Goal: Task Accomplishment & Management: Complete application form

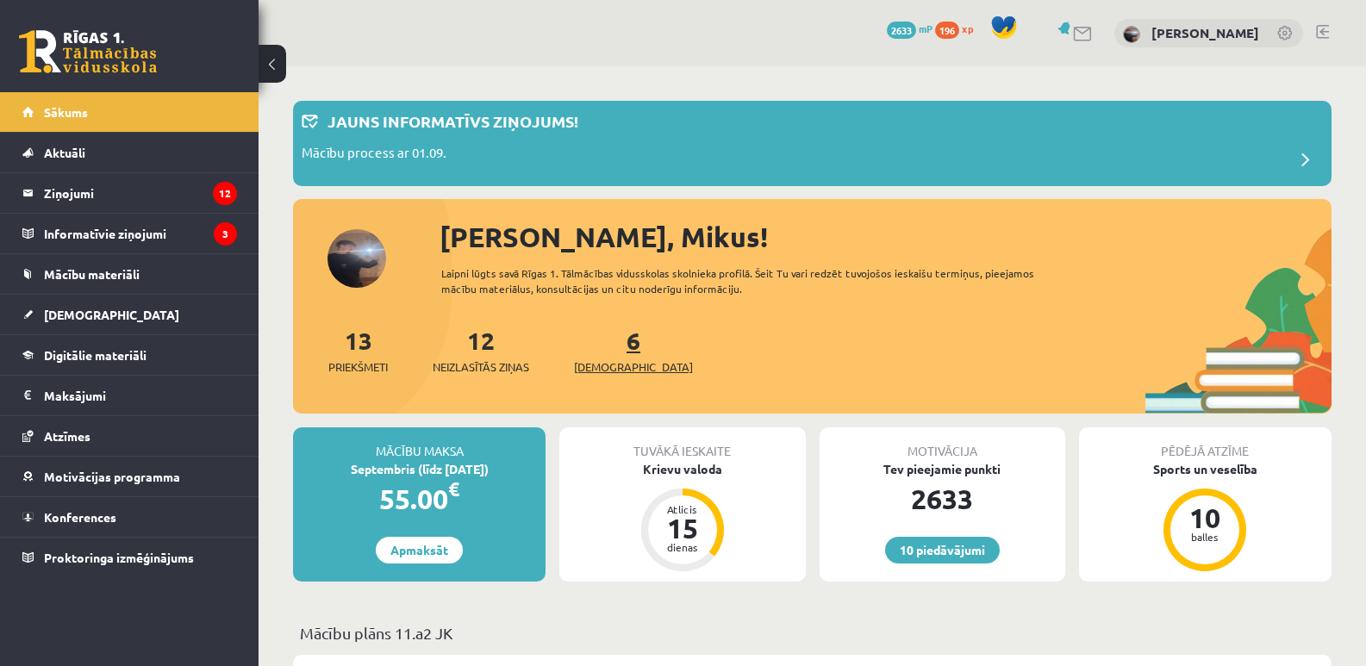
click at [607, 352] on link "6 Ieskaites" at bounding box center [633, 350] width 119 height 51
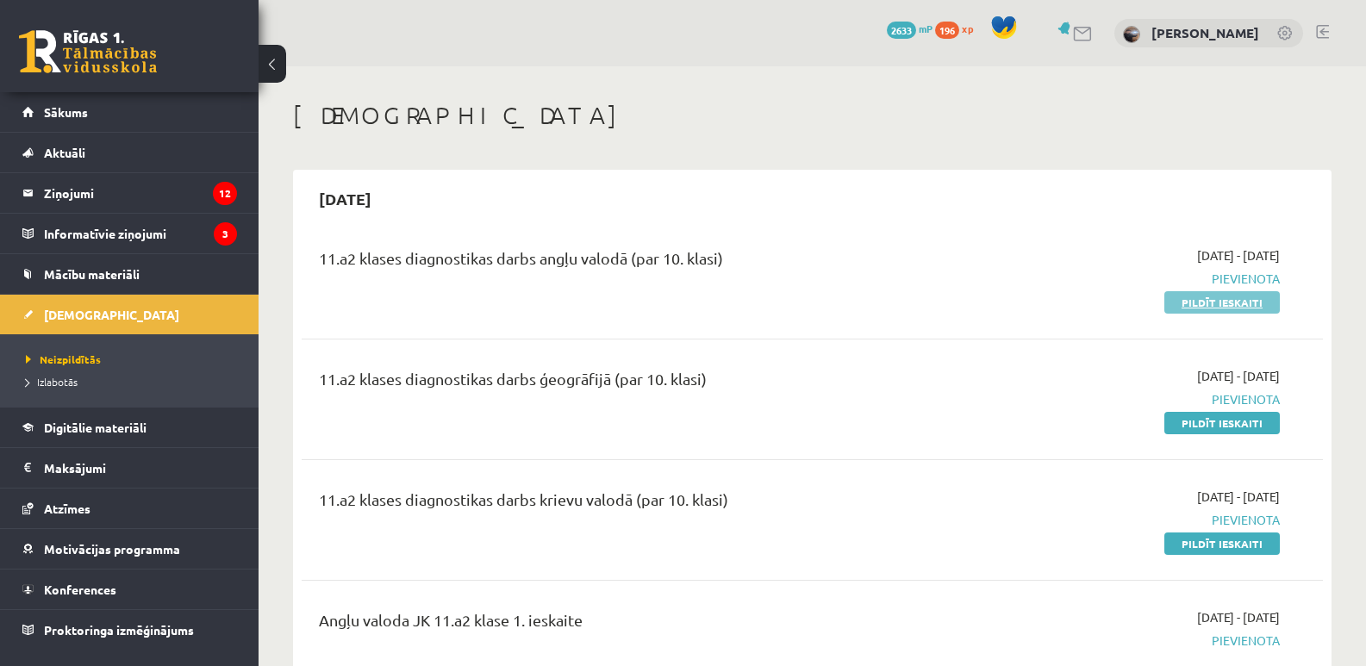
click at [1230, 308] on link "Pildīt ieskaiti" at bounding box center [1221, 302] width 115 height 22
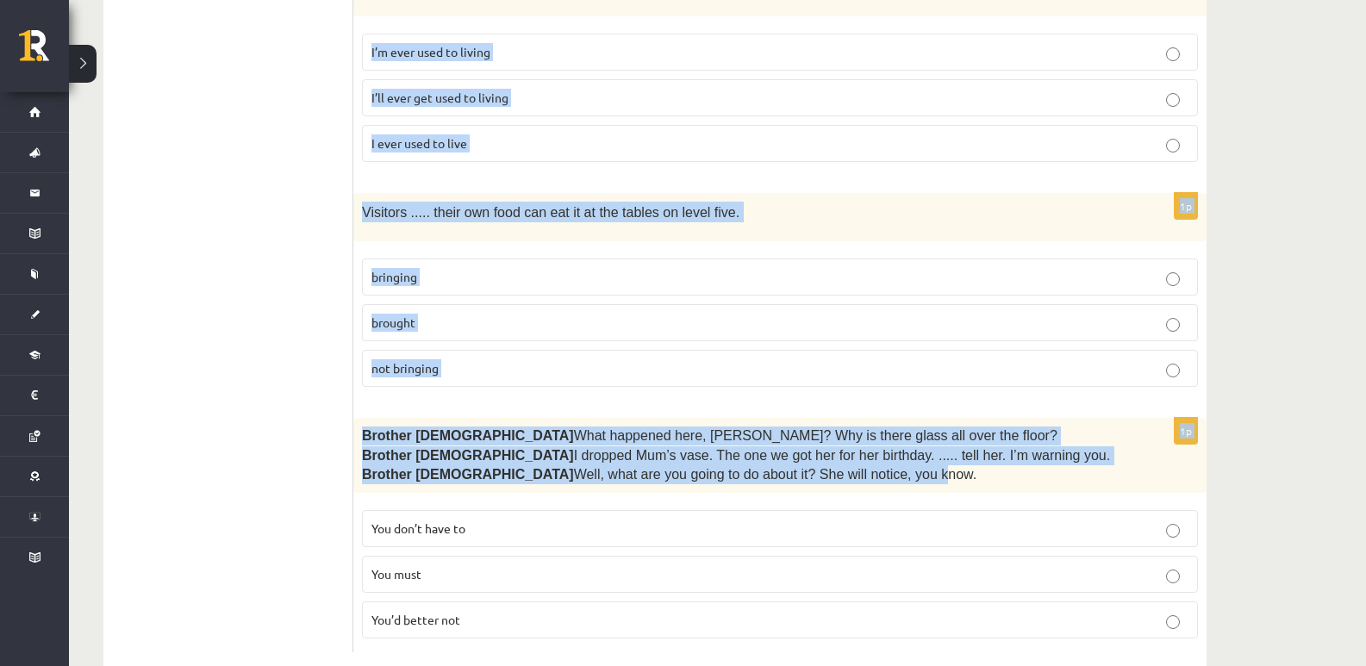
scroll to position [4276, 0]
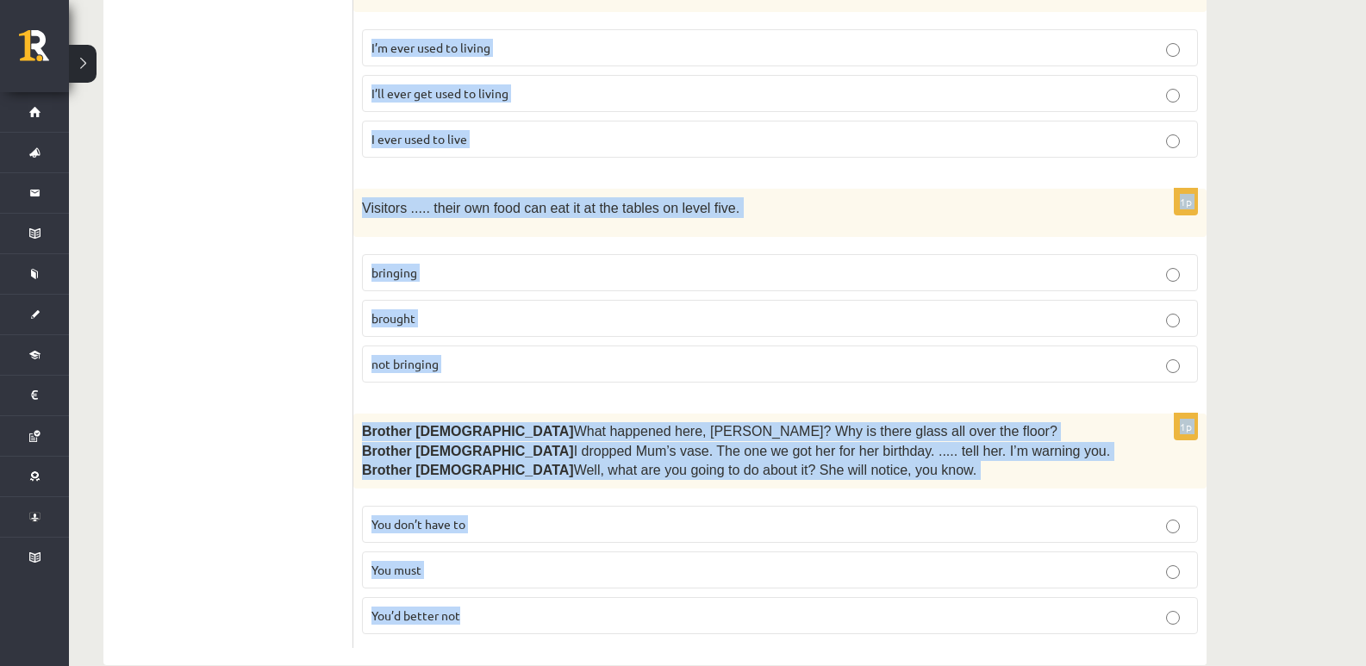
drag, startPoint x: 359, startPoint y: 312, endPoint x: 645, endPoint y: 594, distance: 402.1
copy form "Read the sentence and choose the correct answer. 1p Some children are happy to …"
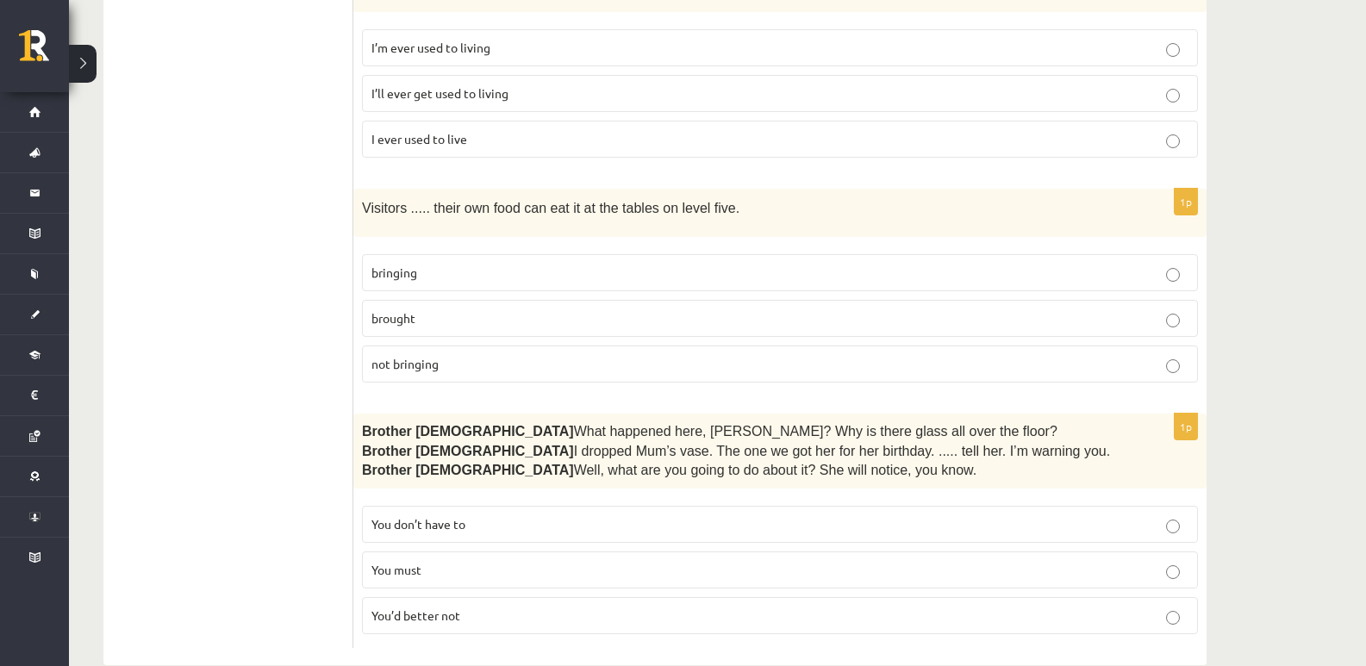
click at [481, 607] on p "You’d better not" at bounding box center [779, 616] width 817 height 18
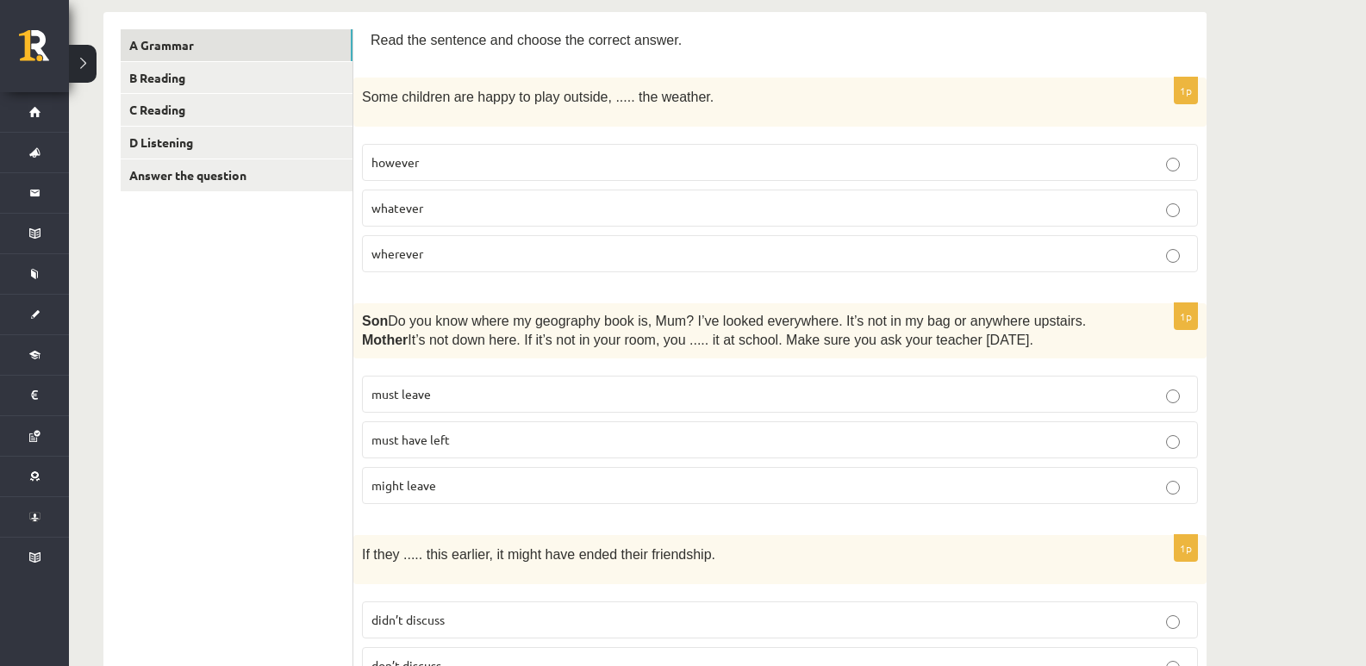
scroll to position [287, 0]
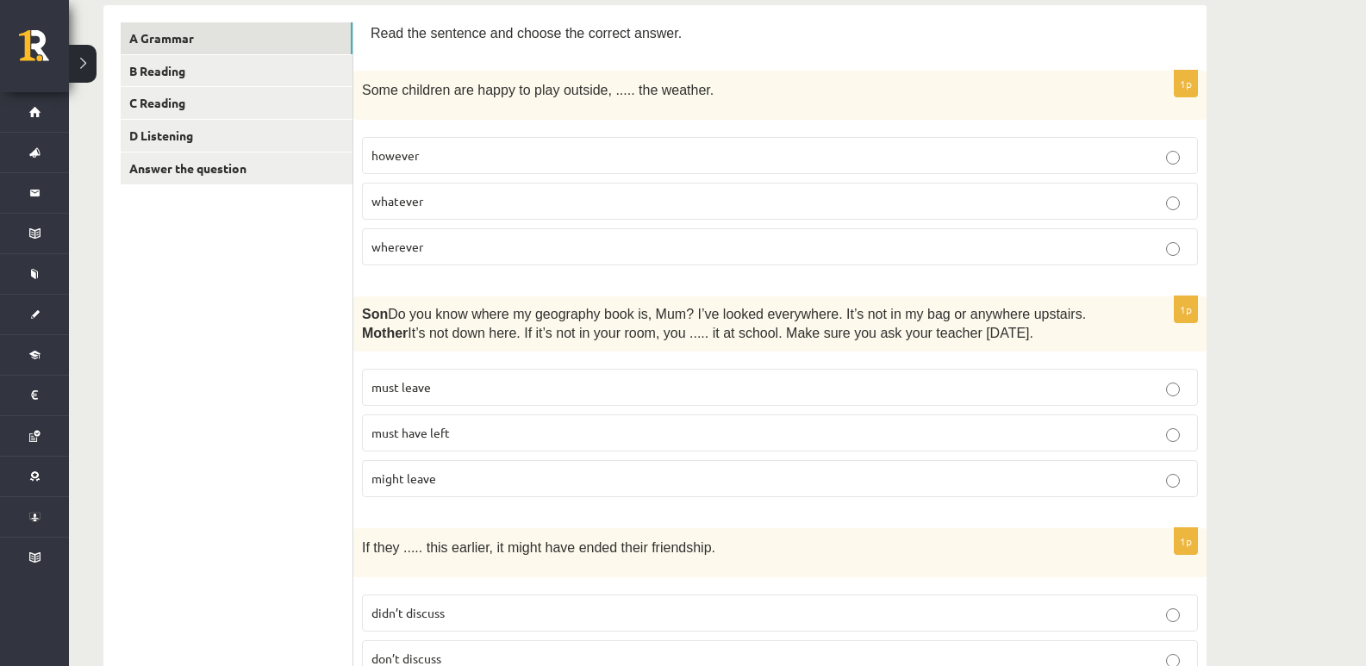
click at [440, 249] on p "wherever" at bounding box center [779, 247] width 817 height 18
click at [419, 215] on label "whatever" at bounding box center [780, 201] width 836 height 37
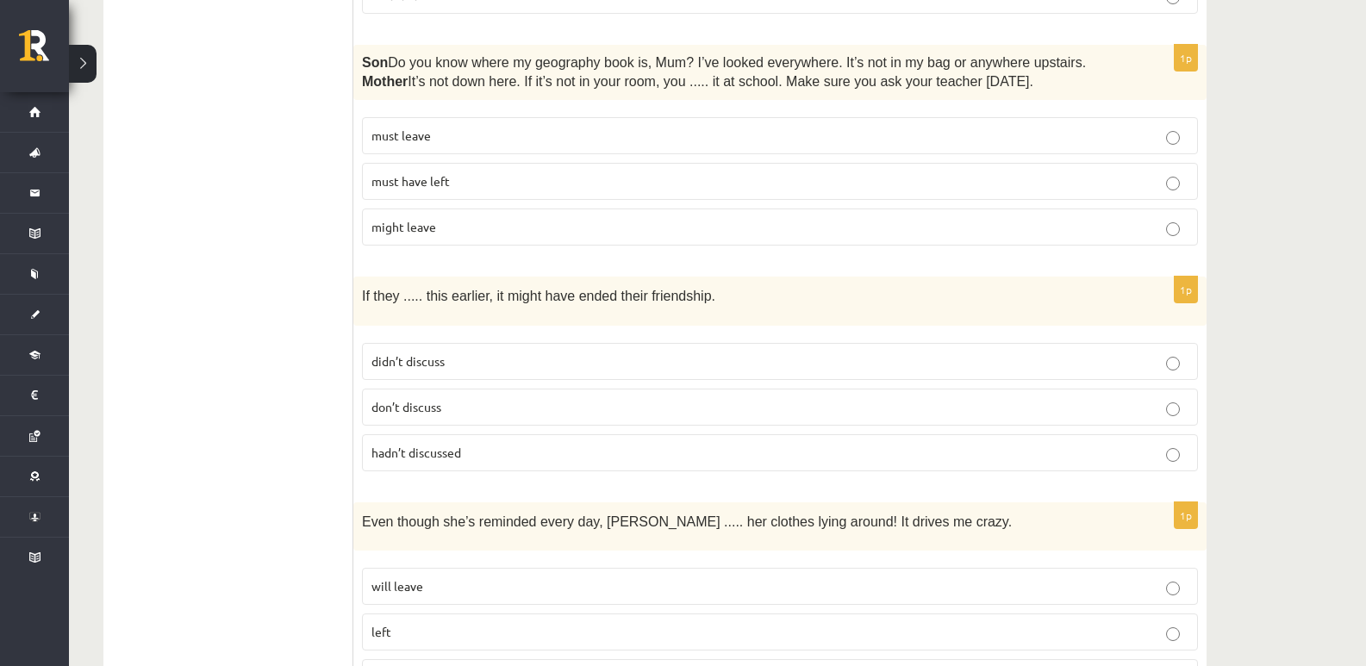
scroll to position [575, 0]
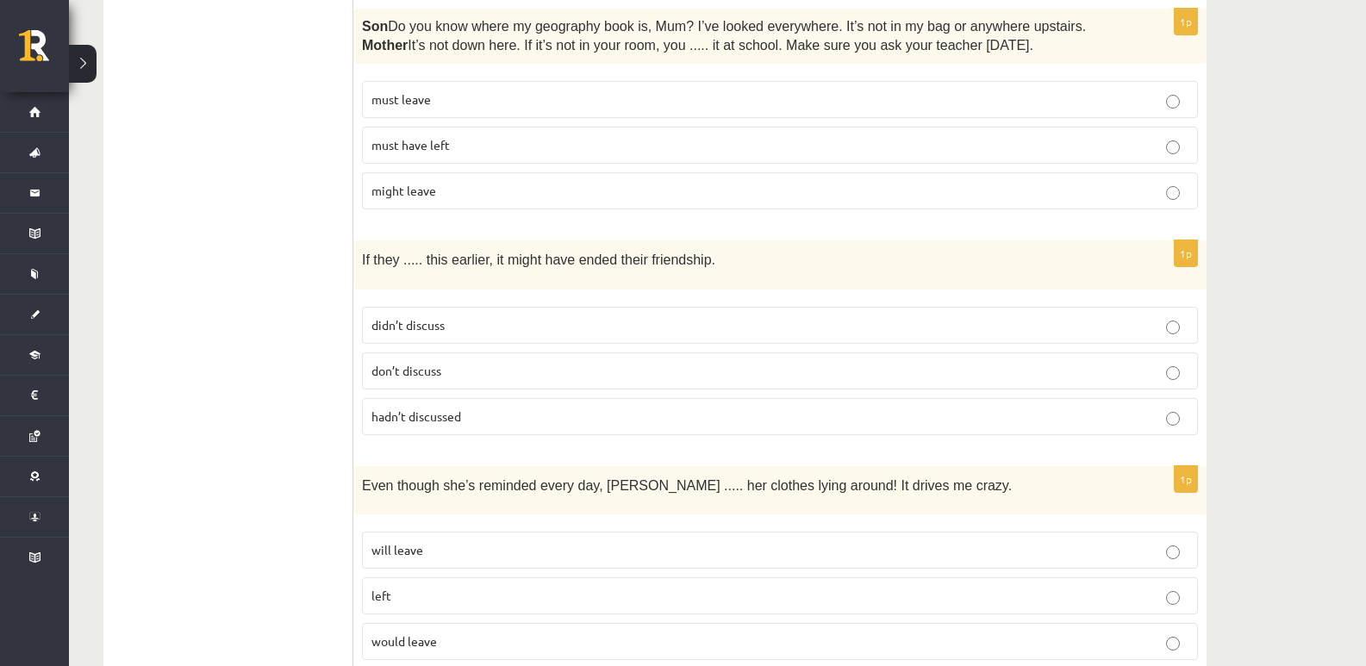
click at [451, 136] on p "must have left" at bounding box center [779, 145] width 817 height 18
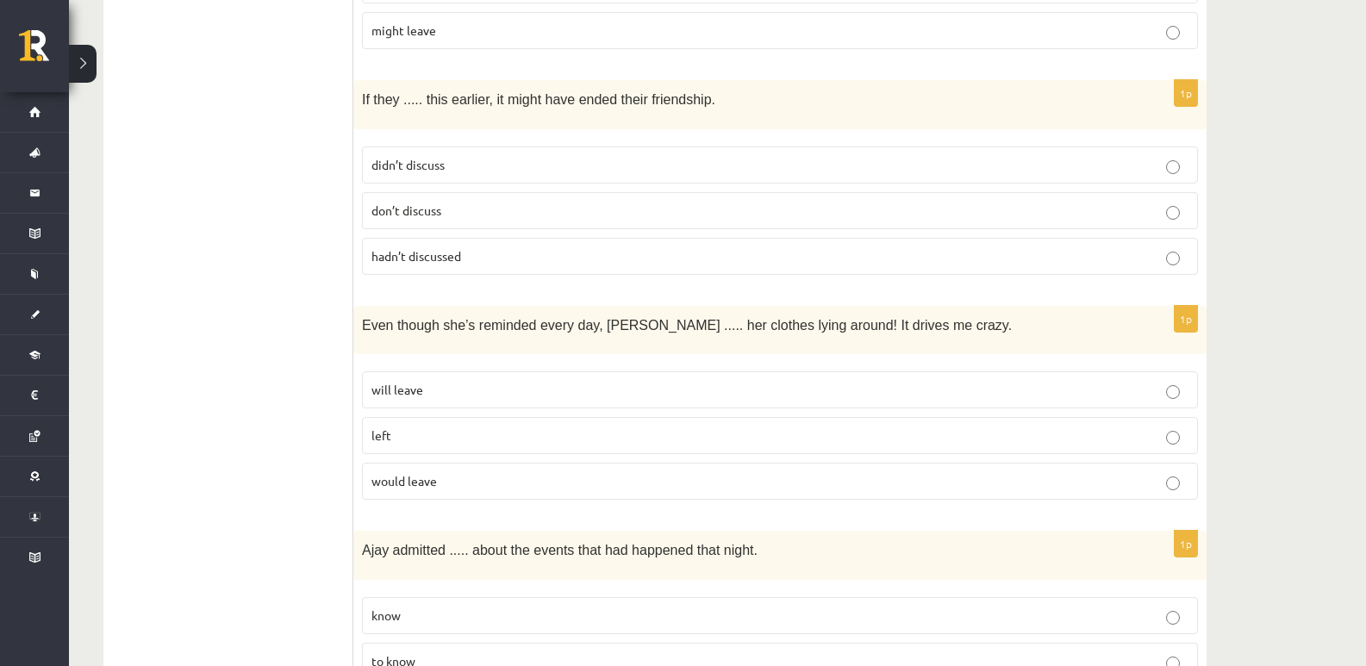
scroll to position [749, 0]
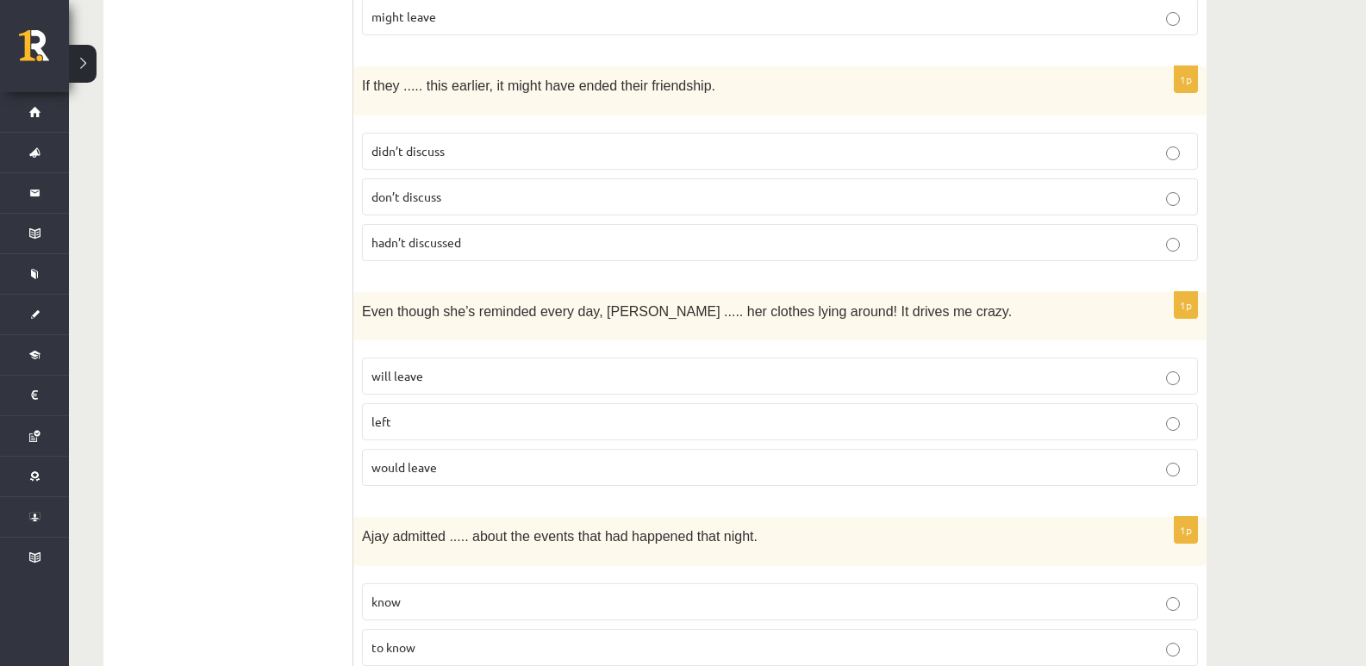
click at [426, 244] on span "hadn’t discussed" at bounding box center [416, 242] width 90 height 16
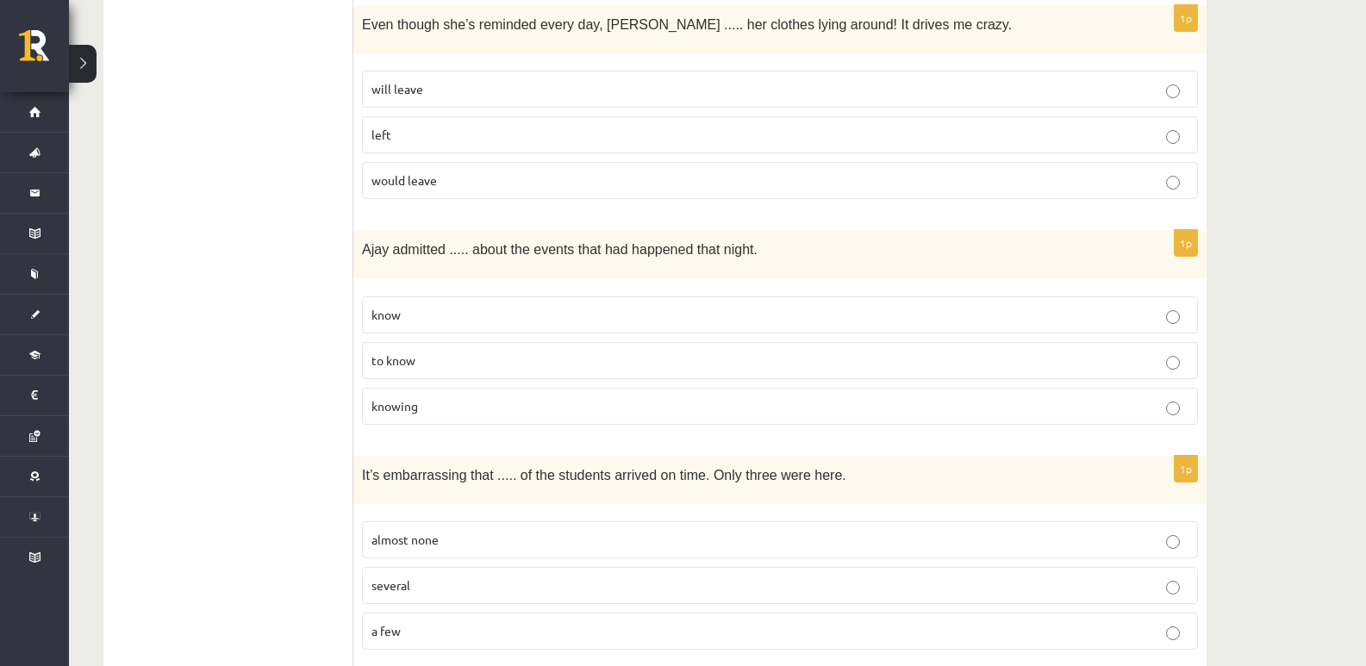
click at [445, 88] on p "will leave" at bounding box center [779, 89] width 817 height 18
click at [436, 399] on p "knowing" at bounding box center [779, 406] width 817 height 18
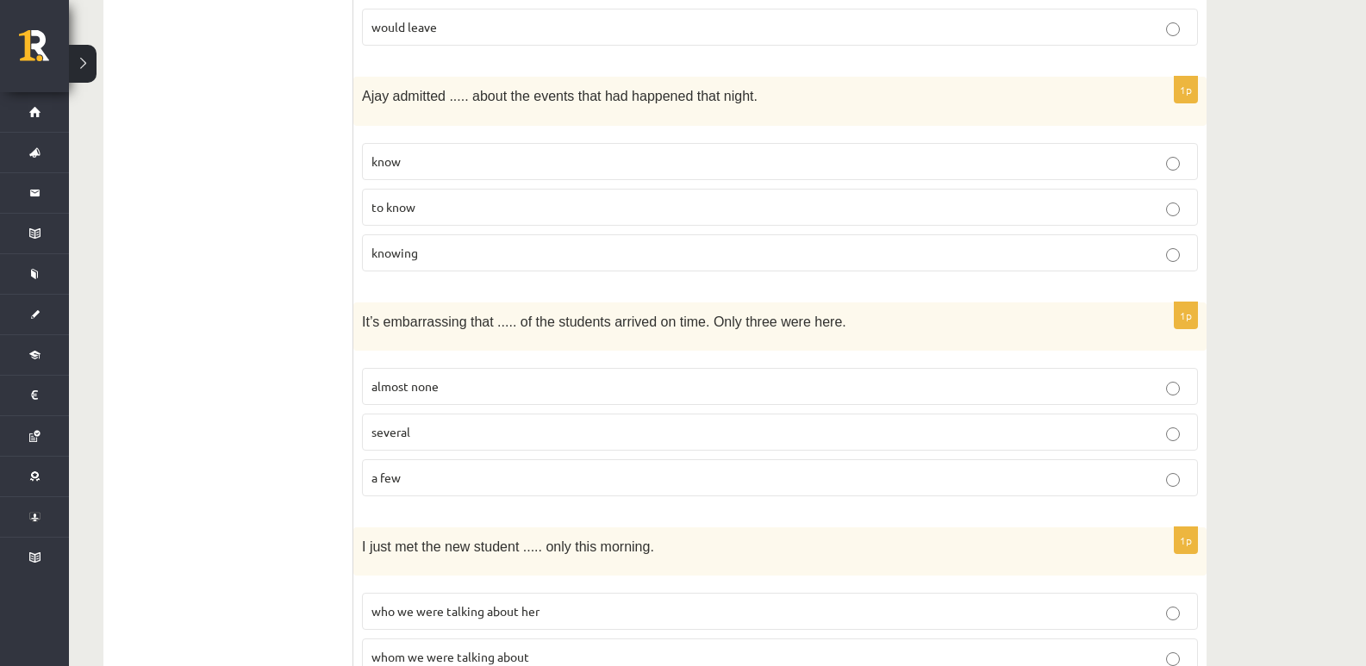
scroll to position [1323, 0]
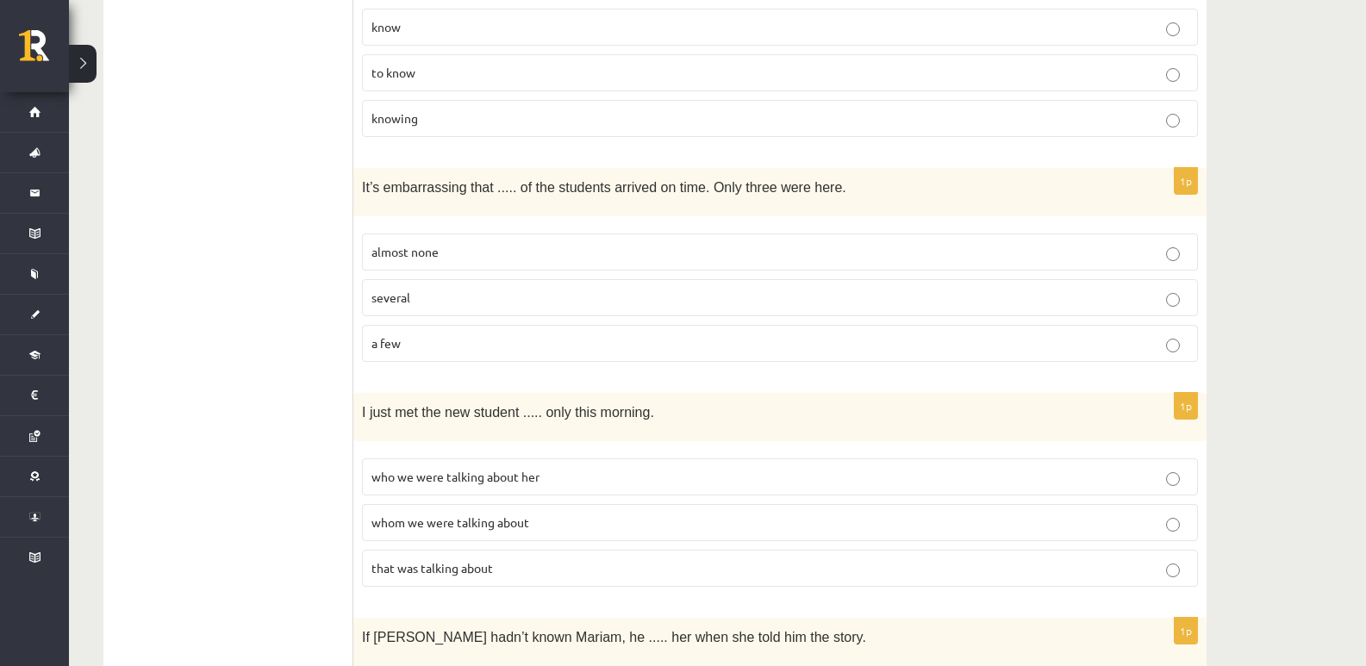
click at [451, 245] on p "almost none" at bounding box center [779, 252] width 817 height 18
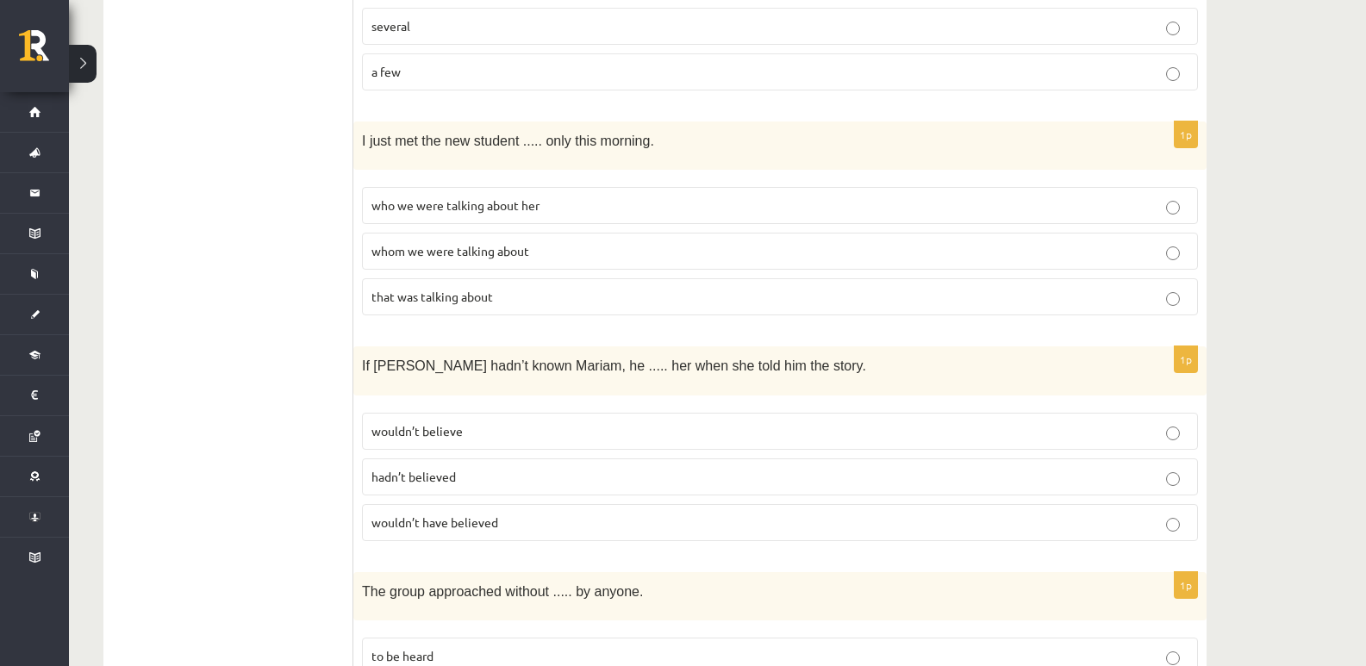
scroll to position [1610, 0]
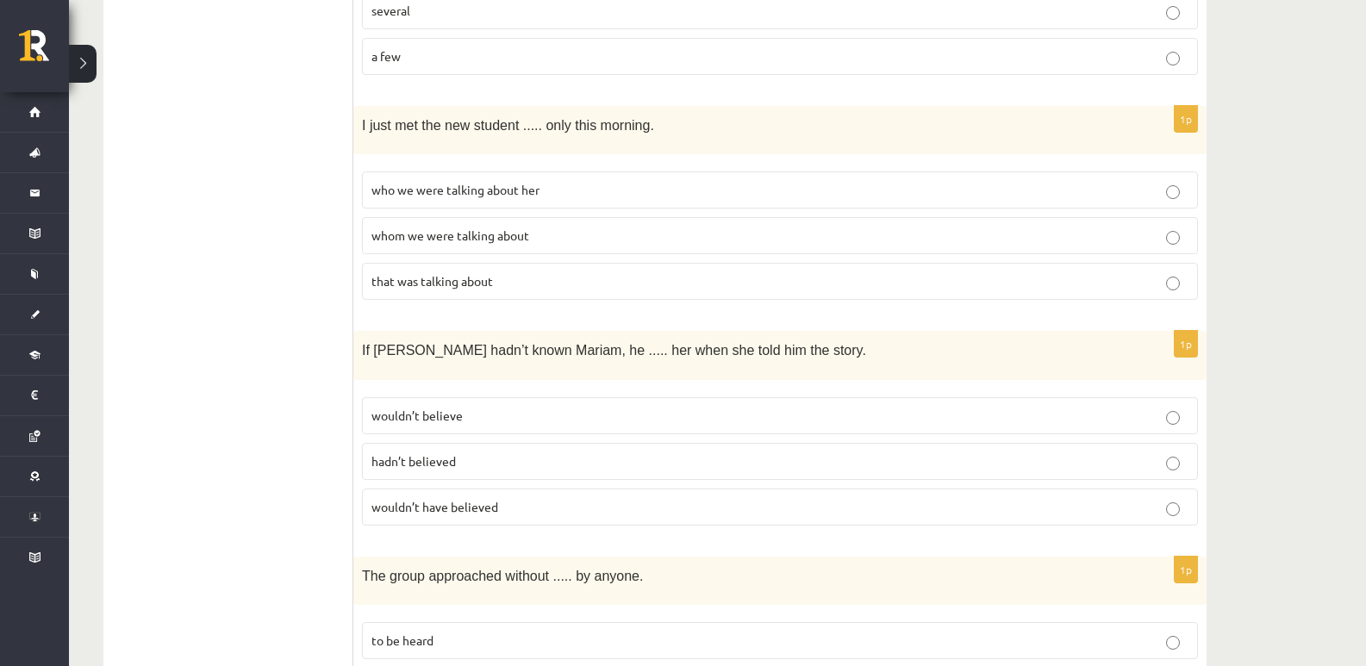
click at [520, 231] on span "whom we were talking about" at bounding box center [450, 235] width 158 height 16
click at [484, 500] on span "wouldn’t have believed" at bounding box center [434, 507] width 127 height 16
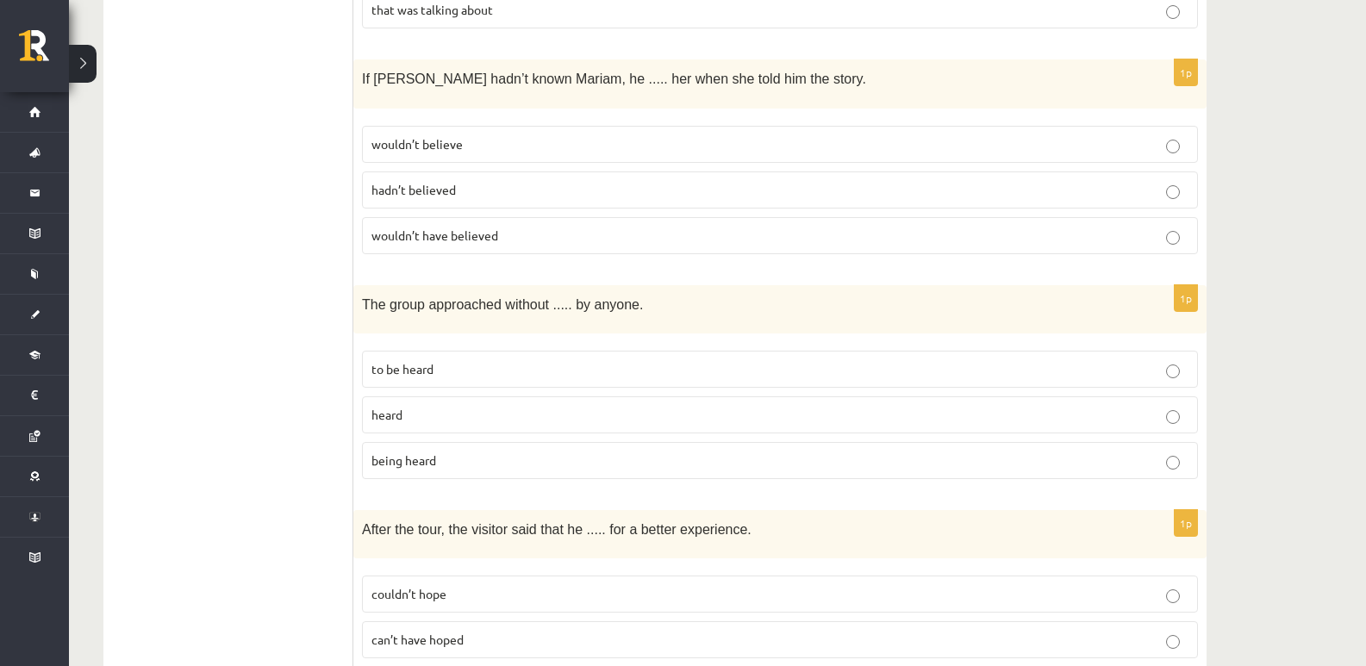
scroll to position [1897, 0]
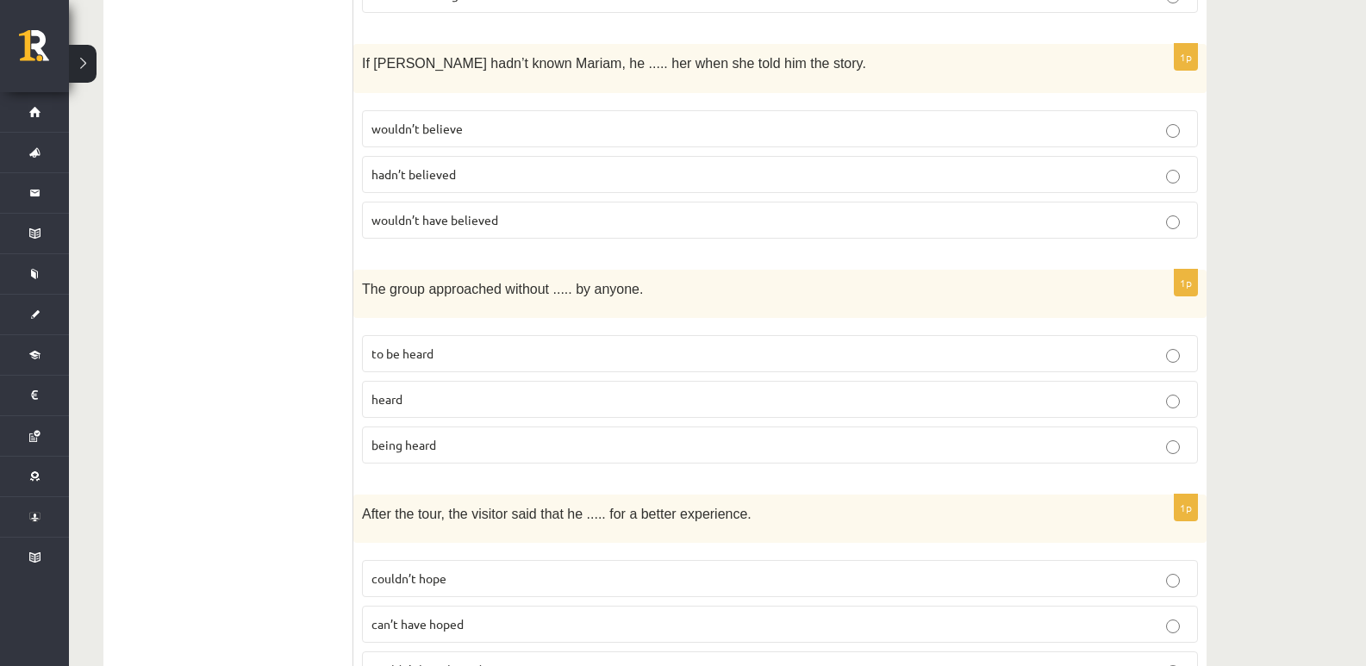
click at [453, 443] on p "being heard" at bounding box center [779, 445] width 817 height 18
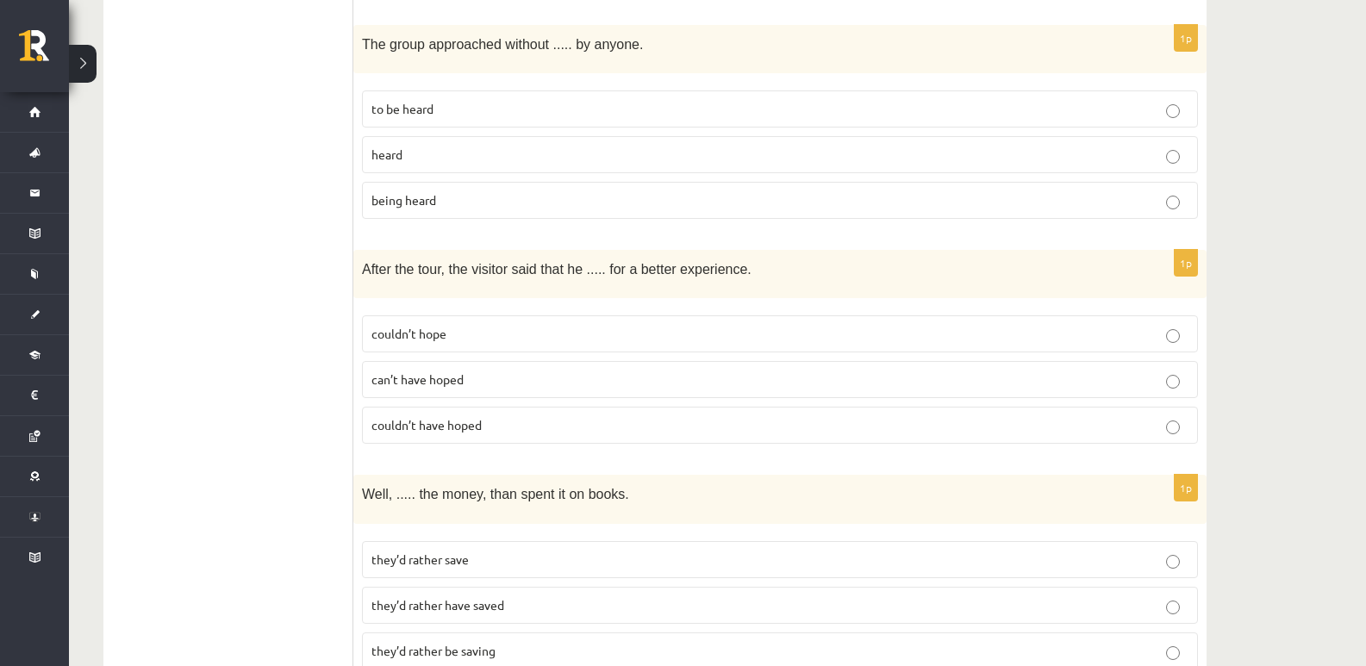
scroll to position [2185, 0]
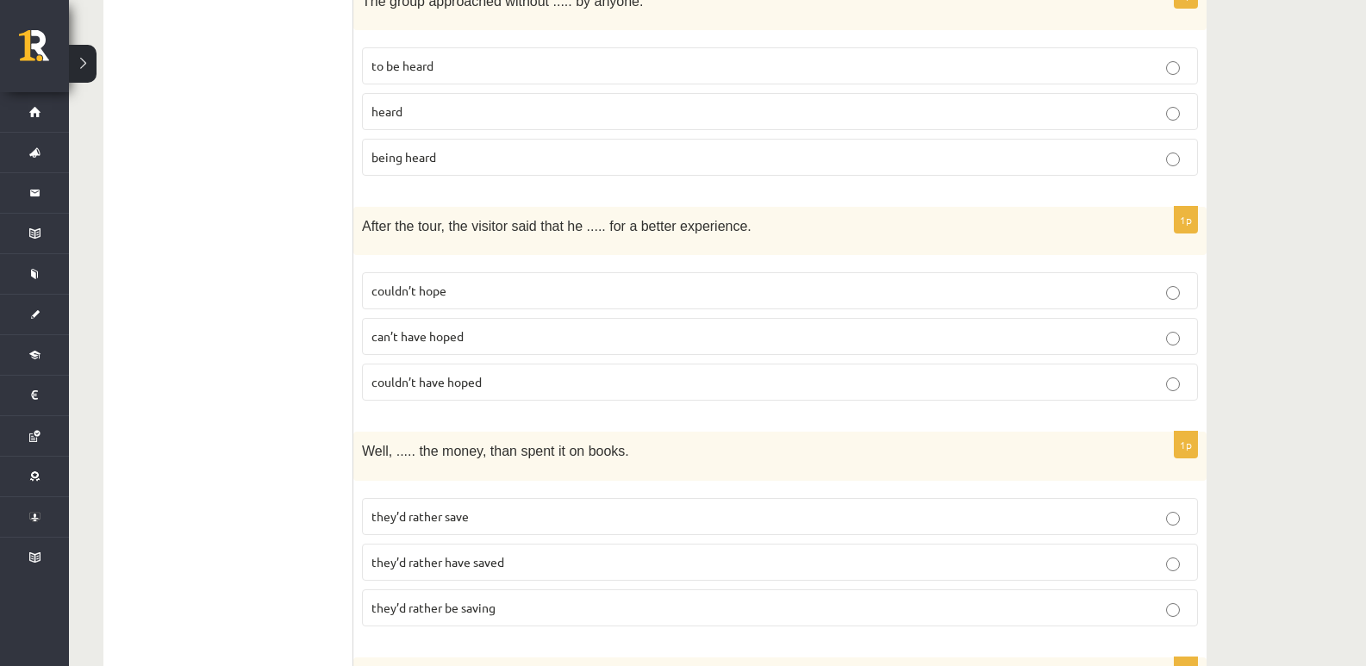
click at [437, 383] on p "couldn’t have hoped" at bounding box center [779, 382] width 817 height 18
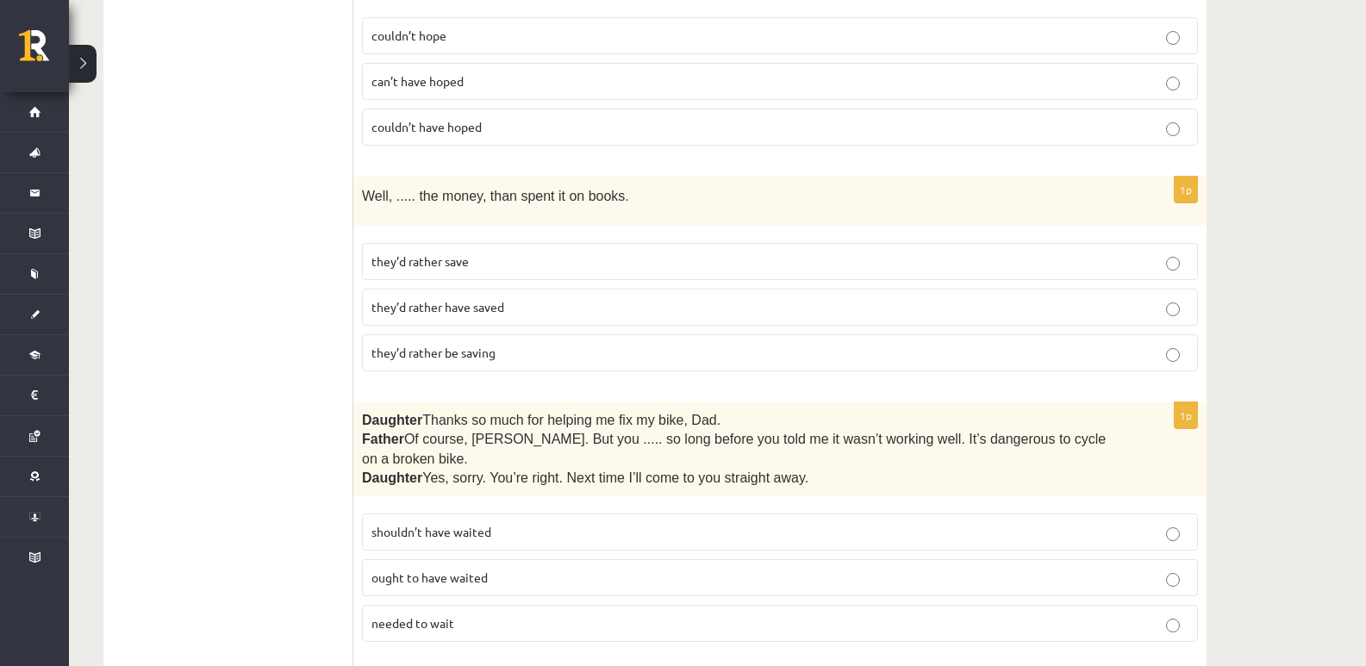
scroll to position [2472, 0]
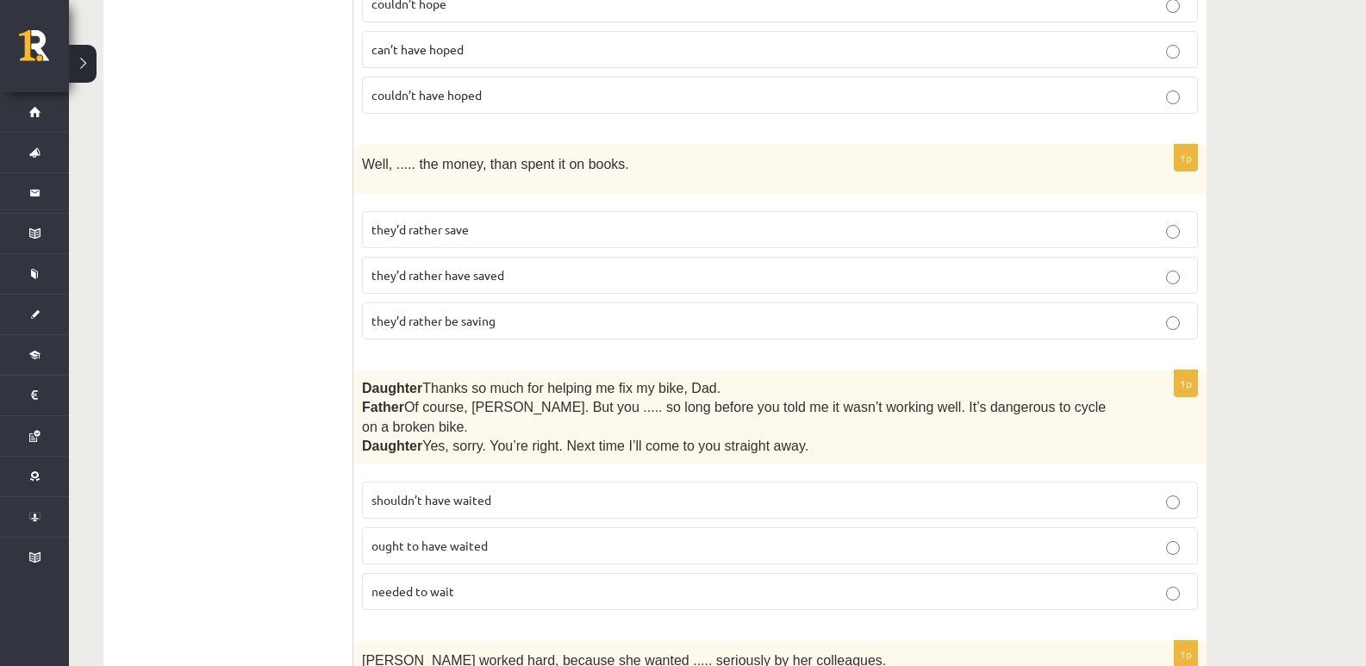
click at [501, 267] on span "they’d rather have saved" at bounding box center [437, 275] width 133 height 16
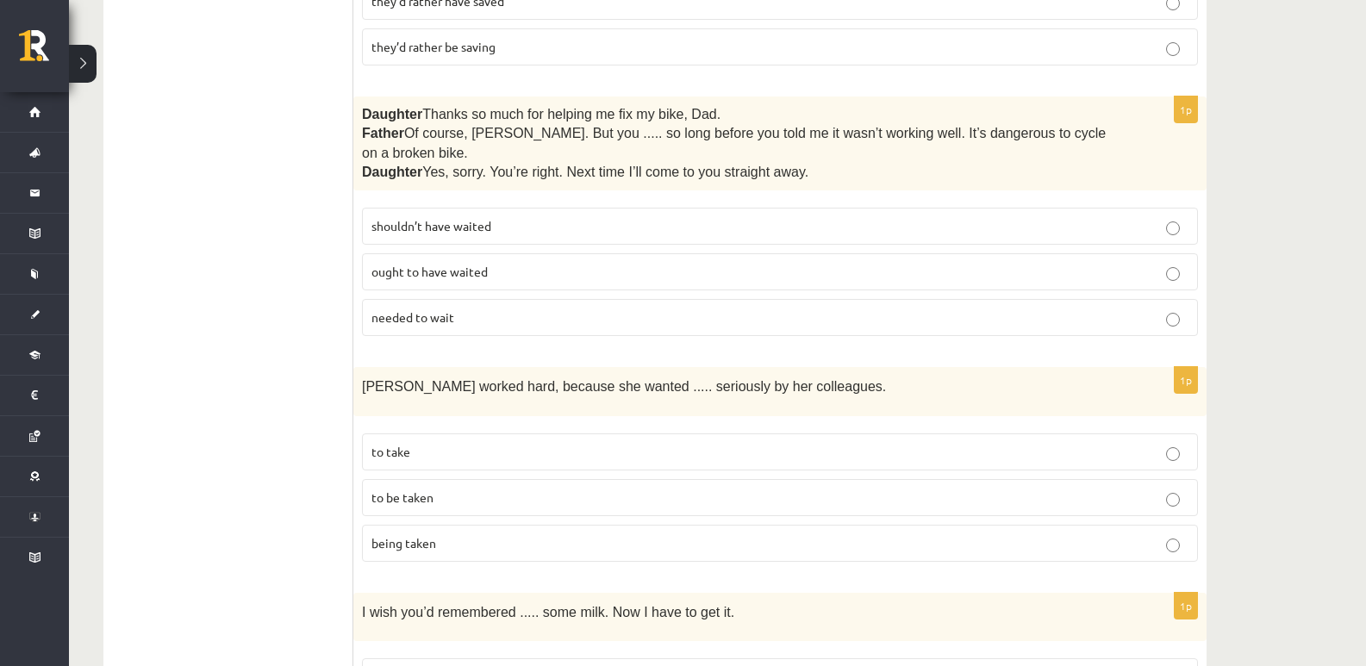
scroll to position [2759, 0]
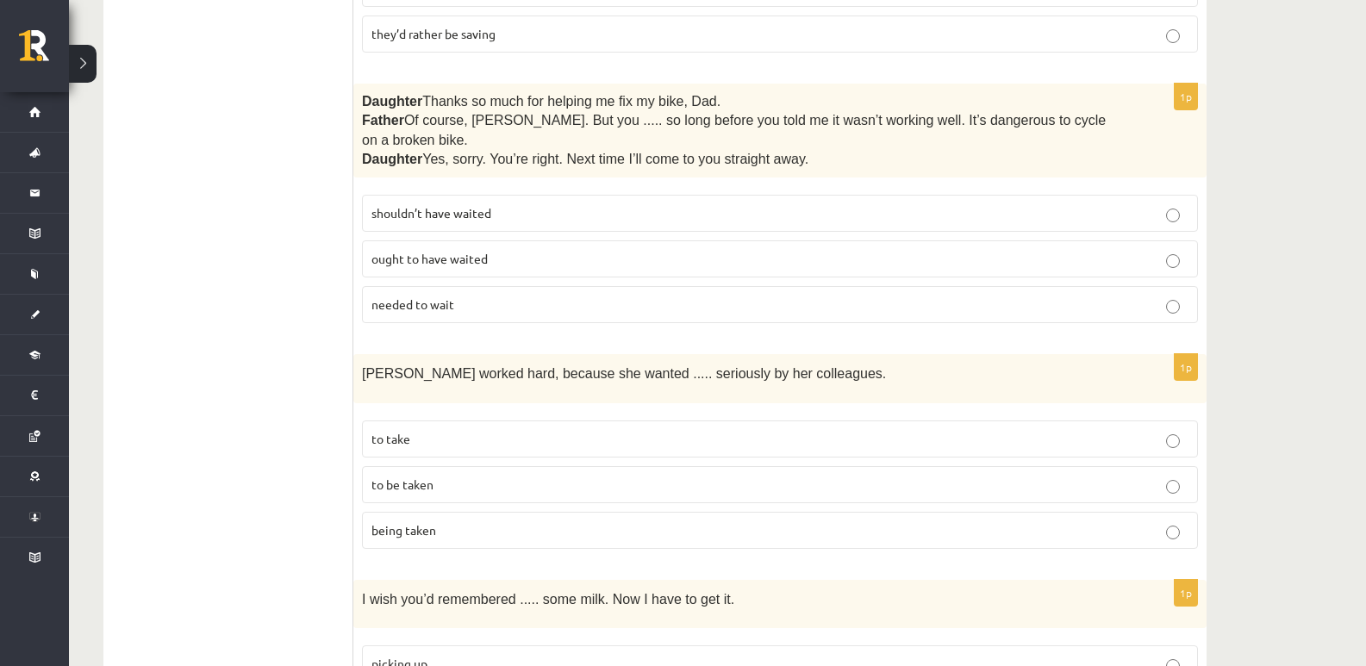
click at [466, 205] on span "shouldn’t have waited" at bounding box center [431, 213] width 120 height 16
click at [469, 476] on p "to be taken" at bounding box center [779, 485] width 817 height 18
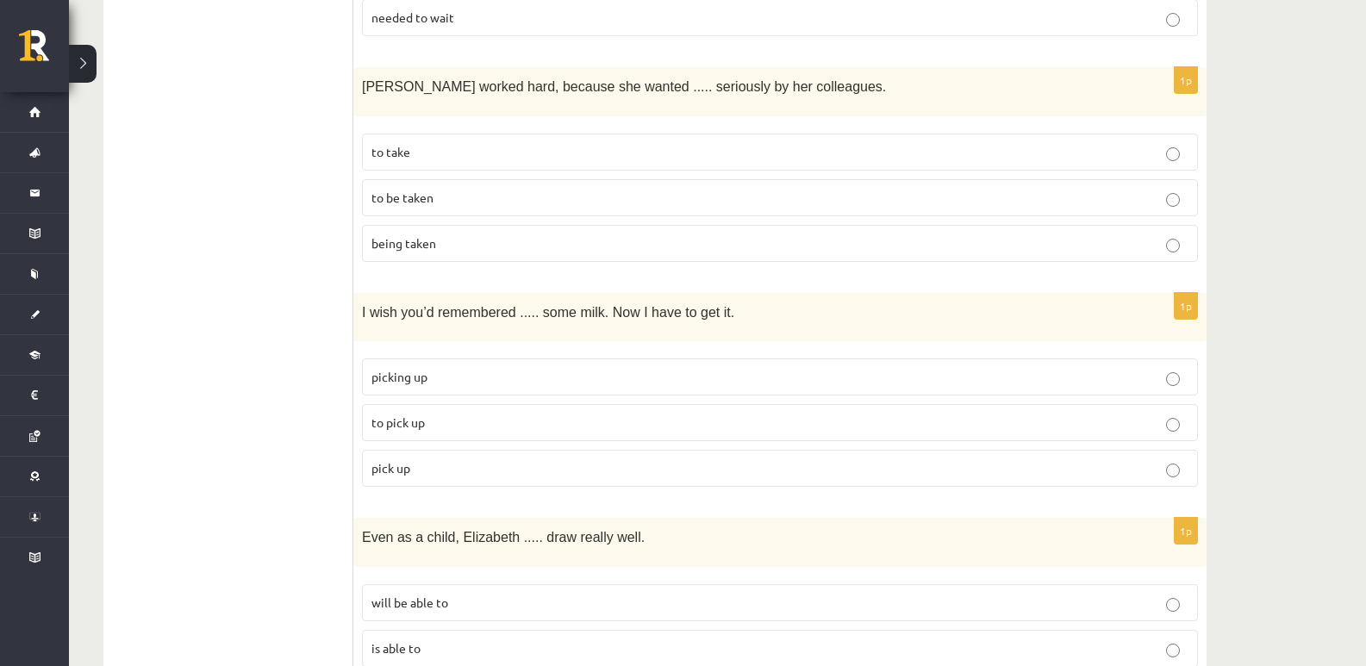
scroll to position [3046, 0]
click at [441, 413] on p "to pick up" at bounding box center [779, 422] width 817 height 18
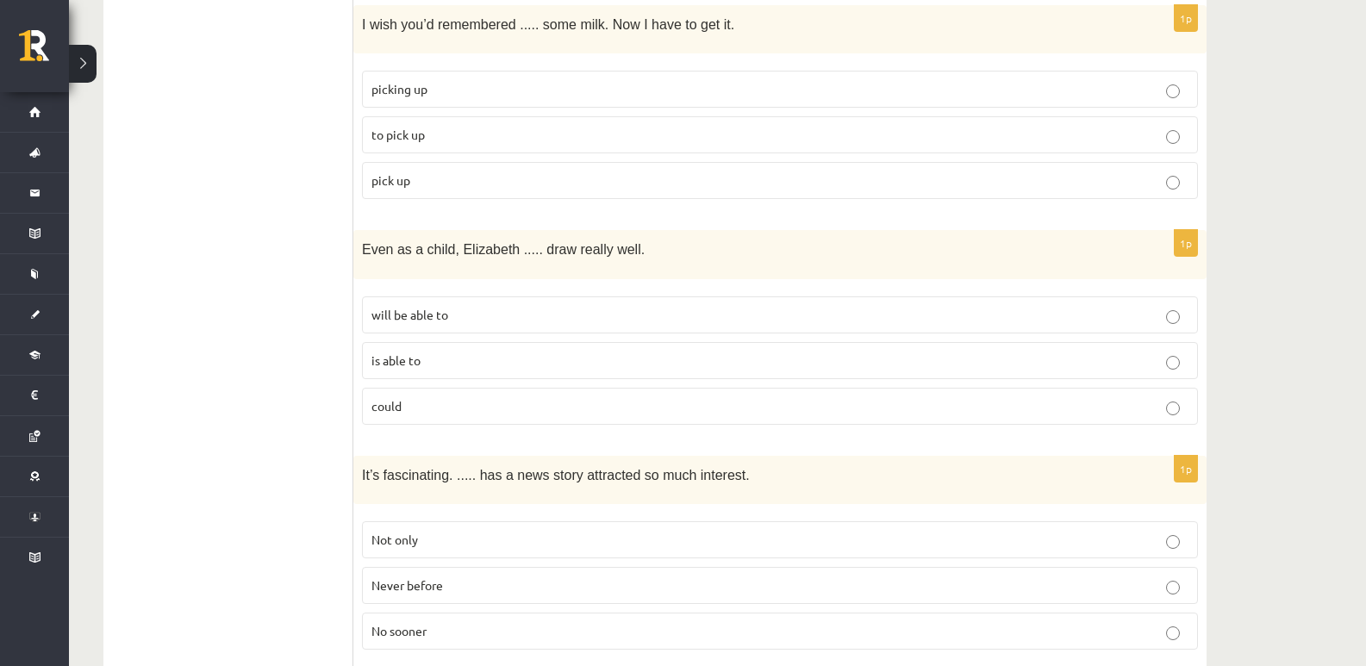
click at [417, 397] on p "could" at bounding box center [779, 406] width 817 height 18
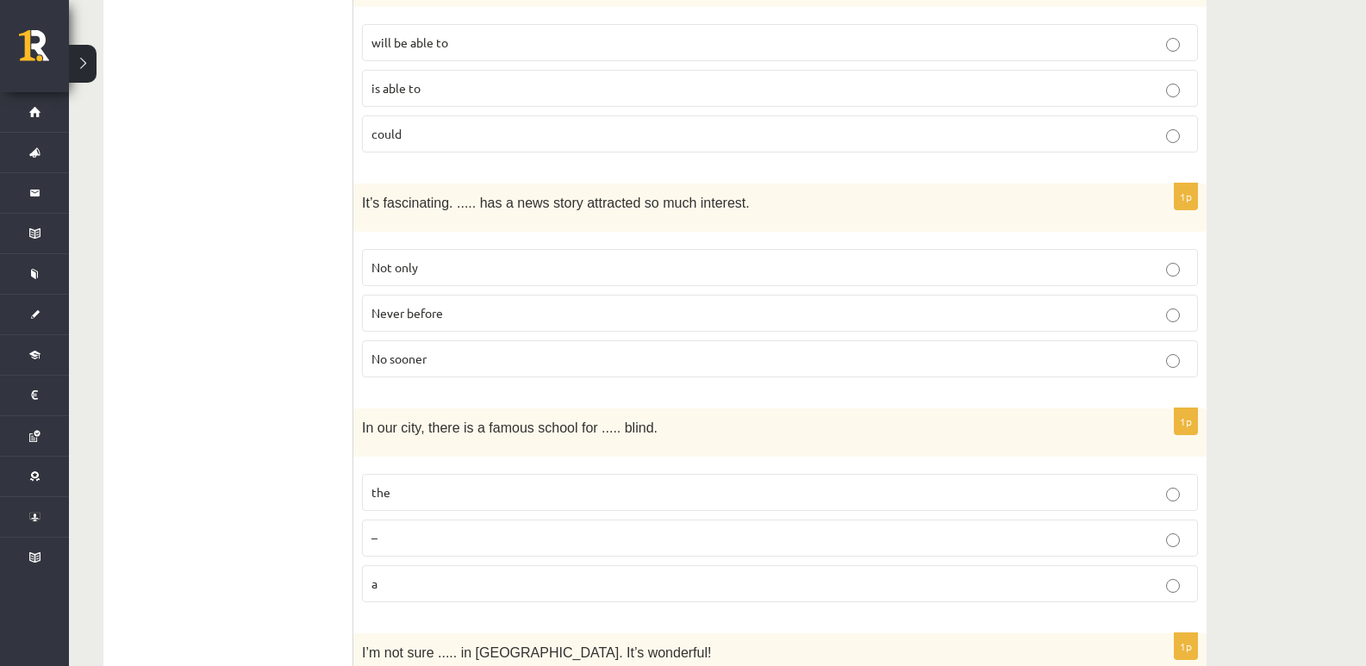
scroll to position [3620, 0]
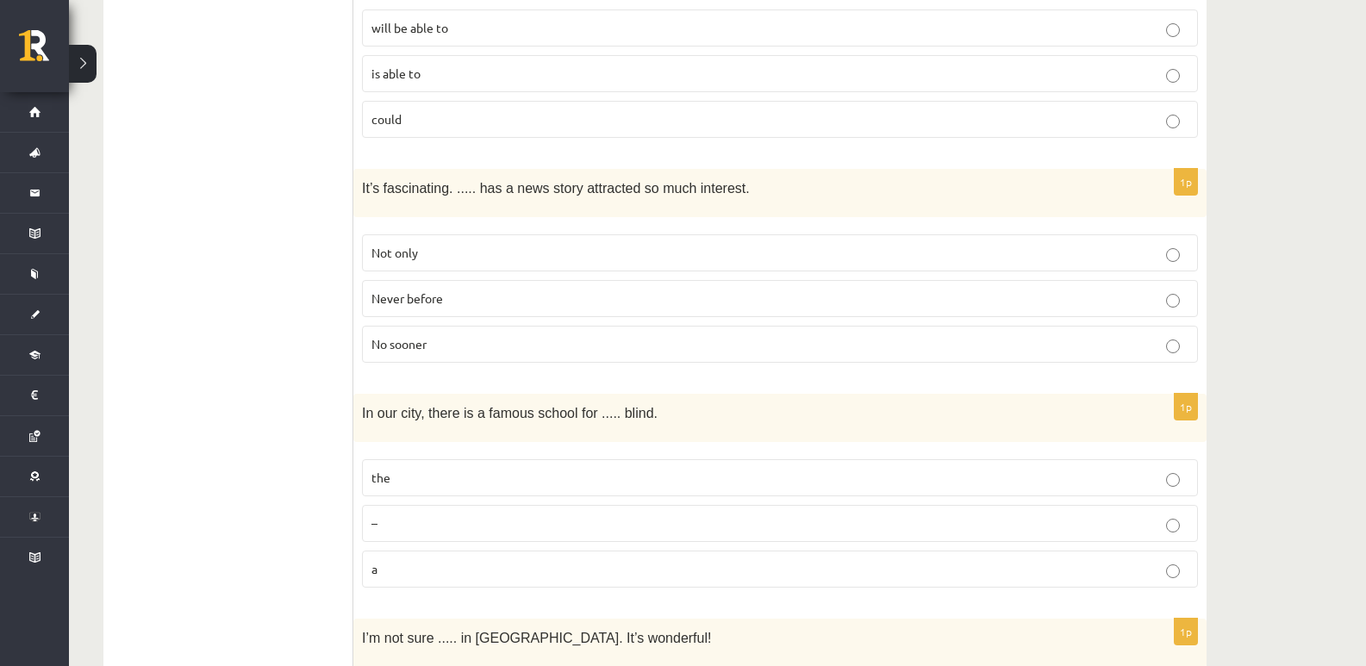
click at [466, 289] on p "Never before" at bounding box center [779, 298] width 817 height 18
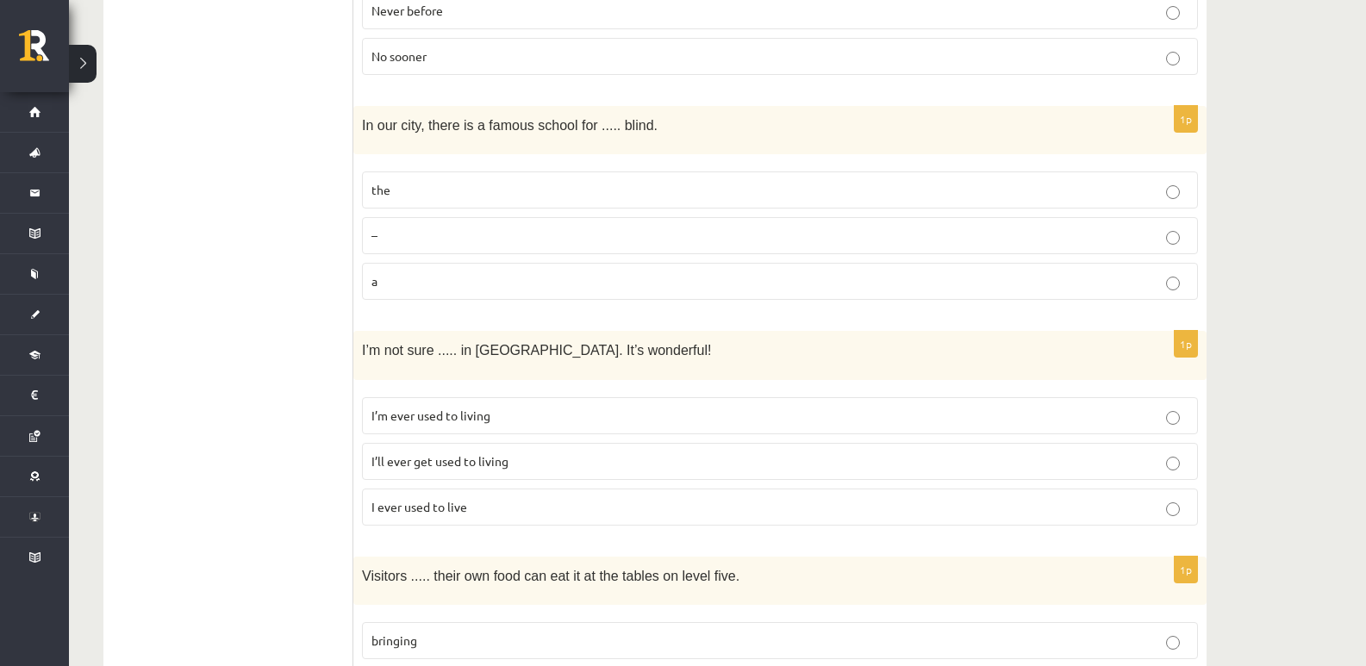
click at [416, 181] on p "the" at bounding box center [779, 190] width 817 height 18
click at [456, 499] on span "I ever used to live" at bounding box center [419, 507] width 96 height 16
click at [495, 407] on p "I’m ever used to living" at bounding box center [779, 416] width 817 height 18
click at [439, 443] on label "I’ll ever get used to living" at bounding box center [780, 461] width 836 height 37
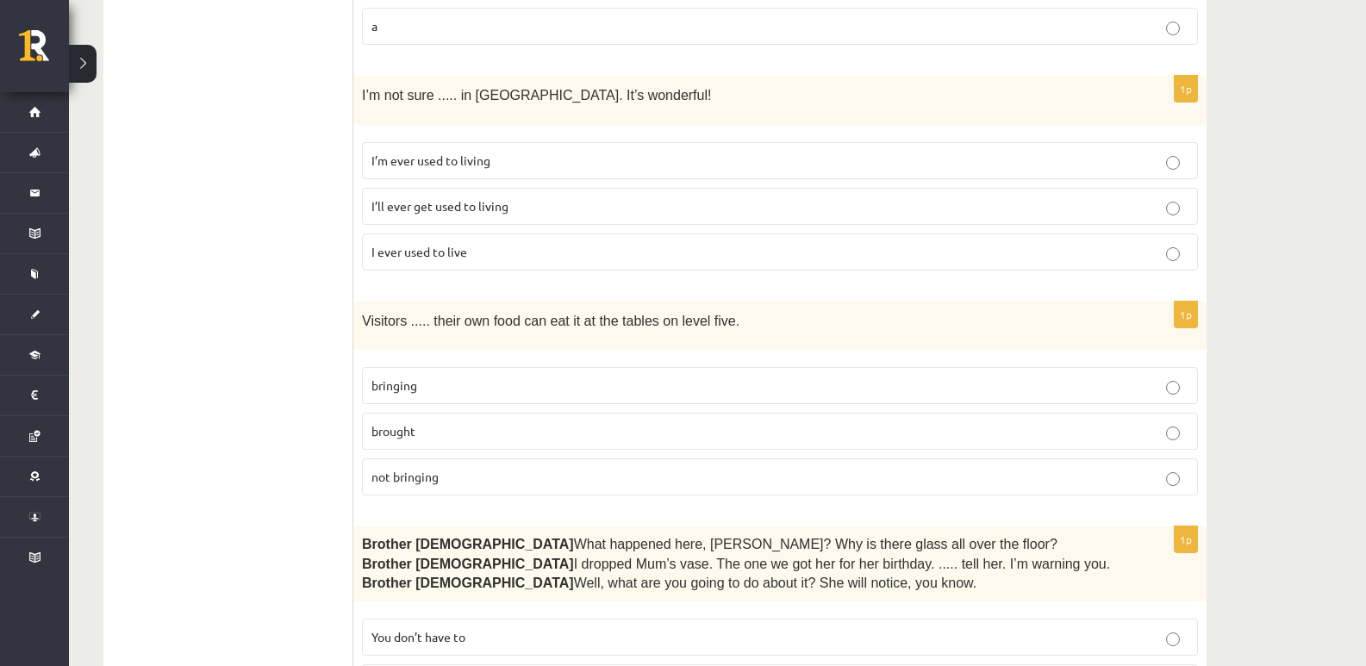
scroll to position [4195, 0]
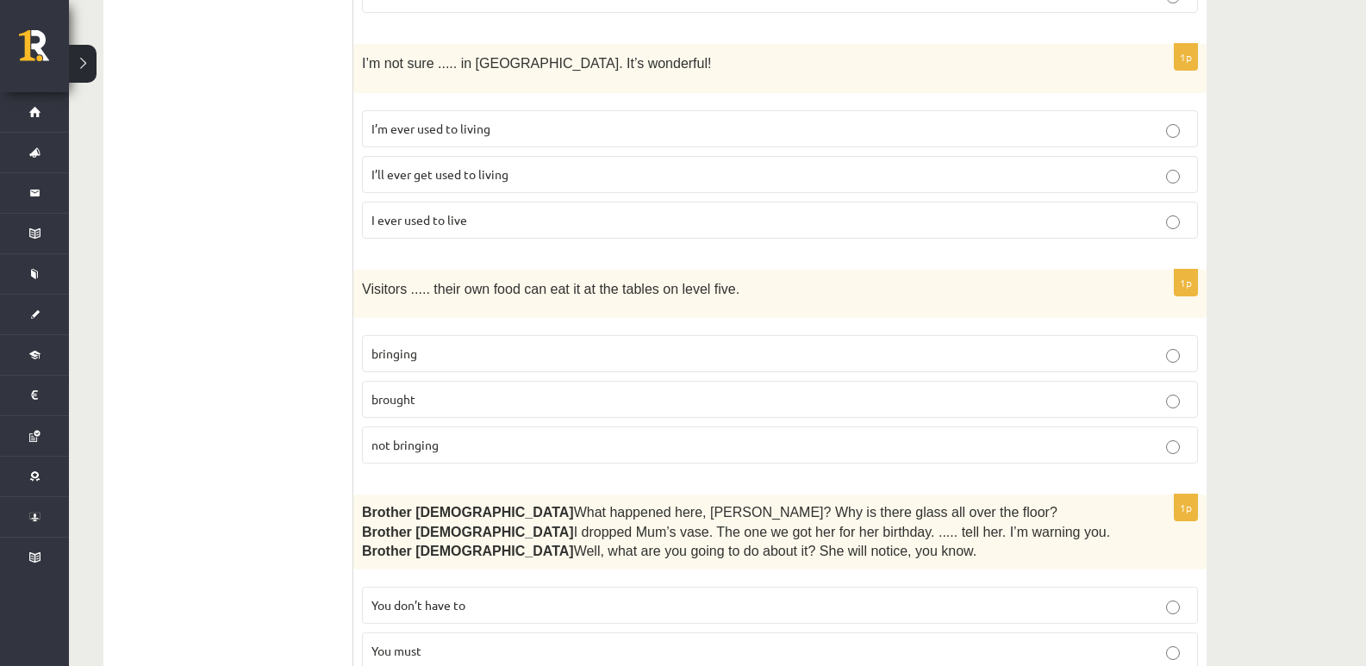
click at [454, 390] on p "brought" at bounding box center [779, 399] width 817 height 18
drag, startPoint x: 426, startPoint y: 317, endPoint x: 420, endPoint y: 341, distance: 24.7
click at [425, 345] on p "bringing" at bounding box center [779, 354] width 817 height 18
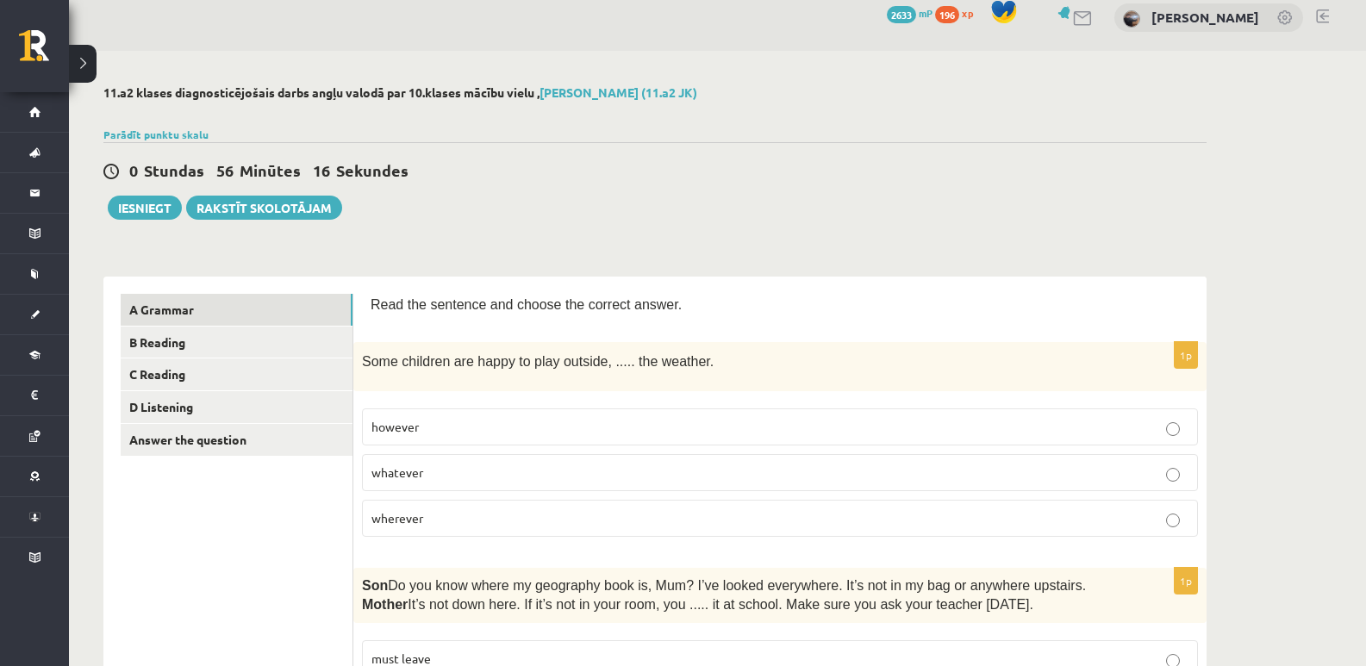
scroll to position [0, 0]
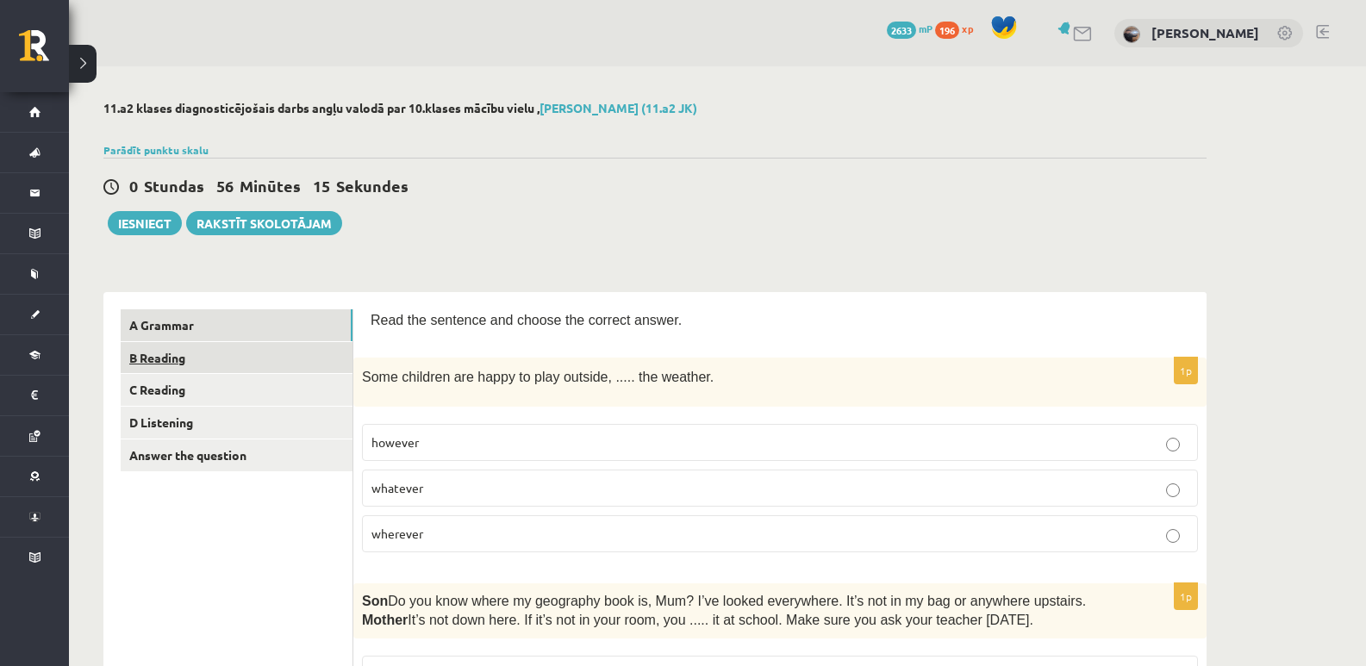
click at [268, 366] on link "B Reading" at bounding box center [237, 358] width 232 height 32
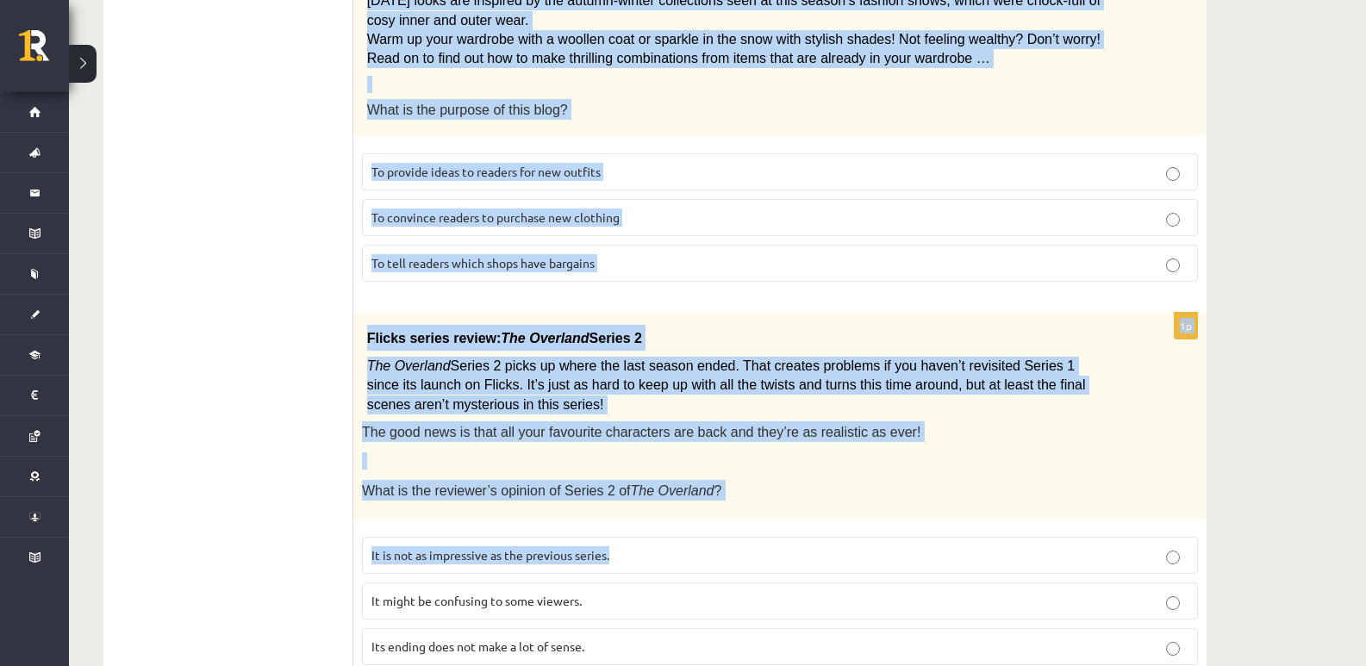
scroll to position [1969, 0]
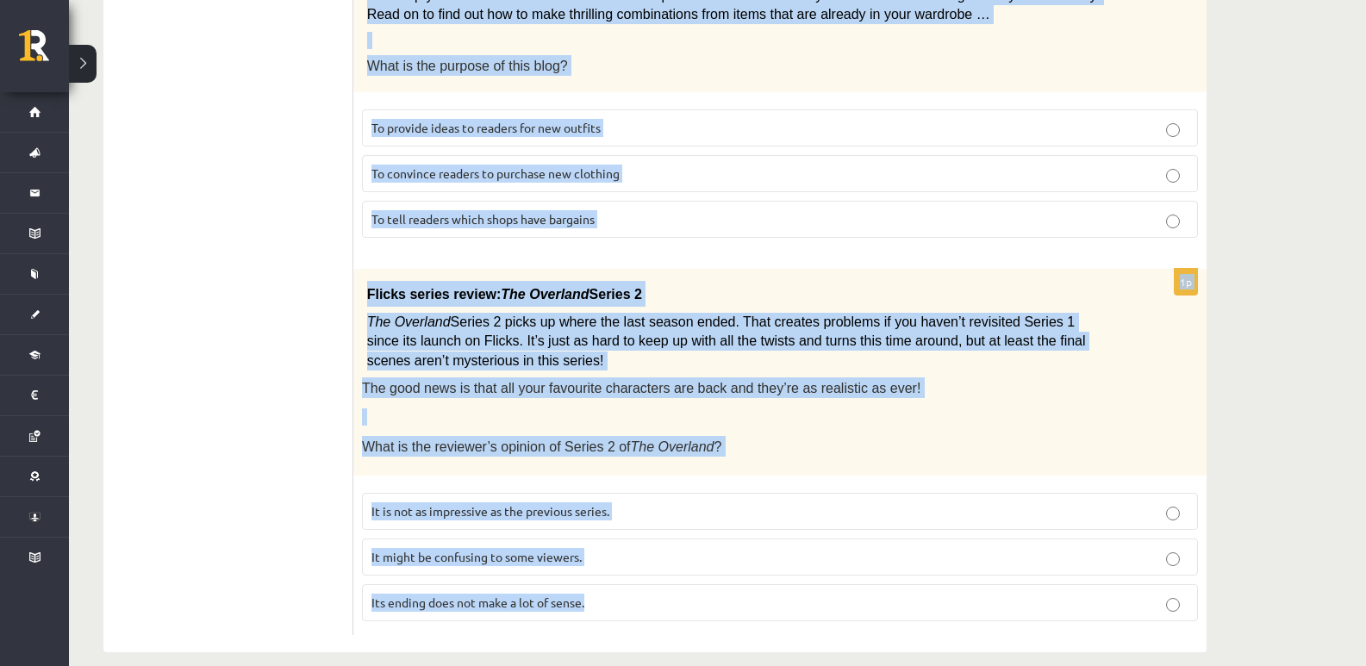
drag, startPoint x: 372, startPoint y: 326, endPoint x: 910, endPoint y: 583, distance: 596.1
copy form "Read the text and choose the correct answer. 1p From: Emily To: Priya Subject: …"
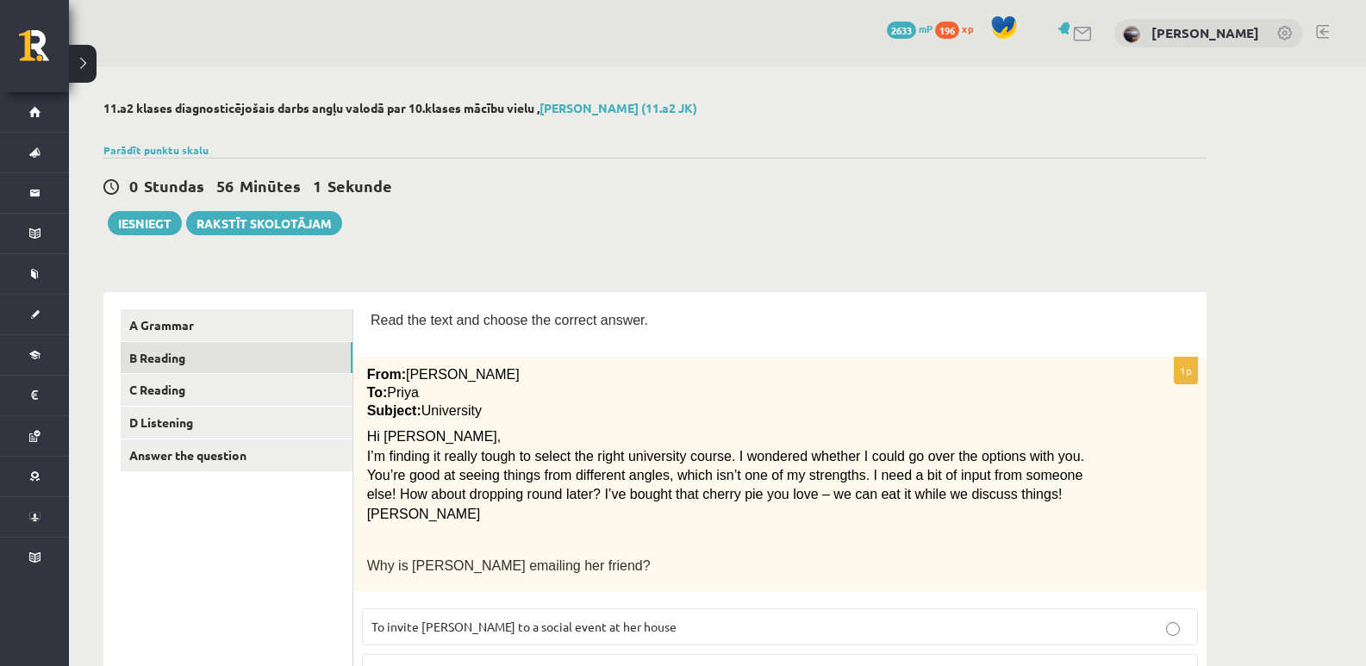
scroll to position [287, 0]
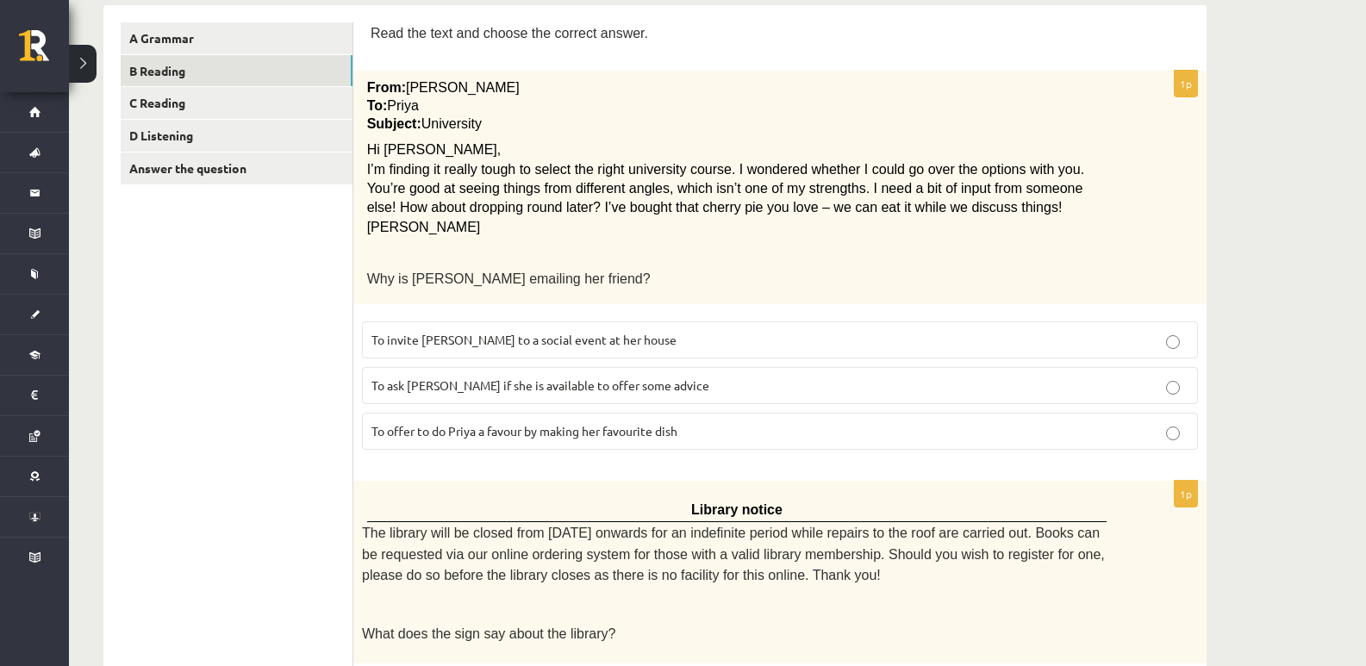
click at [592, 390] on span "To ask Priya if she is available to offer some advice" at bounding box center [540, 385] width 338 height 16
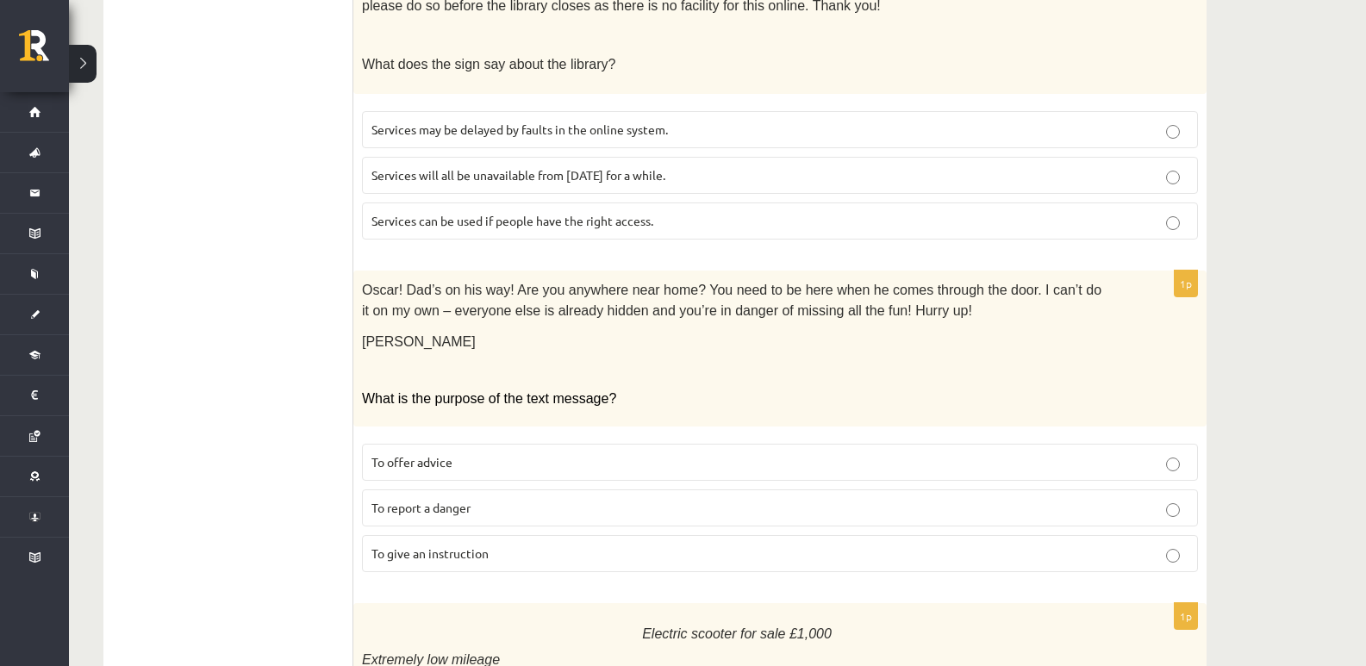
scroll to position [862, 0]
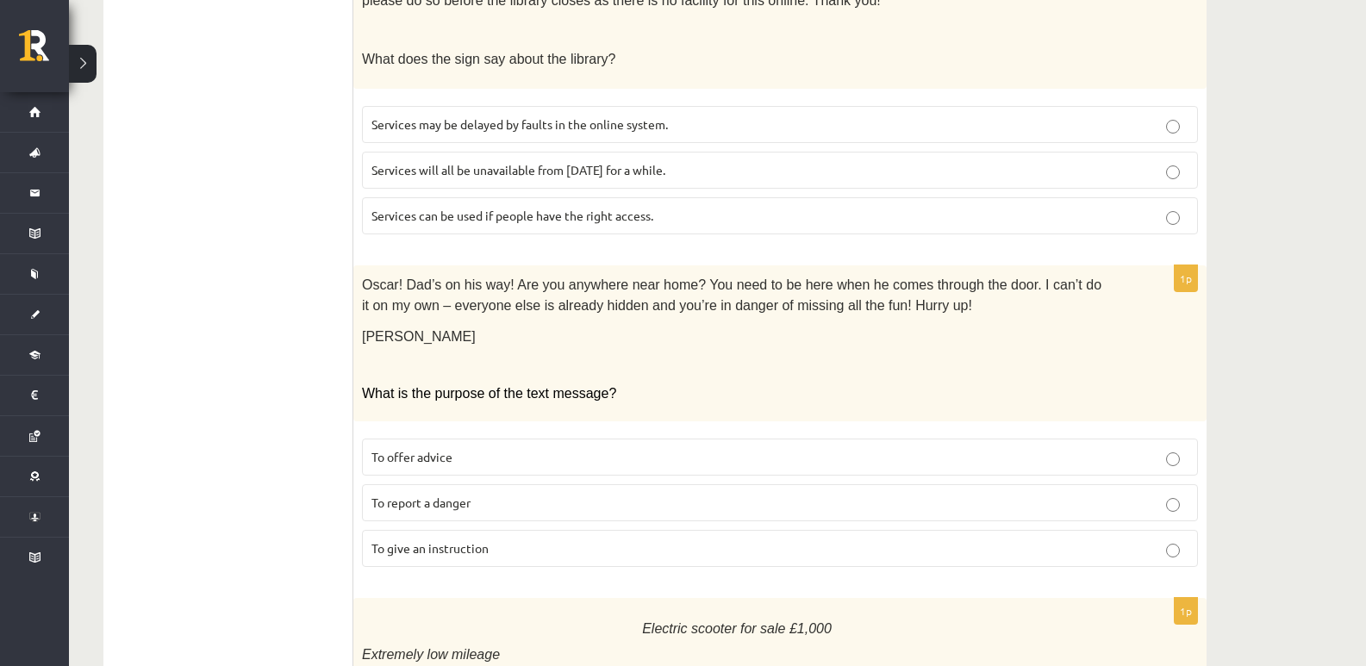
click at [564, 208] on span "Services can be used if people have the right access." at bounding box center [512, 216] width 282 height 16
click at [482, 540] on span "To give an instruction" at bounding box center [429, 548] width 117 height 16
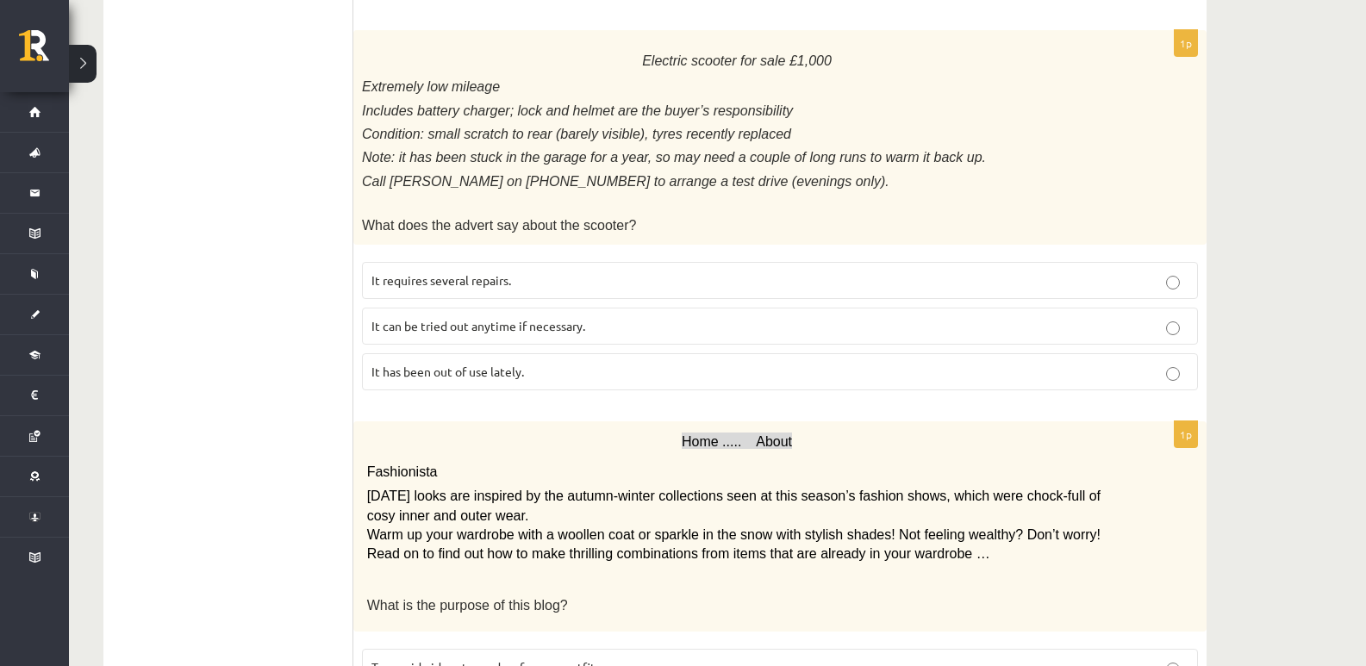
scroll to position [1436, 0]
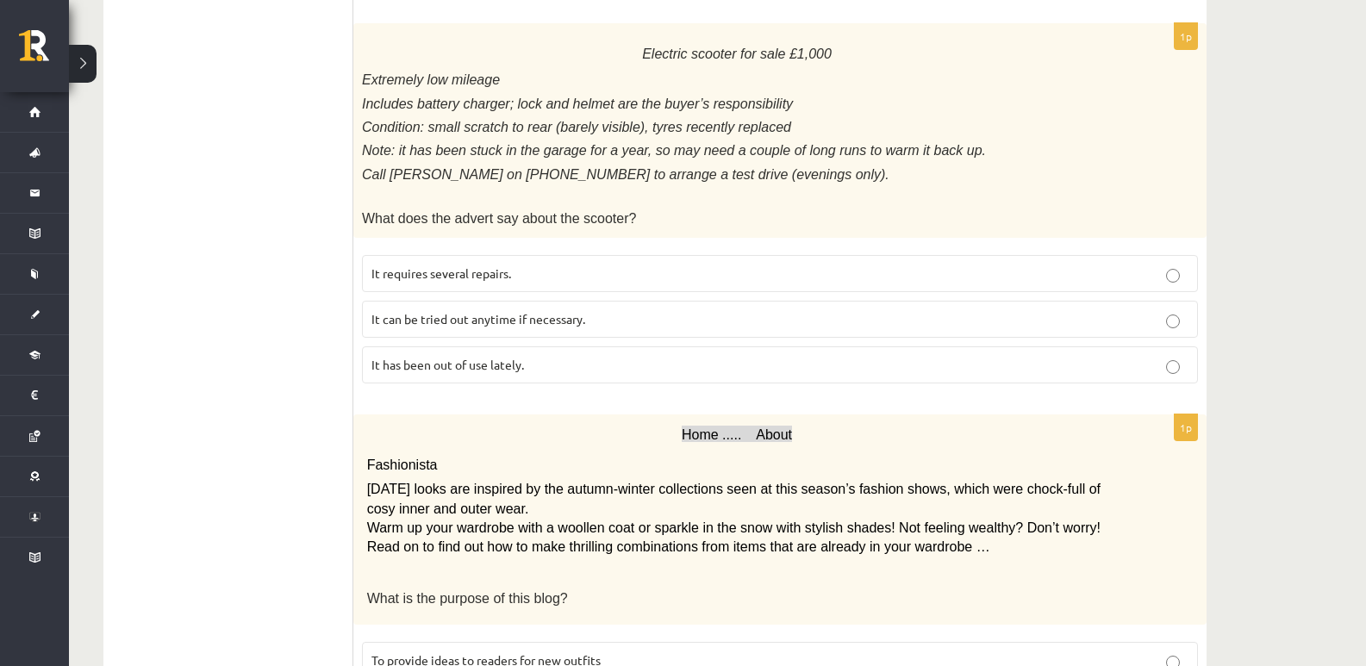
click at [489, 357] on span "It has been out of use lately." at bounding box center [447, 365] width 152 height 16
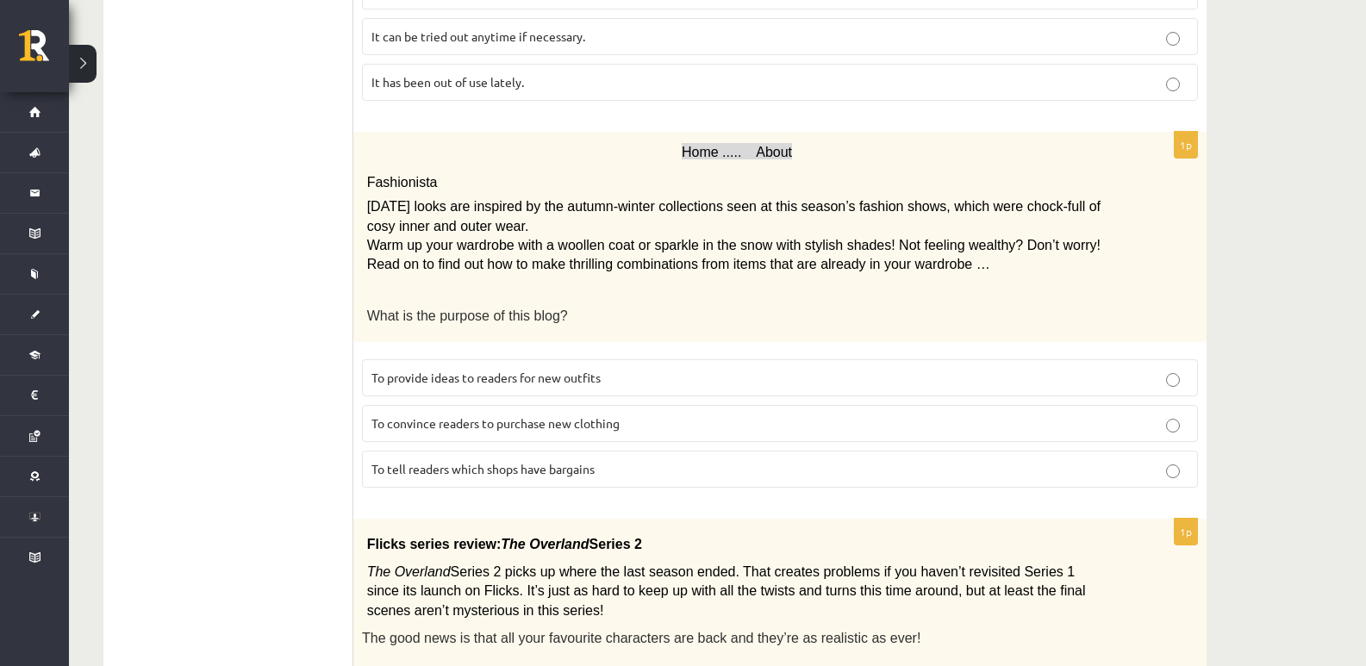
scroll to position [1723, 0]
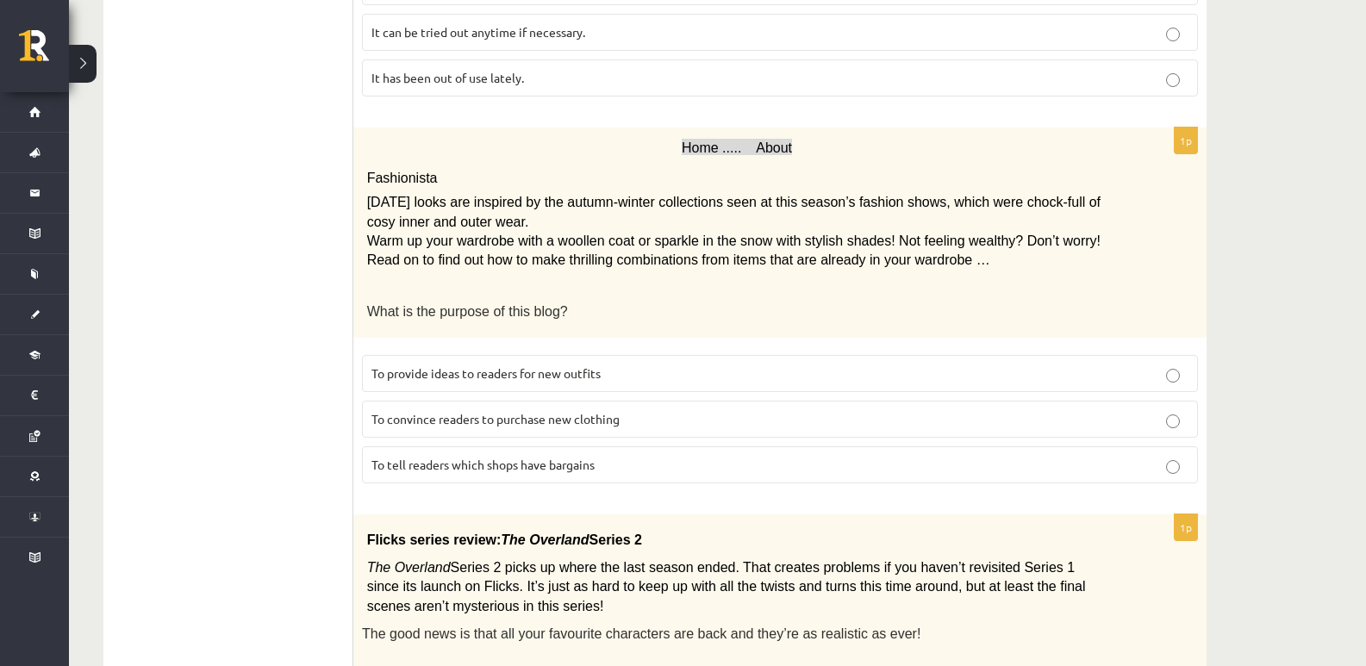
click at [554, 365] on span "To provide ideas to readers for new outfits" at bounding box center [485, 373] width 229 height 16
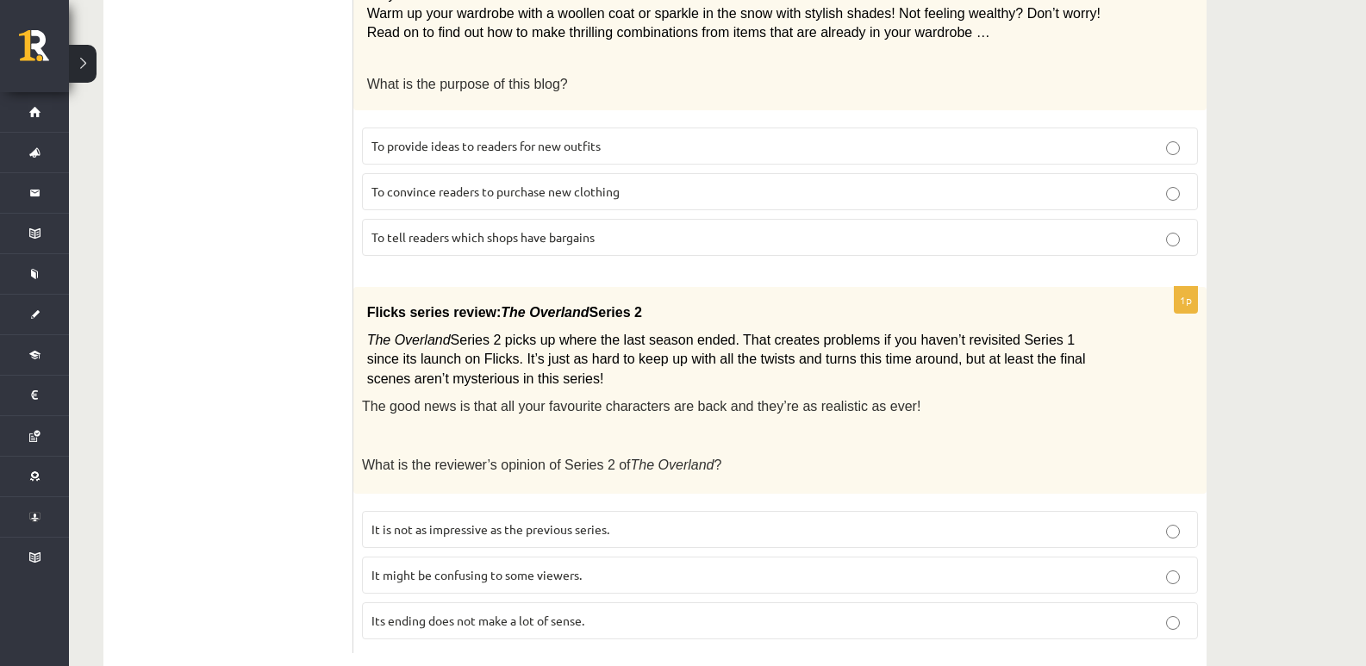
scroll to position [1969, 0]
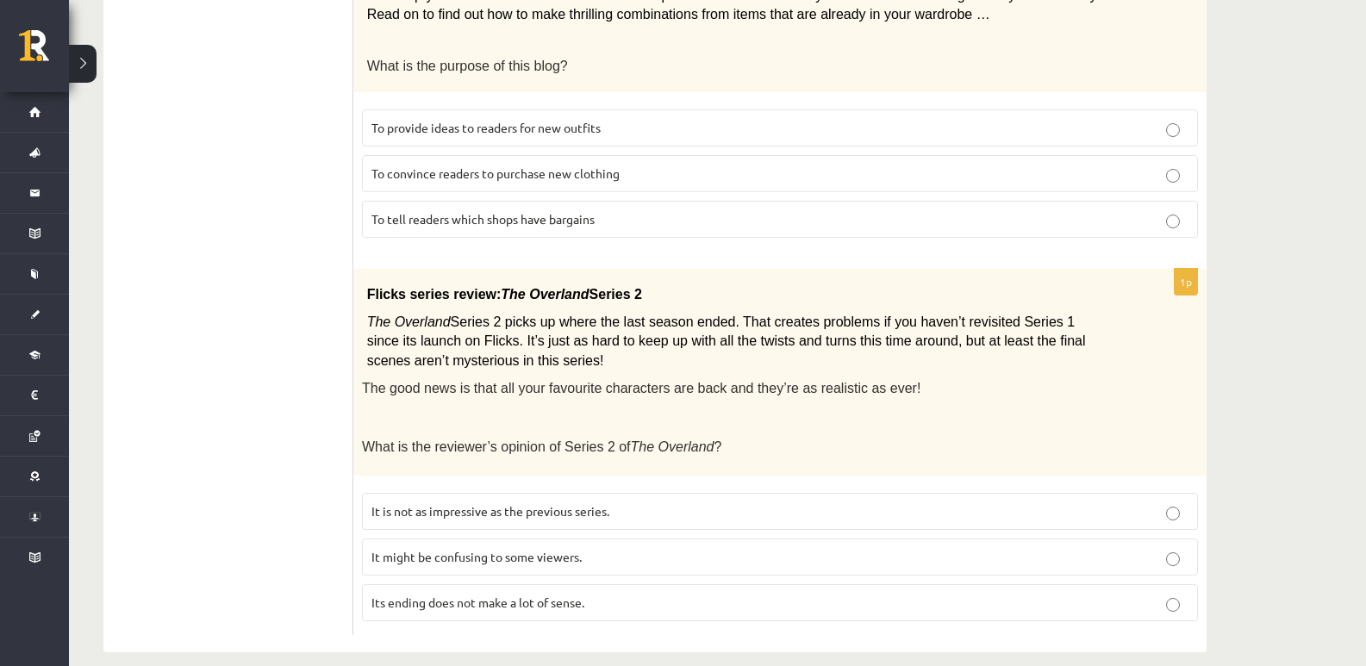
click at [582, 548] on p "It might be confusing to some viewers." at bounding box center [779, 557] width 817 height 18
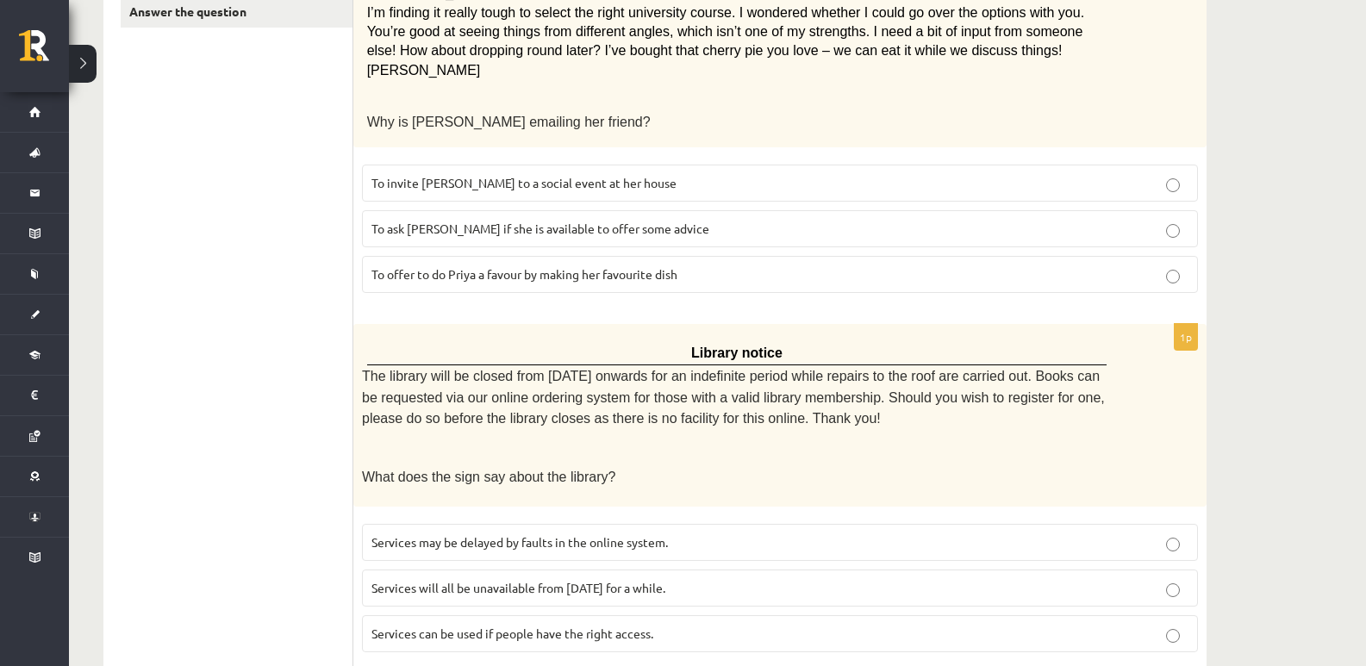
scroll to position [0, 0]
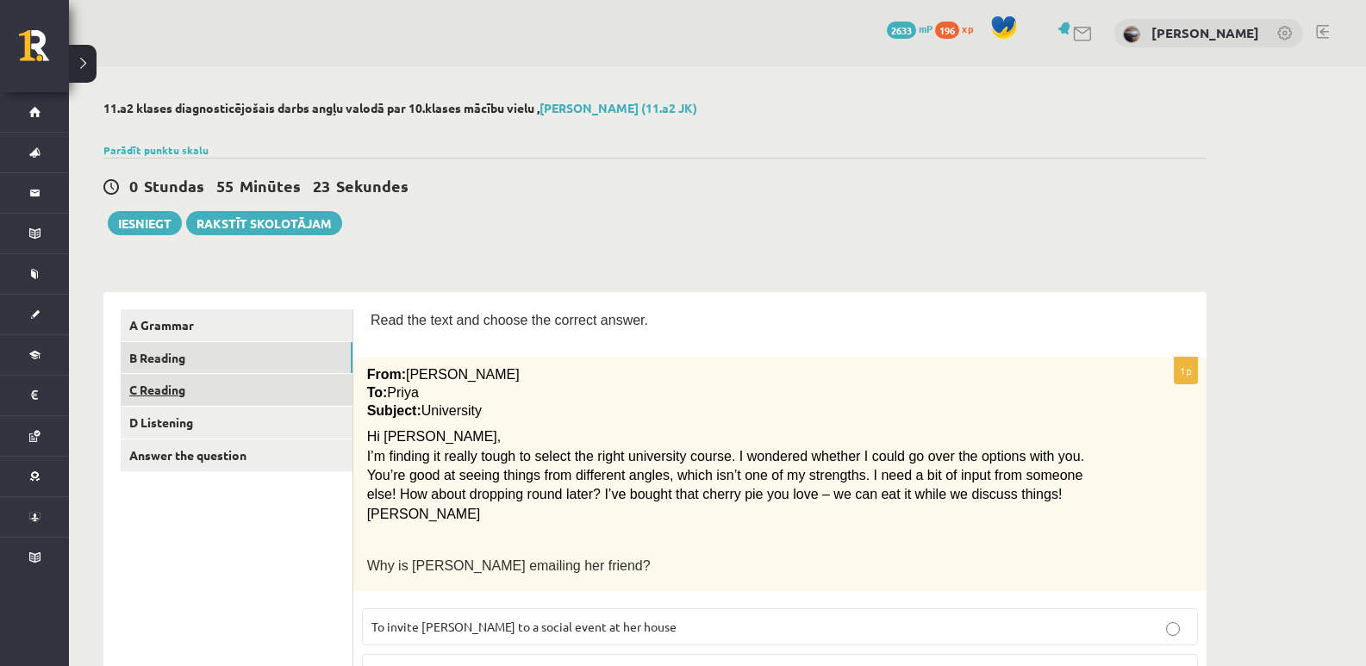
click at [239, 383] on link "C Reading" at bounding box center [237, 390] width 232 height 32
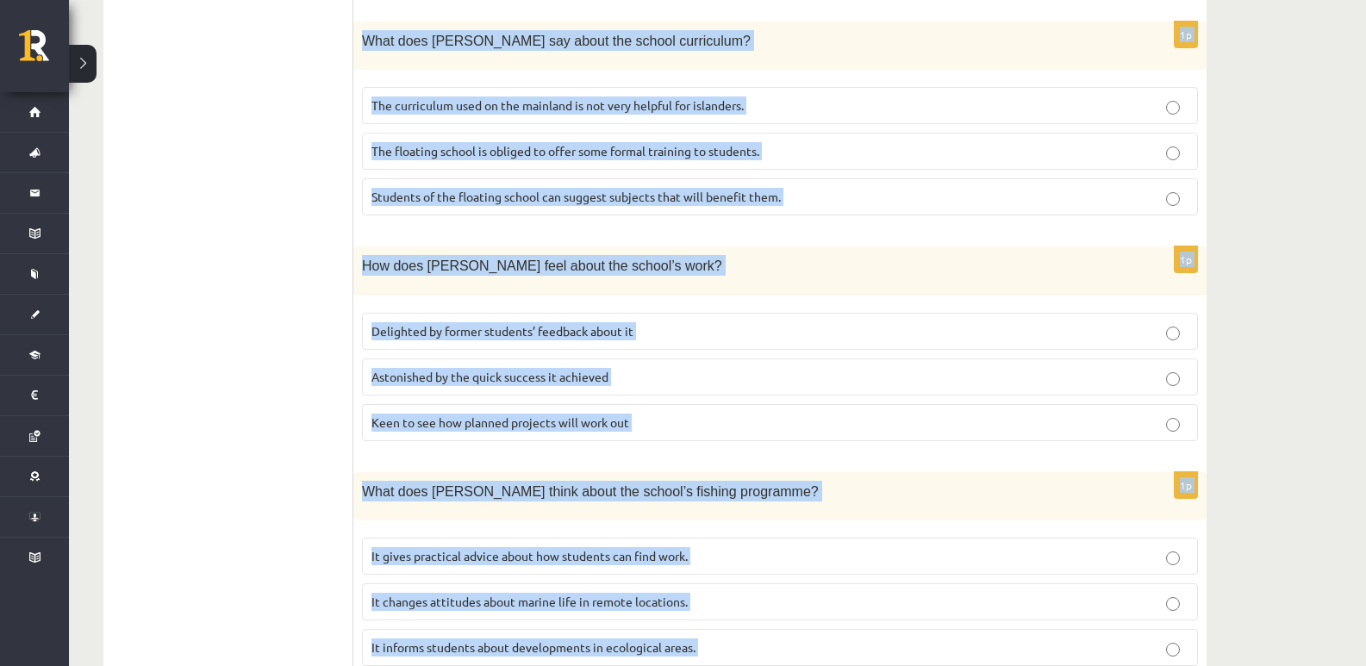
scroll to position [1590, 0]
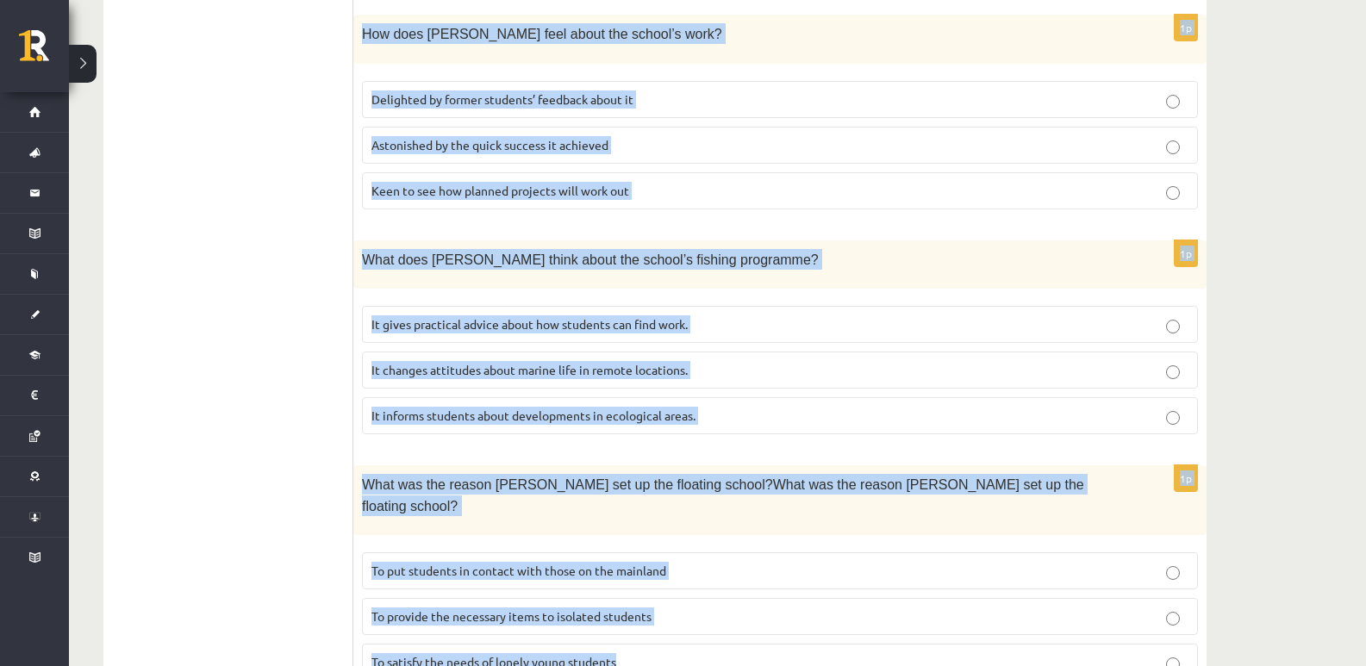
drag, startPoint x: 489, startPoint y: 420, endPoint x: 872, endPoint y: 594, distance: 420.6
copy form "A floating school By founder, Anna Domingo I coordinate a floating school which…"
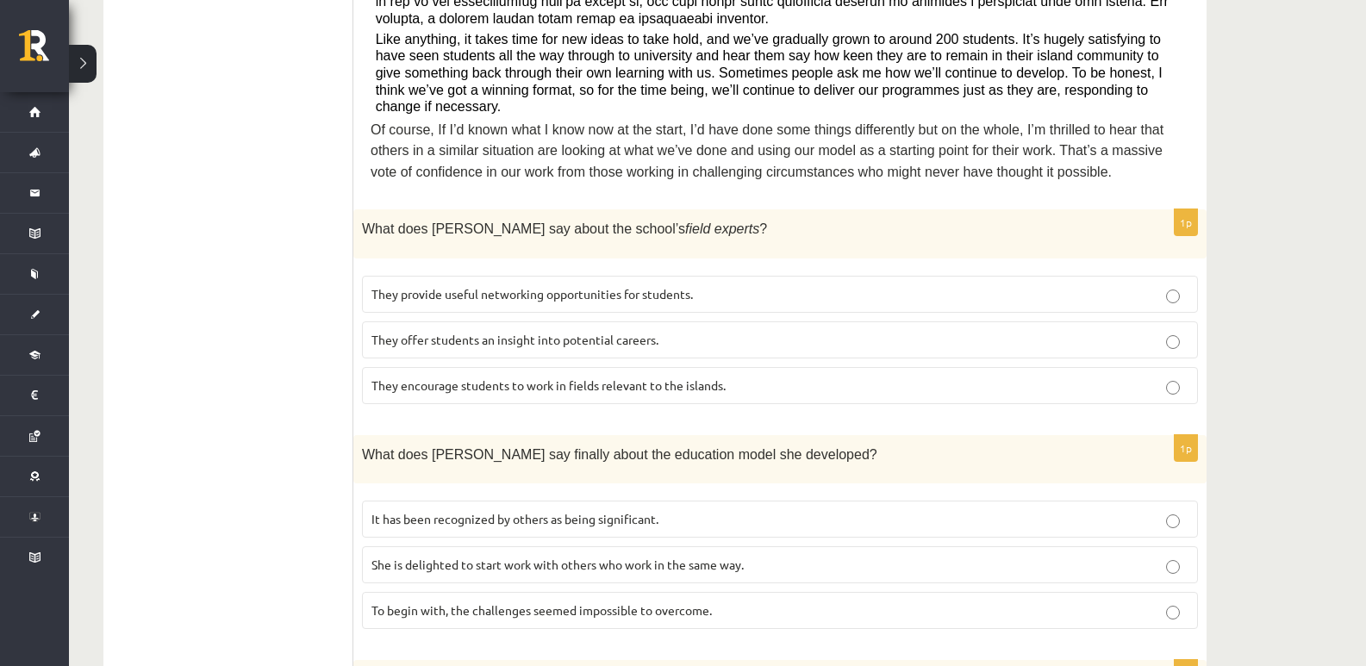
scroll to position [729, 0]
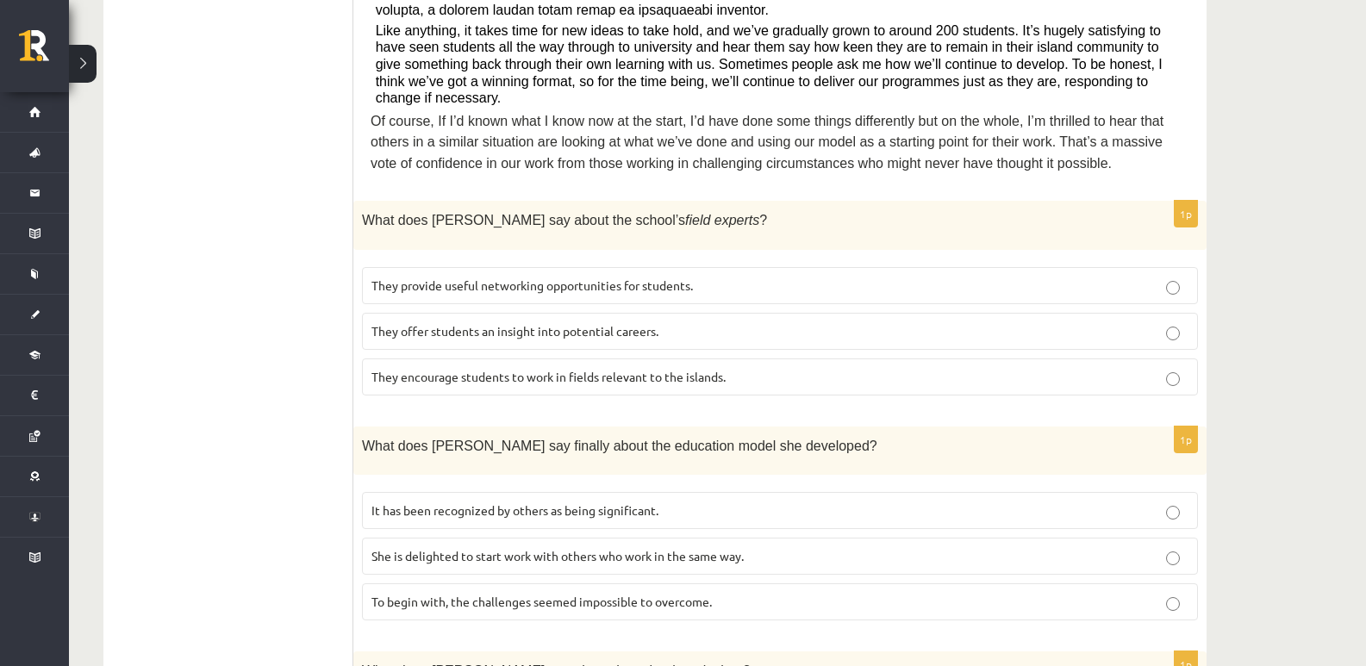
click at [504, 322] on p "They offer students an insight into potential careers." at bounding box center [779, 331] width 817 height 18
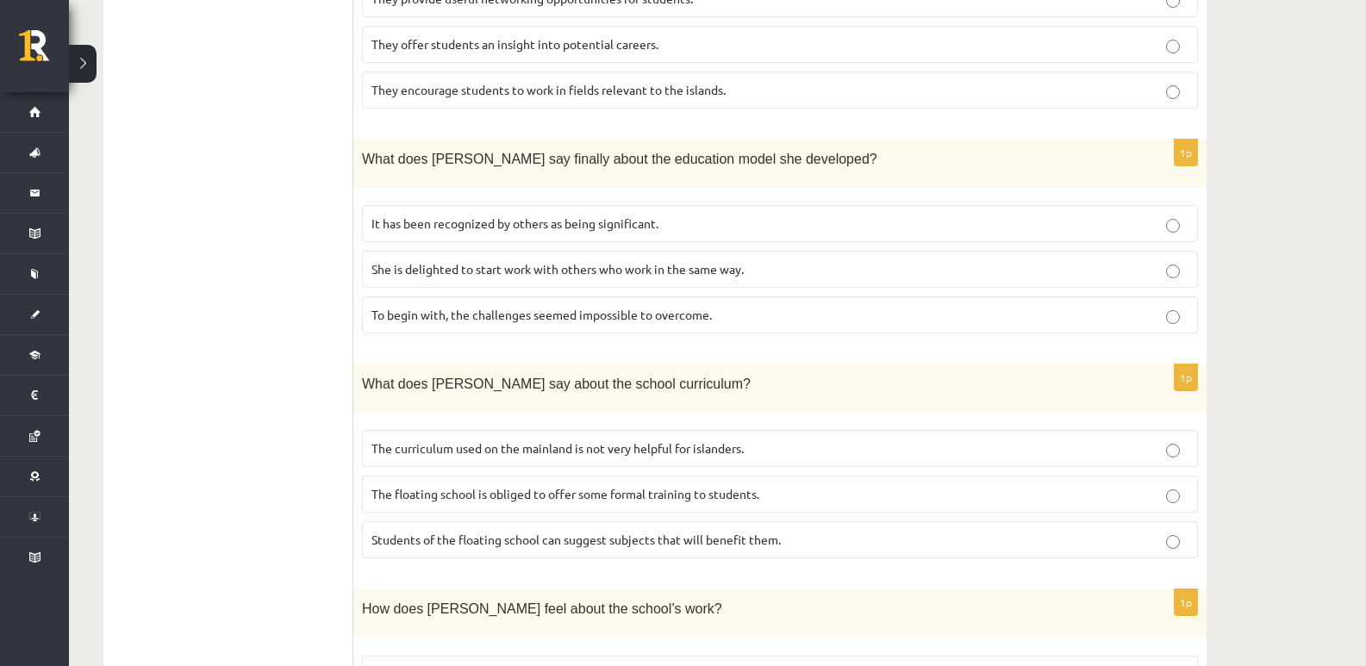
click at [615, 215] on span "It has been recognized by others as being significant." at bounding box center [514, 223] width 287 height 16
click at [671, 440] on span "The curriculum used on the mainland is not very helpful for islanders." at bounding box center [557, 448] width 372 height 16
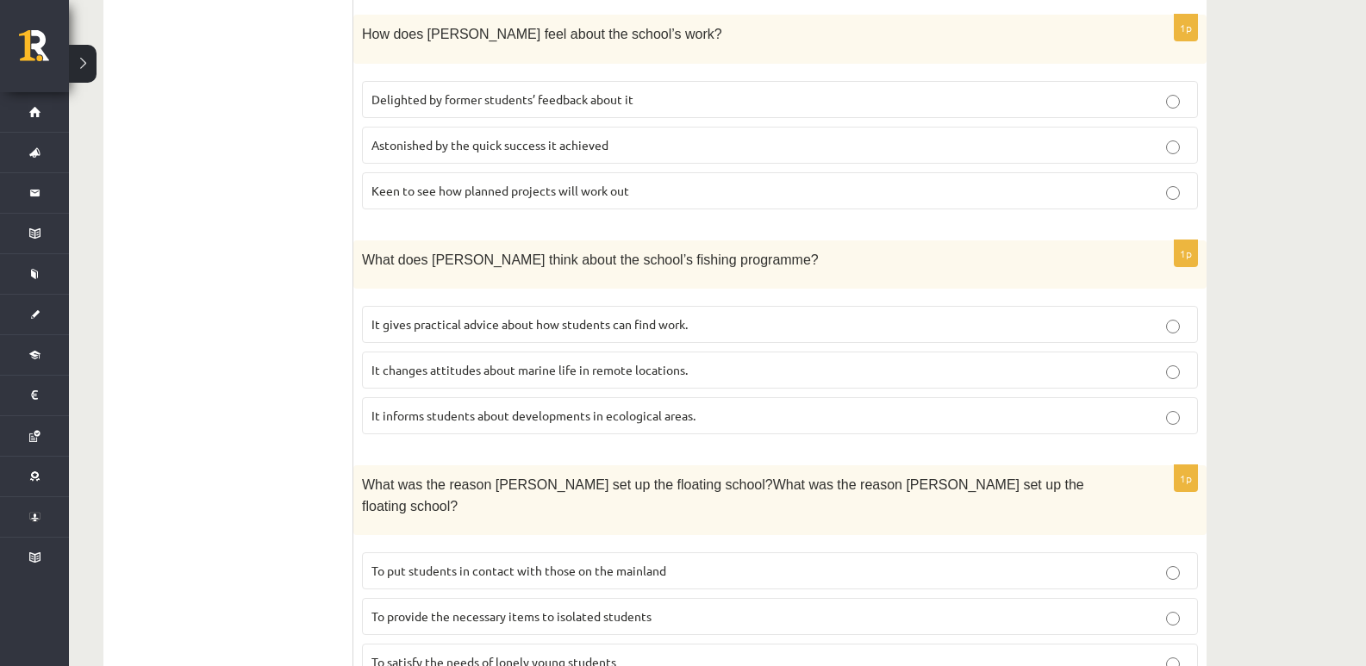
scroll to position [1304, 0]
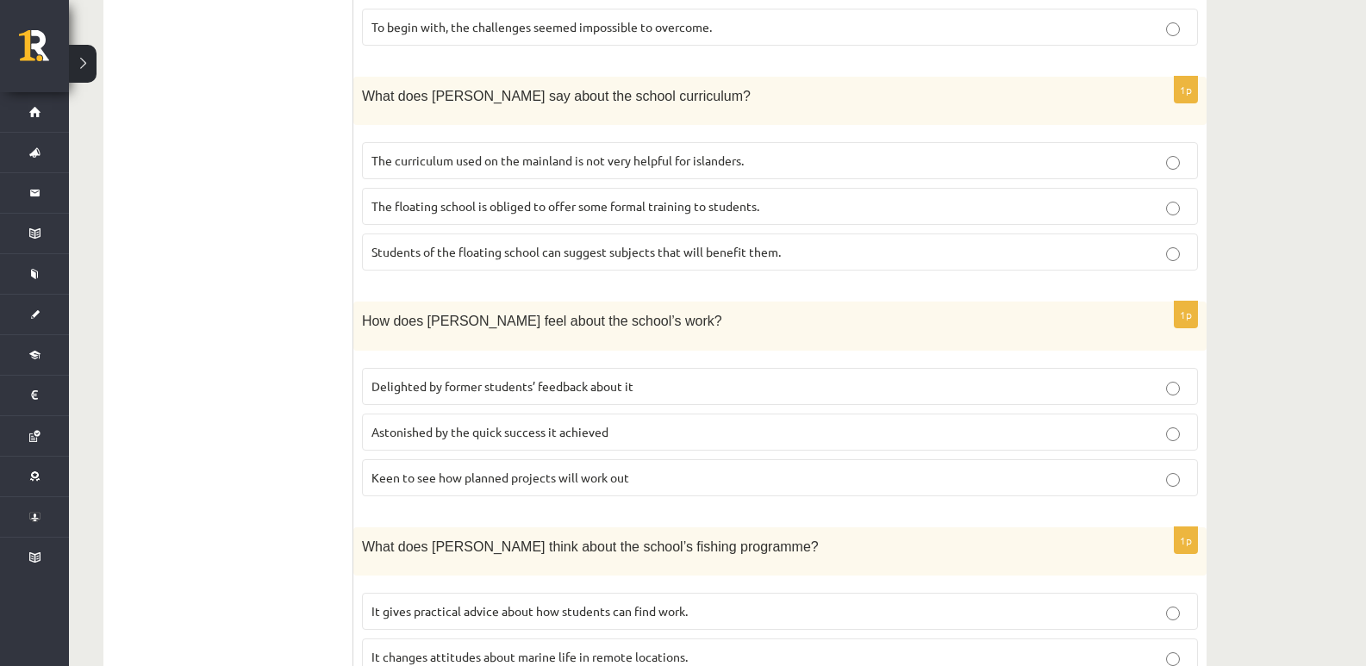
click at [554, 378] on span "Delighted by former students’ feedback about it" at bounding box center [502, 386] width 262 height 16
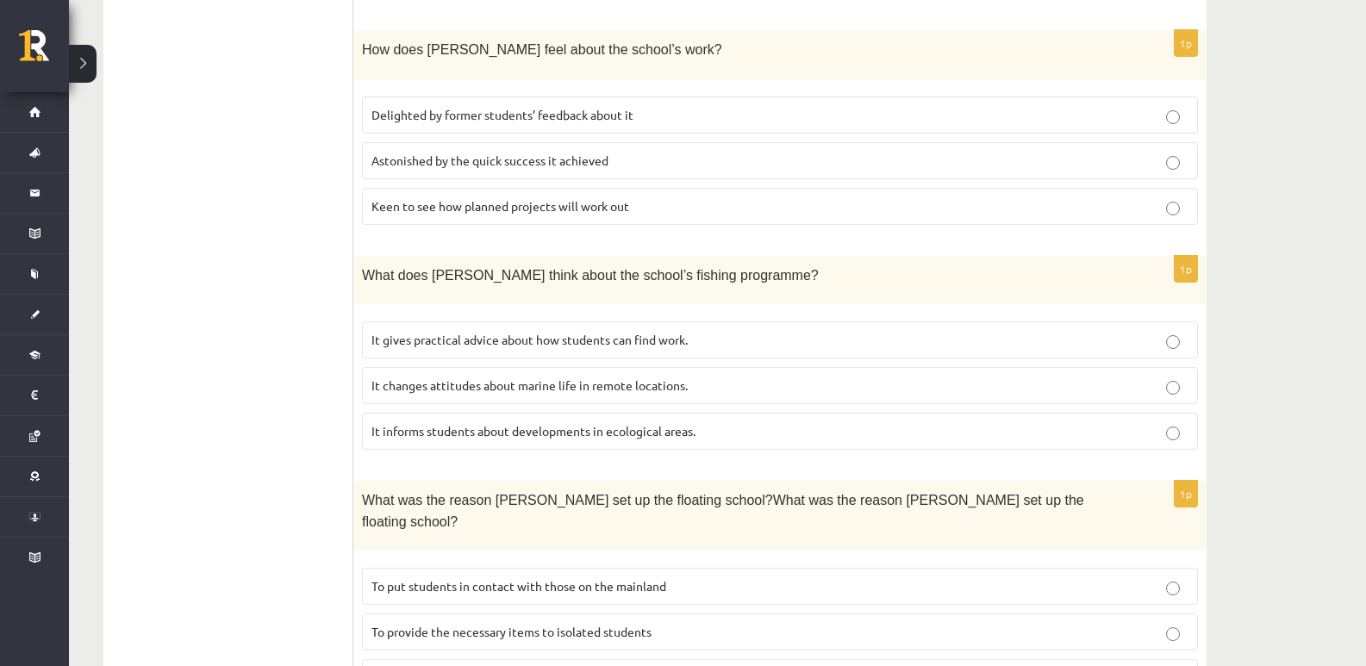
scroll to position [1590, 0]
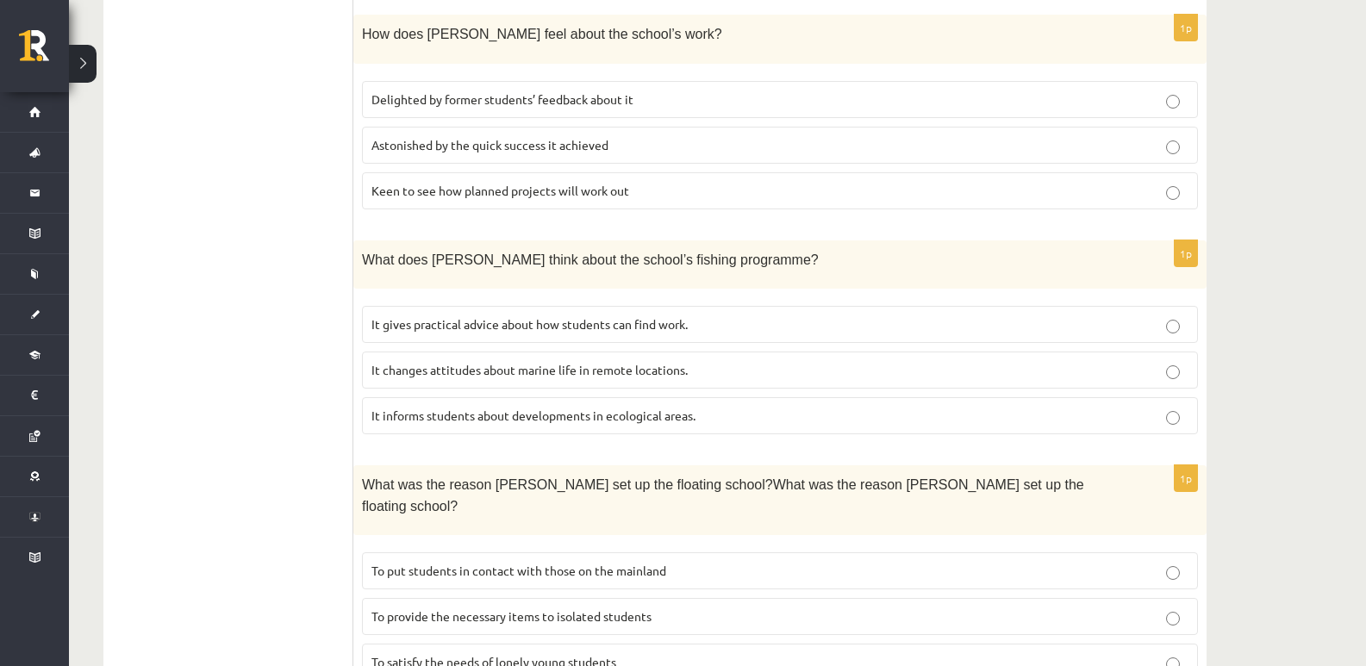
click at [663, 397] on label "It informs students about developments in ecological areas." at bounding box center [780, 415] width 836 height 37
click at [511, 608] on span "To provide the necessary items to isolated students" at bounding box center [511, 616] width 280 height 16
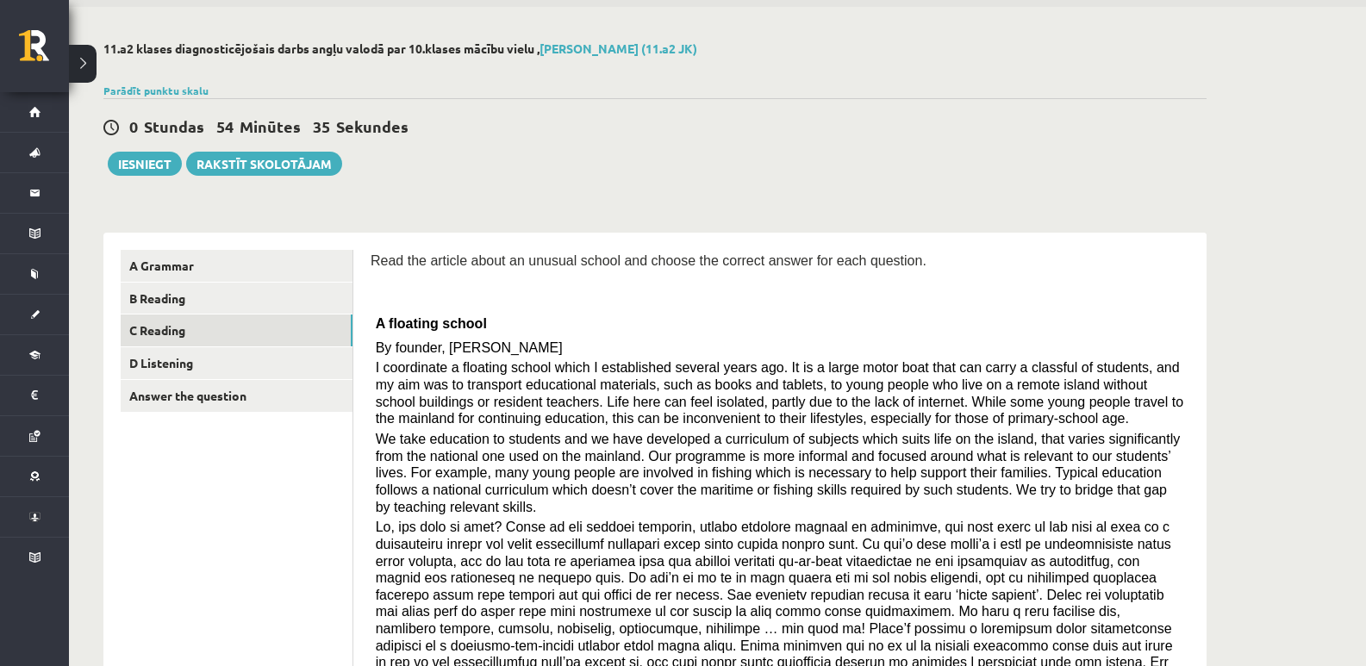
scroll to position [0, 0]
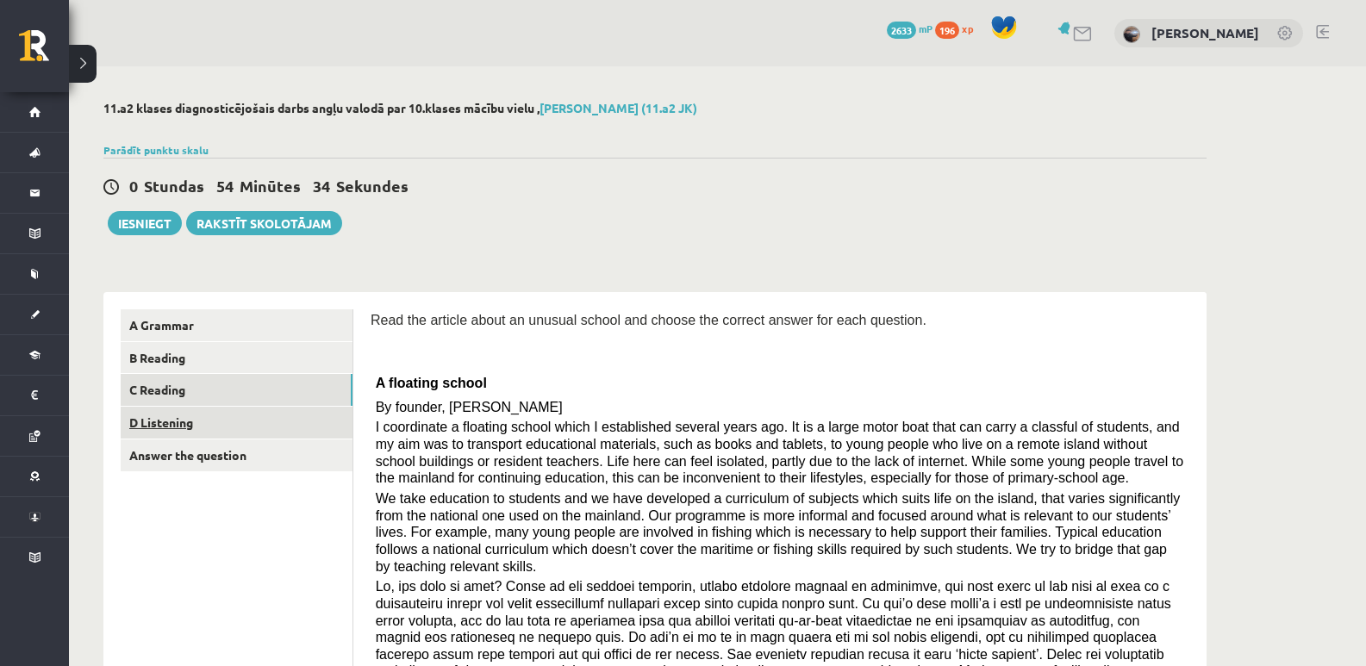
click at [258, 421] on link "D Listening" at bounding box center [237, 423] width 232 height 32
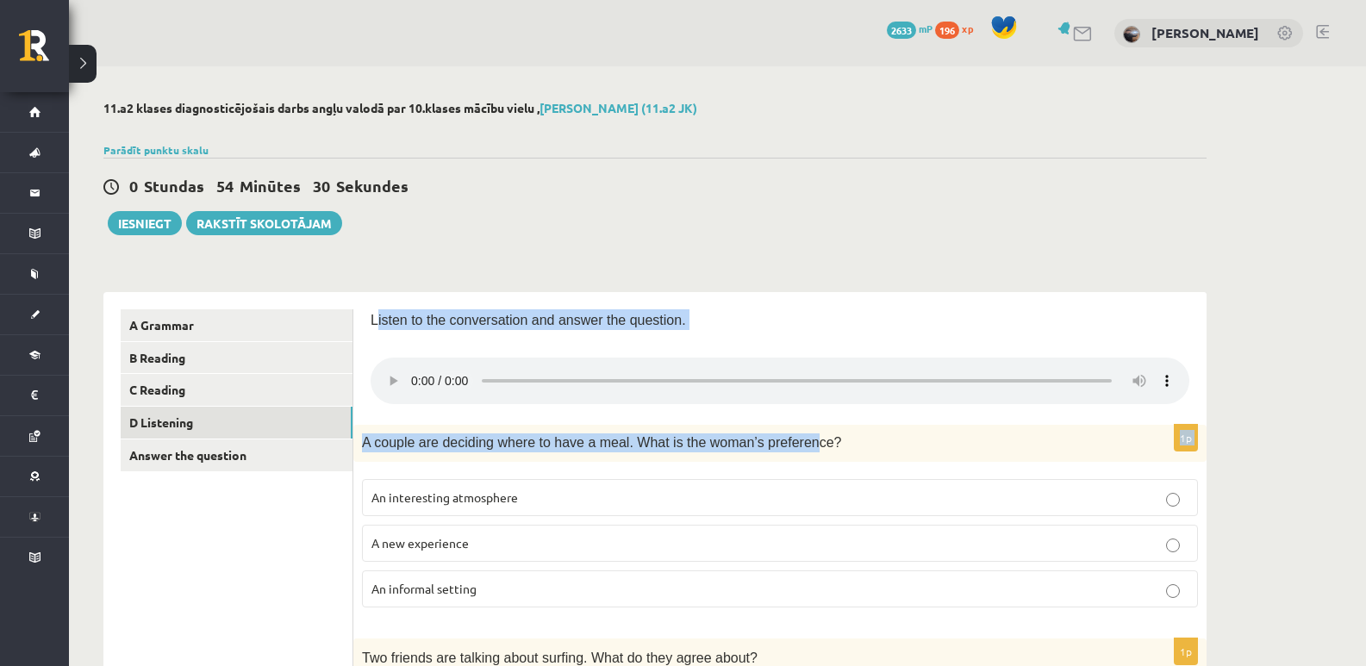
drag, startPoint x: 374, startPoint y: 310, endPoint x: 768, endPoint y: 448, distance: 417.2
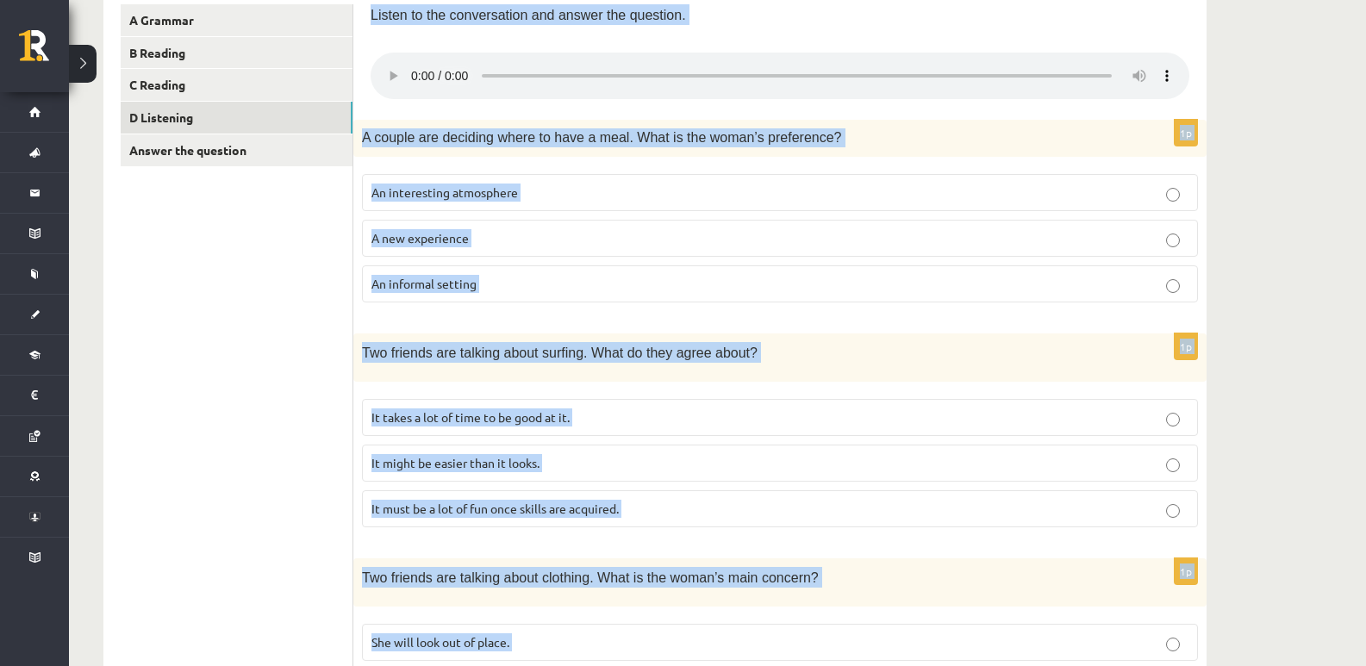
scroll to position [1118, 0]
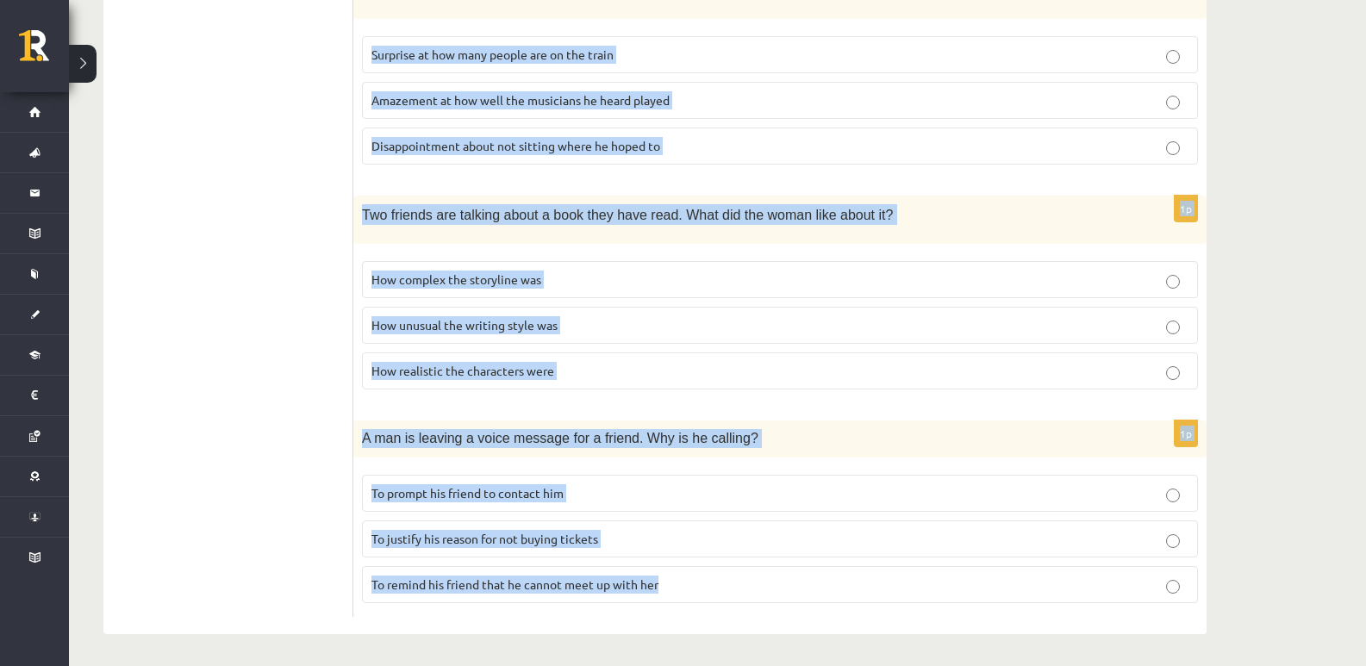
drag, startPoint x: 370, startPoint y: 321, endPoint x: 784, endPoint y: 602, distance: 500.4
copy form "Listen to the conversation and answer the question. 1p A couple are deciding wh…"
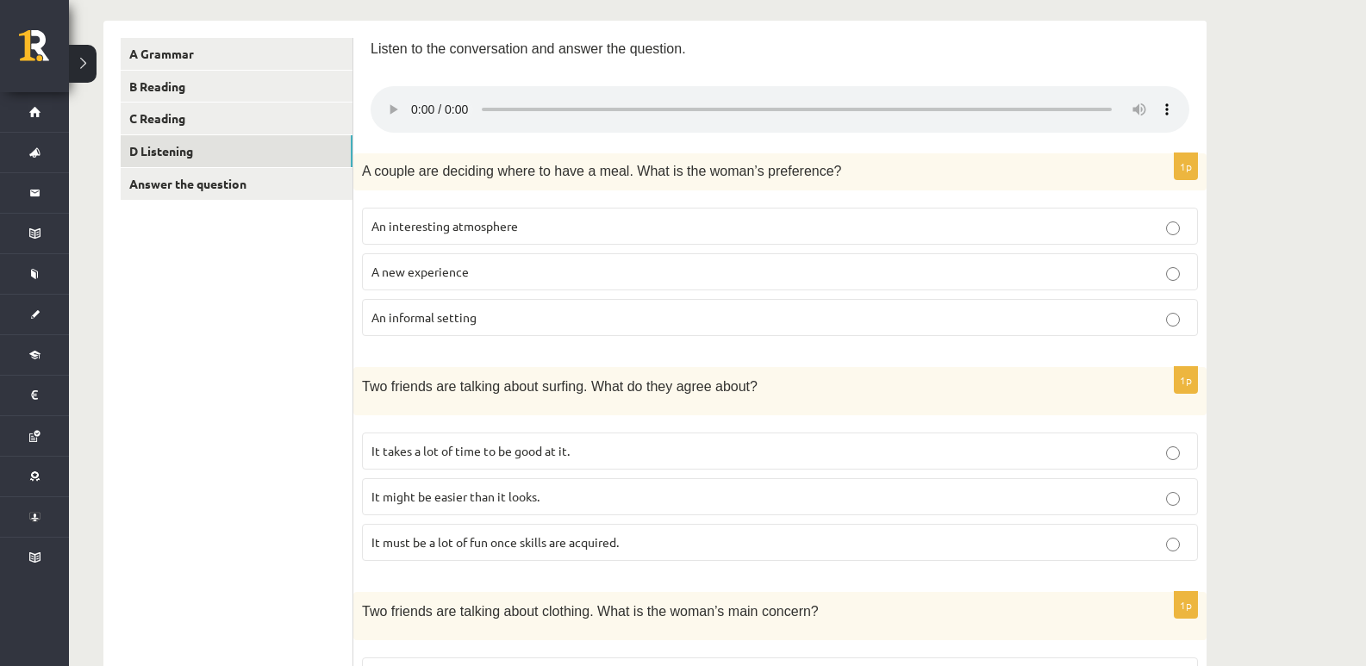
scroll to position [257, 0]
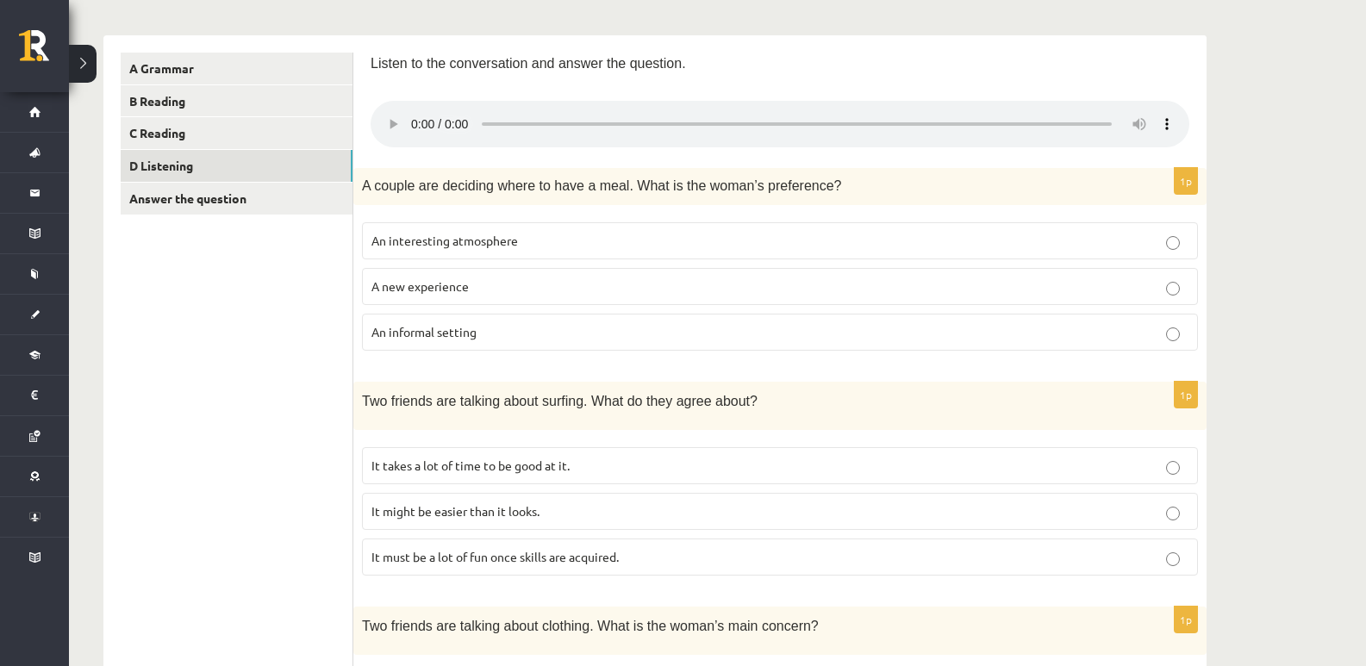
click at [464, 245] on span "An interesting atmosphere" at bounding box center [444, 241] width 146 height 16
click at [433, 343] on label "An informal setting" at bounding box center [780, 332] width 836 height 37
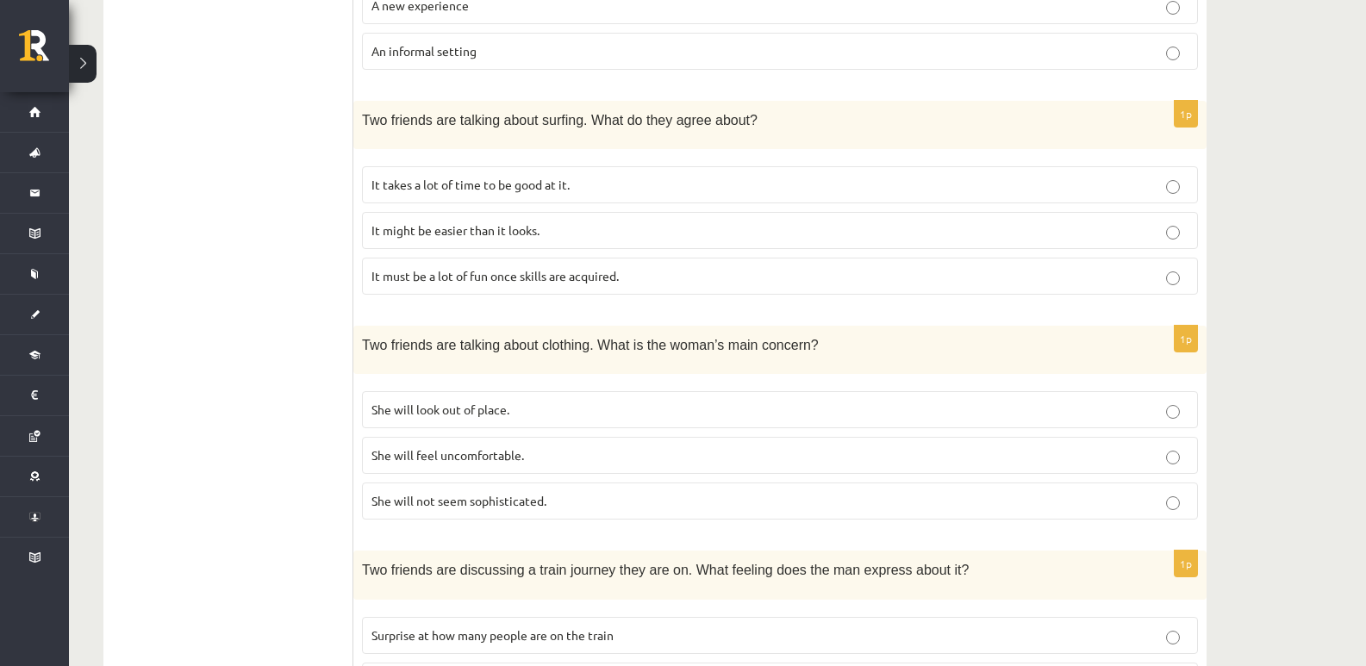
scroll to position [544, 0]
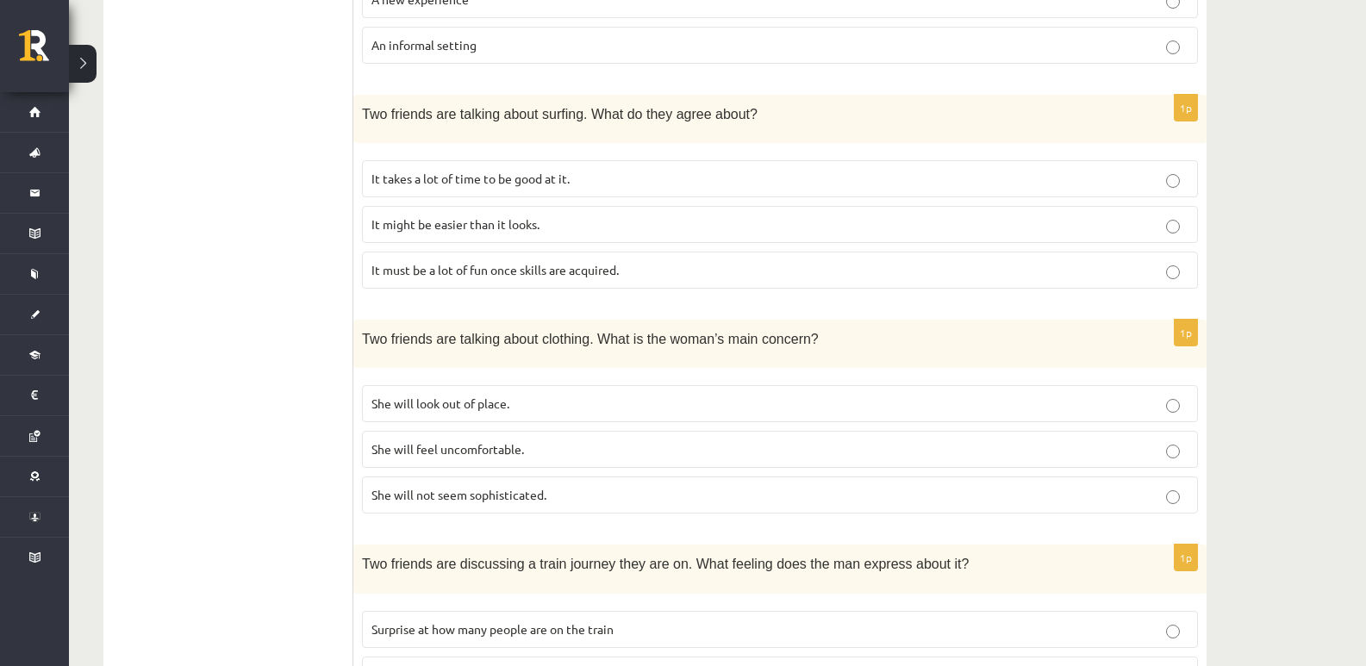
click at [496, 274] on span "It must be a lot of fun once skills are acquired." at bounding box center [494, 270] width 247 height 16
click at [513, 445] on span "She will feel uncomfortable." at bounding box center [447, 449] width 152 height 16
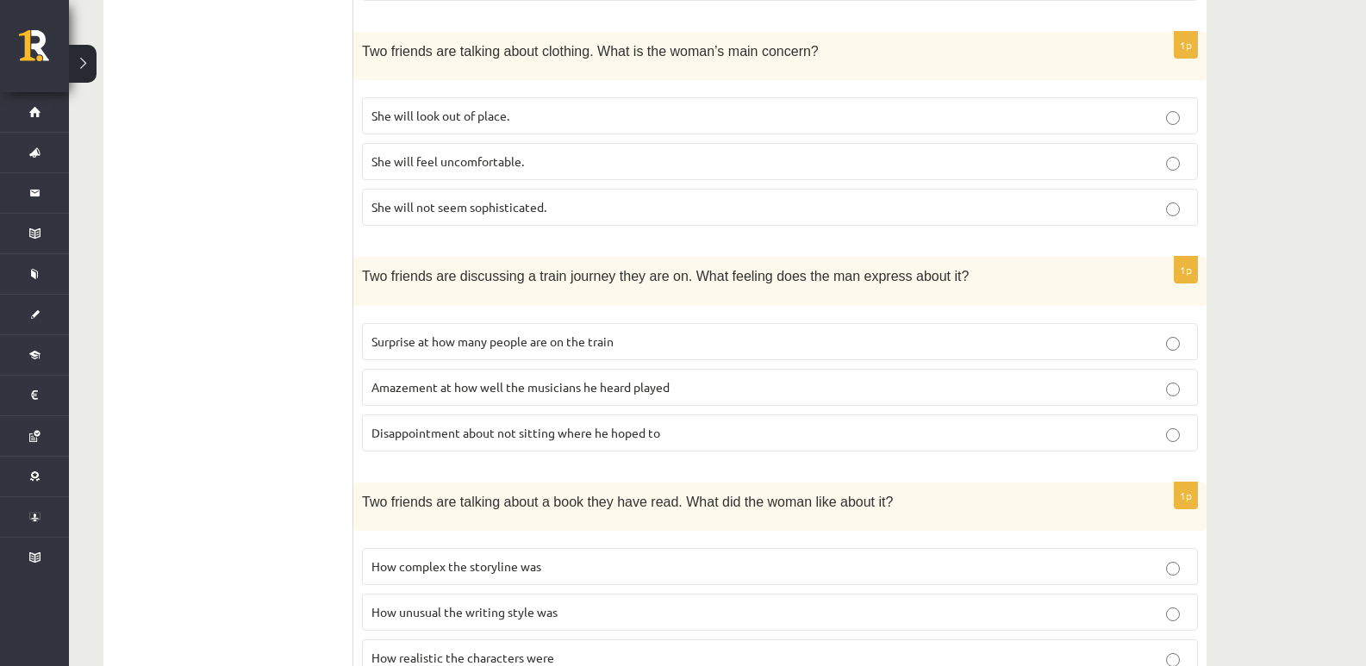
click at [501, 388] on span "Amazement at how well the musicians he heard played" at bounding box center [520, 387] width 298 height 16
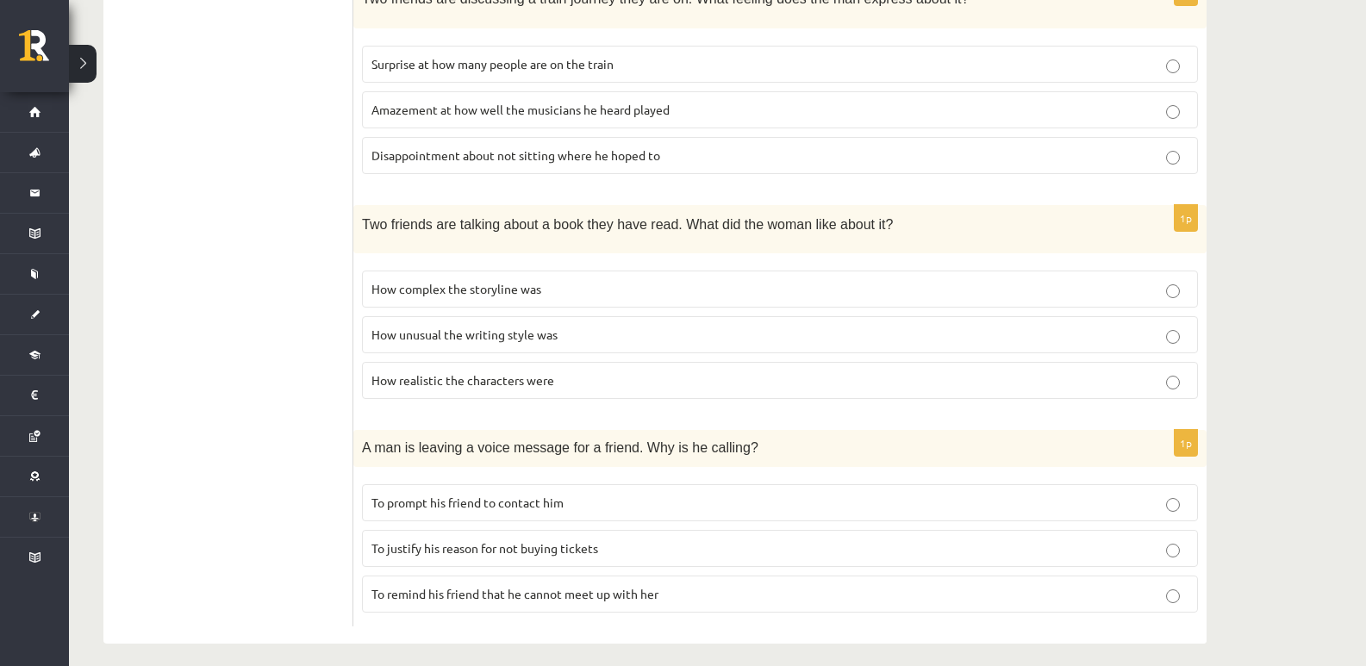
scroll to position [1118, 0]
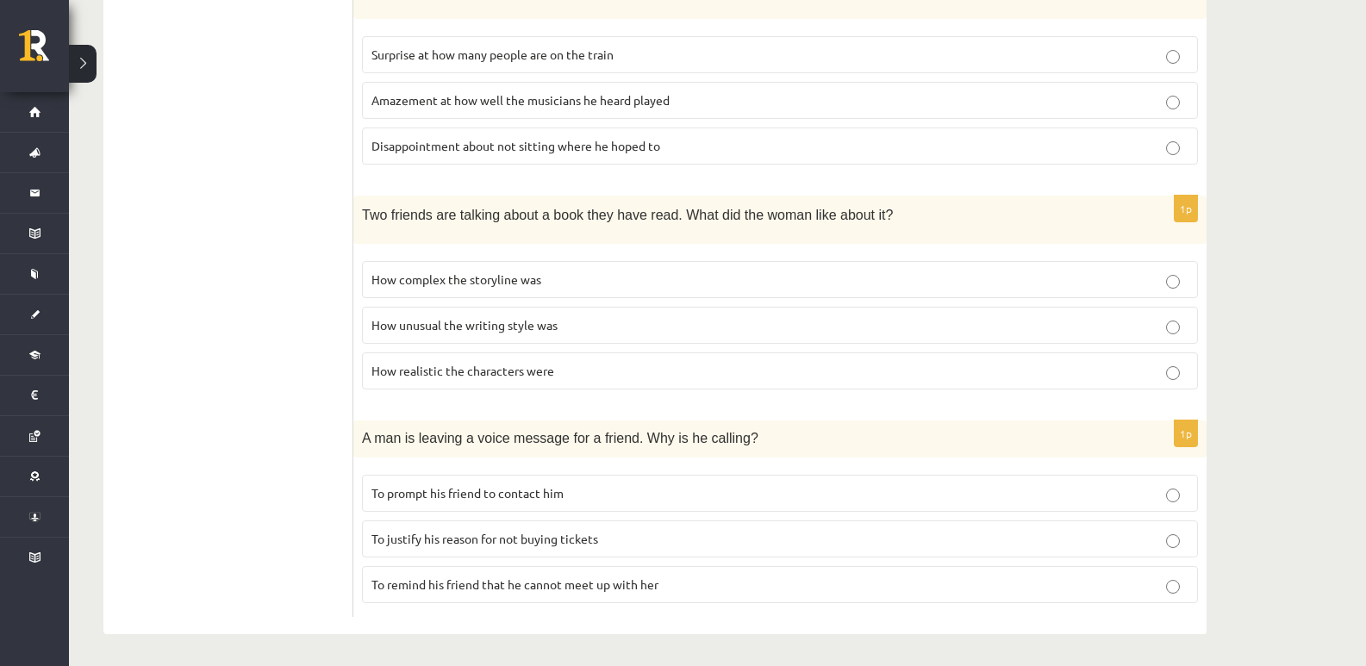
click at [539, 377] on p "How realistic the characters were" at bounding box center [779, 371] width 817 height 18
click at [495, 493] on span "To prompt his friend to contact him" at bounding box center [467, 493] width 192 height 16
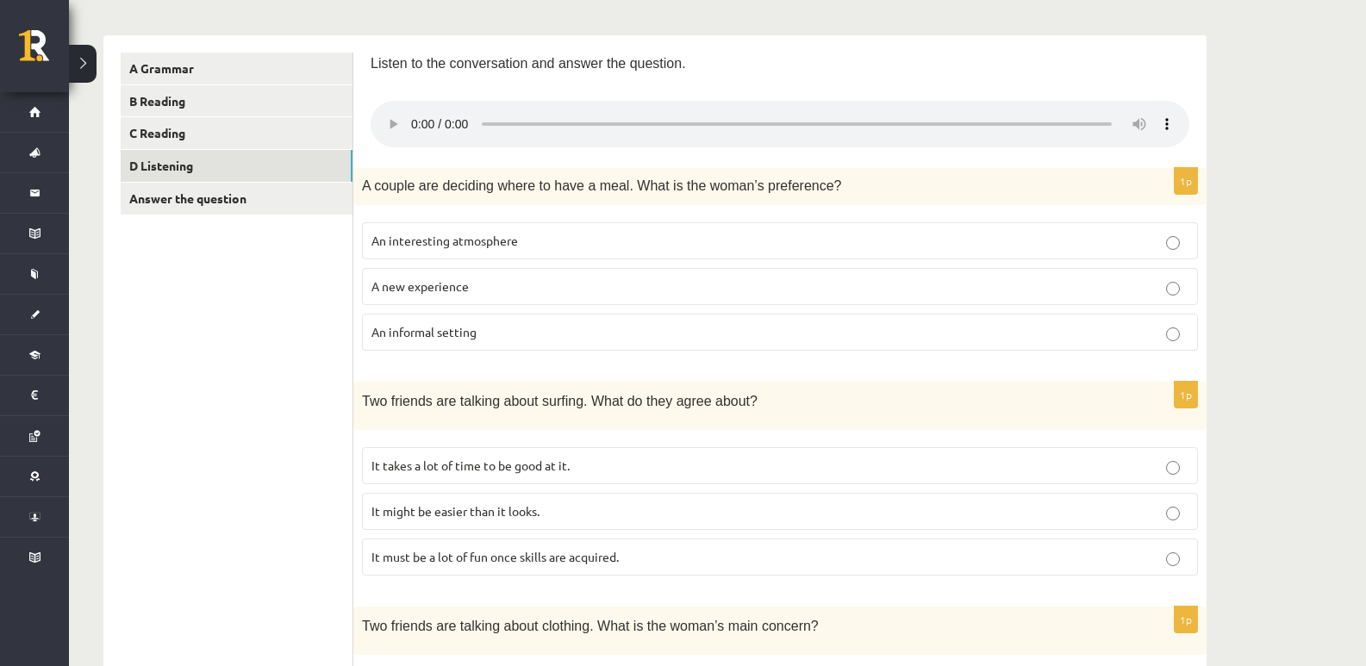
scroll to position [0, 0]
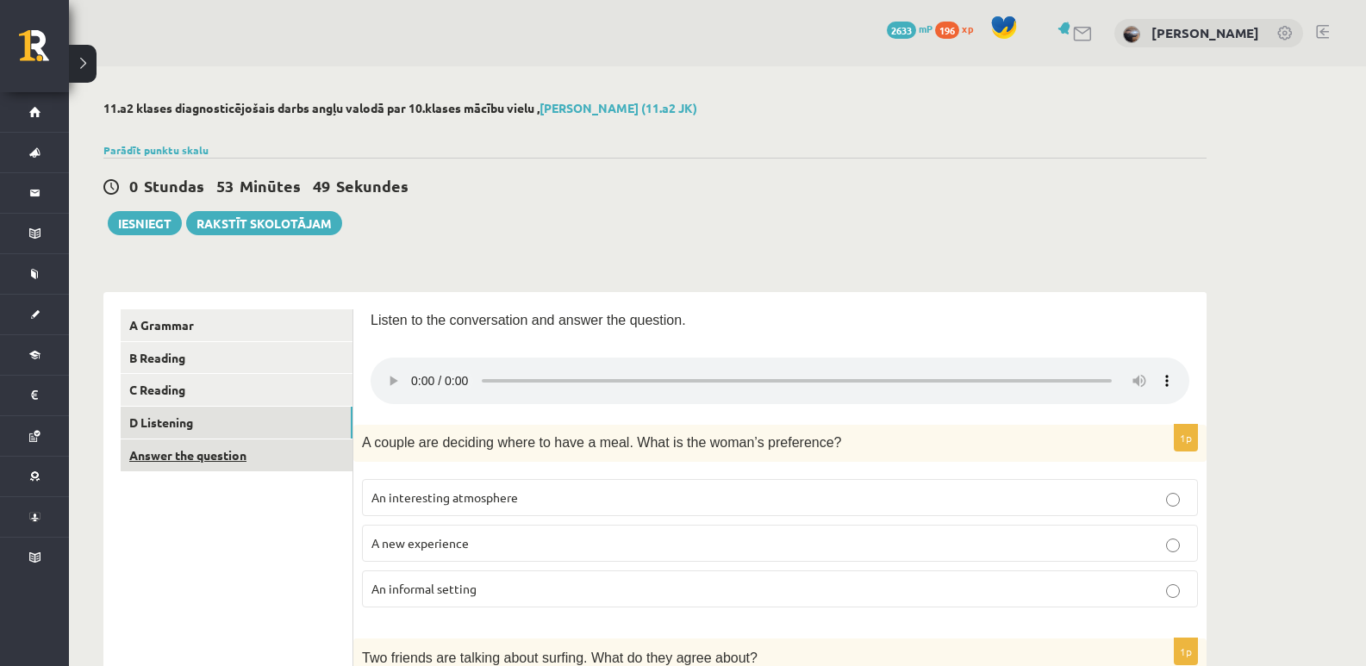
click at [243, 457] on link "Answer the question" at bounding box center [237, 455] width 232 height 32
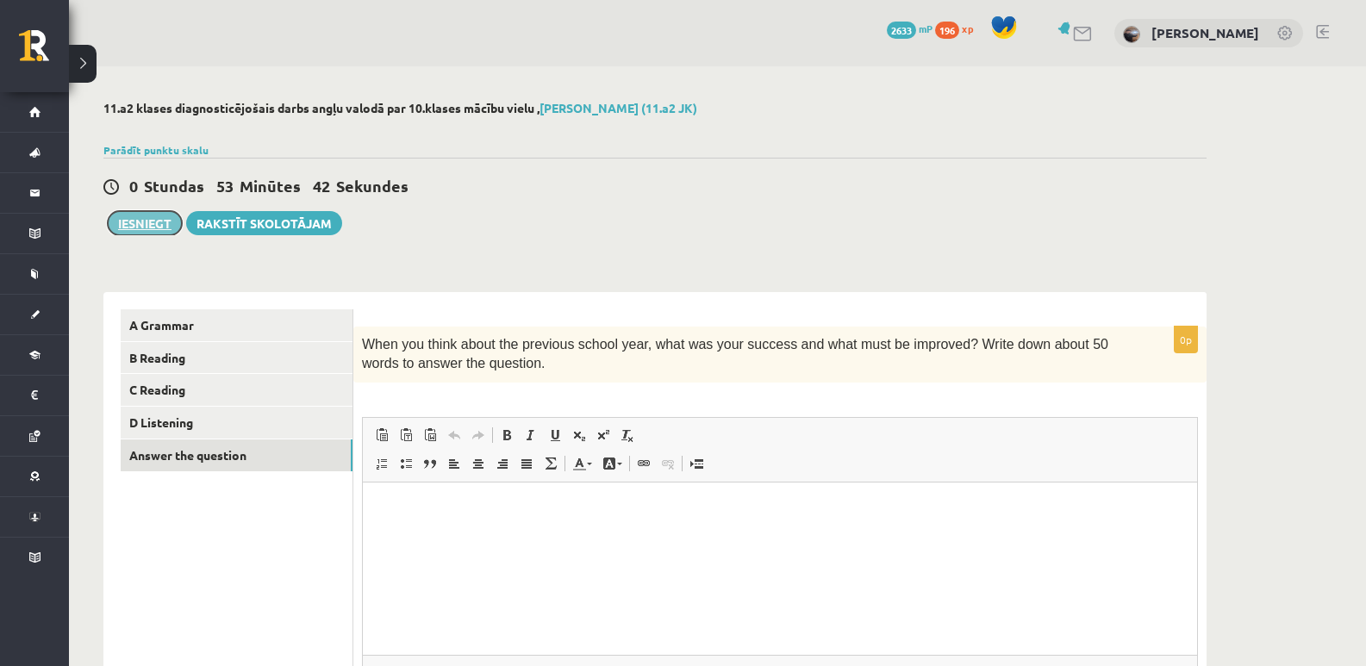
click at [151, 227] on button "Iesniegt" at bounding box center [145, 223] width 74 height 24
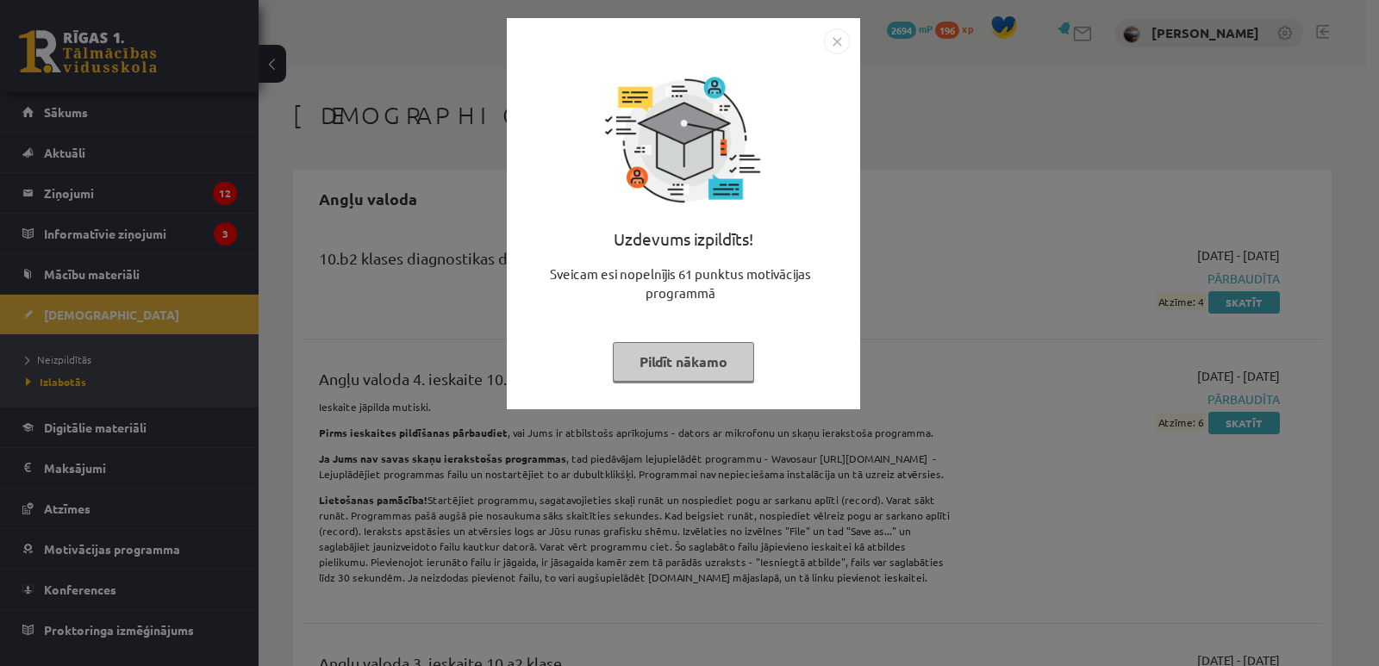
click at [693, 373] on button "Pildīt nākamo" at bounding box center [683, 362] width 141 height 40
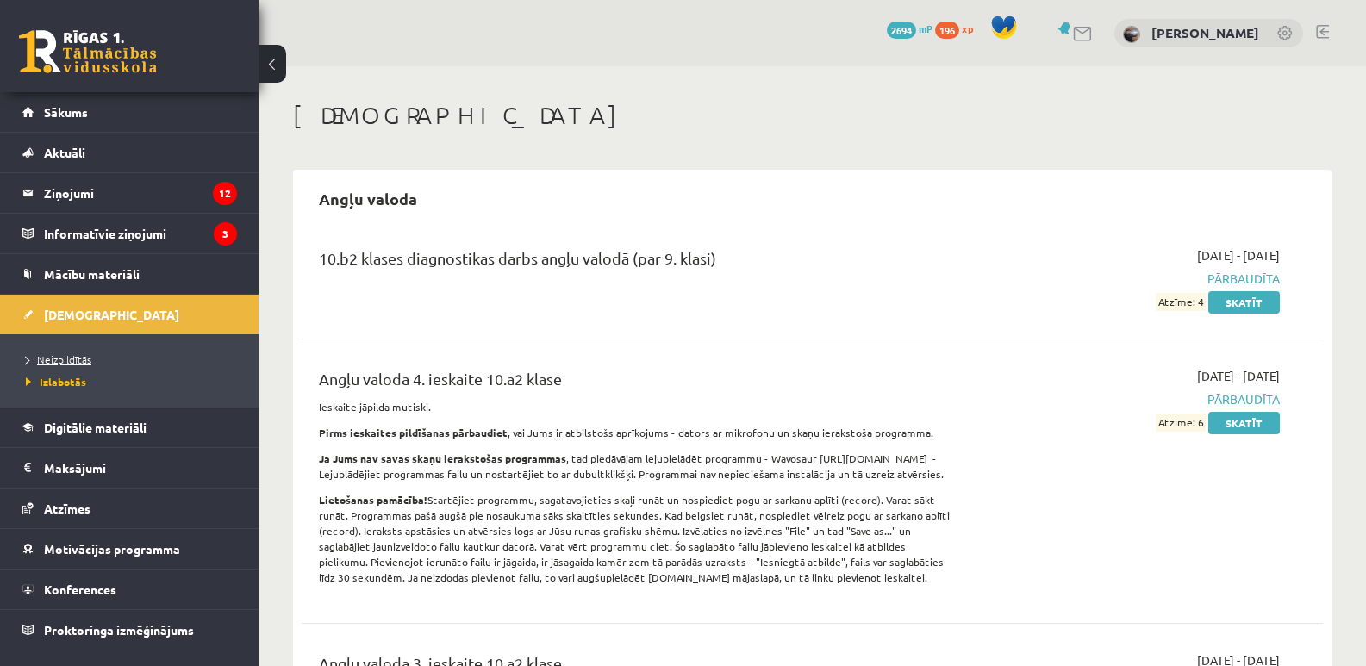
click at [87, 365] on link "Neizpildītās" at bounding box center [133, 360] width 215 height 16
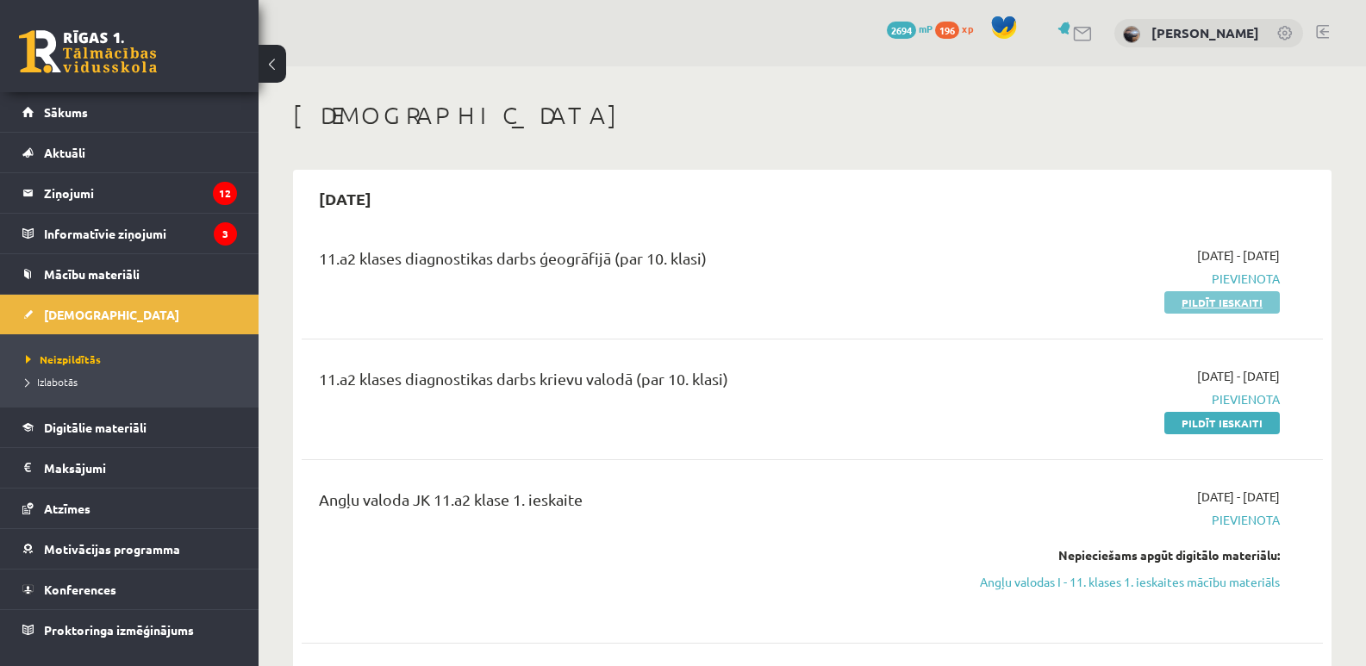
click at [1202, 307] on link "Pildīt ieskaiti" at bounding box center [1221, 302] width 115 height 22
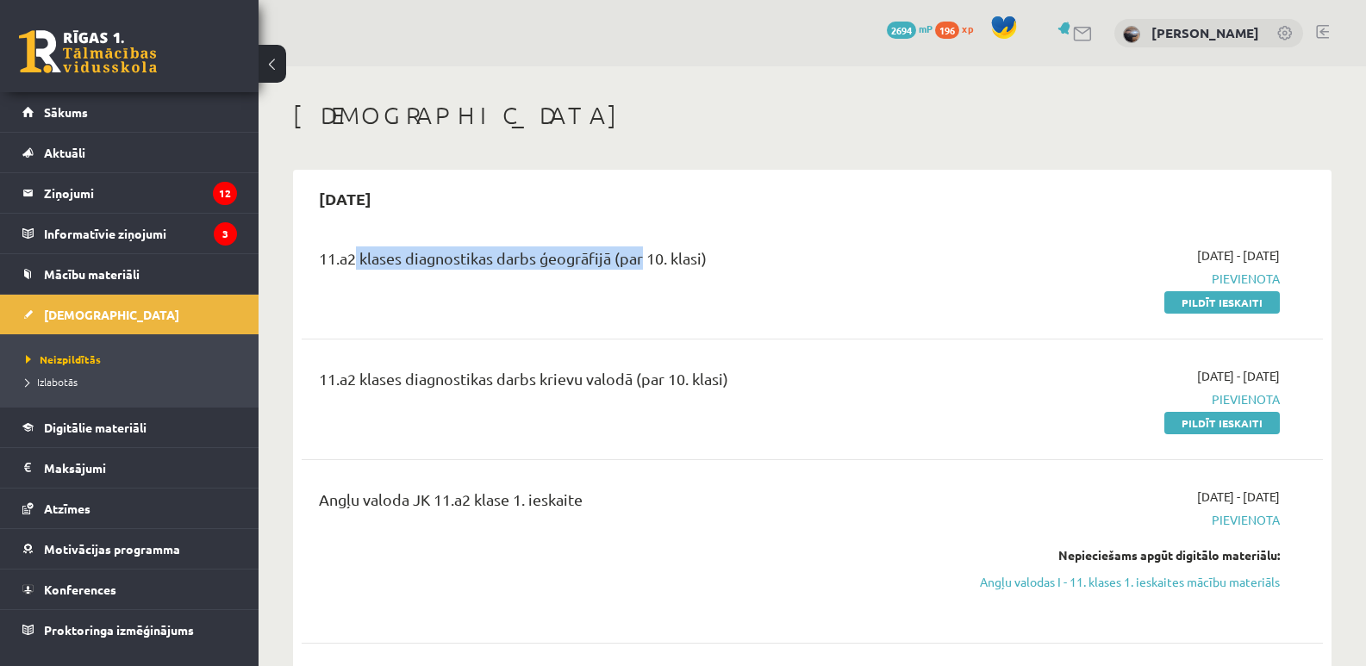
drag, startPoint x: 352, startPoint y: 266, endPoint x: 638, endPoint y: 274, distance: 287.0
click at [638, 274] on div "11.a2 klases diagnostikas darbs ģeogrāfijā (par 10. klasi)" at bounding box center [635, 262] width 632 height 32
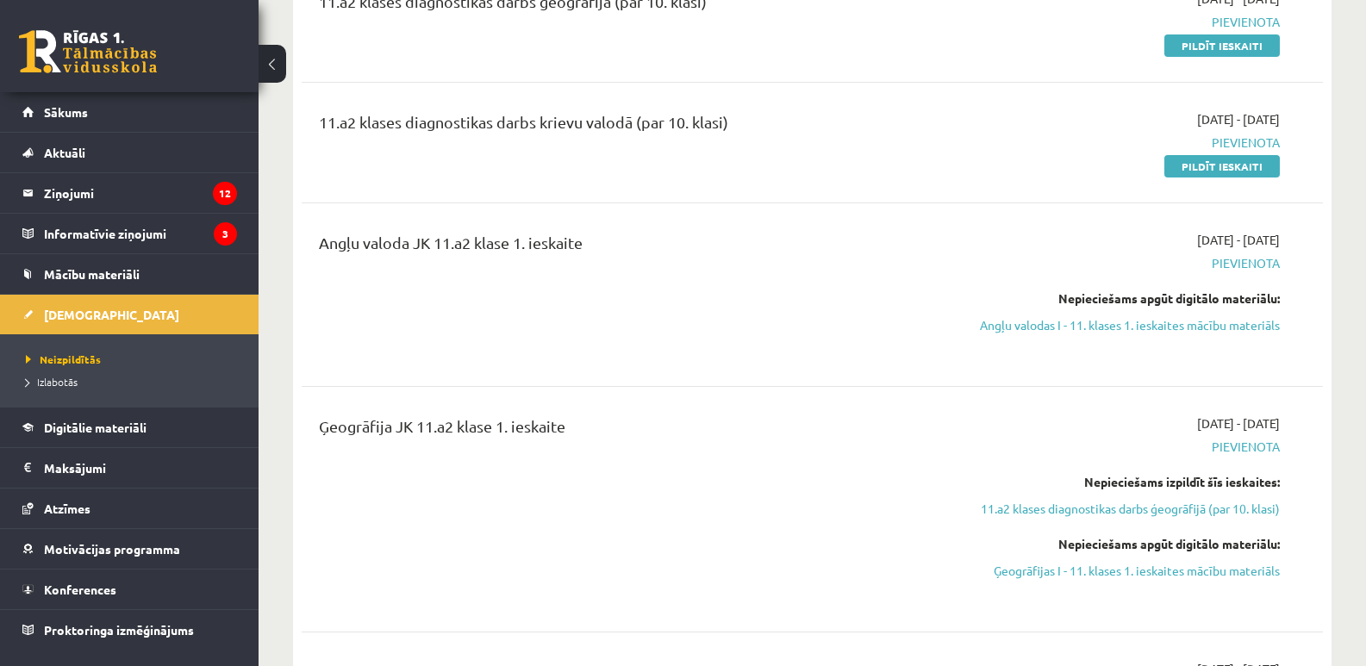
scroll to position [287, 0]
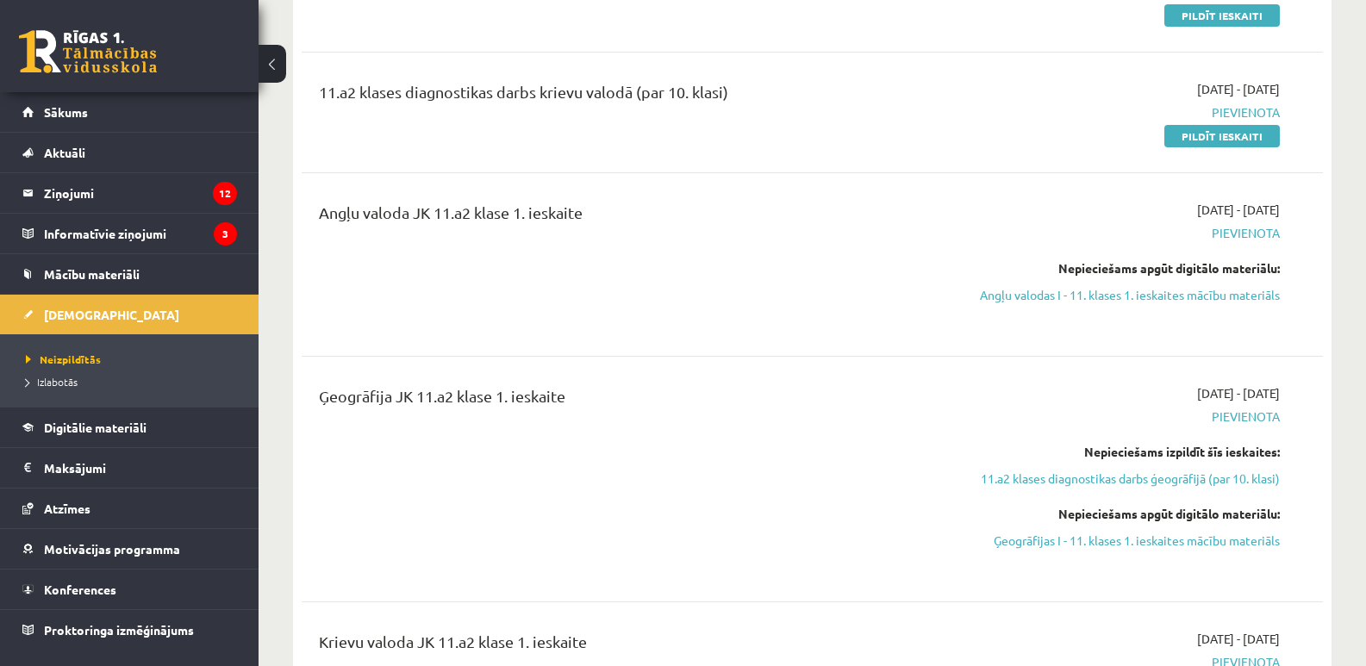
drag, startPoint x: 333, startPoint y: 230, endPoint x: 602, endPoint y: 234, distance: 268.8
click at [602, 234] on div "Angļu valoda JK 11.a2 klase 1. ieskaite" at bounding box center [634, 265] width 657 height 128
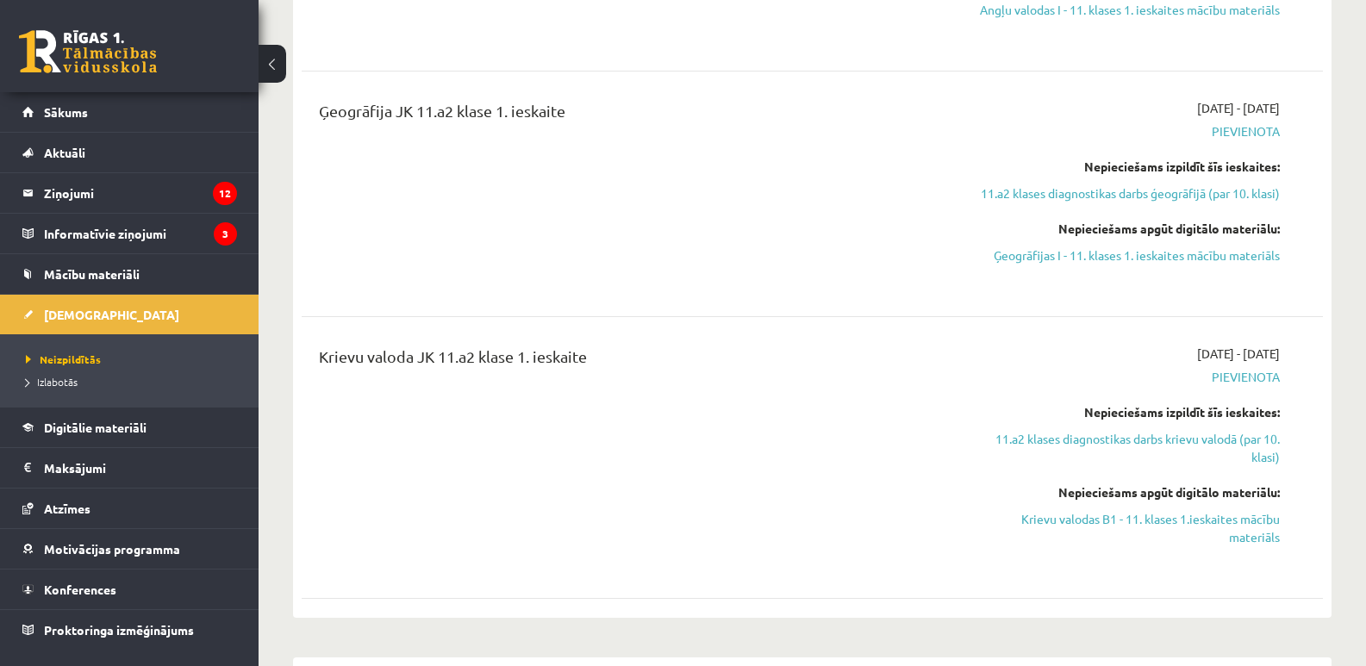
scroll to position [575, 0]
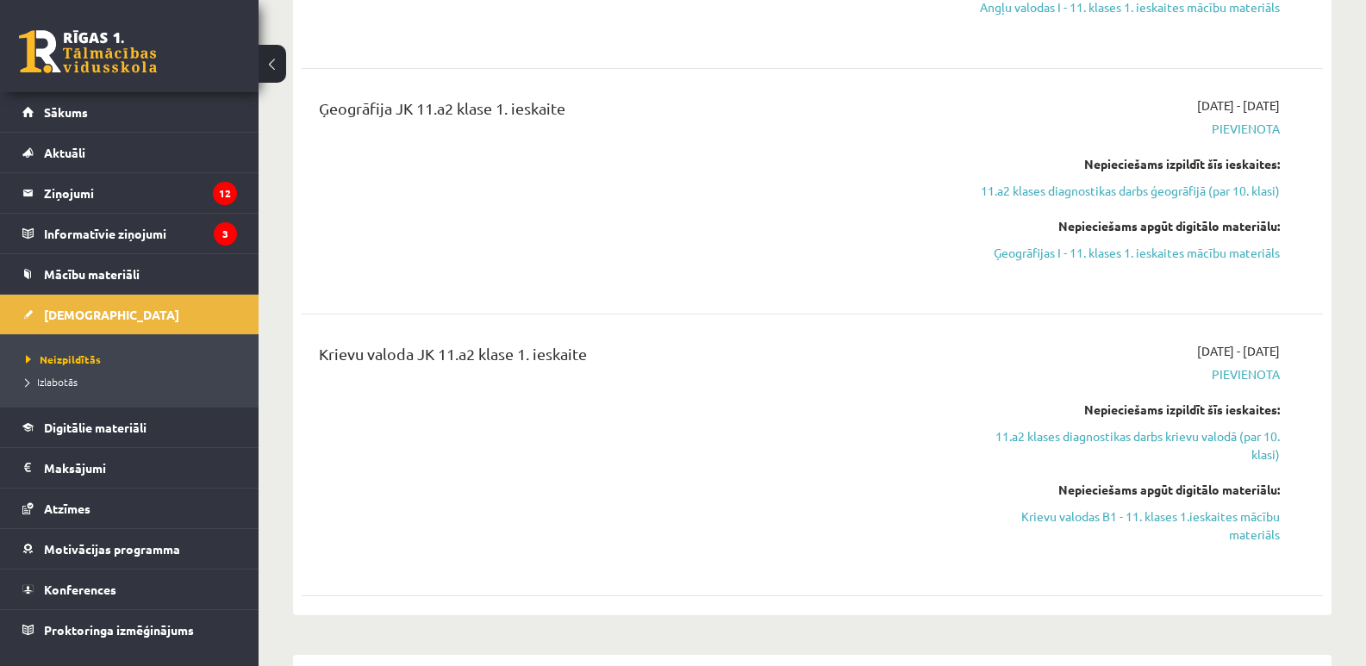
drag, startPoint x: 392, startPoint y: 152, endPoint x: 612, endPoint y: 249, distance: 240.0
click at [650, 153] on div "Ģeogrāfija JK 11.a2 klase 1. ieskaite" at bounding box center [634, 191] width 657 height 190
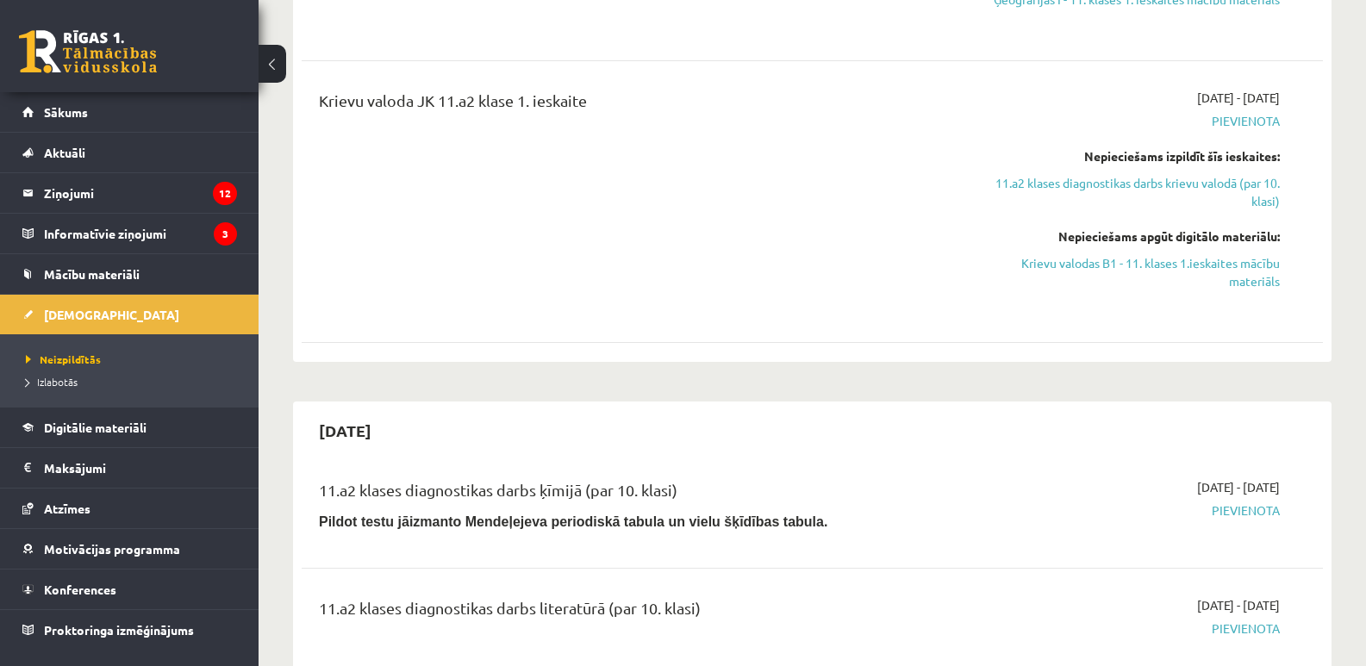
scroll to position [862, 0]
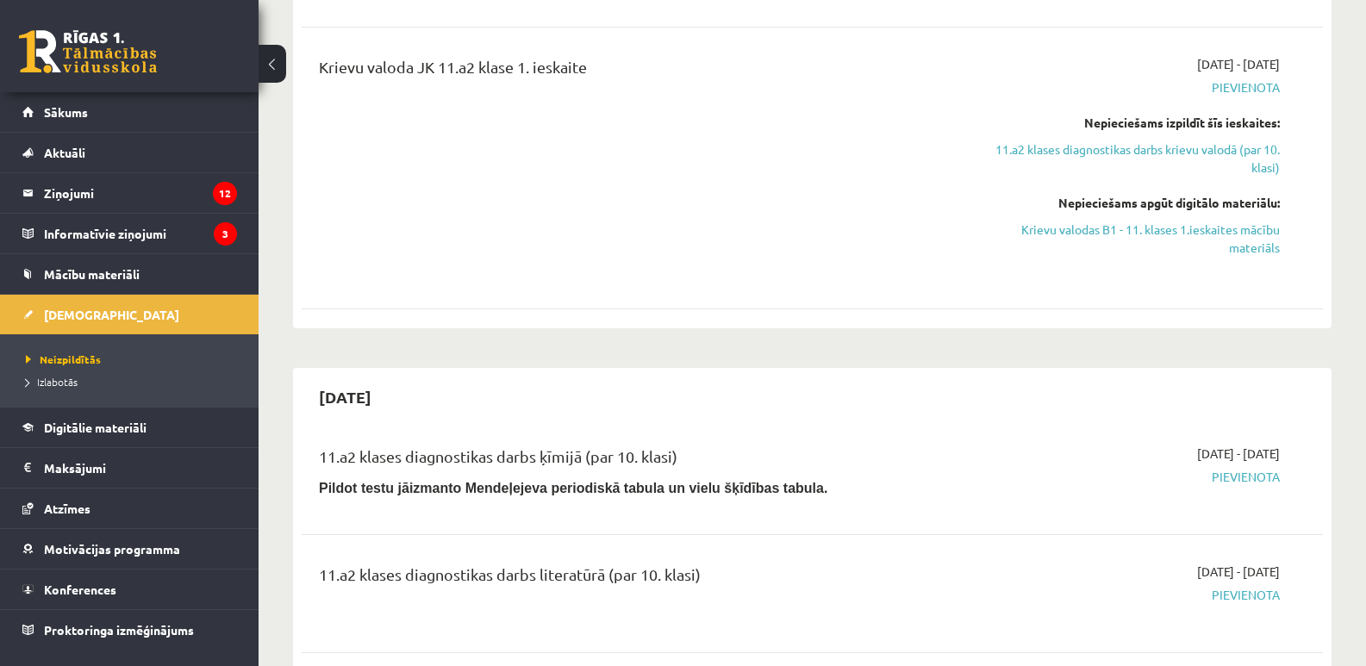
drag, startPoint x: 354, startPoint y: 133, endPoint x: 505, endPoint y: 140, distance: 151.0
click at [588, 134] on div "Krievu valoda JK 11.a2 klase 1. ieskaite" at bounding box center [634, 168] width 657 height 226
click at [321, 131] on div "Krievu valoda JK 11.a2 klase 1. ieskaite" at bounding box center [634, 168] width 657 height 226
drag, startPoint x: 316, startPoint y: 117, endPoint x: 616, endPoint y: 121, distance: 299.9
click at [616, 121] on div "Krievu valoda JK 11.a2 klase 1. ieskaite" at bounding box center [634, 168] width 657 height 226
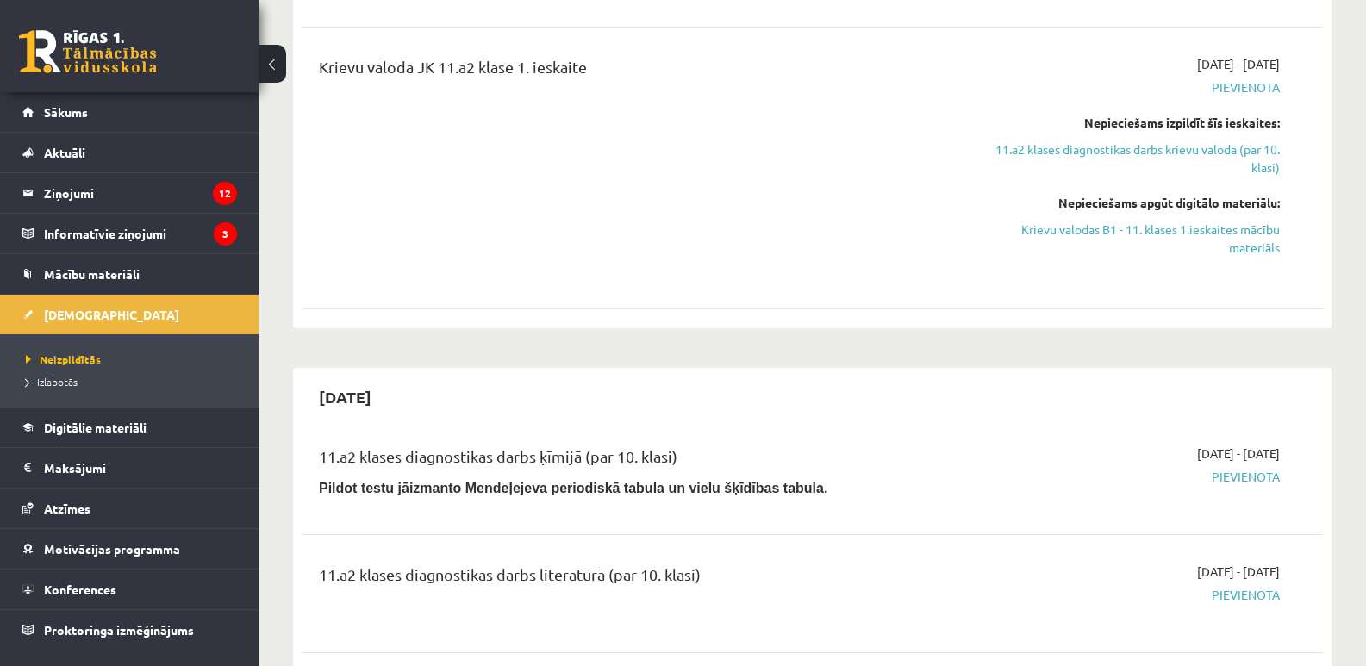
click at [520, 417] on div "[DATE]" at bounding box center [812, 397] width 1021 height 40
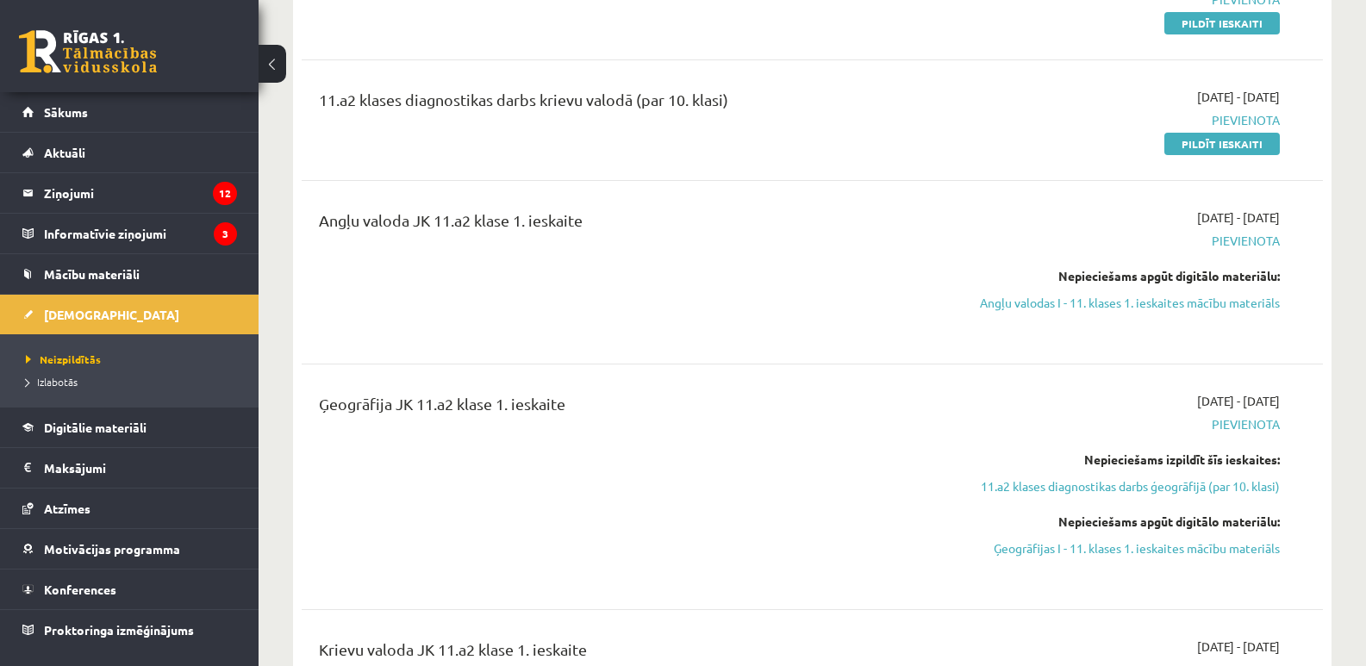
scroll to position [0, 0]
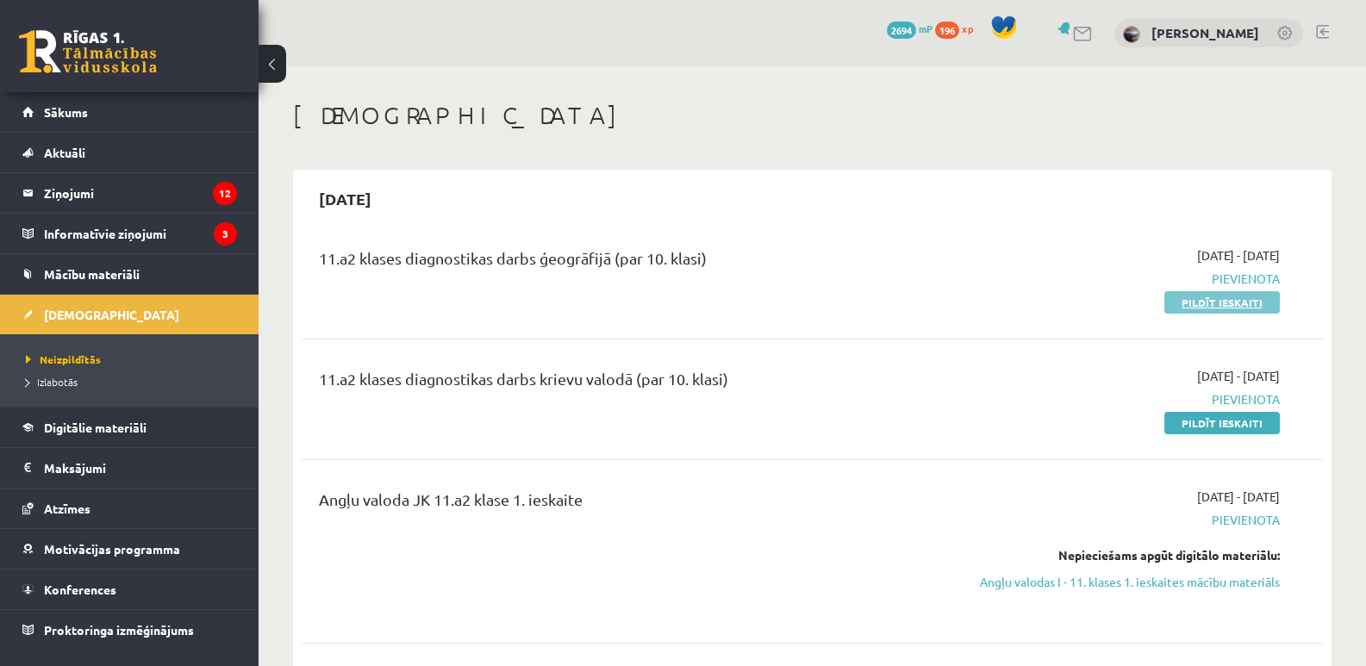
click at [1202, 302] on link "Pildīt ieskaiti" at bounding box center [1221, 302] width 115 height 22
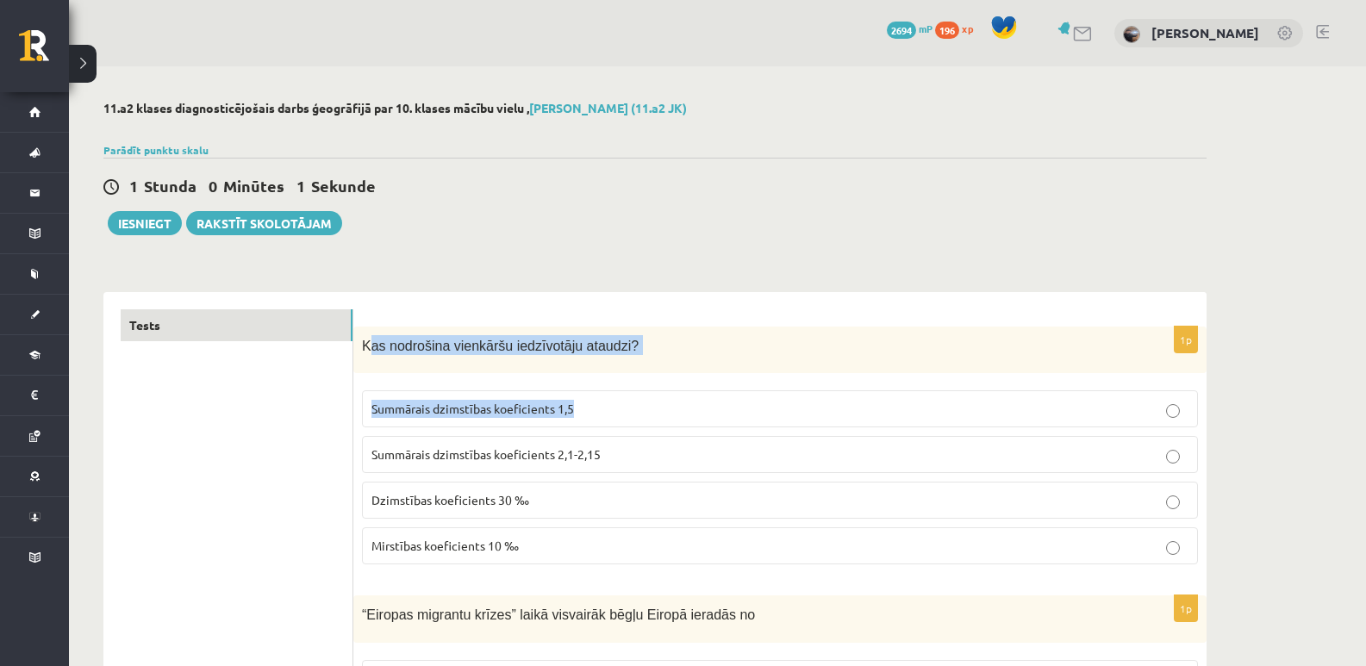
drag, startPoint x: 366, startPoint y: 346, endPoint x: 545, endPoint y: 342, distance: 179.3
click at [704, 375] on div "1p Kas nodrošina vienkāršu iedzīvotāju ataudzi? Summārais dzimstības koeficient…" at bounding box center [779, 453] width 853 height 252
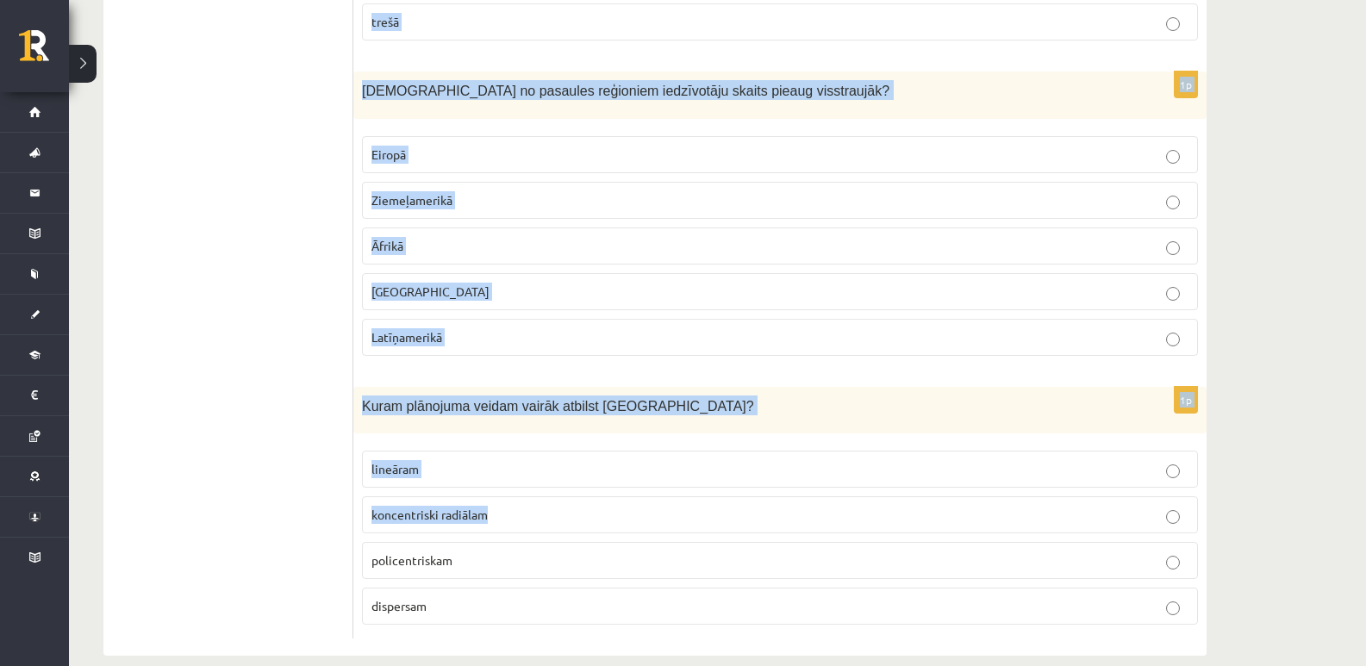
scroll to position [8113, 0]
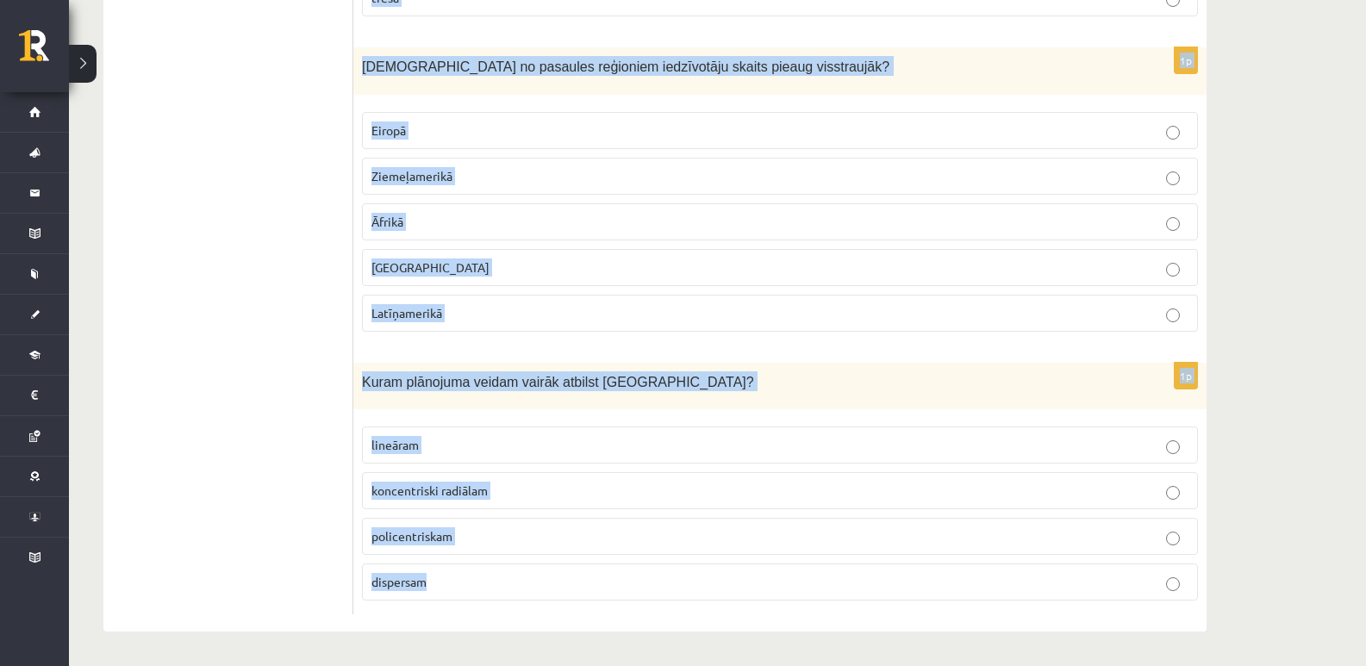
drag, startPoint x: 361, startPoint y: 339, endPoint x: 588, endPoint y: 641, distance: 377.9
copy form "Kas nodrošina vienkāršu iedzīvotāju ataudzi? Summārais dzimstības koeficients 1…"
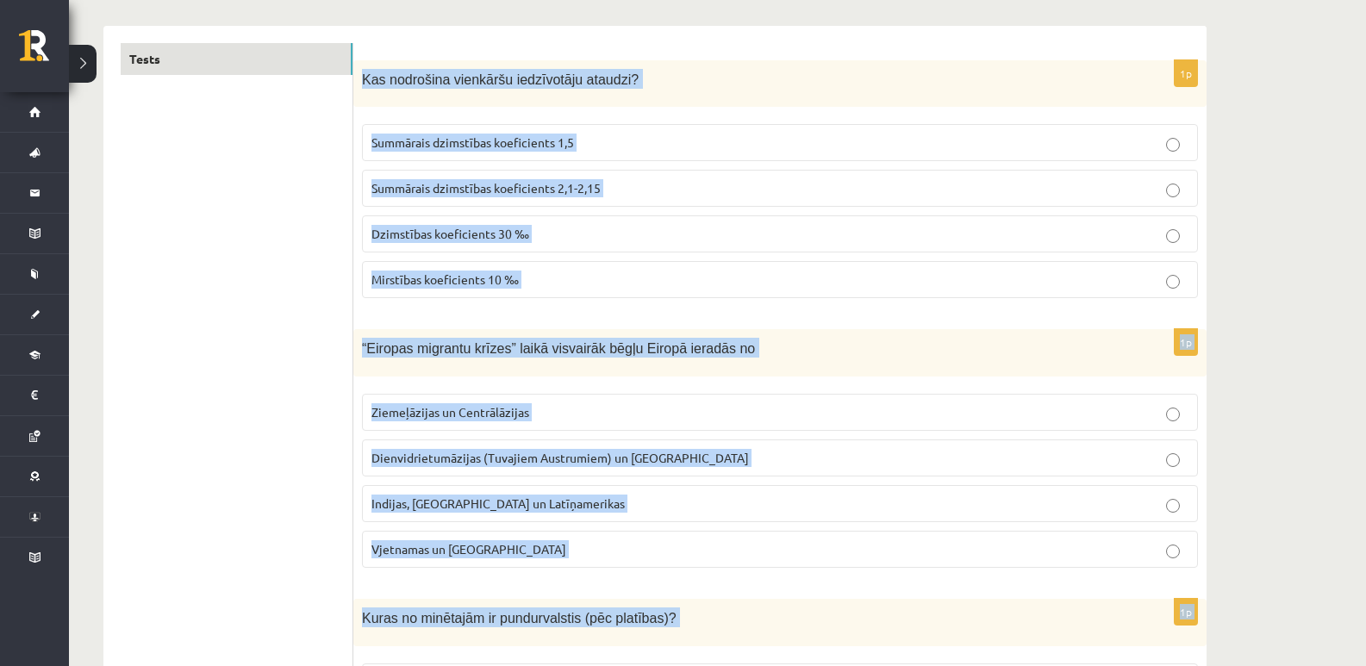
scroll to position [0, 0]
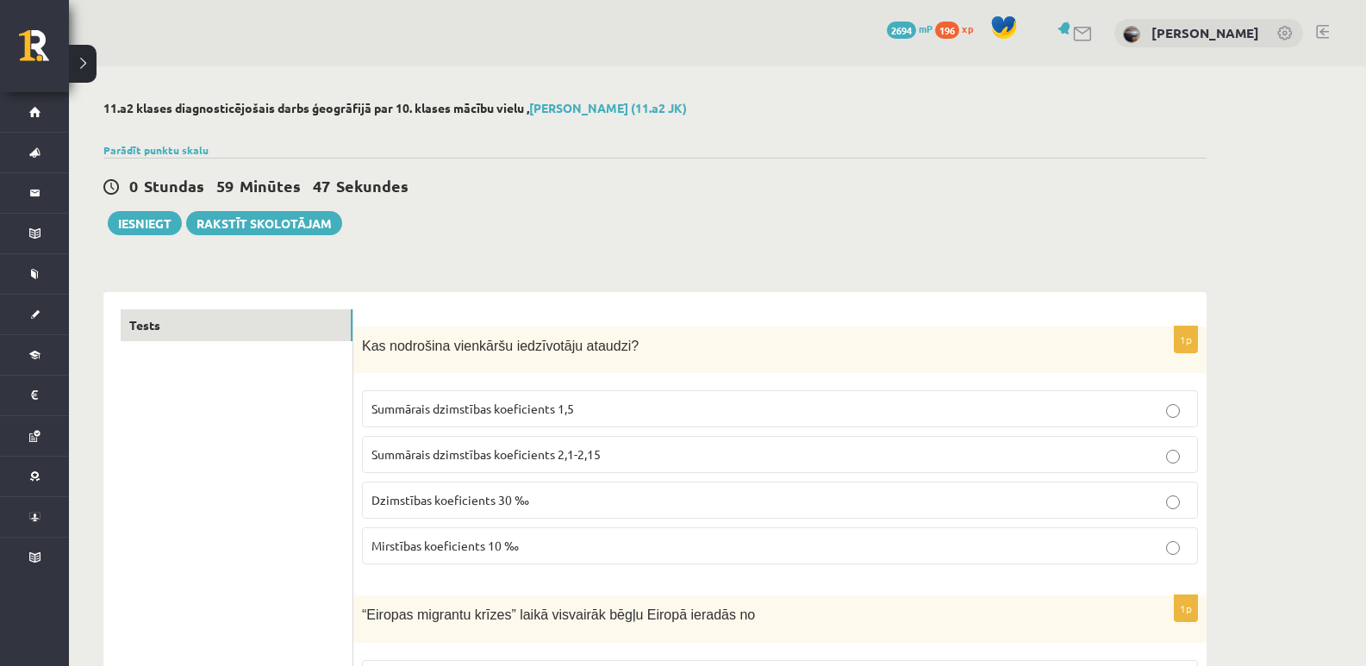
scroll to position [287, 0]
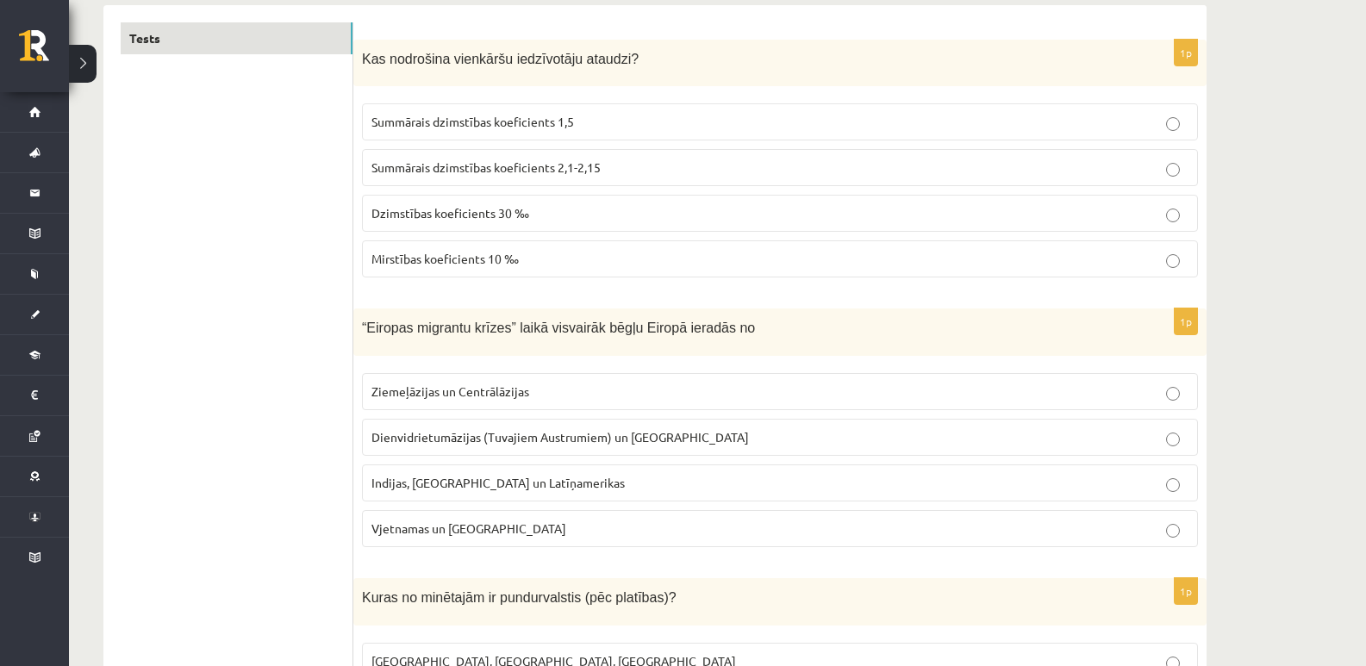
click at [536, 175] on span "Summārais dzimstības koeficients 2,1-2,15" at bounding box center [485, 167] width 229 height 16
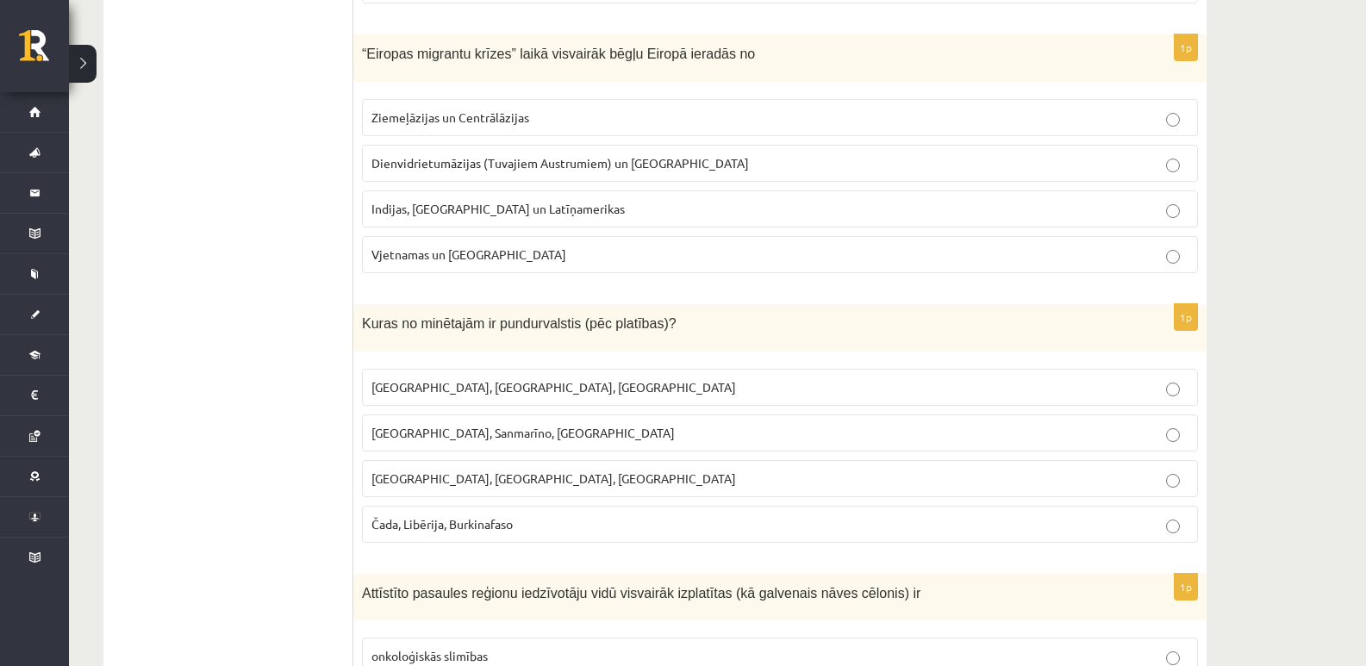
scroll to position [575, 0]
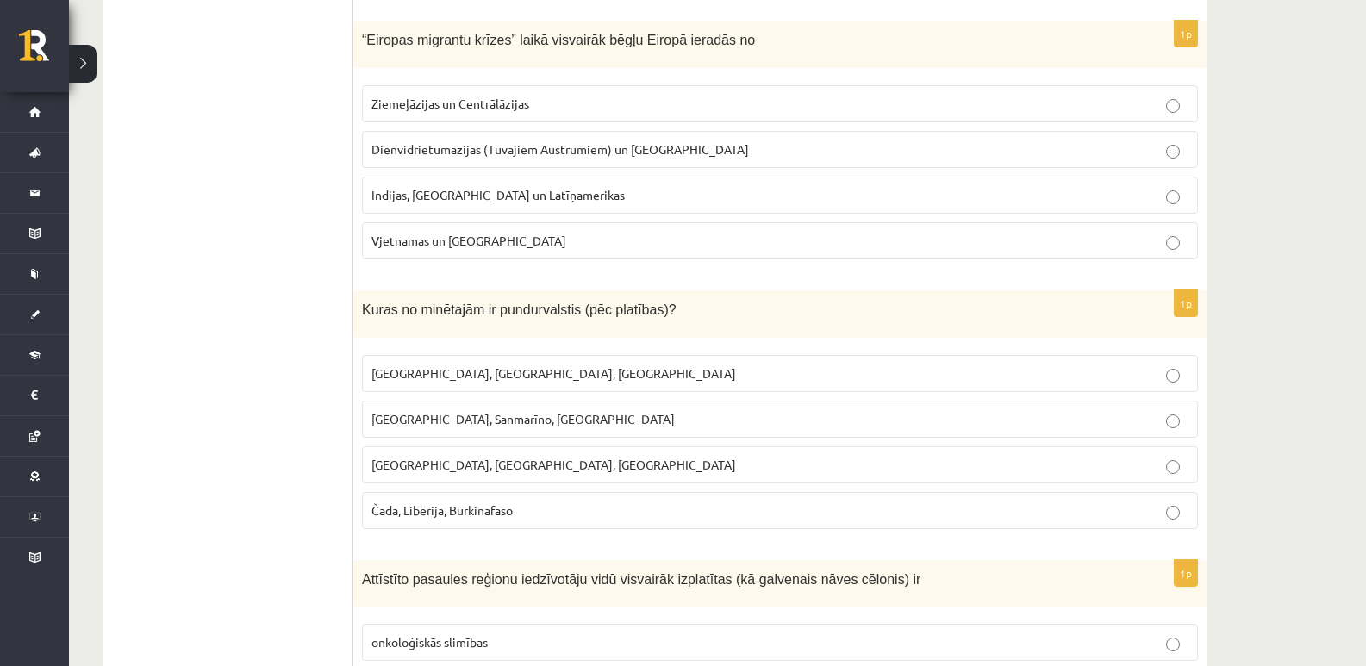
click at [554, 153] on span "Dienvidrietumāzijas (Tuvajiem Austrumiem) un Āfrikas" at bounding box center [559, 149] width 377 height 16
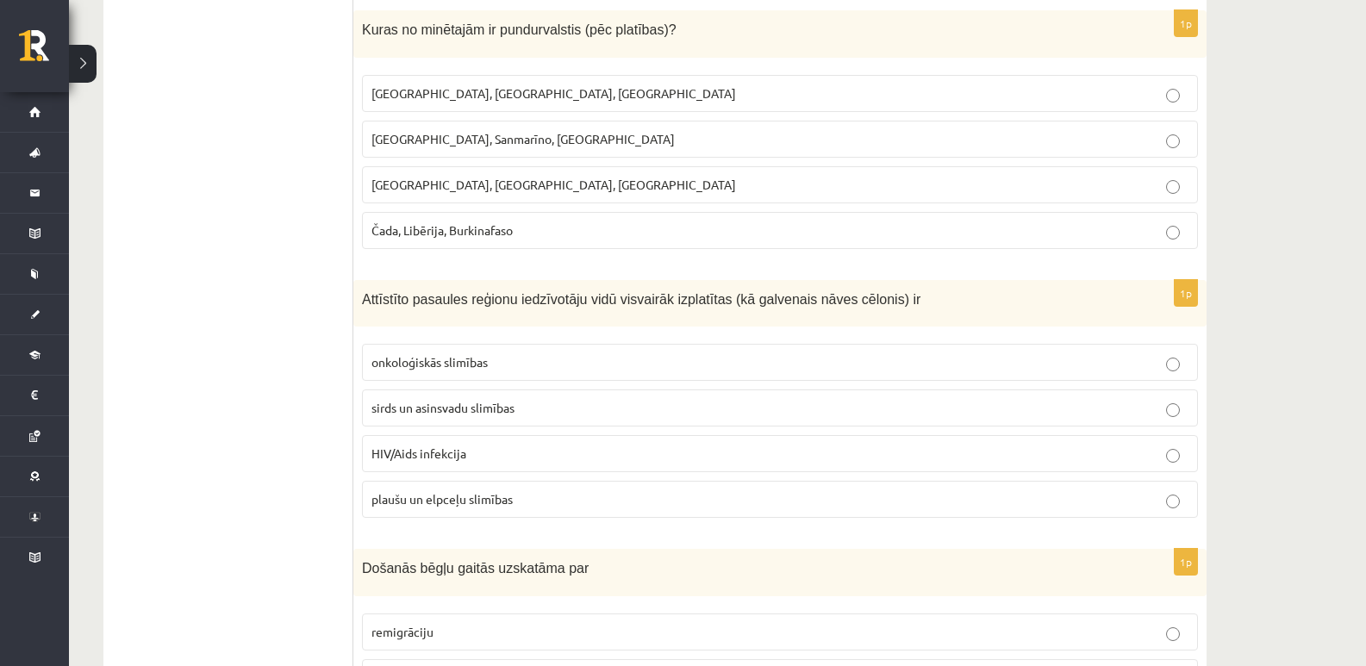
scroll to position [862, 0]
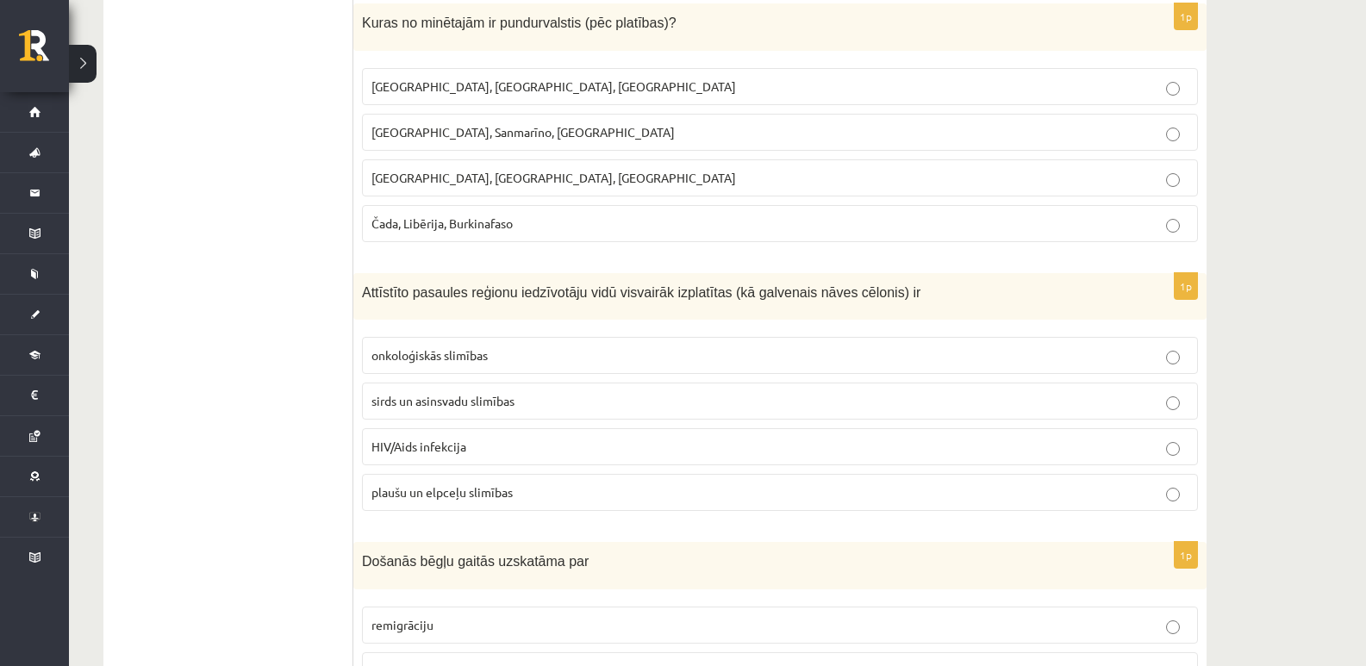
click at [426, 134] on span "Monako, Sanmarīno, Luksemburga" at bounding box center [522, 132] width 303 height 16
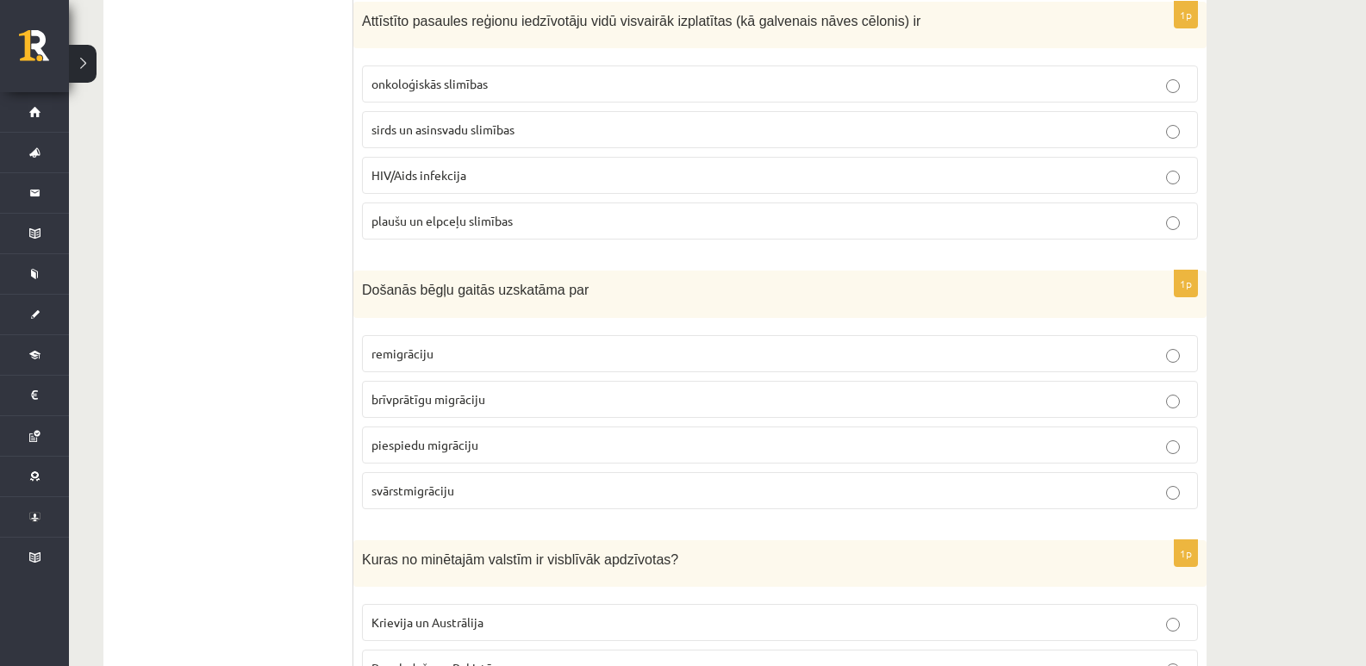
scroll to position [1148, 0]
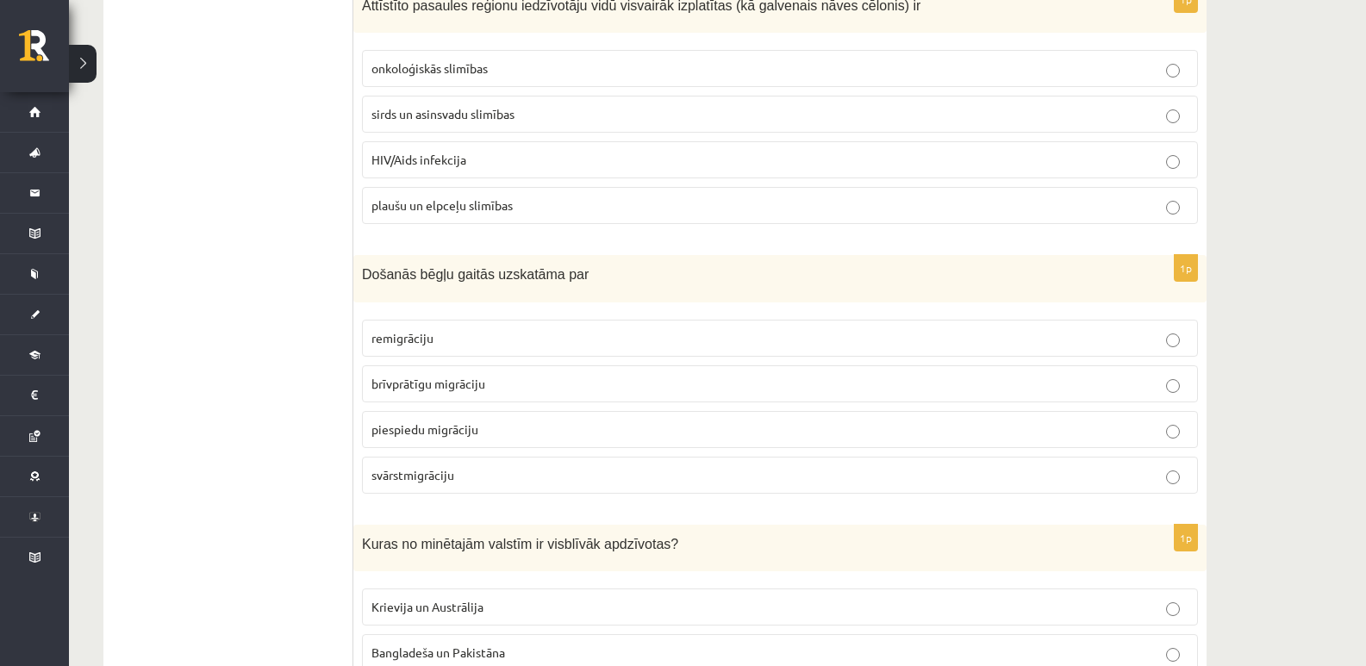
click at [434, 114] on span "sirds un asinsvadu slimības" at bounding box center [442, 114] width 143 height 16
click at [438, 431] on span "piespiedu migrāciju" at bounding box center [424, 429] width 107 height 16
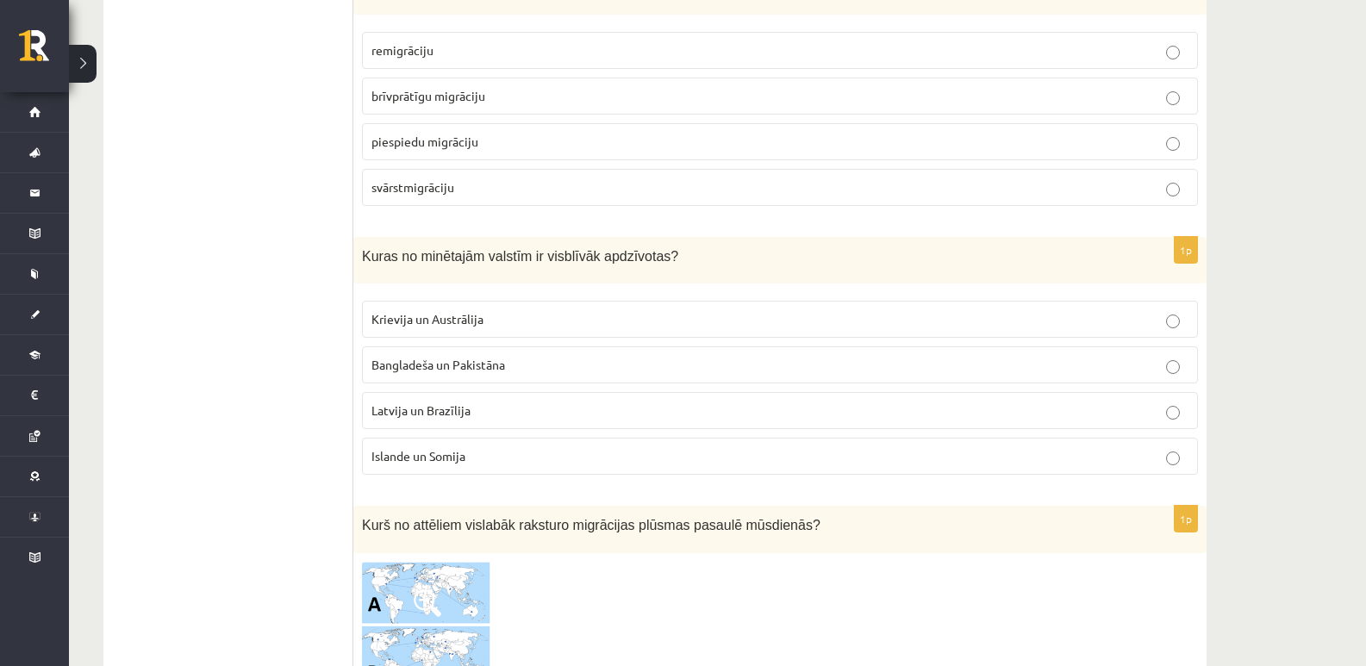
scroll to position [1651, 0]
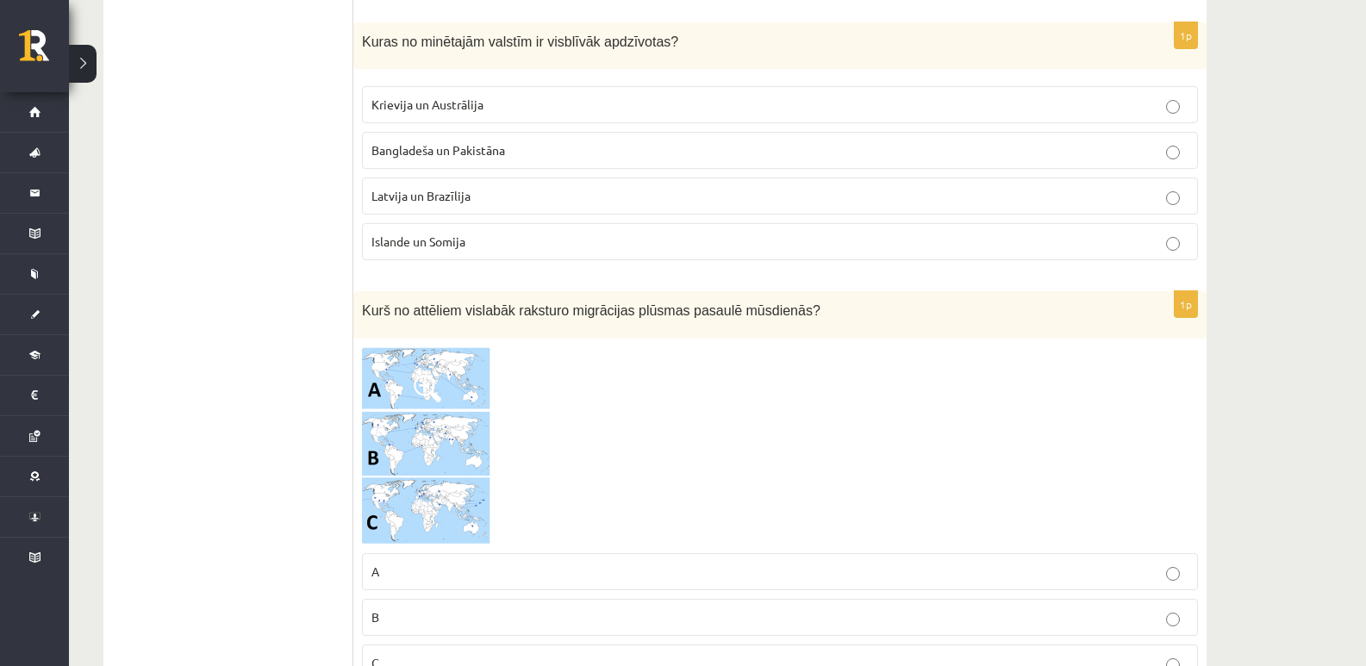
click at [465, 163] on label "Bangladeša un Pakistāna" at bounding box center [780, 150] width 836 height 37
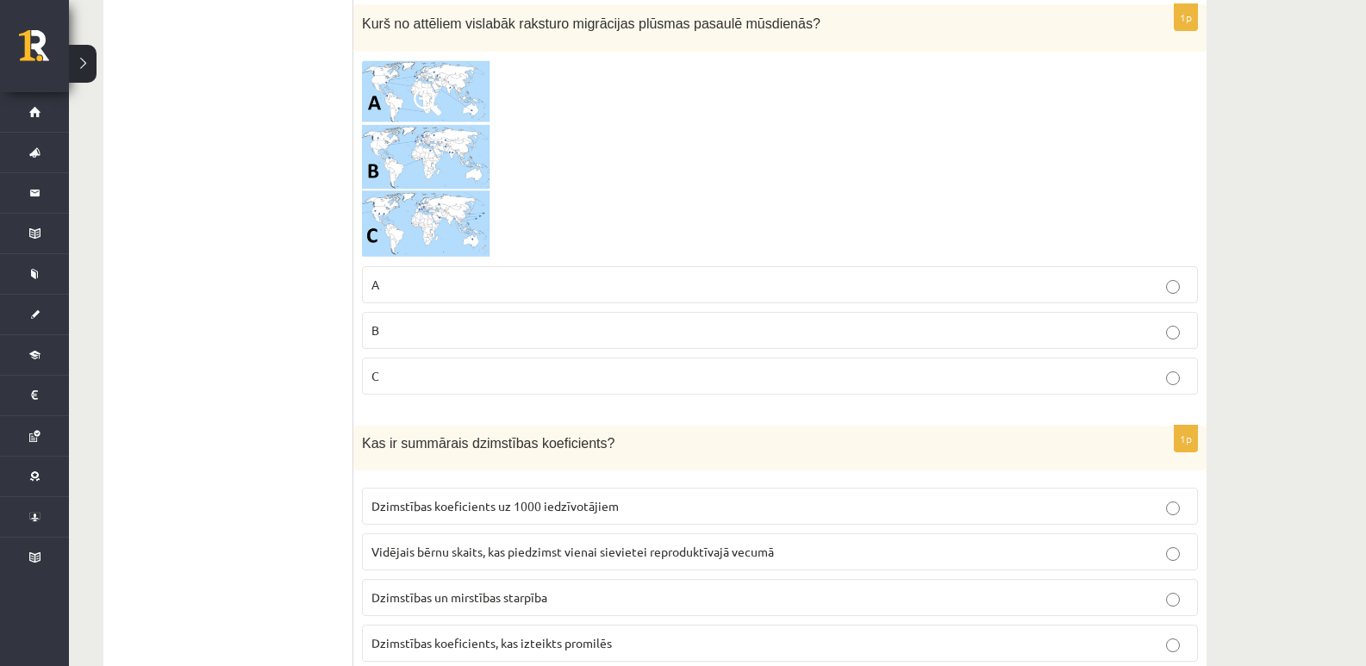
click at [385, 366] on label "C" at bounding box center [780, 376] width 836 height 37
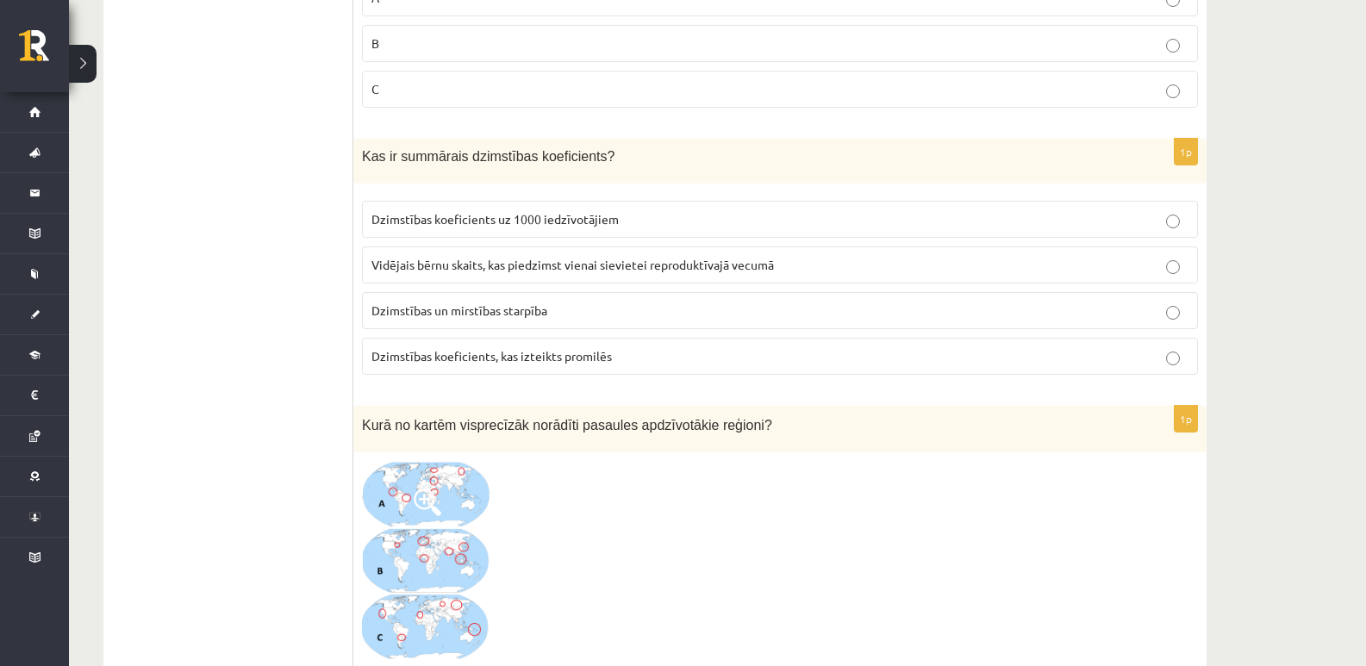
click at [411, 275] on label "Vidējais bērnu skaits, kas piedzimst vienai sievietei reproduktīvajā vecumā" at bounding box center [780, 264] width 836 height 37
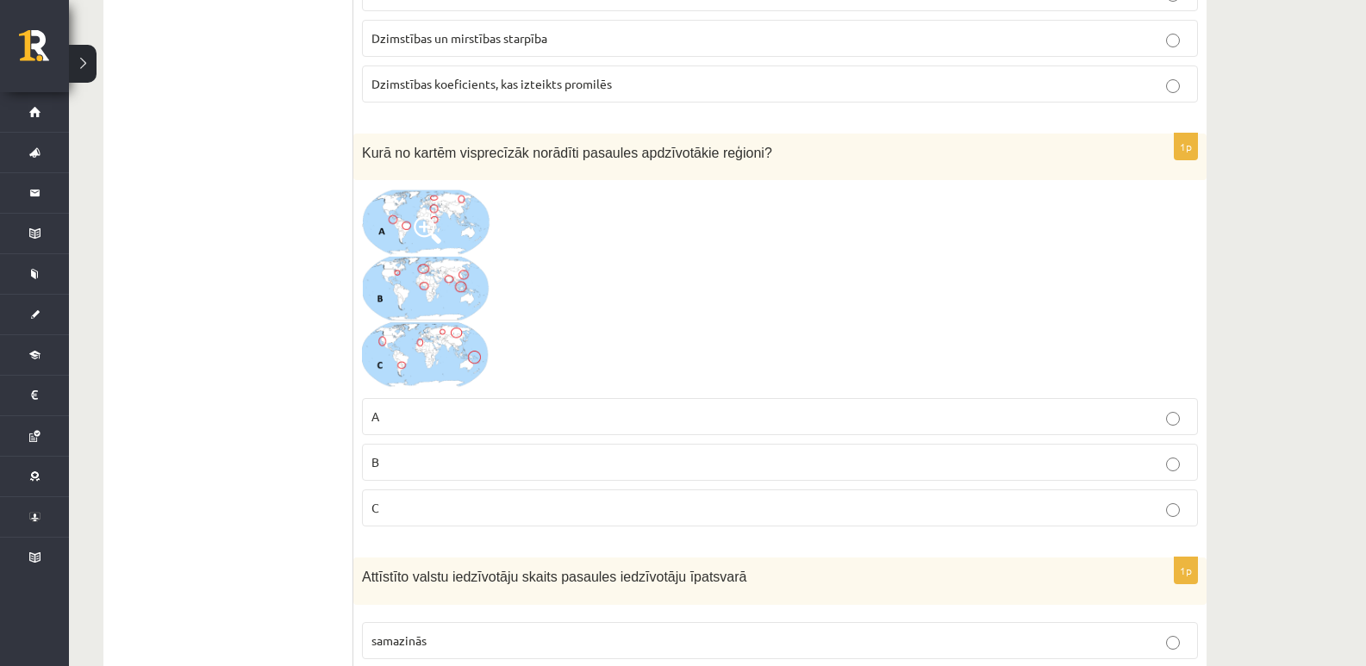
scroll to position [2512, 0]
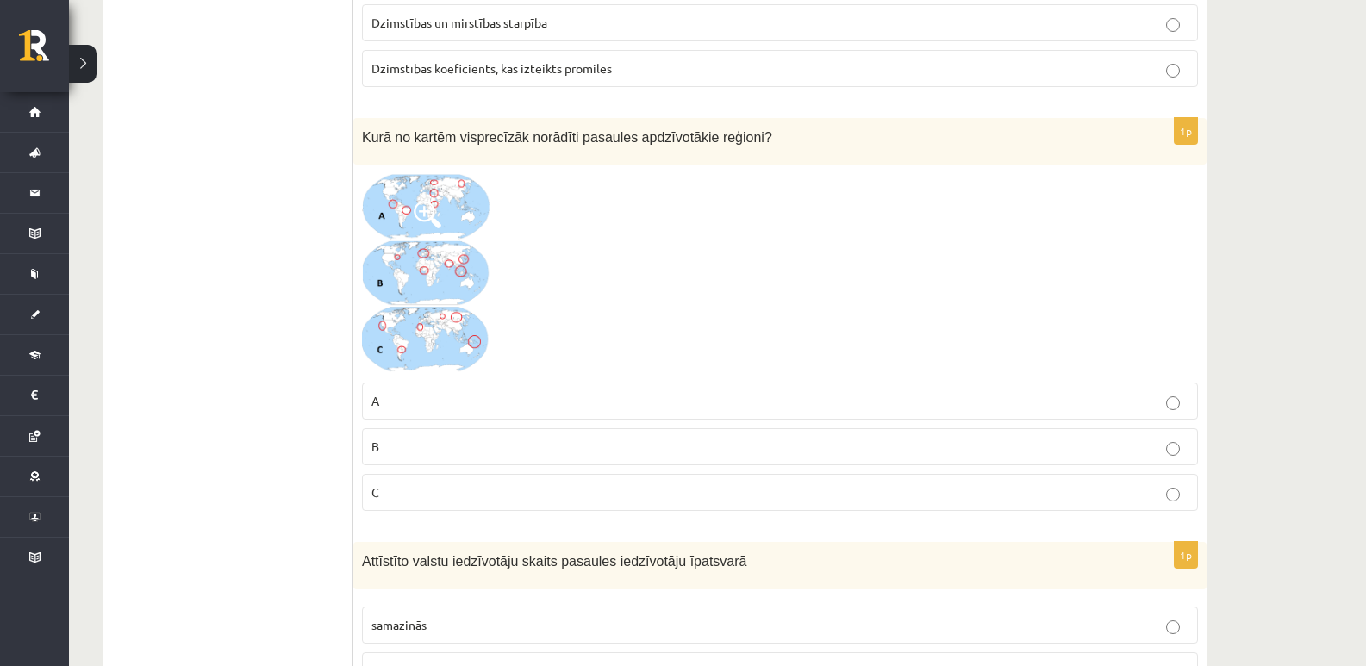
click at [410, 410] on p "A" at bounding box center [779, 401] width 817 height 18
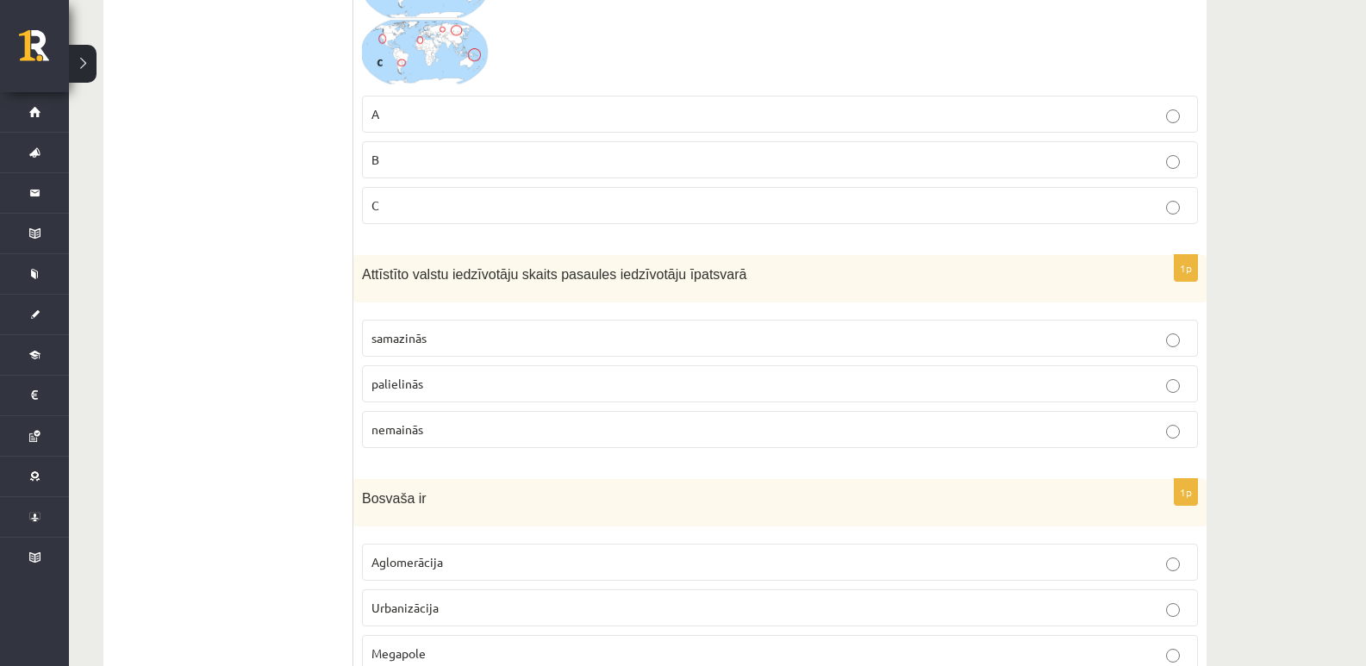
scroll to position [3086, 0]
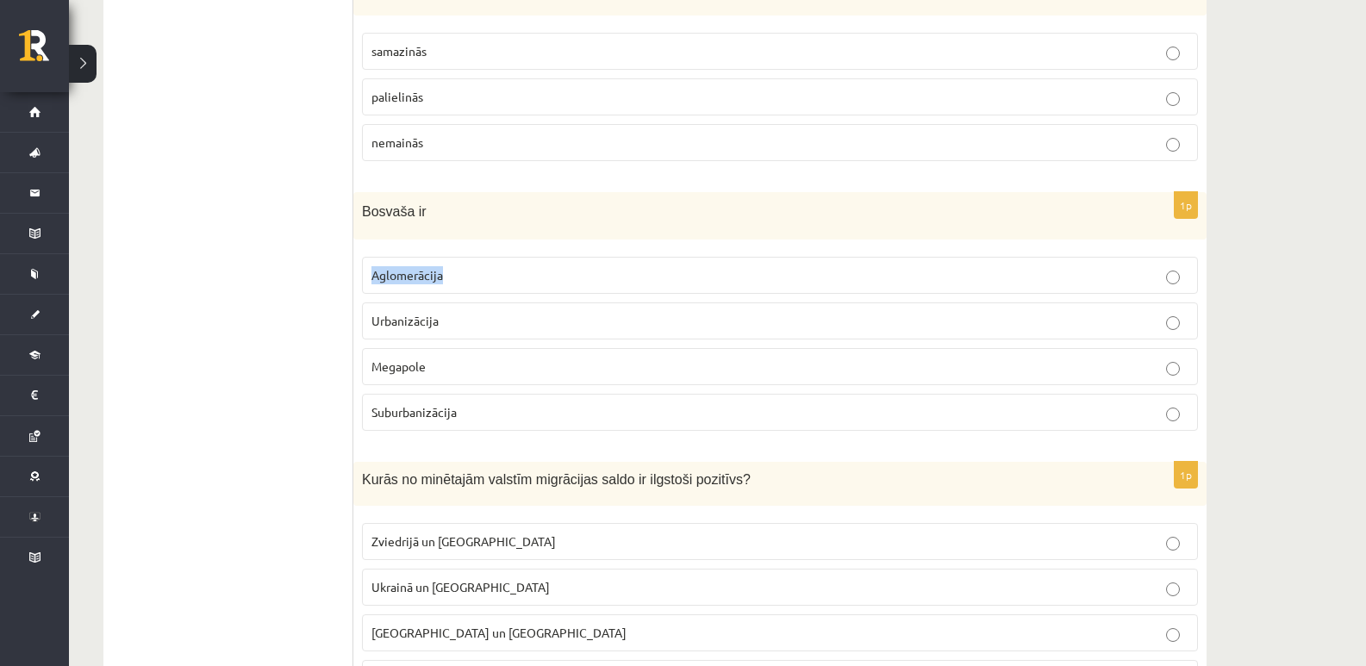
drag, startPoint x: 1364, startPoint y: 248, endPoint x: 1366, endPoint y: 239, distance: 9.6
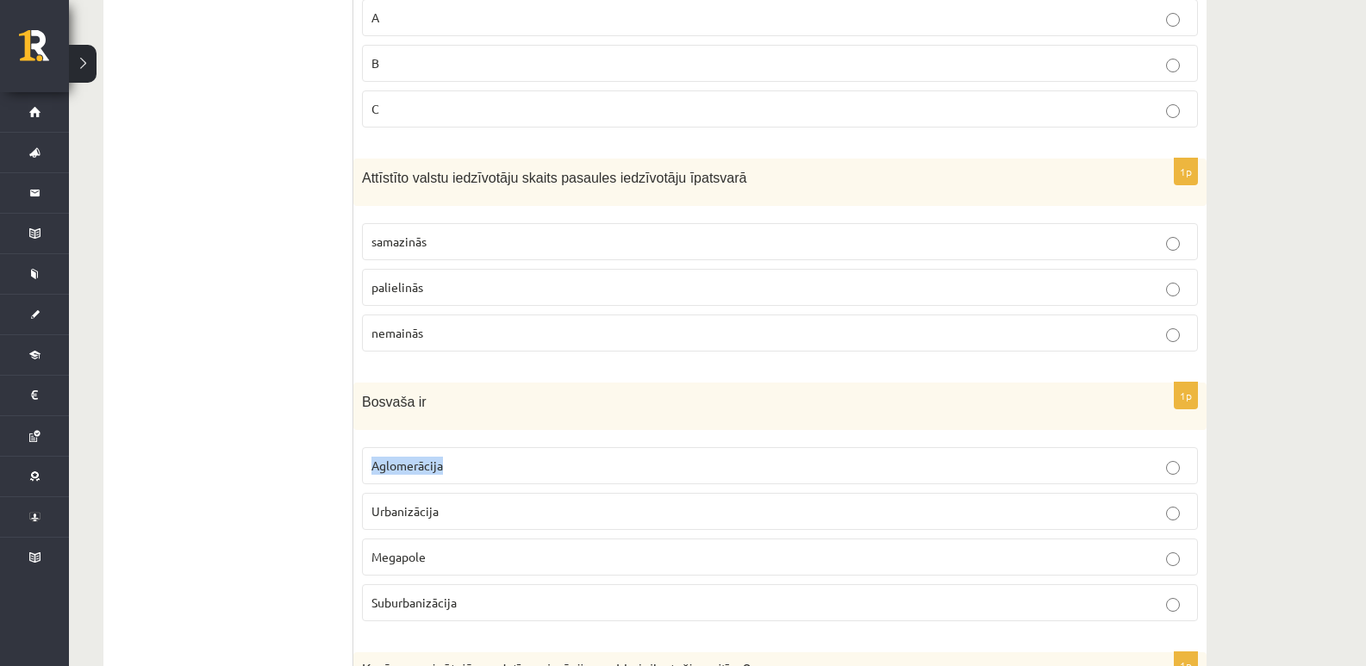
scroll to position [2955, 0]
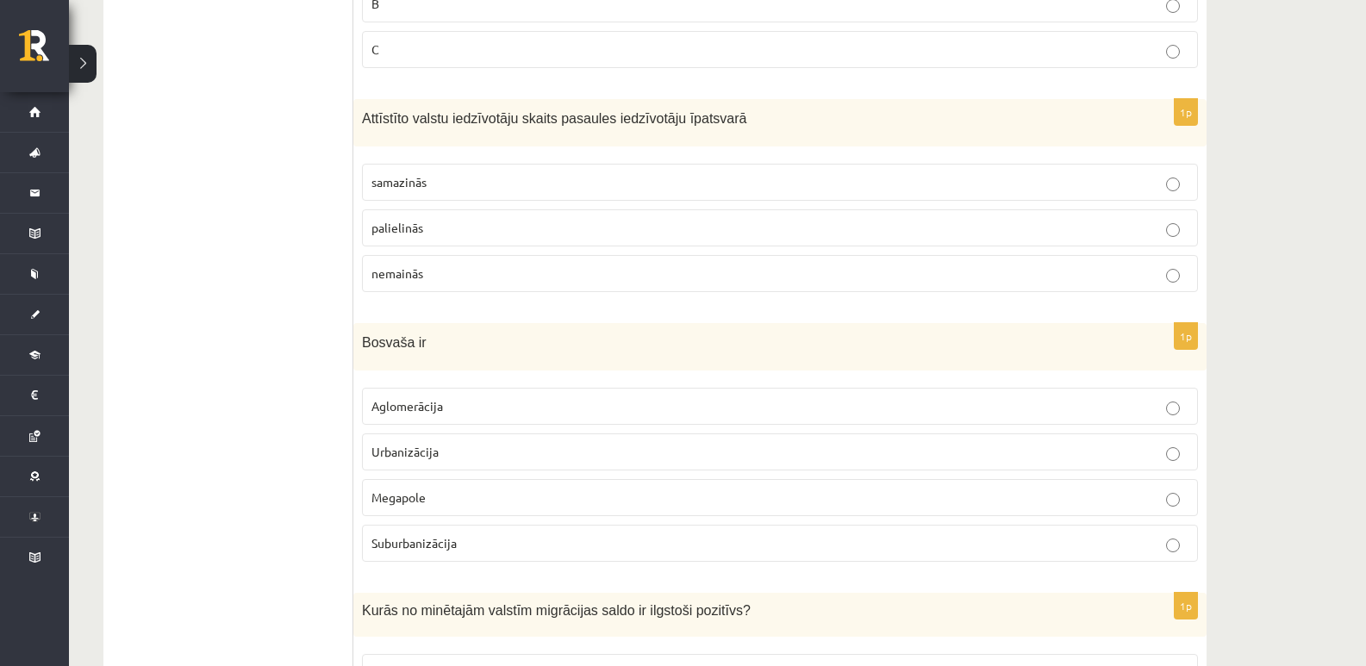
click at [403, 186] on span "samazinās" at bounding box center [398, 182] width 55 height 16
click at [446, 408] on p "Aglomerācija" at bounding box center [779, 406] width 817 height 18
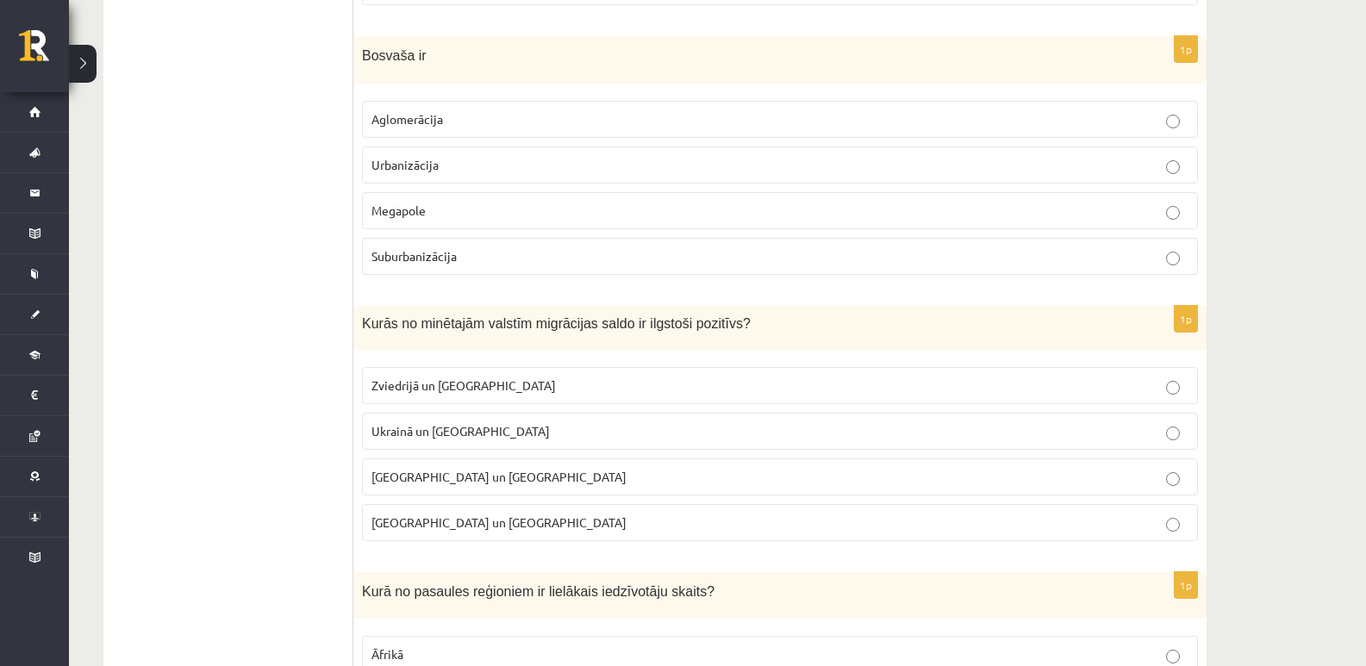
scroll to position [3530, 0]
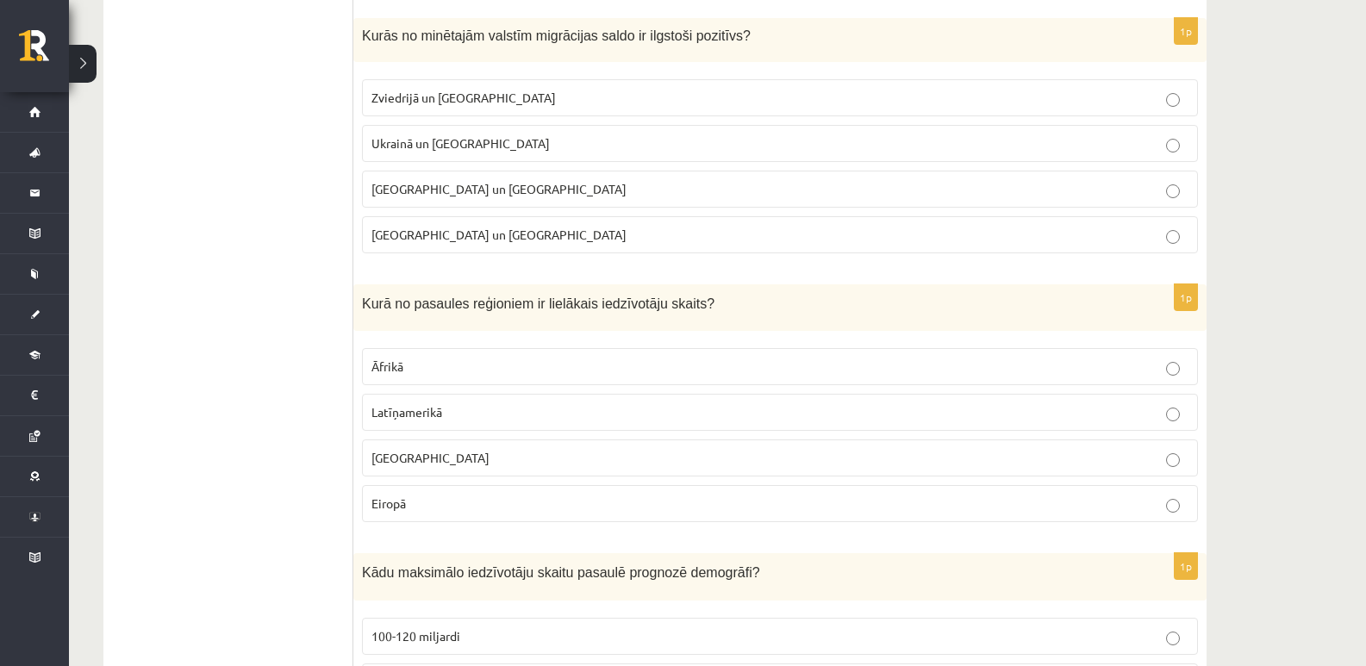
click at [470, 99] on p "Zviedrijā un ASV" at bounding box center [779, 98] width 817 height 18
click at [420, 460] on p "Āzijā" at bounding box center [779, 458] width 817 height 18
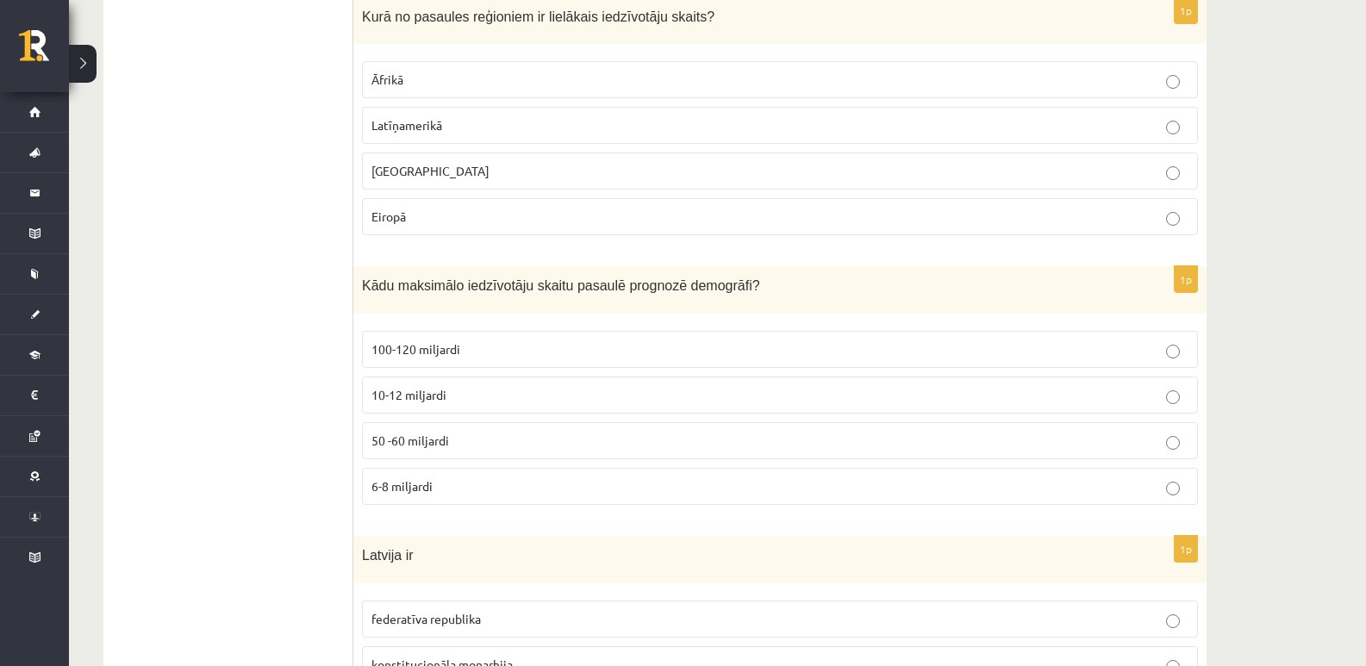
scroll to position [4104, 0]
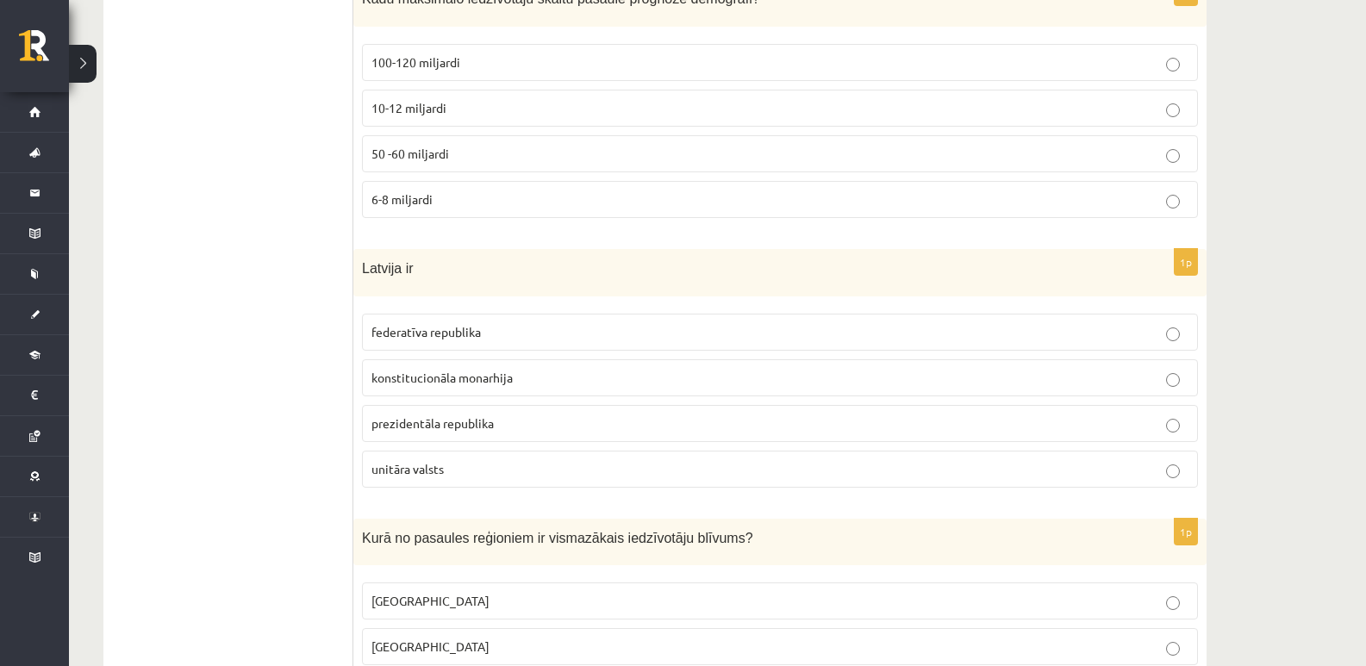
click at [390, 115] on span "10-12 miljardi" at bounding box center [408, 108] width 75 height 16
click at [494, 464] on p "unitāra valsts" at bounding box center [779, 469] width 817 height 18
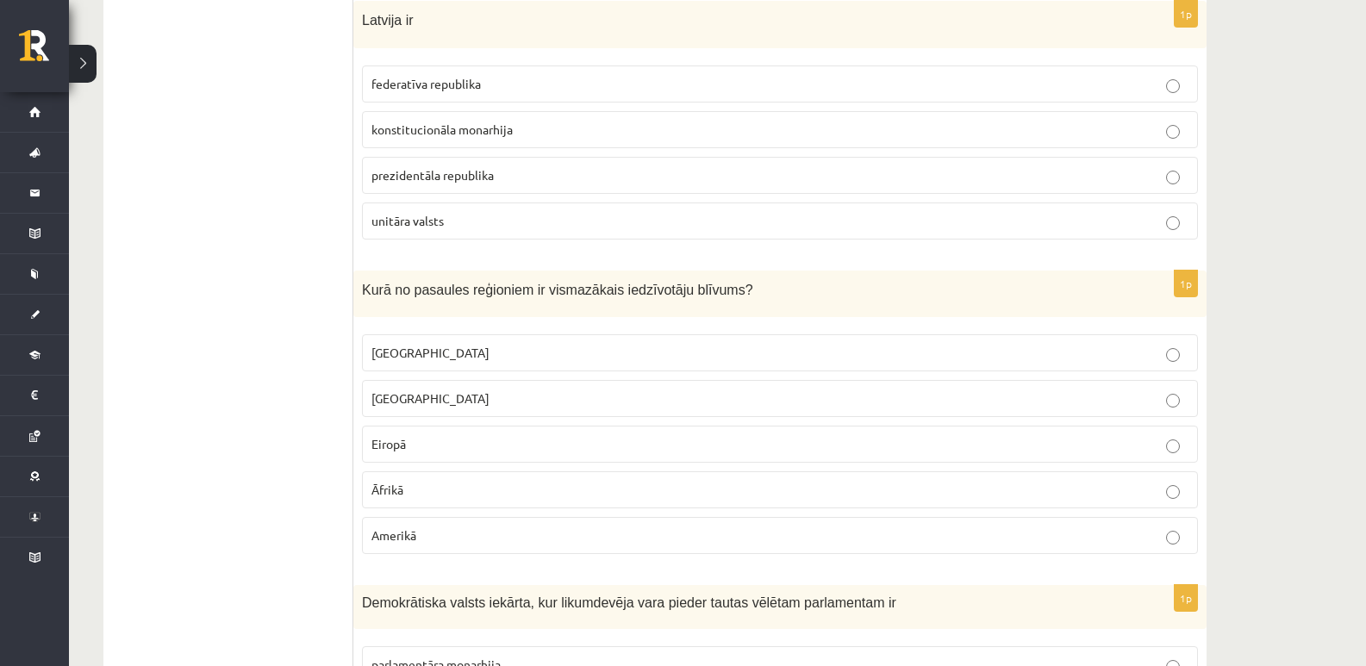
scroll to position [4391, 0]
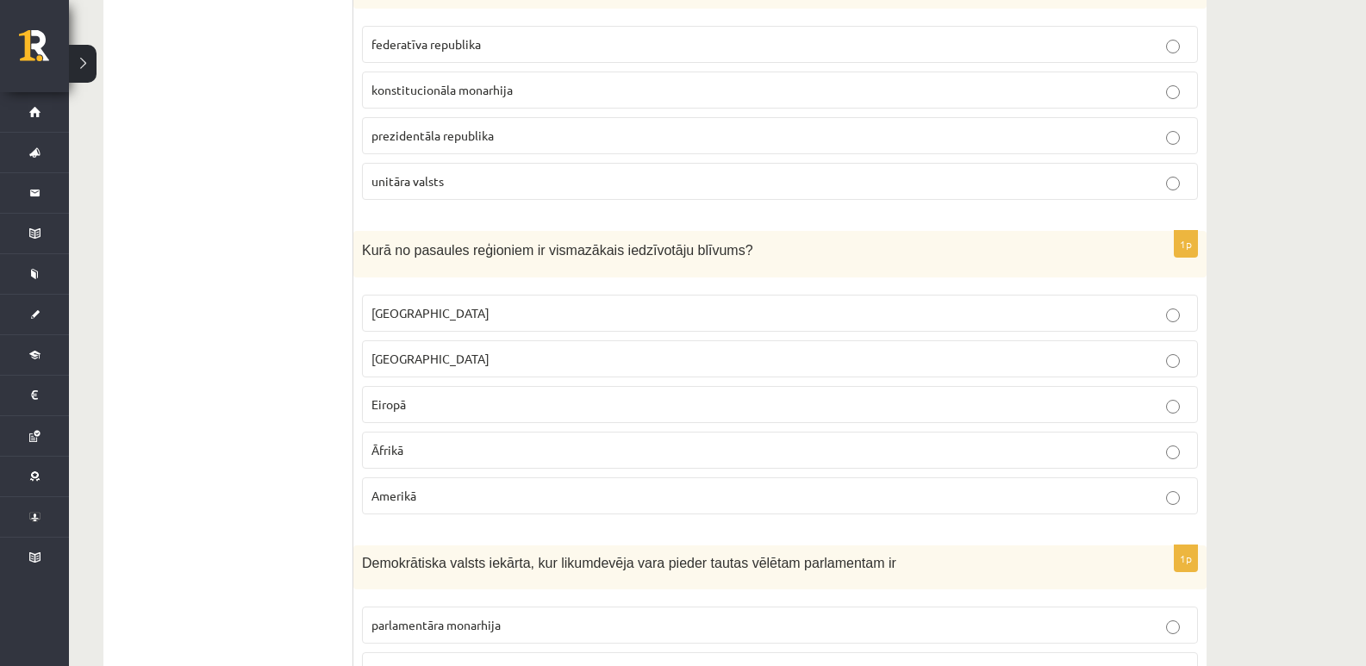
click at [446, 308] on label "Austrālijā" at bounding box center [780, 313] width 836 height 37
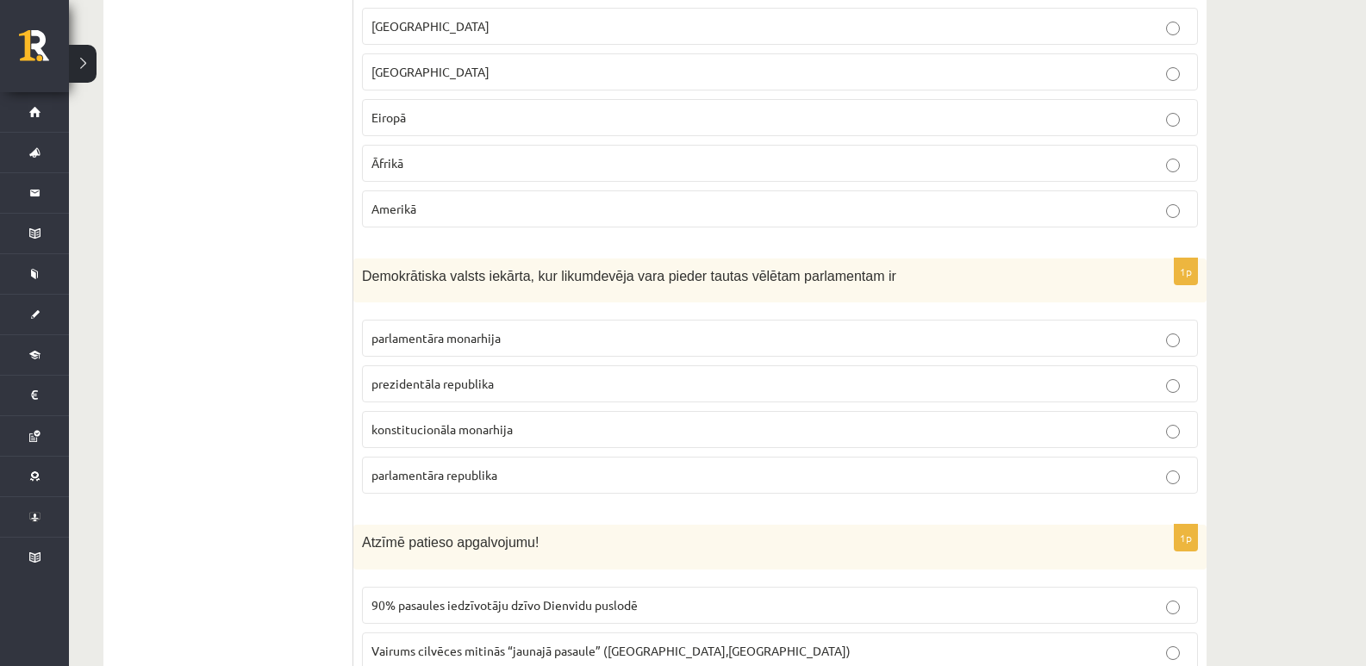
click at [433, 480] on span "parlamentāra republika" at bounding box center [434, 475] width 126 height 16
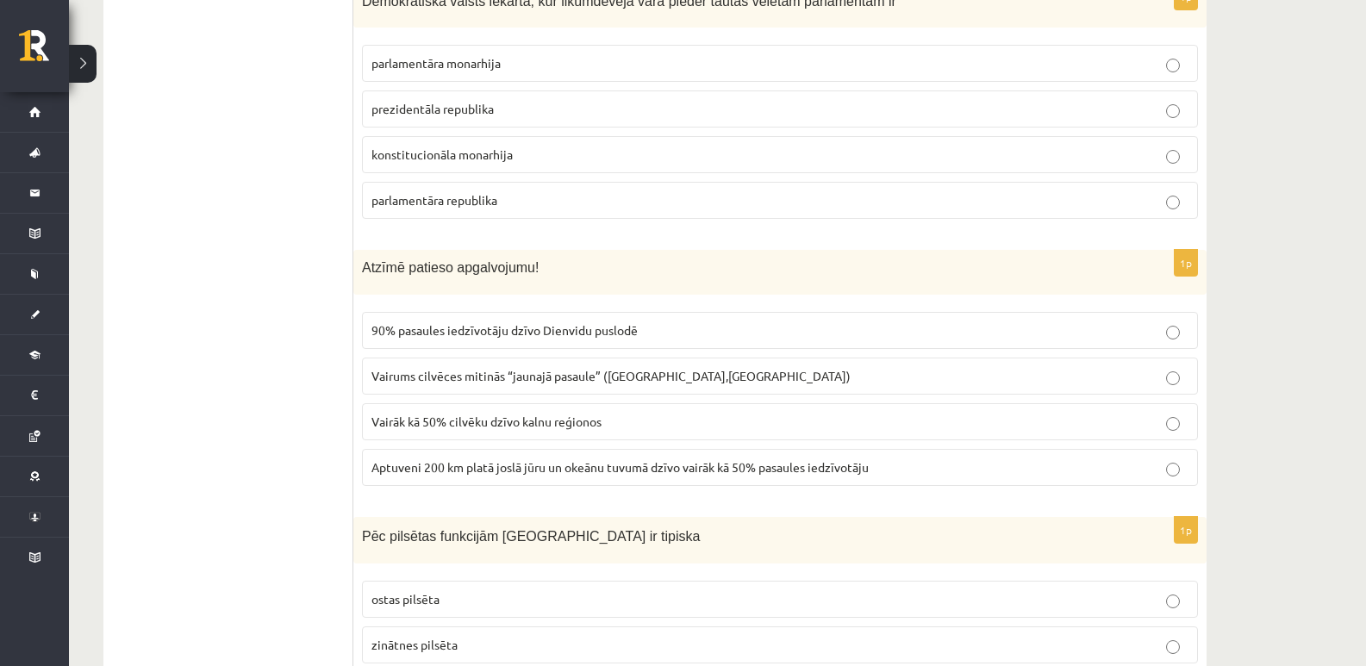
scroll to position [4965, 0]
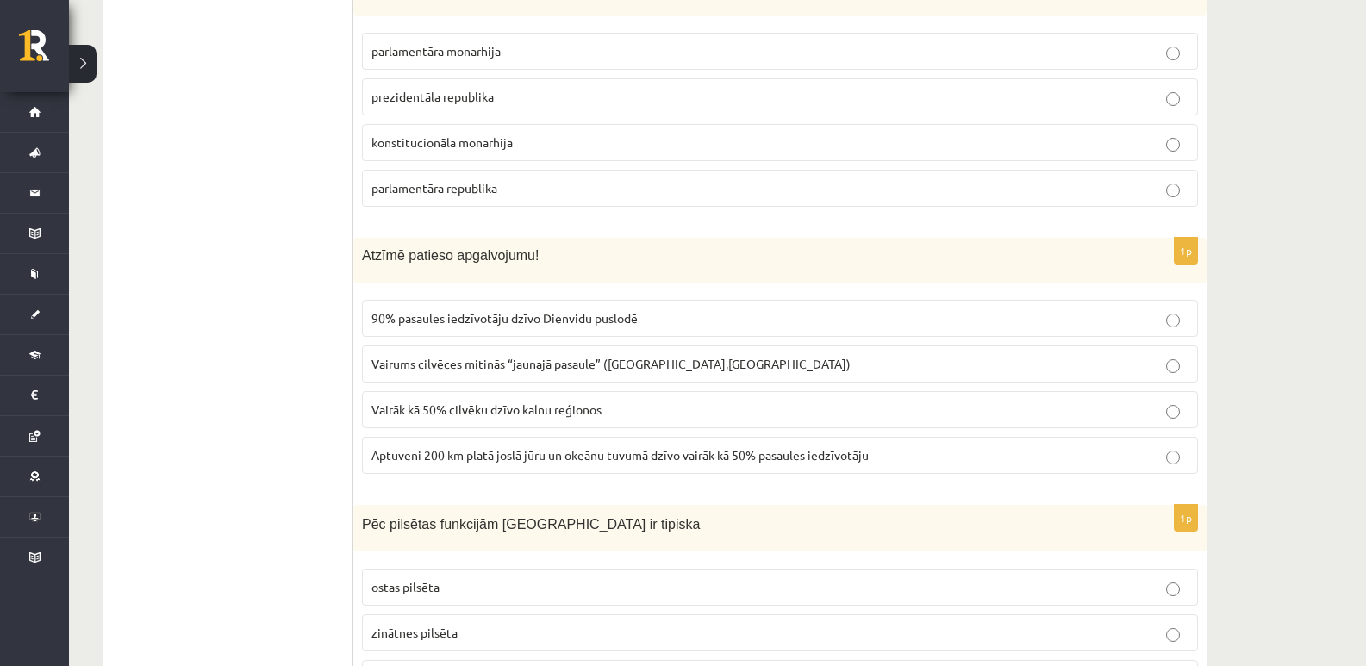
click at [493, 464] on p "Aptuveni 200 km platā joslā jūru un okeānu tuvumā dzīvo vairāk kā 50% pasaules …" at bounding box center [779, 455] width 817 height 18
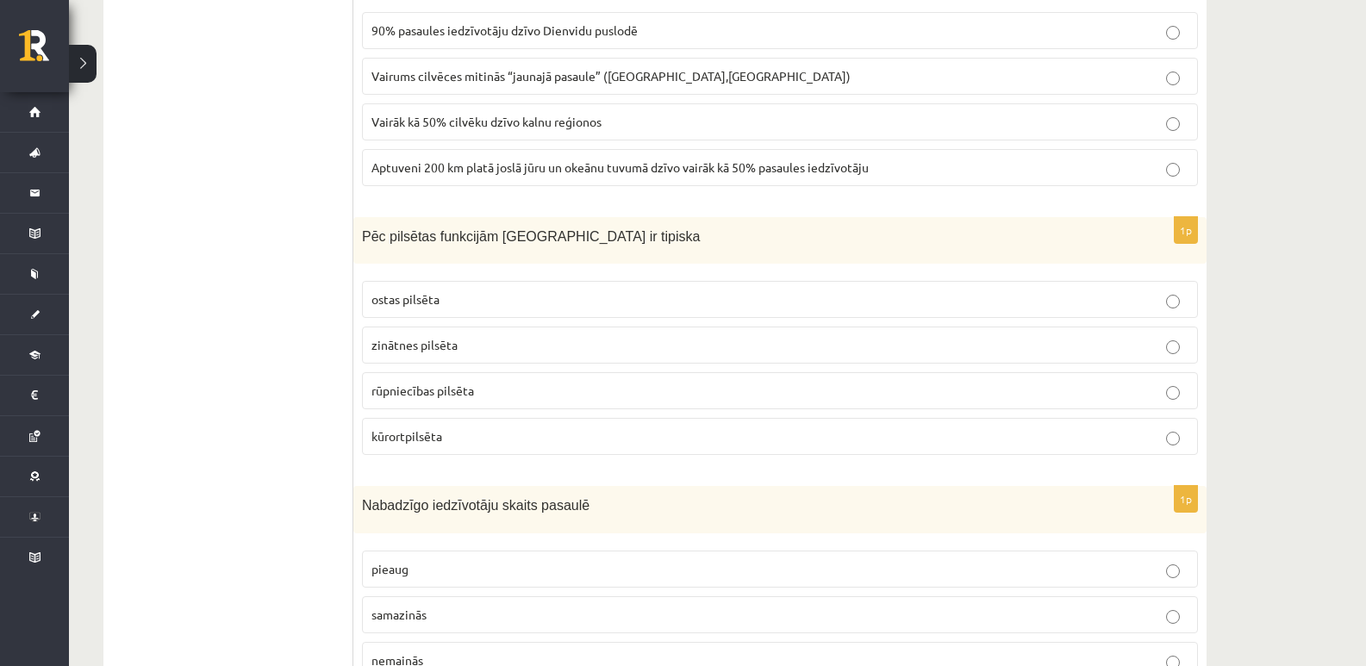
click at [452, 436] on p "kūrortpilsēta" at bounding box center [779, 436] width 817 height 18
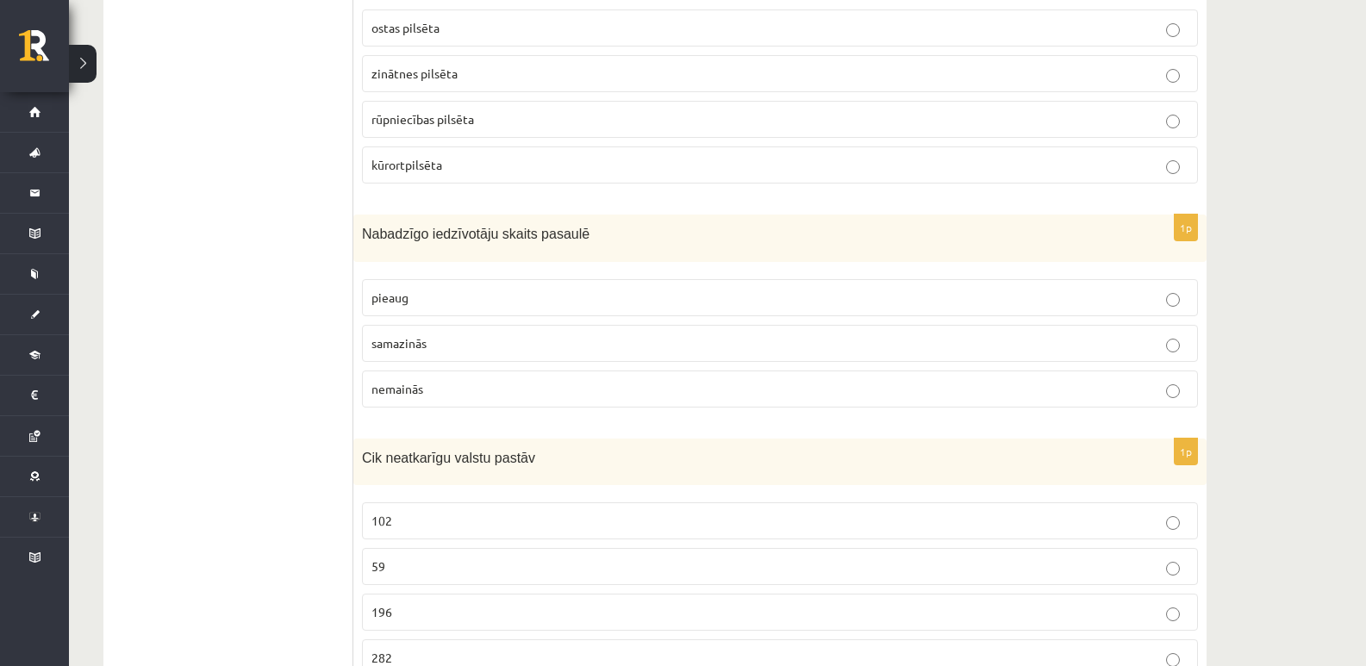
scroll to position [5540, 0]
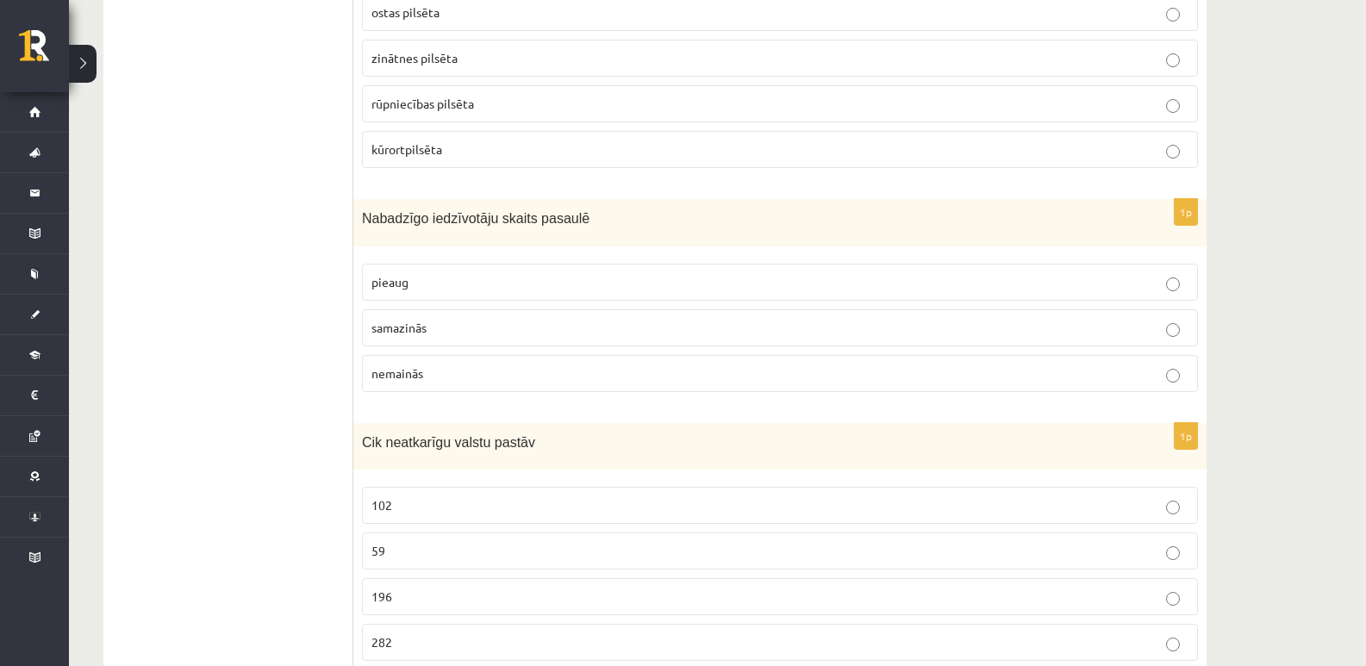
click at [427, 335] on p "samazinās" at bounding box center [779, 328] width 817 height 18
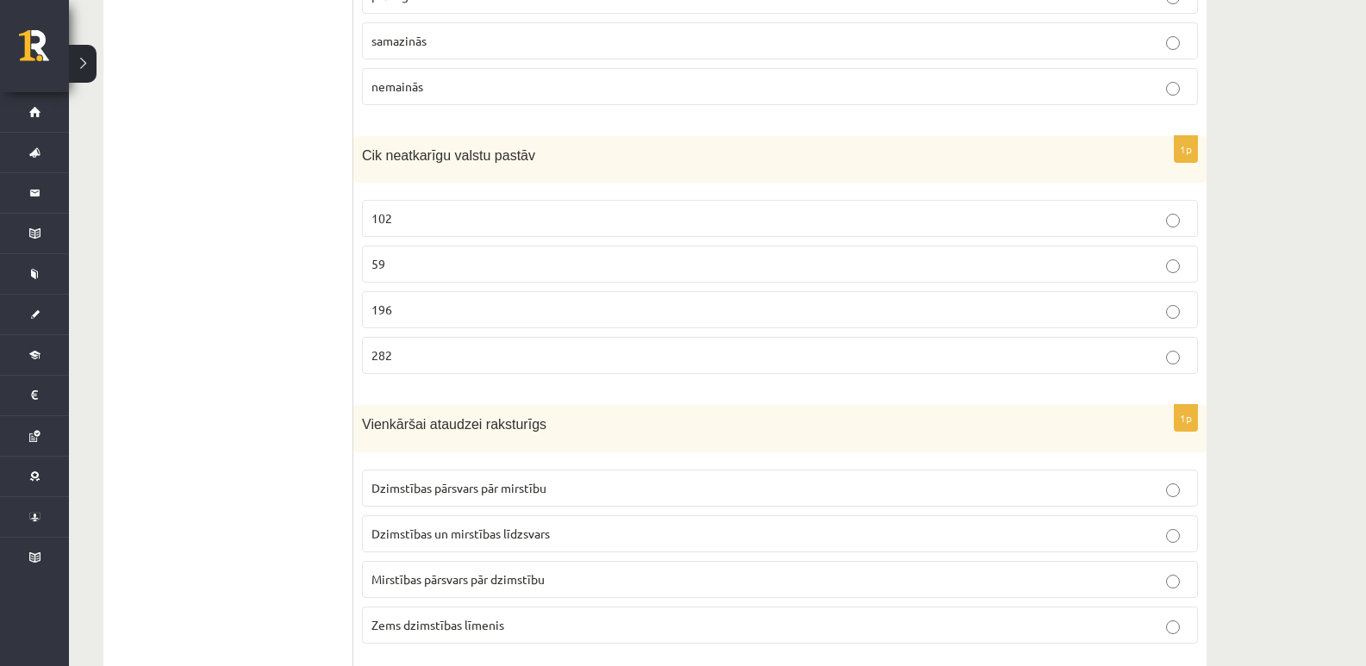
click at [423, 309] on p "196" at bounding box center [779, 310] width 817 height 18
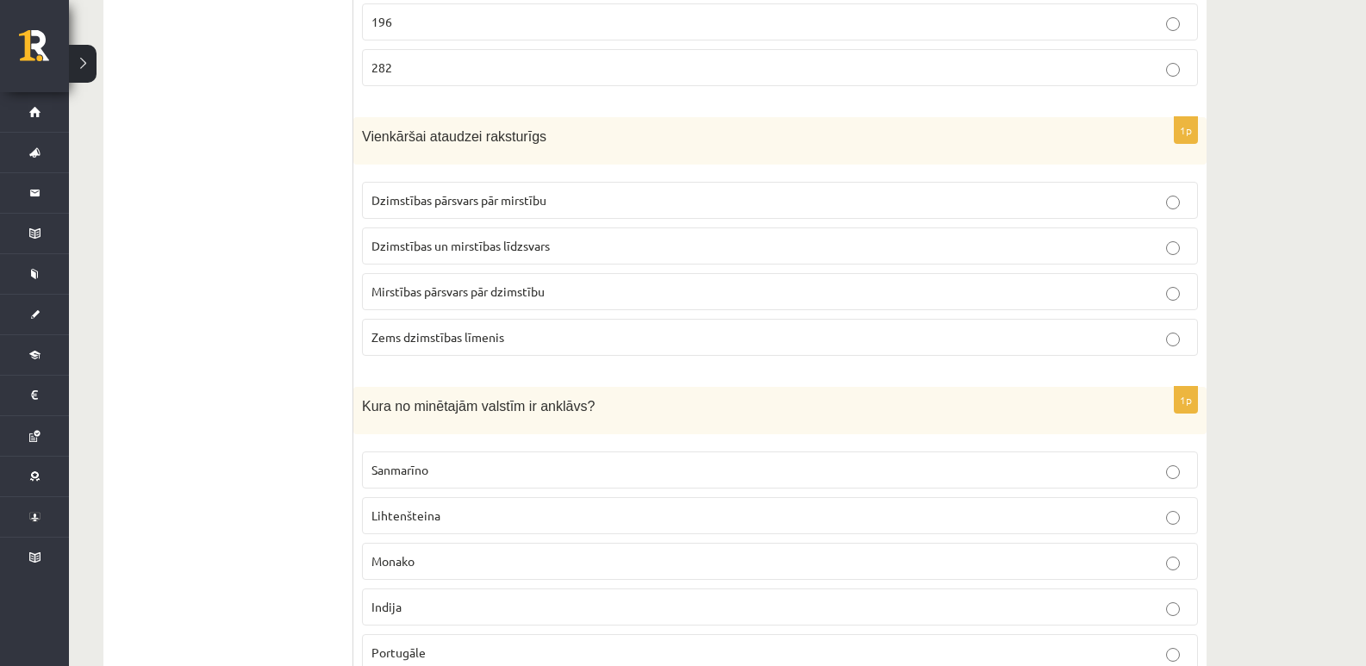
click at [410, 254] on p "Dzimstības un mirstības līdzsvars" at bounding box center [779, 246] width 817 height 18
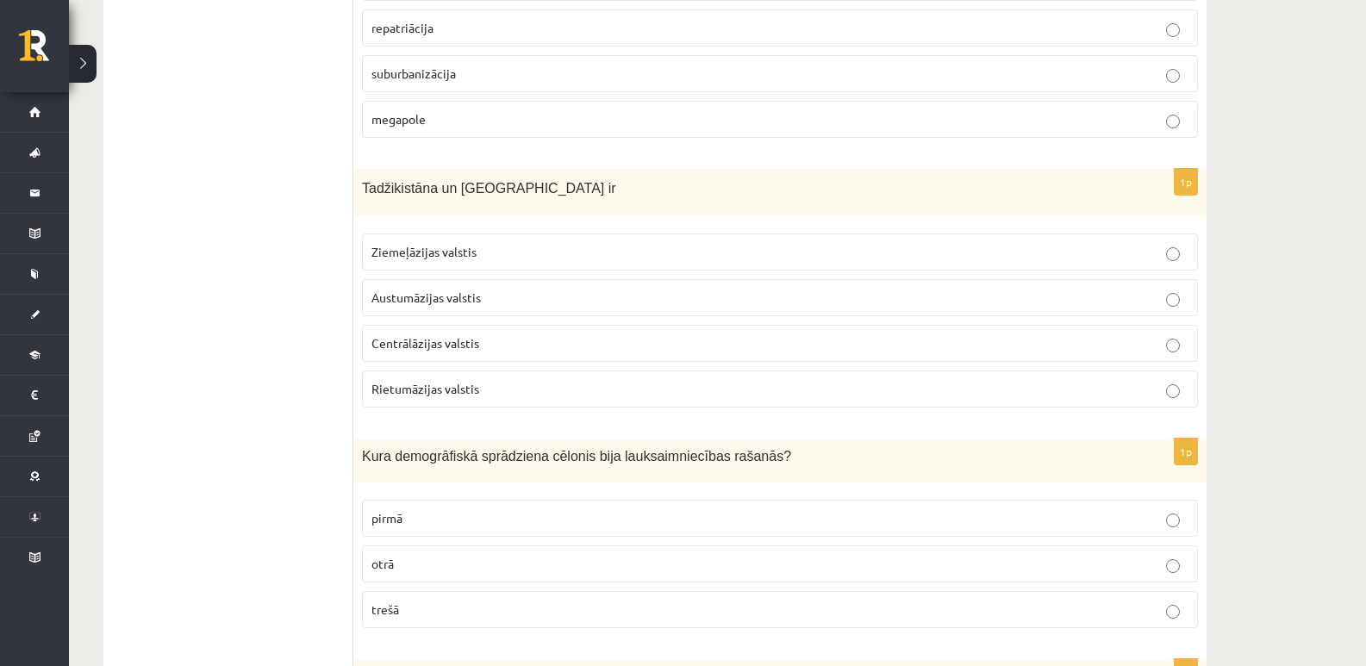
scroll to position [8113, 0]
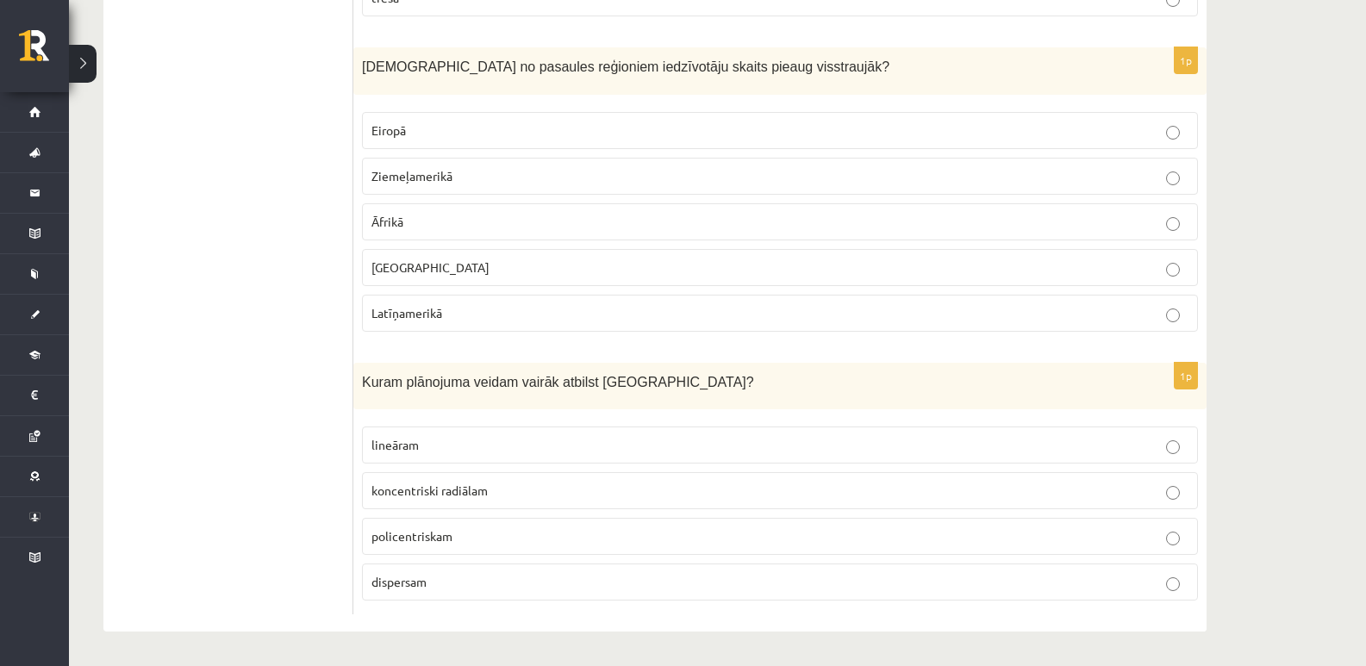
click at [464, 499] on p "koncentriski radiālam" at bounding box center [779, 491] width 817 height 18
click at [425, 227] on p "Āfrikā" at bounding box center [779, 222] width 817 height 18
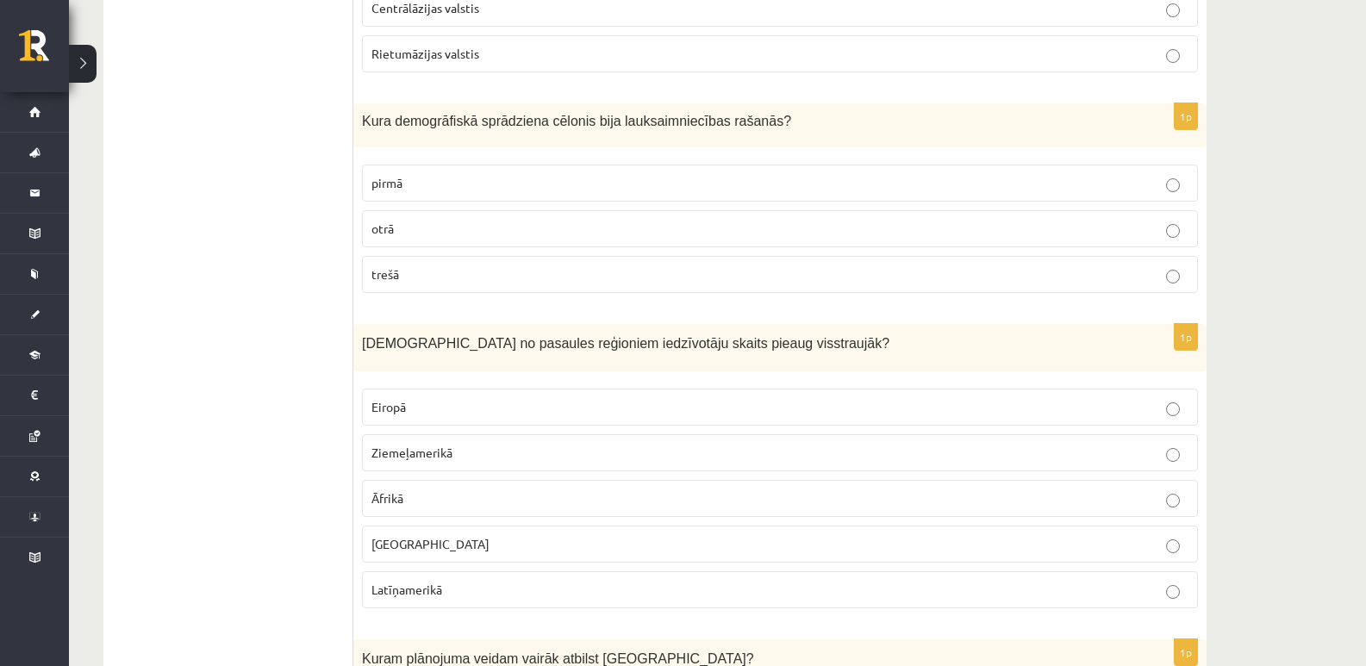
scroll to position [7826, 0]
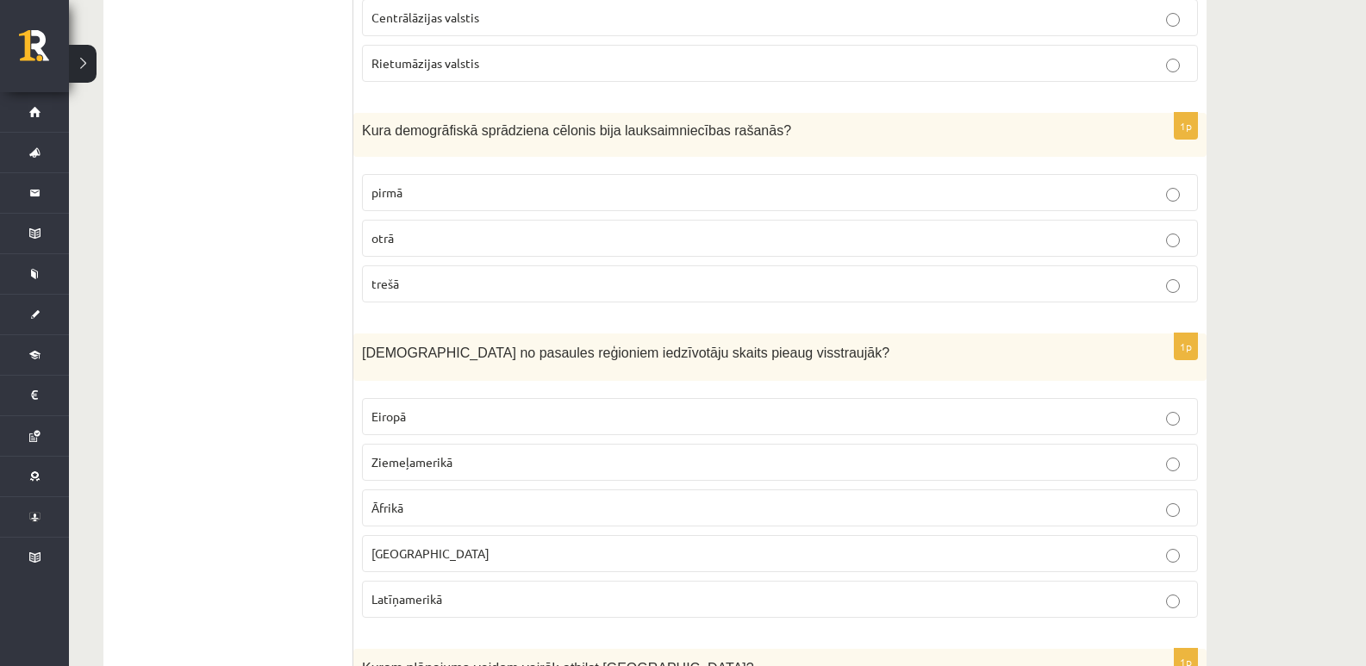
click at [414, 187] on p "pirmā" at bounding box center [779, 193] width 817 height 18
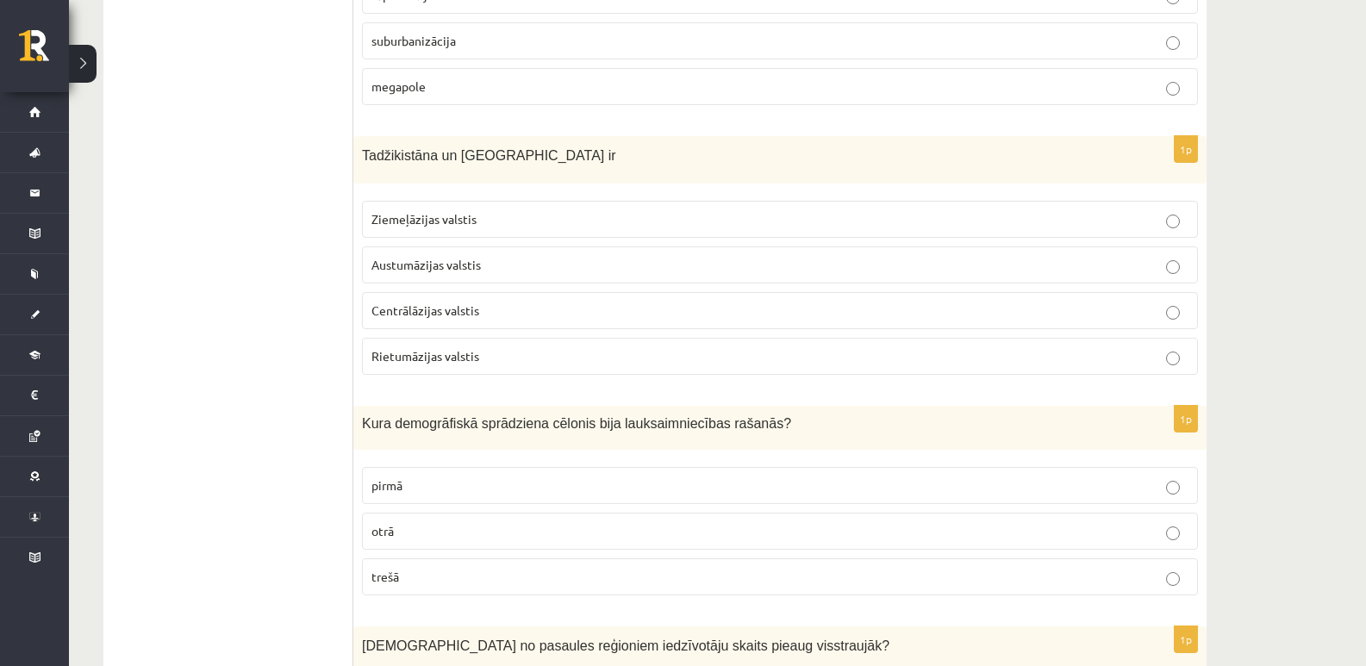
scroll to position [7539, 0]
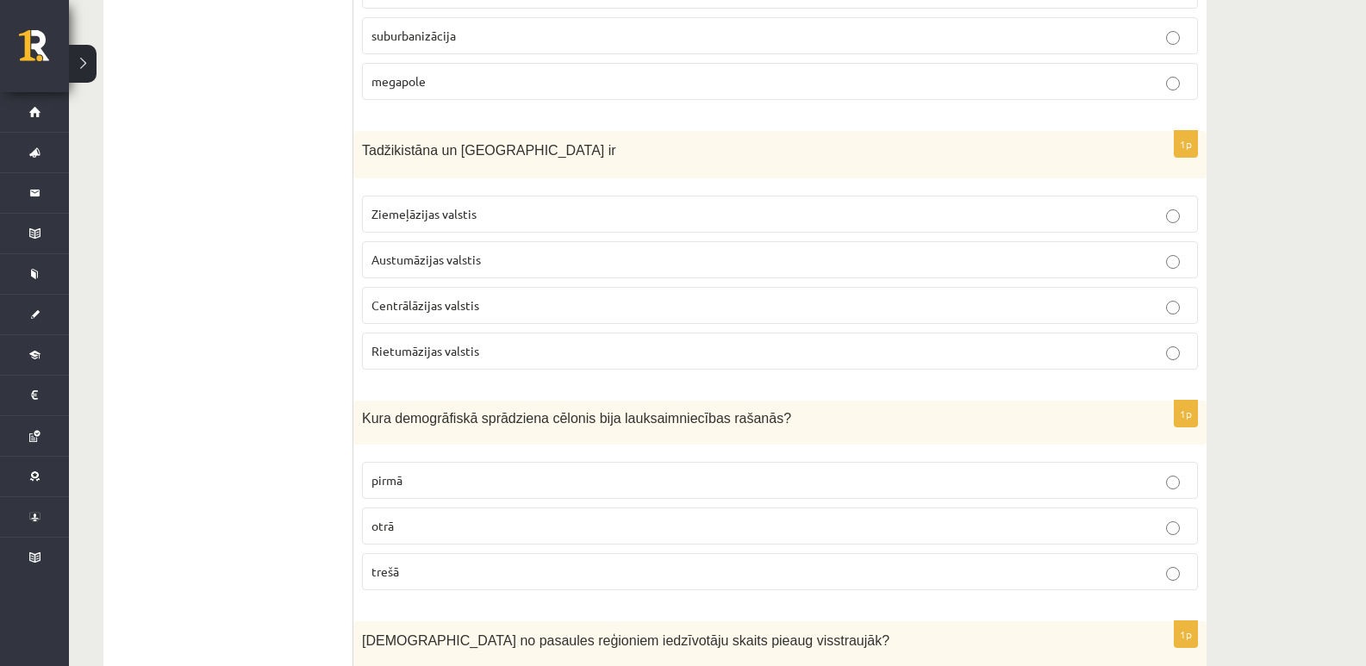
click at [415, 309] on span "Centrālāzijas valstis" at bounding box center [425, 305] width 108 height 16
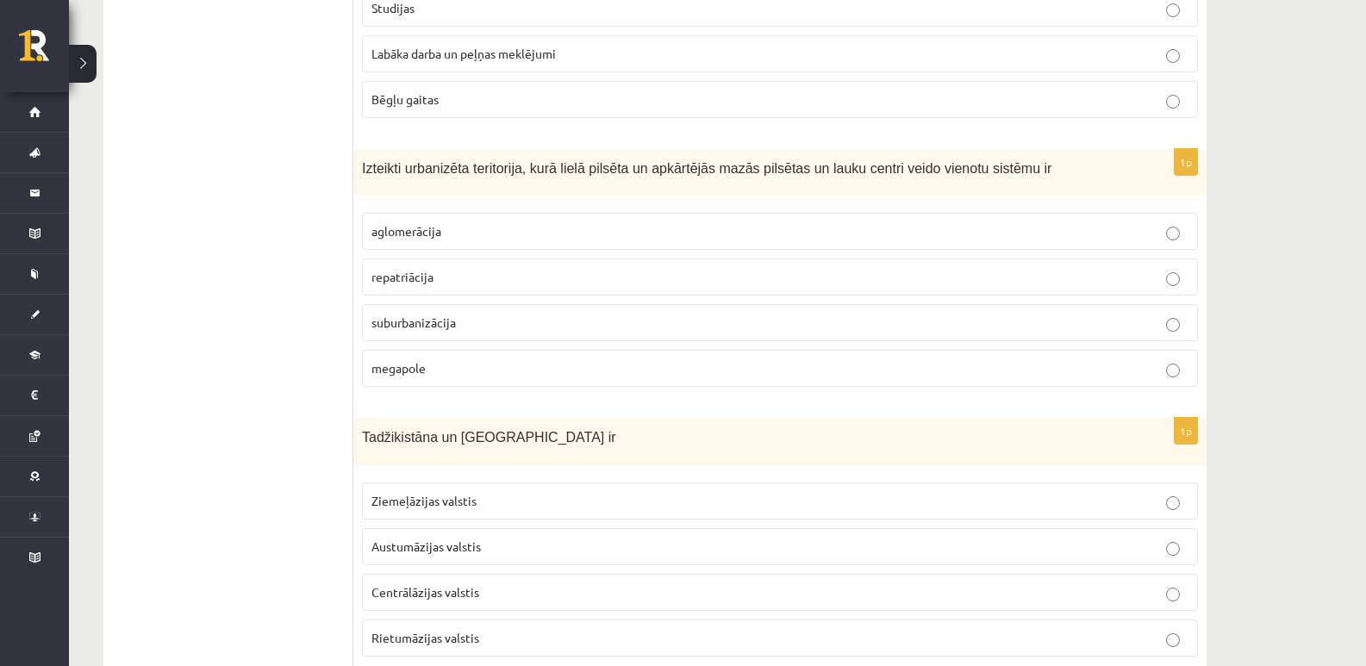
click at [429, 229] on span "aglomerācija" at bounding box center [406, 231] width 70 height 16
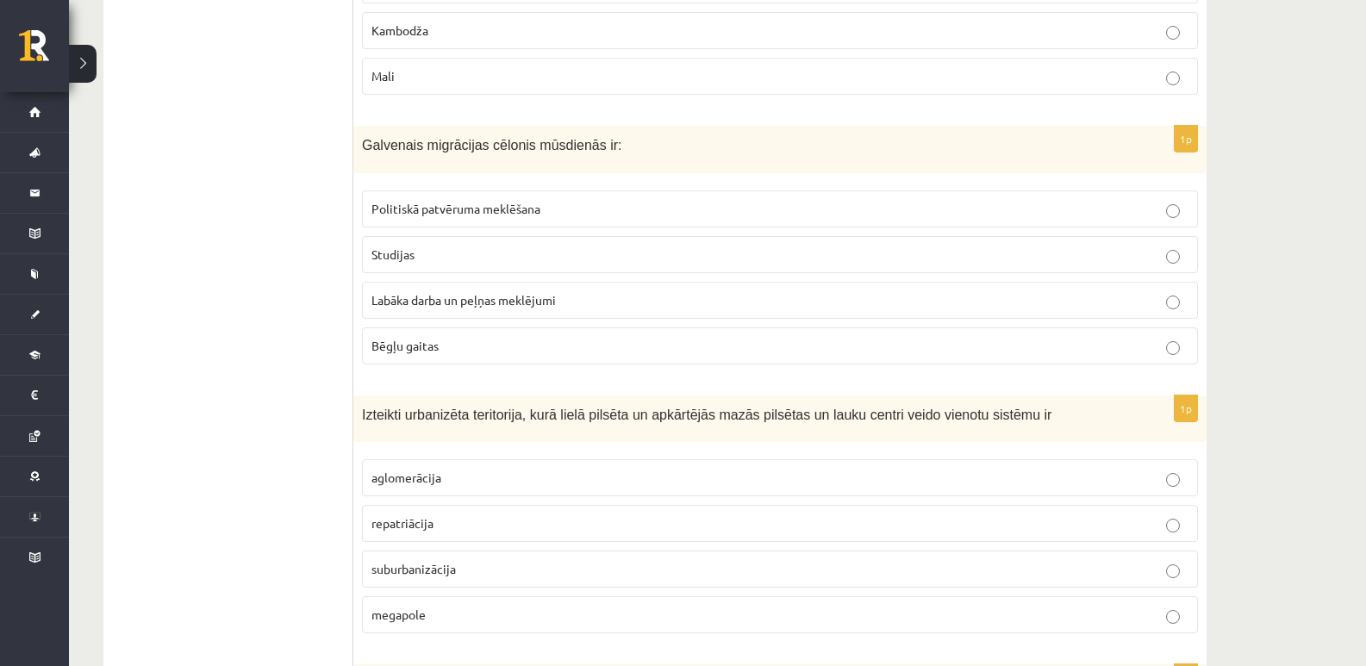
scroll to position [6965, 0]
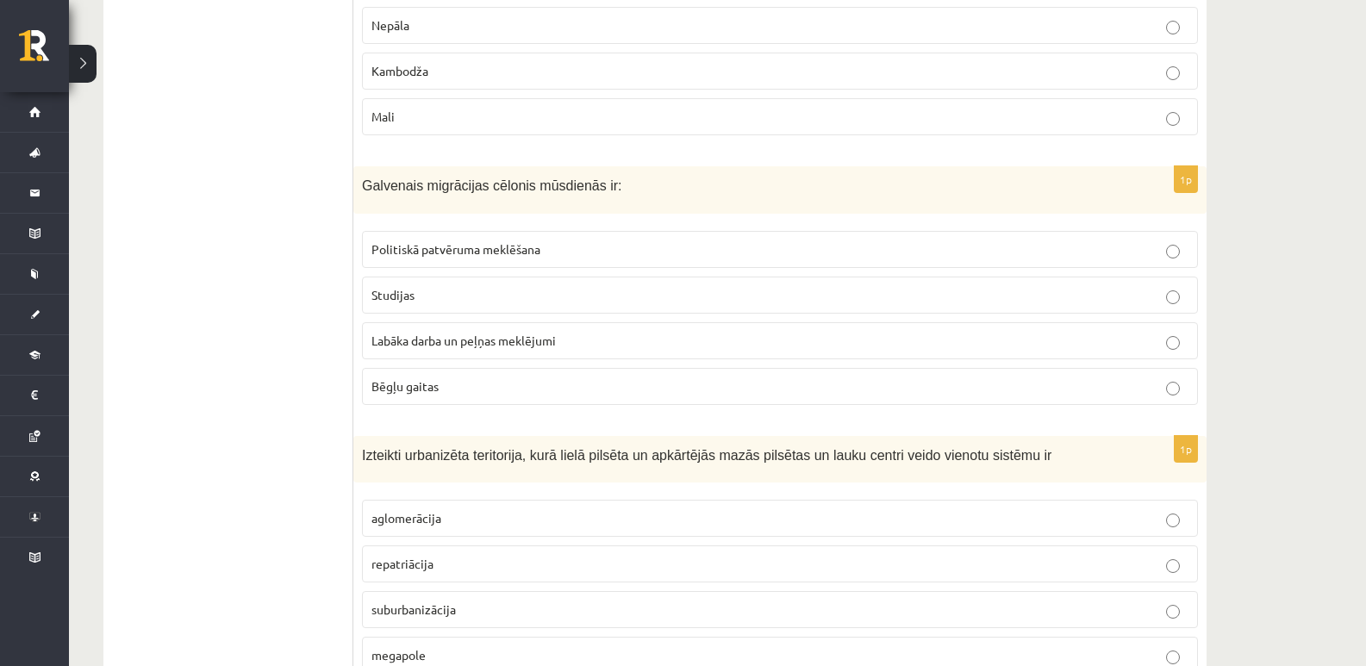
click at [501, 348] on p "Labāka darba un peļņas meklējumi" at bounding box center [779, 341] width 817 height 18
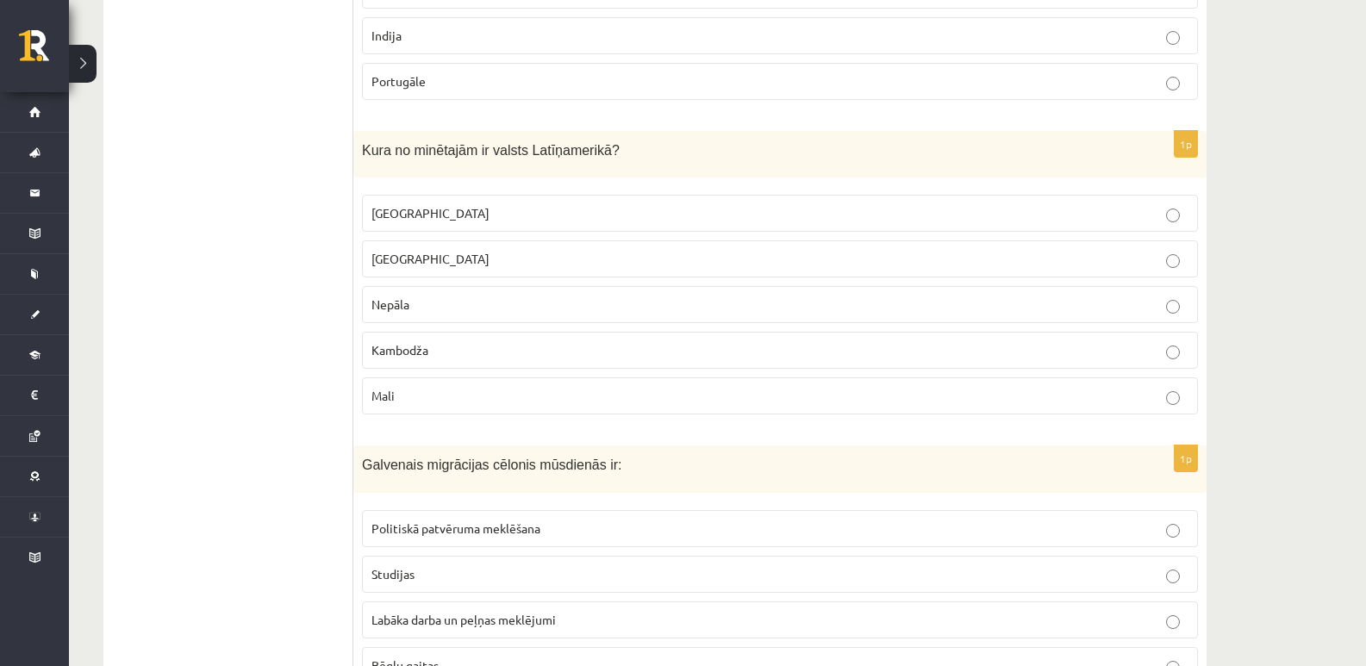
scroll to position [6677, 0]
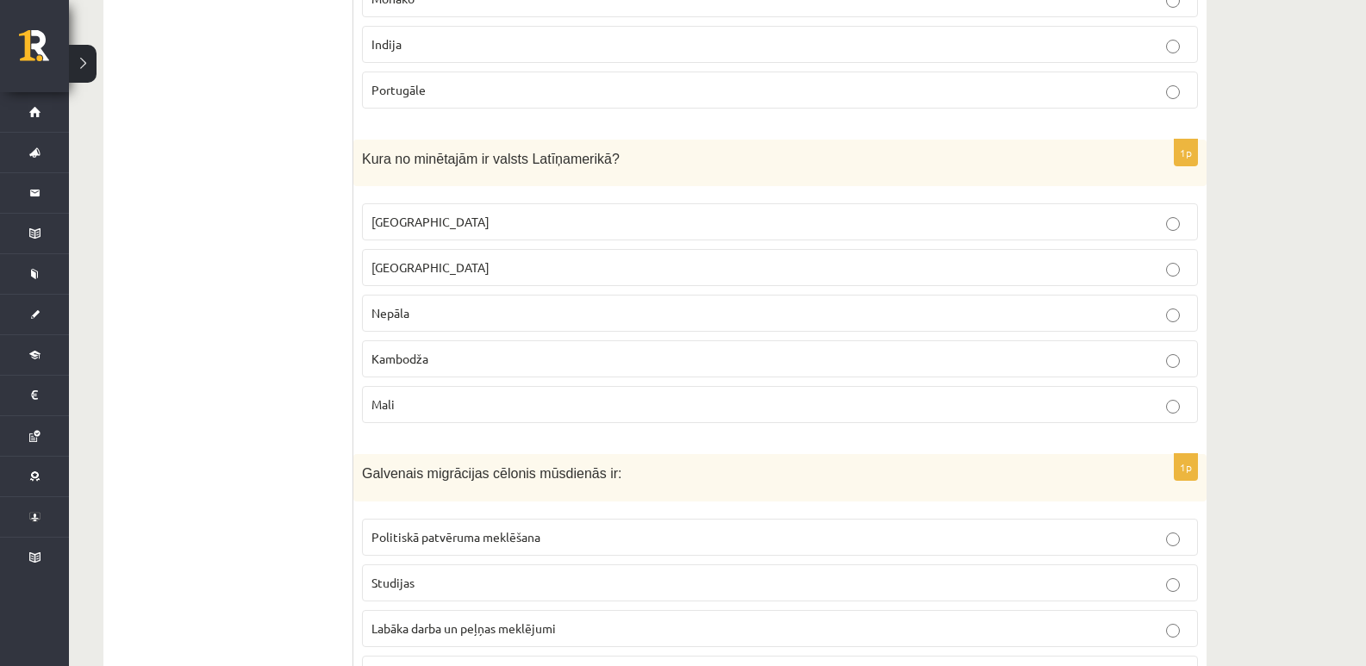
click at [437, 209] on label "Meksika" at bounding box center [780, 221] width 836 height 37
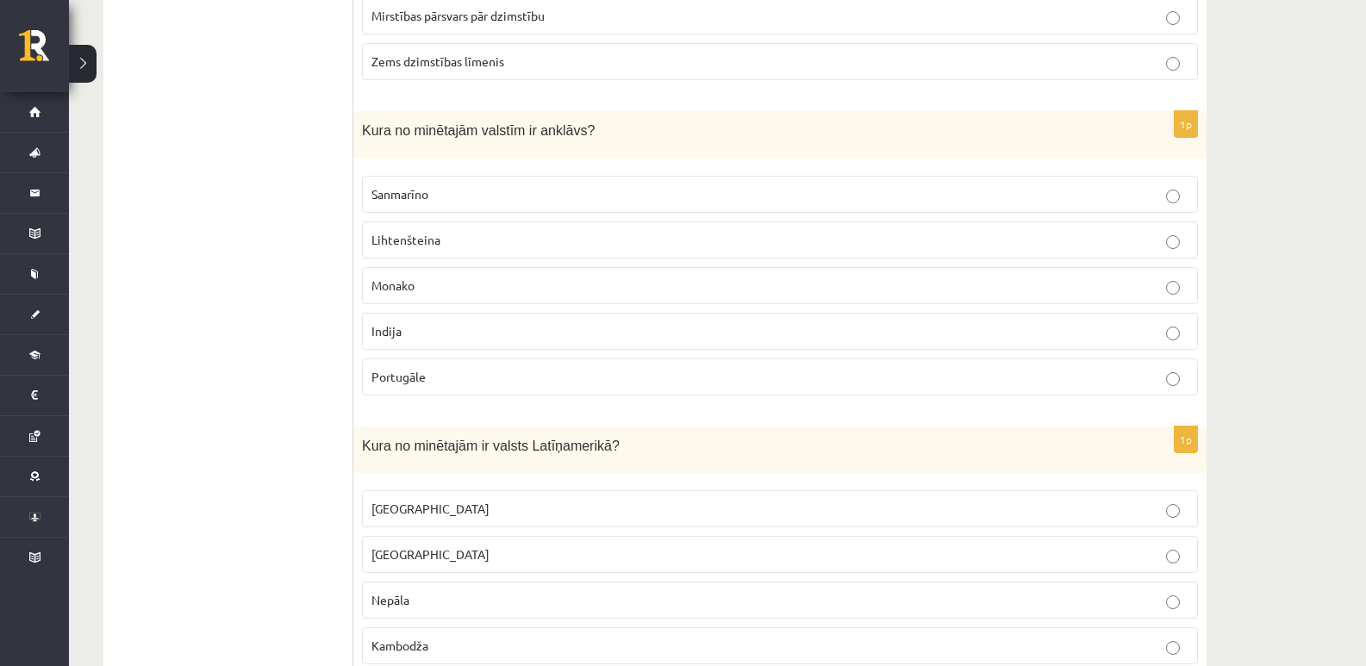
click at [431, 200] on p "Sanmarīno" at bounding box center [779, 194] width 817 height 18
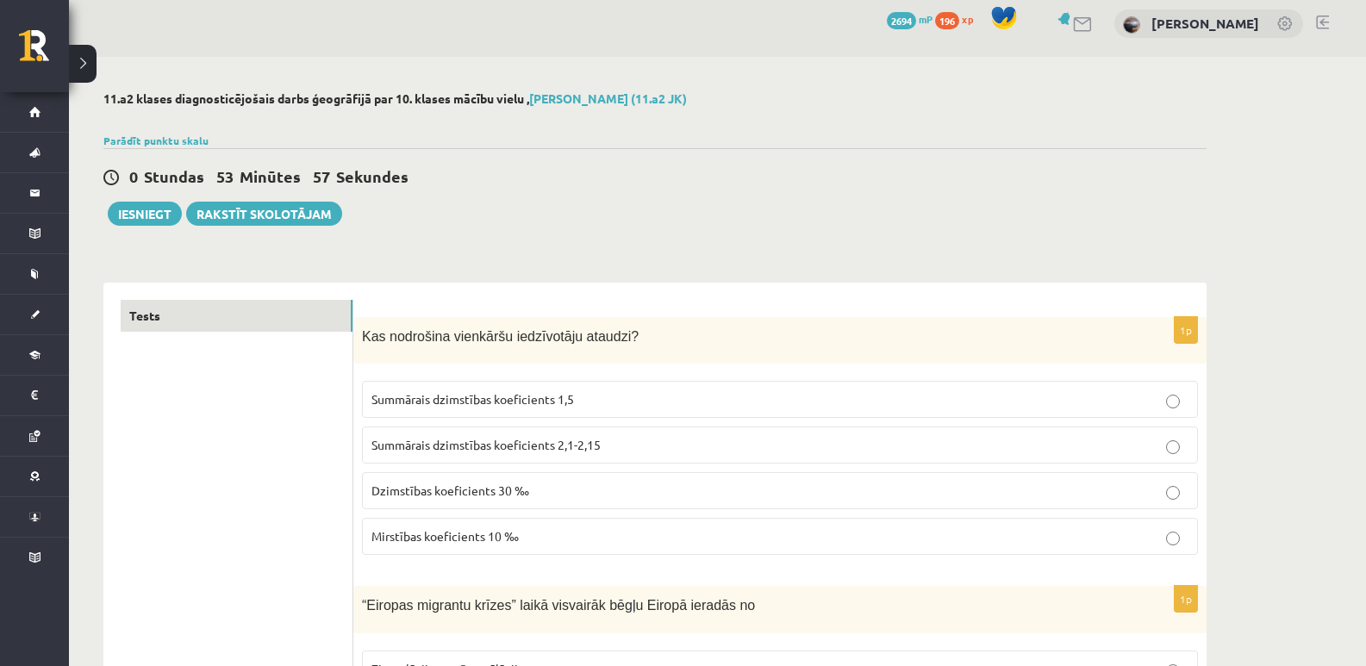
scroll to position [0, 0]
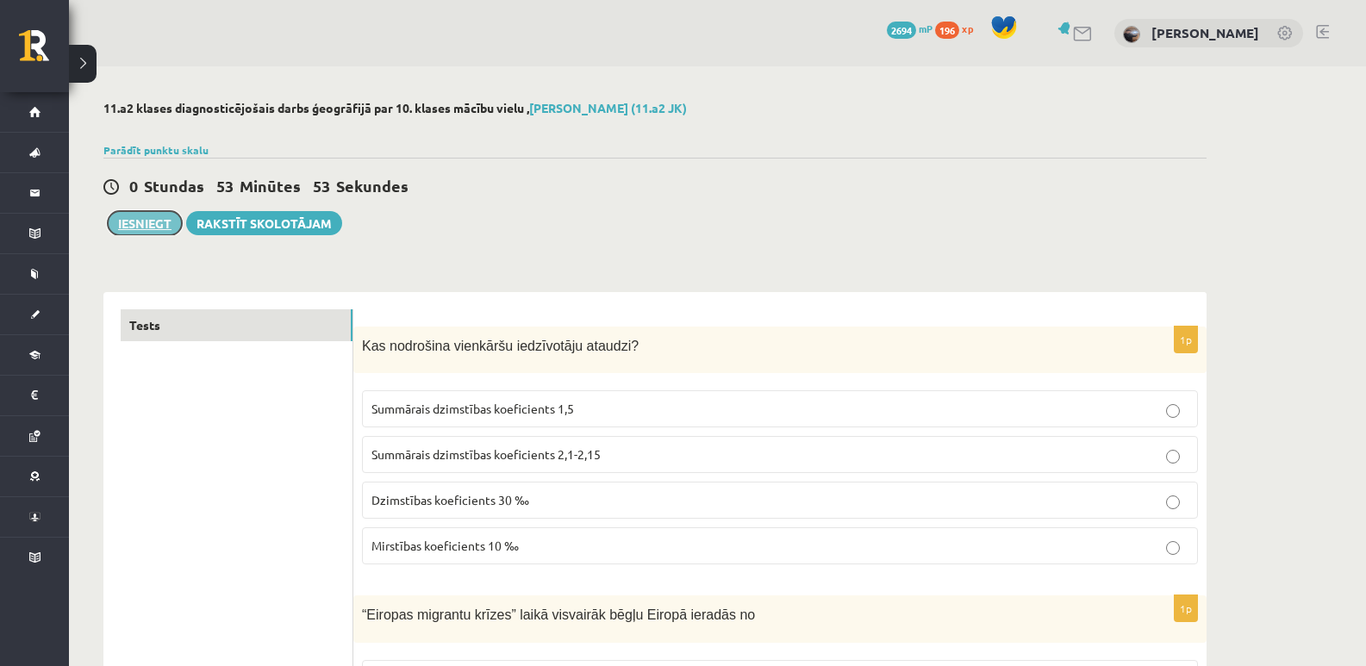
click at [163, 223] on button "Iesniegt" at bounding box center [145, 223] width 74 height 24
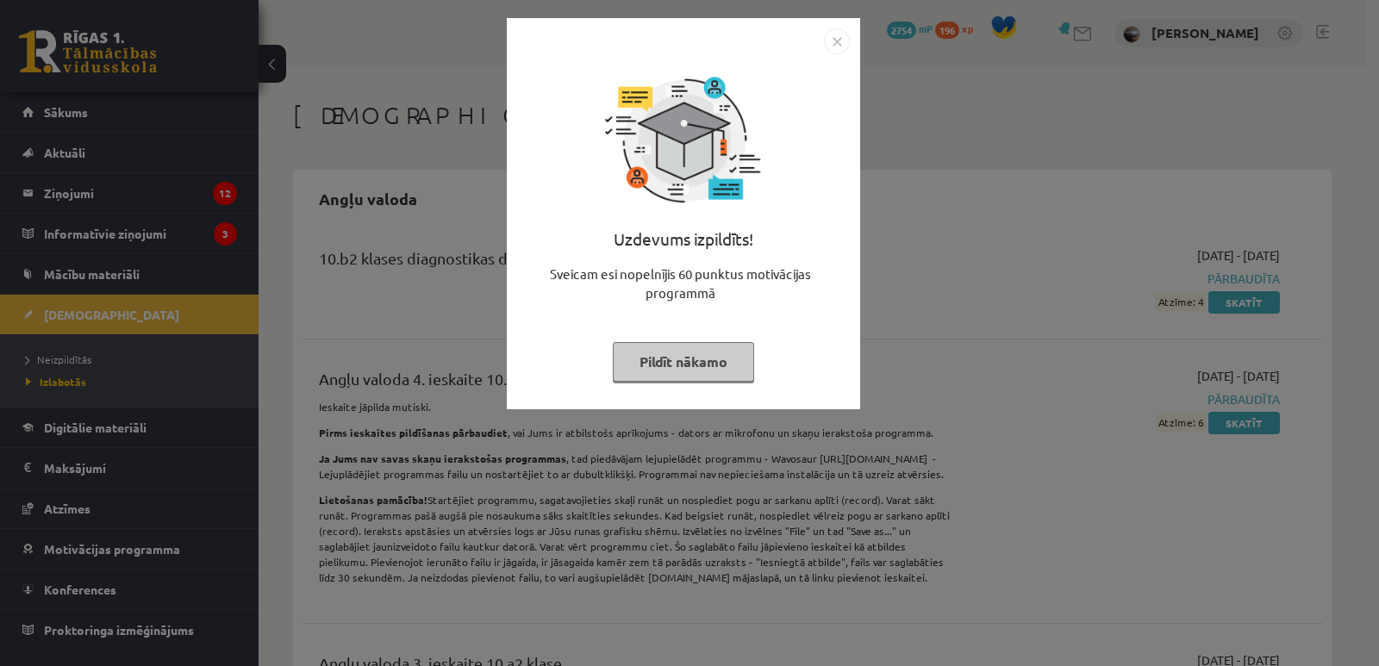
click at [694, 355] on button "Pildīt nākamo" at bounding box center [683, 362] width 141 height 40
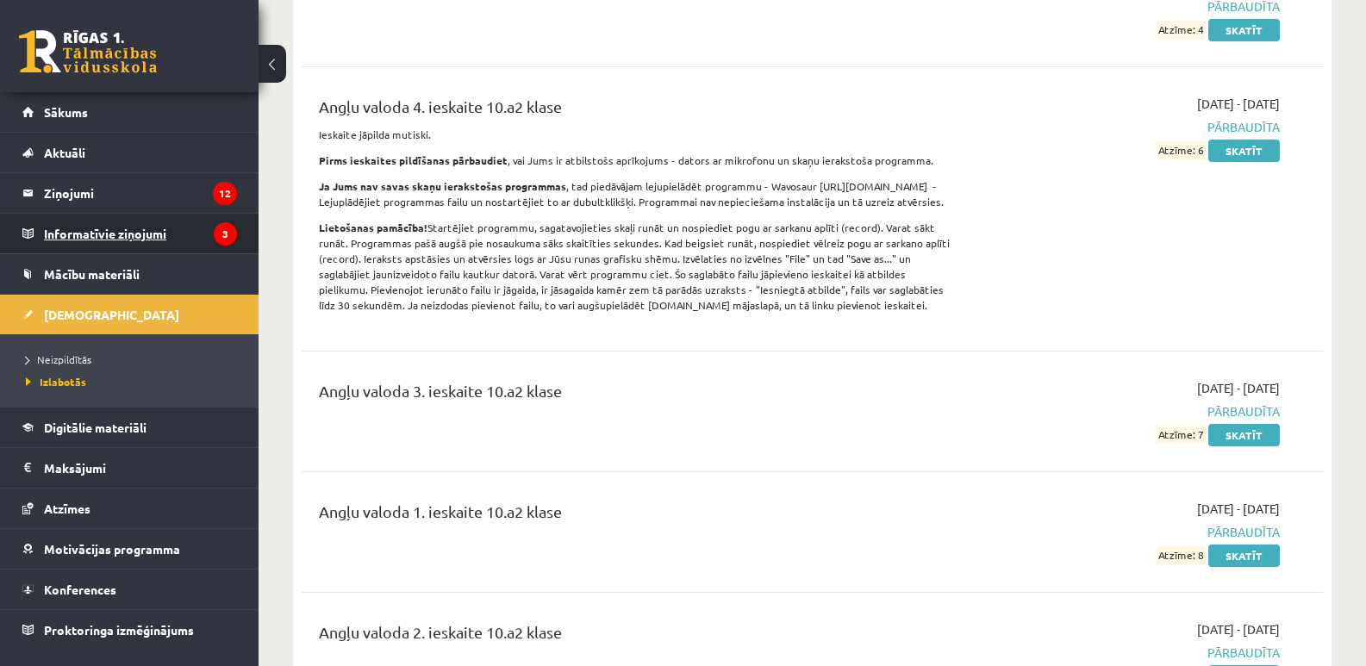
scroll to position [287, 0]
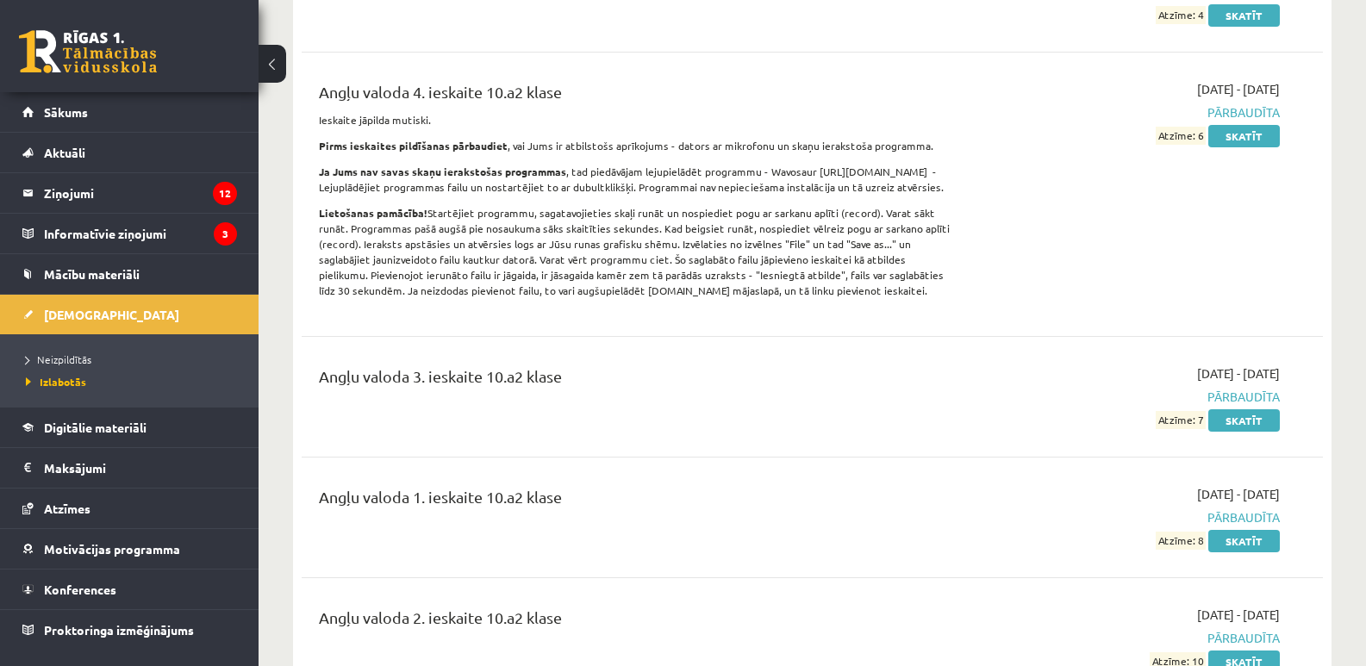
click at [53, 65] on link at bounding box center [88, 51] width 138 height 43
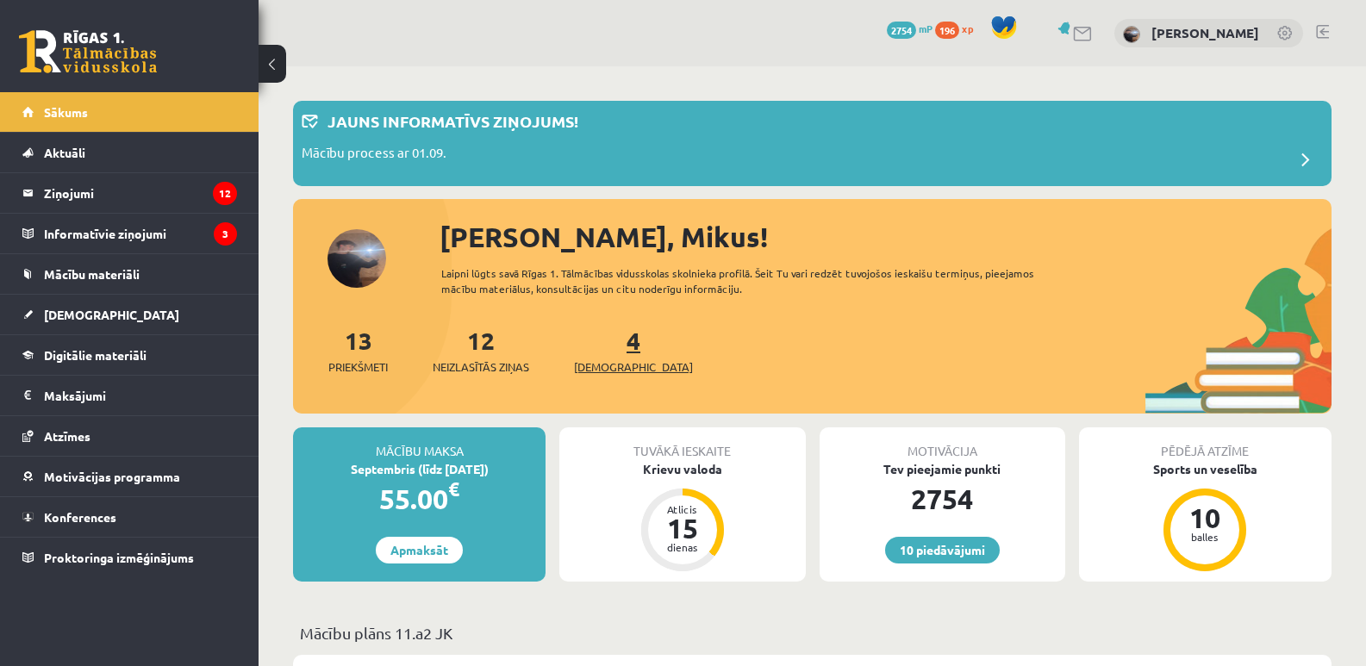
click at [600, 350] on link "4 Ieskaites" at bounding box center [633, 350] width 119 height 51
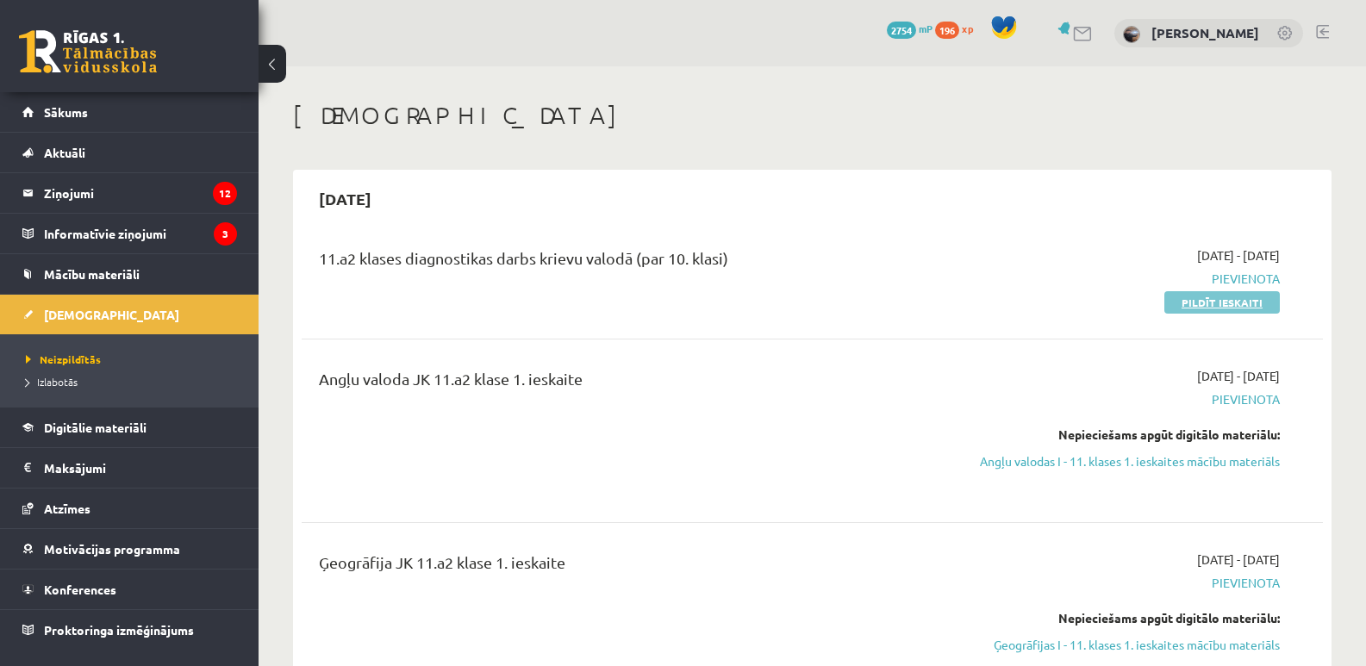
click at [1186, 310] on link "Pildīt ieskaiti" at bounding box center [1221, 302] width 115 height 22
click at [1267, 302] on link "Pildīt ieskaiti" at bounding box center [1221, 302] width 115 height 22
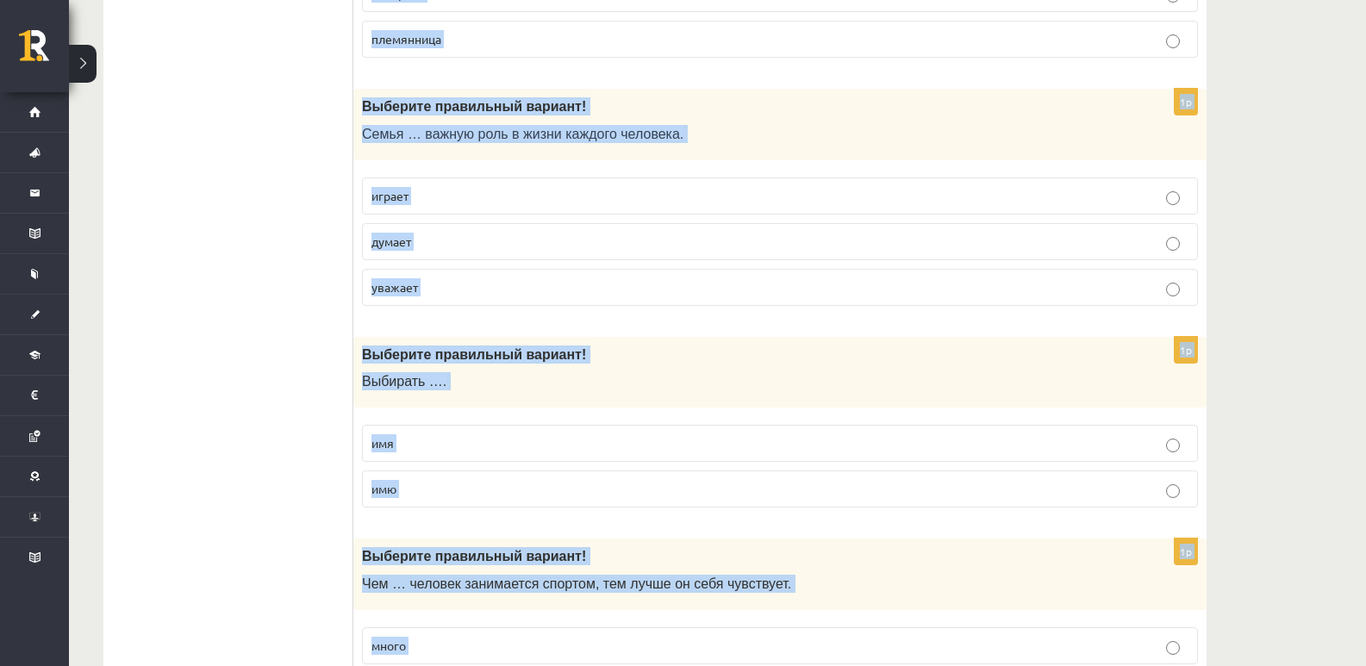
scroll to position [5549, 0]
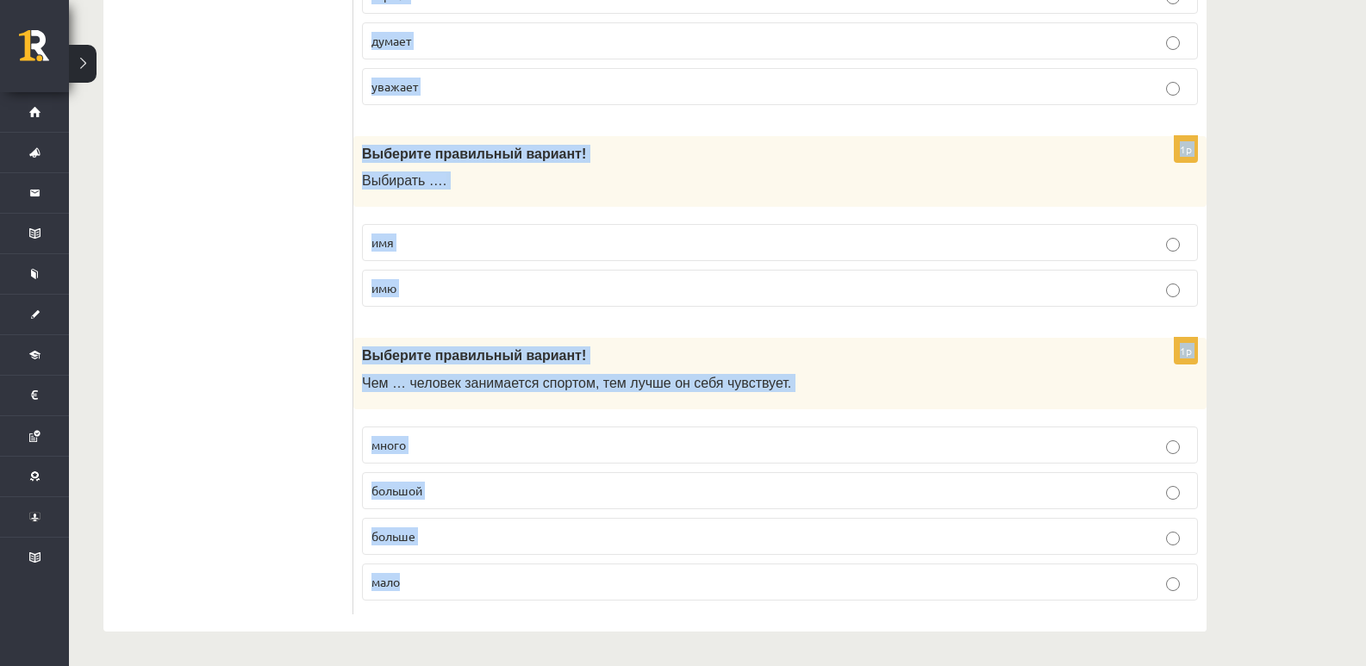
drag, startPoint x: 358, startPoint y: 345, endPoint x: 636, endPoint y: 585, distance: 366.5
copy form "Выберите правильный вариант! Андрей пришёл домой рано, а я ещё …. раньше ранее …"
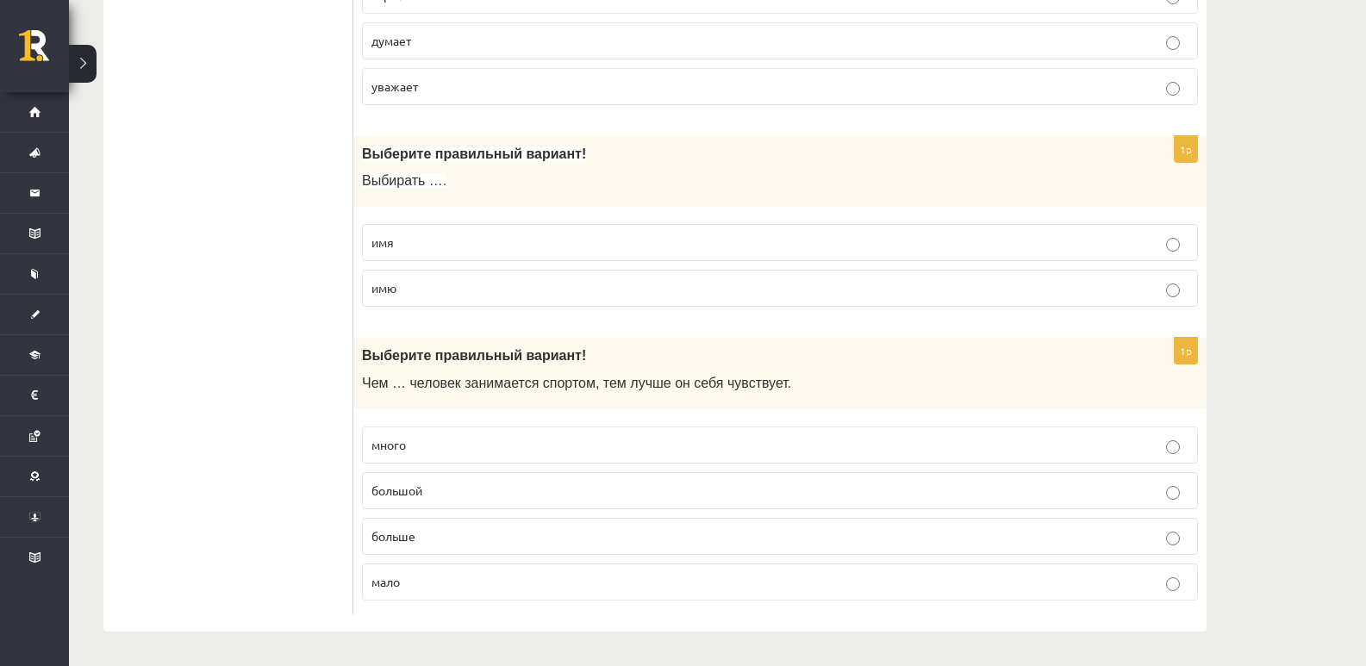
click at [403, 493] on span "большой" at bounding box center [396, 490] width 51 height 16
click at [537, 226] on label "имя" at bounding box center [780, 242] width 836 height 37
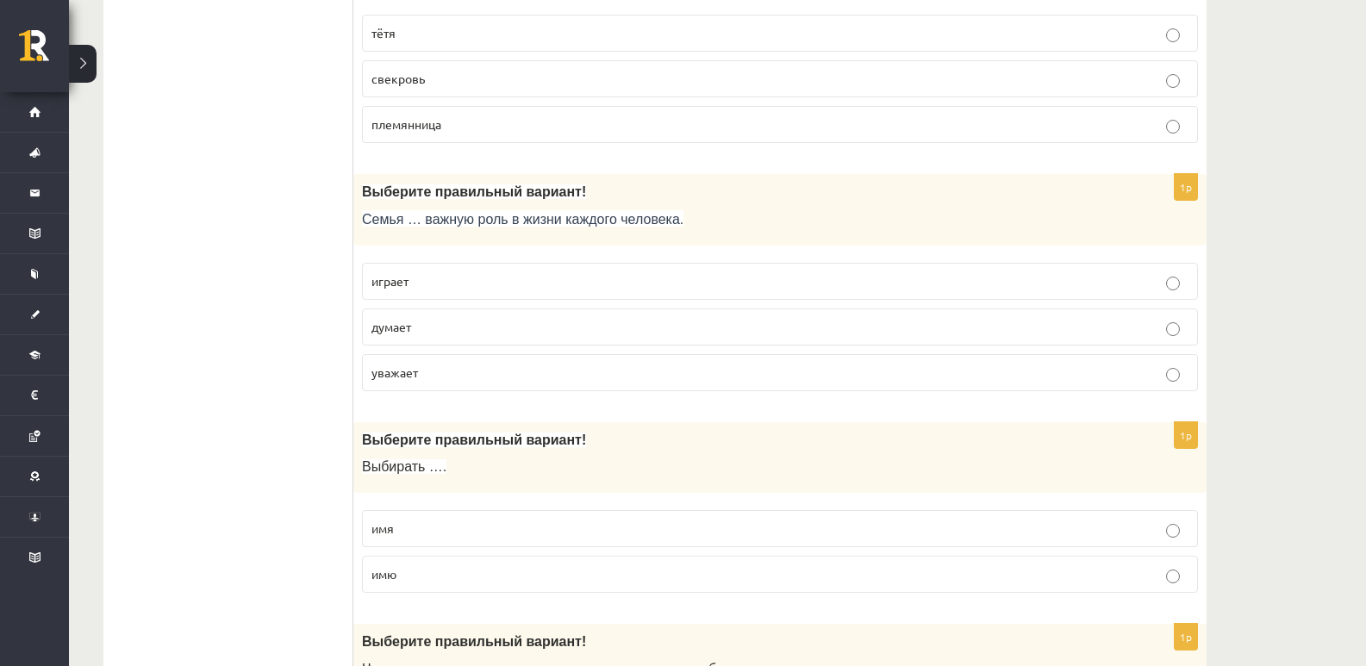
click at [414, 286] on p "играет" at bounding box center [779, 281] width 817 height 18
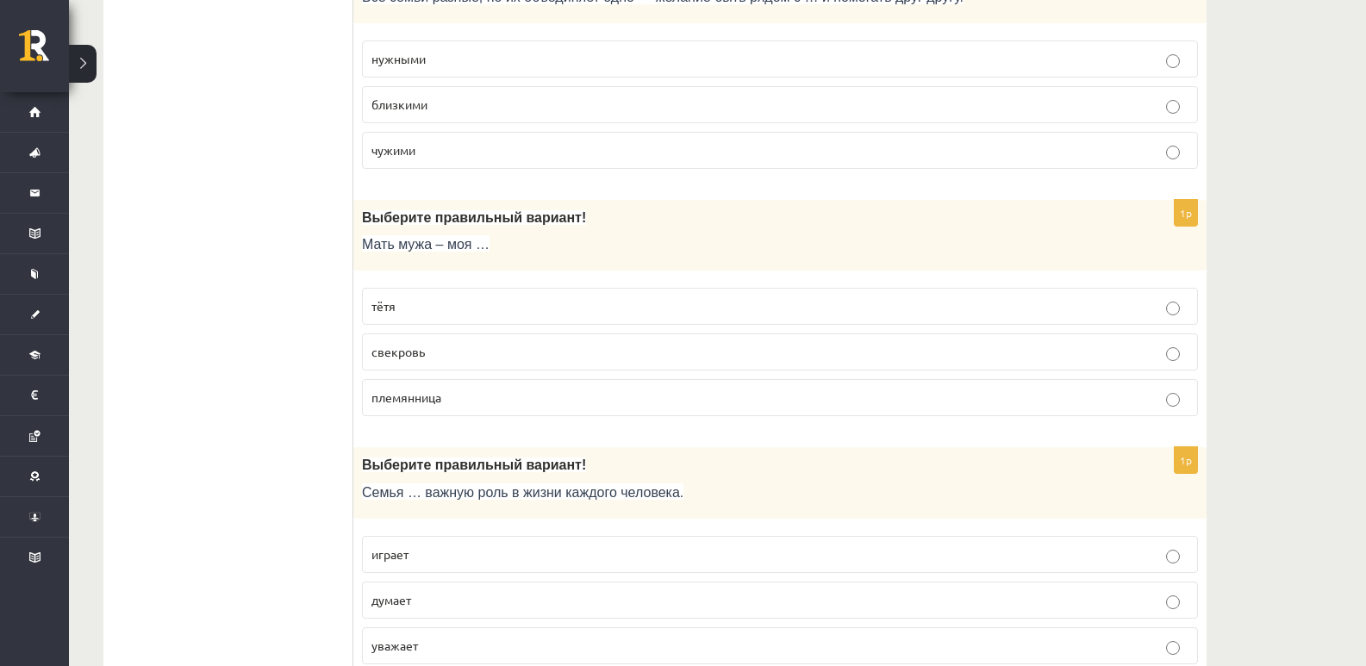
scroll to position [4975, 0]
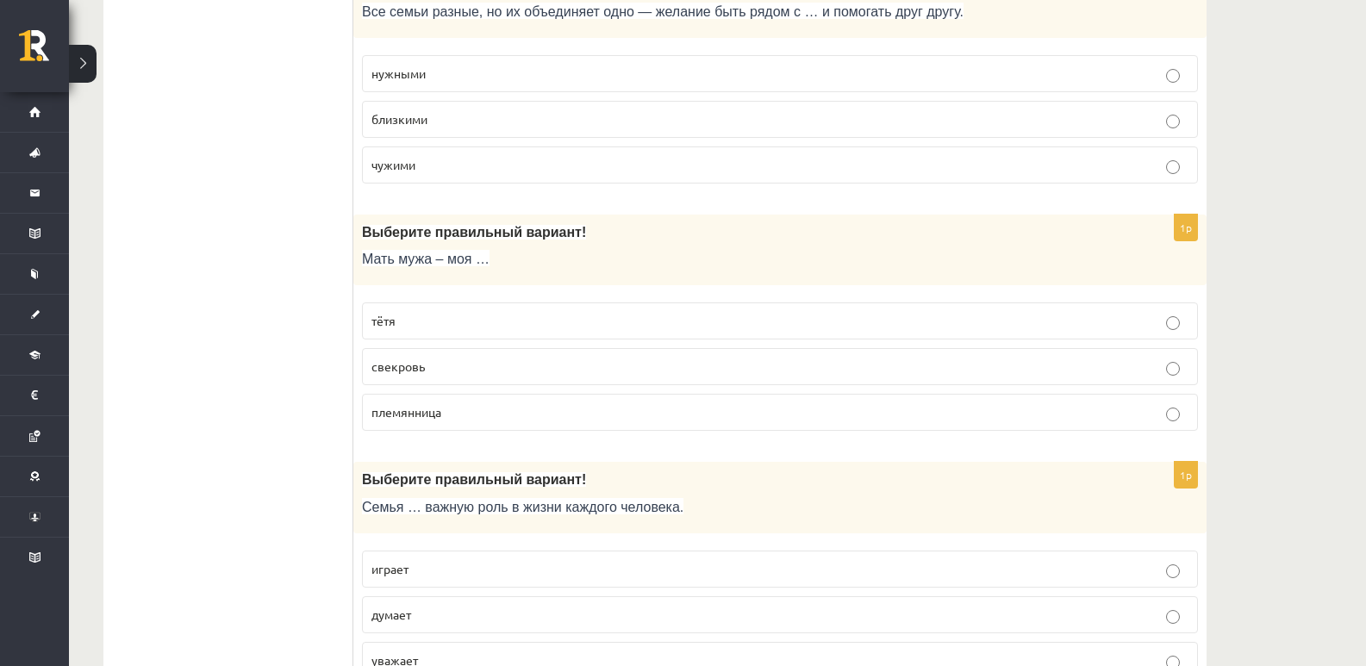
click at [426, 380] on label "свекровь" at bounding box center [780, 366] width 836 height 37
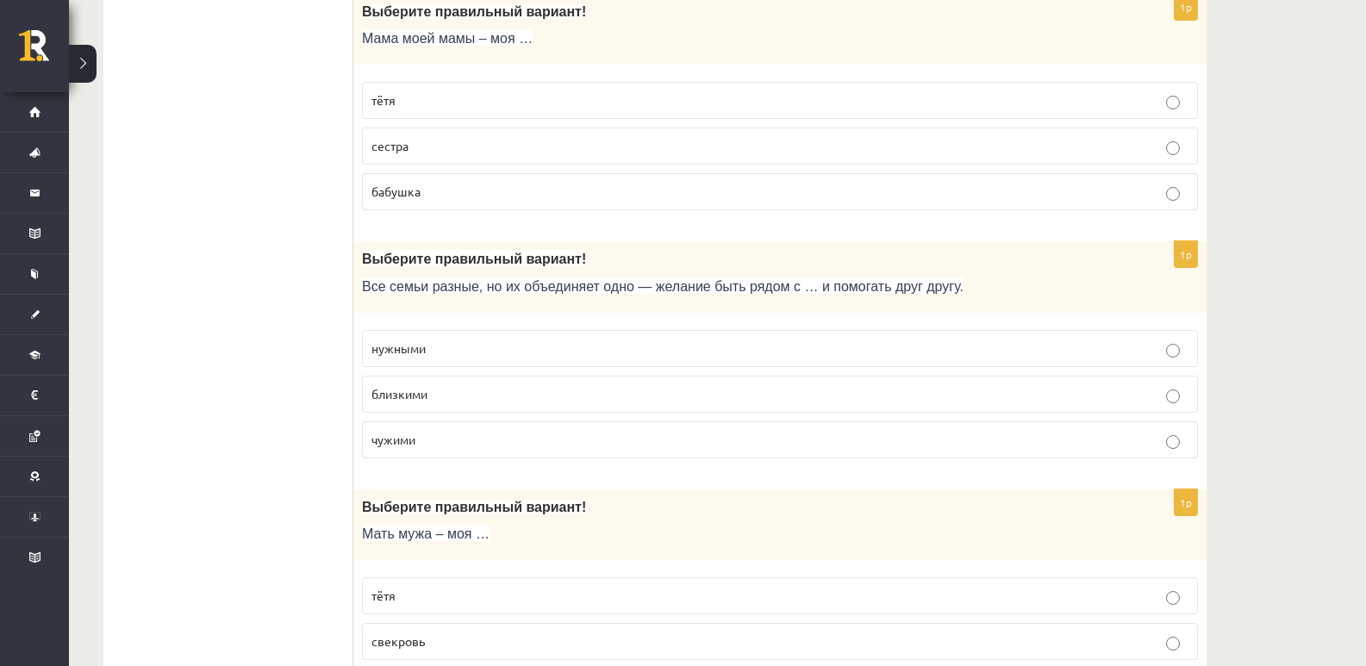
scroll to position [4688, 0]
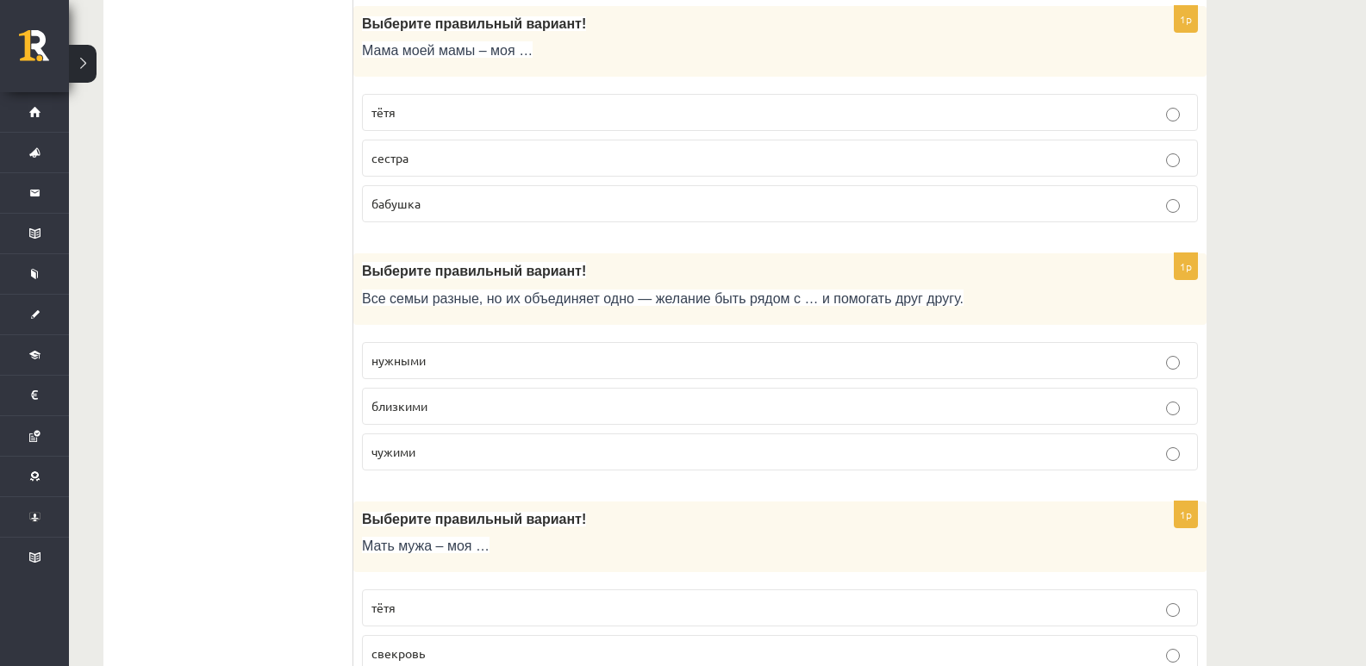
drag, startPoint x: 415, startPoint y: 408, endPoint x: 426, endPoint y: 419, distance: 15.2
click at [415, 408] on span "близкими" at bounding box center [399, 406] width 56 height 16
click at [395, 208] on span "бабушка" at bounding box center [395, 204] width 49 height 16
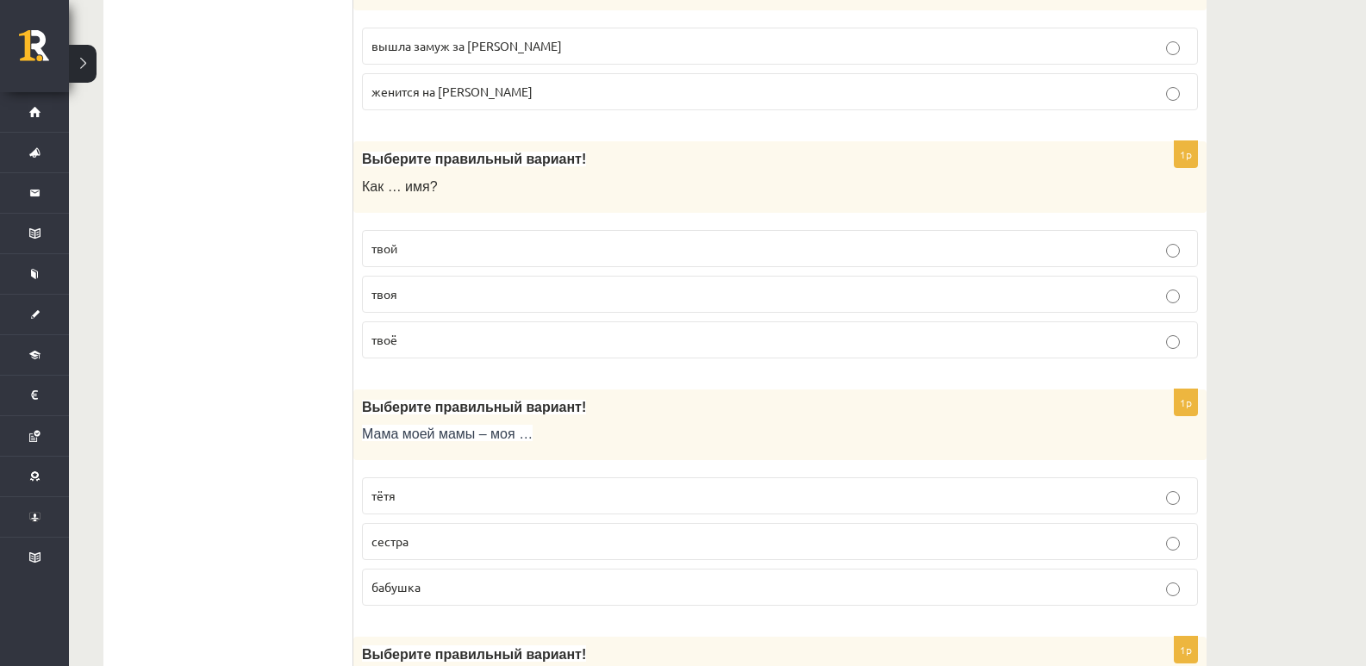
scroll to position [4401, 0]
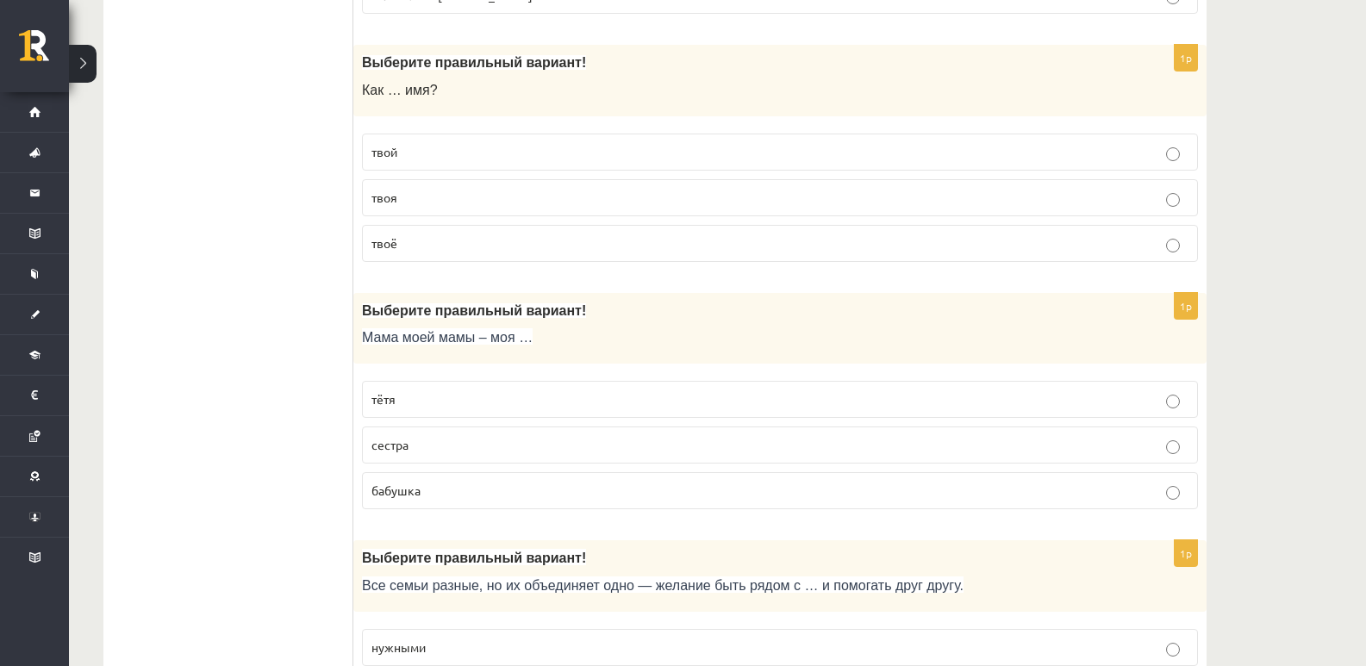
click at [414, 252] on p "твоё" at bounding box center [779, 243] width 817 height 18
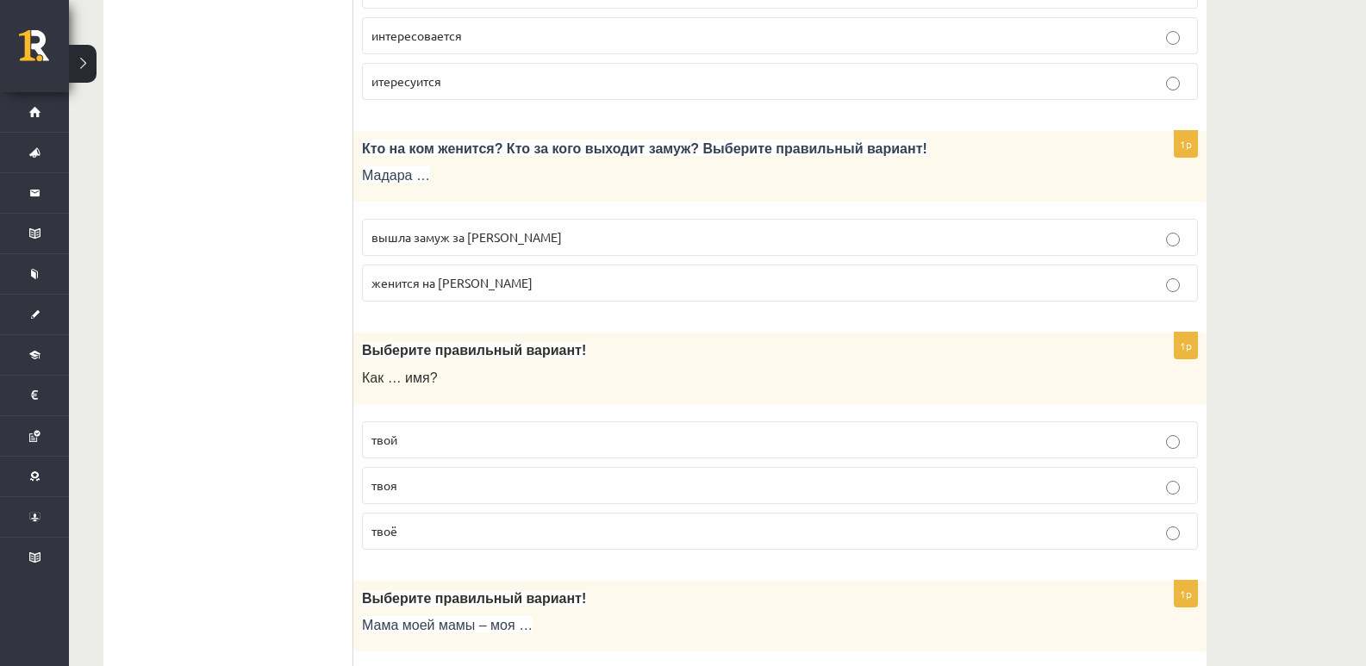
click at [440, 243] on span "вышла замуж за Марка" at bounding box center [466, 237] width 190 height 16
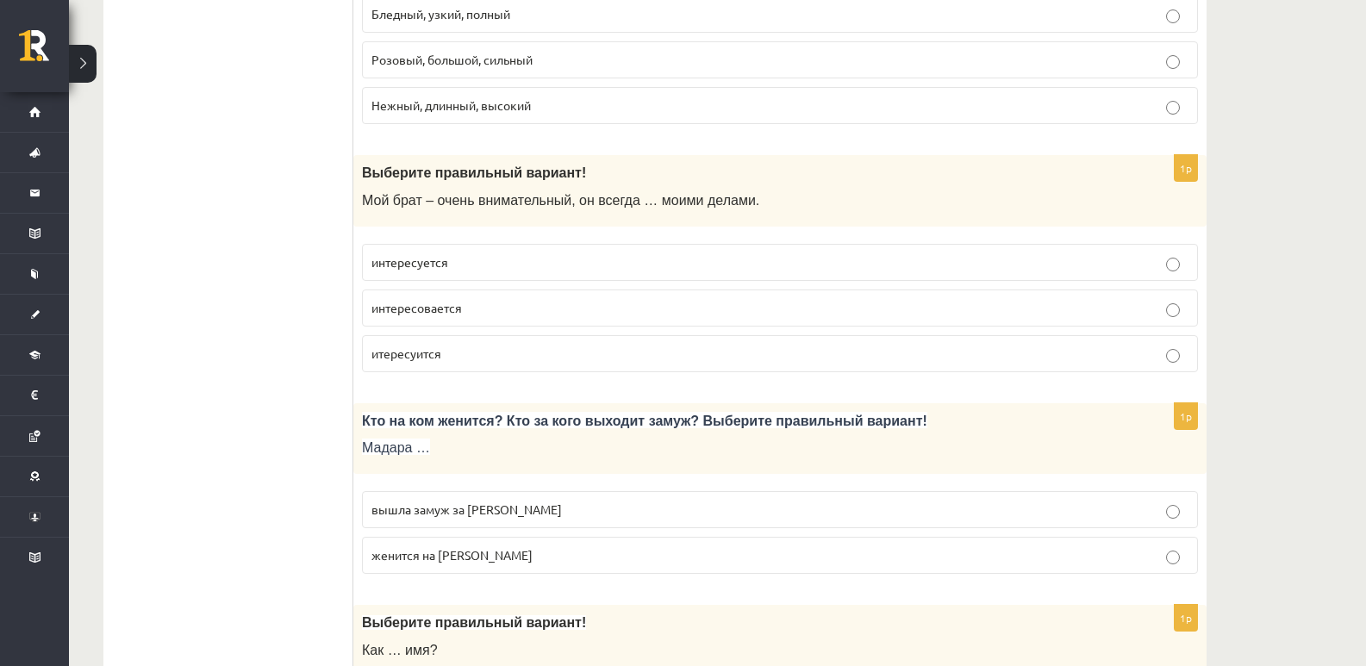
scroll to position [3826, 0]
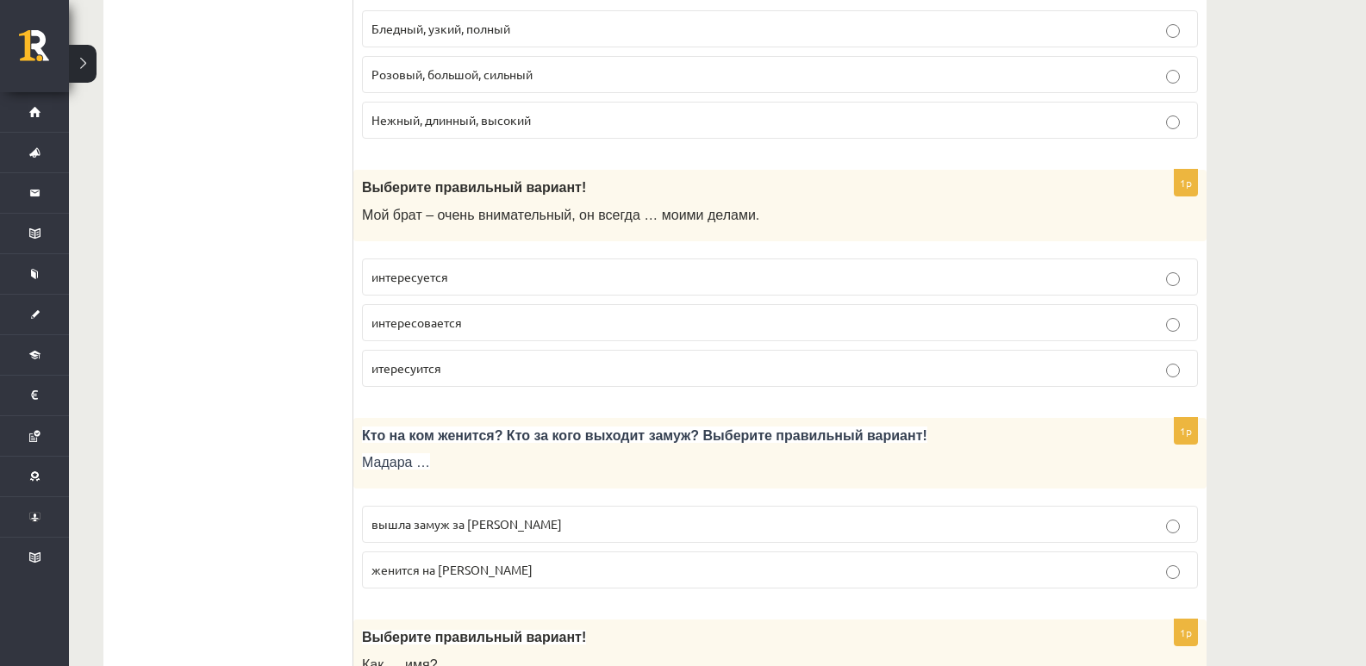
click at [444, 323] on span "интересовается" at bounding box center [416, 322] width 90 height 16
click at [423, 269] on p "интересуется" at bounding box center [779, 277] width 817 height 18
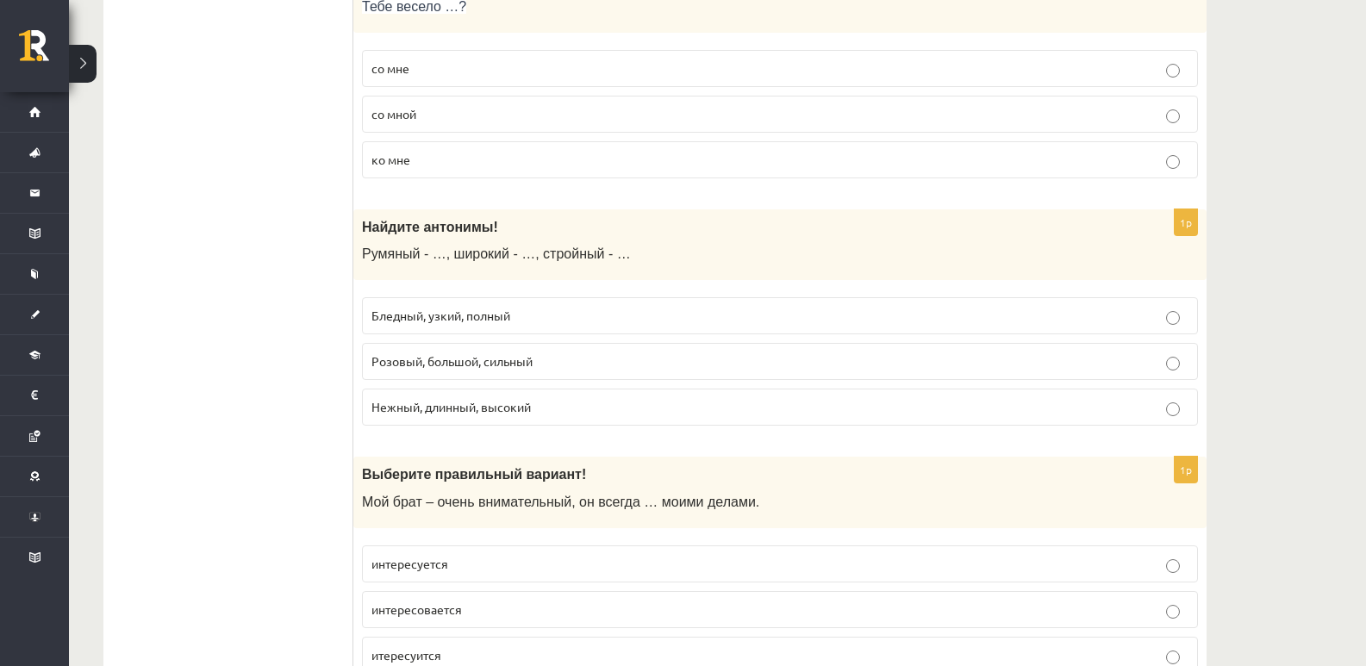
click at [420, 331] on label "Бледный, узкий, полный" at bounding box center [780, 315] width 836 height 37
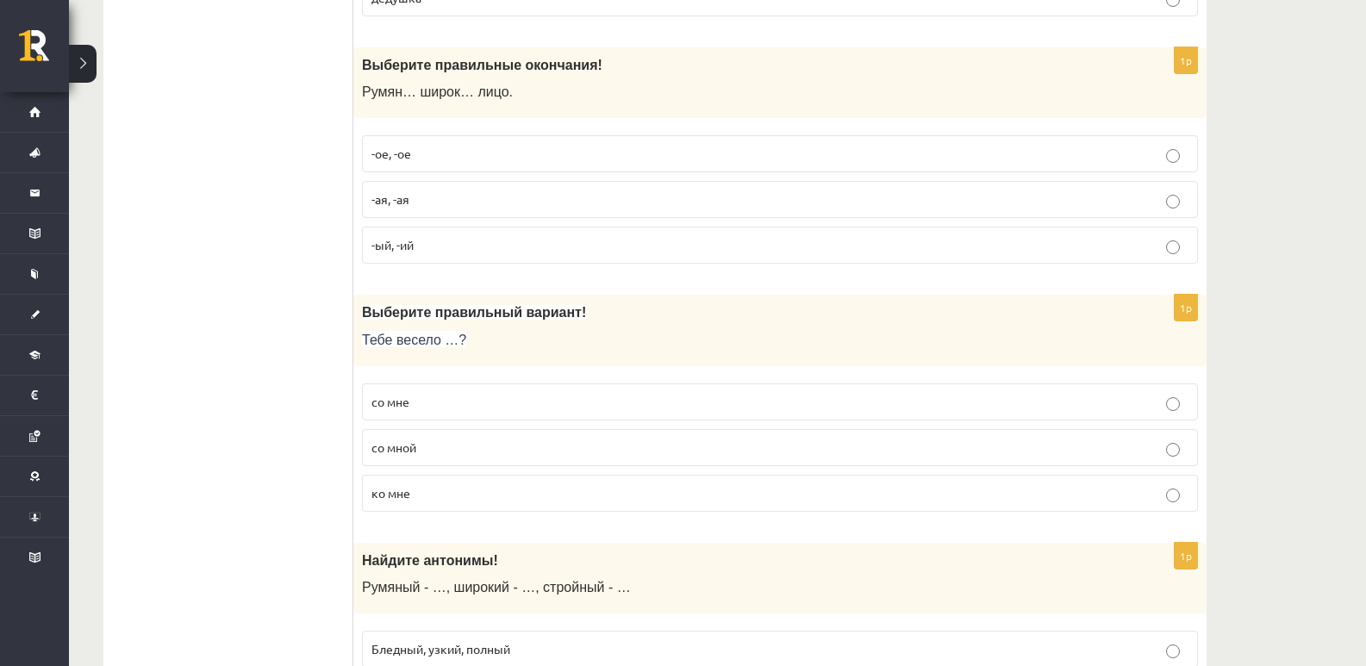
scroll to position [3252, 0]
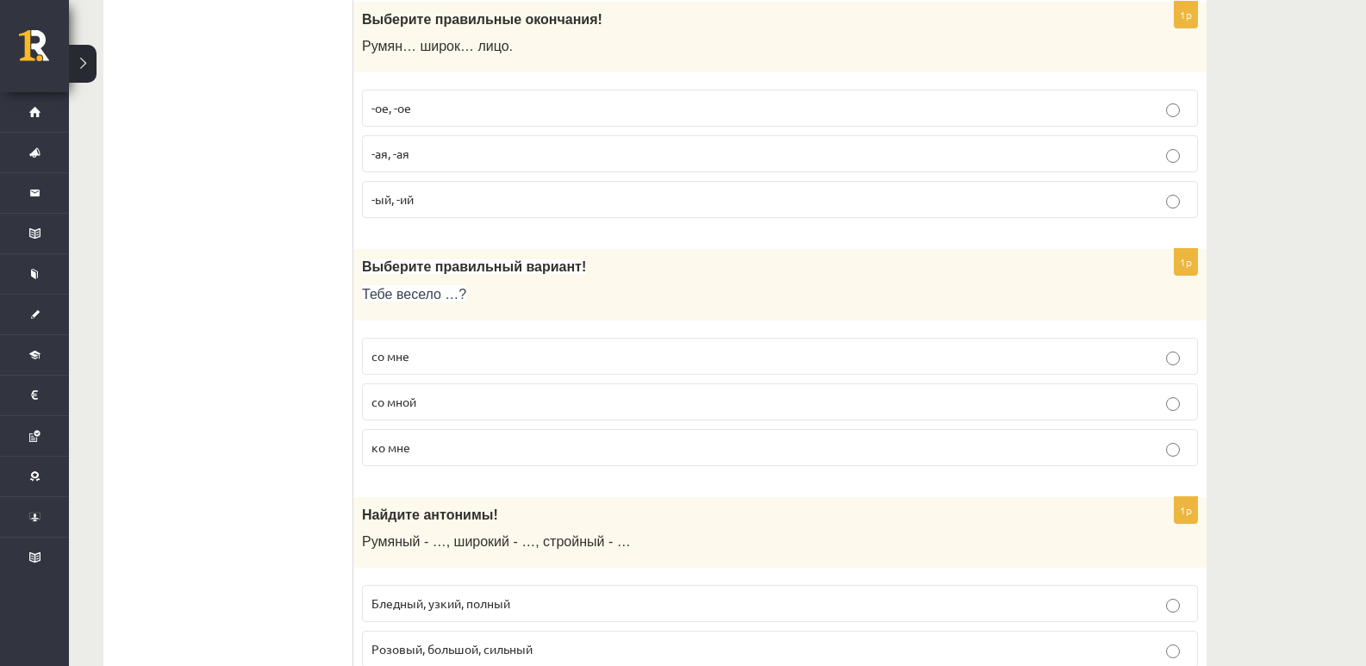
click at [459, 408] on p "со мной" at bounding box center [779, 402] width 817 height 18
click at [411, 107] on span "-ое, -ое" at bounding box center [391, 108] width 40 height 16
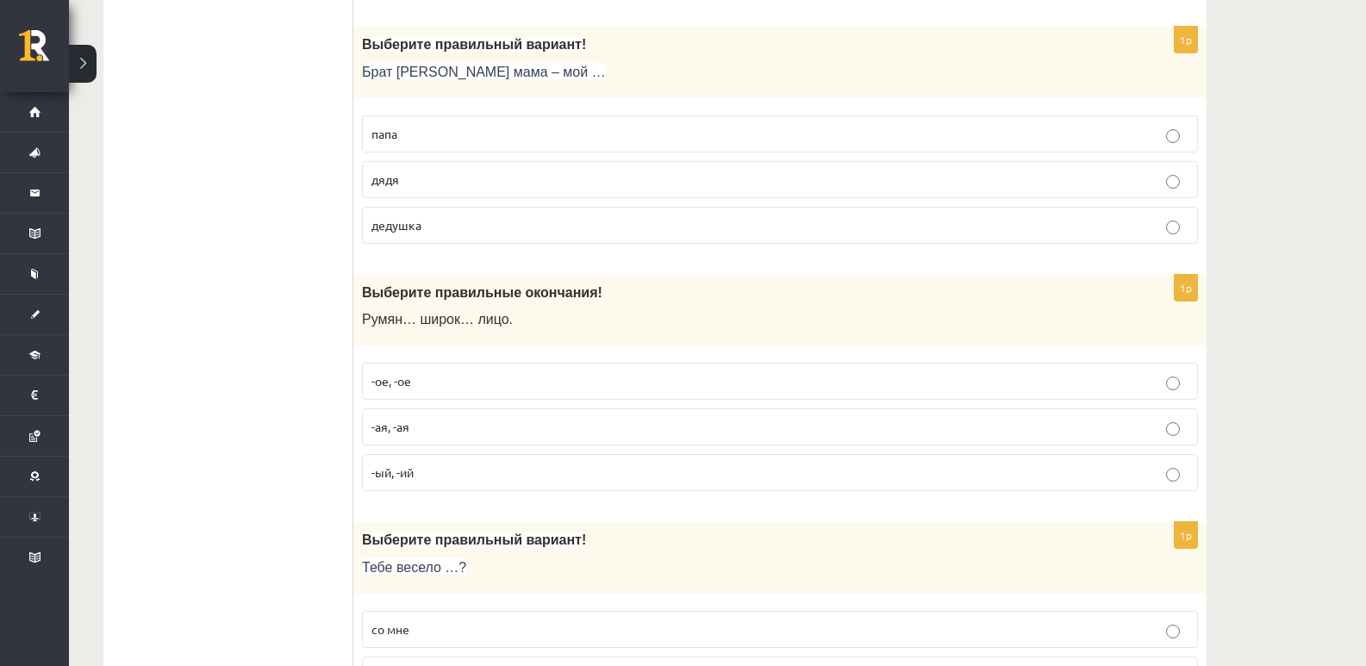
scroll to position [2965, 0]
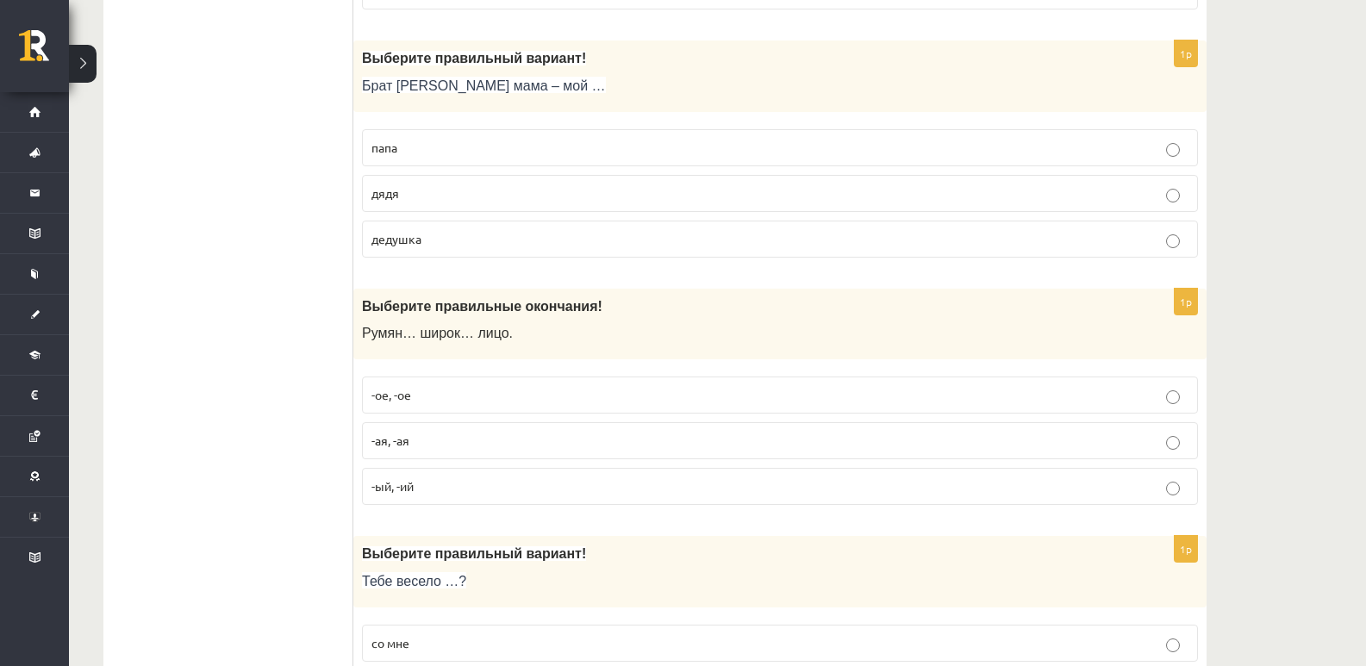
click at [411, 139] on p "папа" at bounding box center [779, 148] width 817 height 18
click at [413, 179] on label "дядя" at bounding box center [780, 193] width 836 height 37
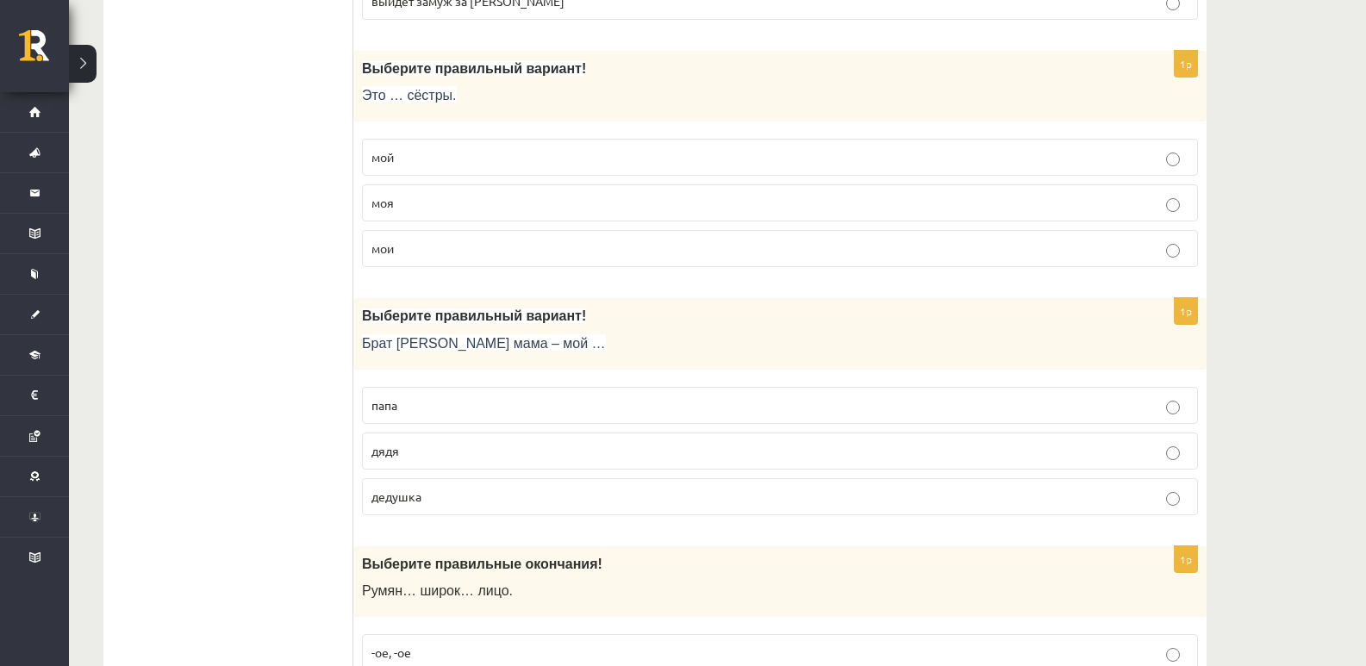
scroll to position [2678, 0]
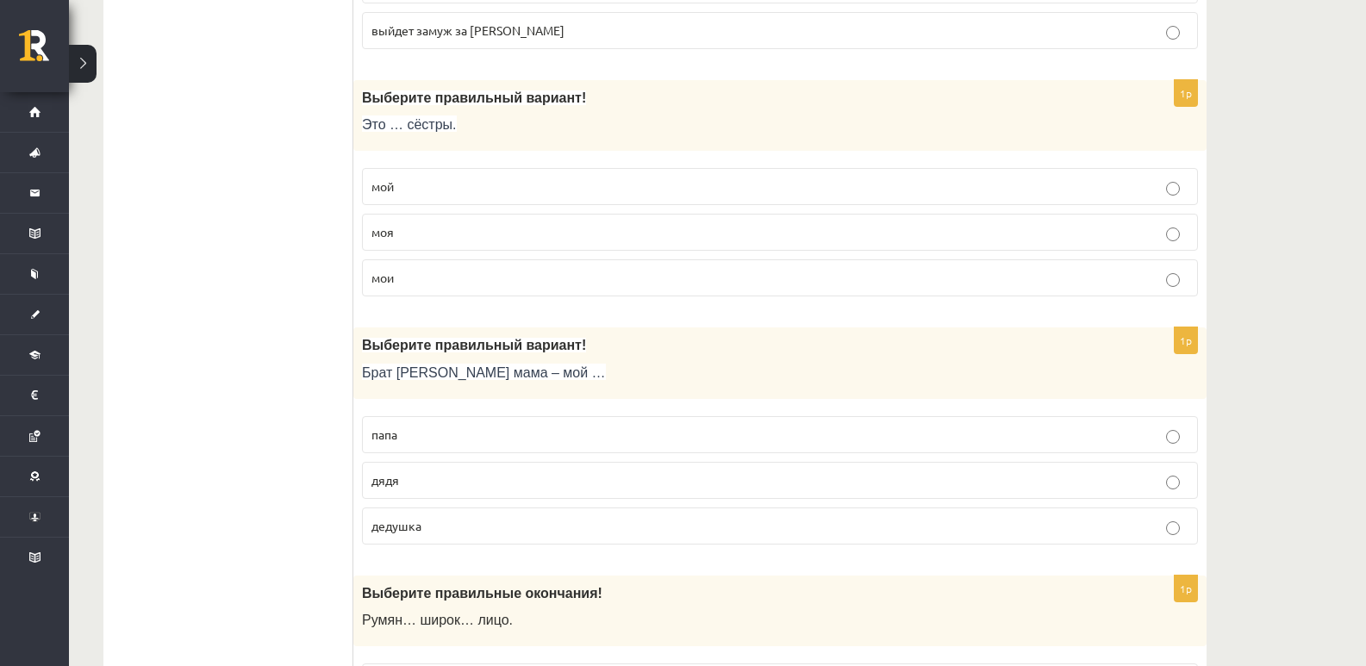
click at [429, 269] on label "мои" at bounding box center [780, 277] width 836 height 37
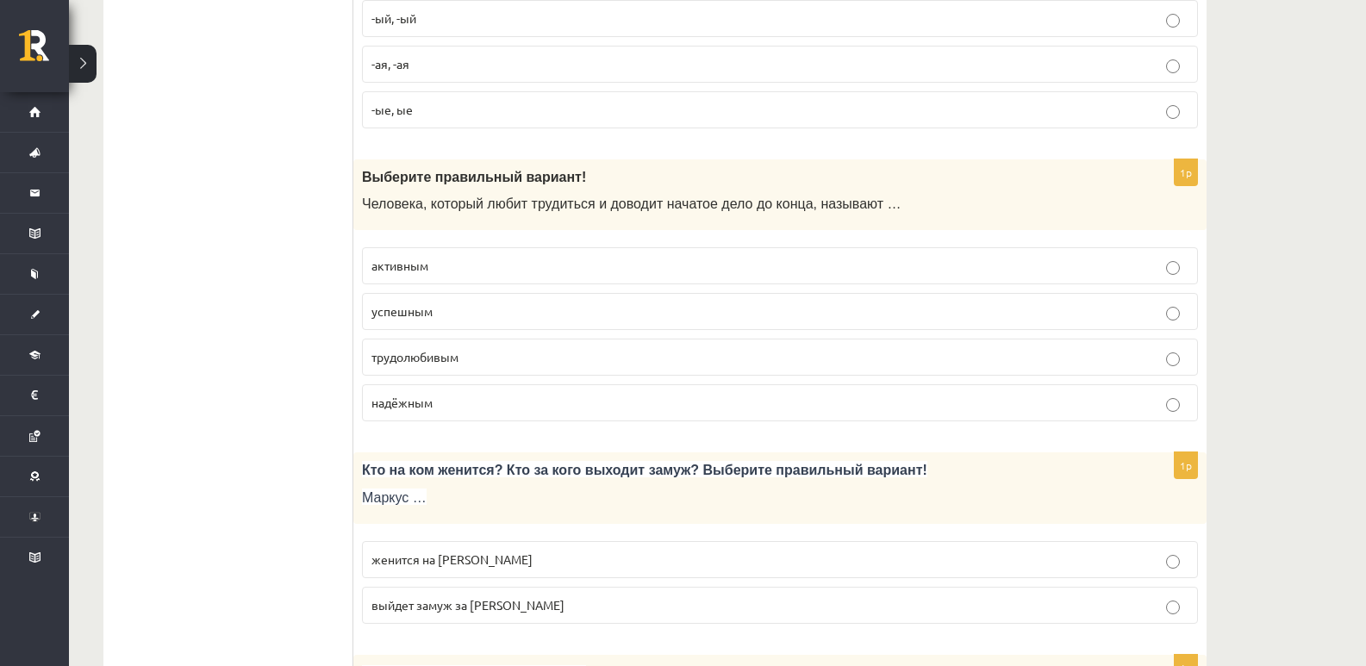
scroll to position [2390, 0]
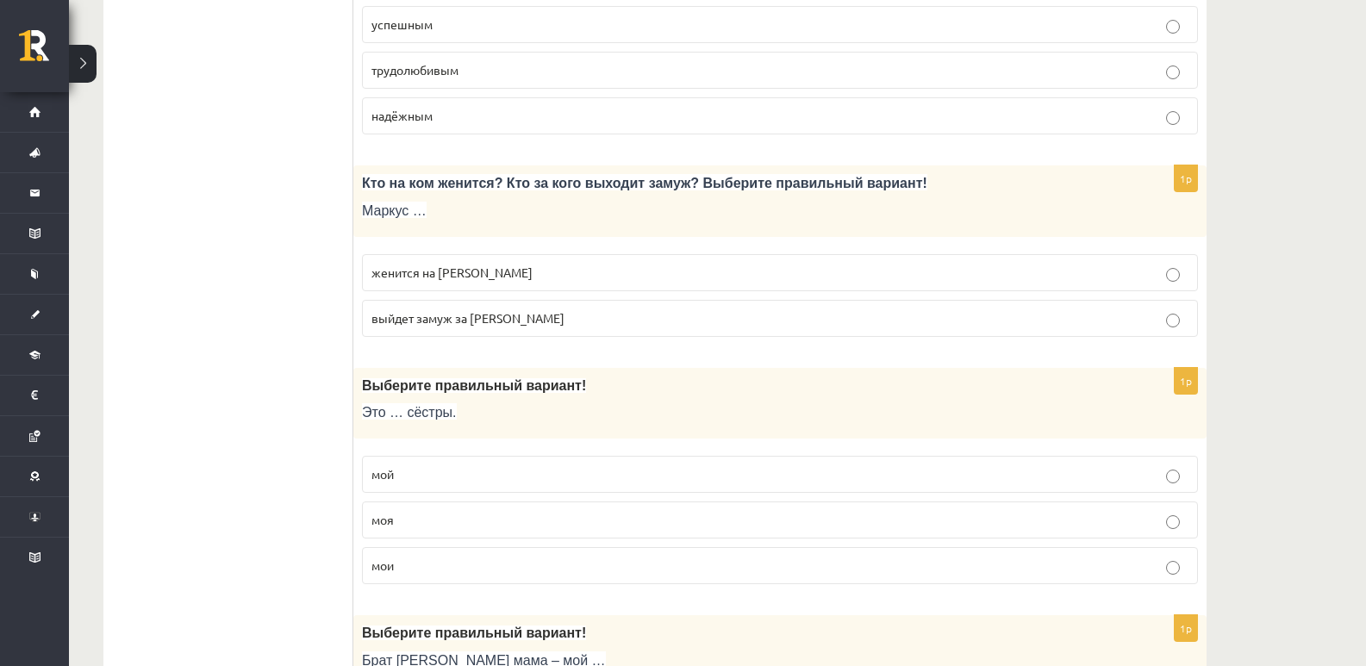
click at [516, 263] on label "женится на Агнии" at bounding box center [780, 272] width 836 height 37
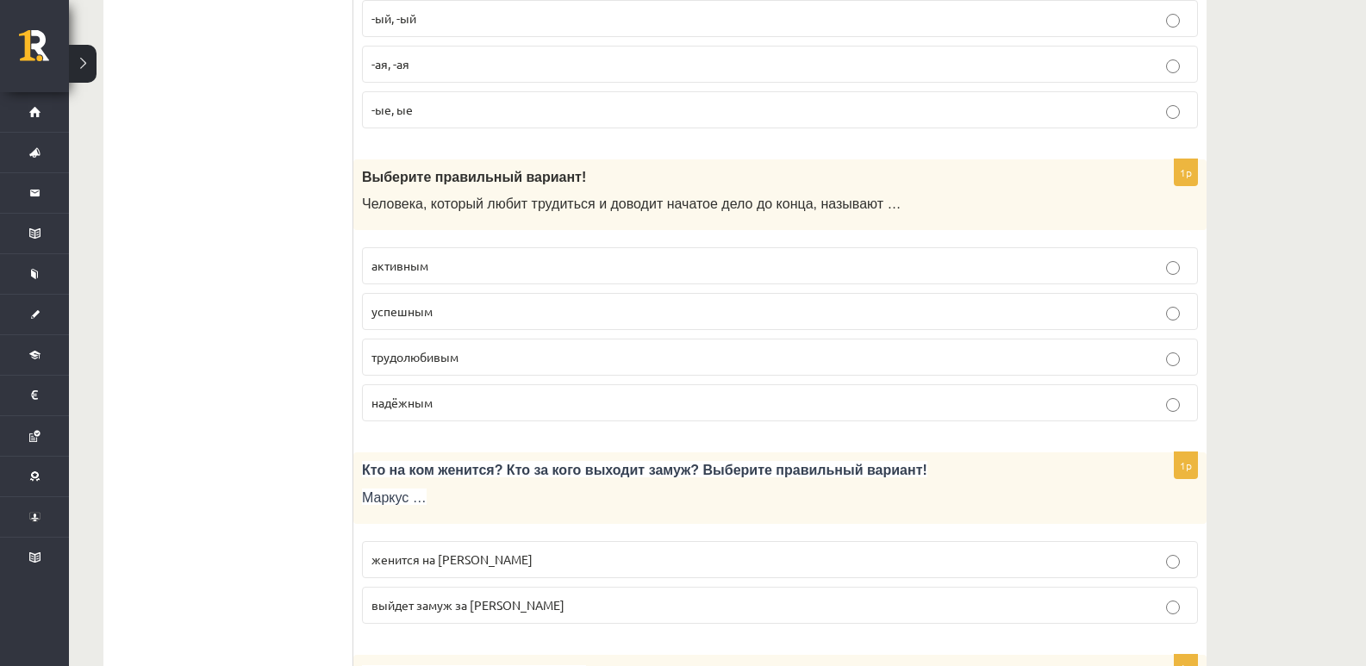
click at [404, 364] on span "трудолюбивым" at bounding box center [414, 357] width 87 height 16
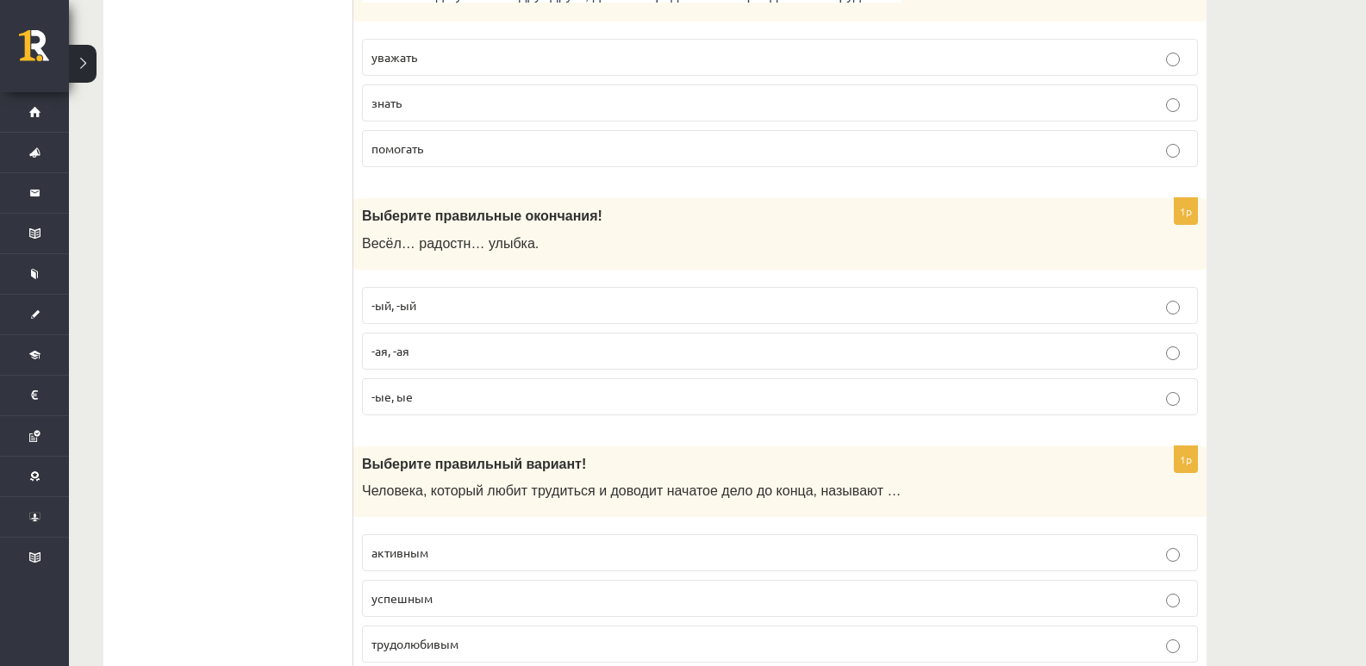
click at [476, 340] on label "-ая, -ая" at bounding box center [780, 351] width 836 height 37
click at [401, 57] on span "уважать" at bounding box center [394, 57] width 46 height 16
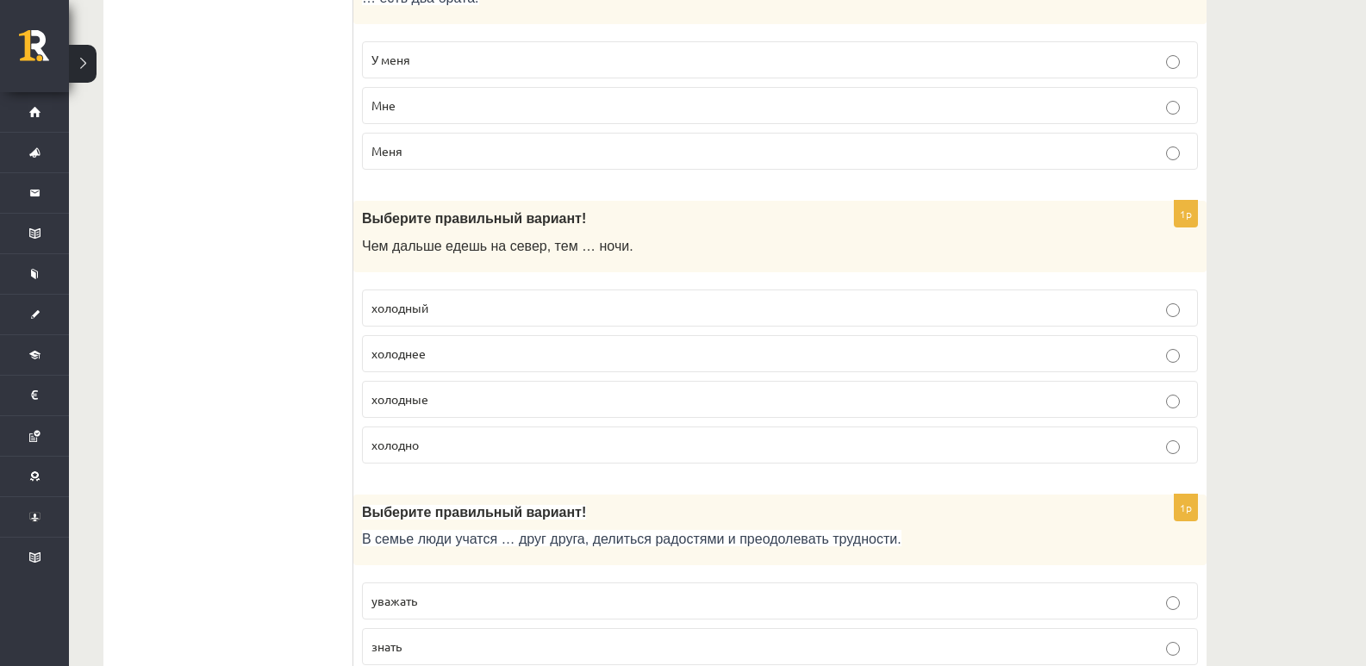
scroll to position [1242, 0]
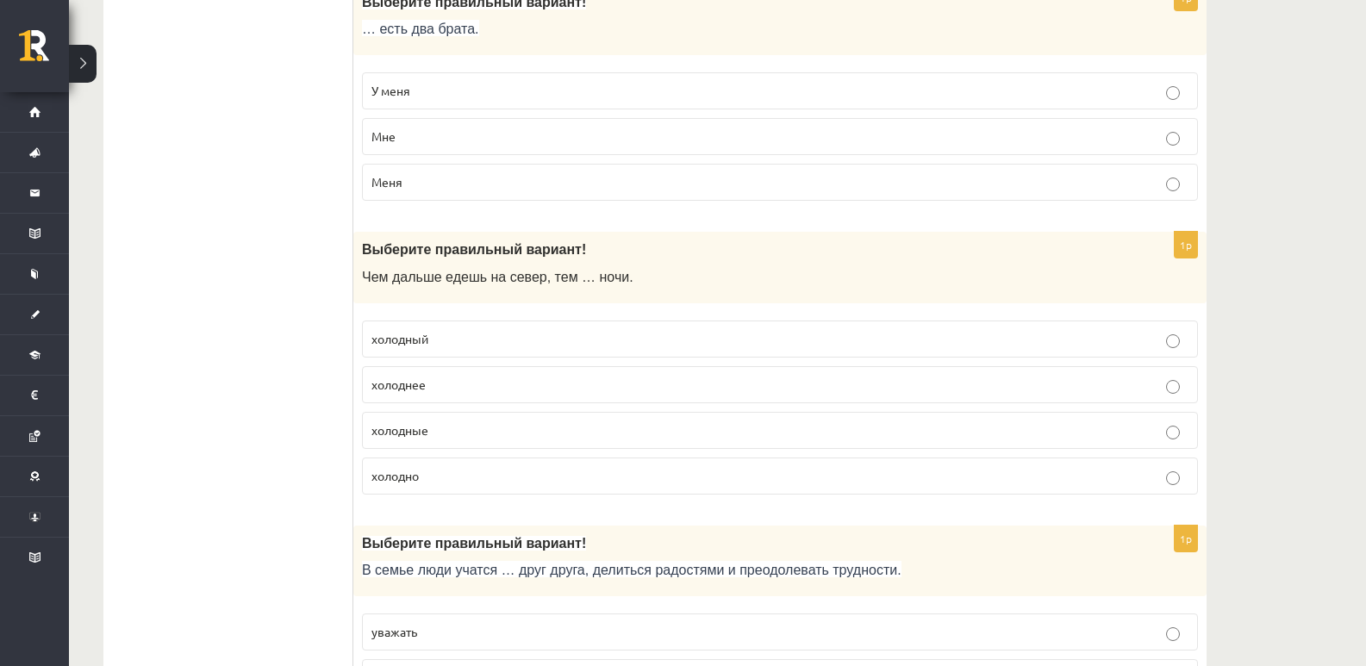
click at [418, 395] on label "холоднее" at bounding box center [780, 384] width 836 height 37
click at [469, 107] on label "У меня" at bounding box center [780, 90] width 836 height 37
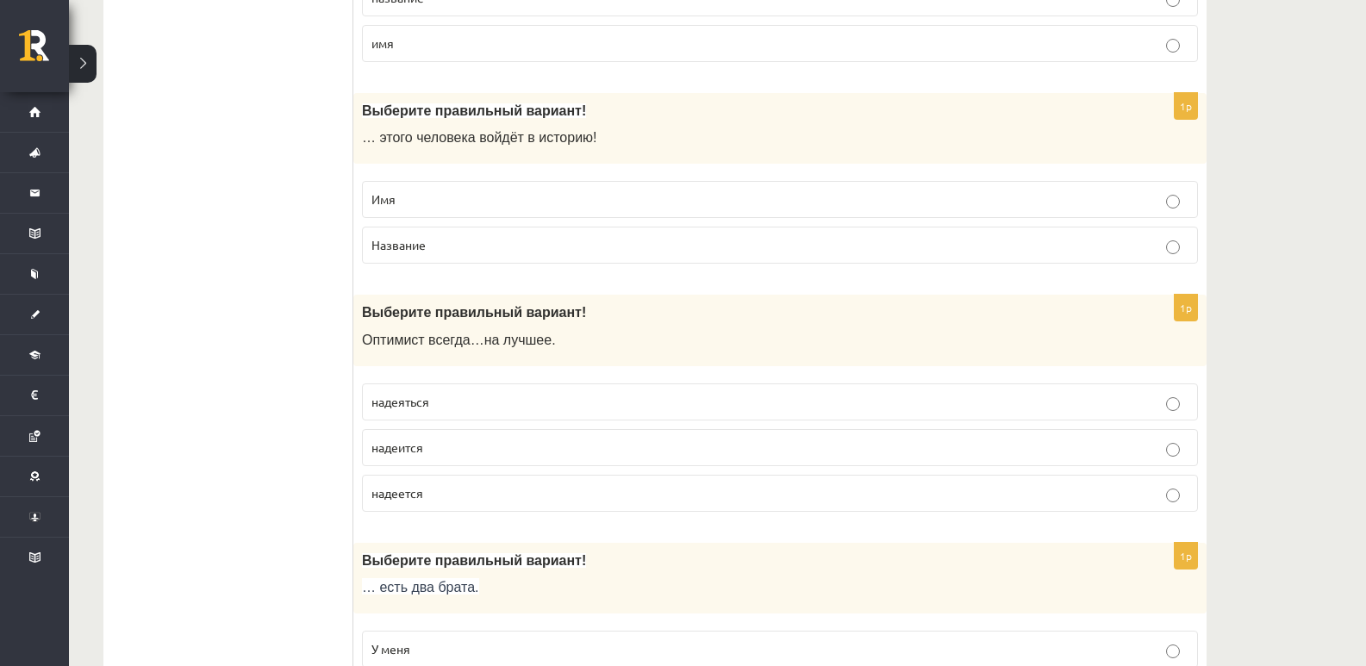
scroll to position [667, 0]
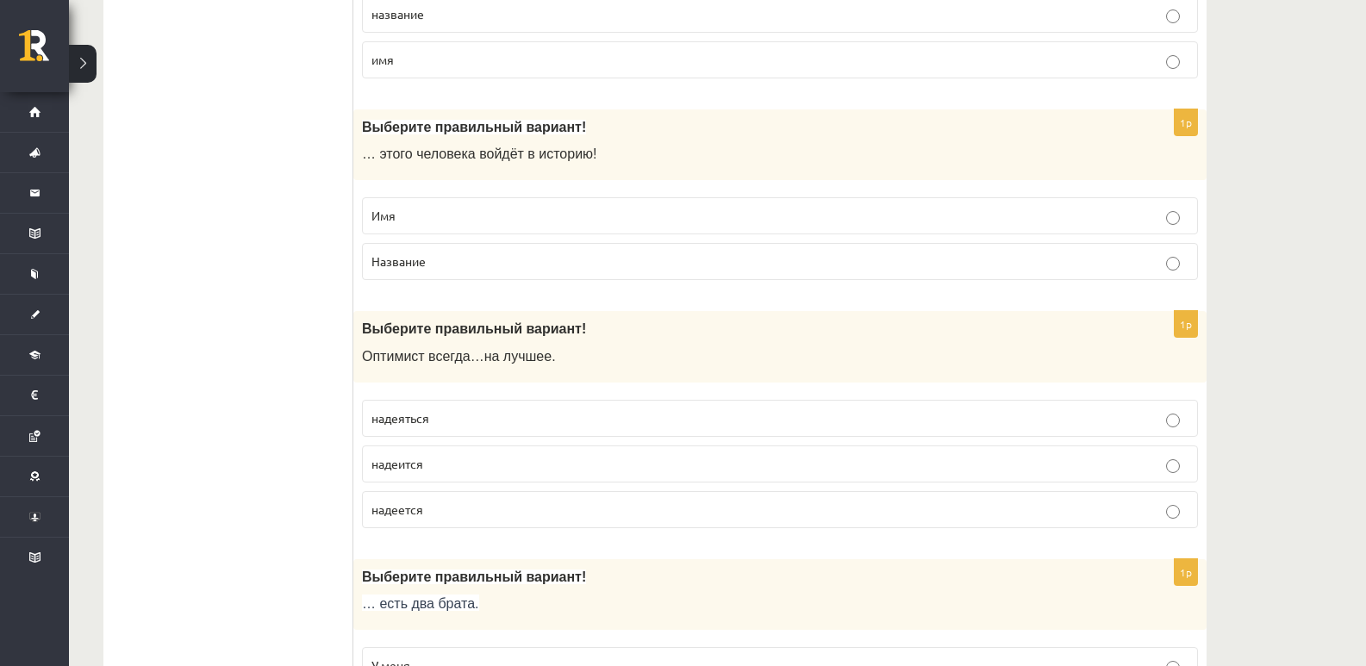
click at [449, 417] on p "надеяться" at bounding box center [779, 418] width 817 height 18
click at [411, 517] on p "надеется" at bounding box center [779, 510] width 817 height 18
click at [488, 227] on label "Имя" at bounding box center [780, 215] width 836 height 37
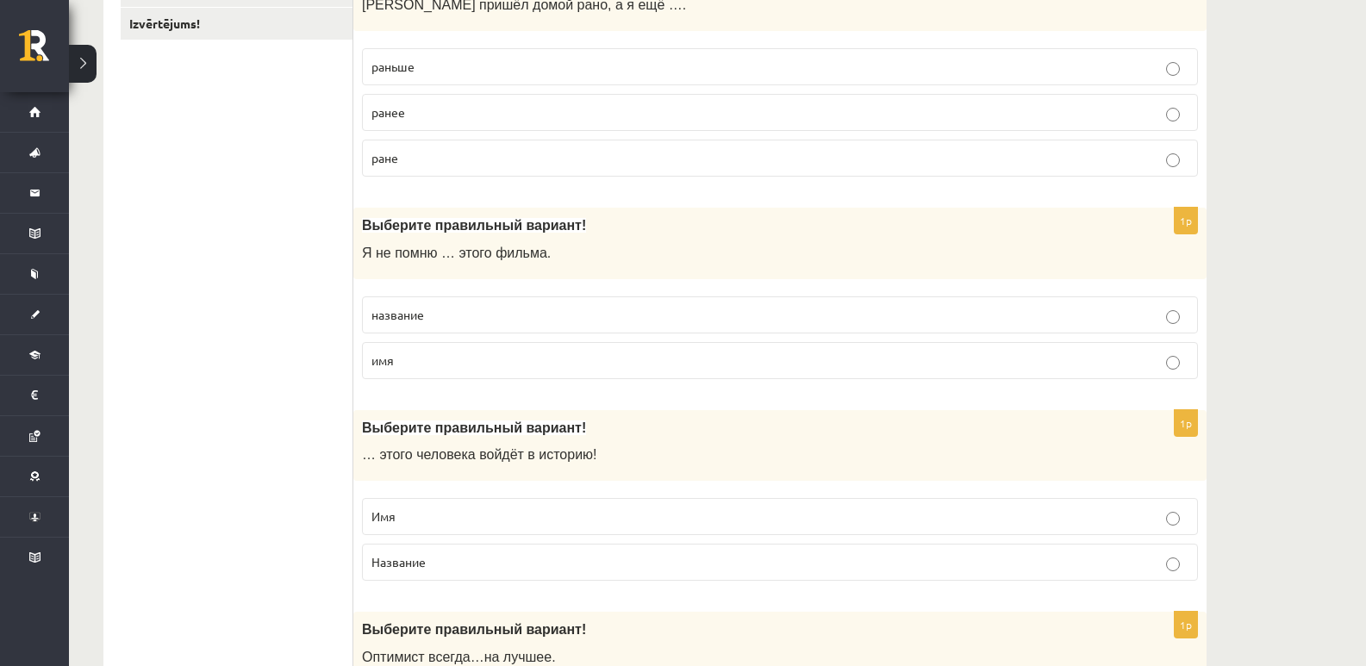
scroll to position [380, 0]
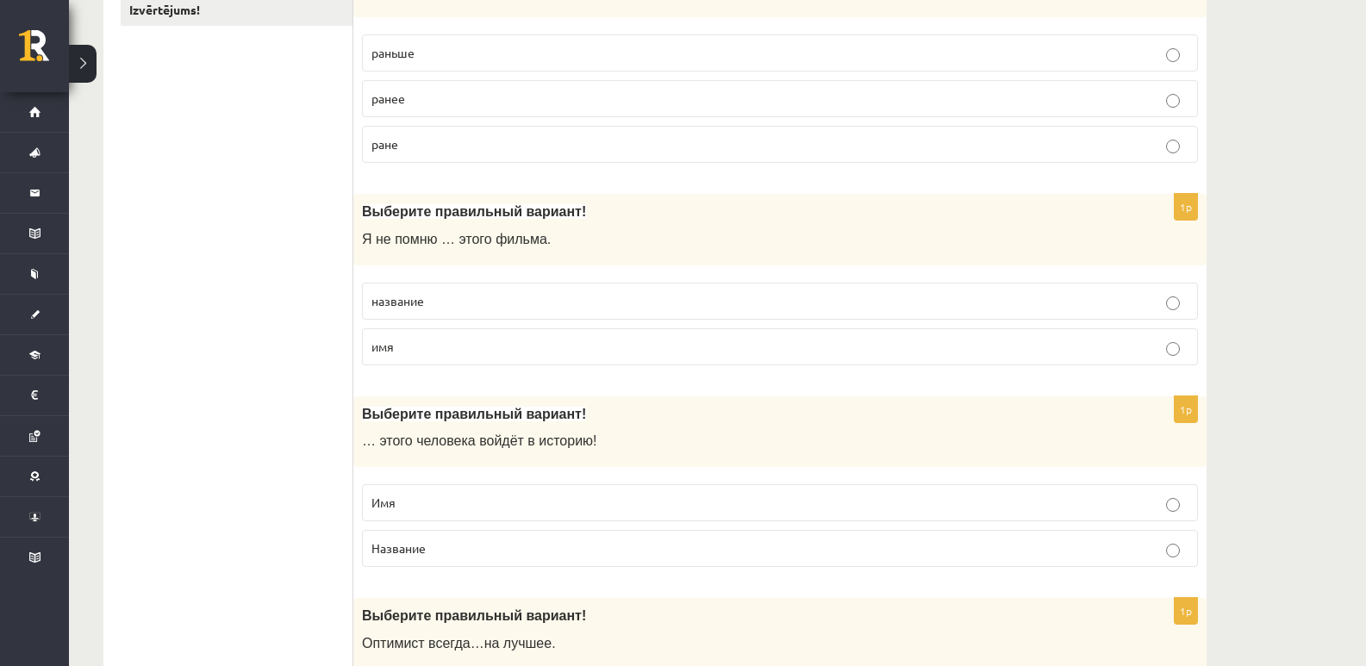
click at [508, 307] on p "название" at bounding box center [779, 301] width 817 height 18
click at [444, 47] on p "раньше" at bounding box center [779, 53] width 817 height 18
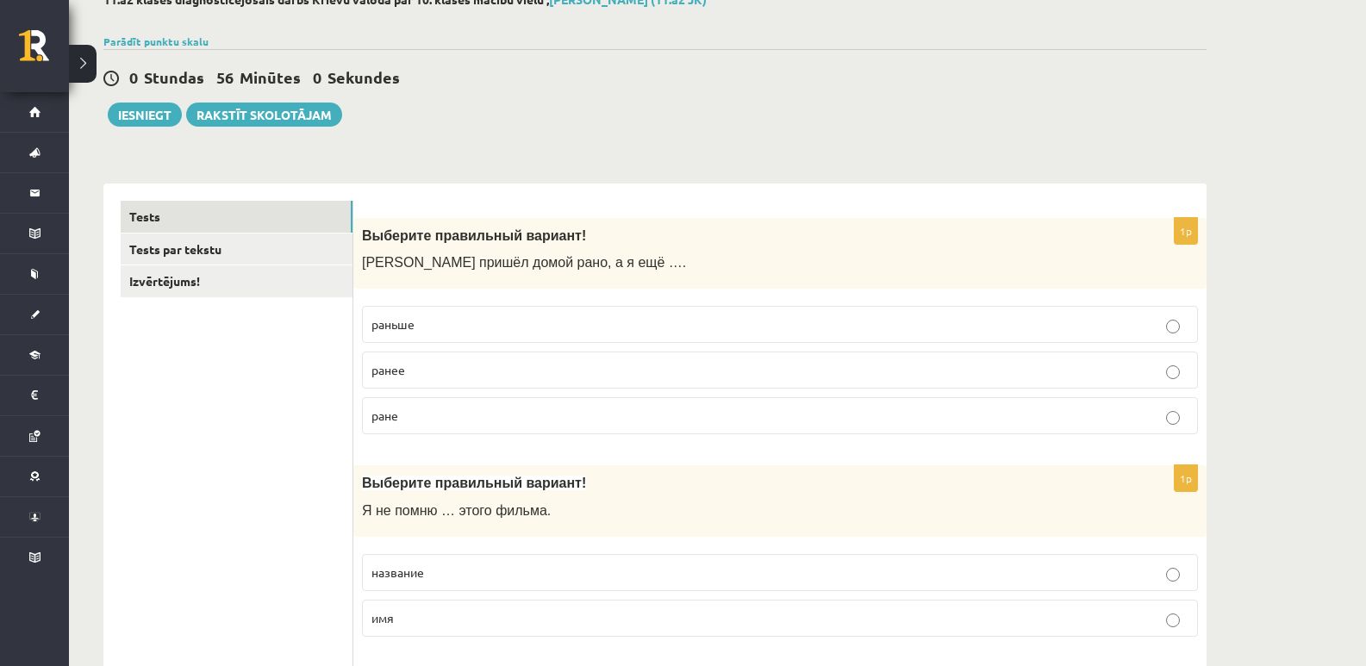
scroll to position [93, 0]
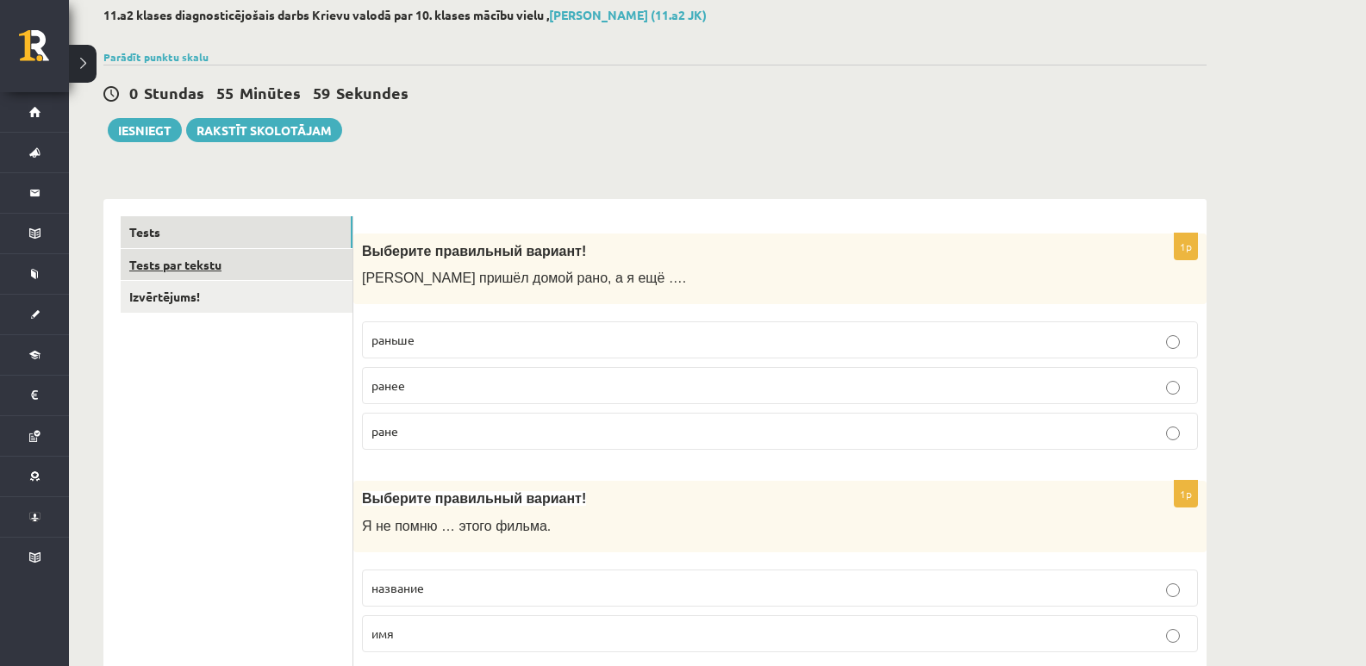
click at [271, 261] on link "Tests par tekstu" at bounding box center [237, 265] width 232 height 32
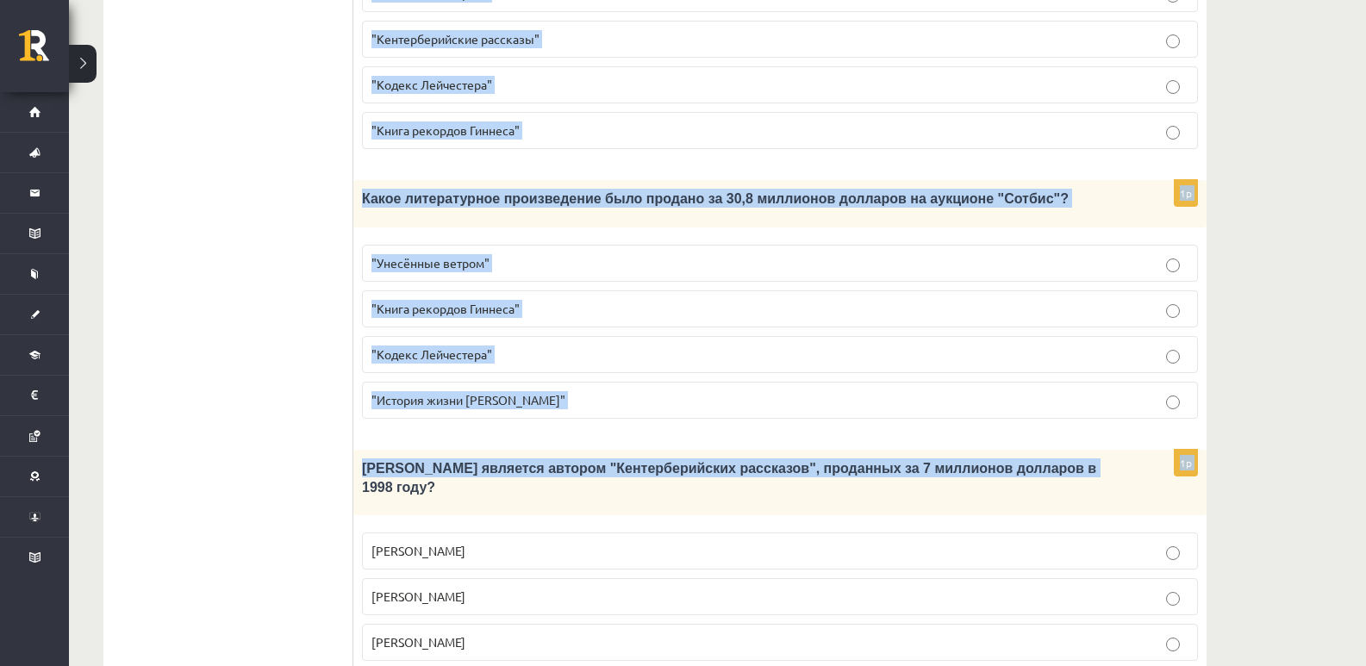
scroll to position [1631, 0]
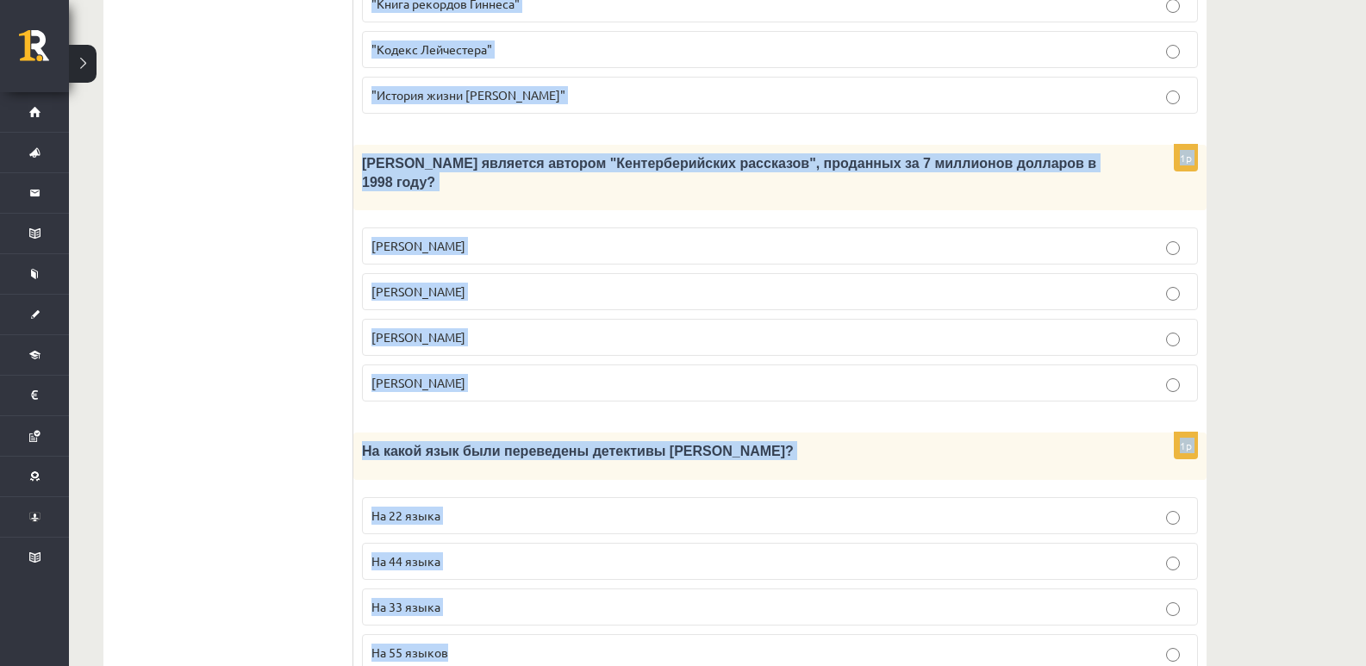
drag, startPoint x: 360, startPoint y: 230, endPoint x: 856, endPoint y: 609, distance: 624.5
copy form "Прочитайте текст «Интересные факты о книгах», выберите правильный вариант! Инте…"
click at [430, 552] on p "На 44 языка" at bounding box center [779, 561] width 817 height 18
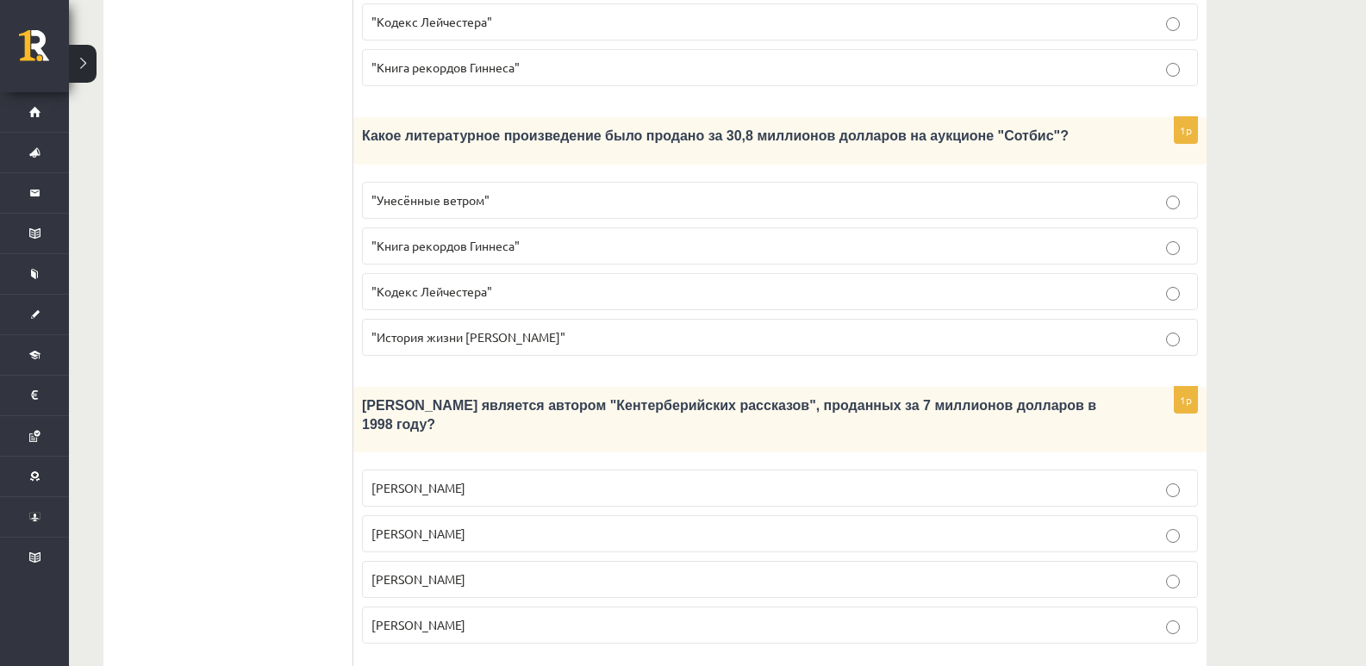
scroll to position [1344, 0]
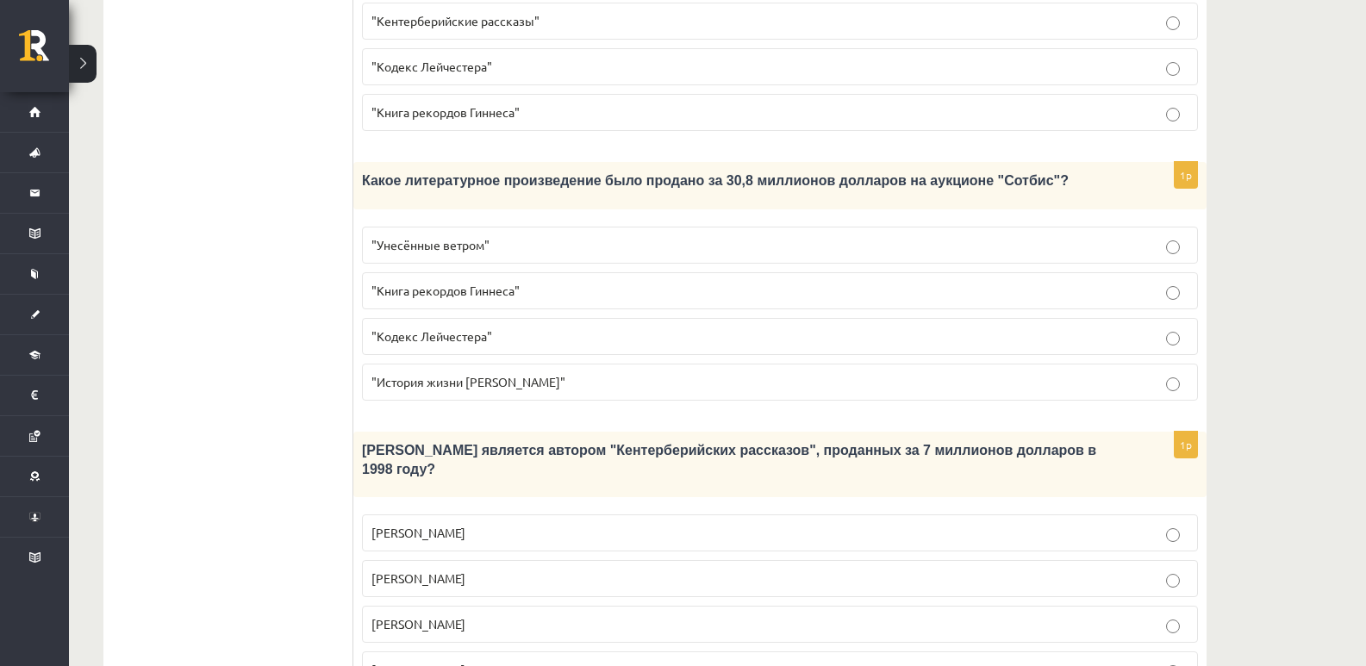
click at [451, 616] on span "Джефри Чосер" at bounding box center [418, 624] width 94 height 16
click at [432, 327] on p ""Кодекс Лейчестера"" at bounding box center [779, 336] width 817 height 18
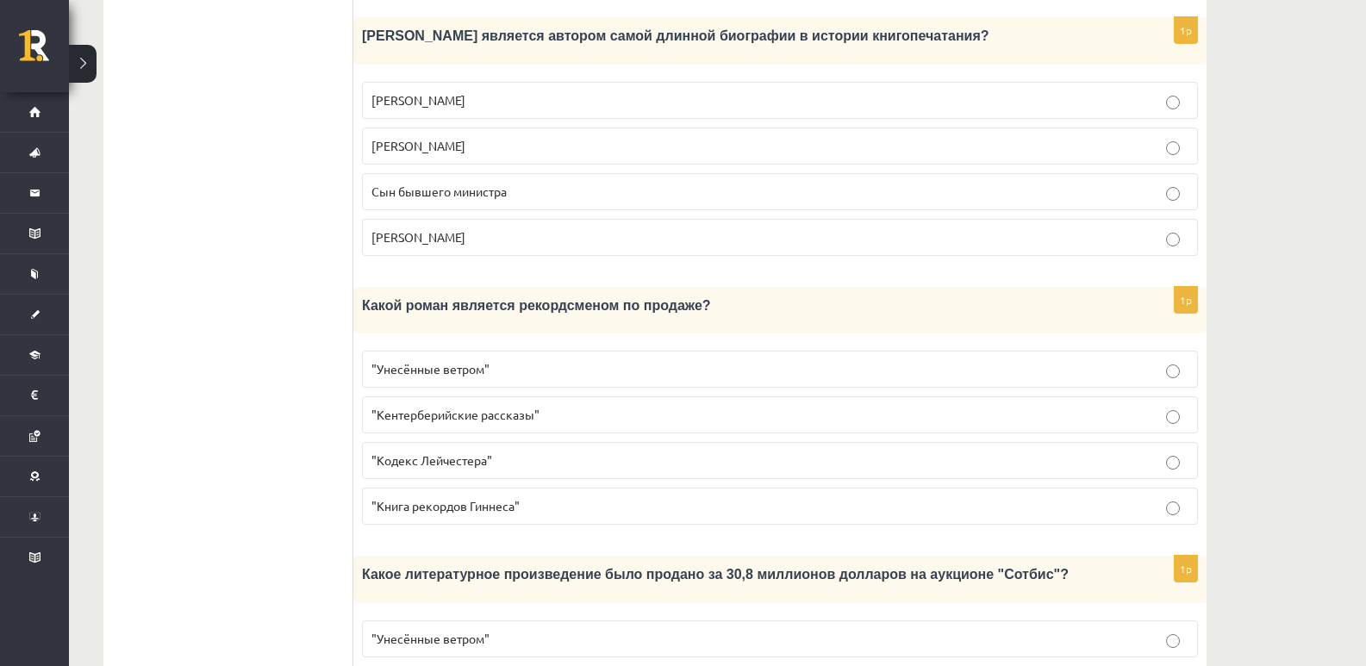
scroll to position [925, 0]
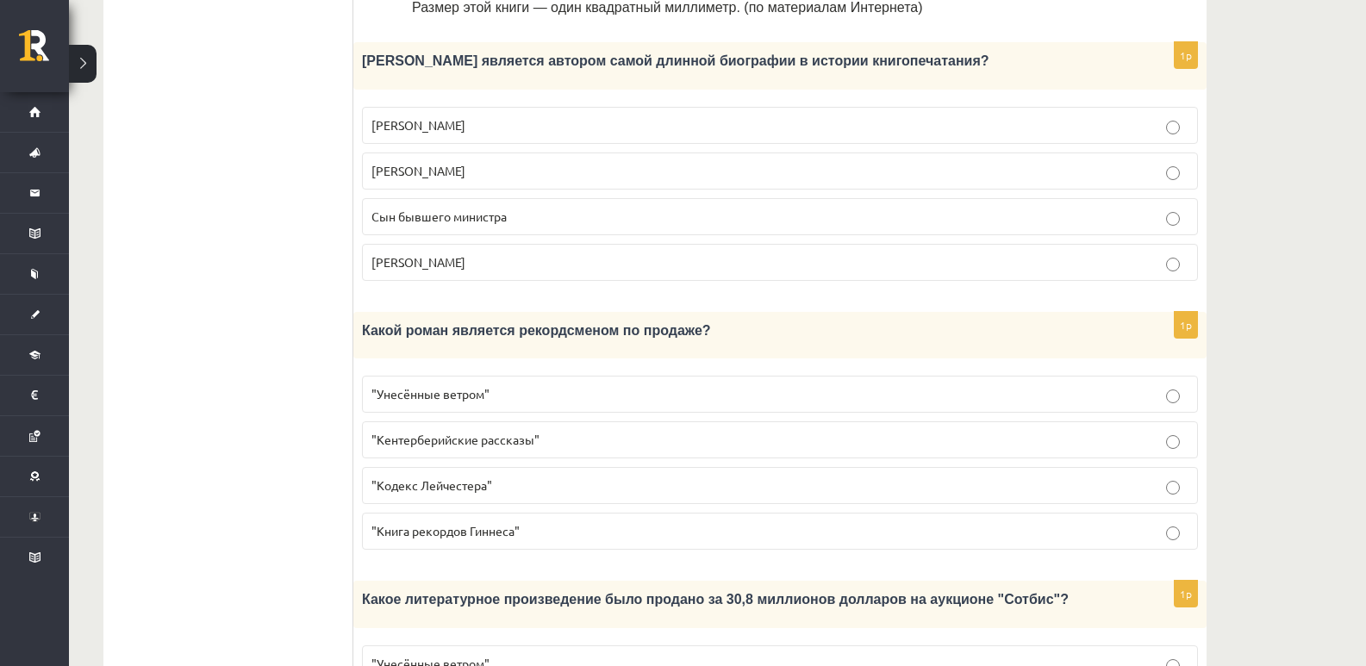
click at [424, 386] on span ""Унесённые ветром"" at bounding box center [430, 394] width 118 height 16
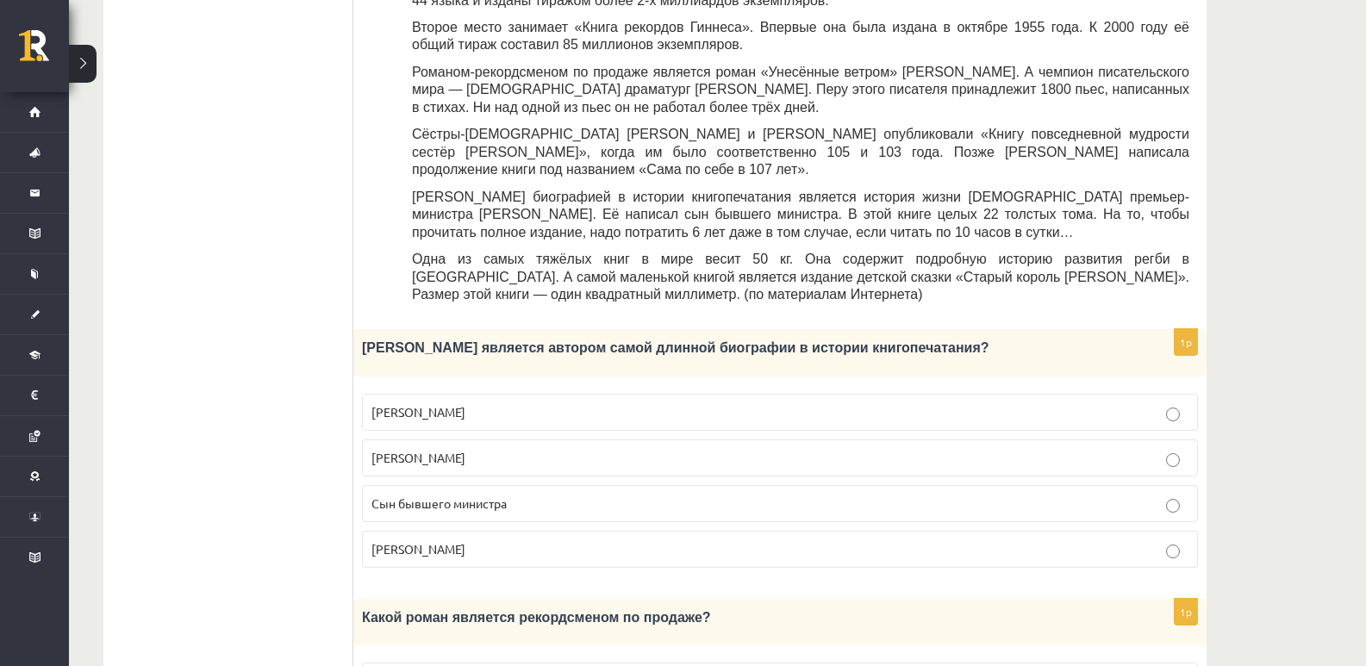
click at [557, 485] on label "Сын бывшего министра" at bounding box center [780, 503] width 836 height 37
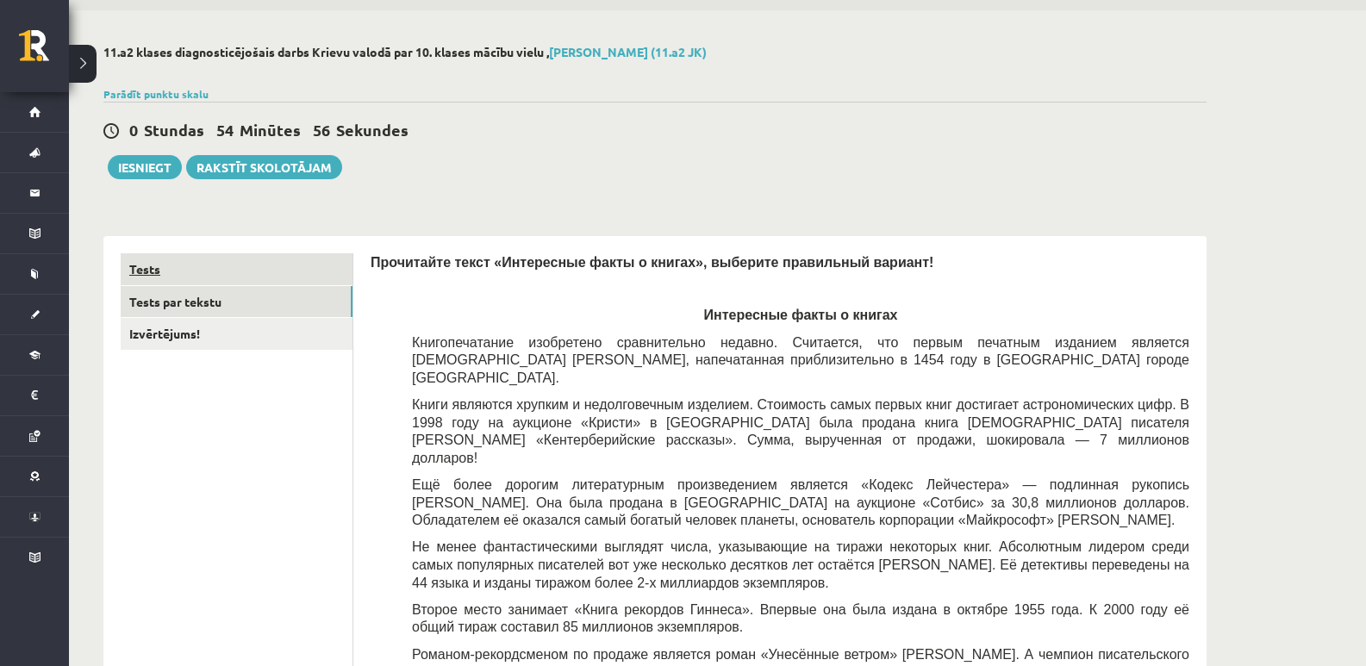
scroll to position [0, 0]
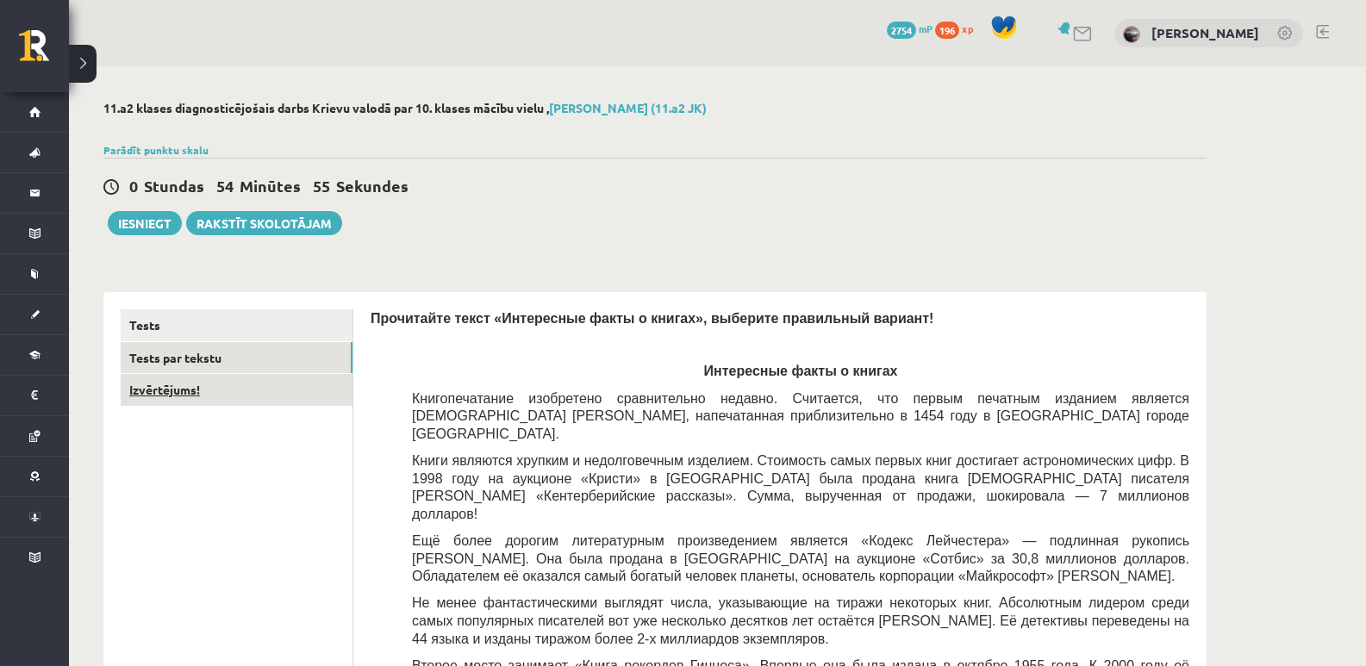
click at [290, 386] on link "Izvērtējums!" at bounding box center [237, 390] width 232 height 32
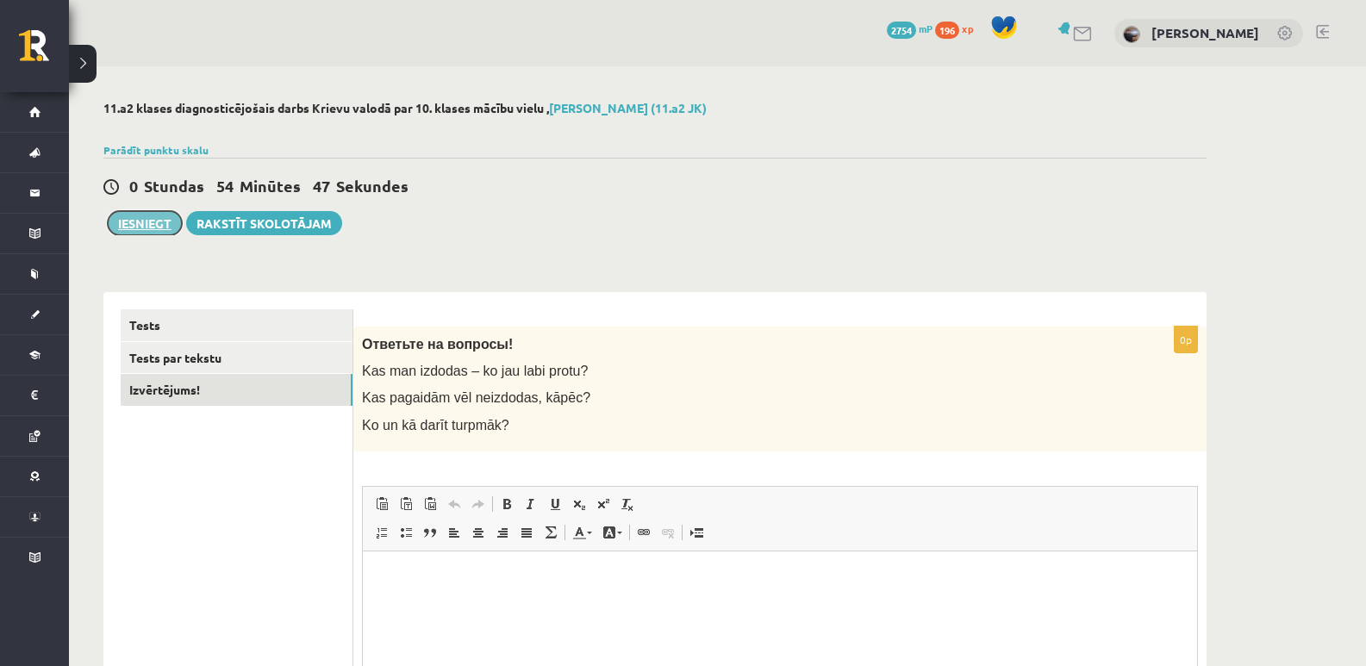
click at [157, 213] on button "Iesniegt" at bounding box center [145, 223] width 74 height 24
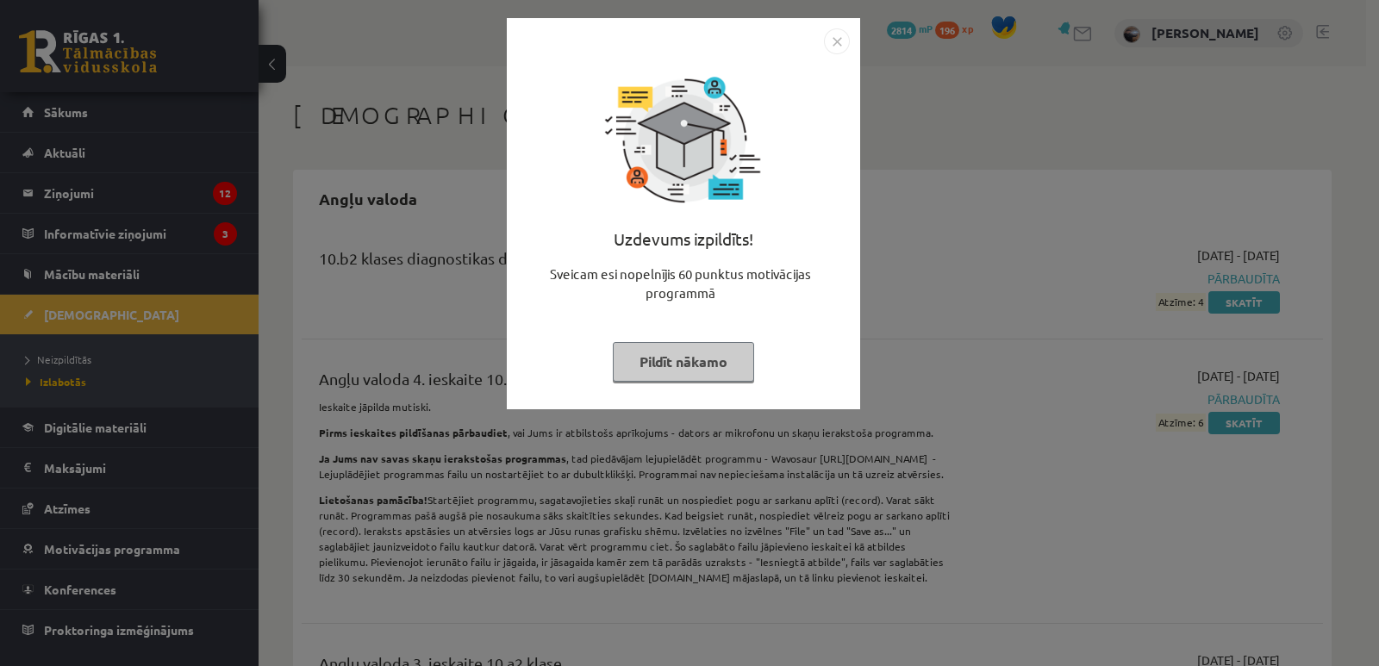
click at [718, 369] on button "Pildīt nākamo" at bounding box center [683, 362] width 141 height 40
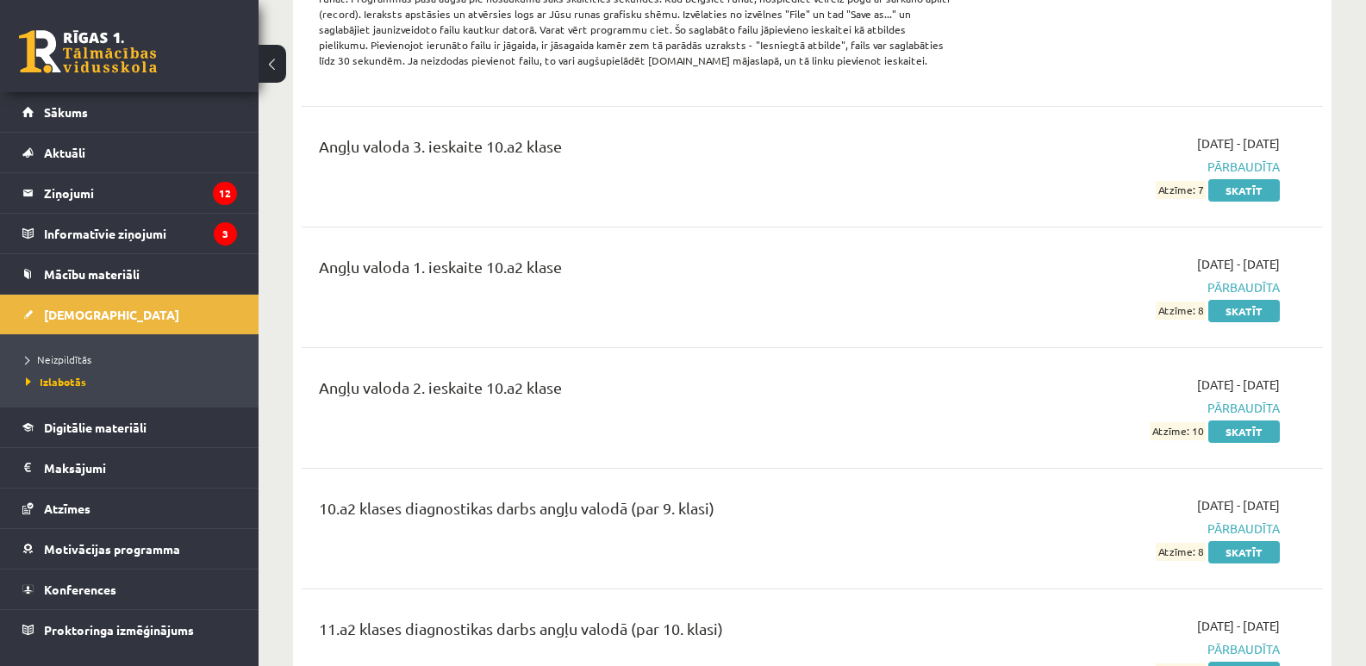
scroll to position [287, 0]
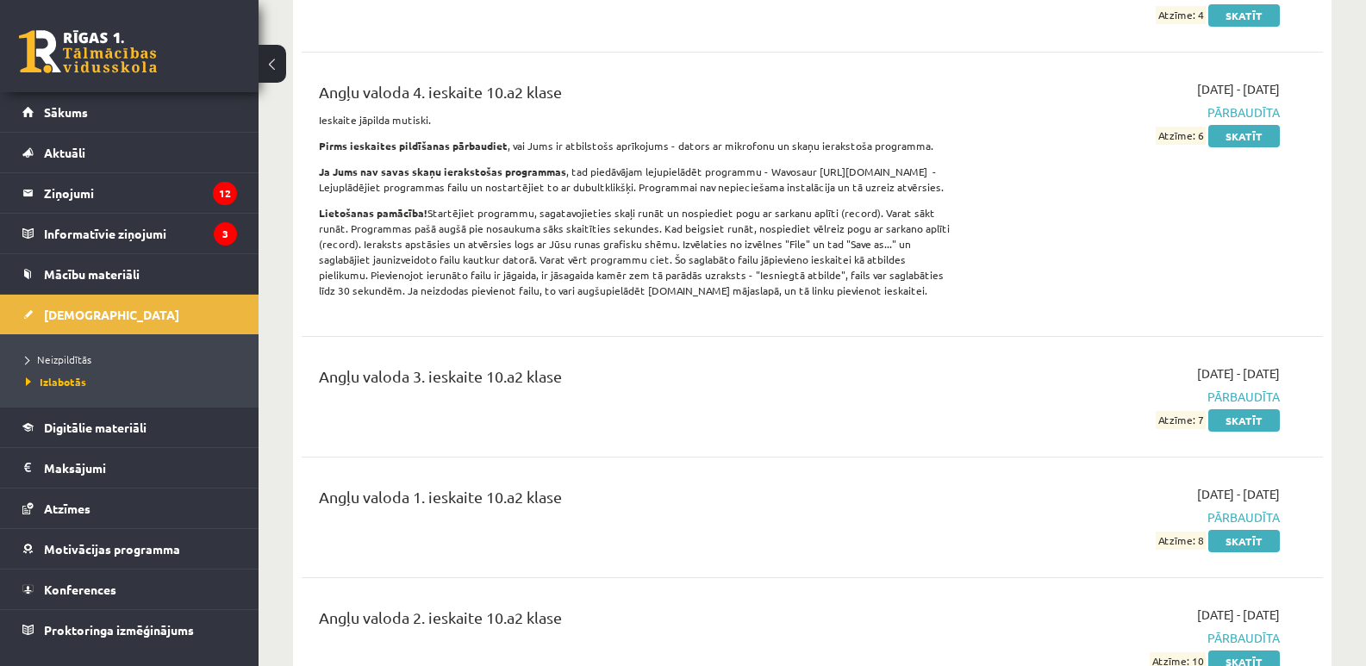
click at [62, 27] on div "0 Dāvanas 2814 mP 196 xp" at bounding box center [129, 46] width 258 height 92
click at [100, 78] on div "0 Dāvanas 2814 mP 196 xp" at bounding box center [129, 46] width 258 height 92
click at [103, 60] on link at bounding box center [88, 51] width 138 height 43
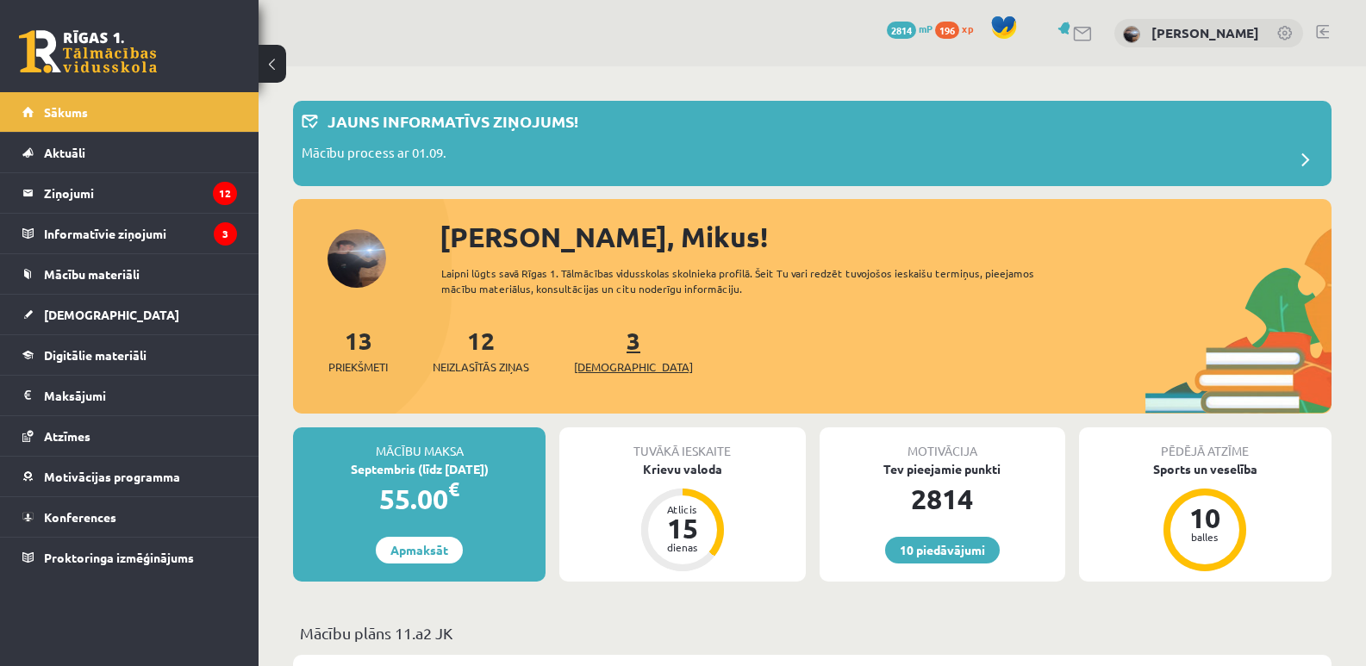
click at [601, 345] on link "3 Ieskaites" at bounding box center [633, 350] width 119 height 51
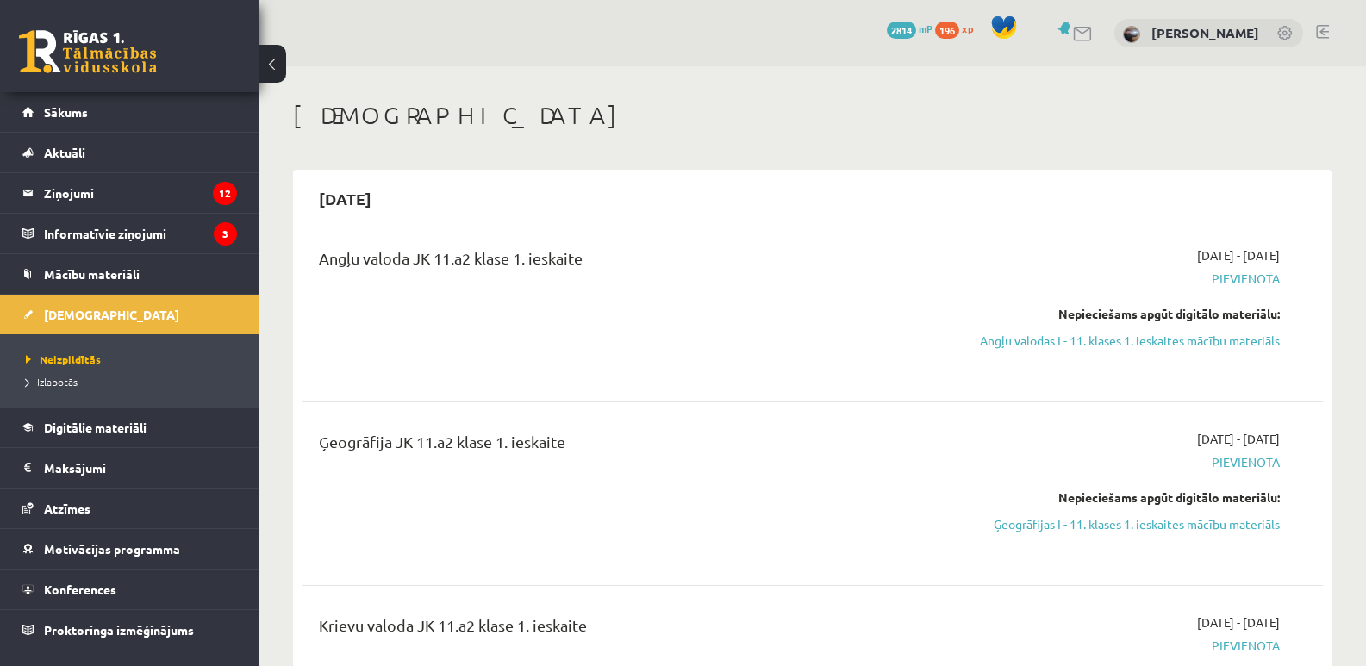
drag, startPoint x: 327, startPoint y: 262, endPoint x: 582, endPoint y: 268, distance: 256.0
click at [582, 268] on div "Angļu valoda JK 11.a2 klase 1. ieskaite" at bounding box center [634, 310] width 657 height 128
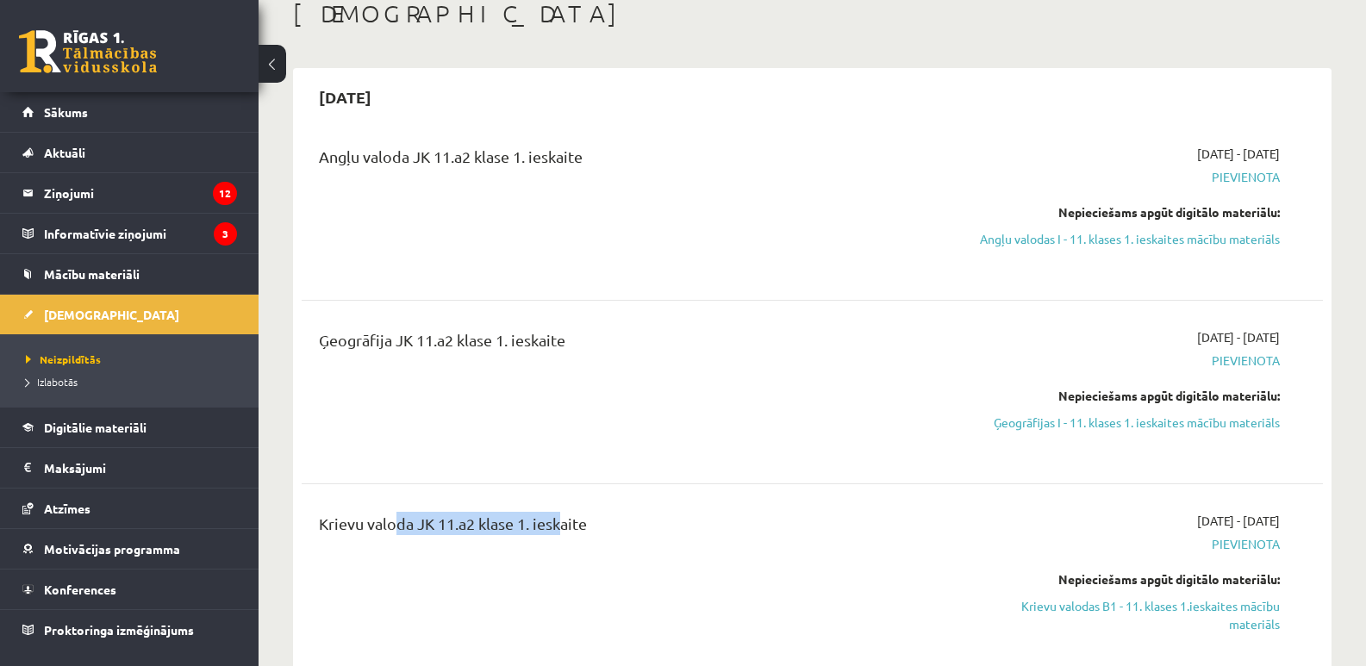
drag, startPoint x: 392, startPoint y: 642, endPoint x: 555, endPoint y: 638, distance: 162.9
click at [555, 642] on div "Krievu valoda JK 11.a2 klase 1. ieskaite" at bounding box center [634, 585] width 657 height 146
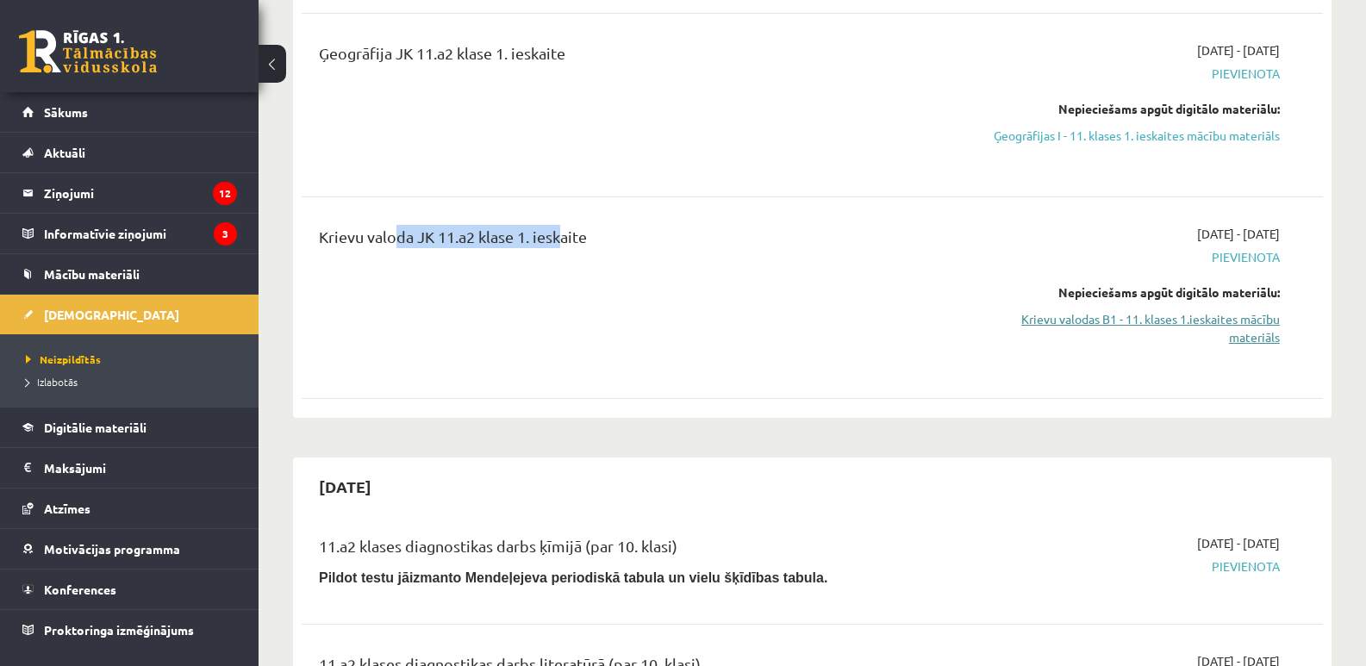
click at [1254, 341] on link "Krievu valodas B1 - 11. klases 1.ieskaites mācību materiāls" at bounding box center [1127, 328] width 303 height 36
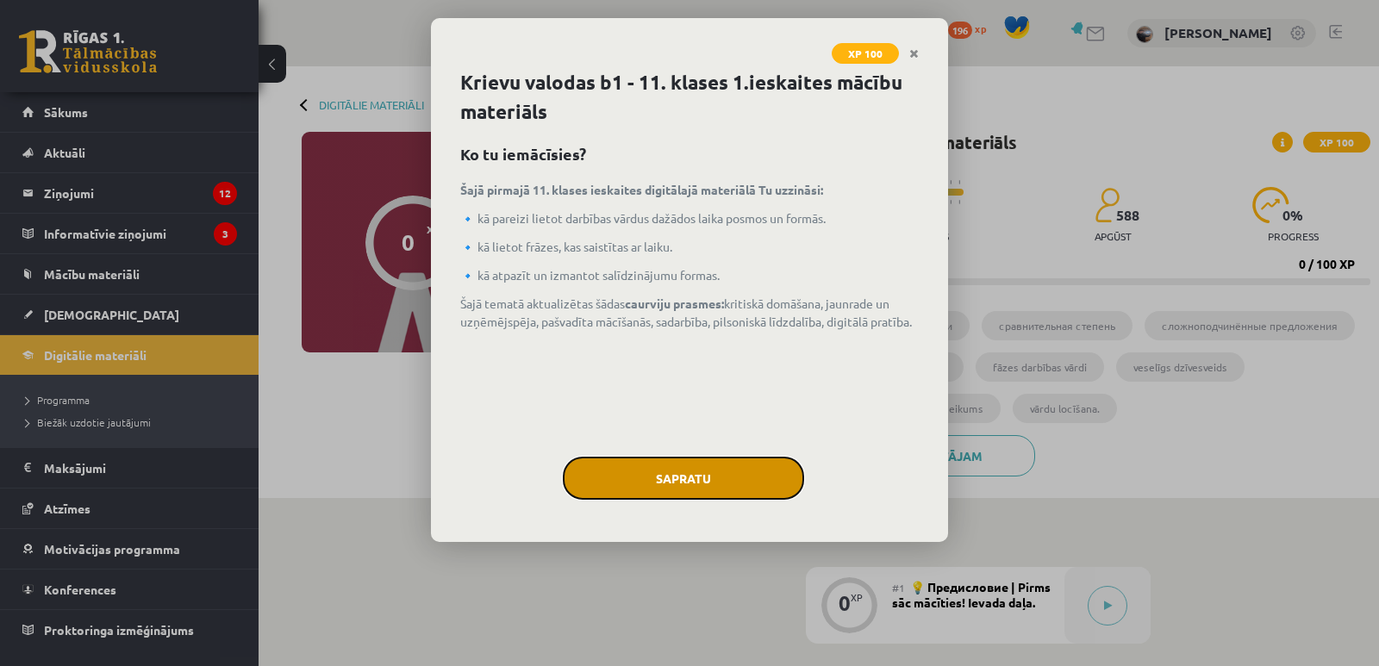
click at [757, 470] on button "Sapratu" at bounding box center [683, 478] width 241 height 43
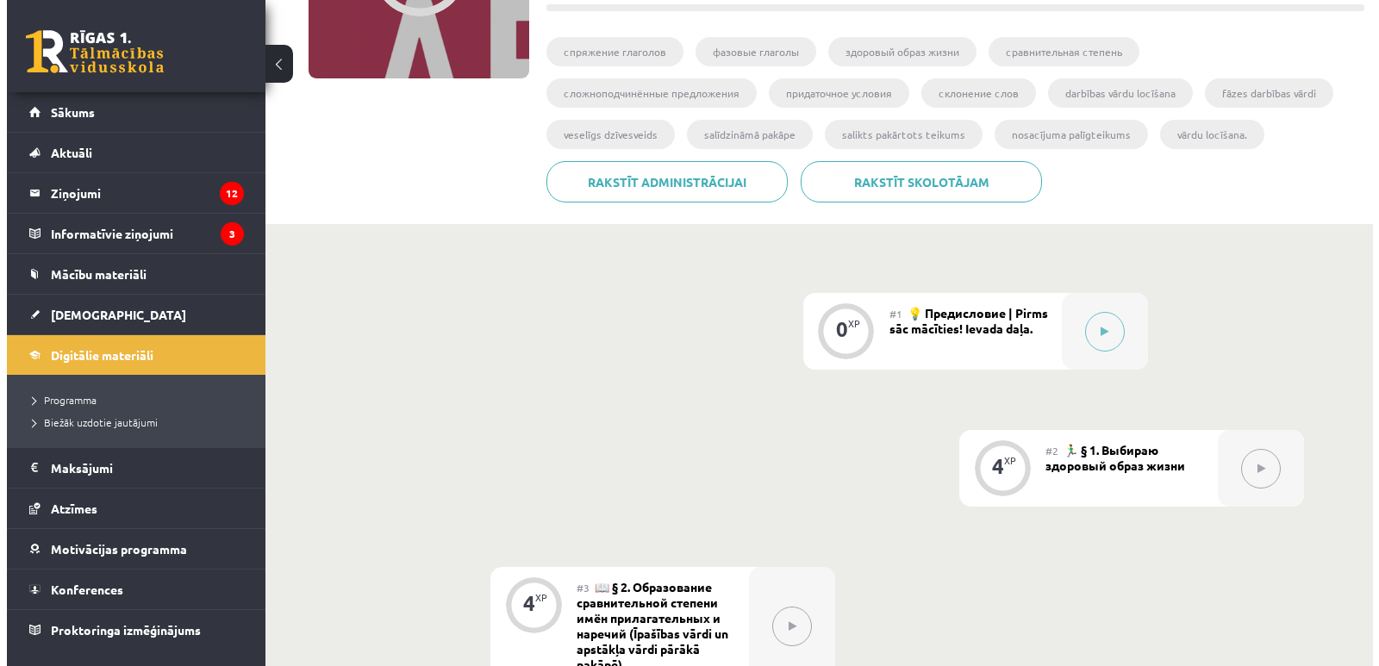
scroll to position [287, 0]
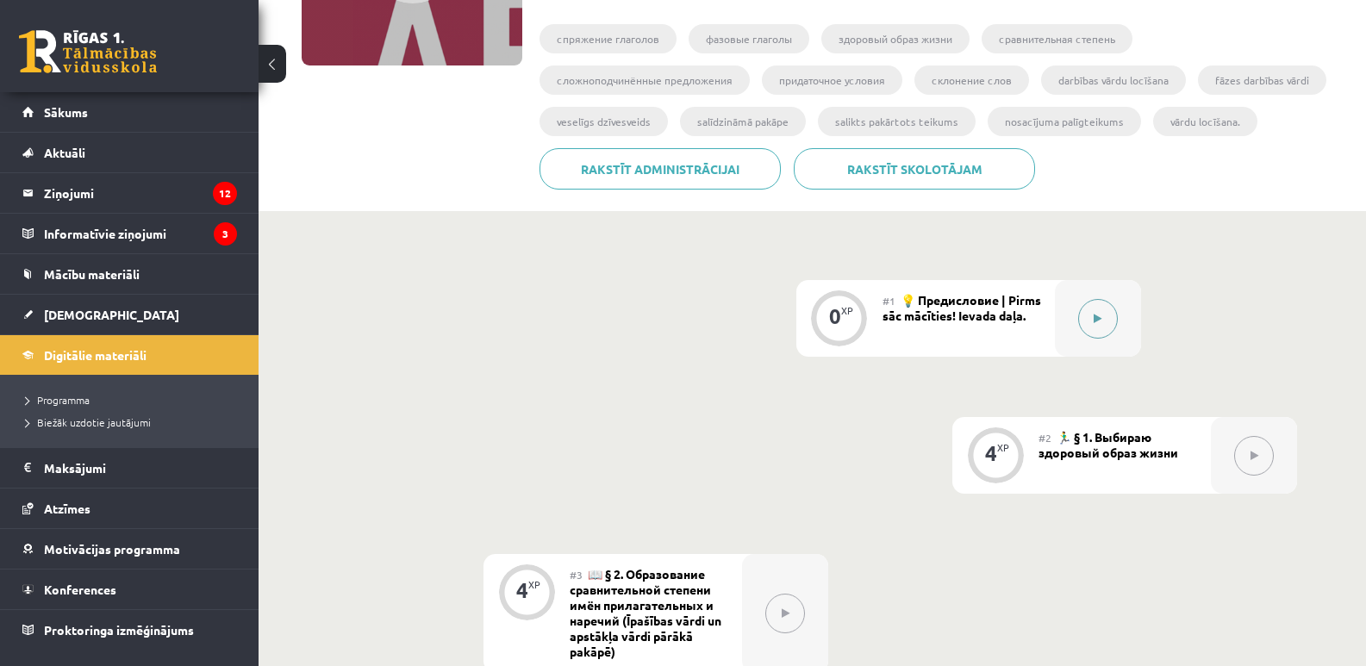
click at [1092, 317] on button at bounding box center [1098, 319] width 40 height 40
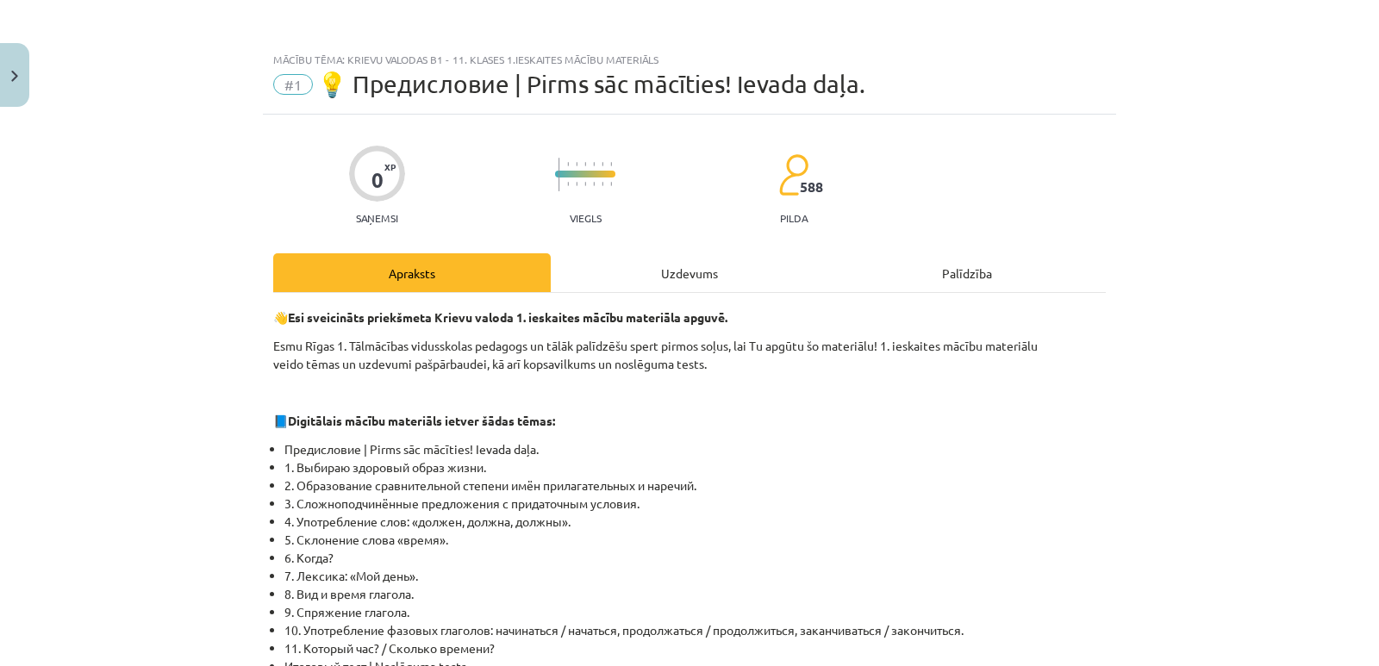
scroll to position [1092, 0]
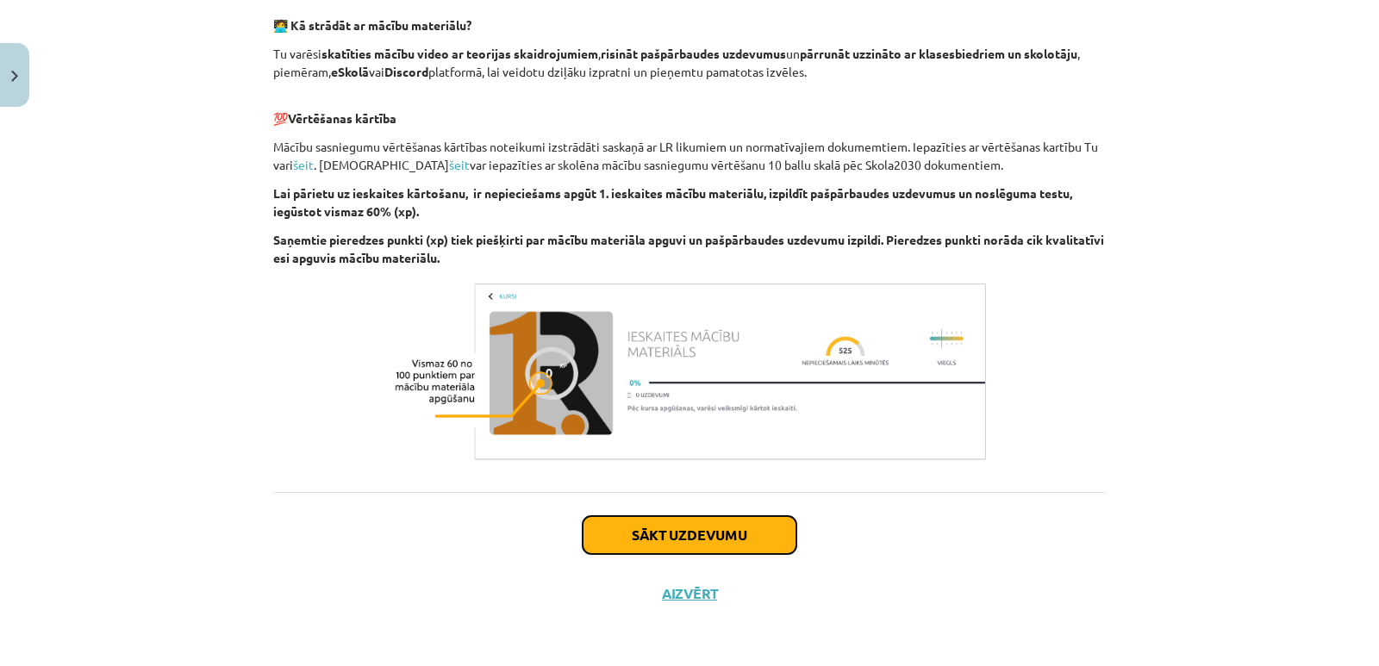
click at [738, 539] on button "Sākt uzdevumu" at bounding box center [689, 535] width 214 height 38
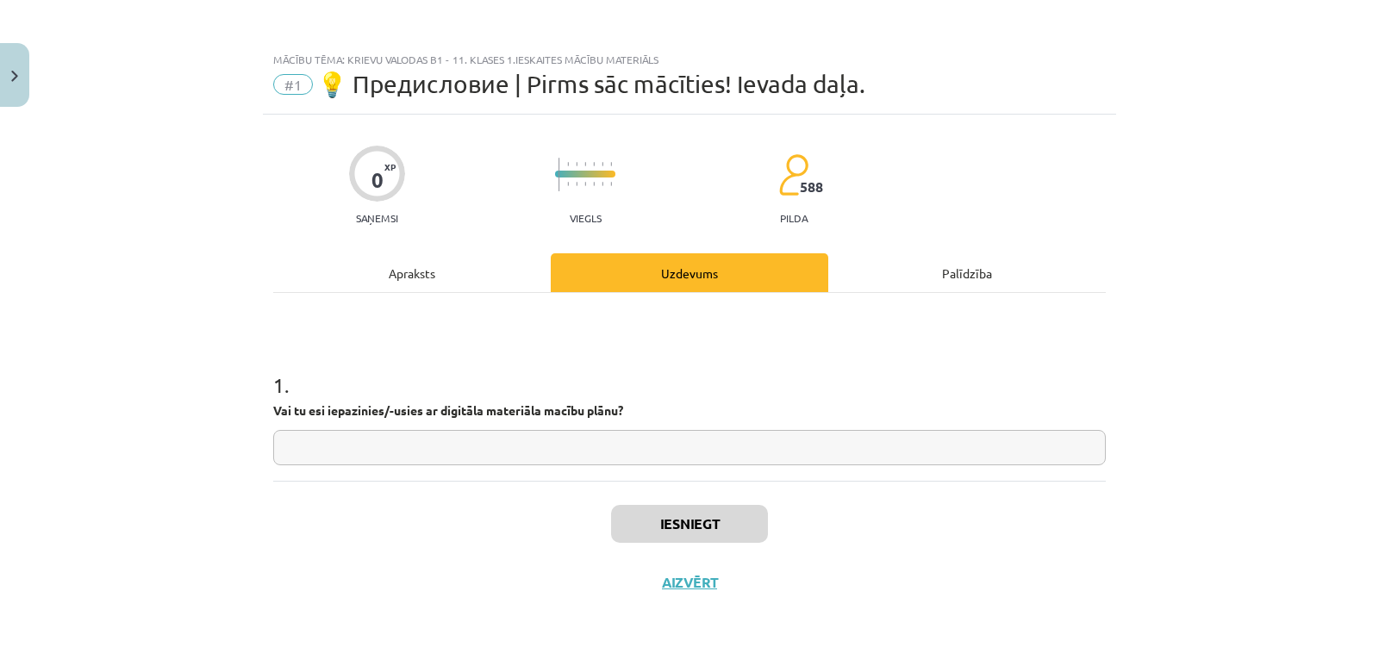
scroll to position [0, 0]
click at [655, 455] on input "text" at bounding box center [689, 447] width 832 height 35
type input "*"
type input "**"
drag, startPoint x: 717, startPoint y: 526, endPoint x: 650, endPoint y: 540, distance: 67.8
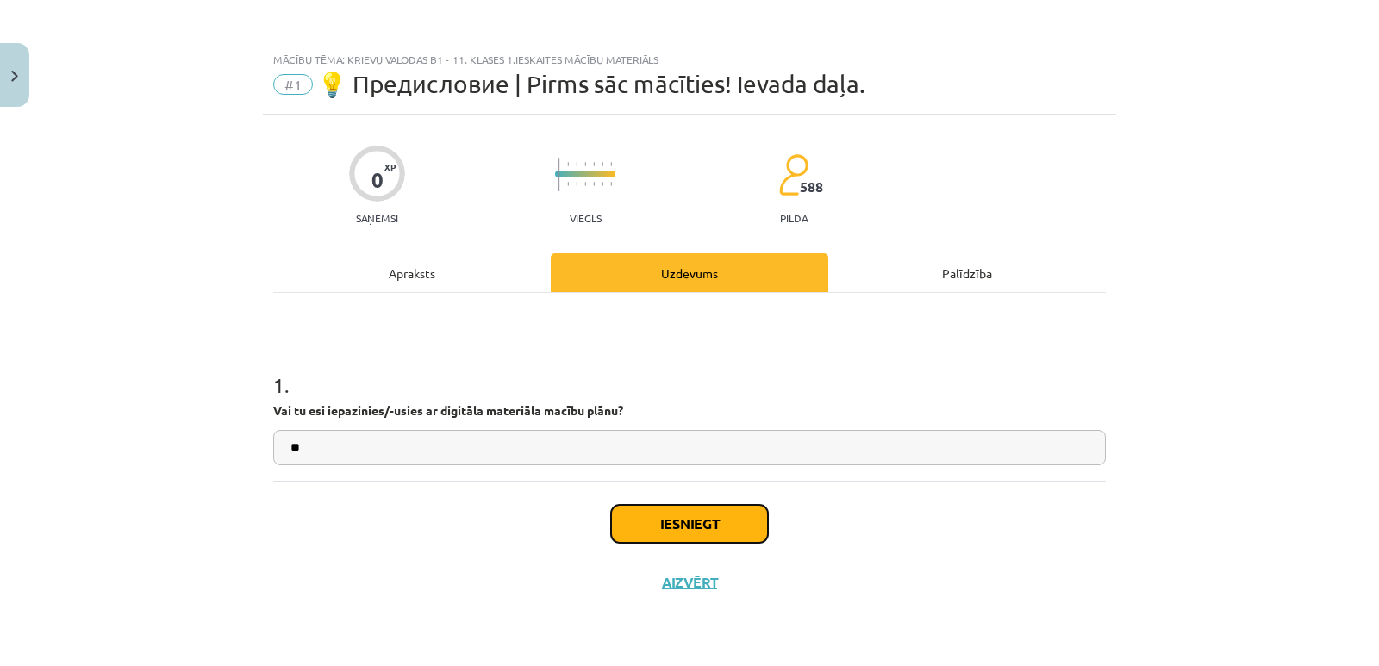
click at [717, 526] on button "Iesniegt" at bounding box center [689, 524] width 157 height 38
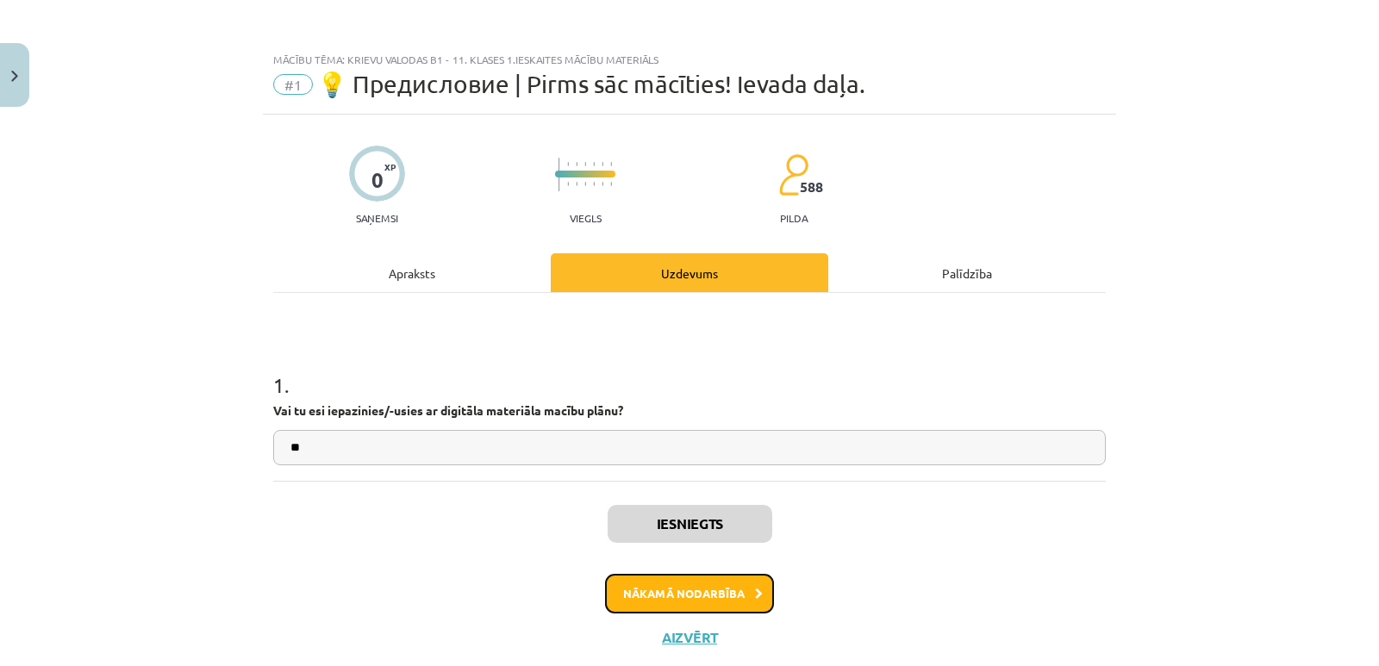
click at [725, 594] on button "Nākamā nodarbība" at bounding box center [689, 594] width 169 height 40
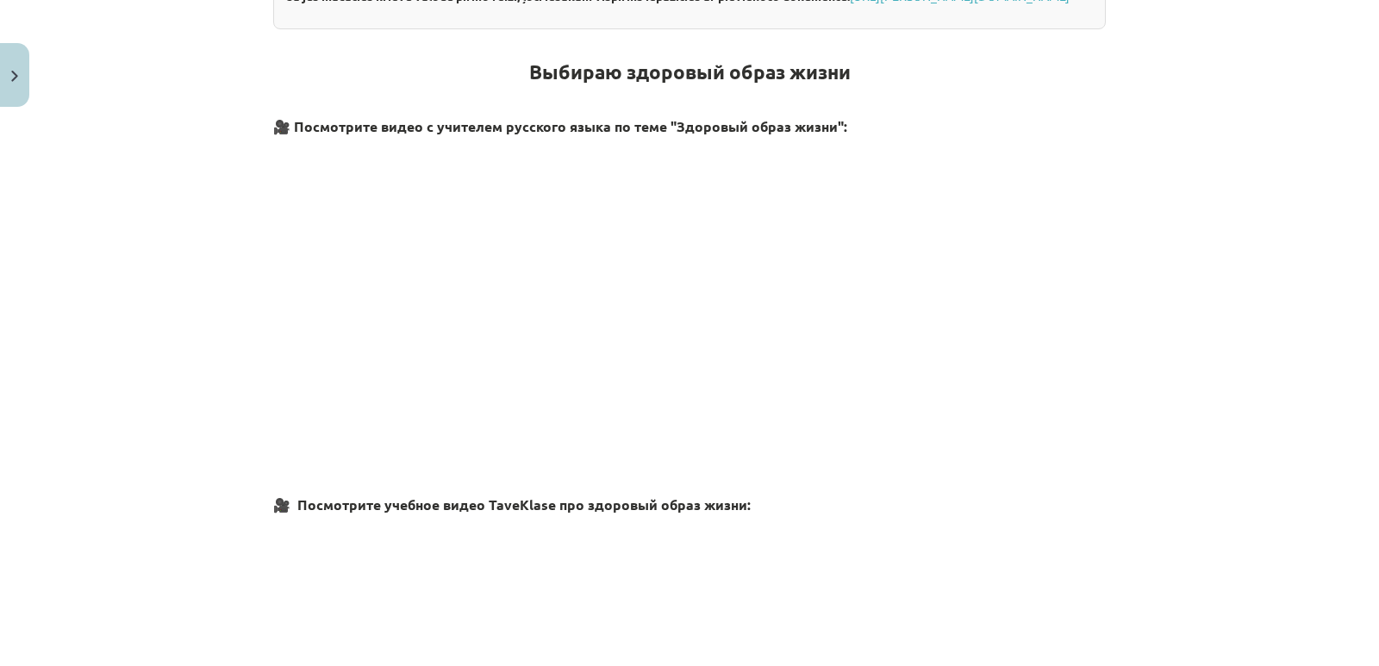
scroll to position [905, 0]
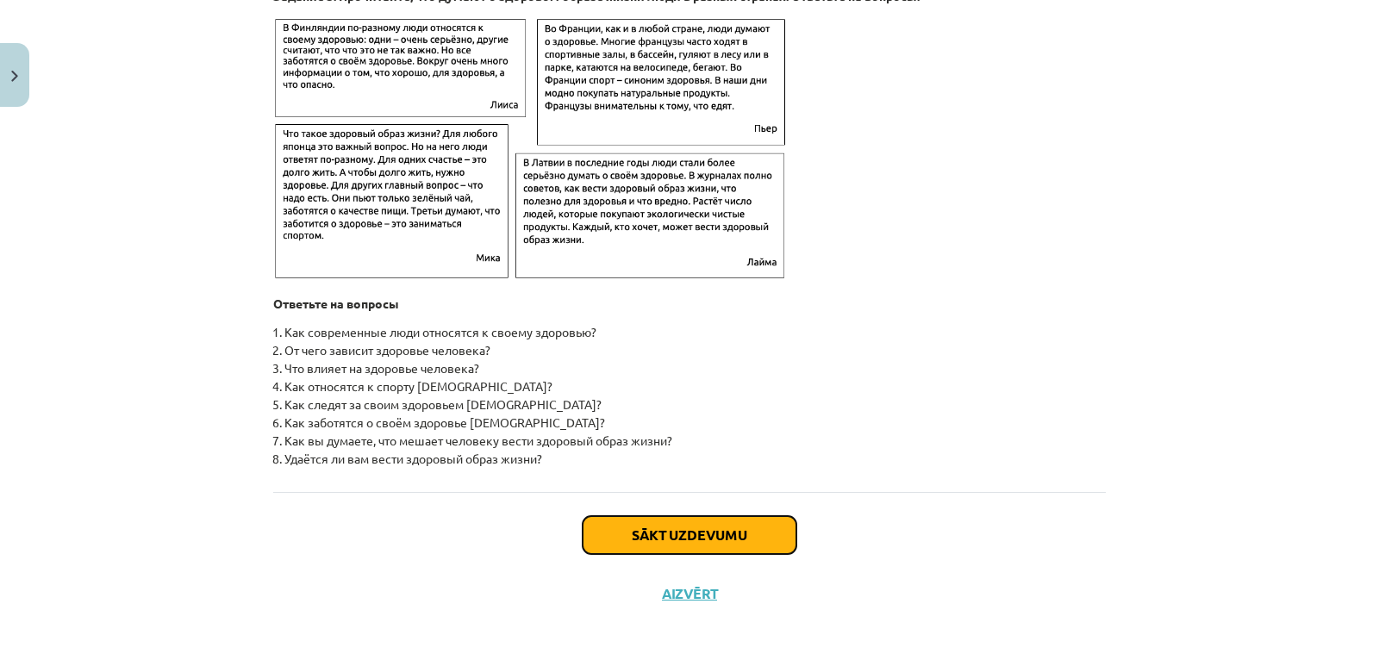
click at [656, 526] on button "Sākt uzdevumu" at bounding box center [689, 535] width 214 height 38
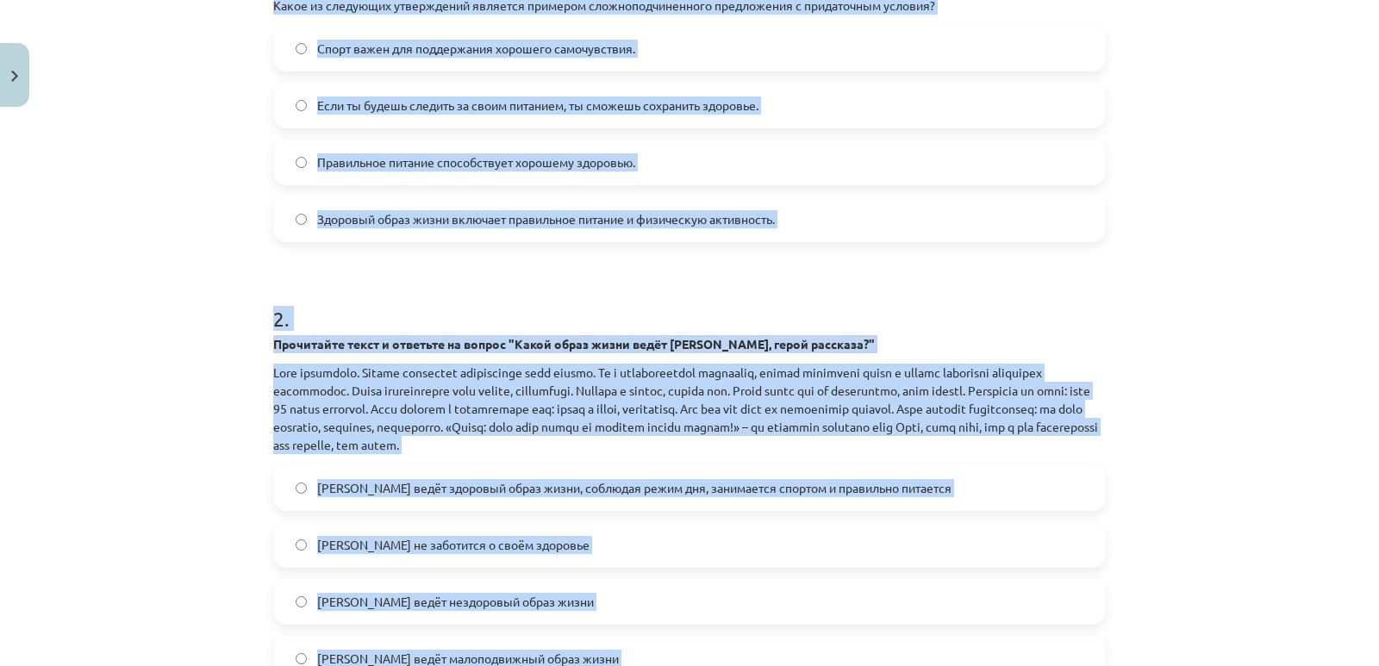
scroll to position [620, 0]
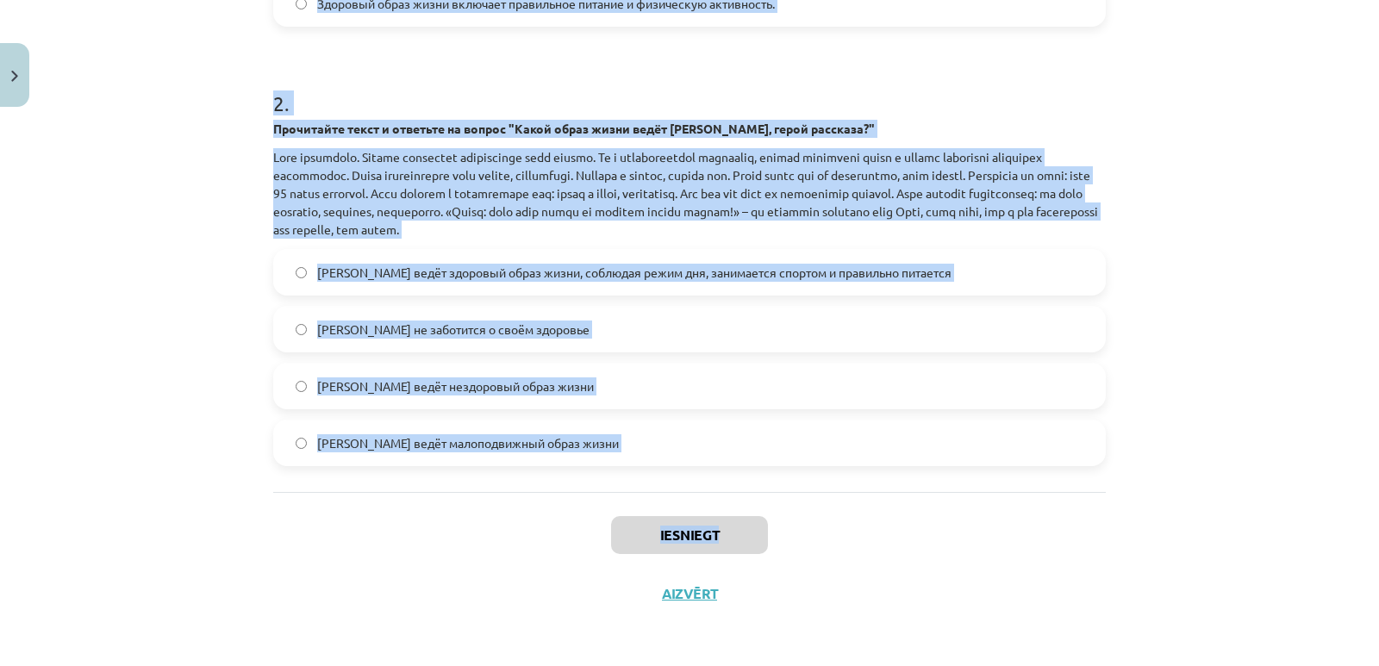
drag, startPoint x: 236, startPoint y: 327, endPoint x: 904, endPoint y: 501, distance: 690.0
click at [904, 501] on div "Mācību tēma: Krievu valodas b1 - 11. klases 1.ieskaites mācību materiāls #2 🏃‍♂…" at bounding box center [689, 333] width 1379 height 666
copy div "2 . Lorem ip dolorsita consectetur adipisci elitsedd eiusmodtemporincid utlabor…"
click at [232, 427] on div "Mācību tēma: Krievu valodas b1 - 11. klases 1.ieskaites mācību materiāls #2 🏃‍♂…" at bounding box center [689, 333] width 1379 height 666
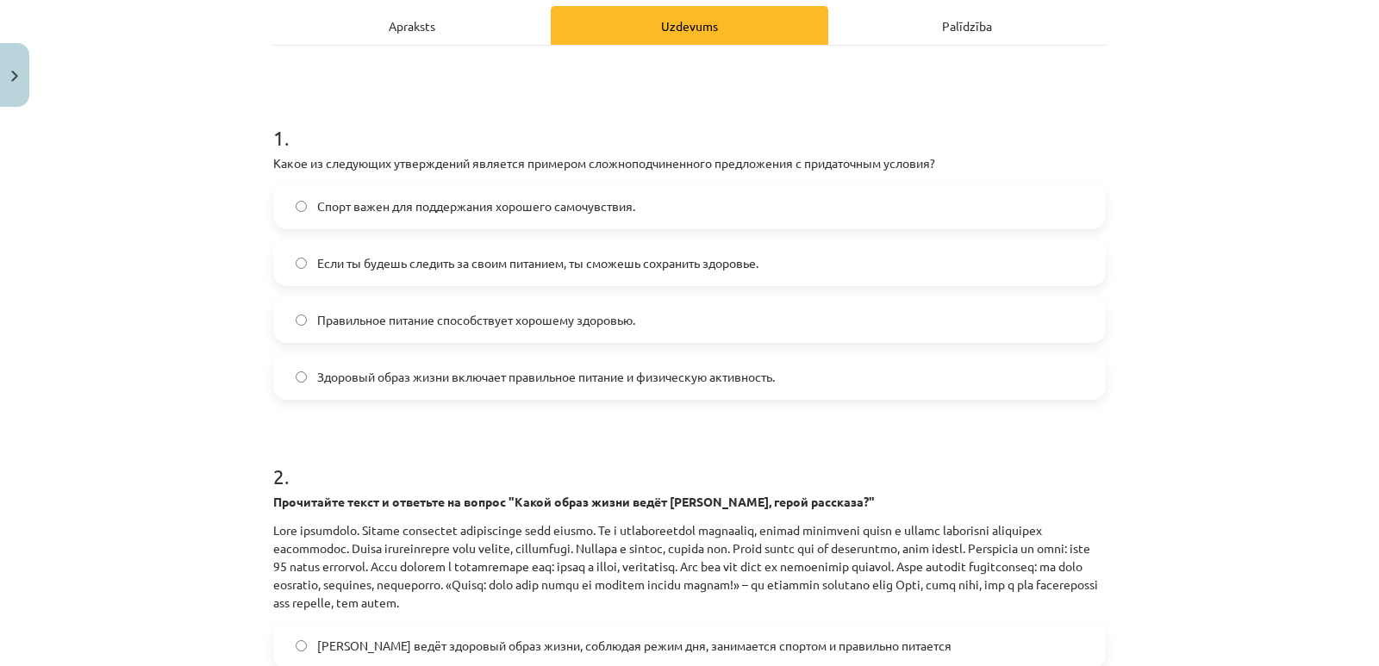
scroll to position [287, 0]
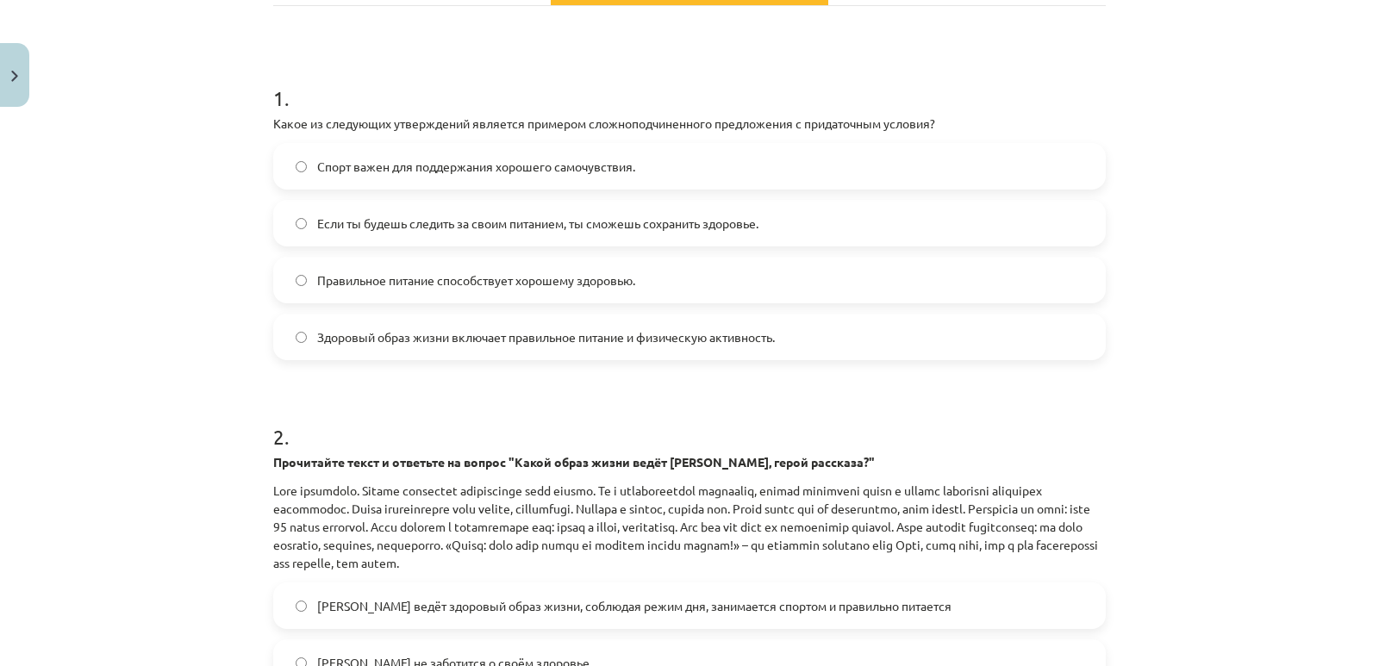
click at [364, 224] on span "Если ты будешь следить за своим питанием, ты сможешь сохранить здоровье." at bounding box center [537, 224] width 441 height 18
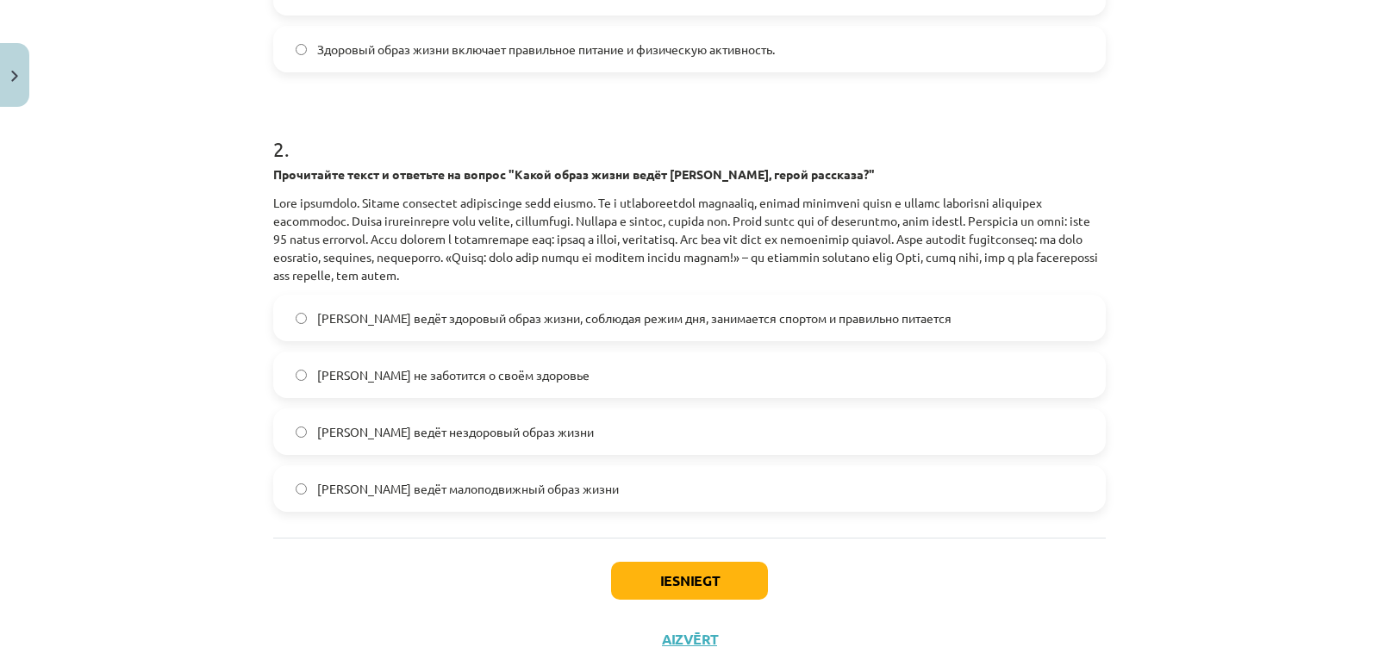
click at [403, 303] on label "[PERSON_NAME] ведёт здоровый образ жизни, соблюдая режим дня, занимается спорто…" at bounding box center [689, 317] width 829 height 43
click at [705, 575] on button "Iesniegt" at bounding box center [689, 581] width 157 height 38
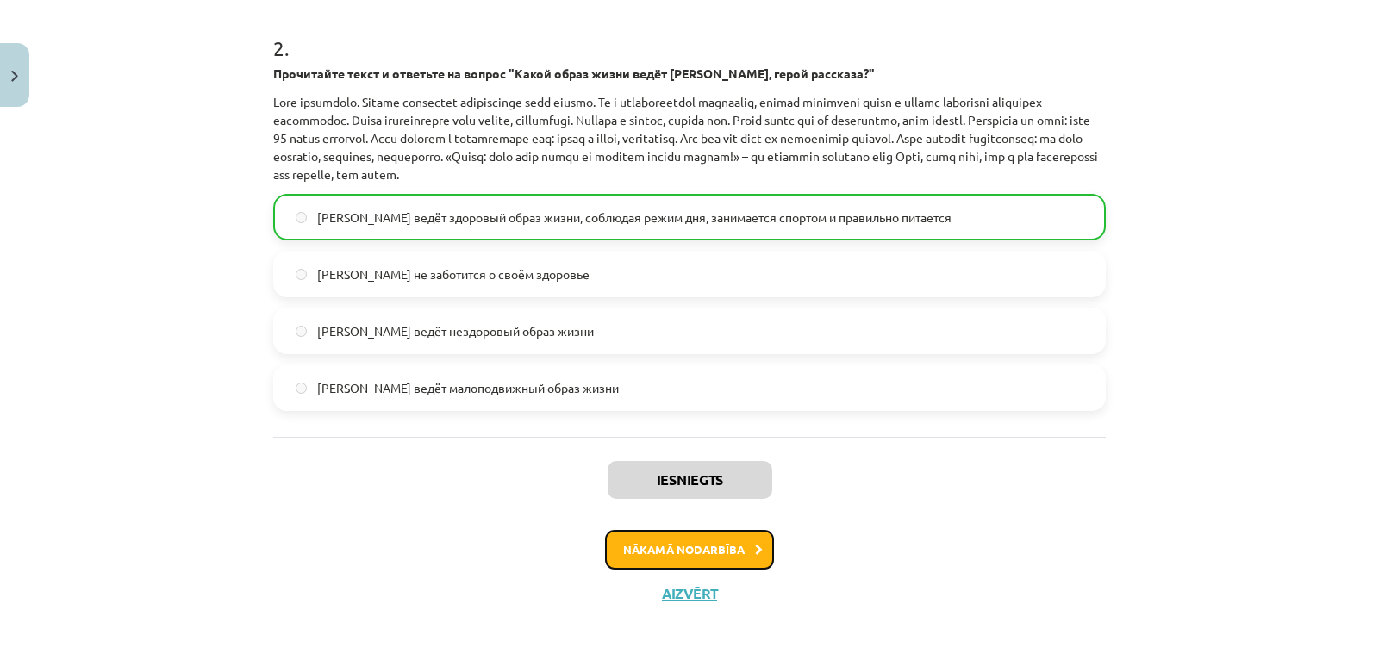
click at [659, 538] on button "Nākamā nodarbība" at bounding box center [689, 550] width 169 height 40
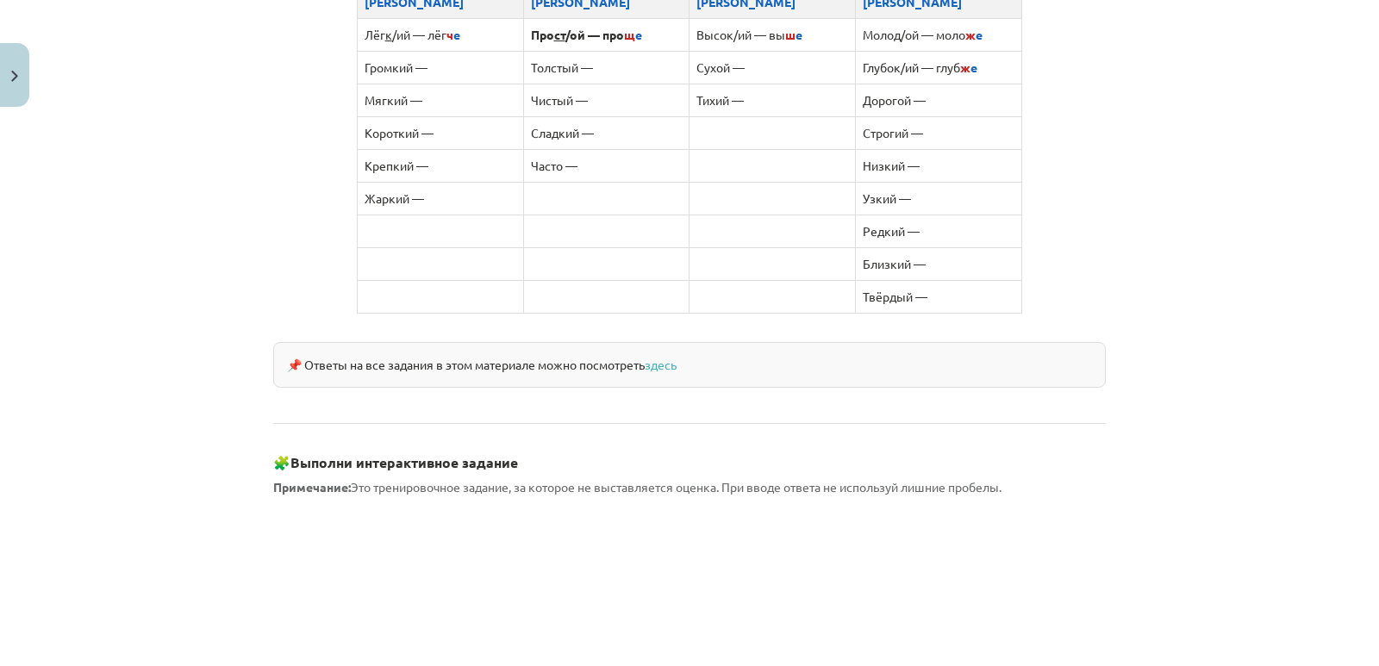
scroll to position [1519, 0]
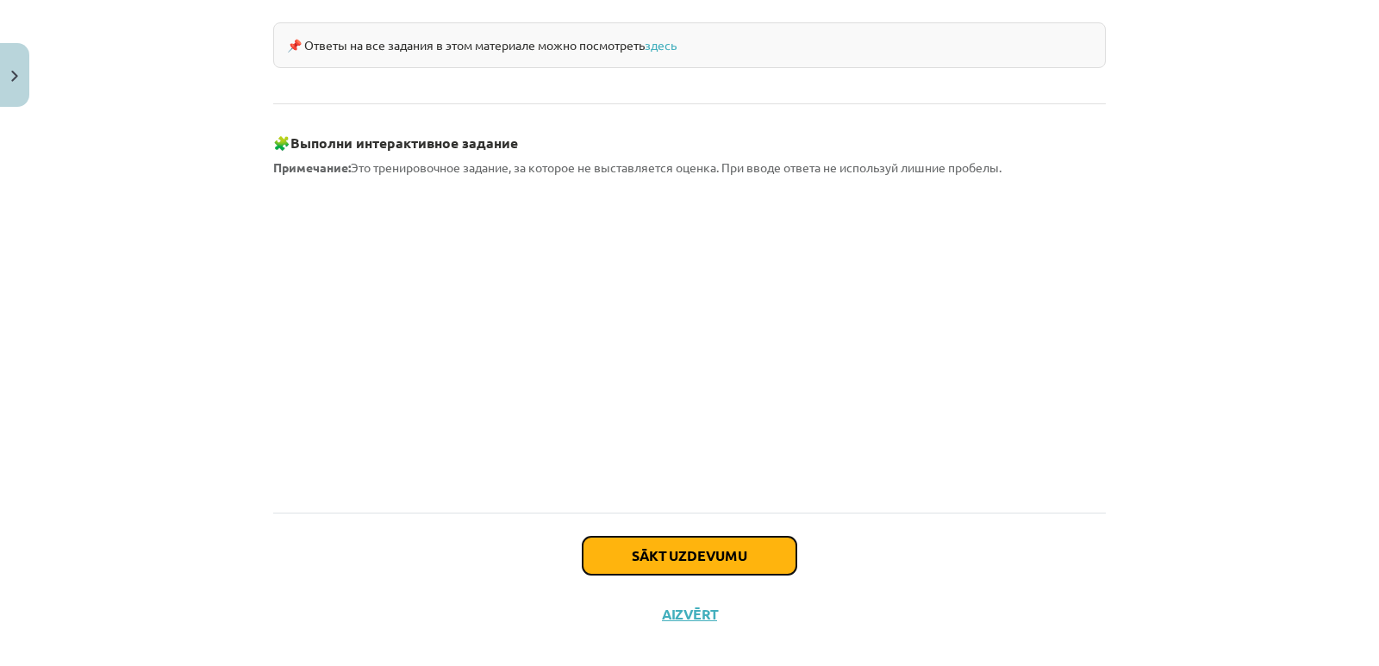
click at [681, 541] on button "Sākt uzdevumu" at bounding box center [689, 556] width 214 height 38
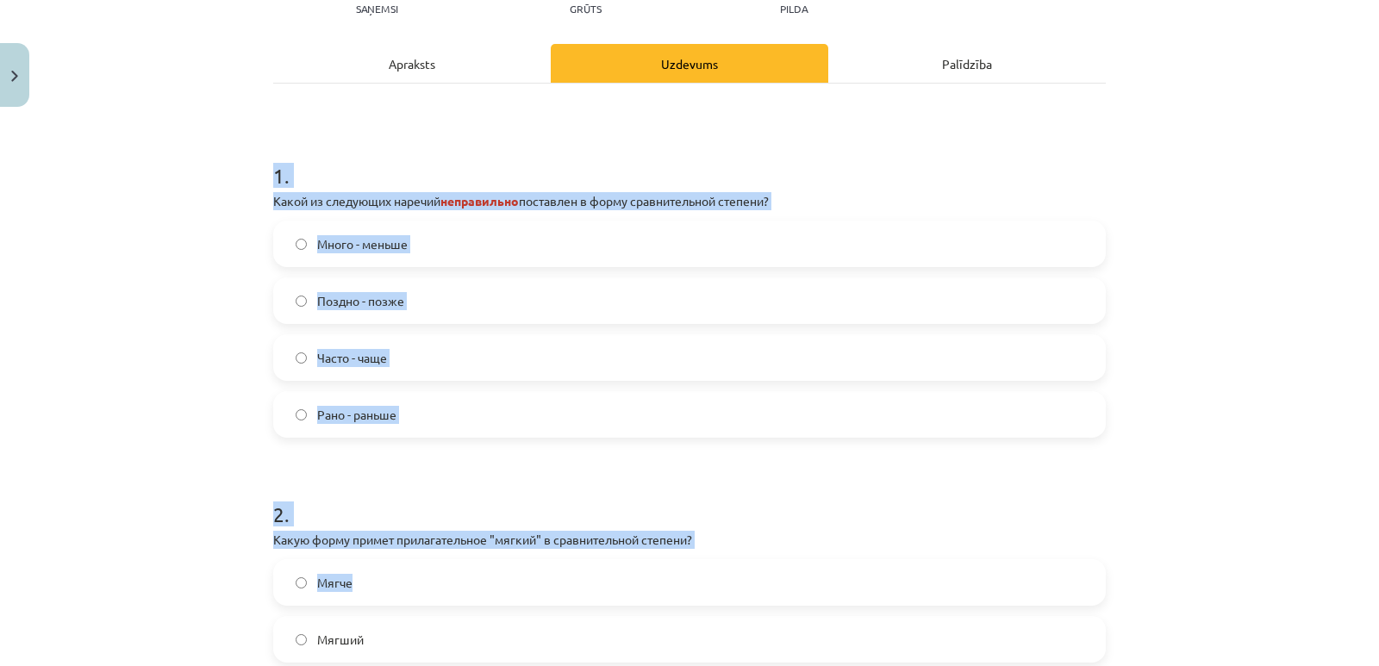
scroll to position [330, 0]
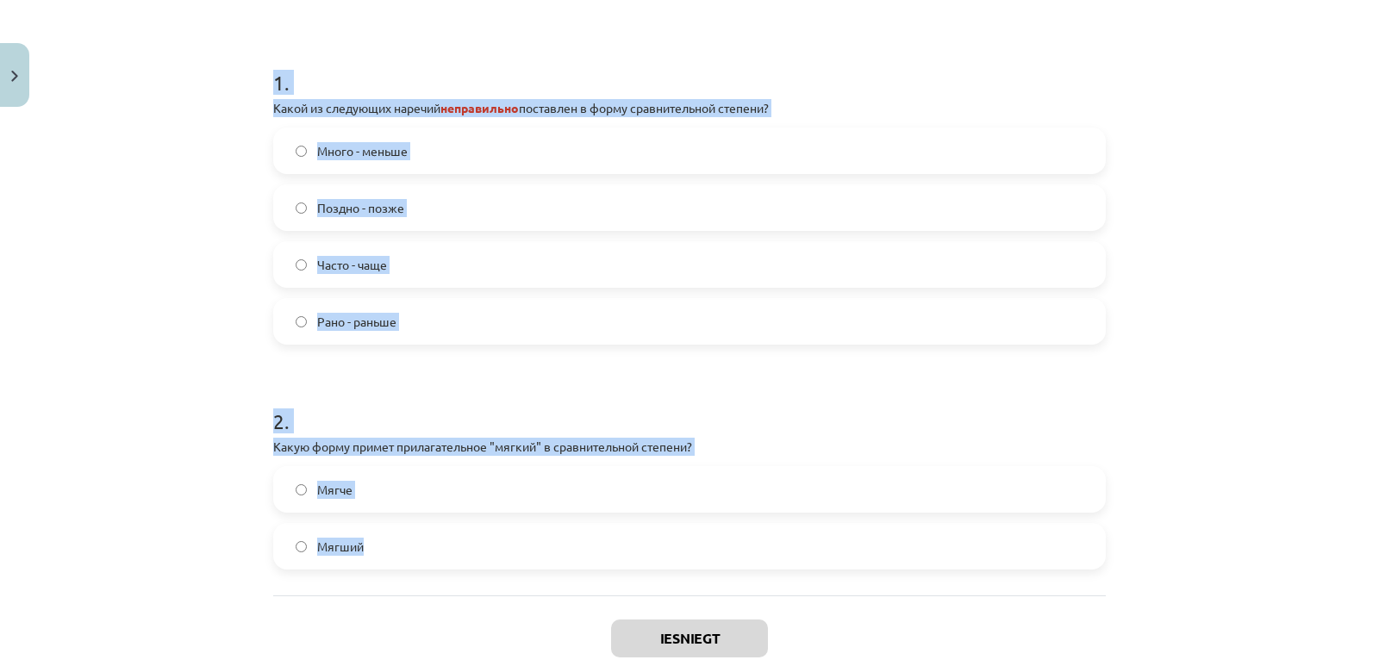
drag, startPoint x: 209, startPoint y: 360, endPoint x: 733, endPoint y: 538, distance: 553.4
click at [735, 540] on div "Mācību tēma: Krievu valodas b1 - 11. klases 1.ieskaites mācību materiāls #3 📖 §…" at bounding box center [689, 333] width 1379 height 666
copy form "1 . Какой из следующих наречий неправильно поставлен в форму сравнительной степ…"
click at [161, 464] on div "Mācību tēma: Krievu valodas b1 - 11. klases 1.ieskaites mācību materiāls #3 📖 §…" at bounding box center [689, 333] width 1379 height 666
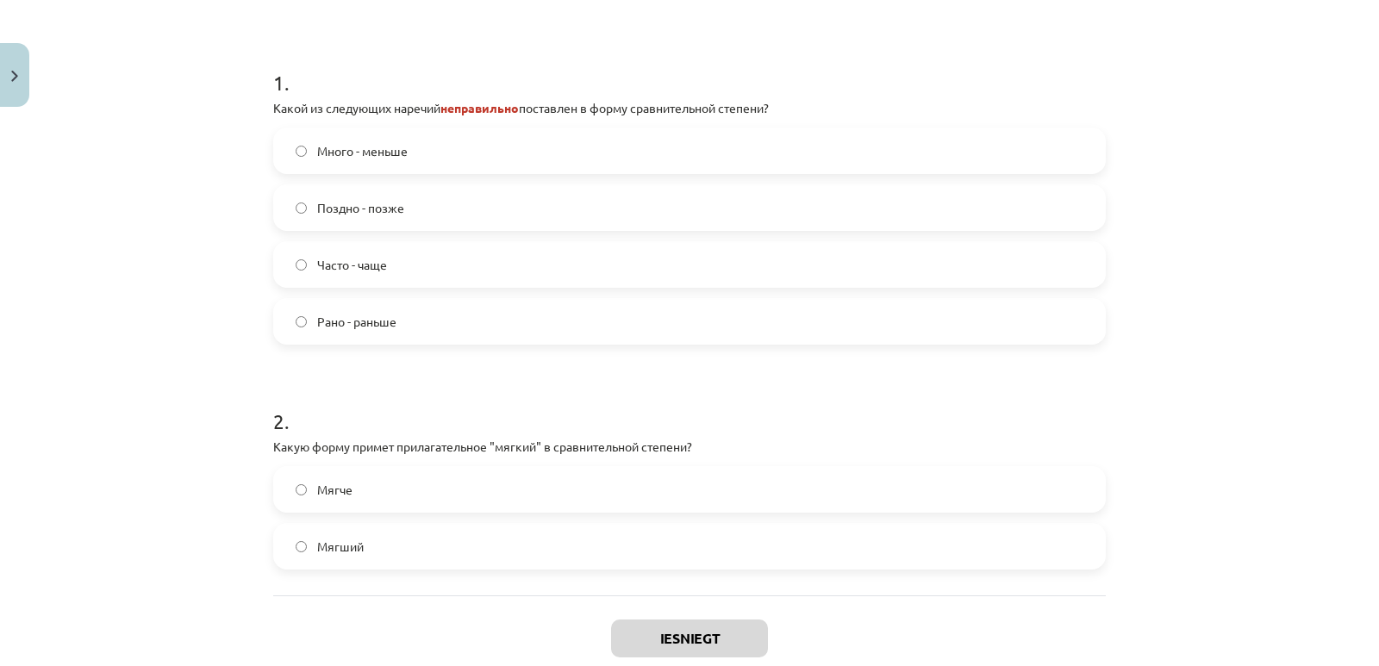
click at [395, 543] on label "Мягший" at bounding box center [689, 546] width 829 height 43
click at [397, 162] on label "Много - меньше" at bounding box center [689, 150] width 829 height 43
click at [675, 626] on button "Iesniegt" at bounding box center [689, 638] width 157 height 38
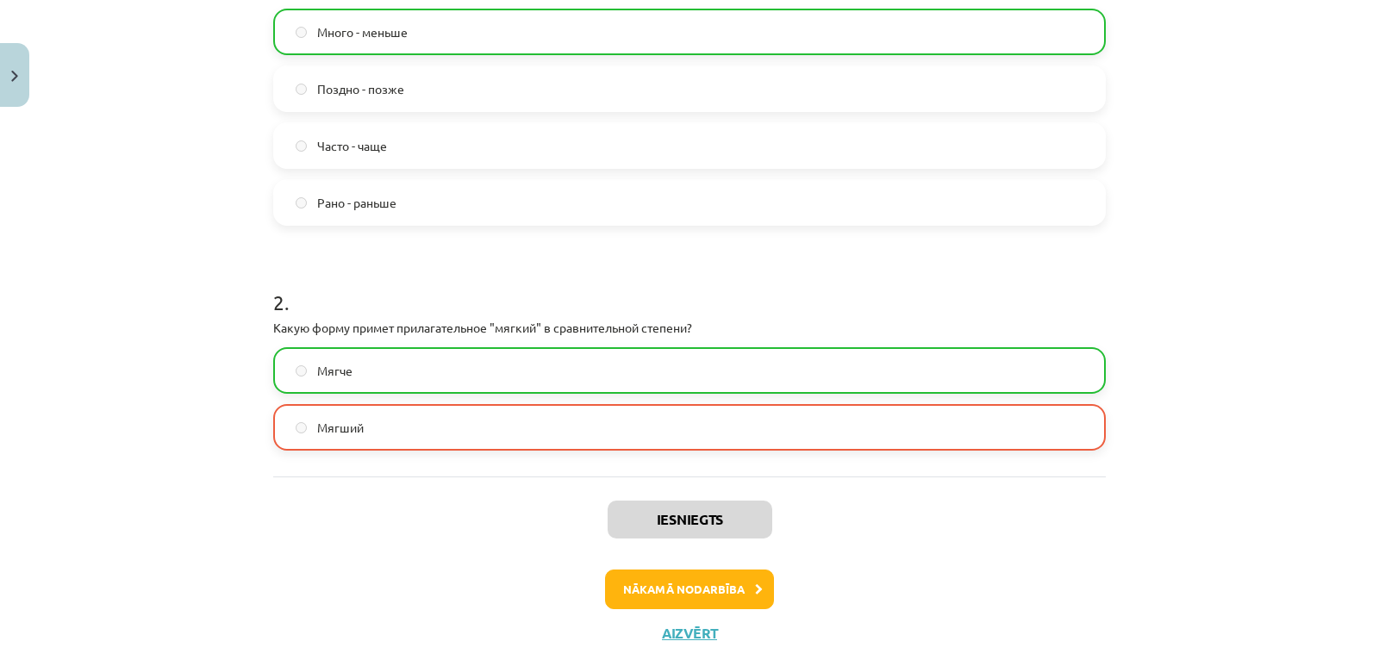
scroll to position [489, 0]
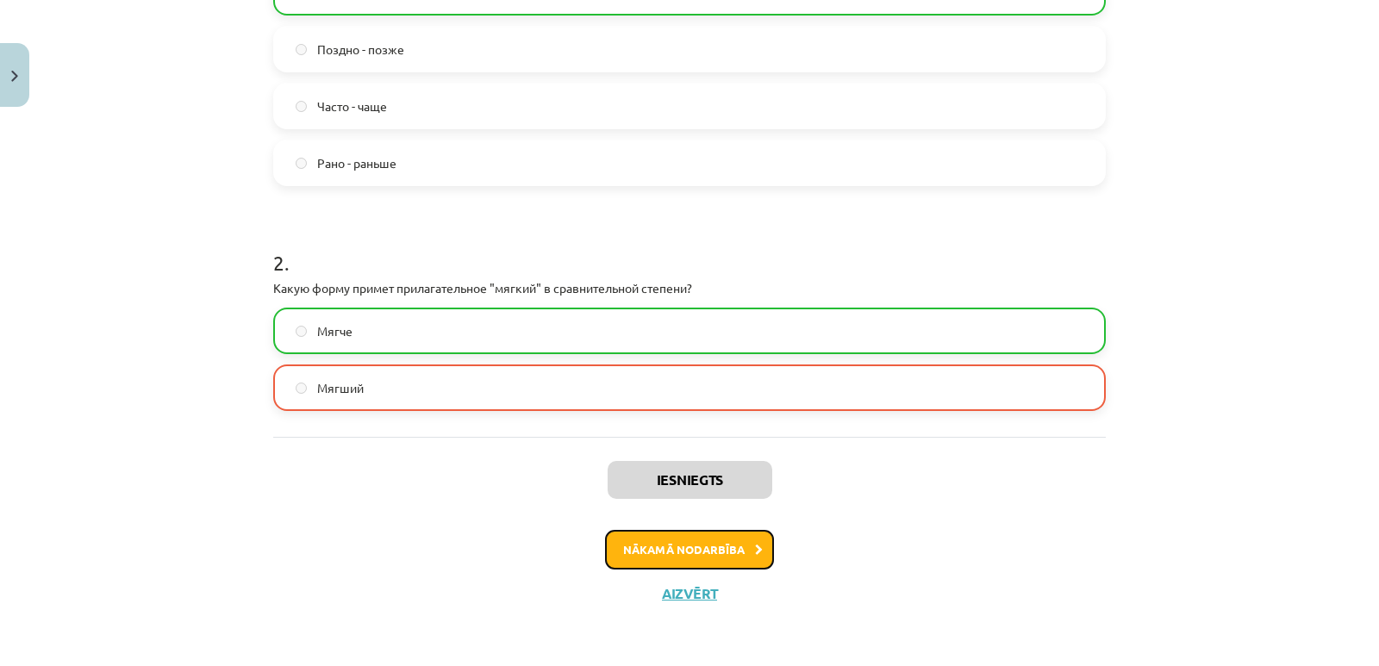
click at [725, 540] on button "Nākamā nodarbība" at bounding box center [689, 550] width 169 height 40
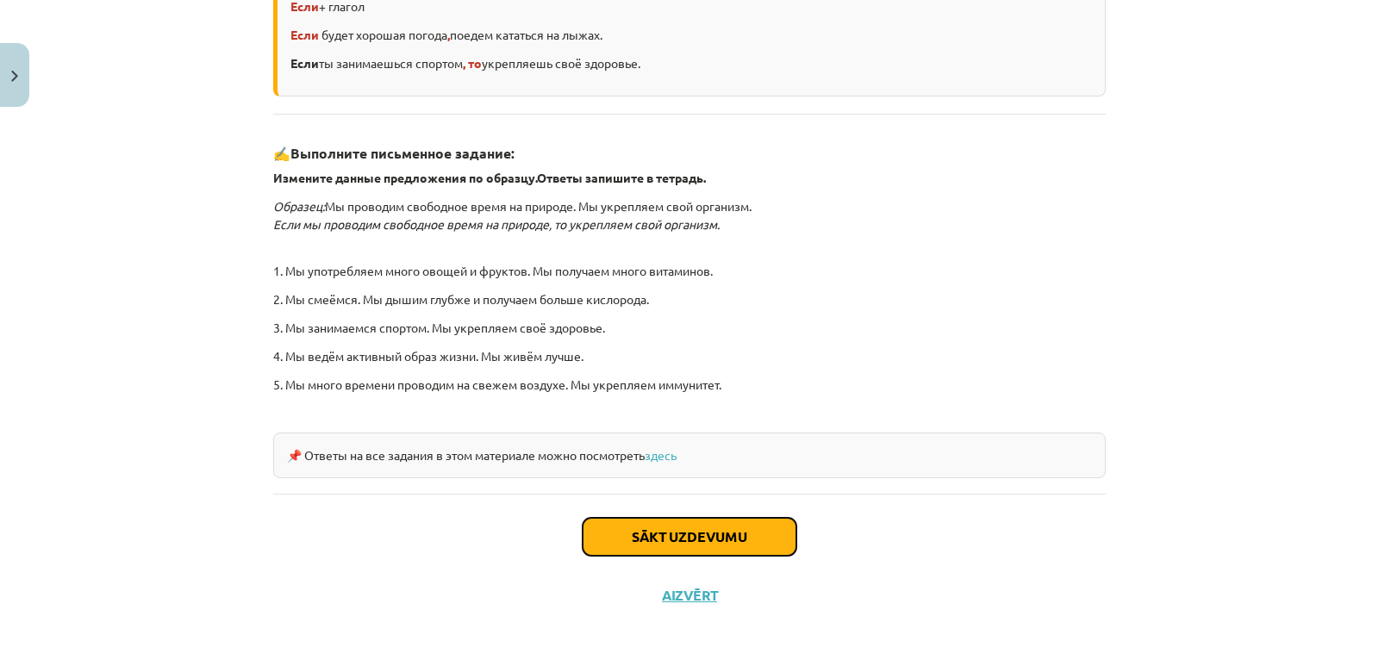
click at [725, 550] on button "Sākt uzdevumu" at bounding box center [689, 537] width 214 height 38
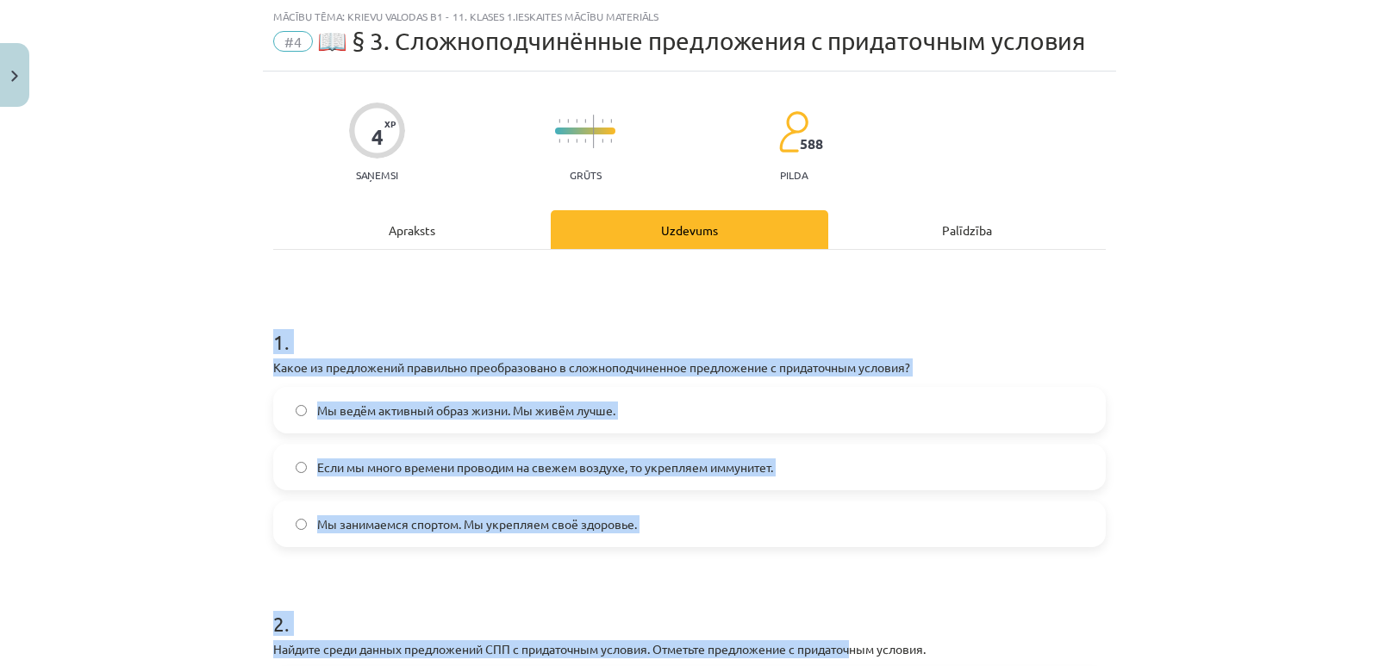
scroll to position [406, 0]
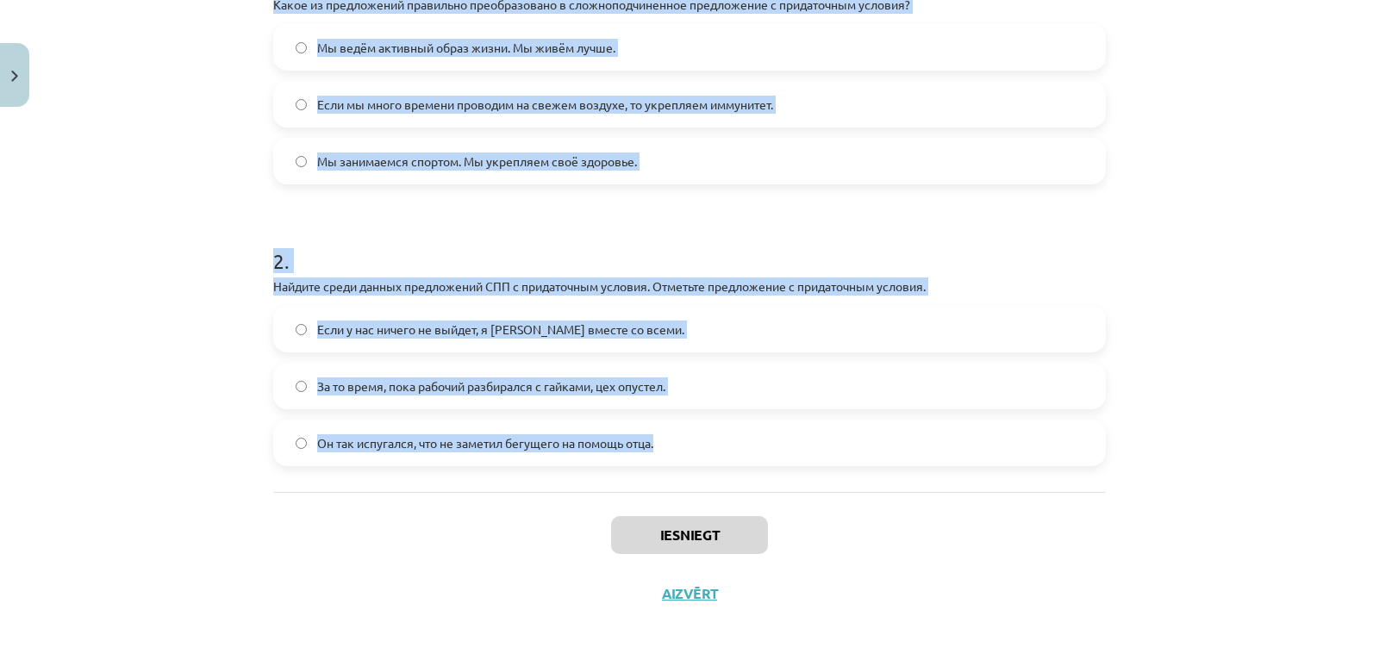
drag, startPoint x: 330, startPoint y: 388, endPoint x: 823, endPoint y: 430, distance: 494.6
click at [823, 430] on div "Mācību tēma: Krievu valodas b1 - 11. klases 1.ieskaites mācību materiāls #4 📖 §…" at bounding box center [689, 333] width 1379 height 666
copy form "1 . Какое из предложений правильно преобразовано в сложноподчиненное предложени…"
click at [196, 400] on div "Mācību tēma: Krievu valodas b1 - 11. klases 1.ieskaites mācību materiāls #4 📖 §…" at bounding box center [689, 333] width 1379 height 666
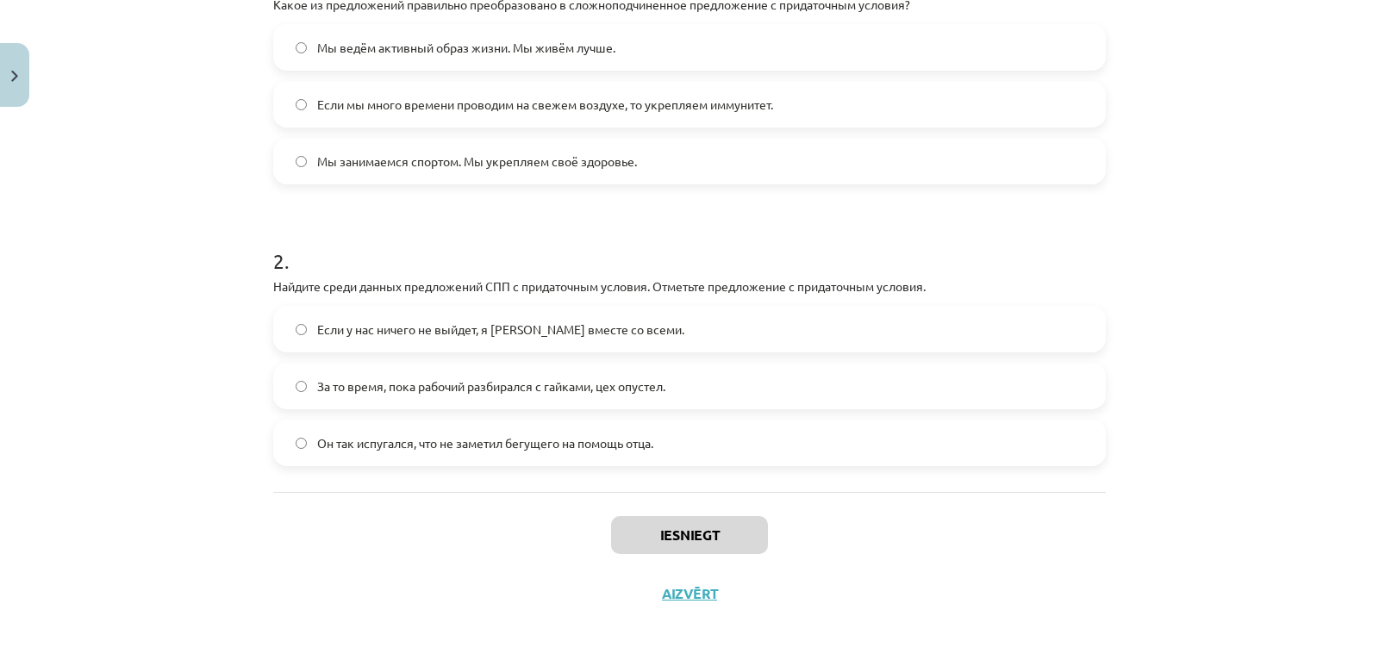
click at [459, 345] on label "Если у нас ничего не выйдет, я уеду вместе со всеми." at bounding box center [689, 329] width 829 height 43
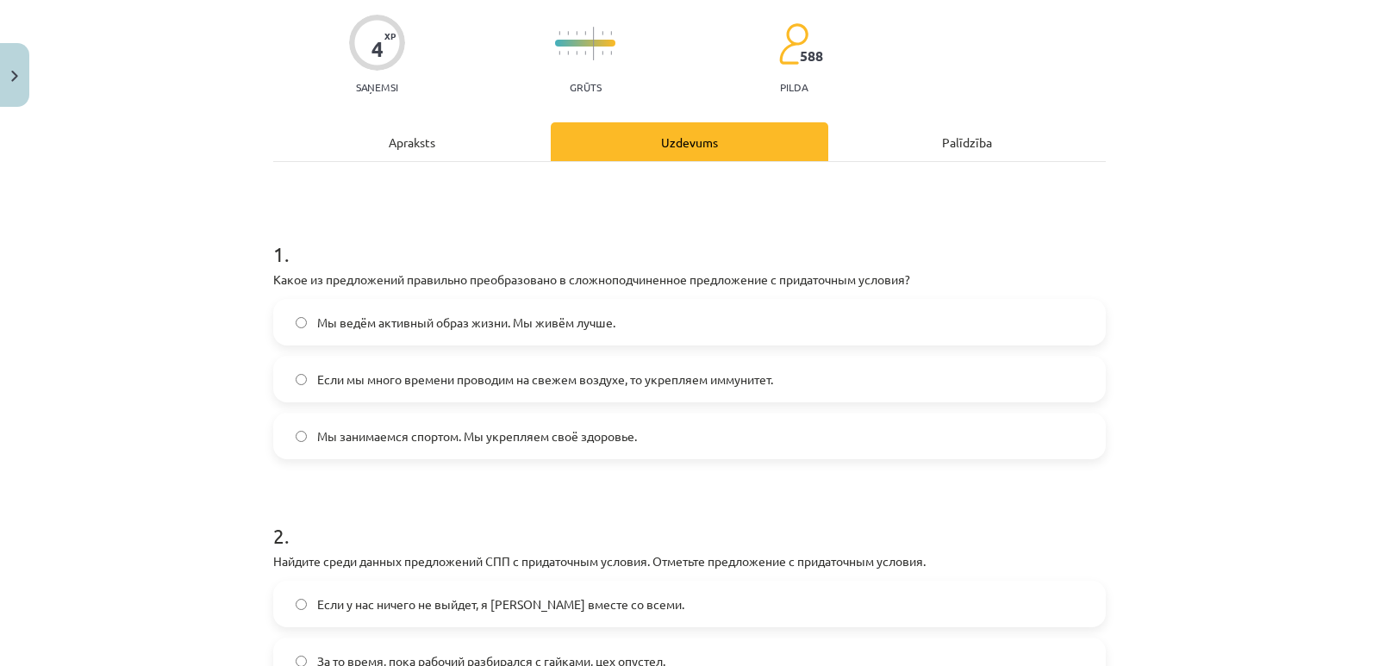
scroll to position [119, 0]
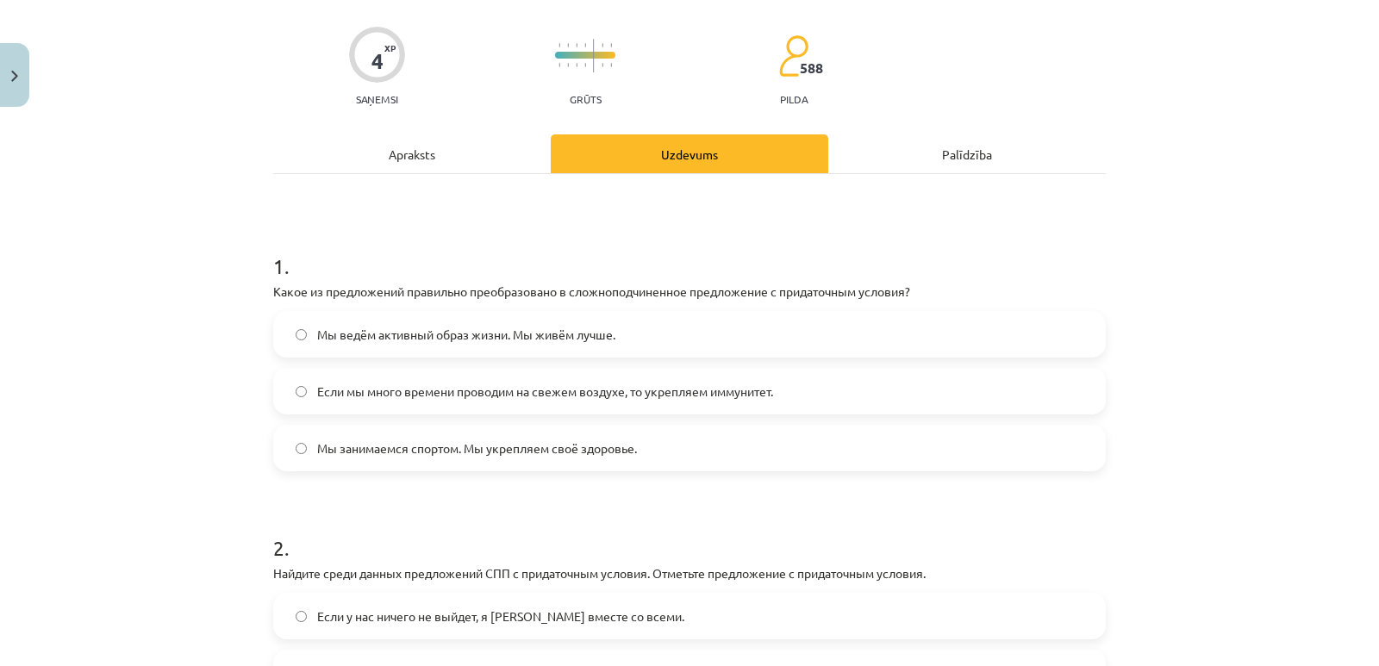
click at [356, 392] on span "Если мы много времени проводим на свежем воздухе, то укрепляем иммунитет." at bounding box center [545, 392] width 456 height 18
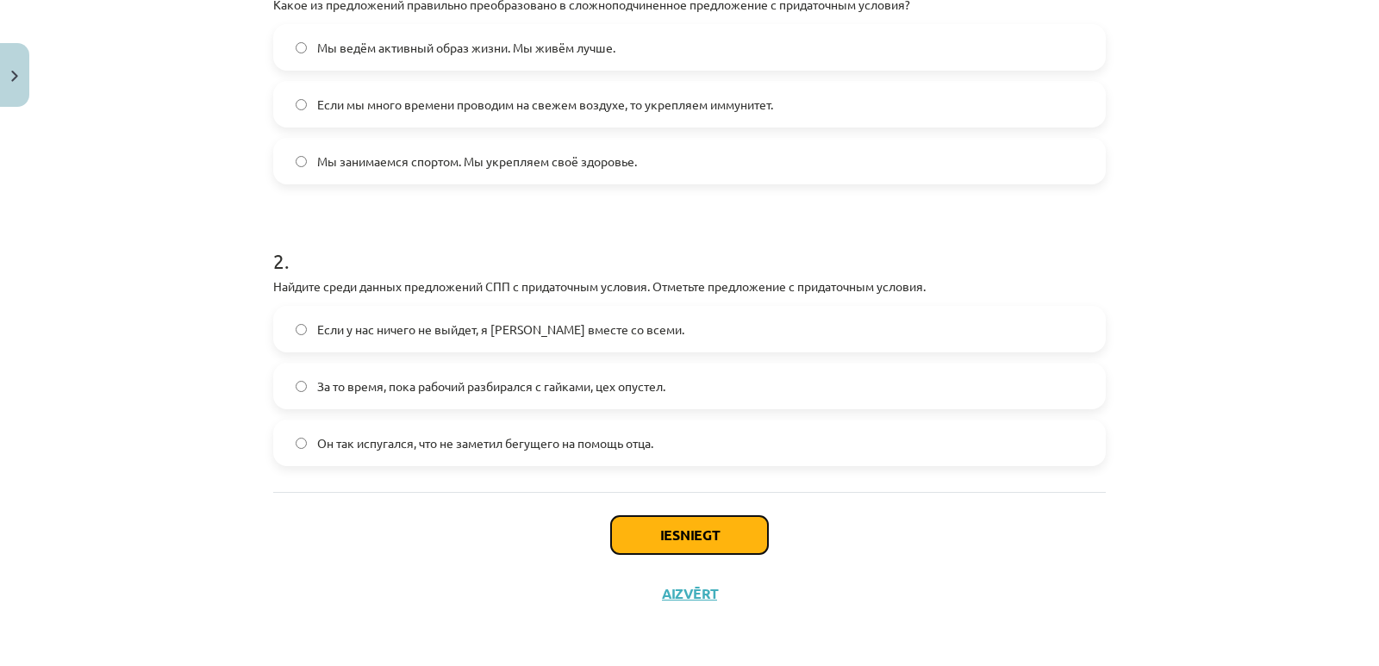
click at [681, 532] on button "Iesniegt" at bounding box center [689, 535] width 157 height 38
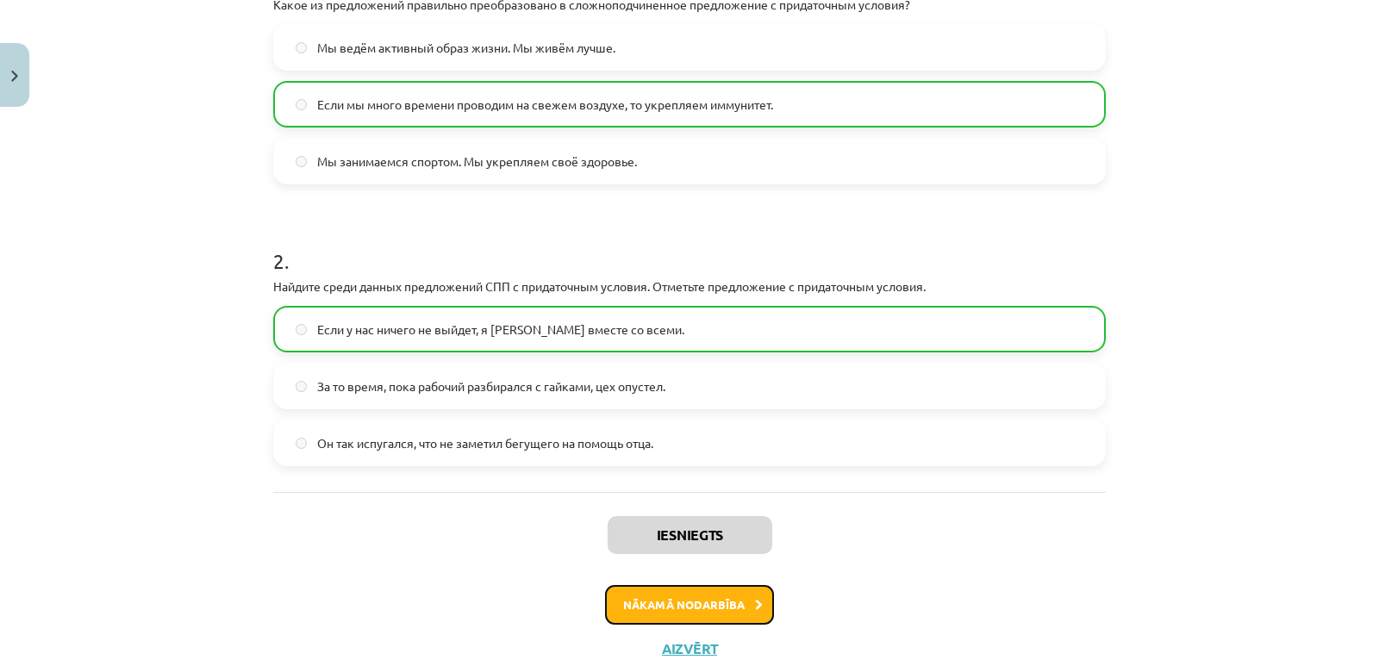
click at [744, 610] on button "Nākamā nodarbība" at bounding box center [689, 605] width 169 height 40
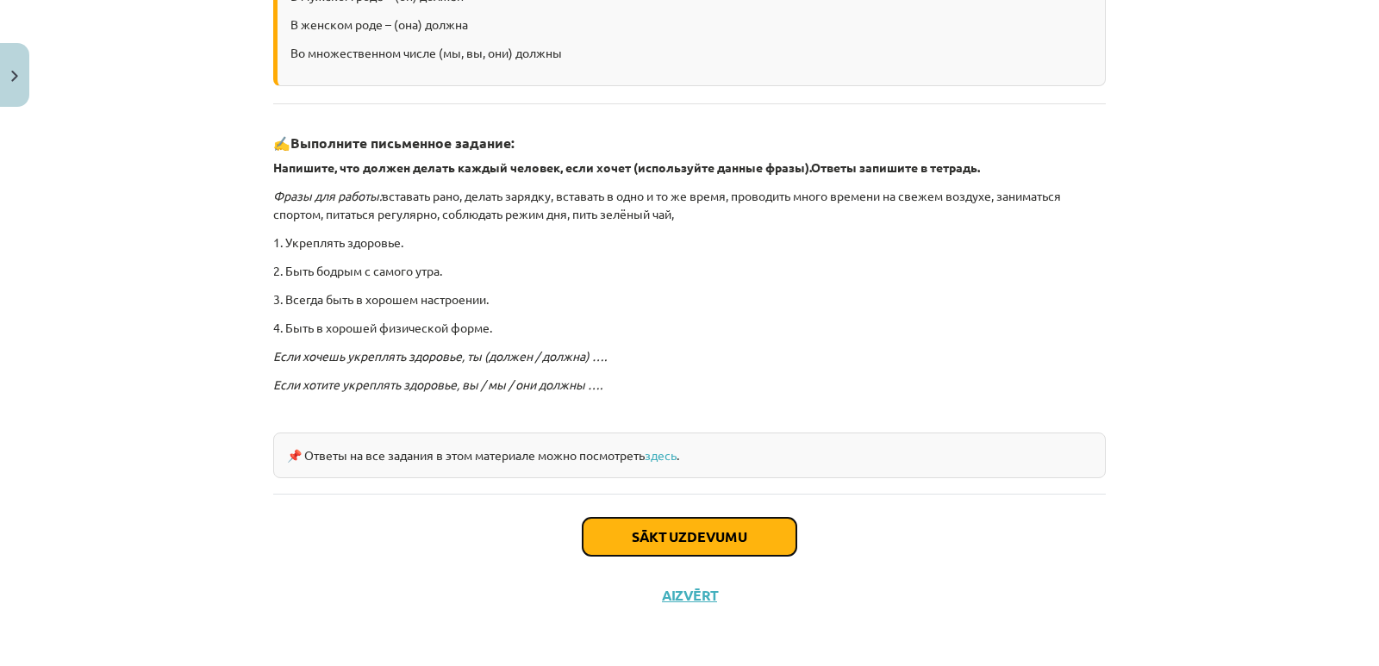
click at [663, 521] on button "Sākt uzdevumu" at bounding box center [689, 537] width 214 height 38
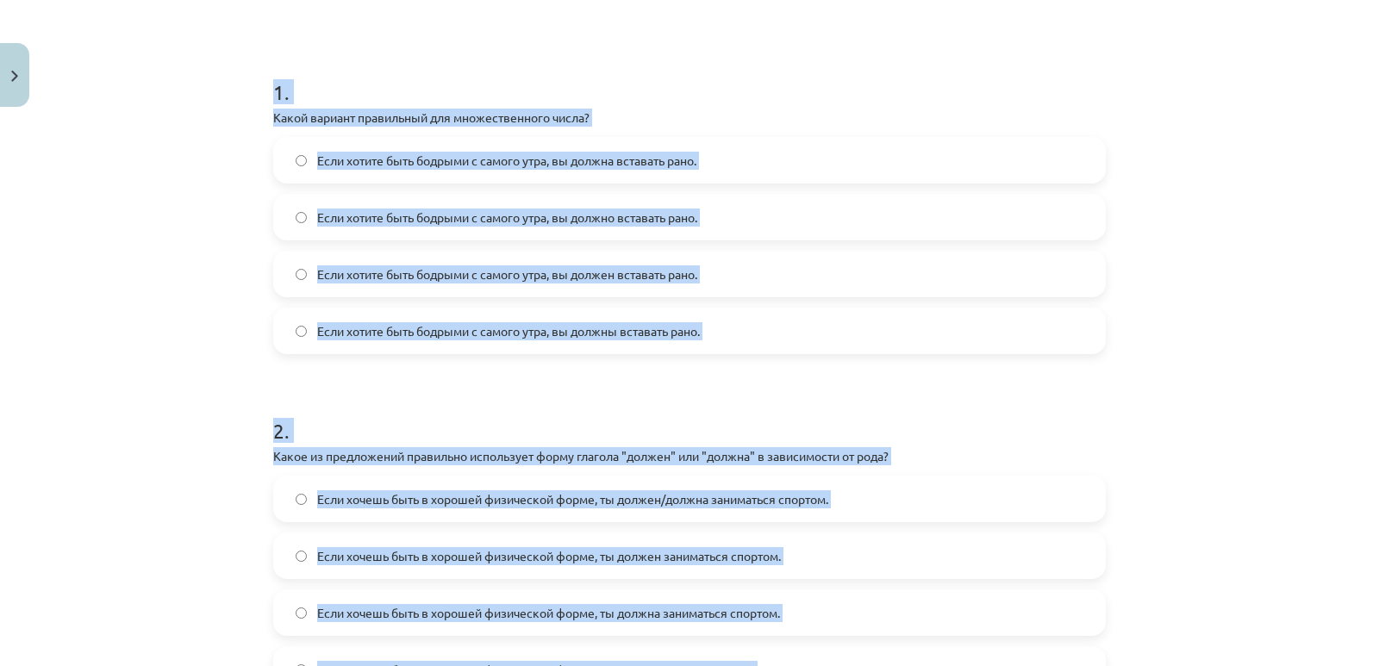
scroll to position [520, 0]
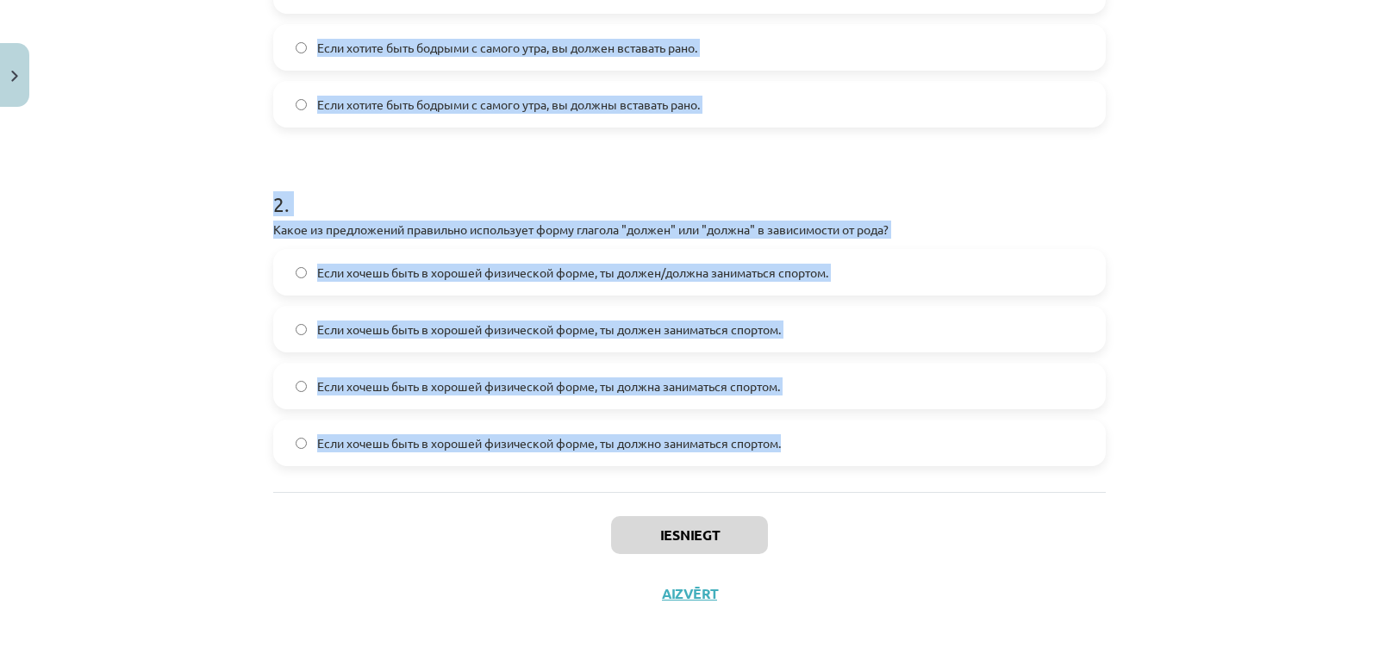
drag, startPoint x: 252, startPoint y: 348, endPoint x: 815, endPoint y: 461, distance: 573.8
click at [806, 439] on div "Mācību tēma: Krievu valodas b1 - 11. klases 1.ieskaites mācību materiāls #5 📖 §…" at bounding box center [689, 333] width 1379 height 666
copy form "1 . Какой вариант правильный для множественного числа? Если хотите быть бодрыми…"
click at [263, 393] on div "4 XP Saņemsi Grūts 588 pilda Apraksts Uzdevums Palīdzība 1 . Какой вариант прав…" at bounding box center [689, 109] width 853 height 1028
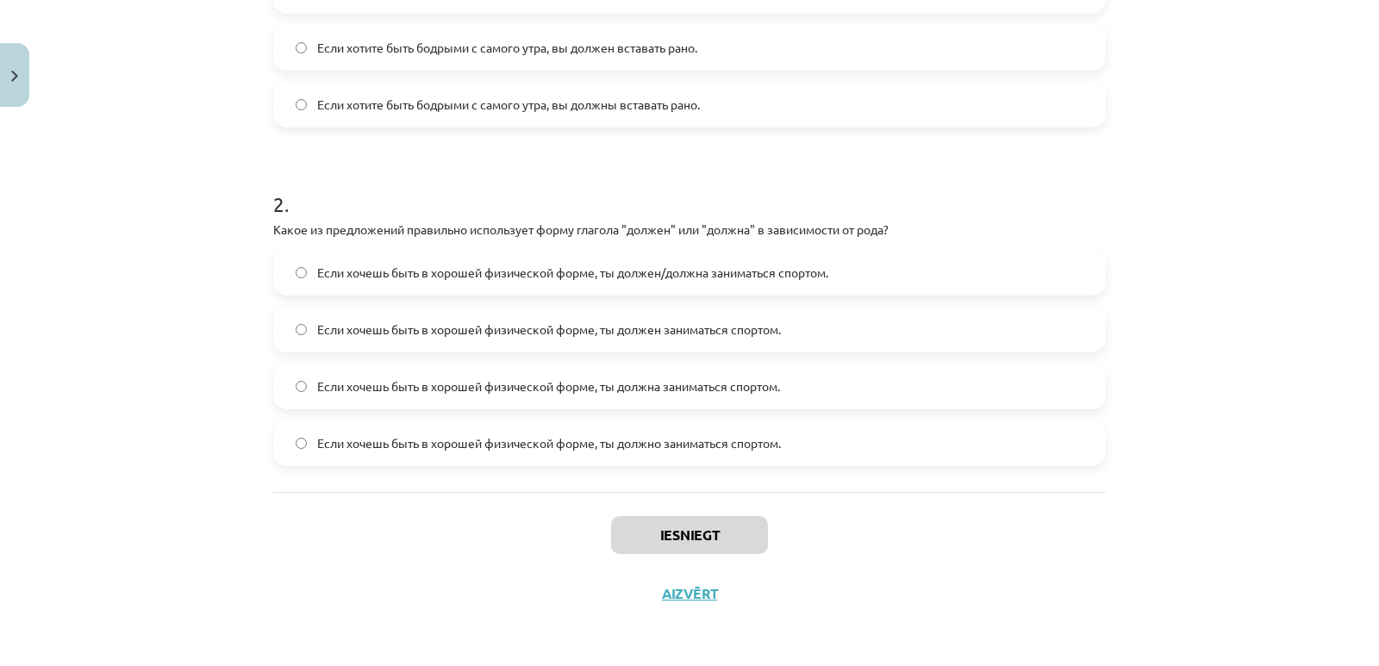
click at [440, 296] on div "Если хочешь быть в хорошей физической форме, ты должен/должна заниматься спорто…" at bounding box center [689, 357] width 832 height 217
click at [426, 267] on span "Если хочешь быть в хорошей физической форме, ты должен/должна заниматься спорто…" at bounding box center [572, 273] width 511 height 18
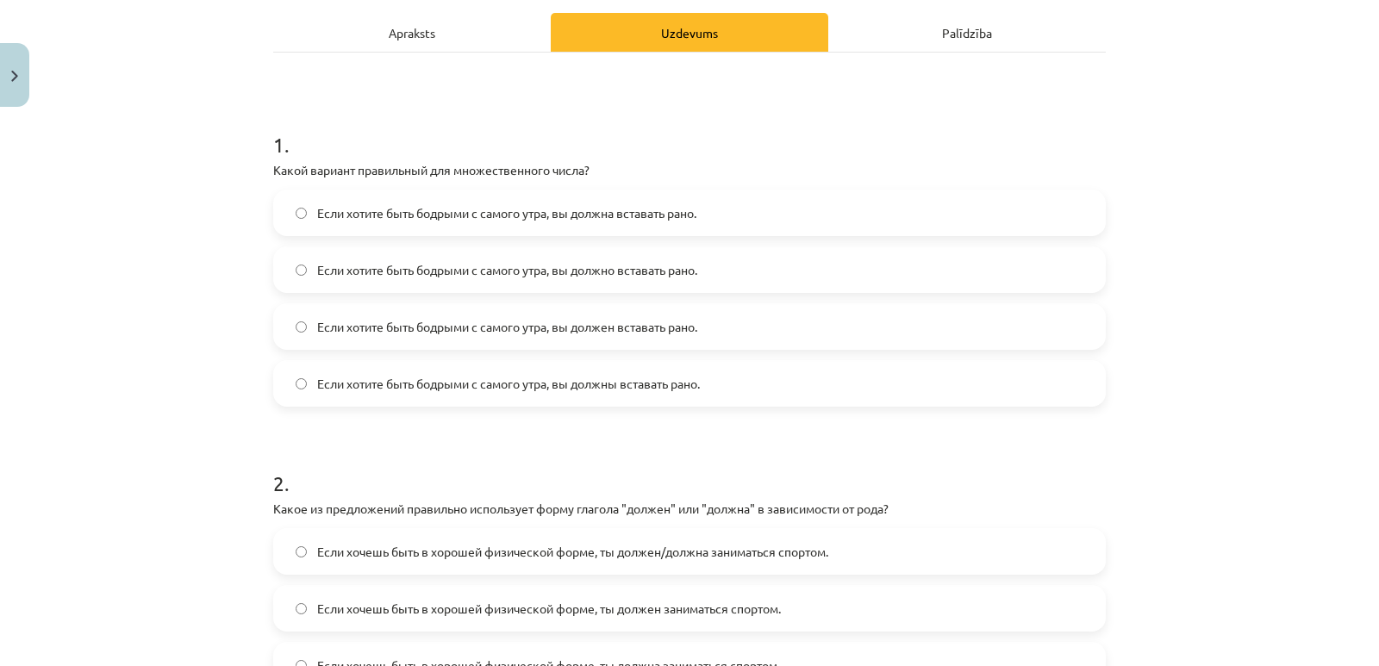
scroll to position [233, 0]
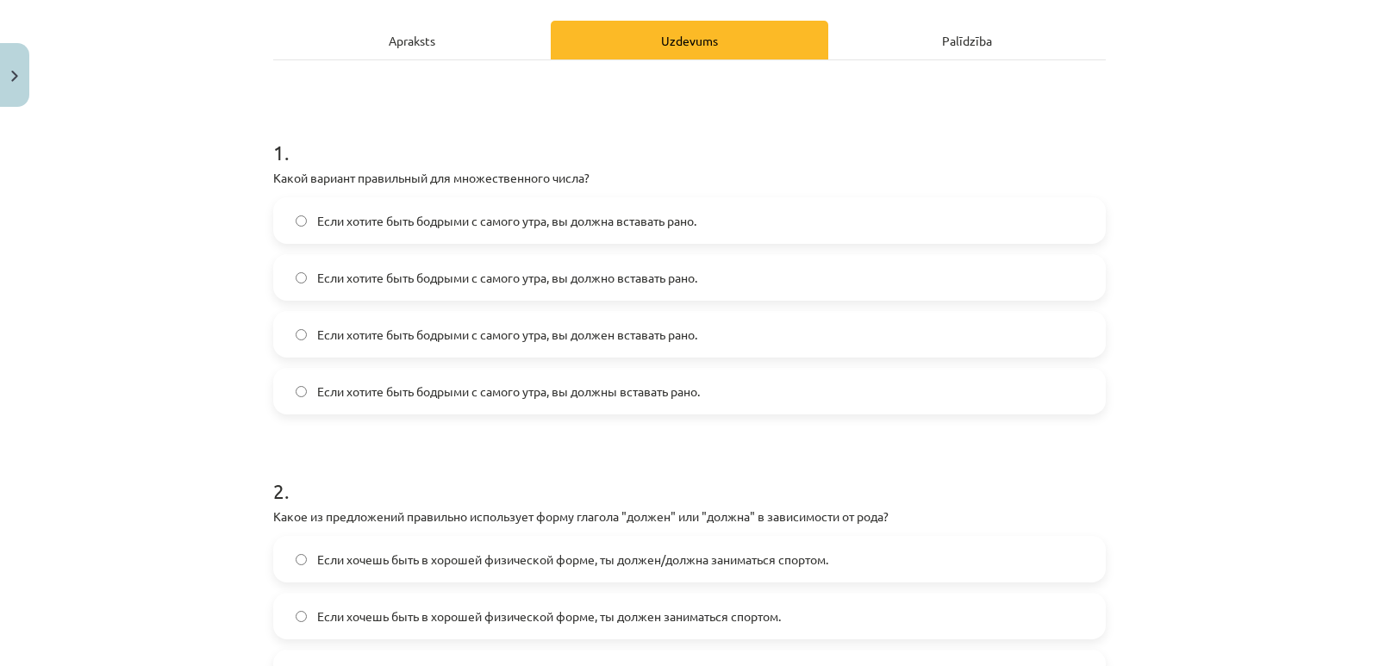
click at [695, 374] on label "Если хотите быть бодрыми с самого утра, вы должны вставать рано." at bounding box center [689, 391] width 829 height 43
click at [729, 383] on label "Если хотите быть бодрыми с самого утра, вы должны вставать рано." at bounding box center [689, 391] width 829 height 43
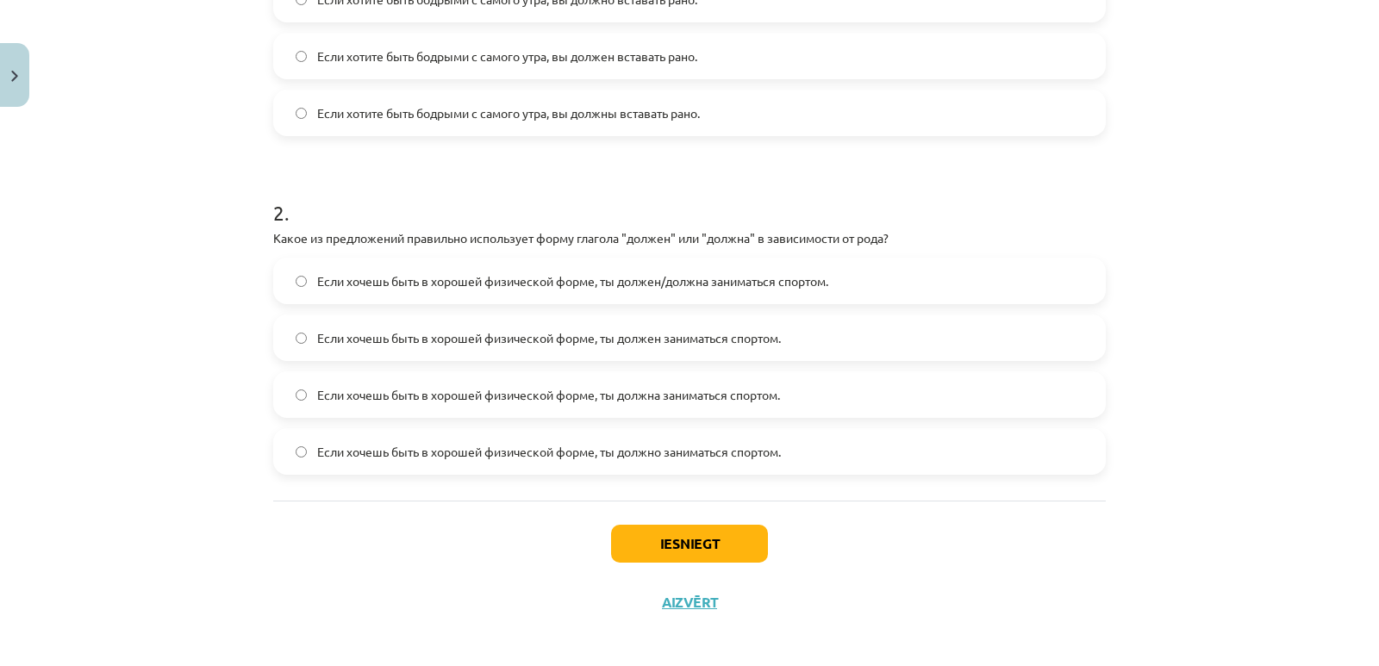
scroll to position [520, 0]
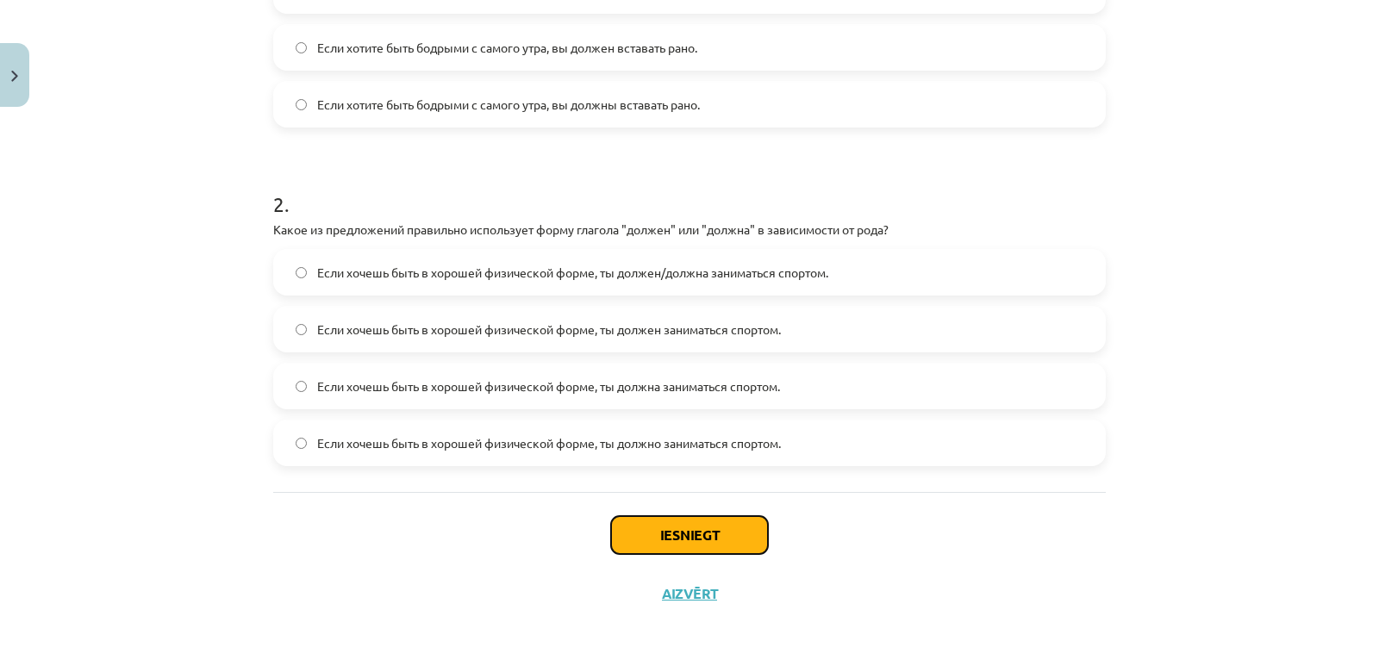
click at [696, 522] on button "Iesniegt" at bounding box center [689, 535] width 157 height 38
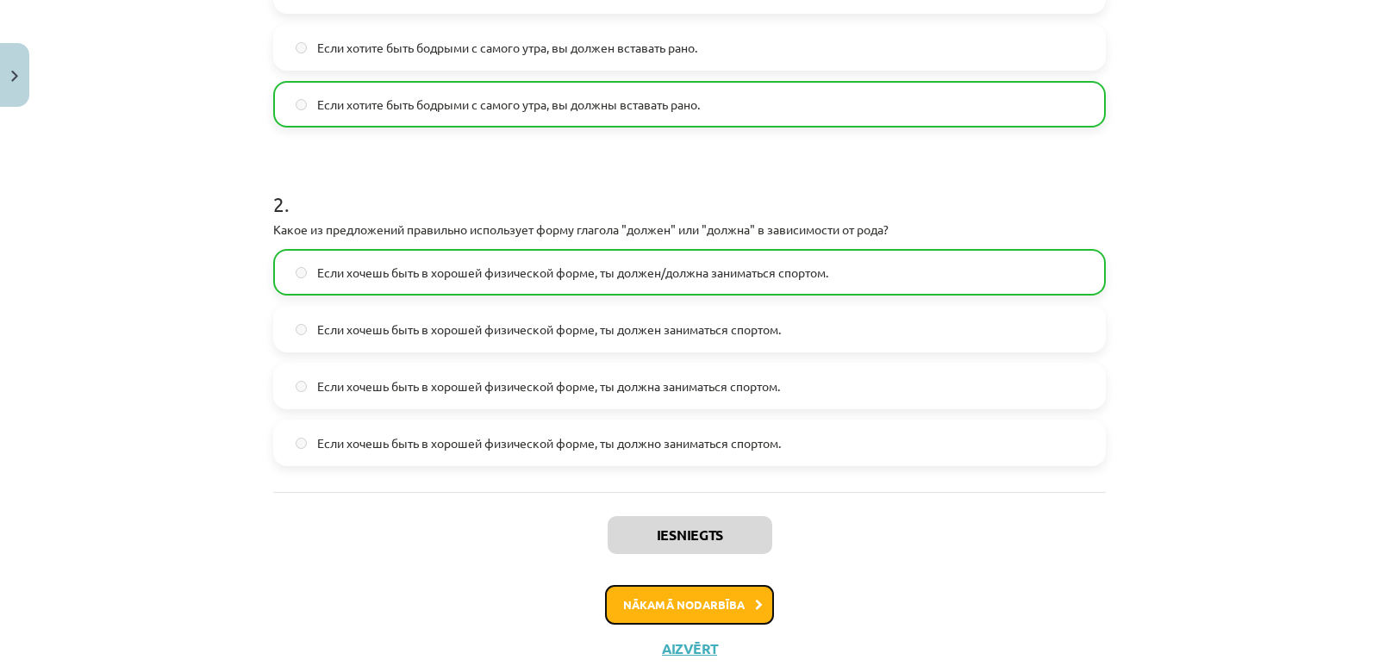
click at [694, 616] on button "Nākamā nodarbība" at bounding box center [689, 605] width 169 height 40
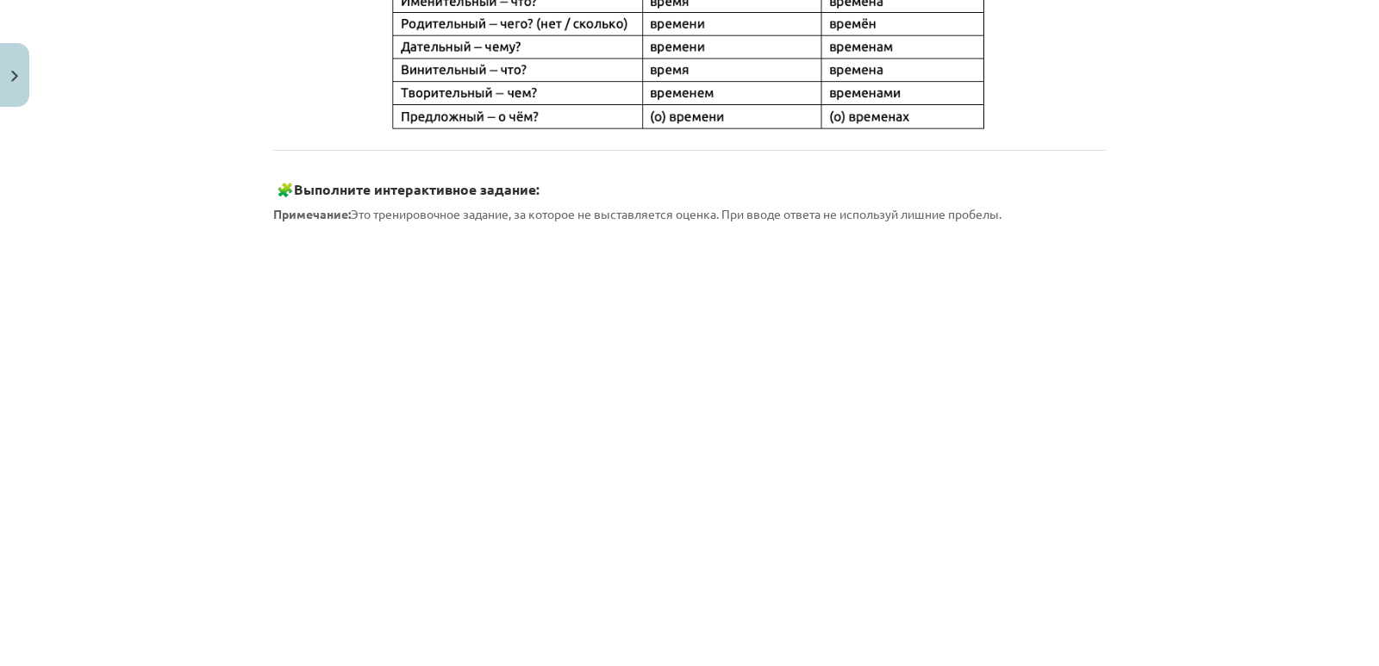
scroll to position [1319, 0]
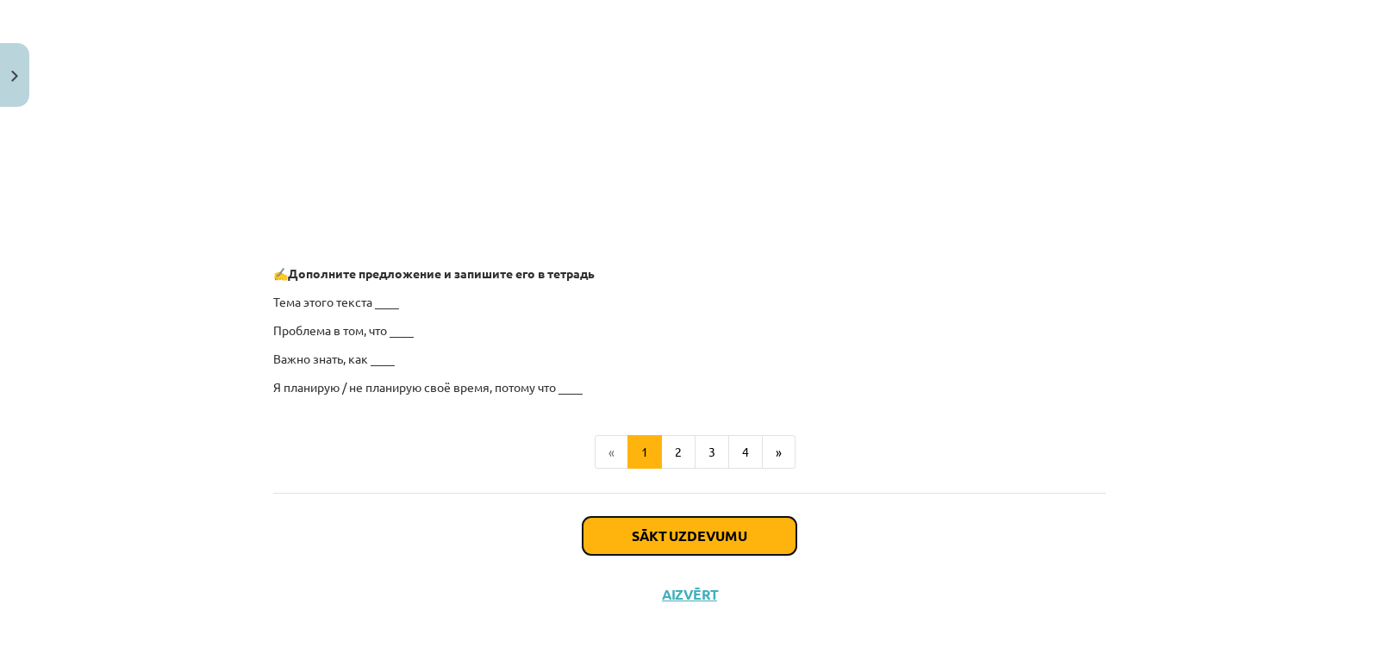
click at [701, 535] on button "Sākt uzdevumu" at bounding box center [689, 536] width 214 height 38
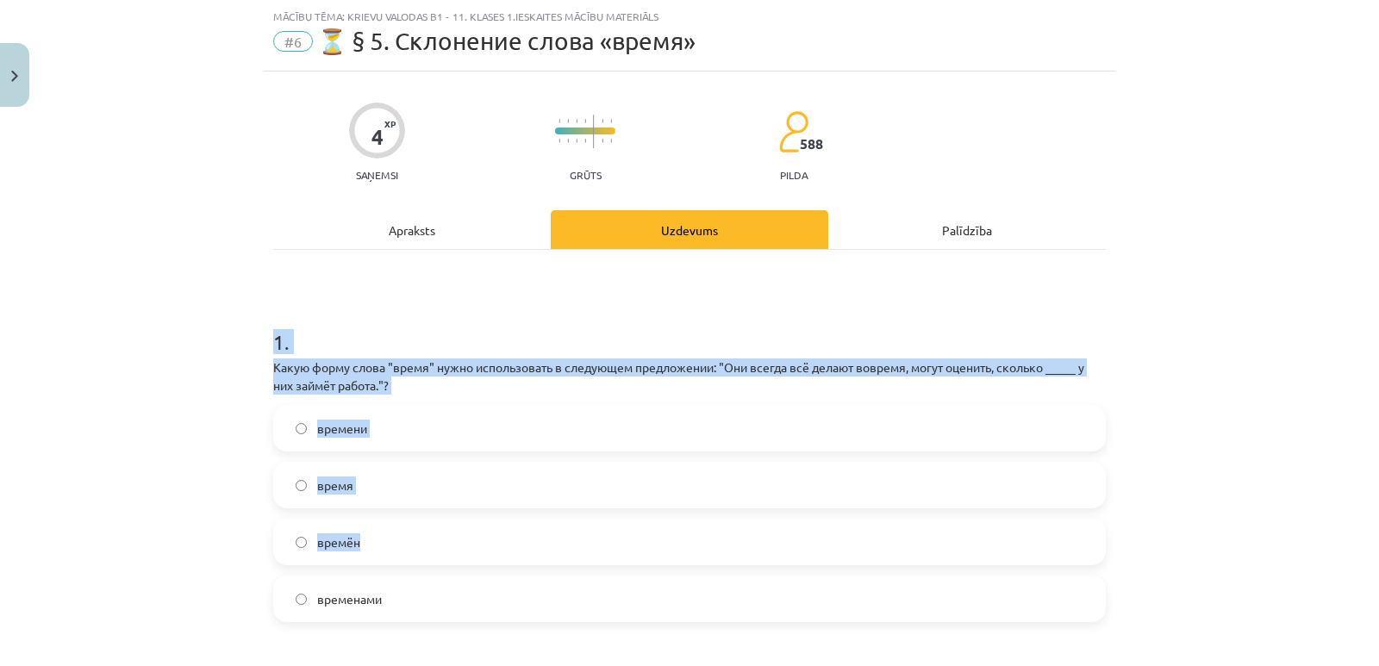
scroll to position [538, 0]
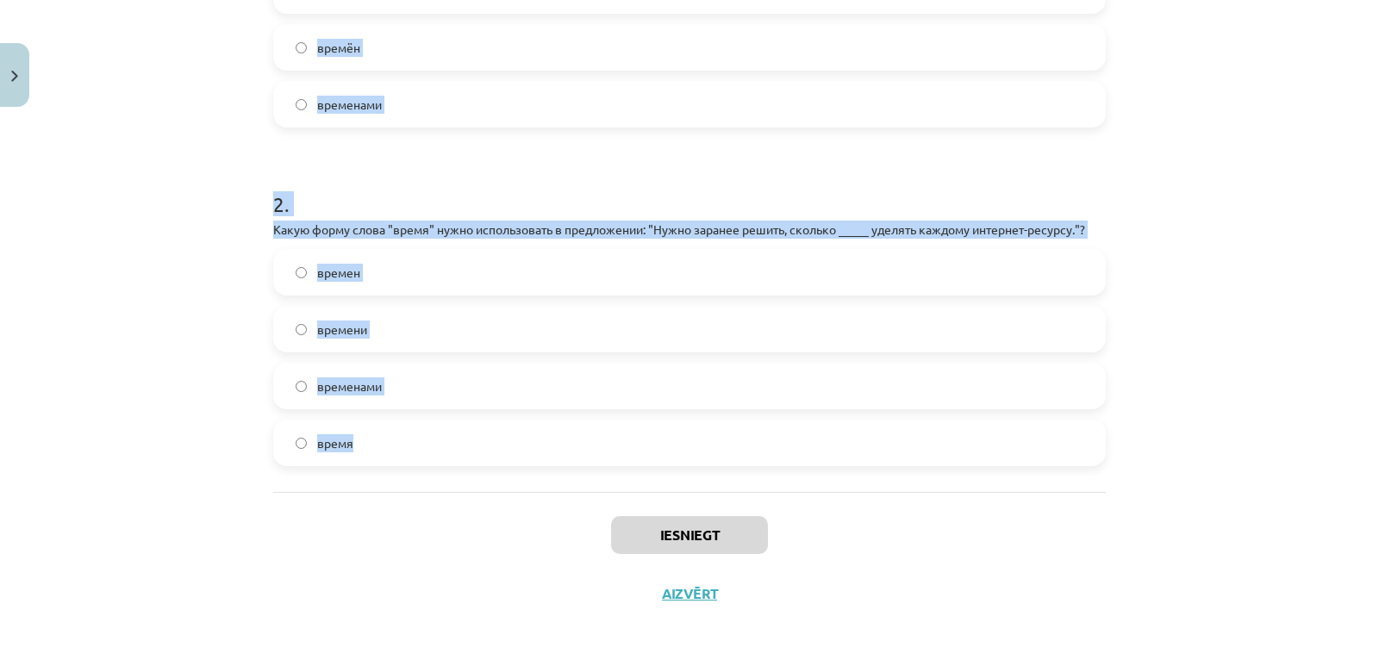
drag, startPoint x: 252, startPoint y: 337, endPoint x: 614, endPoint y: 463, distance: 383.1
click at [614, 463] on div "Mācību tēma: Krievu valodas b1 - 11. klases 1.ieskaites mācību materiāls #6 ⏳ §…" at bounding box center [689, 333] width 1379 height 666
copy form "1 . Какую форму слова "время" нужно использовать в следующем предложении: "Они …"
click at [190, 311] on div "Mācību tēma: Krievu valodas b1 - 11. klases 1.ieskaites mācību materiāls #6 ⏳ §…" at bounding box center [689, 333] width 1379 height 666
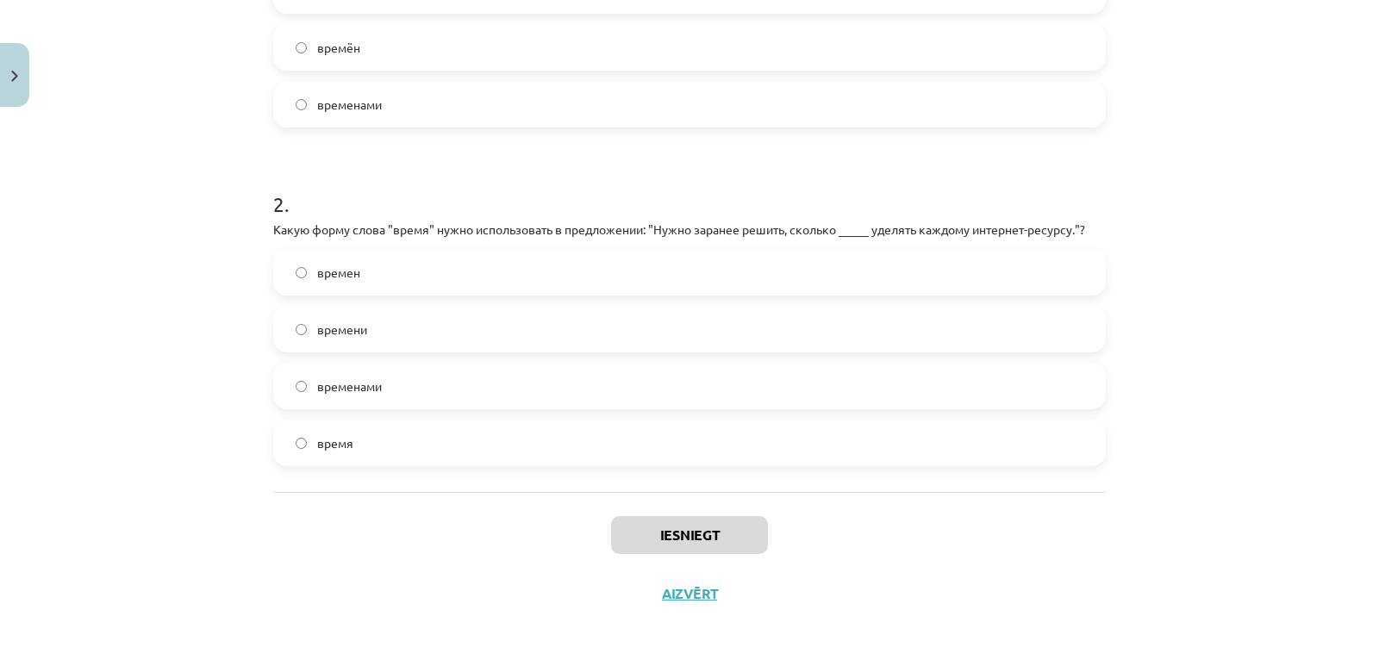
click at [330, 331] on span "времени" at bounding box center [342, 330] width 50 height 18
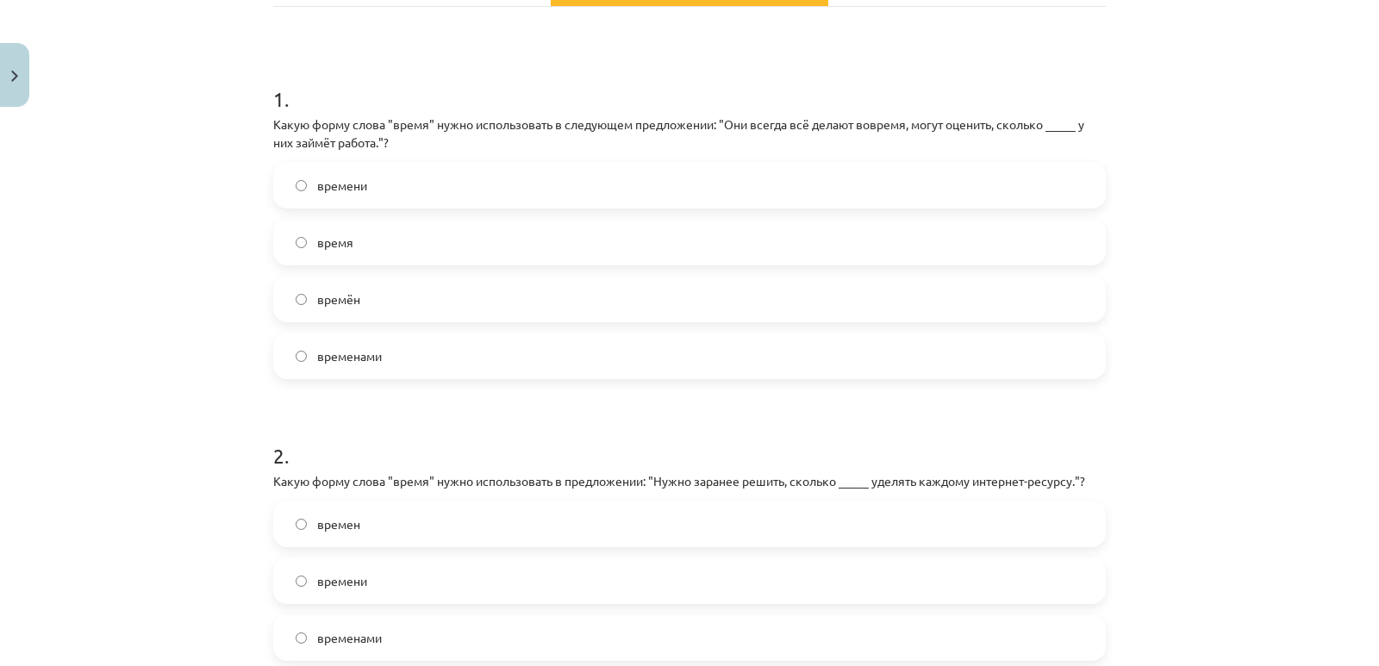
scroll to position [251, 0]
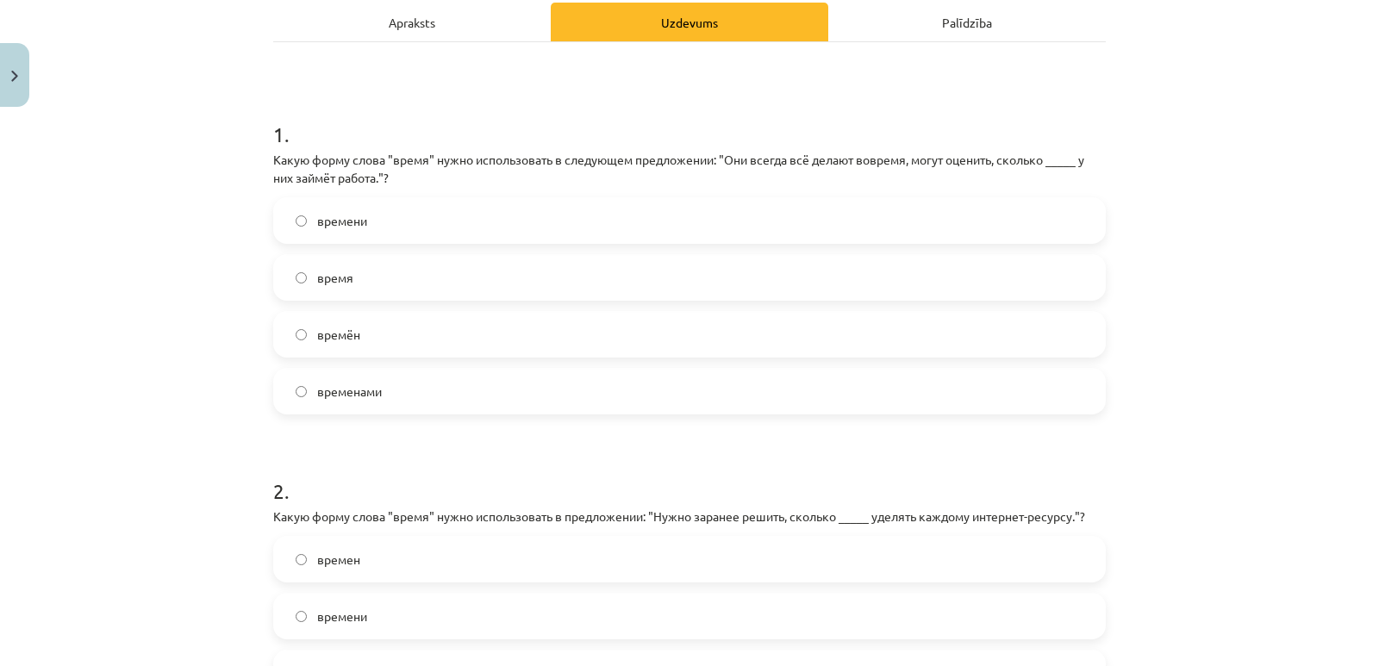
click at [346, 213] on span "времени" at bounding box center [342, 221] width 50 height 18
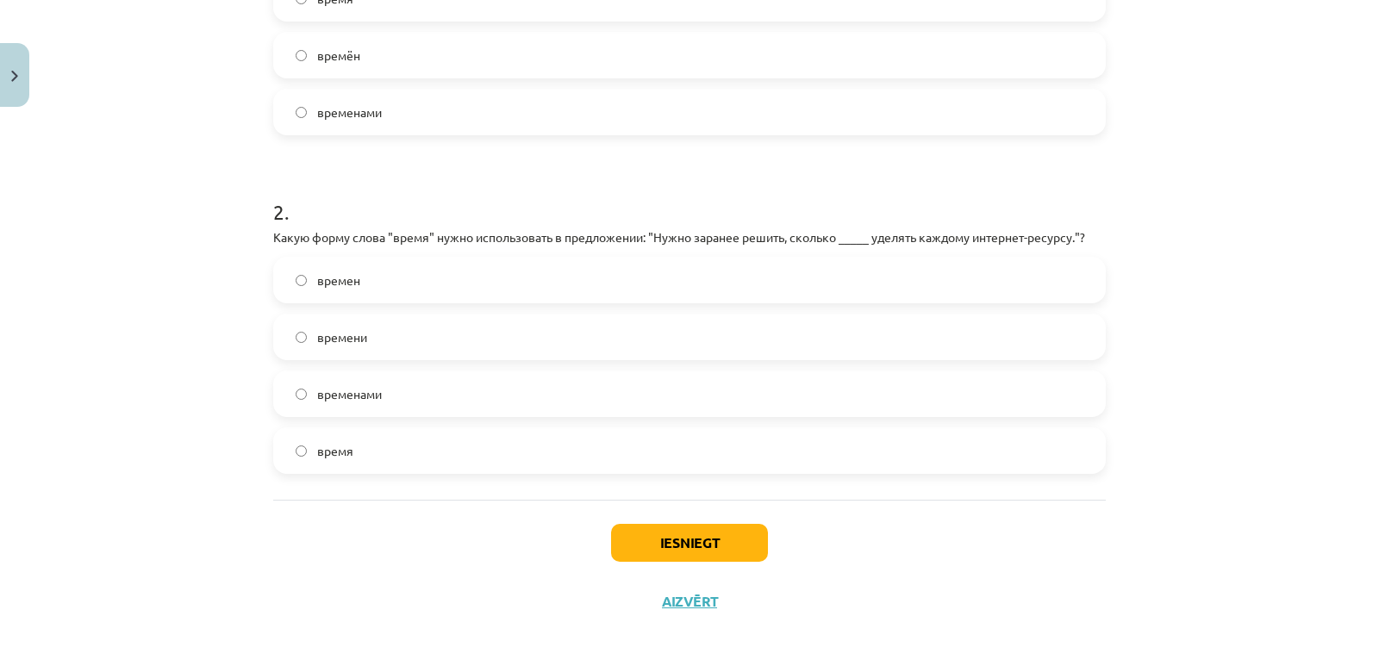
scroll to position [538, 0]
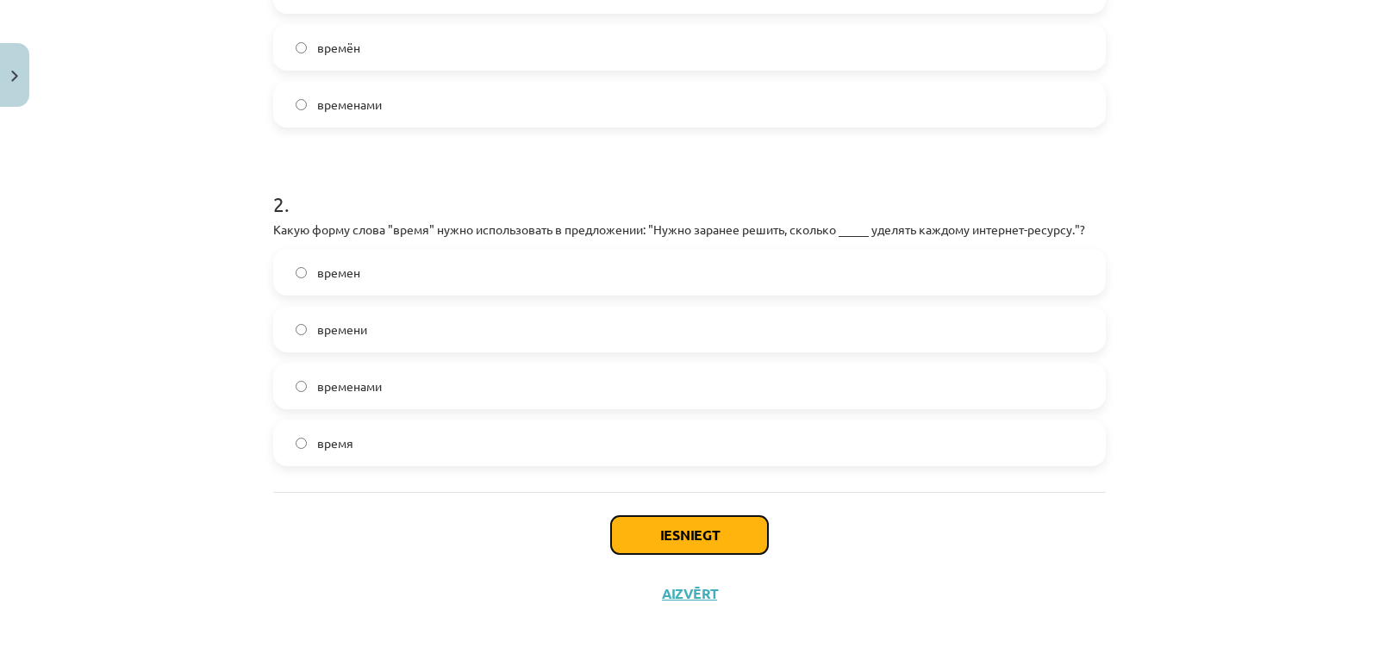
click at [683, 526] on button "Iesniegt" at bounding box center [689, 535] width 157 height 38
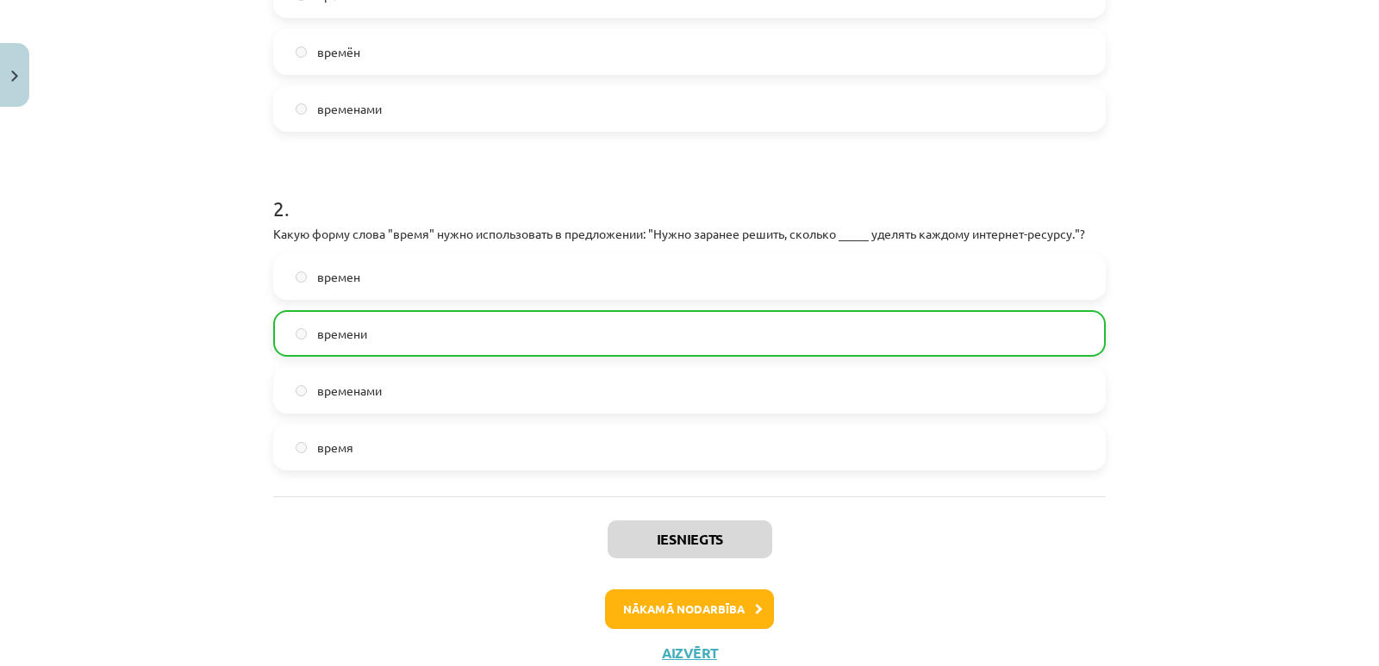
scroll to position [593, 0]
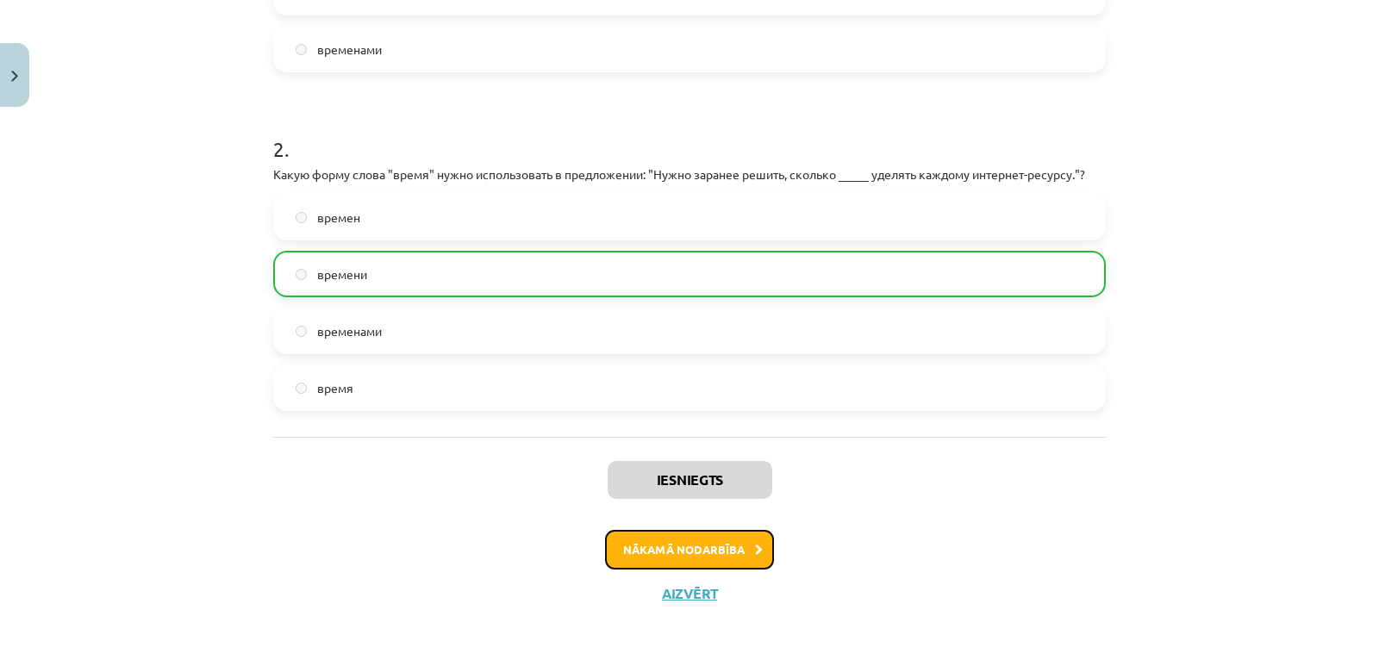
click at [726, 561] on button "Nākamā nodarbība" at bounding box center [689, 550] width 169 height 40
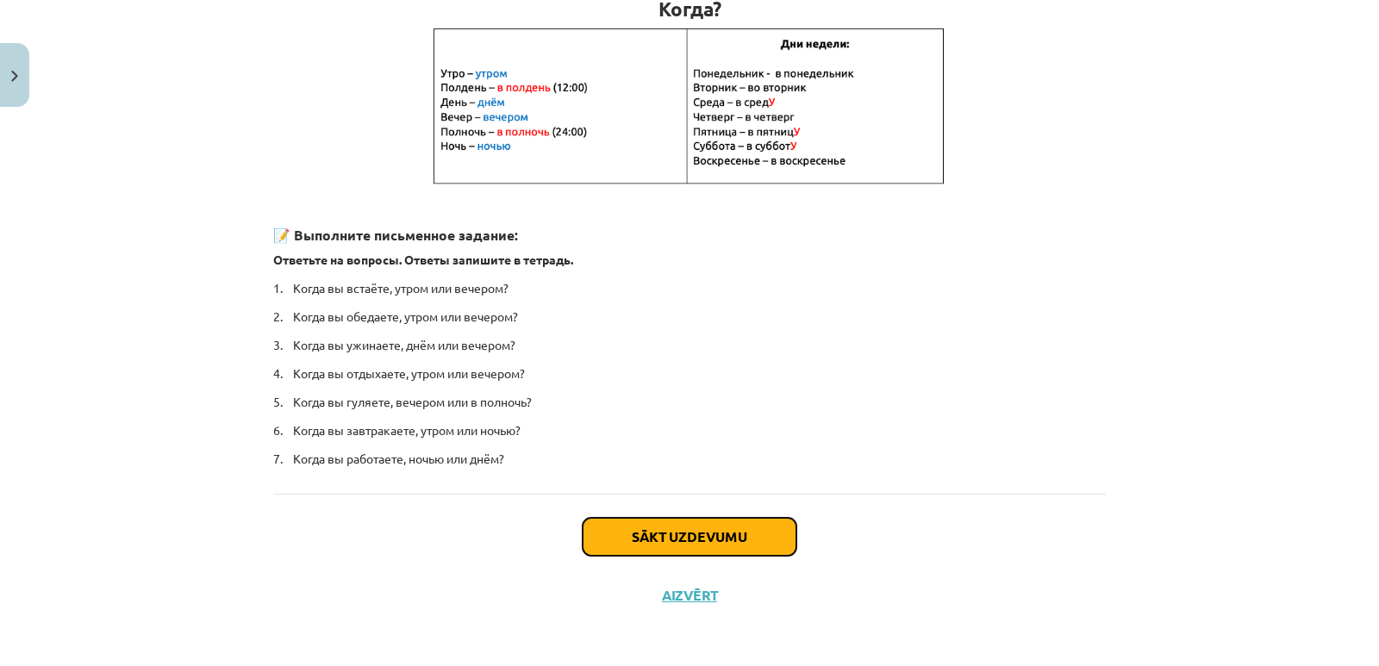
click at [680, 546] on button "Sākt uzdevumu" at bounding box center [689, 537] width 214 height 38
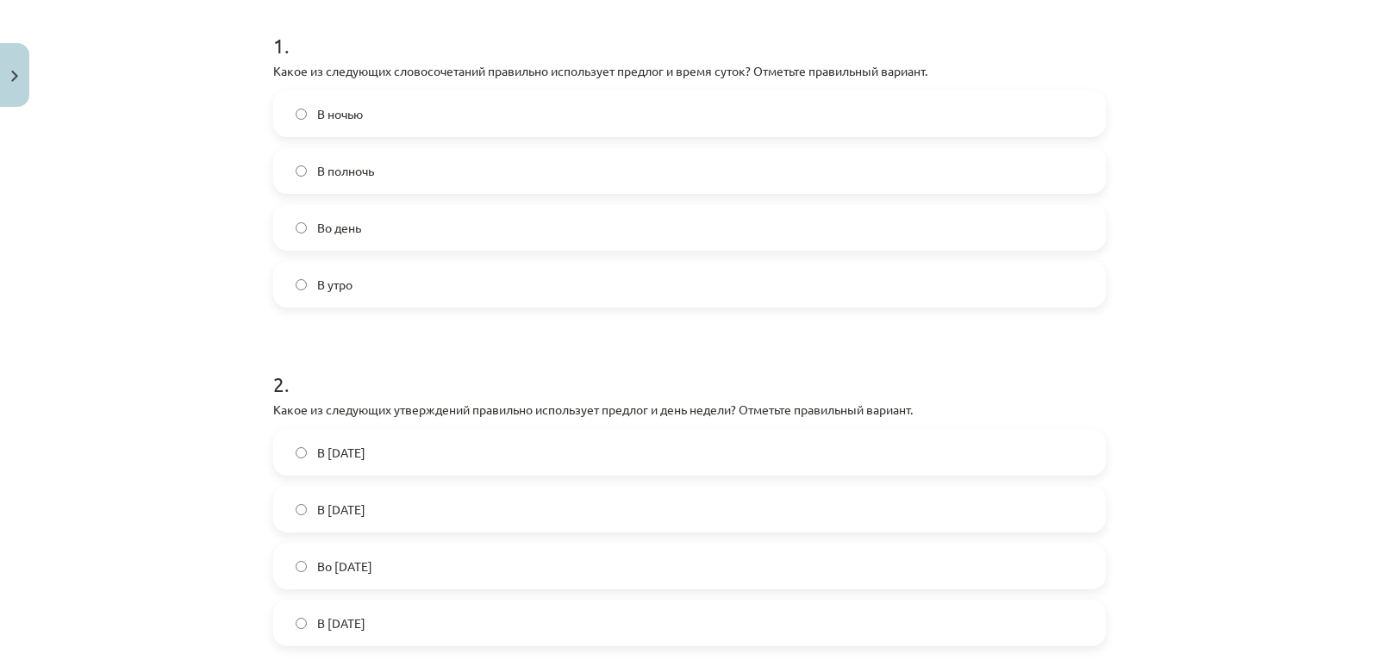
scroll to position [520, 0]
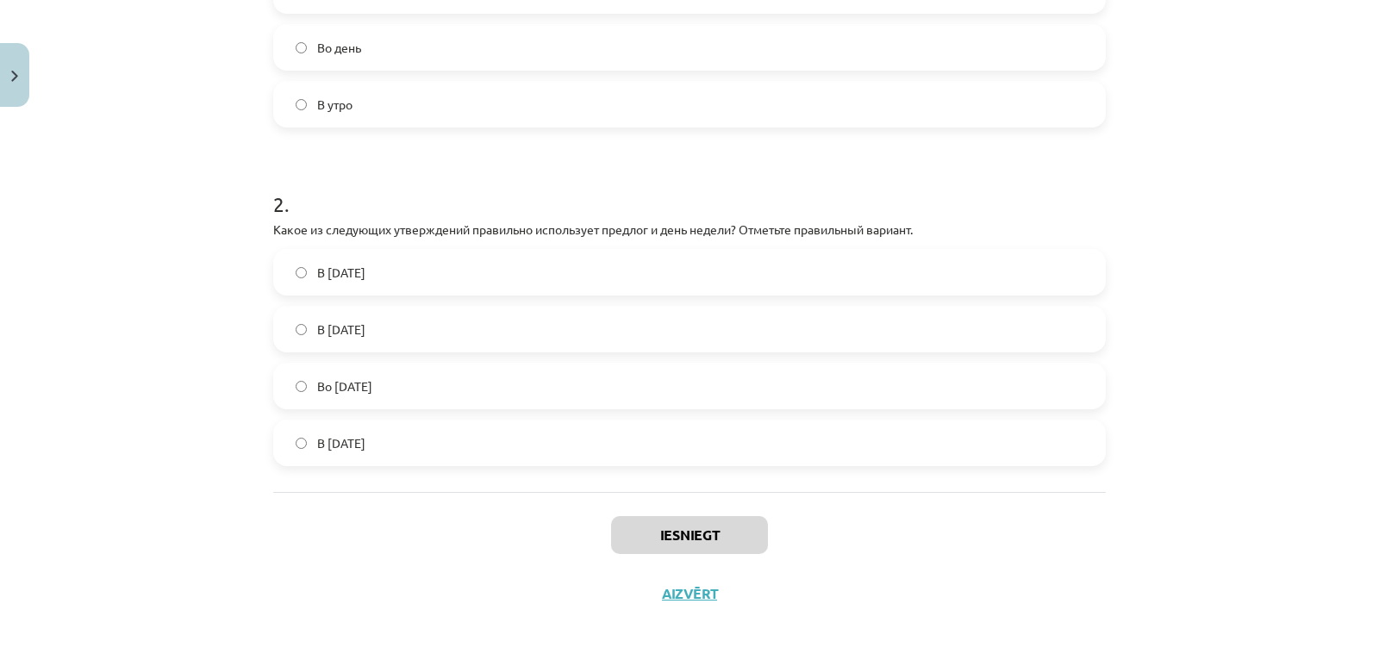
drag, startPoint x: 527, startPoint y: 417, endPoint x: 750, endPoint y: 482, distance: 232.3
click at [757, 476] on div "Mācību tēma: Krievu valodas b1 - 11. klases 1.ieskaites mācību materiāls #7 📅 §…" at bounding box center [689, 333] width 1379 height 666
copy form "1 . Какое из следующих словосочетаний правильно использует предлог и время суто…"
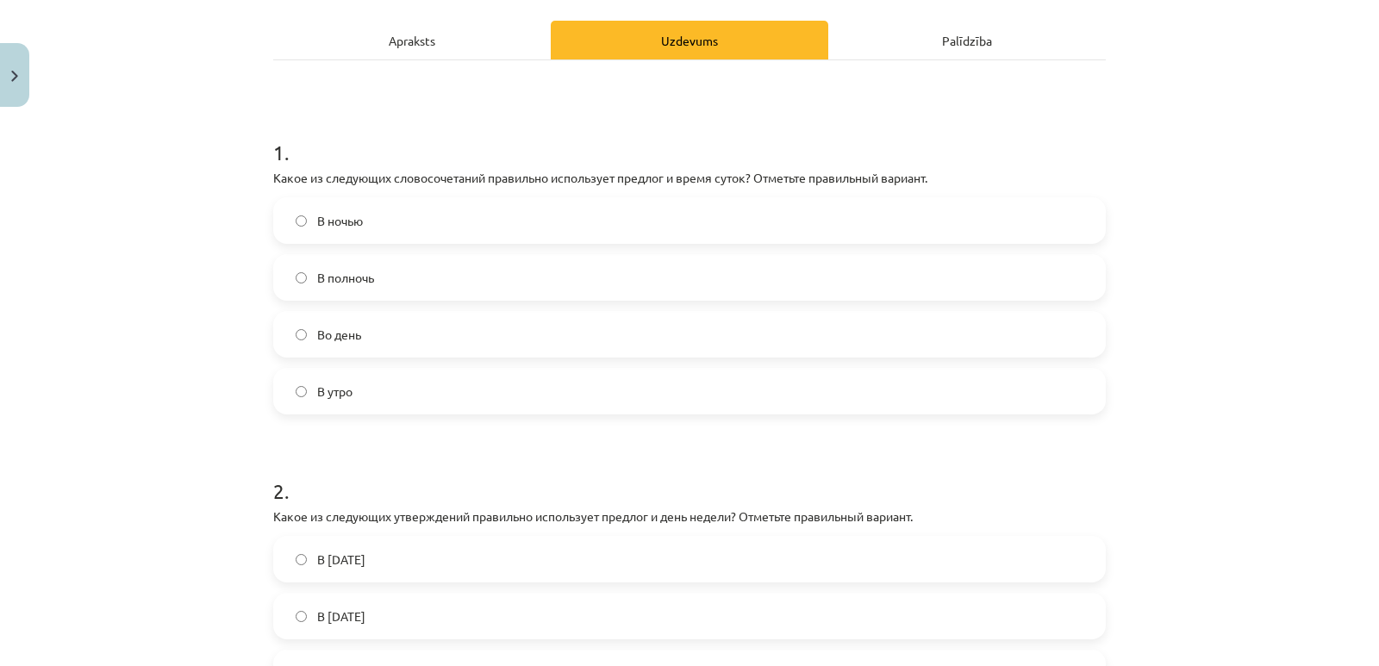
click at [368, 249] on div "В ночью В полночь Во день В утро" at bounding box center [689, 305] width 832 height 217
click at [362, 271] on span "В полночь" at bounding box center [345, 278] width 57 height 18
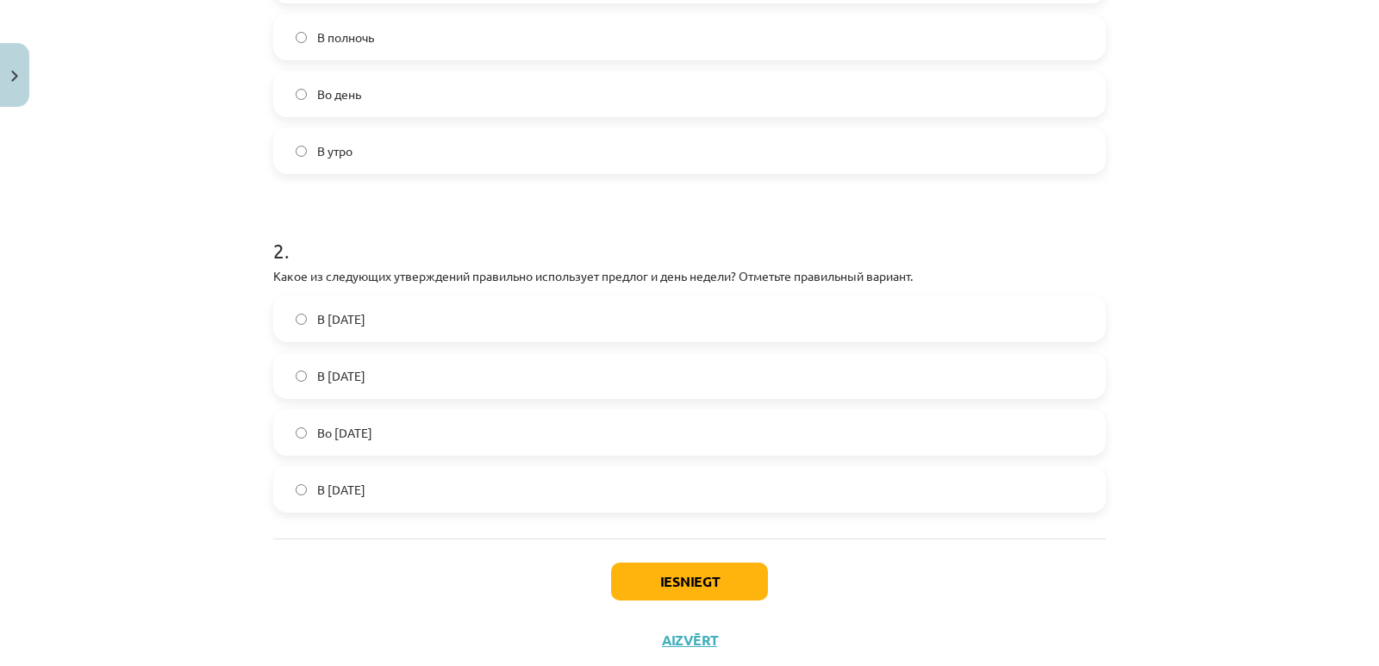
scroll to position [520, 0]
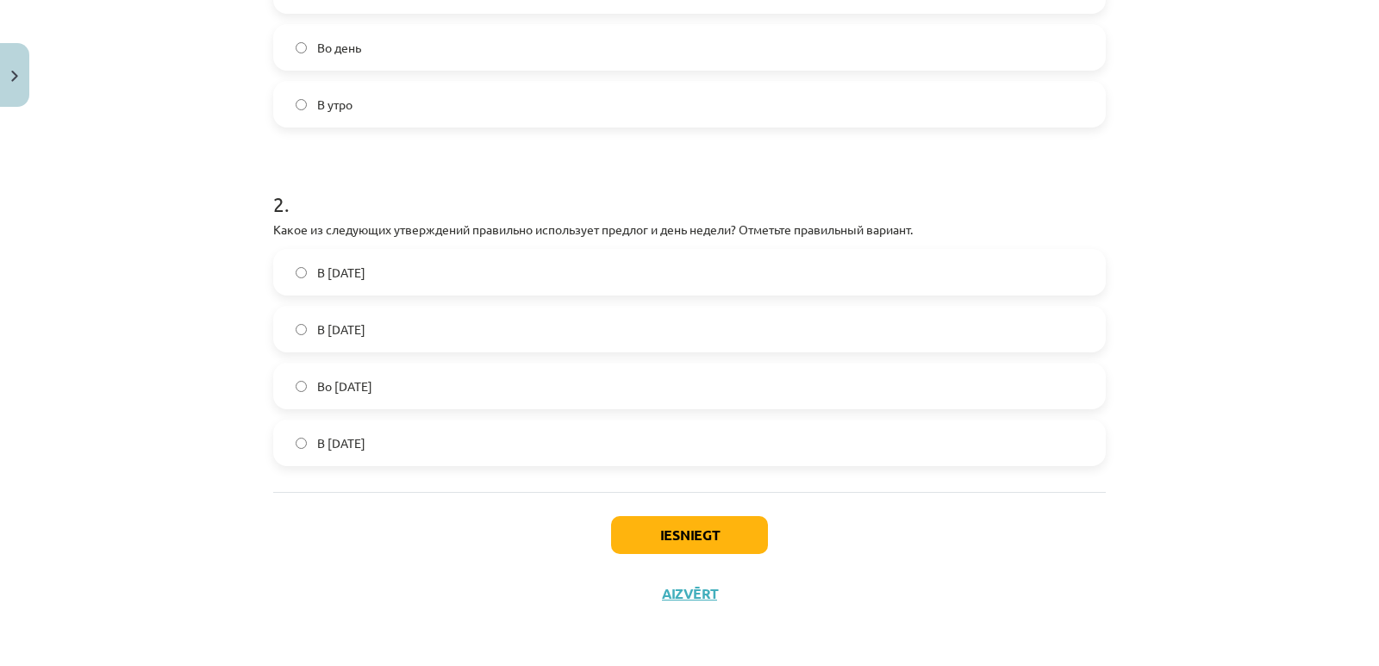
click at [361, 385] on span "Во вторник" at bounding box center [344, 386] width 55 height 18
click at [662, 523] on button "Iesniegt" at bounding box center [689, 535] width 157 height 38
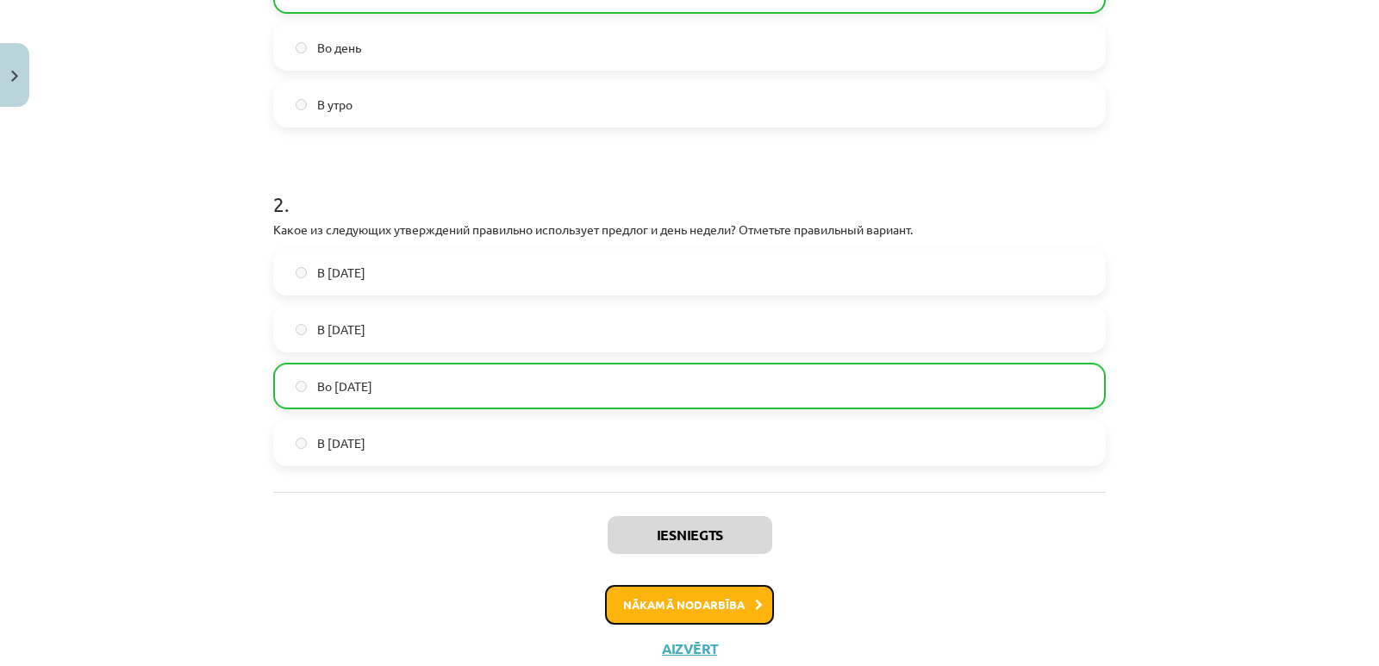
click at [660, 595] on button "Nākamā nodarbība" at bounding box center [689, 605] width 169 height 40
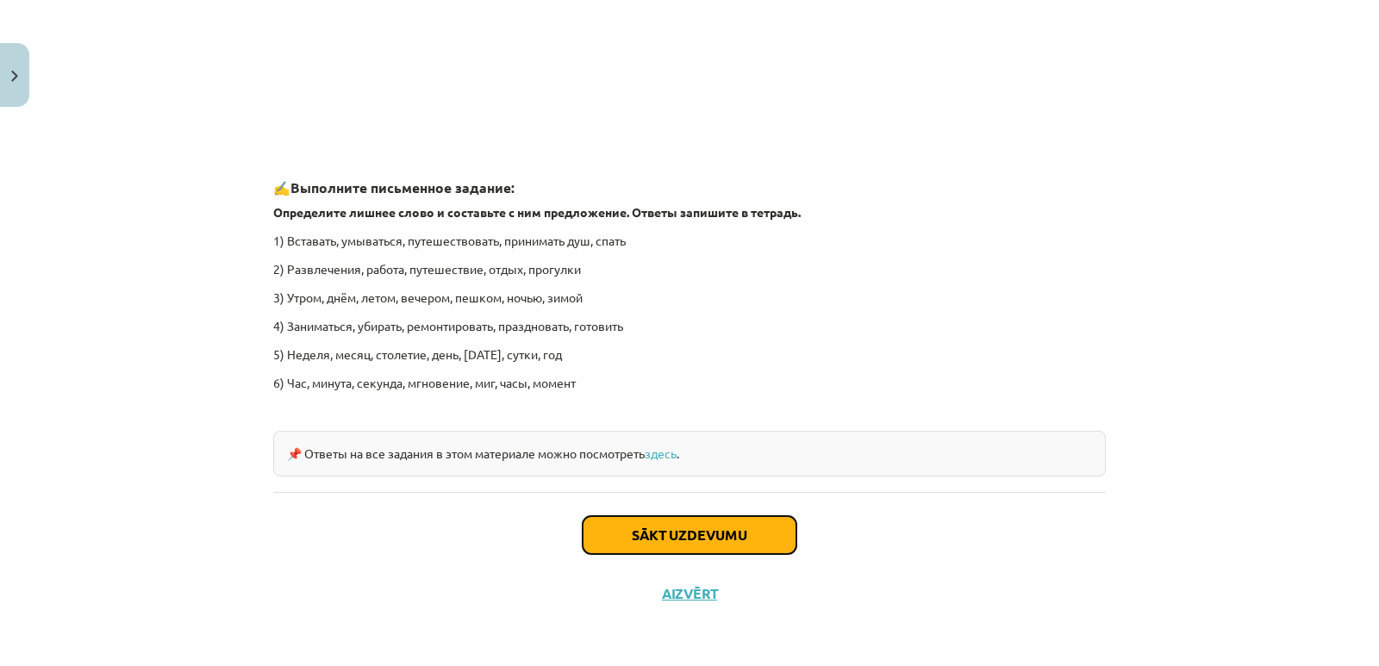
click at [738, 530] on button "Sākt uzdevumu" at bounding box center [689, 535] width 214 height 38
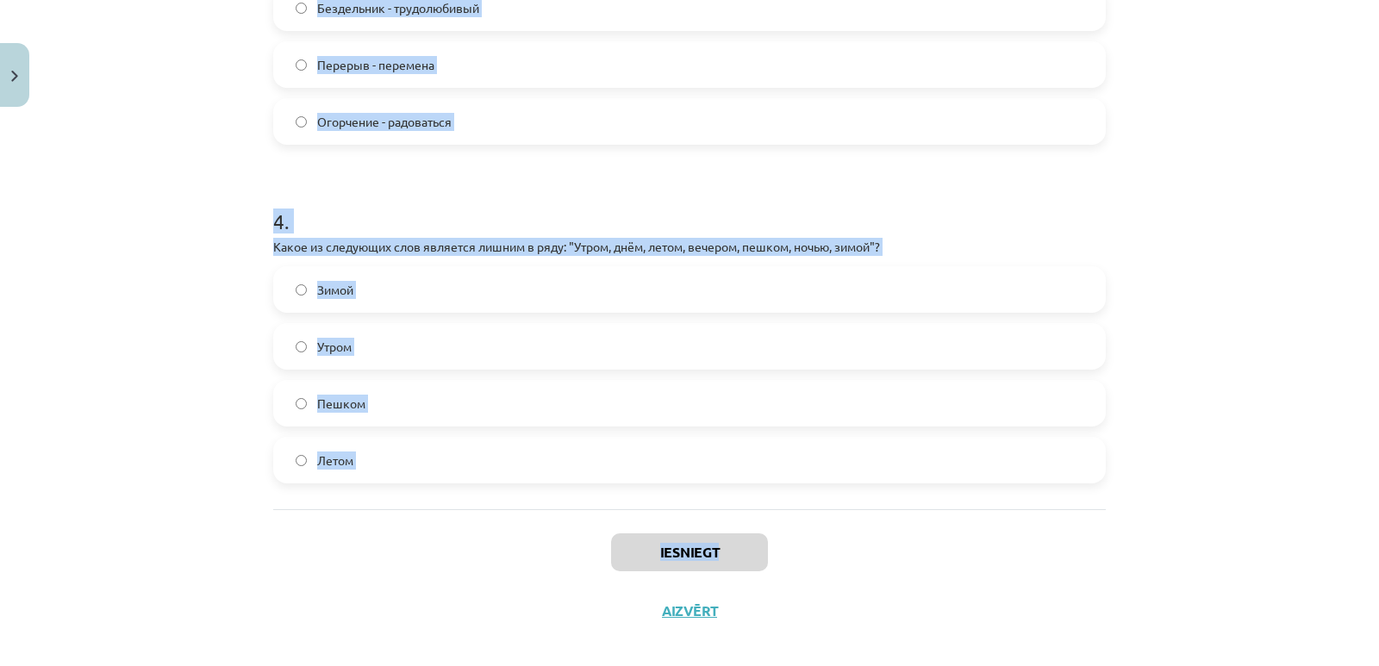
scroll to position [1140, 0]
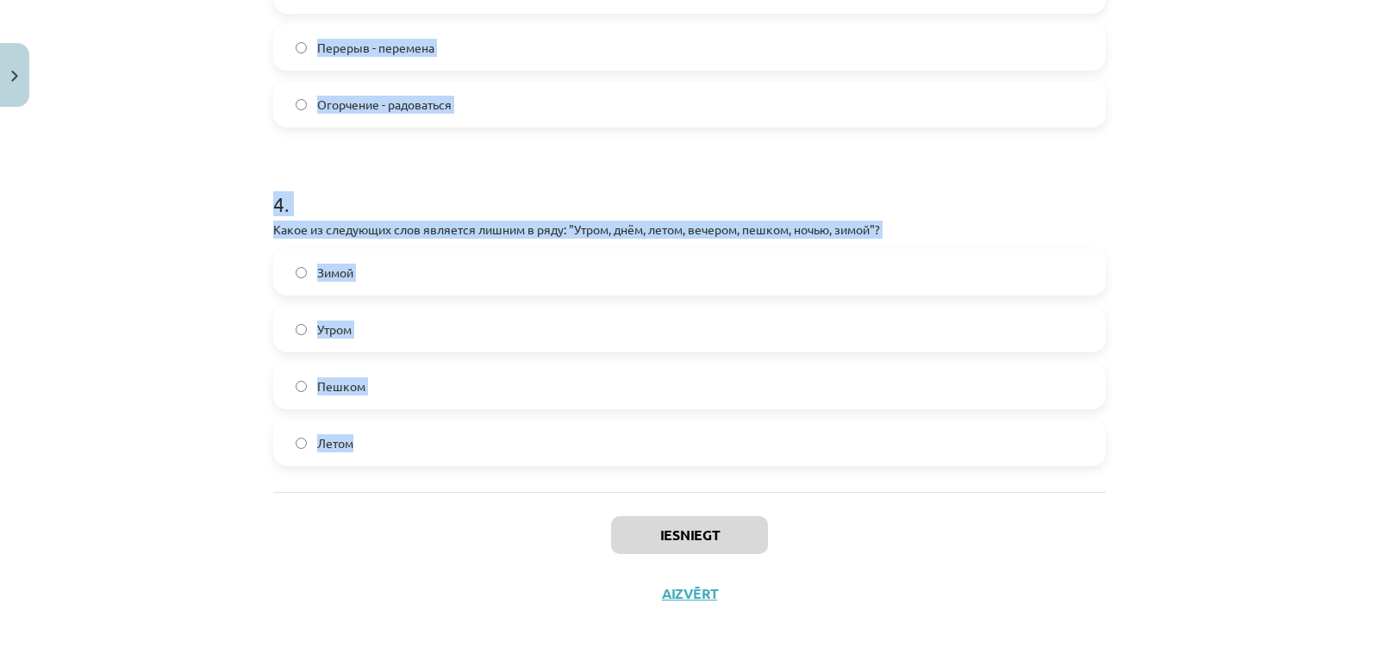
drag, startPoint x: 249, startPoint y: 327, endPoint x: 678, endPoint y: 464, distance: 450.1
click at [678, 464] on div "Mācību tēma: Krievu valodas b1 - 11. klases 1.ieskaites mācību materiāls #8 ⏰ §…" at bounding box center [689, 333] width 1379 height 666
copy form "1 . Какие из следующих пар слов являются антонимами? Рано - поздно Все вышепере…"
click at [100, 348] on div "Mācību tēma: Krievu valodas b1 - 11. klases 1.ieskaites mācību materiāls #8 ⏰ §…" at bounding box center [689, 333] width 1379 height 666
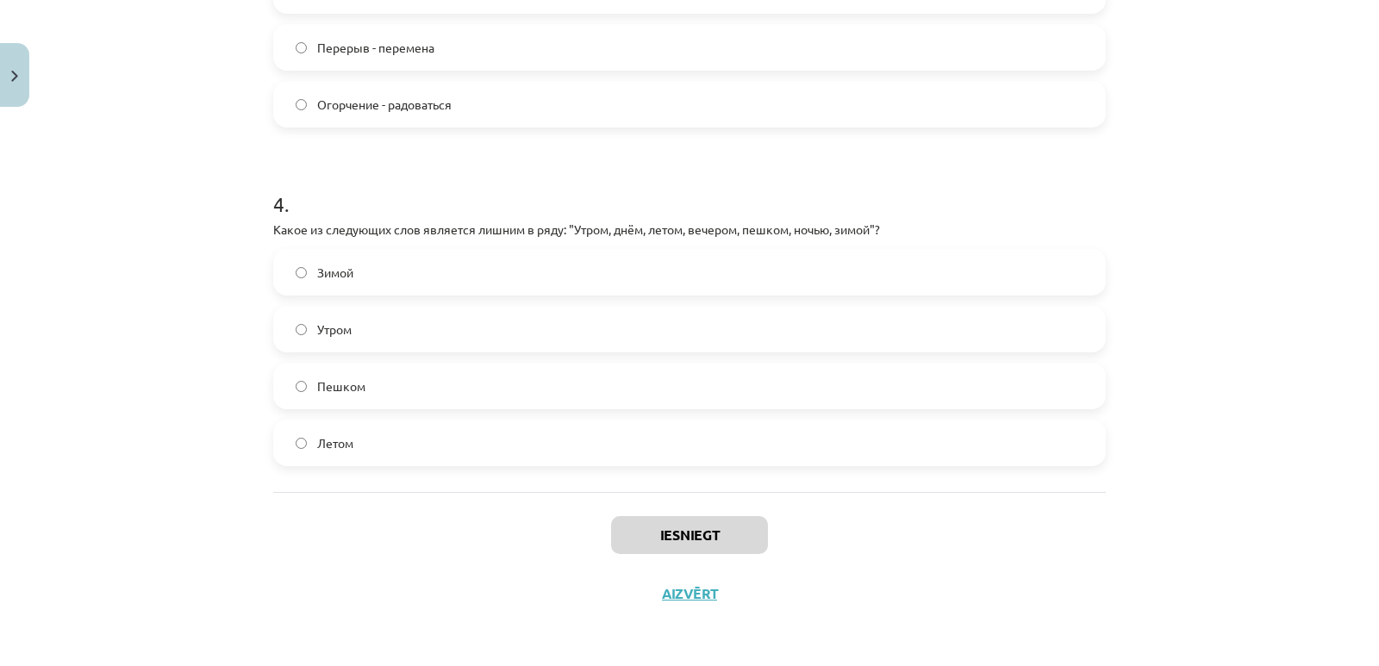
click at [320, 395] on label "Пешком" at bounding box center [689, 385] width 829 height 43
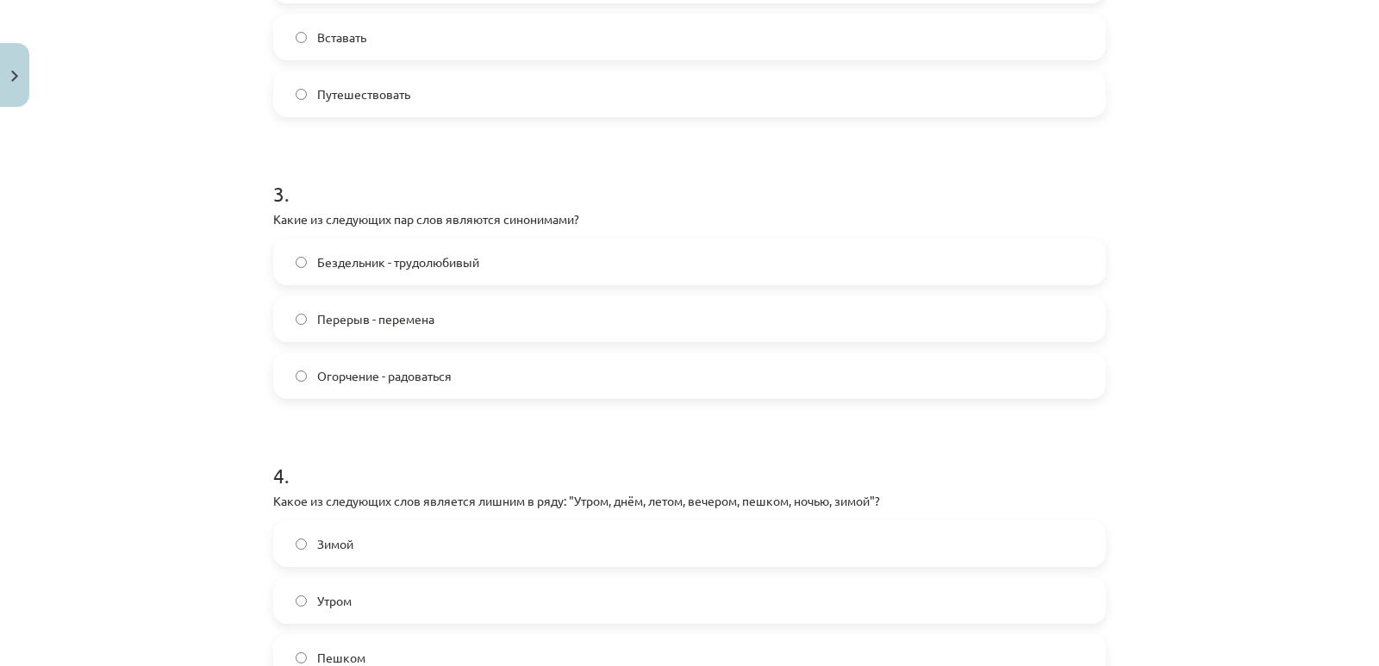
scroll to position [853, 0]
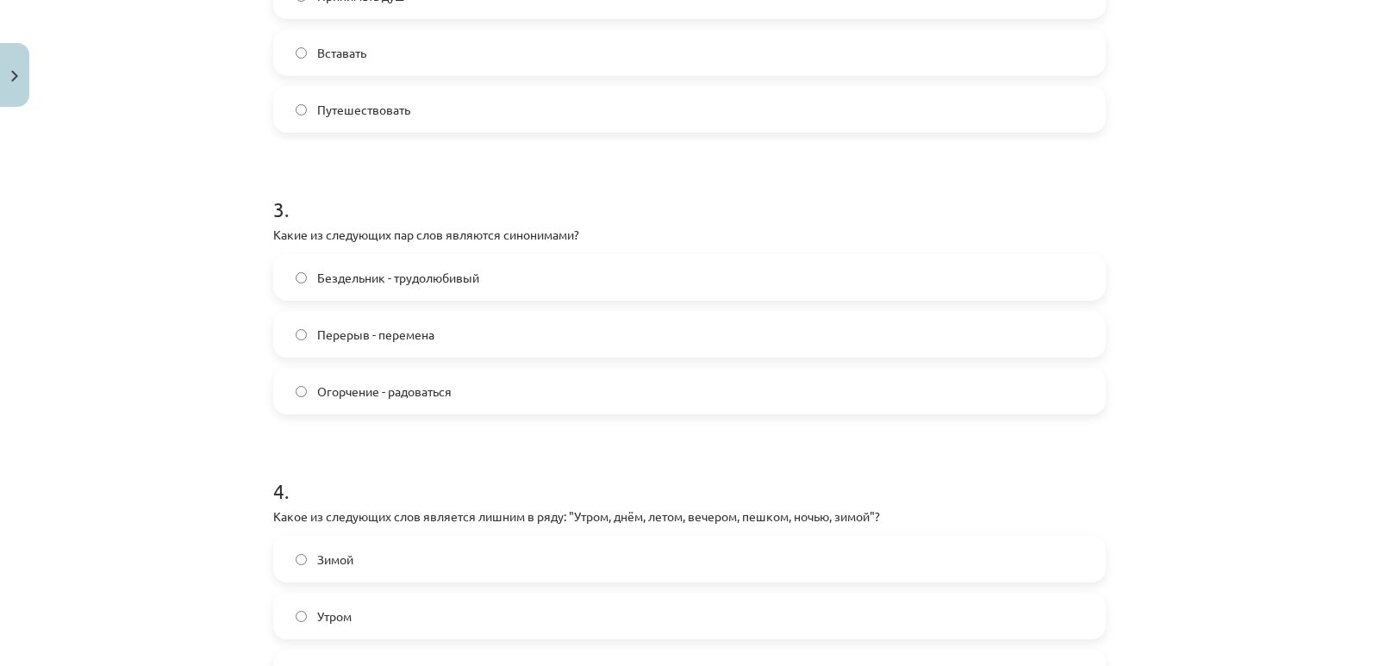
click at [364, 341] on span "Перерыв - перемена" at bounding box center [375, 335] width 117 height 18
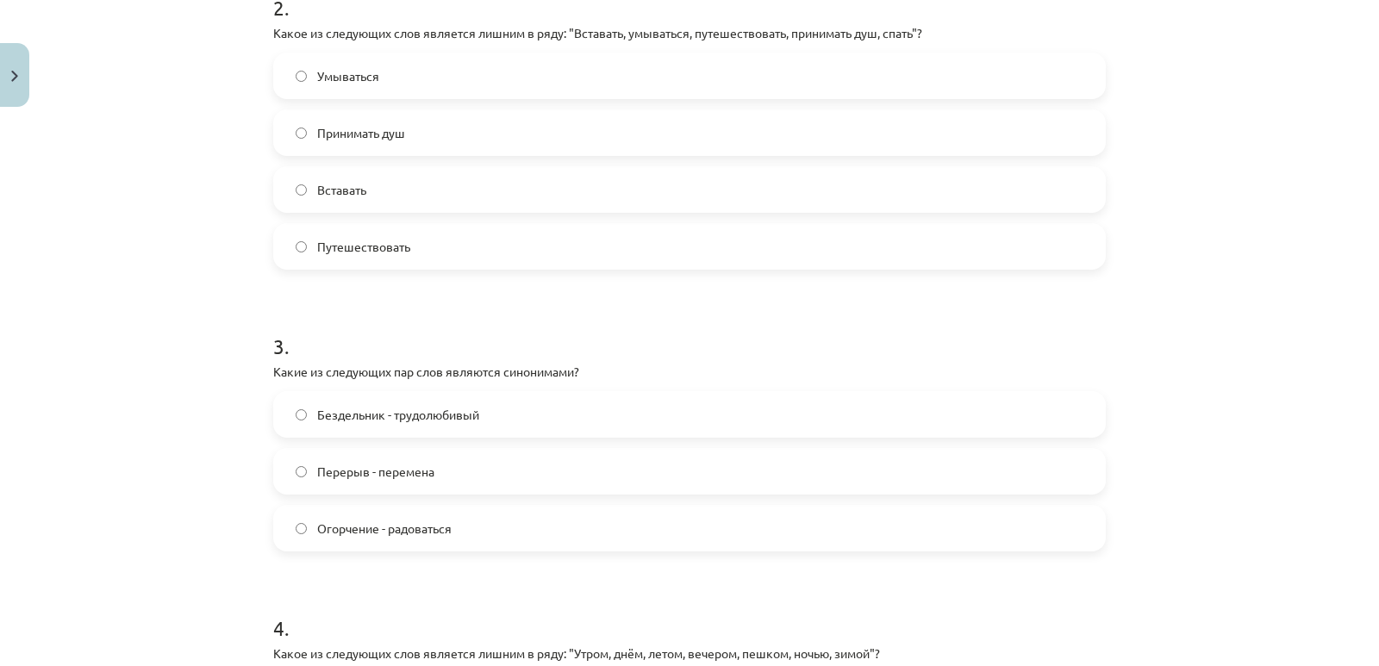
scroll to position [565, 0]
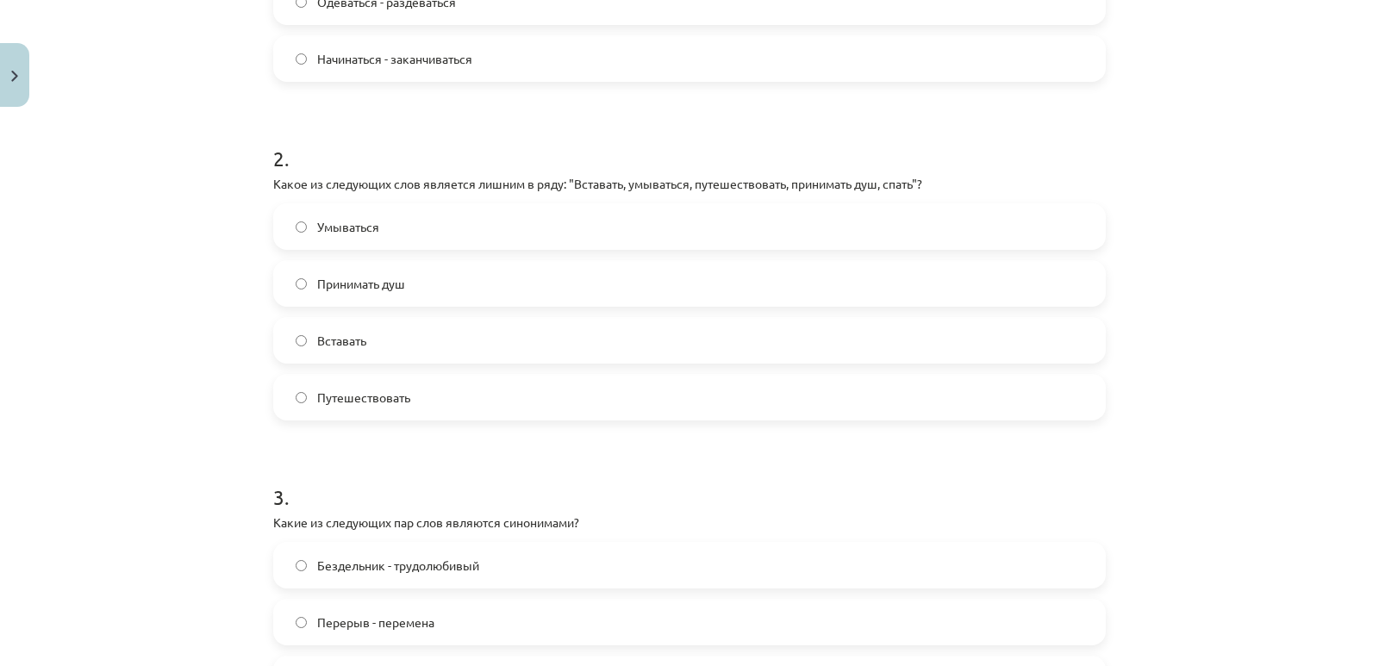
click at [401, 414] on label "Путешествовать" at bounding box center [689, 397] width 829 height 43
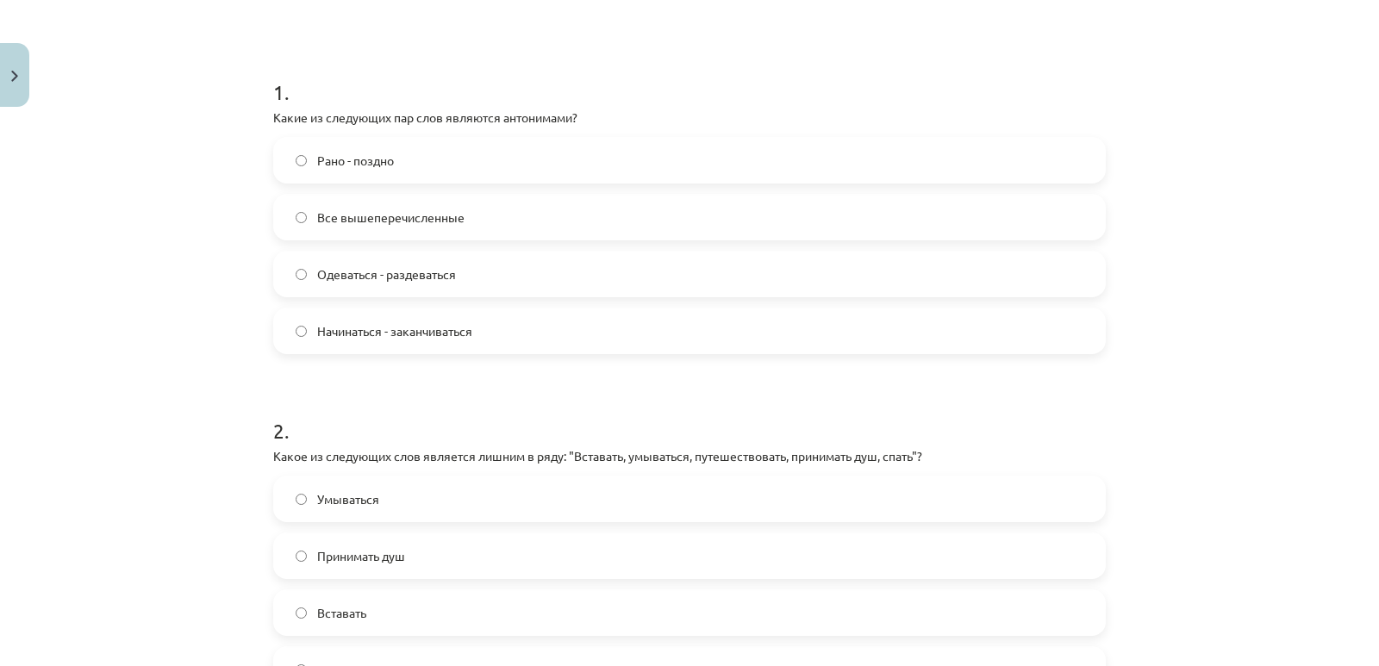
scroll to position [278, 0]
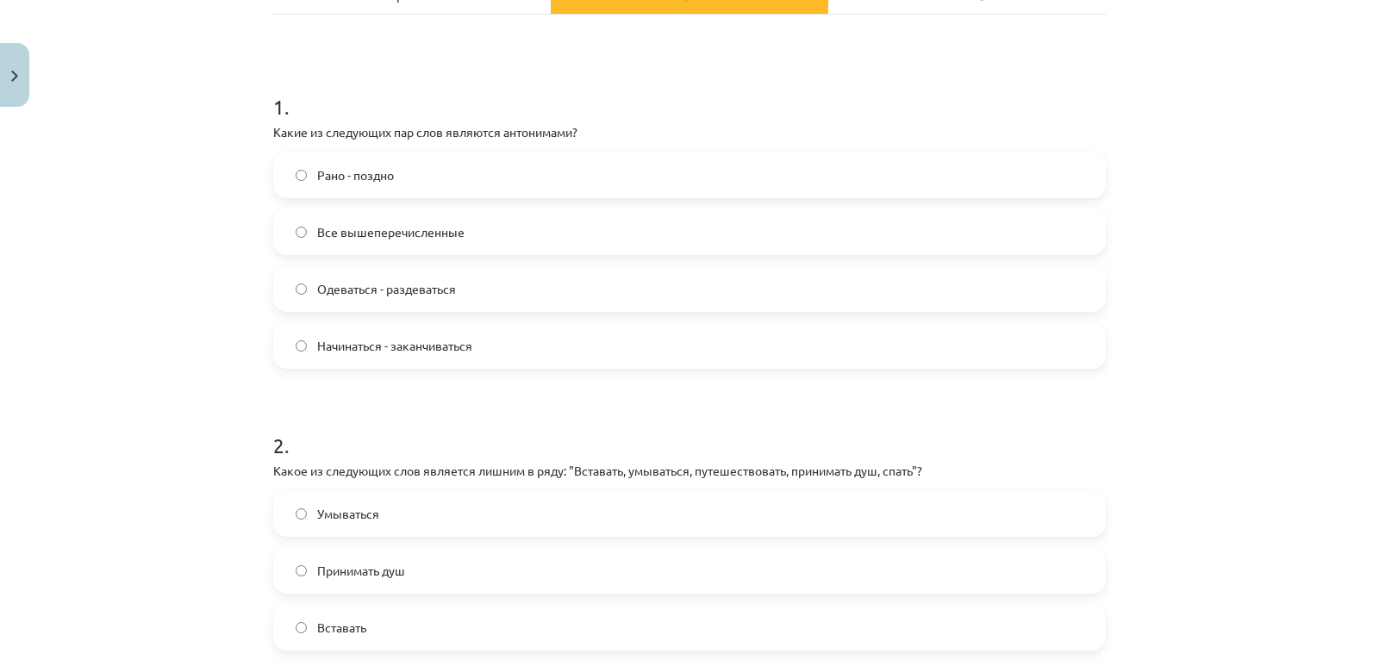
drag, startPoint x: 351, startPoint y: 229, endPoint x: 381, endPoint y: 291, distance: 69.0
click at [352, 229] on span "Все вышеперечисленные" at bounding box center [390, 232] width 147 height 18
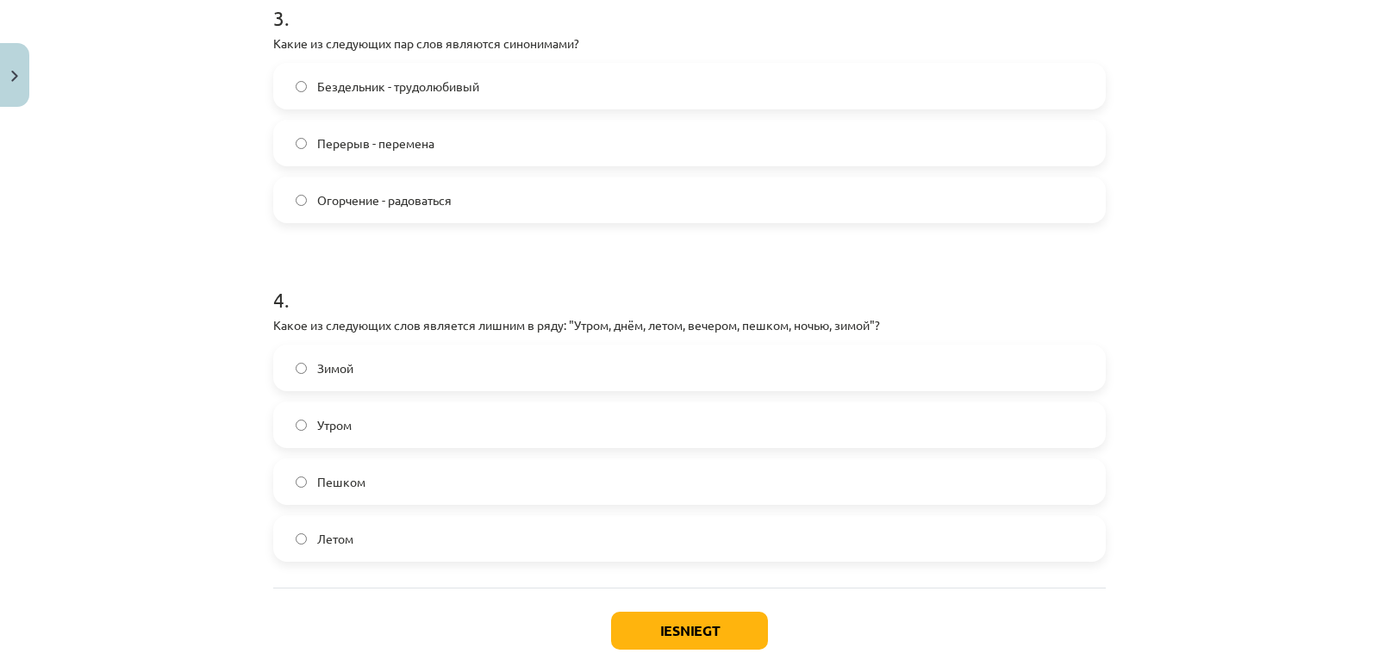
scroll to position [1140, 0]
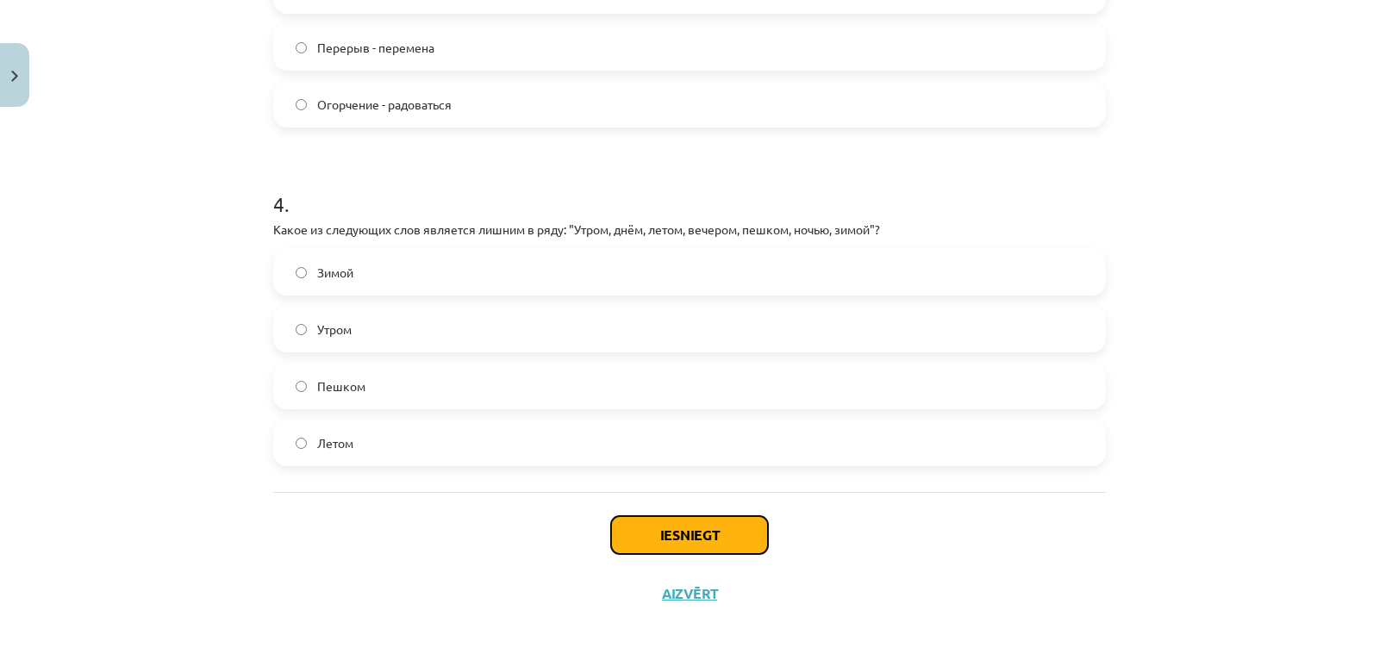
click at [650, 525] on button "Iesniegt" at bounding box center [689, 535] width 157 height 38
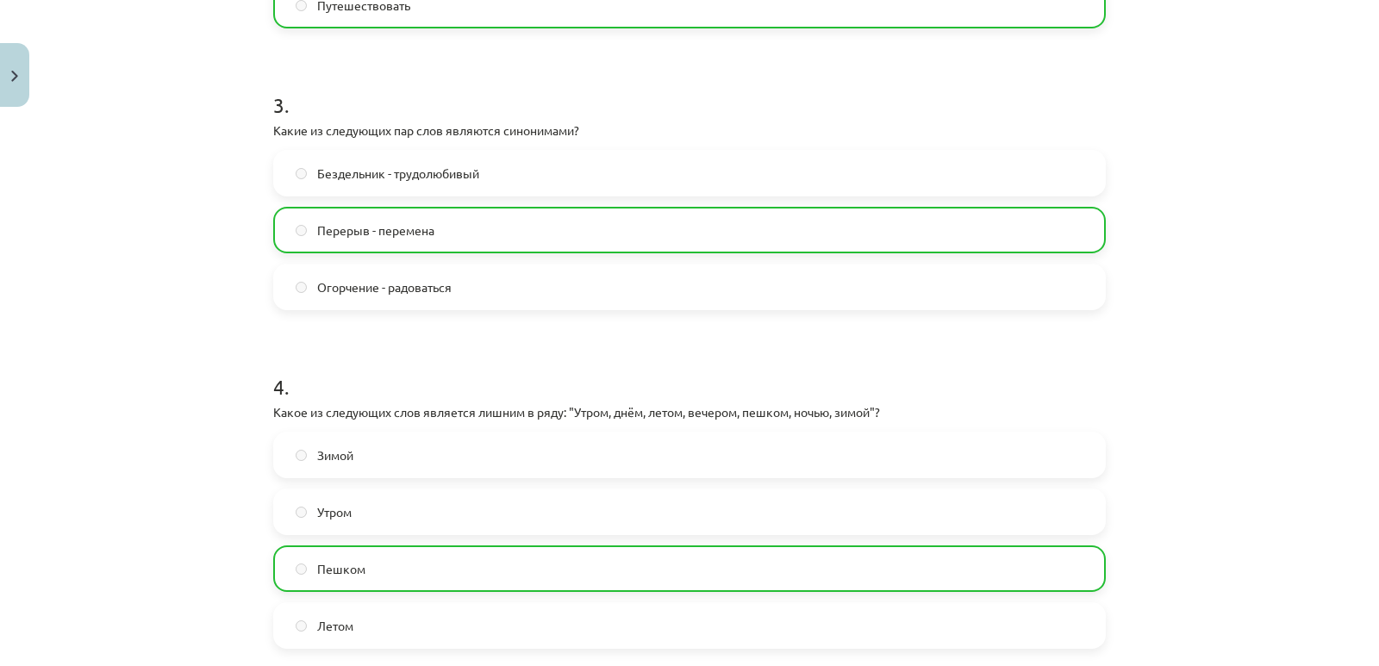
scroll to position [1195, 0]
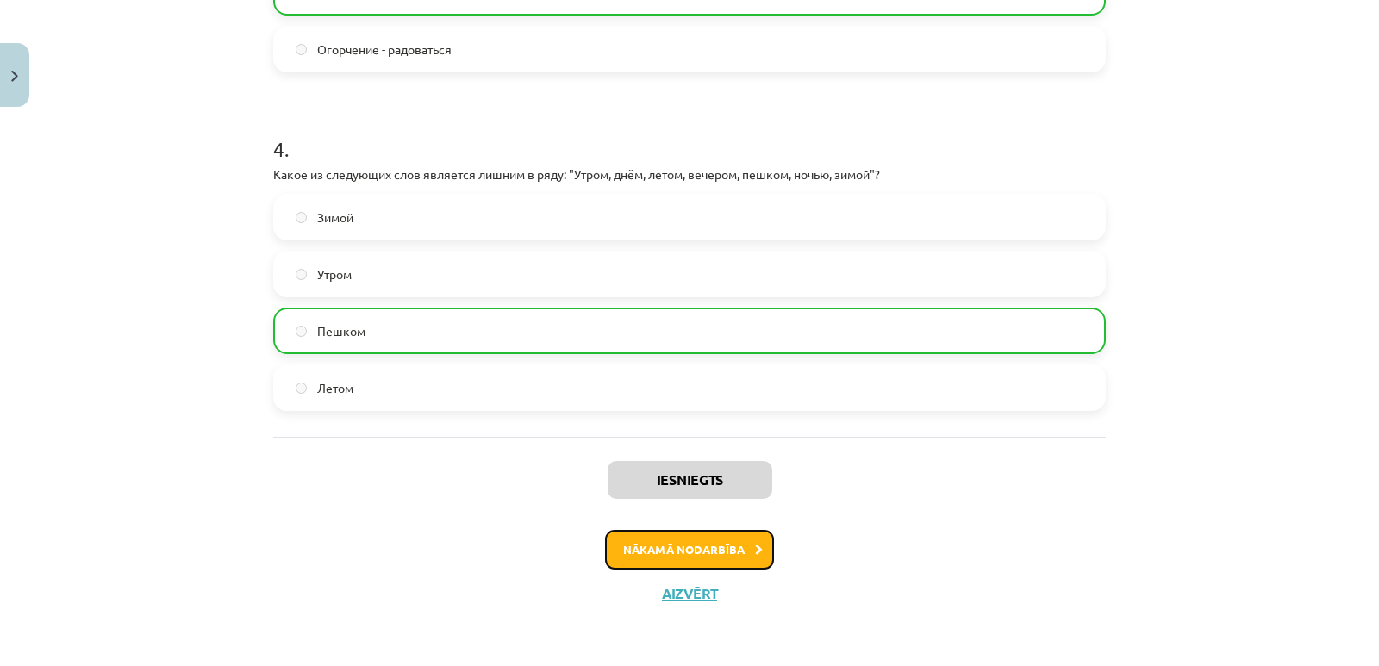
click at [739, 538] on button "Nākamā nodarbība" at bounding box center [689, 550] width 169 height 40
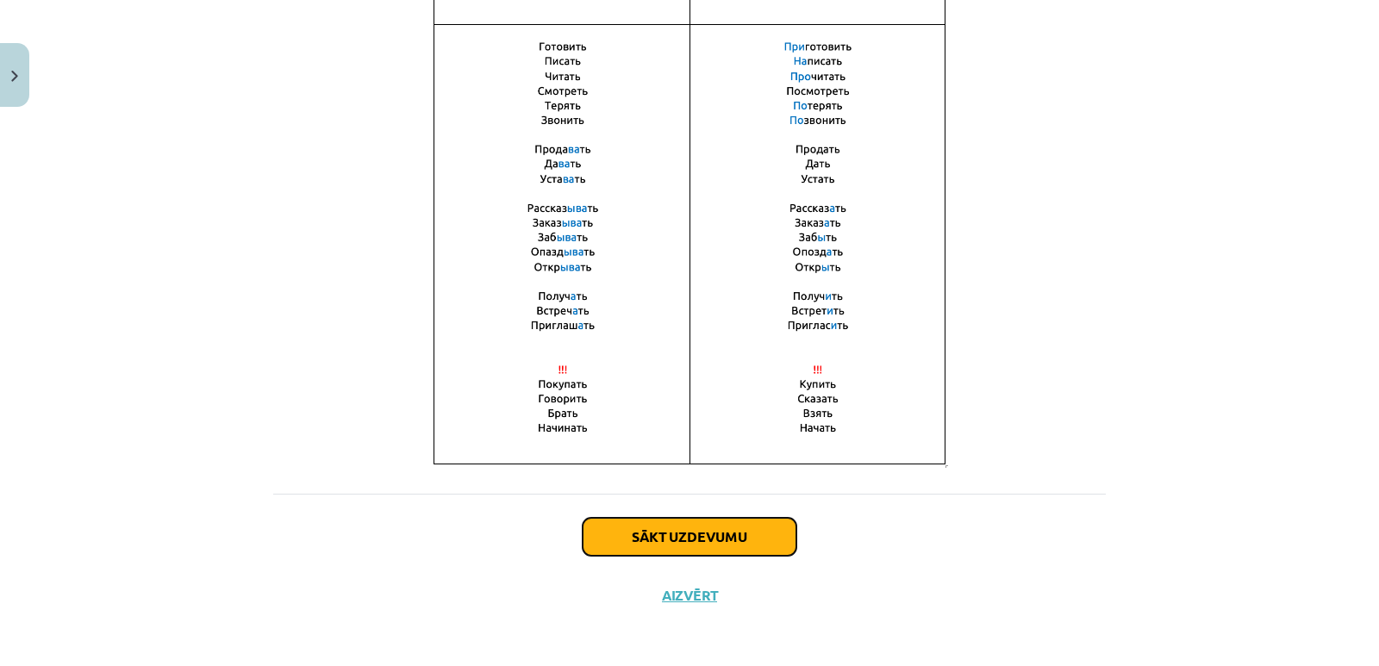
click at [721, 521] on button "Sākt uzdevumu" at bounding box center [689, 537] width 214 height 38
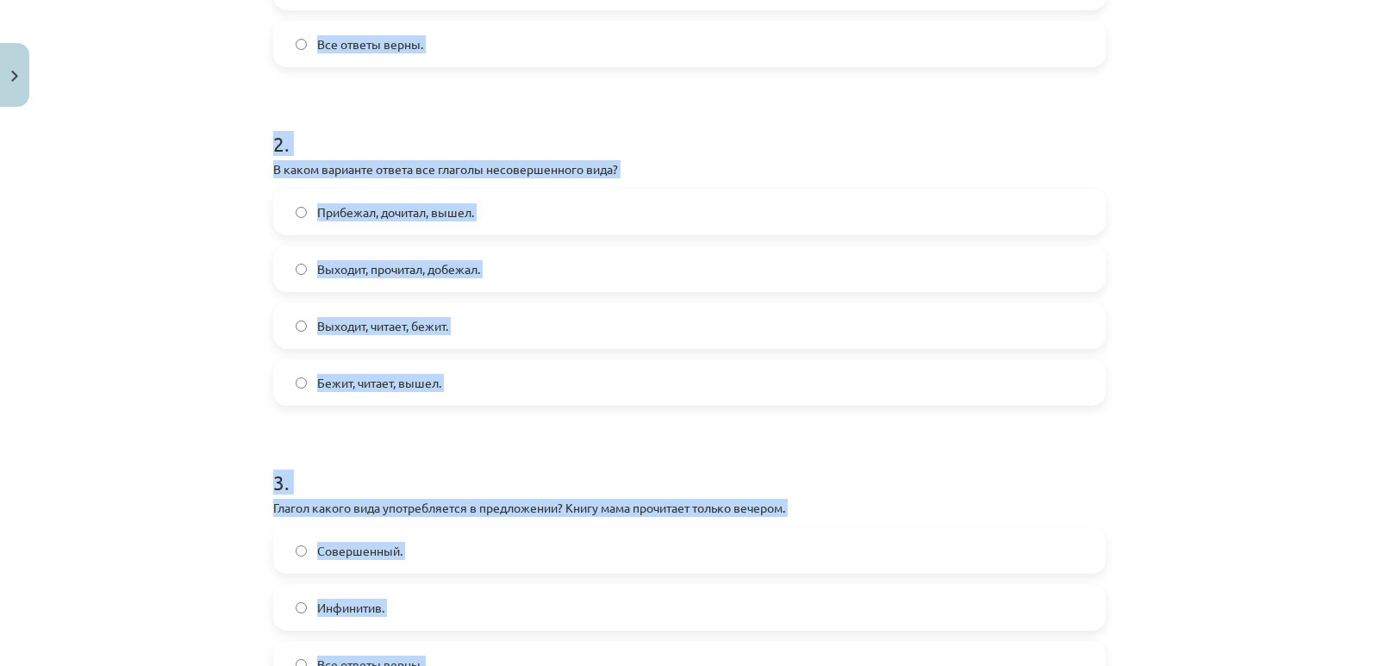
scroll to position [1197, 0]
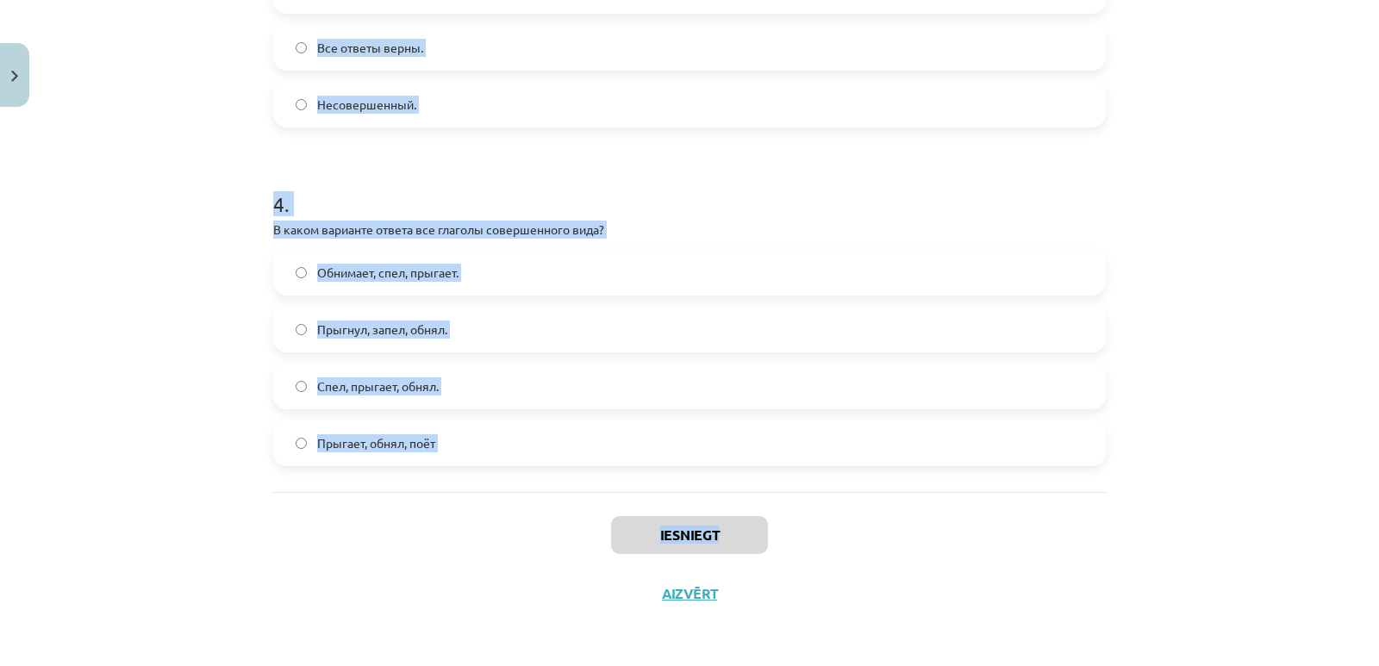
click at [752, 520] on div "Mācību tēma: Krievu valodas b1 - 11. klases 1.ieskaites mācību materiāls #9 📖 §…" at bounding box center [689, 333] width 1379 height 666
copy div "1 . Глагол какого вида употребляется в предложении? Снег выпал только в конце д…"
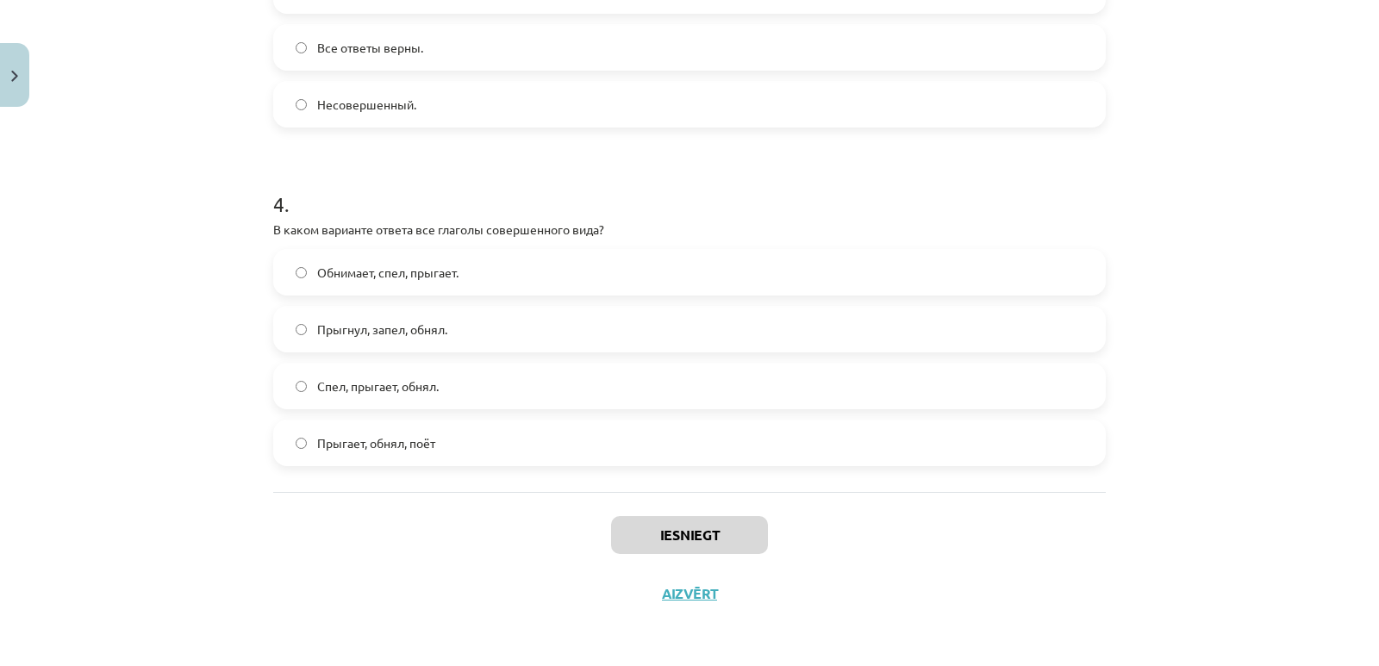
click at [397, 339] on label "Прыгнул, запел, обнял." at bounding box center [689, 329] width 829 height 43
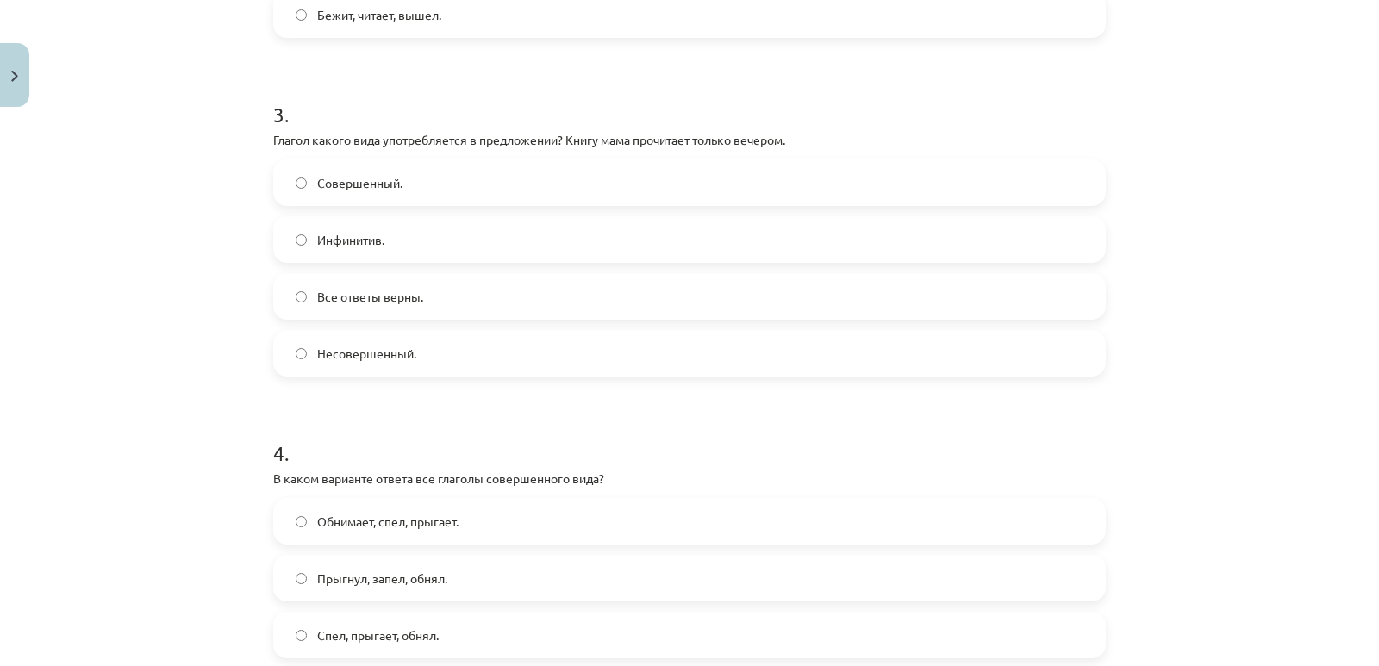
scroll to position [910, 0]
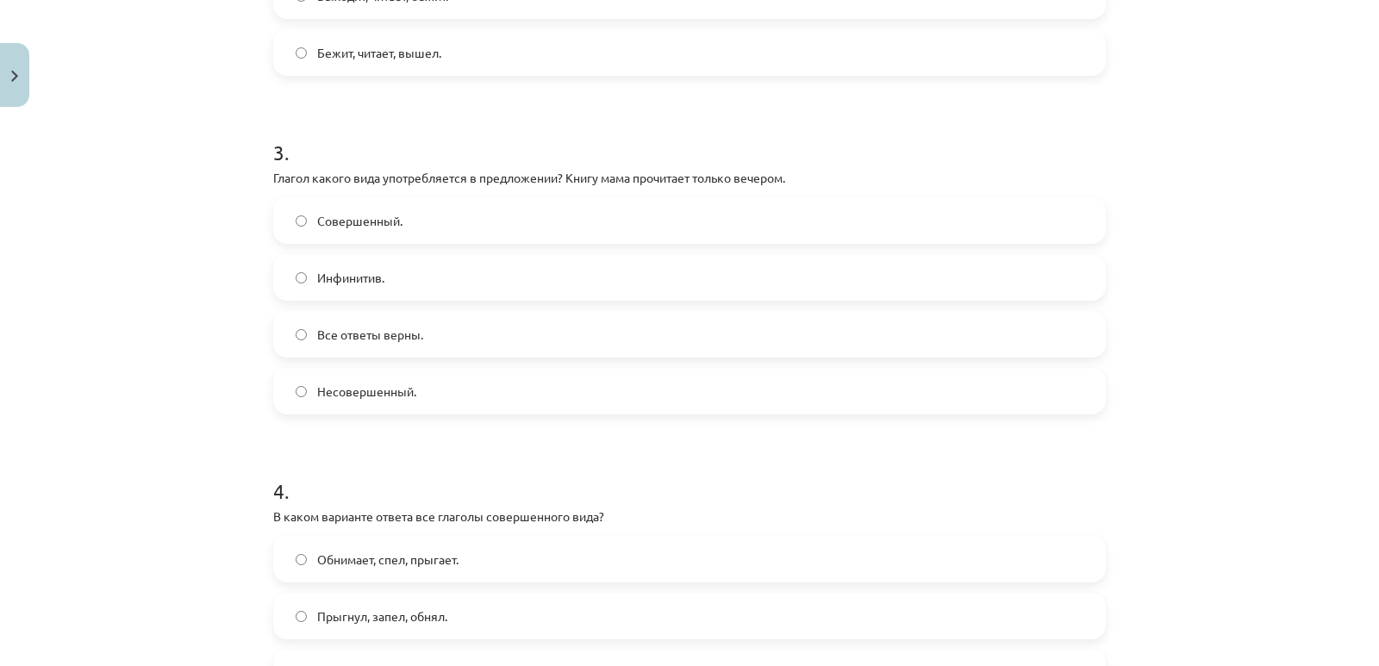
click at [366, 229] on span "Совершенный." at bounding box center [359, 221] width 85 height 18
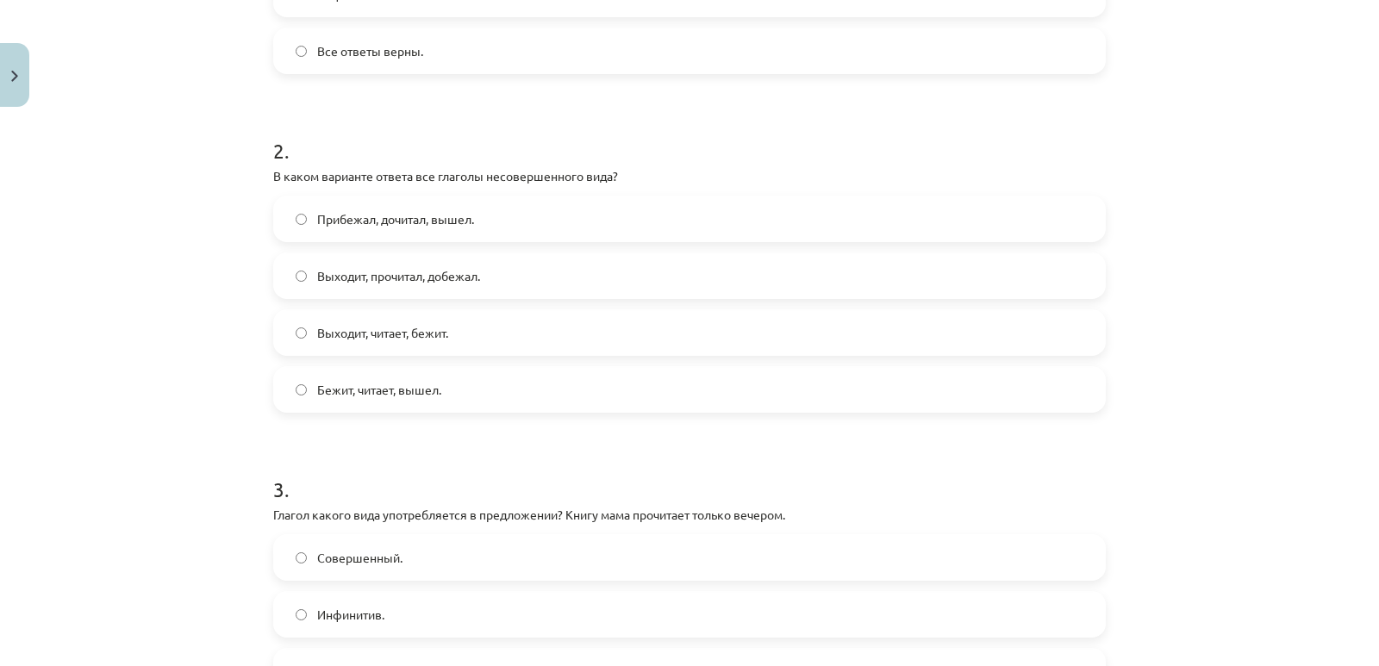
scroll to position [622, 0]
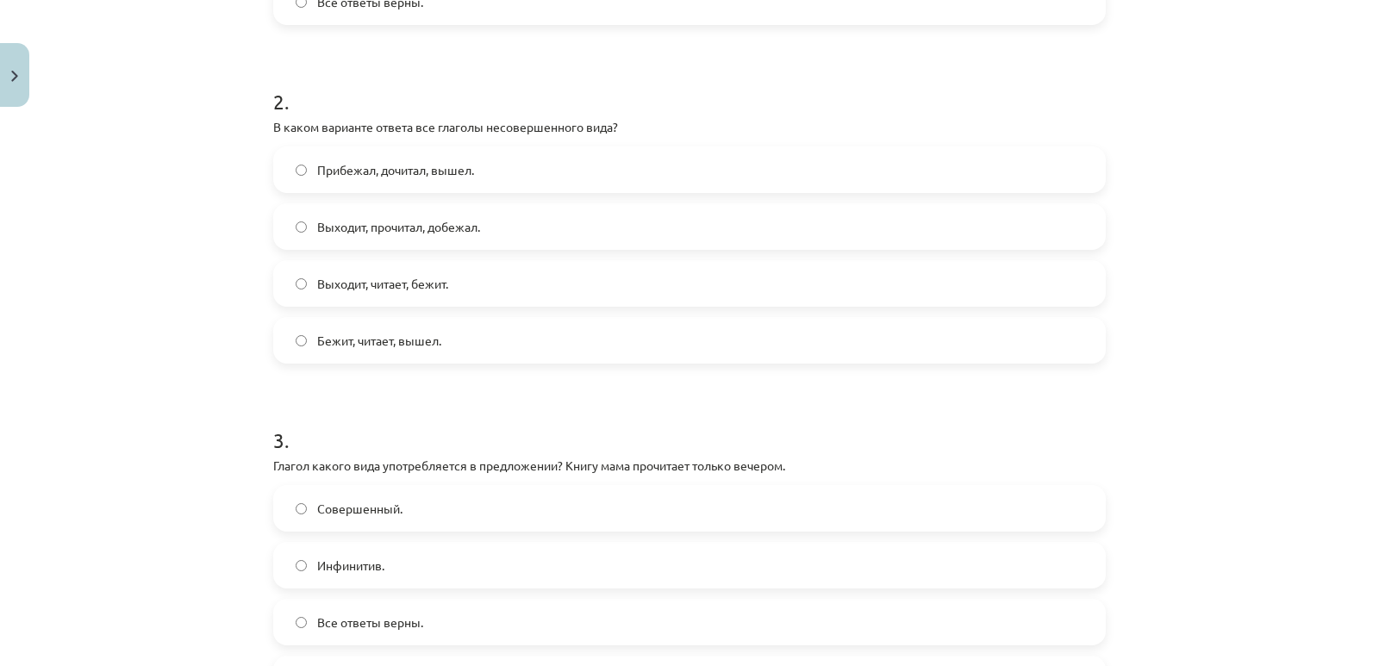
click at [443, 292] on span "Выходит, читает, бежит." at bounding box center [382, 284] width 131 height 18
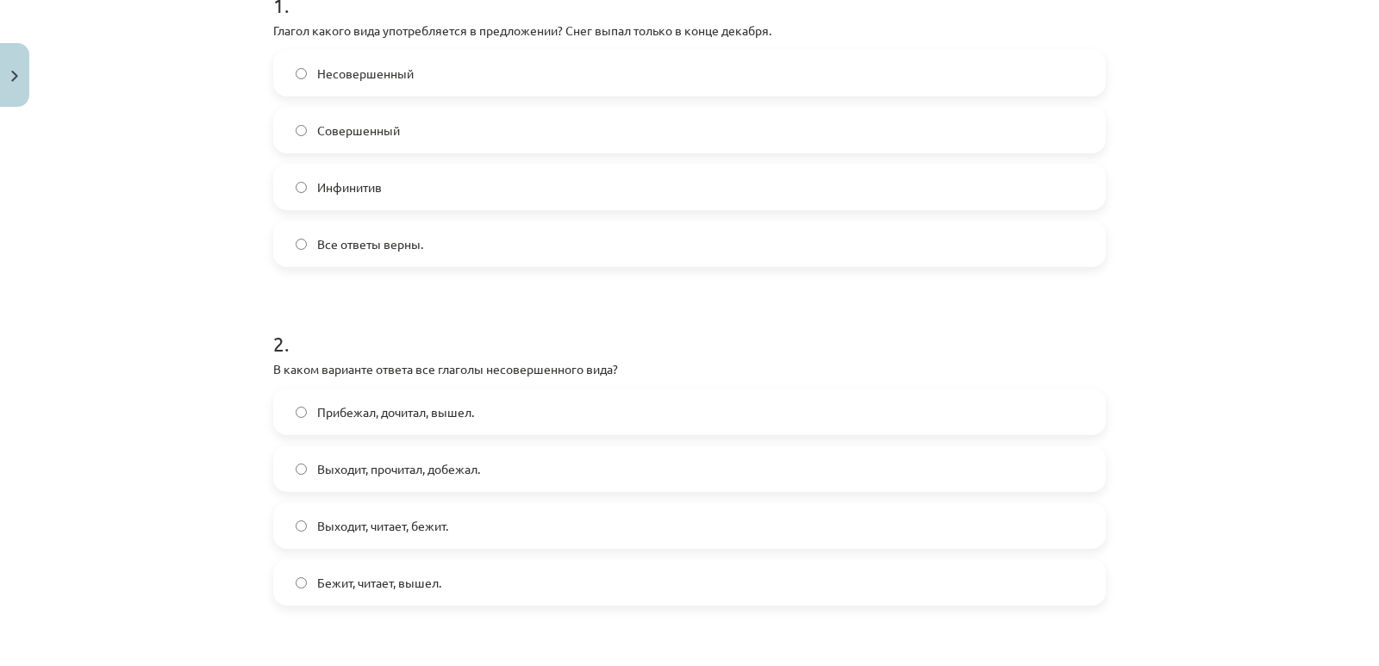
scroll to position [335, 0]
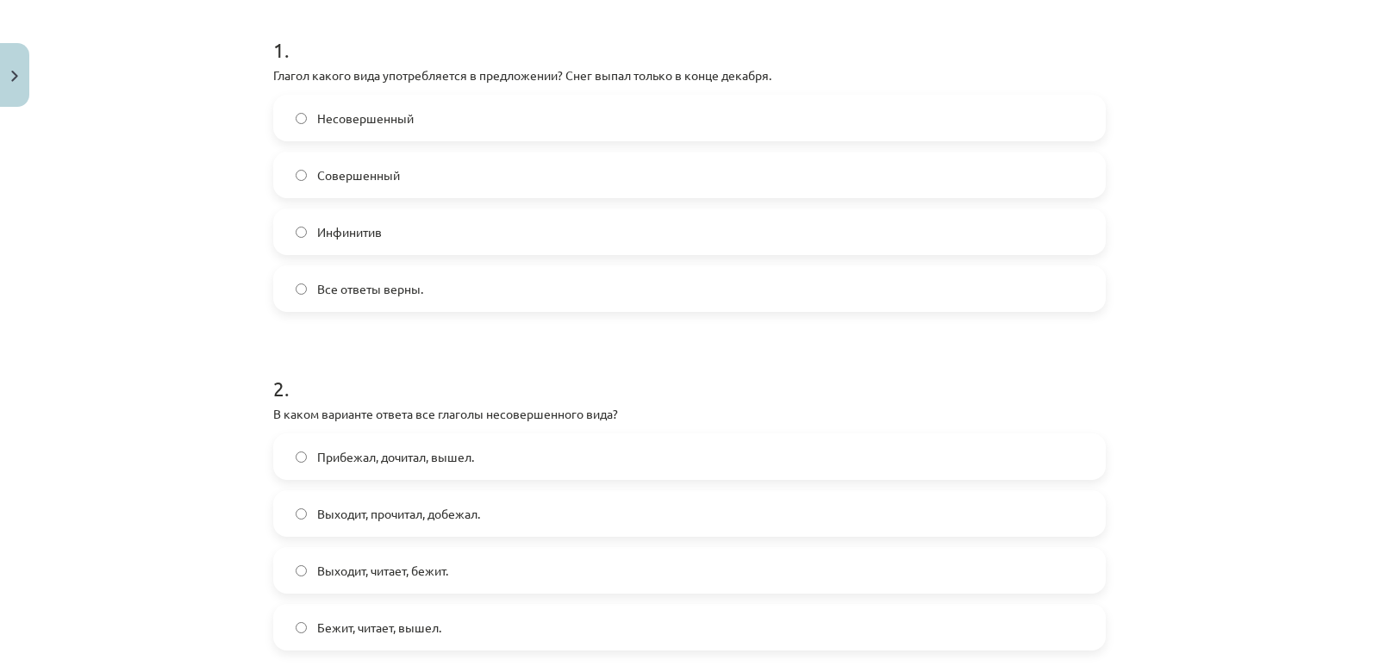
click at [332, 177] on span "Совершенный" at bounding box center [358, 175] width 83 height 18
click at [231, 226] on div "Mācību tēma: Krievu valodas b1 - 11. klases 1.ieskaites mācību materiāls #9 📖 §…" at bounding box center [689, 333] width 1379 height 666
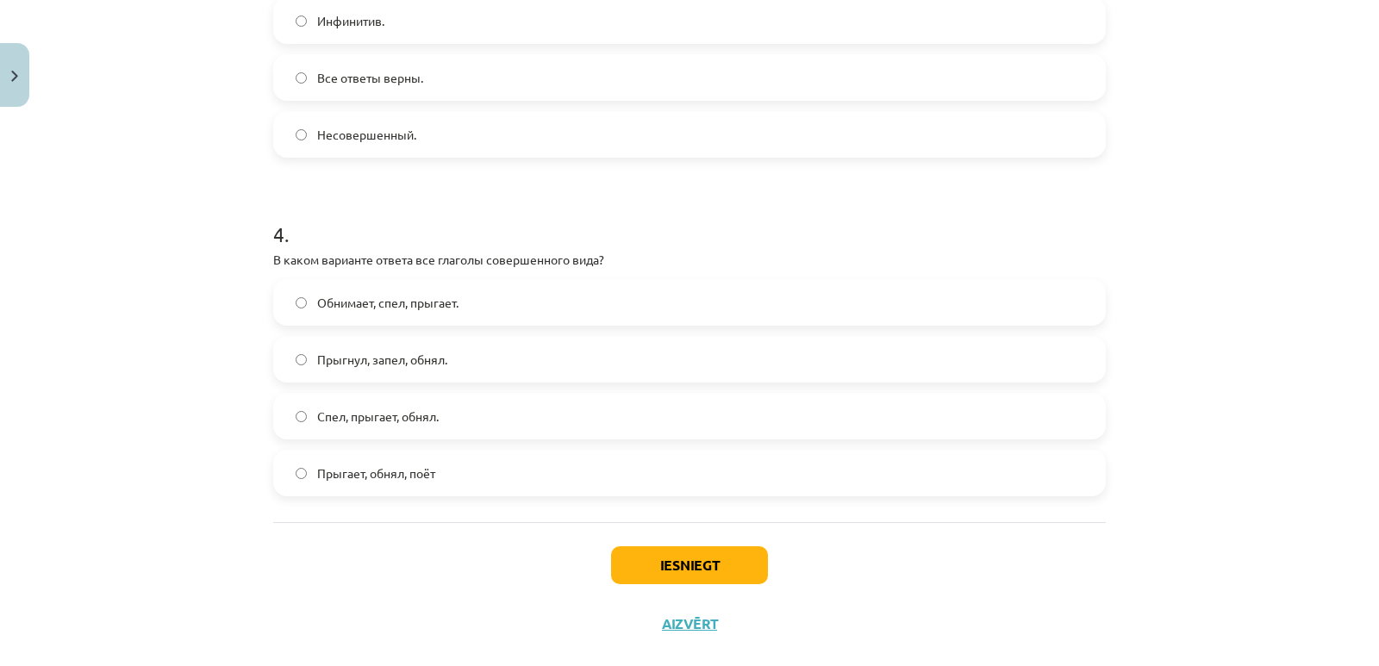
scroll to position [1197, 0]
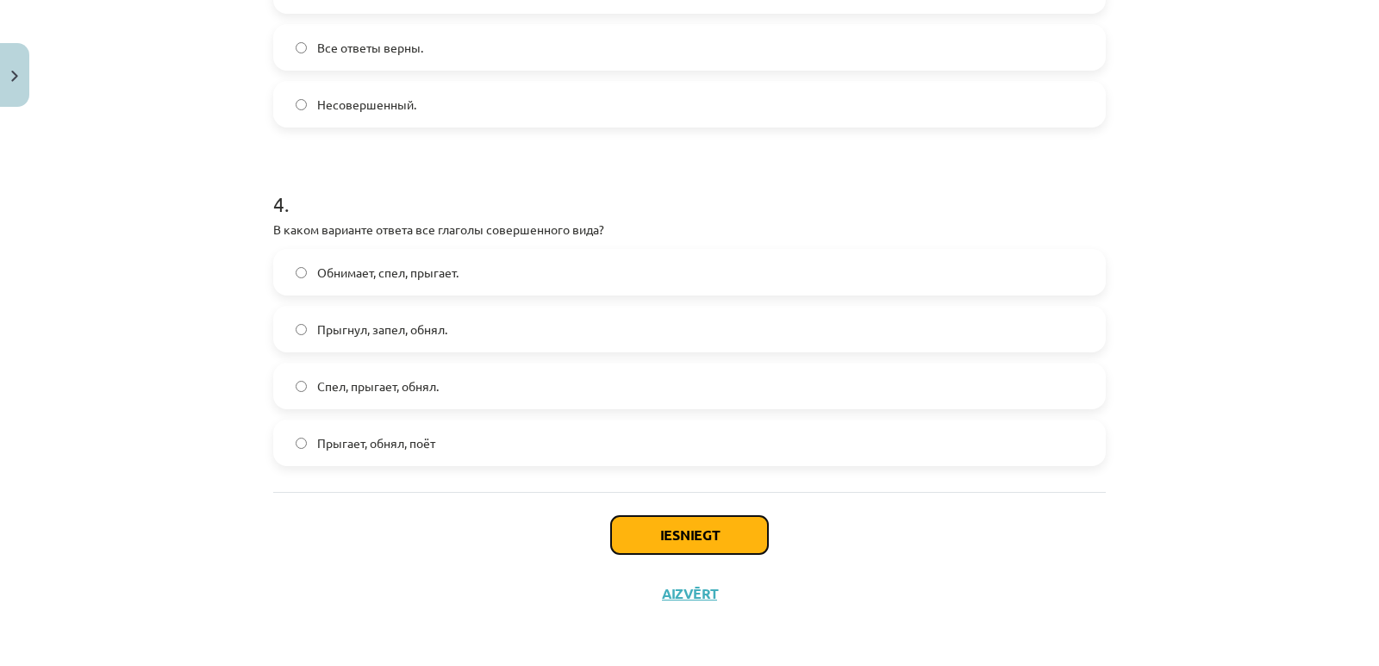
click at [715, 525] on button "Iesniegt" at bounding box center [689, 535] width 157 height 38
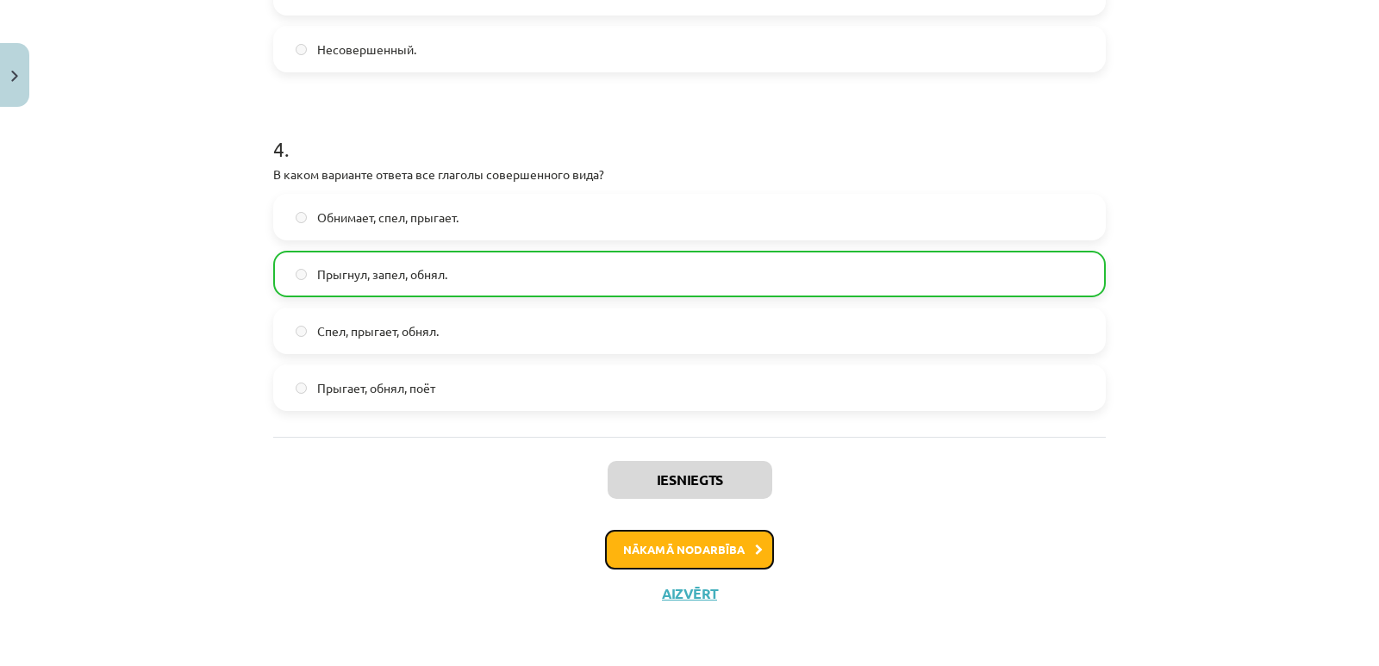
click at [675, 550] on button "Nākamā nodarbība" at bounding box center [689, 550] width 169 height 40
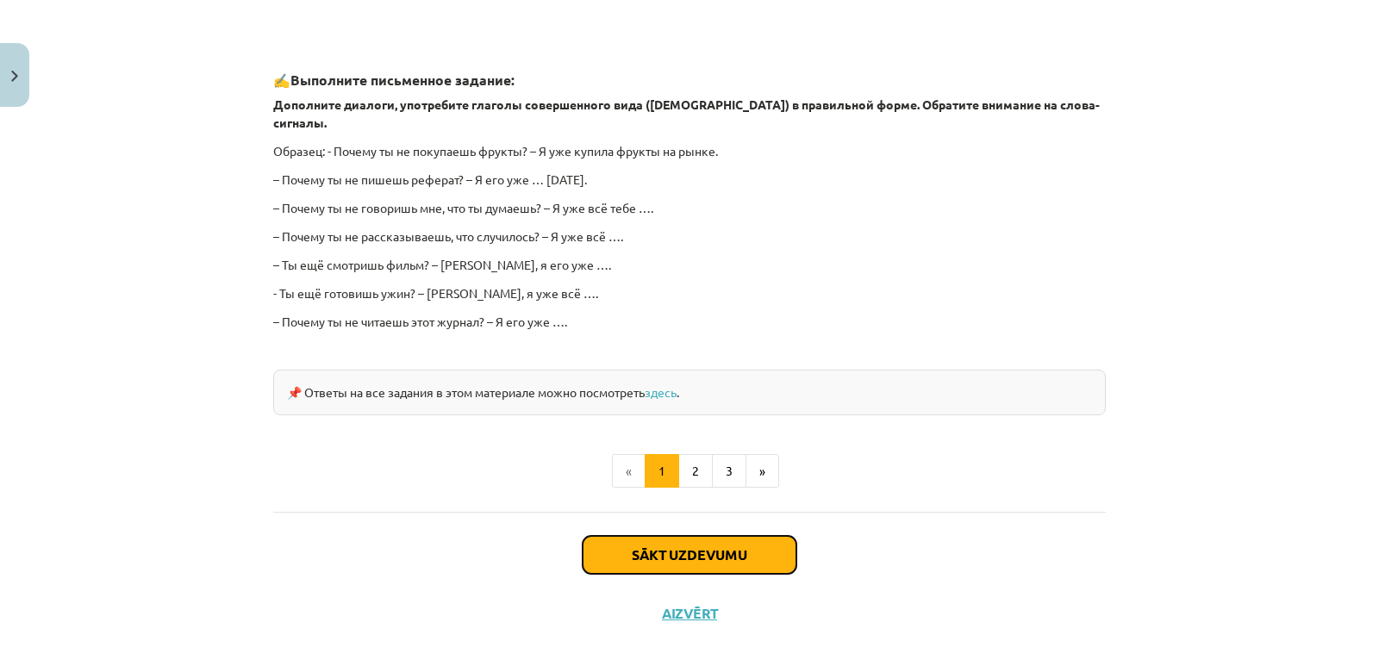
click at [655, 536] on button "Sākt uzdevumu" at bounding box center [689, 555] width 214 height 38
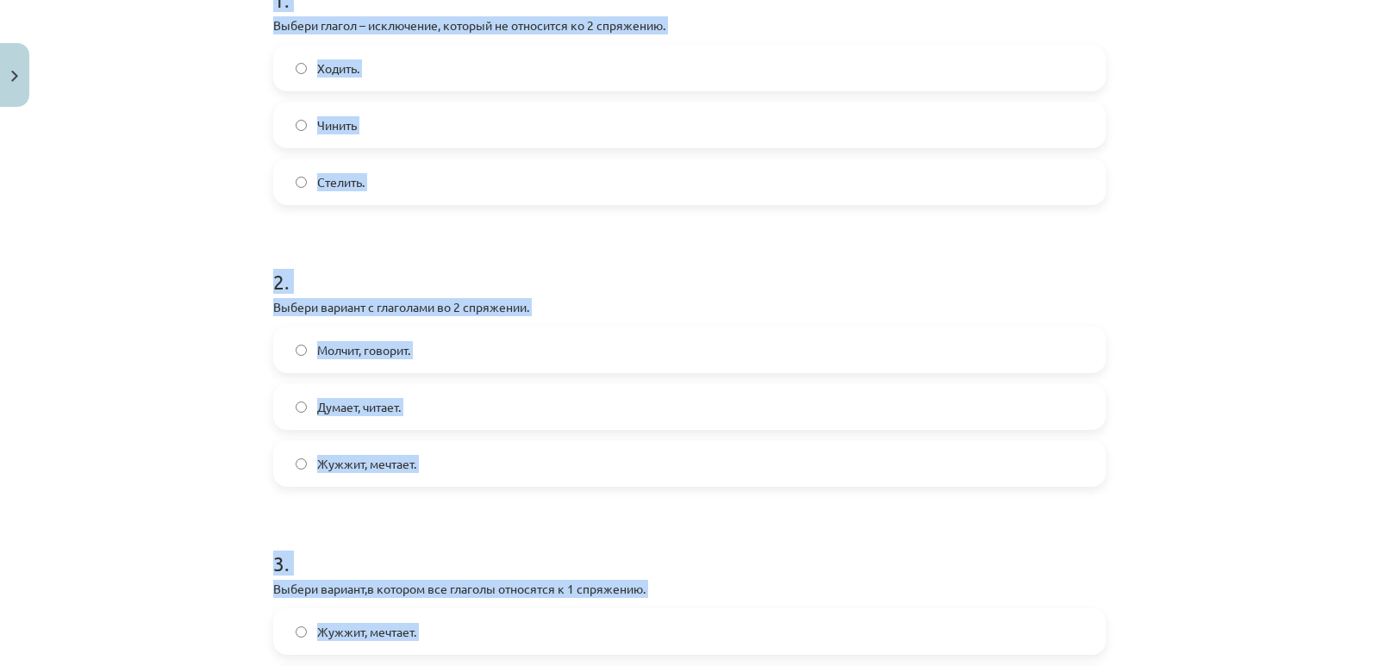
scroll to position [969, 0]
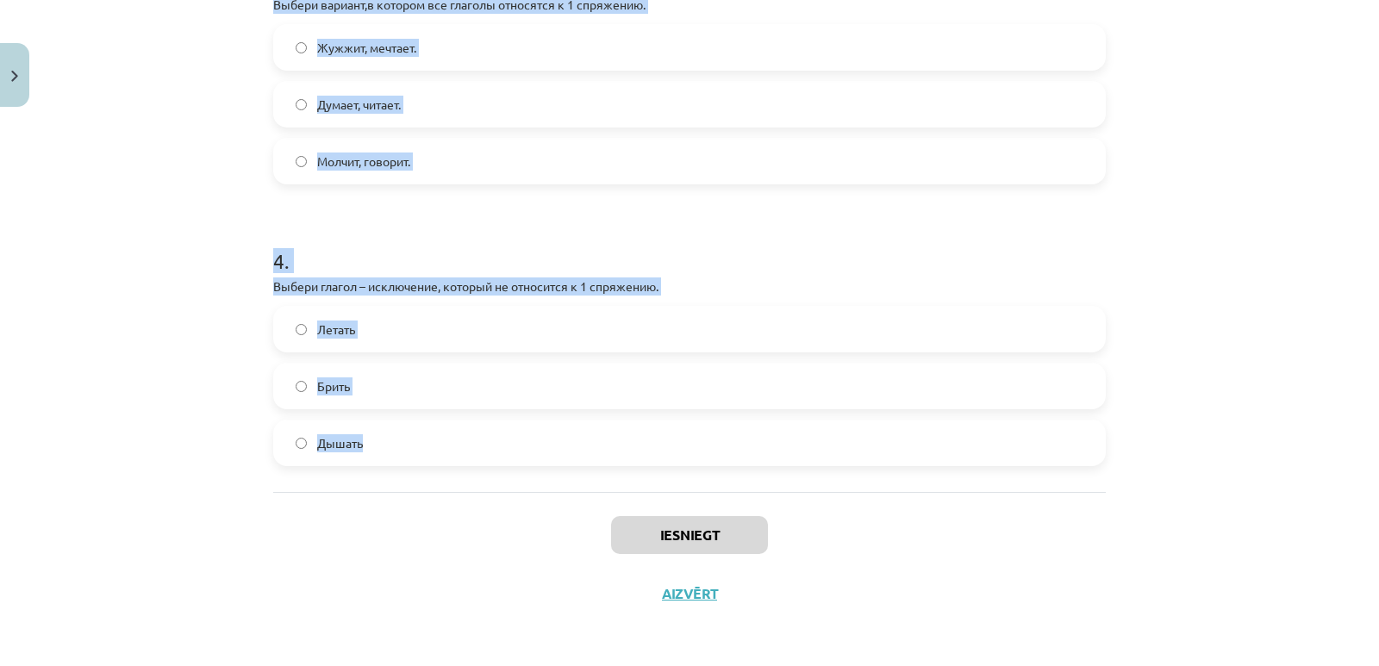
drag, startPoint x: 252, startPoint y: 327, endPoint x: 660, endPoint y: 480, distance: 435.1
click at [660, 480] on div "Mācību tēma: Krievu valodas b1 - 11. klases 1.ieskaites mācību materiāls #10 📖 …" at bounding box center [689, 333] width 1379 height 666
copy form "1 . Выбери глагол – исключение, который не относится ко 2 спряжению. Ходить. Чи…"
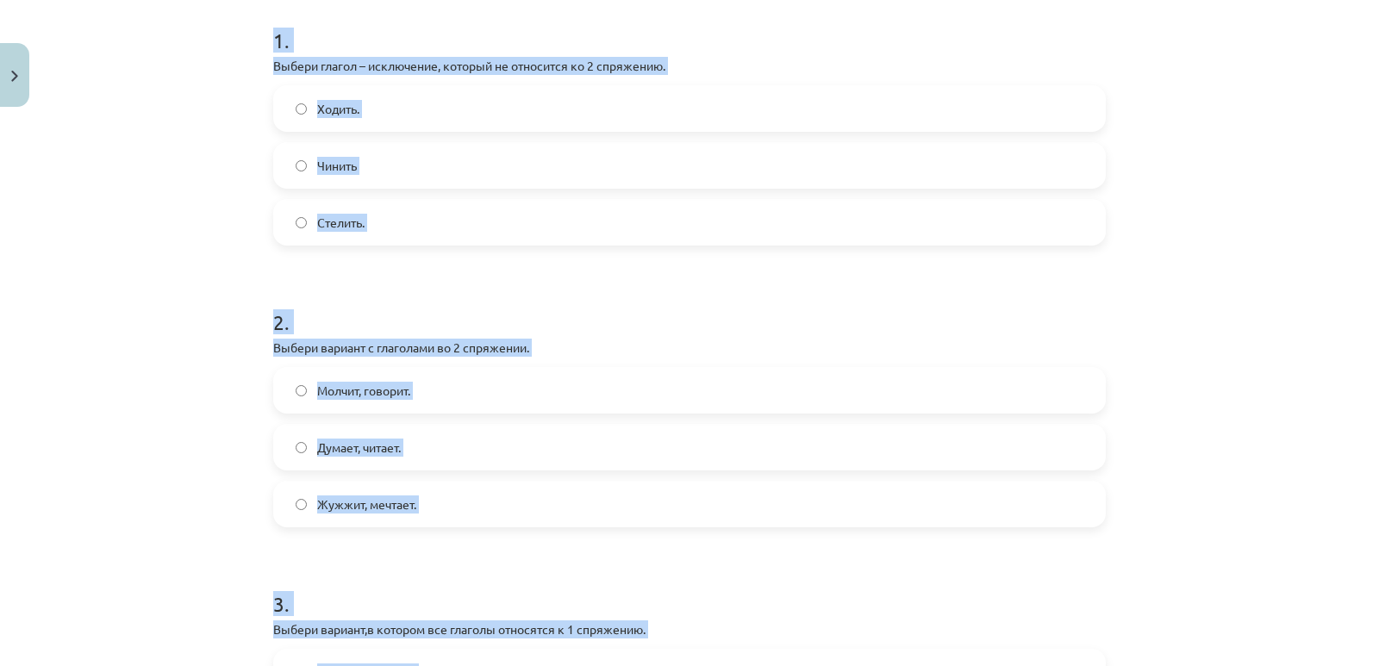
scroll to position [0, 0]
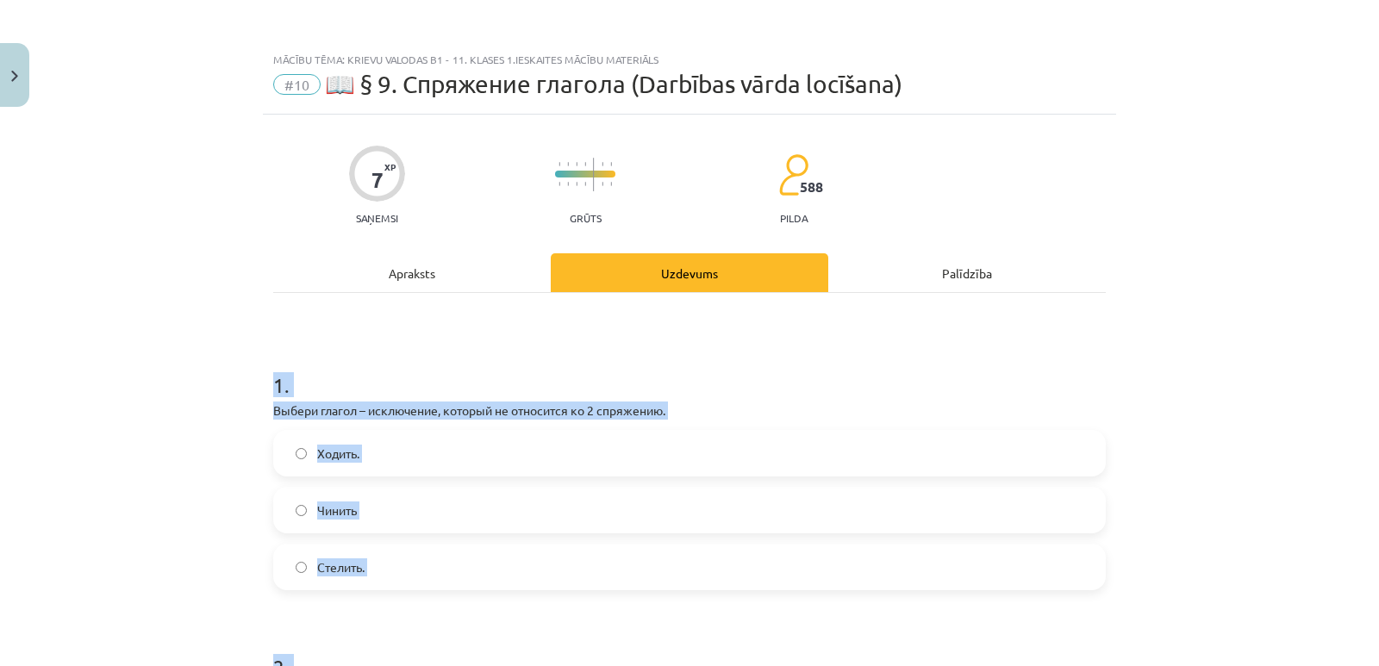
click at [169, 333] on div "Mācību tēma: Krievu valodas b1 - 11. klases 1.ieskaites mācību materiāls #10 📖 …" at bounding box center [689, 333] width 1379 height 666
click at [77, 277] on div "Mācību tēma: Krievu valodas b1 - 11. klases 1.ieskaites mācību materiāls #10 📖 …" at bounding box center [689, 333] width 1379 height 666
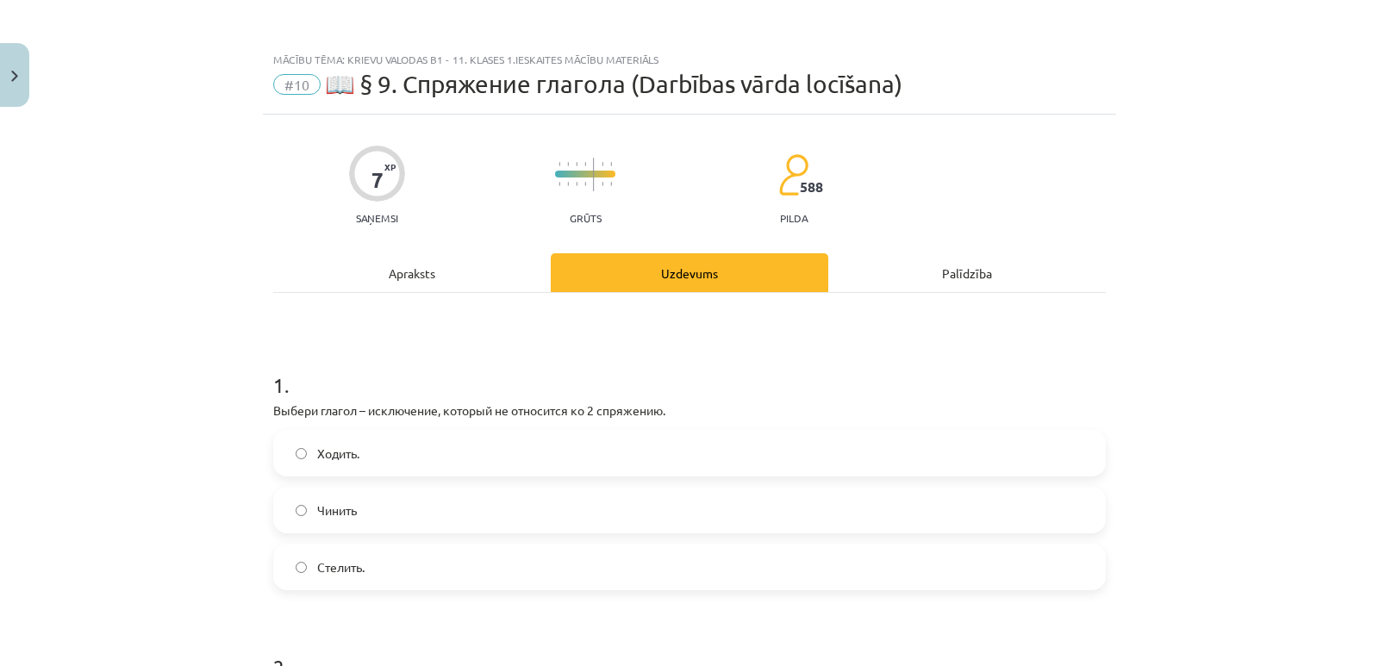
click at [333, 457] on span "Ходить." at bounding box center [338, 454] width 42 height 18
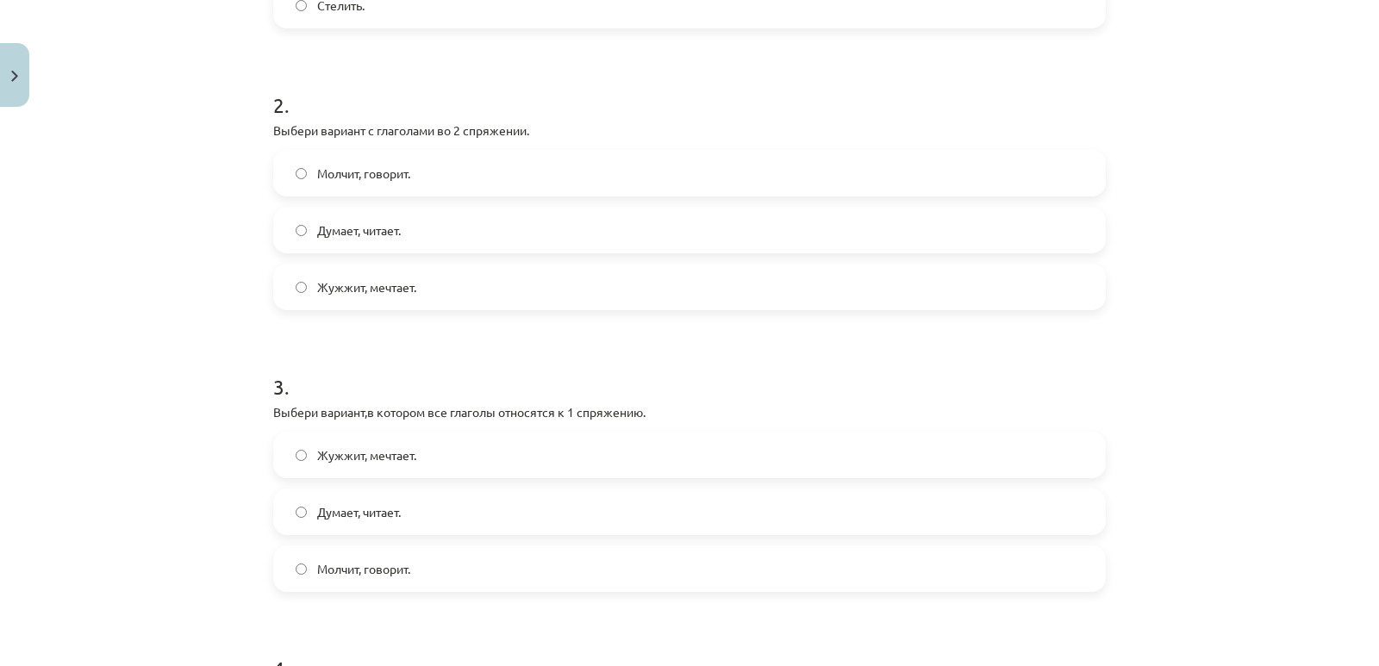
scroll to position [575, 0]
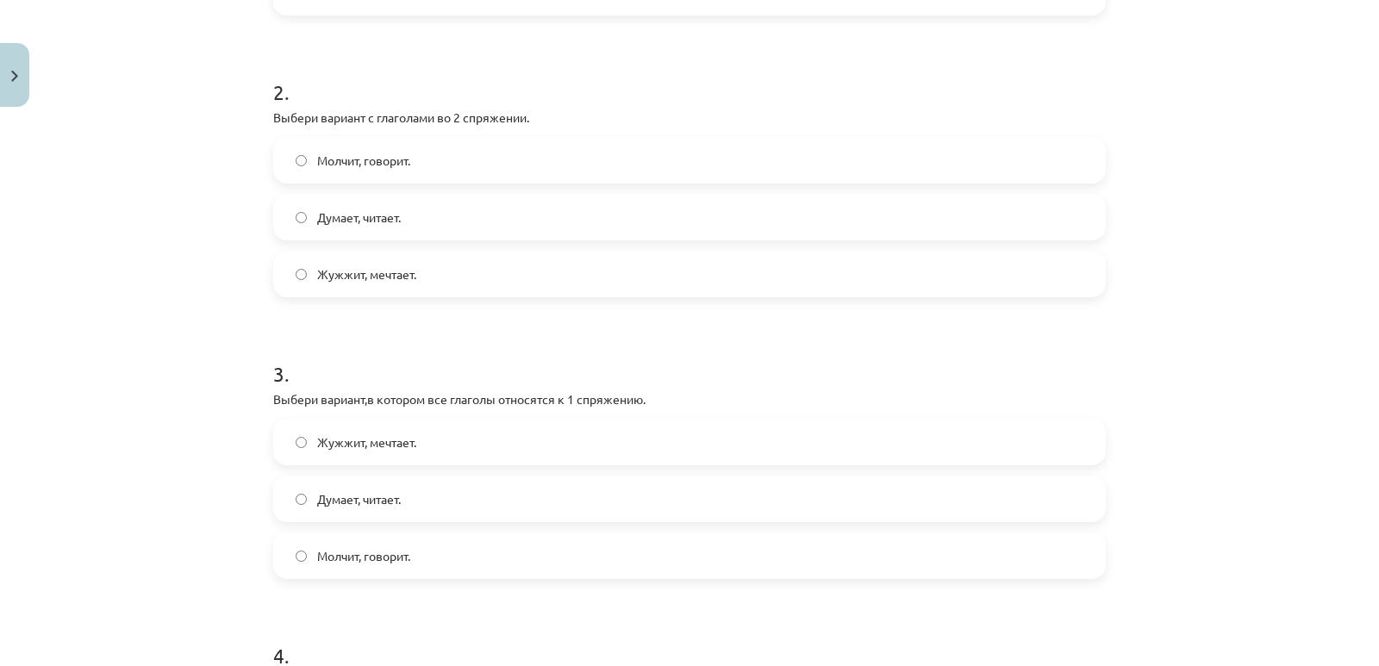
click at [346, 273] on span "Жужжит, мечтает." at bounding box center [366, 274] width 99 height 18
click at [397, 514] on label "Думает, читает." at bounding box center [689, 498] width 829 height 43
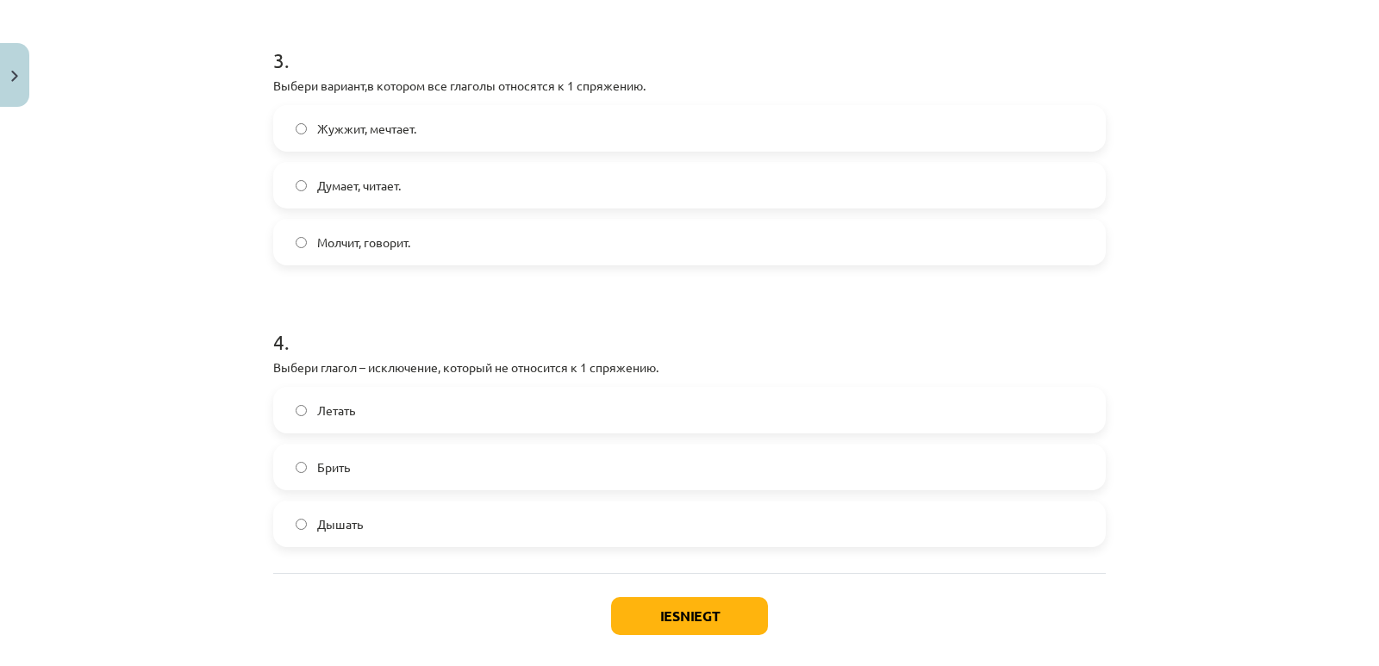
scroll to position [969, 0]
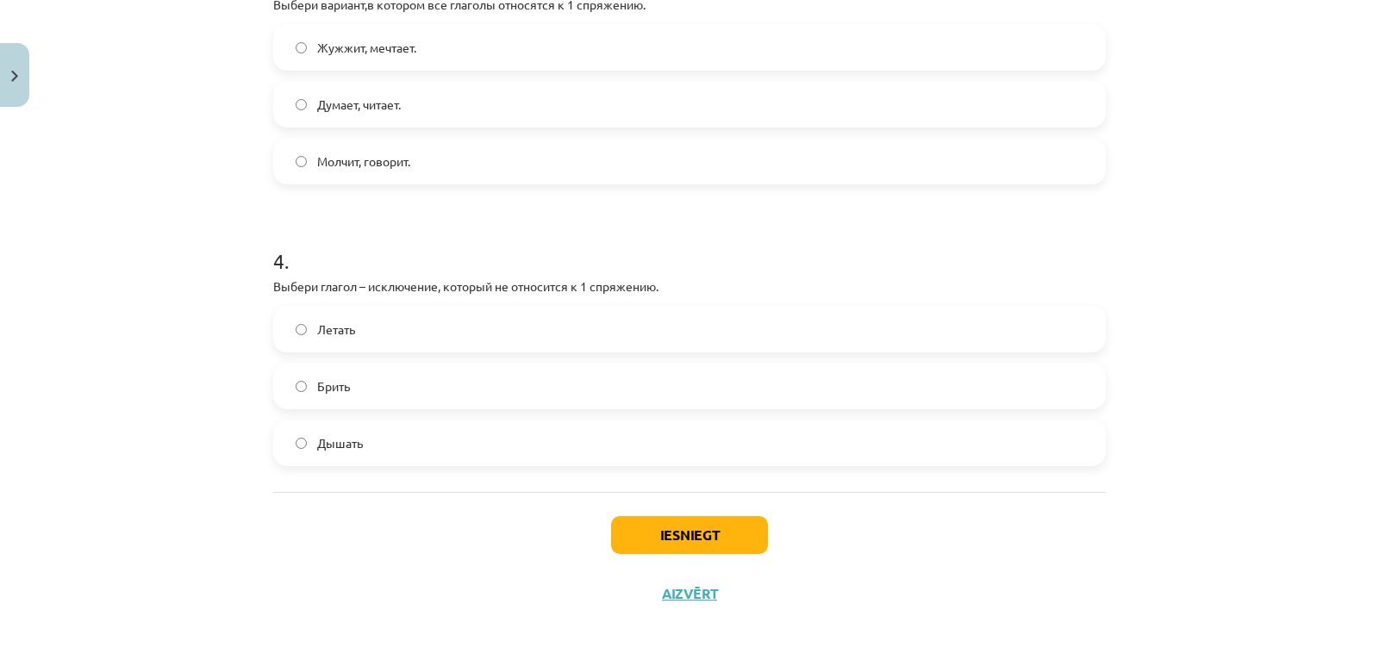
click at [329, 392] on span "Брить" at bounding box center [333, 386] width 33 height 18
drag, startPoint x: 697, startPoint y: 525, endPoint x: 698, endPoint y: 534, distance: 9.5
click at [697, 529] on button "Iesniegt" at bounding box center [689, 535] width 157 height 38
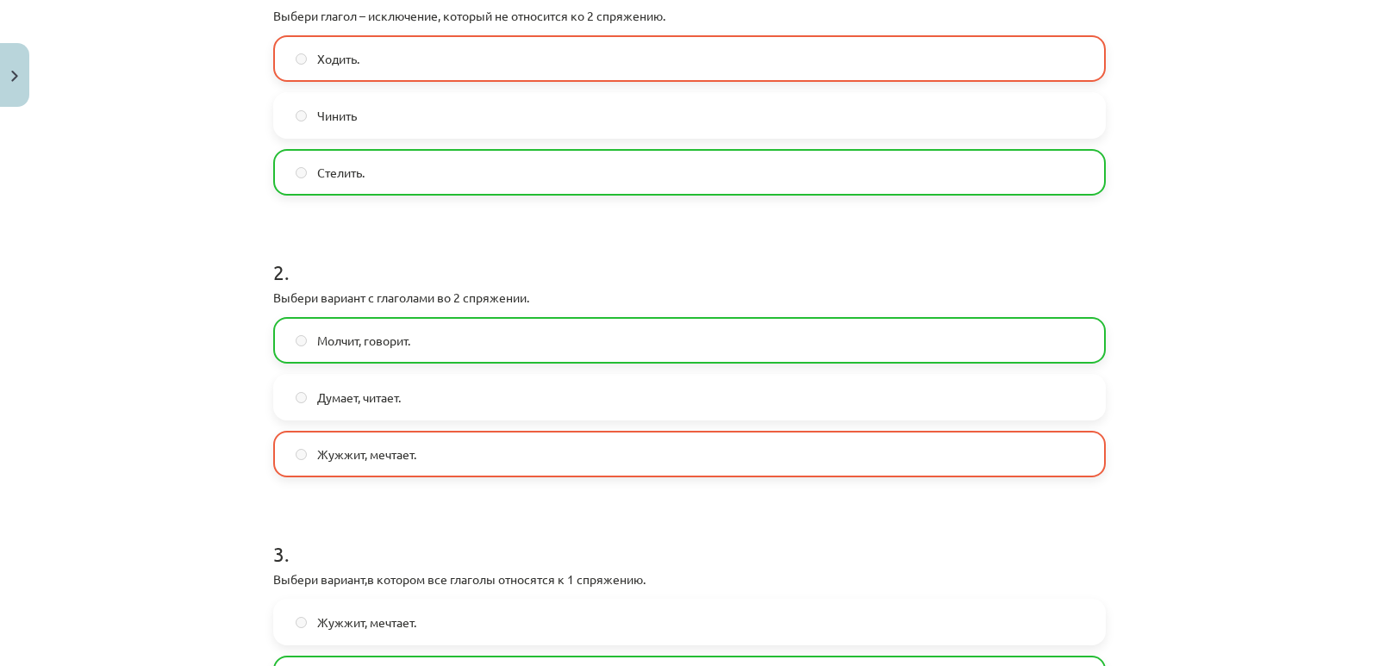
scroll to position [0, 0]
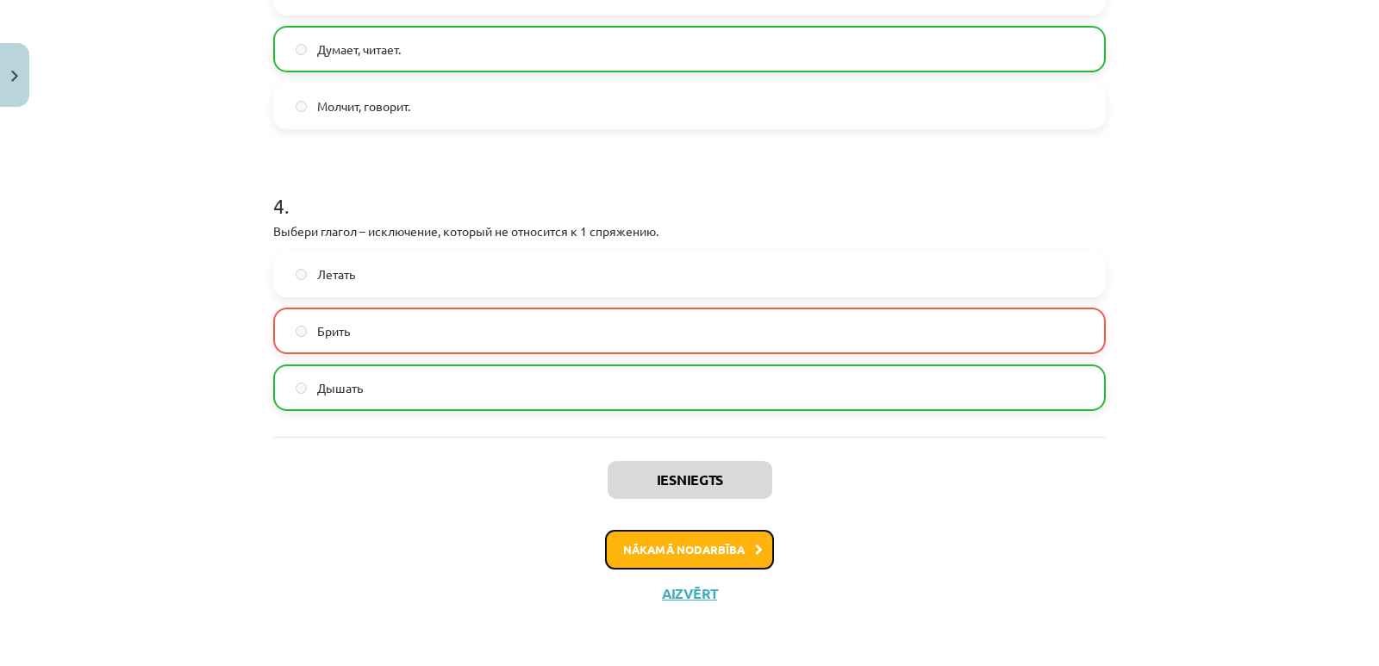
click at [696, 545] on button "Nākamā nodarbība" at bounding box center [689, 550] width 169 height 40
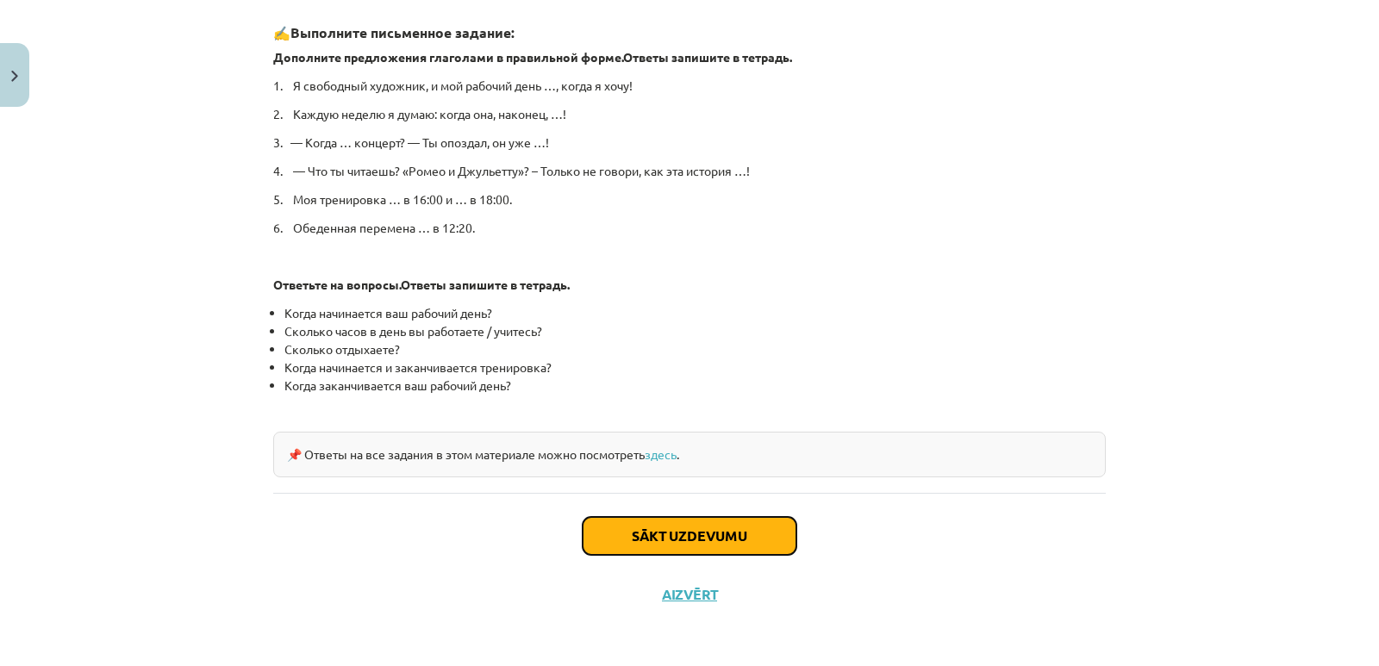
click at [647, 528] on button "Sākt uzdevumu" at bounding box center [689, 536] width 214 height 38
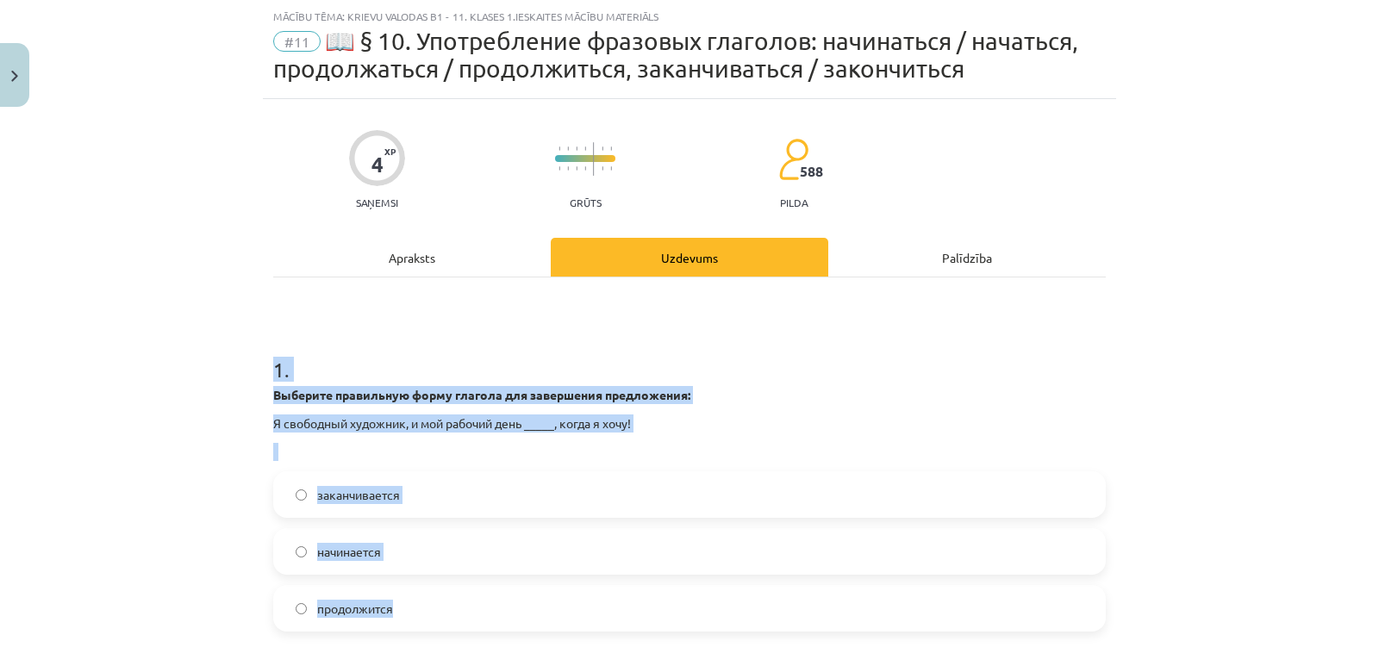
scroll to position [519, 0]
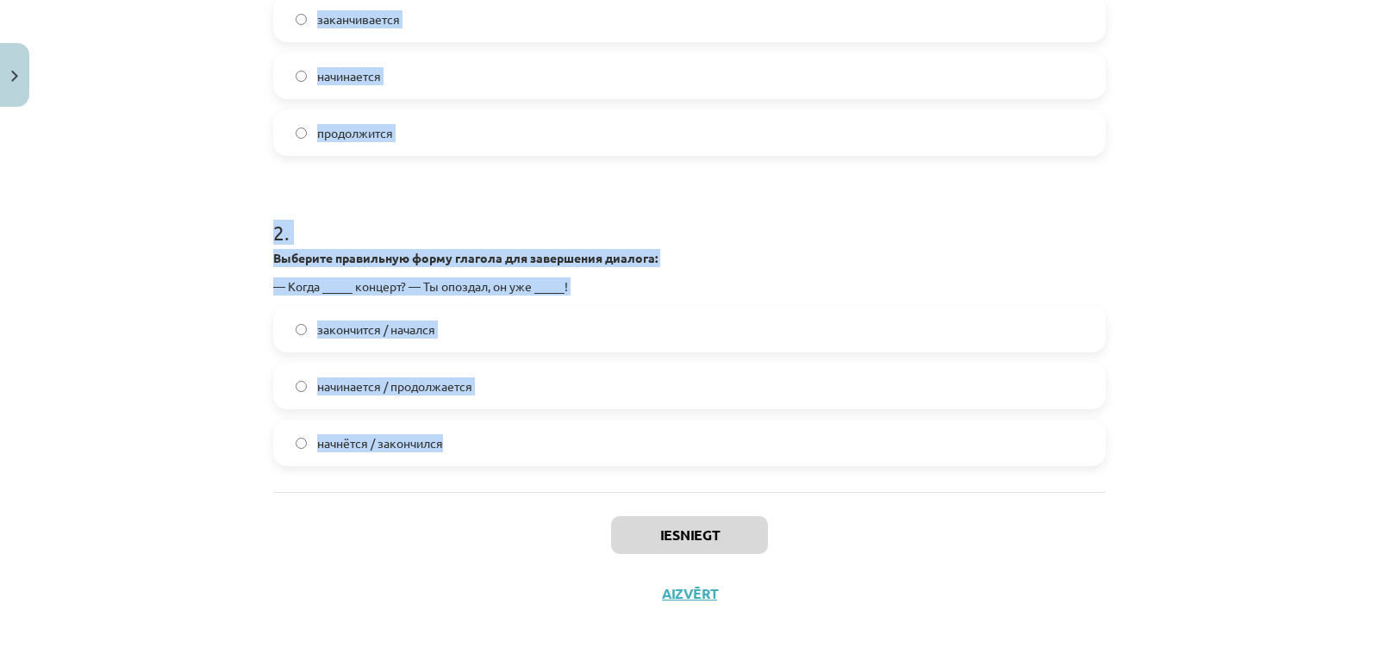
drag, startPoint x: 257, startPoint y: 345, endPoint x: 636, endPoint y: 475, distance: 400.5
click at [636, 475] on div "4 XP Saņemsi Grūts 588 pilda Apraksts Uzdevums Palīdzība 1 . Выберите правильну…" at bounding box center [689, 122] width 853 height 999
copy form "1 . Выберите правильную форму глагола для завершения предложения: Я свободный х…"
click at [125, 359] on div "Mācību tēma: Krievu valodas b1 - 11. klases 1.ieskaites mācību materiāls #11 📖 …" at bounding box center [689, 333] width 1379 height 666
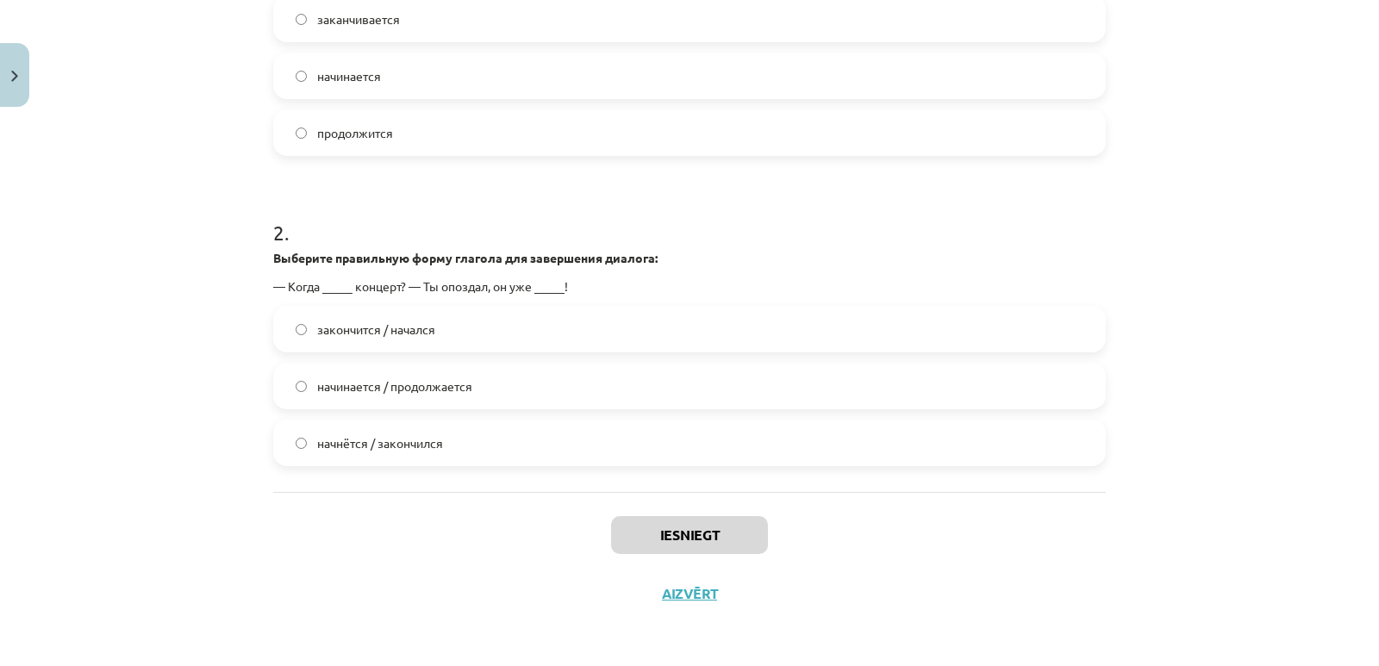
click at [368, 15] on span "заканчивается" at bounding box center [358, 19] width 83 height 18
click at [352, 391] on span "начинается / продолжается" at bounding box center [394, 386] width 155 height 18
click at [400, 439] on span "начнётся / закончился" at bounding box center [380, 443] width 126 height 18
click at [701, 514] on div "Iesniegt Aizvērt" at bounding box center [689, 552] width 832 height 121
click at [694, 526] on button "Iesniegt" at bounding box center [689, 535] width 157 height 38
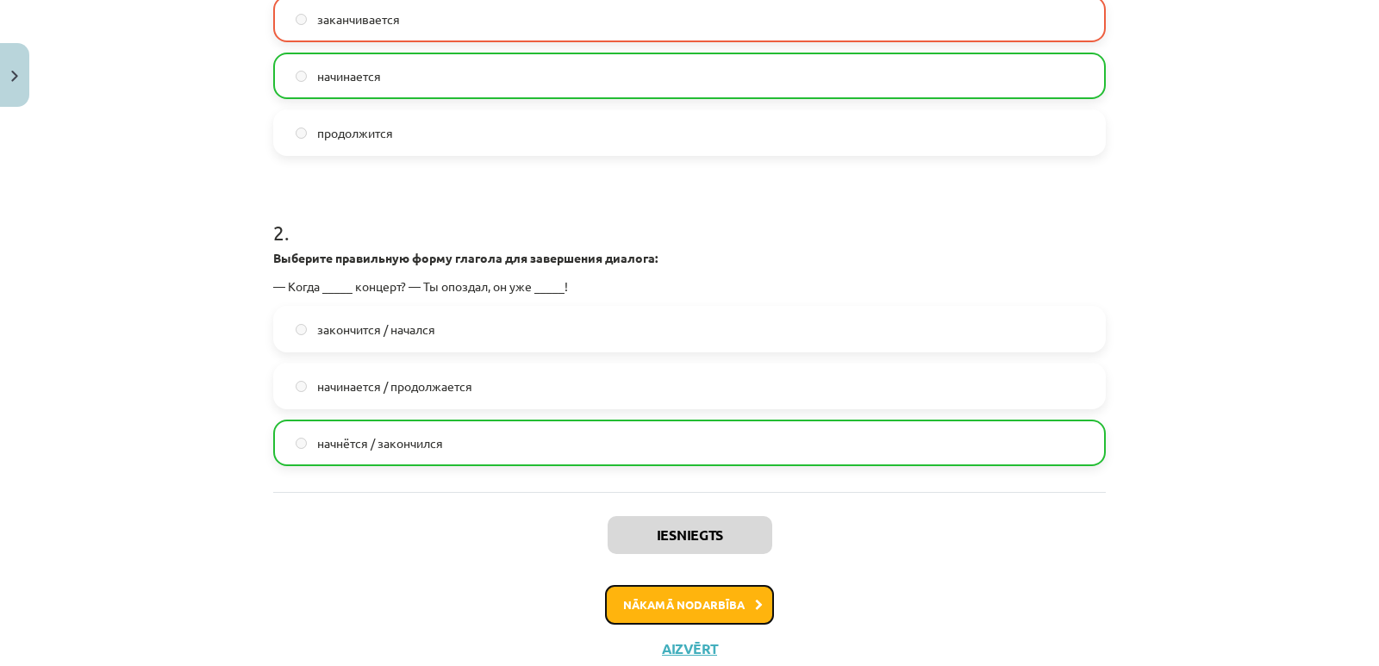
click at [696, 603] on button "Nākamā nodarbība" at bounding box center [689, 605] width 169 height 40
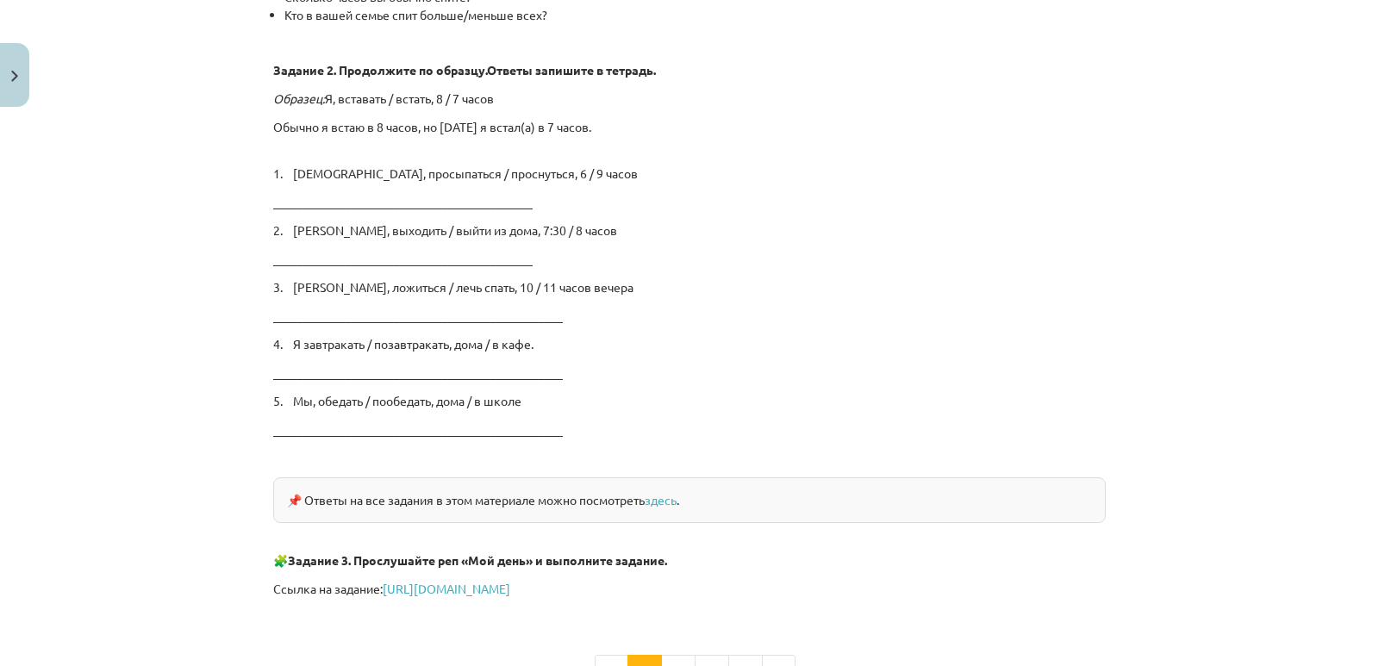
scroll to position [2888, 0]
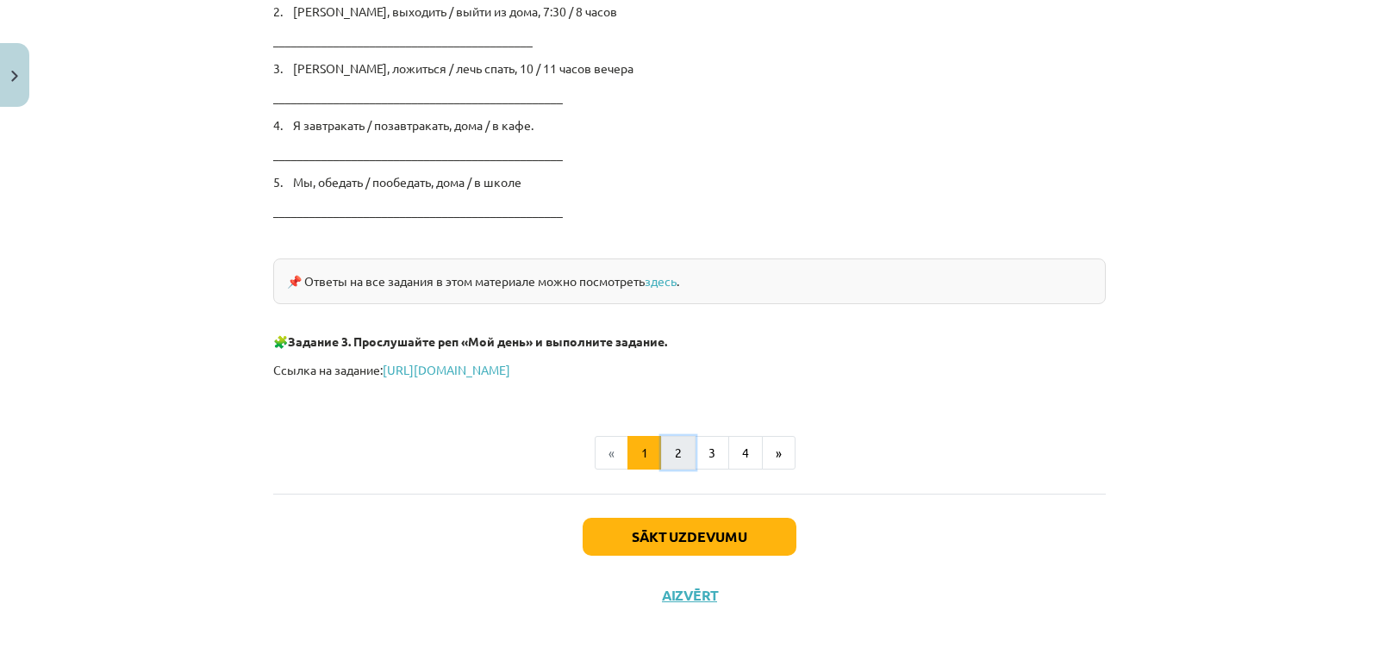
click at [673, 436] on button "2" at bounding box center [678, 453] width 34 height 34
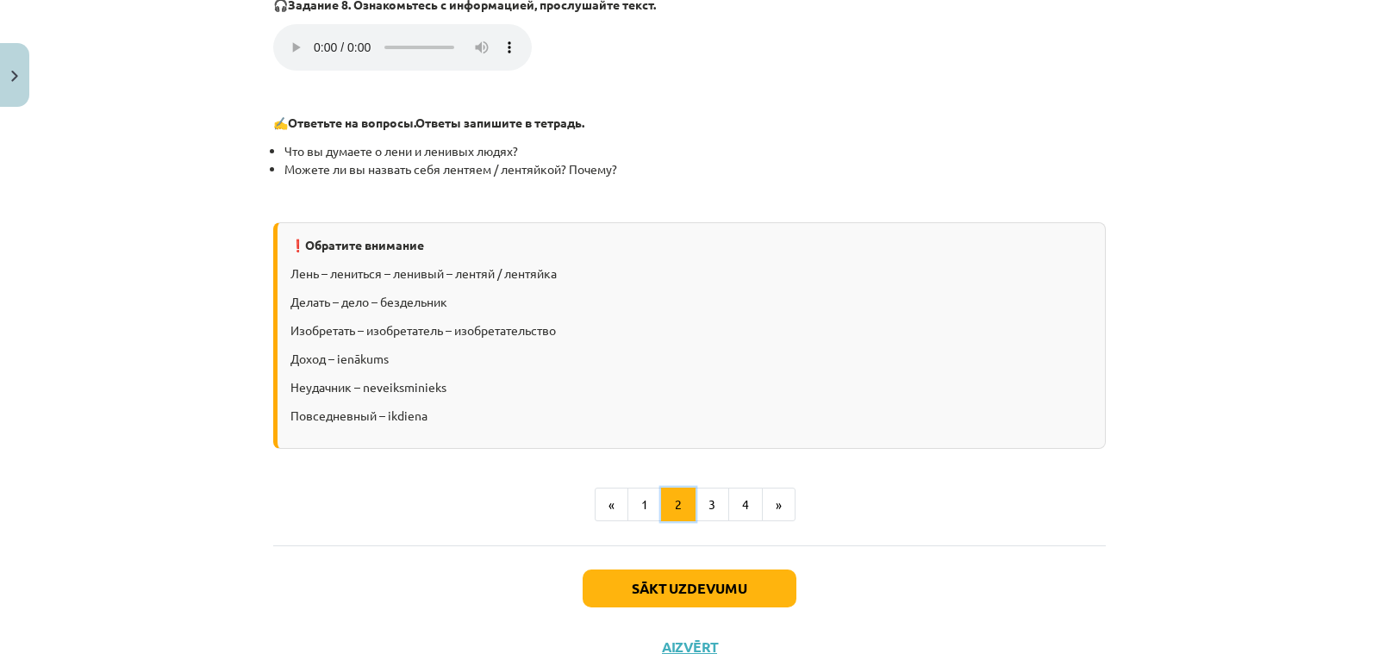
scroll to position [2046, 0]
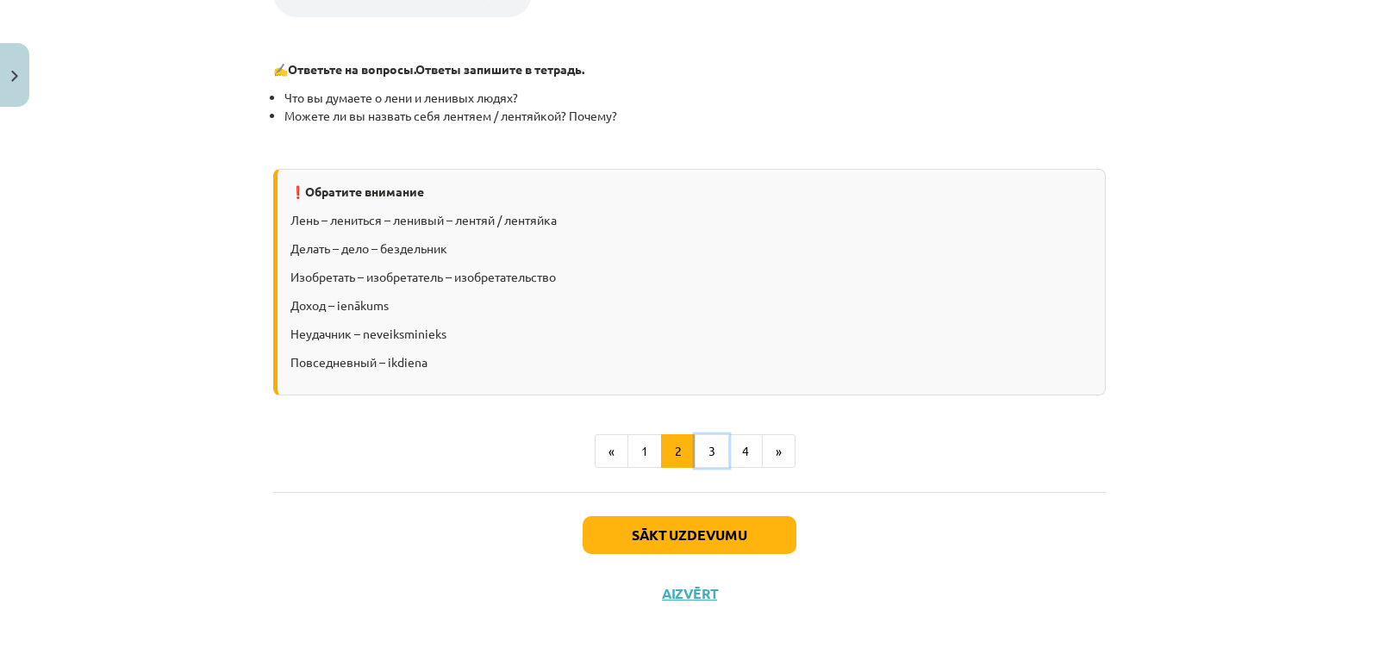
click at [712, 440] on button "3" at bounding box center [711, 451] width 34 height 34
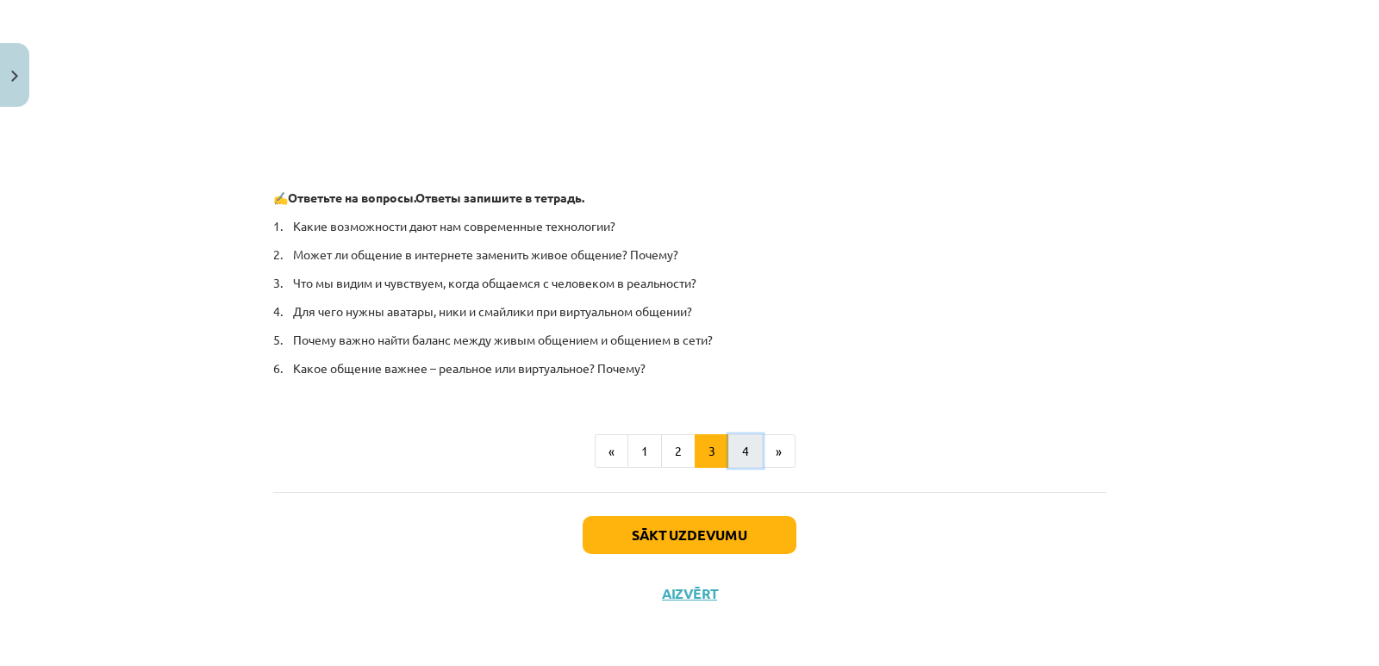
click at [745, 448] on button "4" at bounding box center [745, 451] width 34 height 34
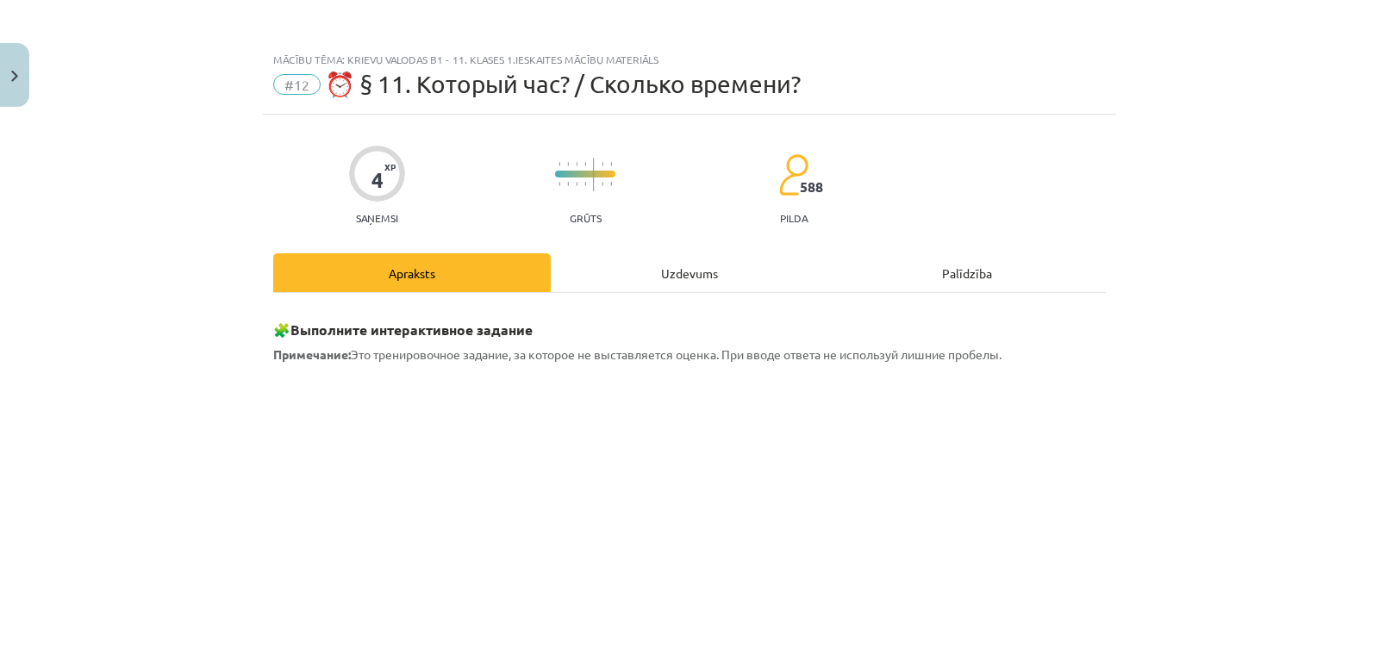
scroll to position [1084, 0]
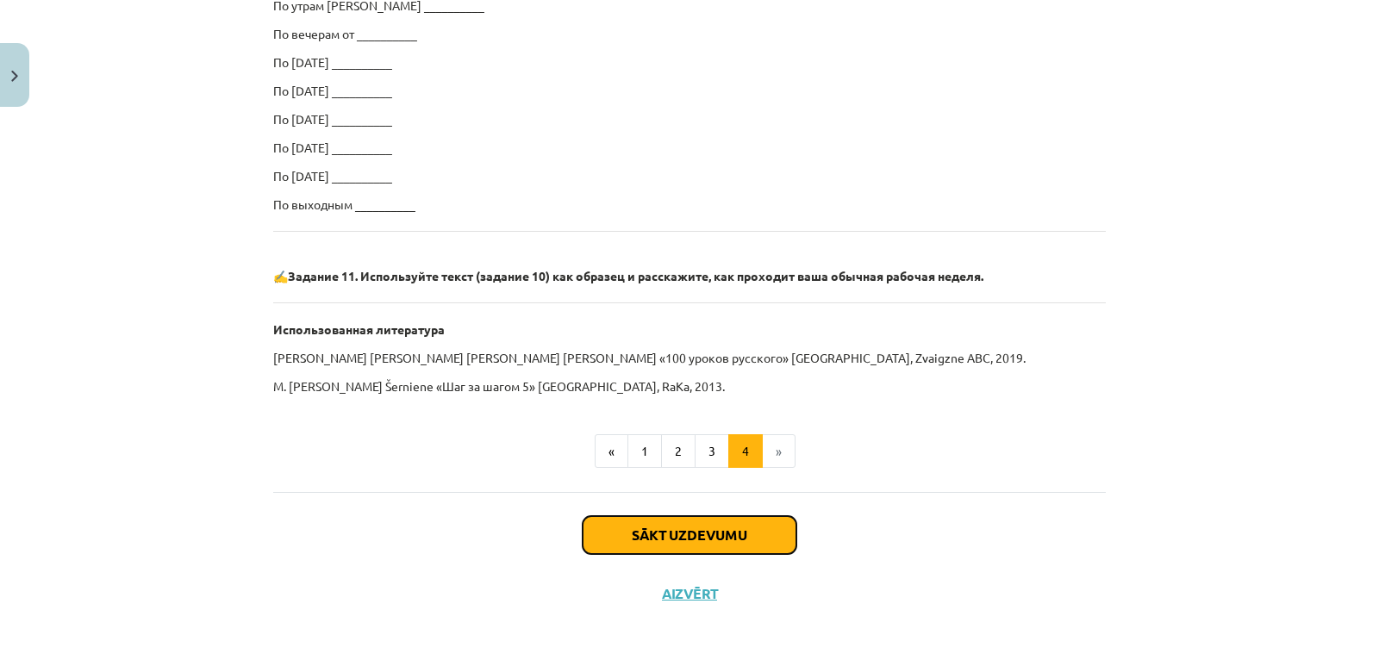
click at [703, 533] on button "Sākt uzdevumu" at bounding box center [689, 535] width 214 height 38
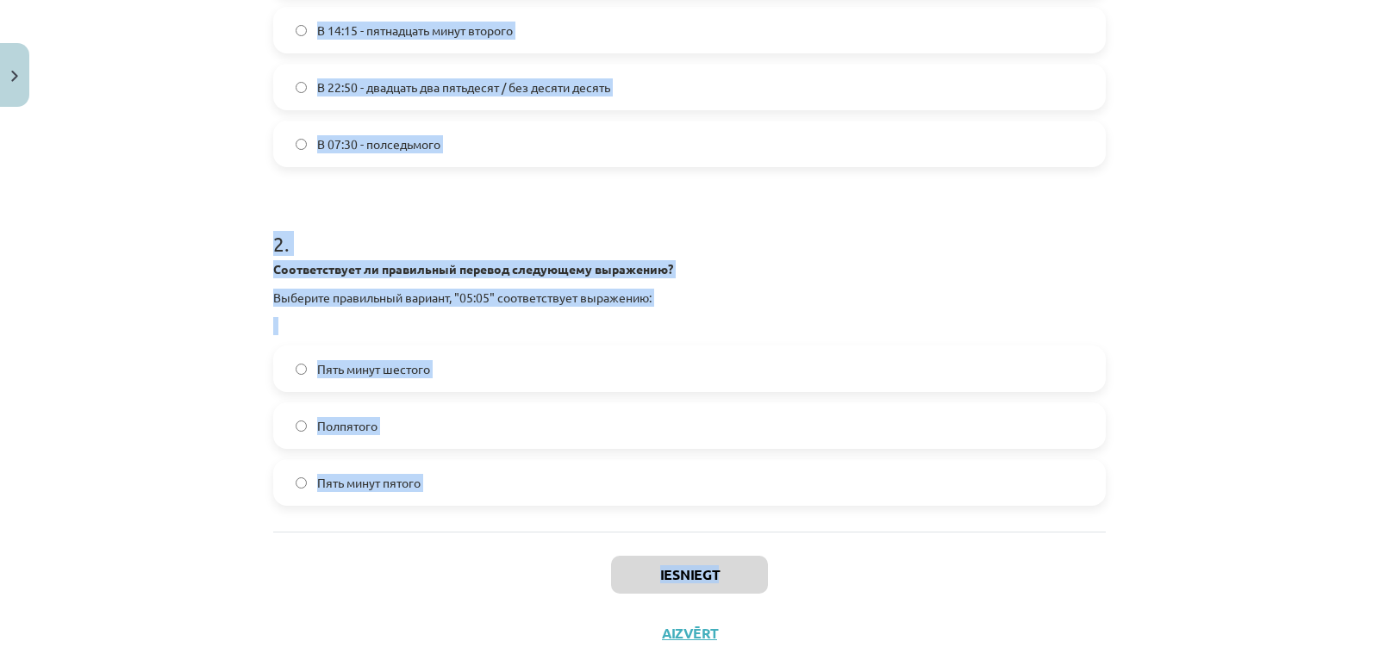
scroll to position [520, 0]
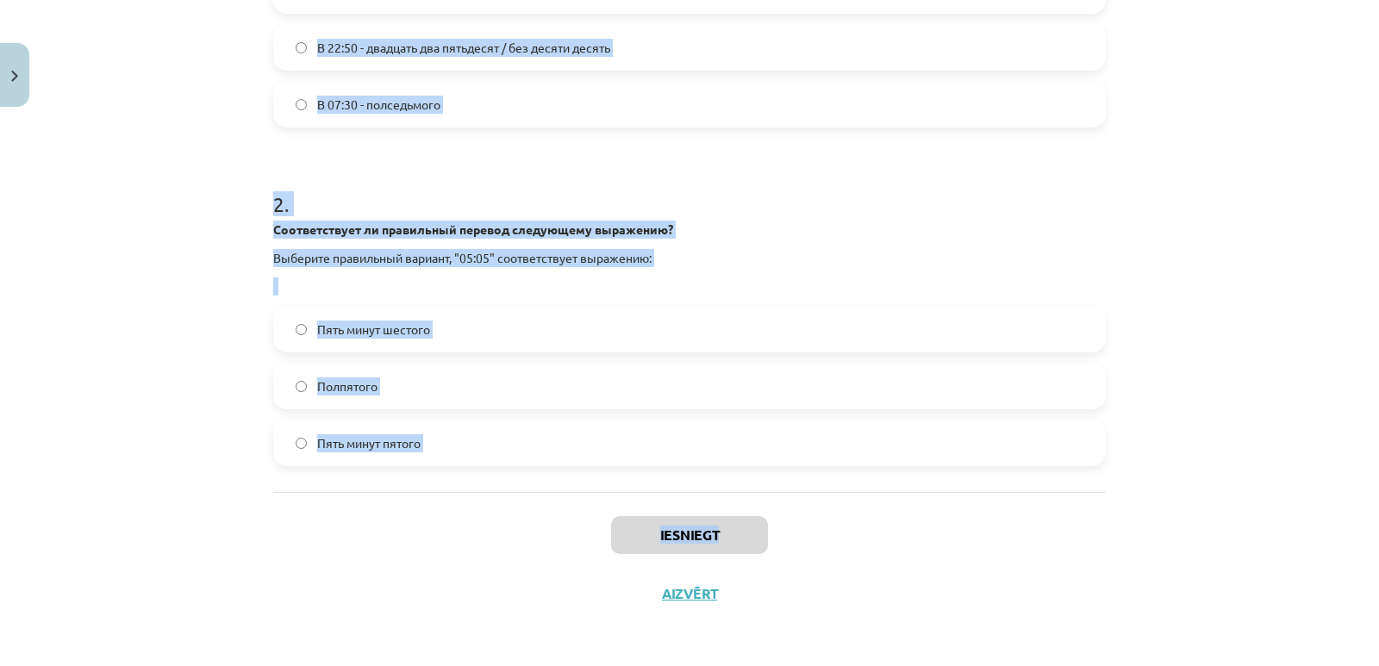
click at [731, 546] on div "Mācību tēma: Krievu valodas b1 - 11. klases 1.ieskaites mācību materiāls #12 ⏰ …" at bounding box center [689, 333] width 1379 height 666
click at [142, 411] on div "Mācību tēma: Krievu valodas b1 - 11. klases 1.ieskaites mācību materiāls #12 ⏰ …" at bounding box center [689, 333] width 1379 height 666
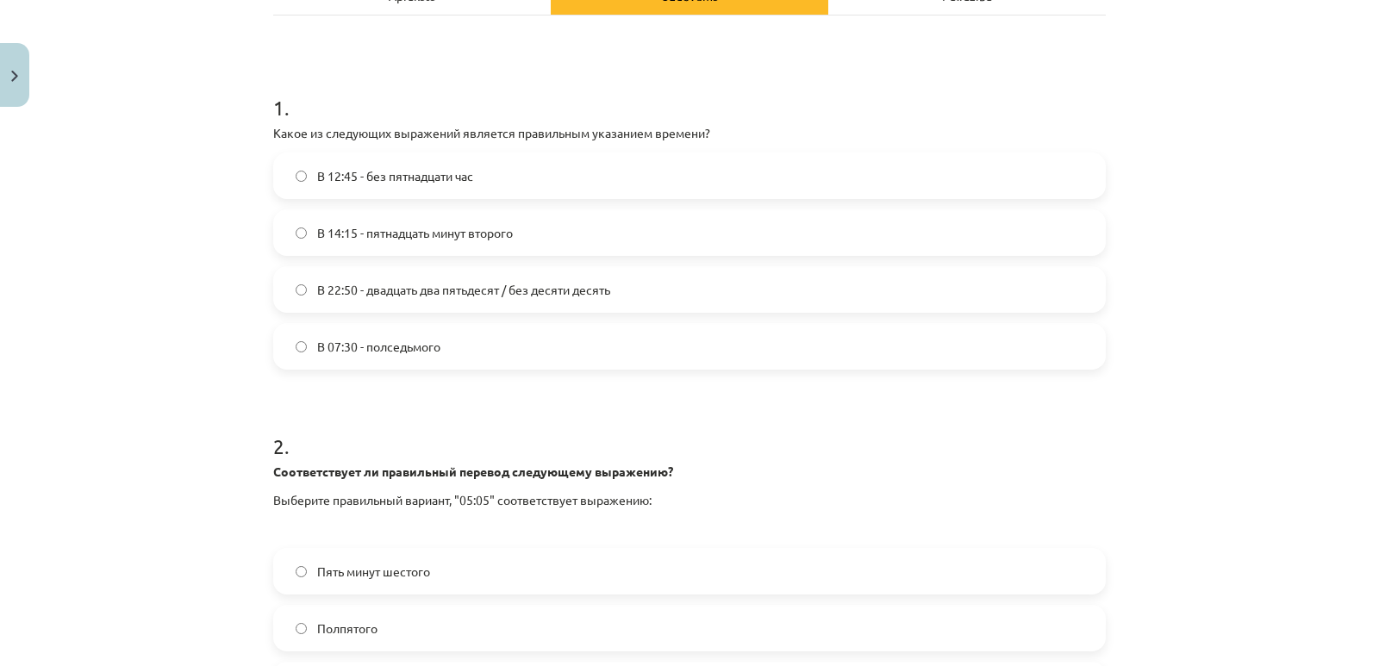
scroll to position [233, 0]
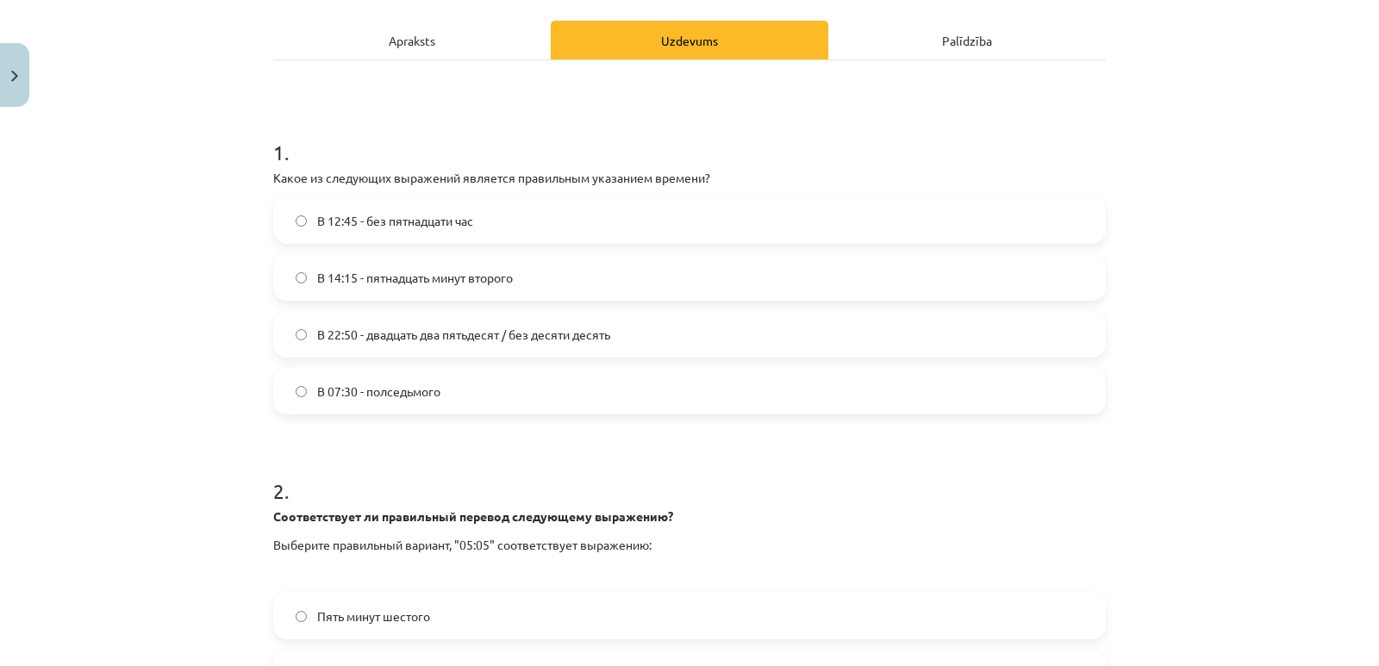
click at [344, 286] on span "В 14:15 - пятнадцать минут второго" at bounding box center [415, 278] width 196 height 18
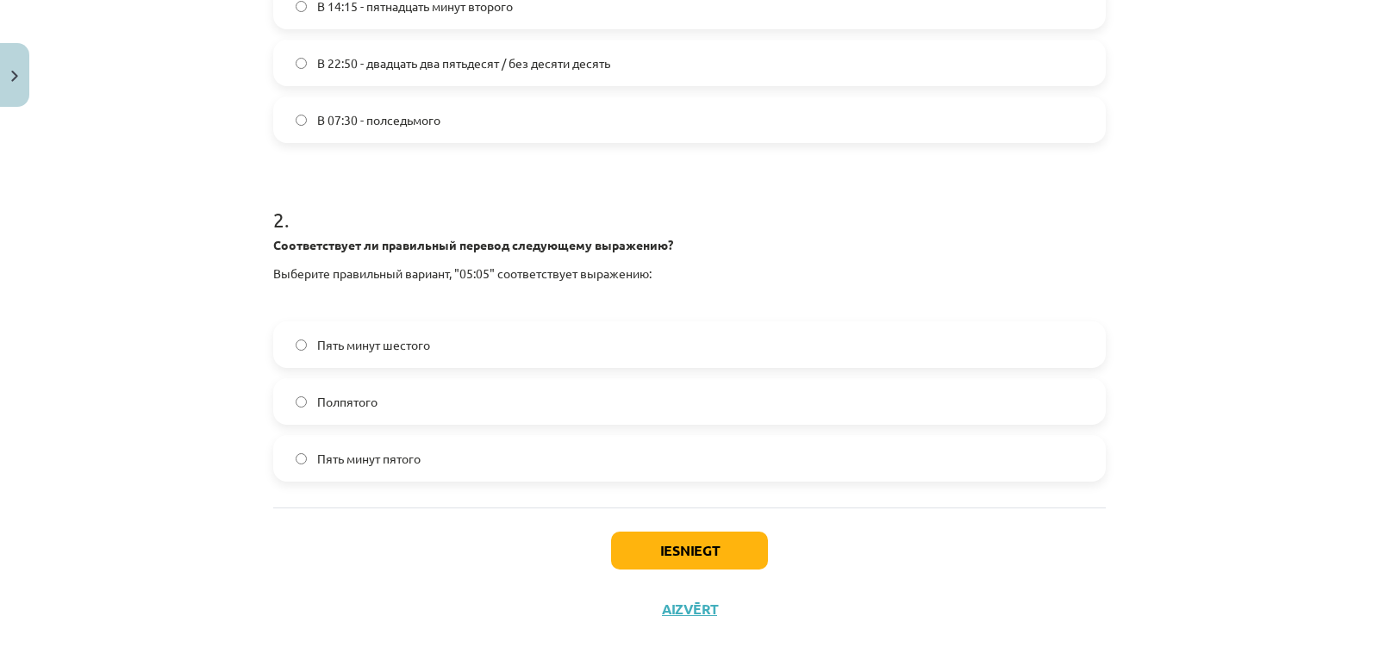
scroll to position [520, 0]
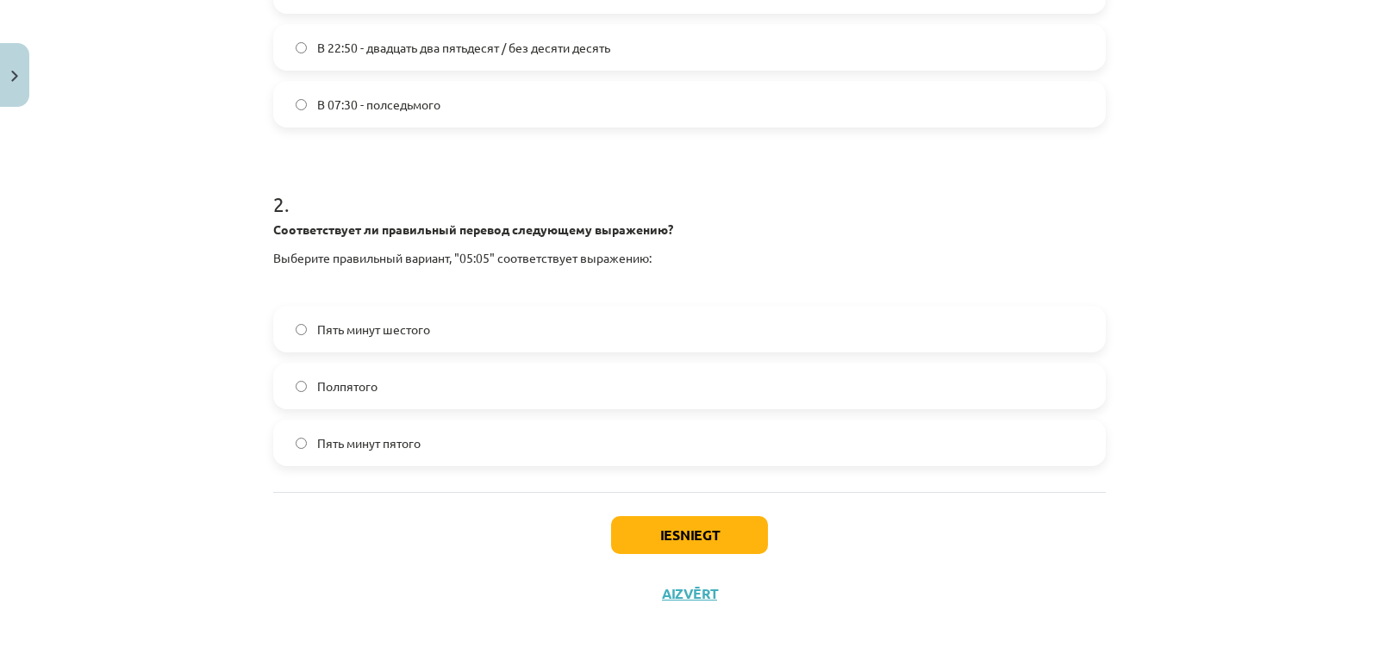
click at [352, 321] on span "Пять минут шестого" at bounding box center [373, 330] width 113 height 18
click at [737, 527] on button "Iesniegt" at bounding box center [689, 535] width 157 height 38
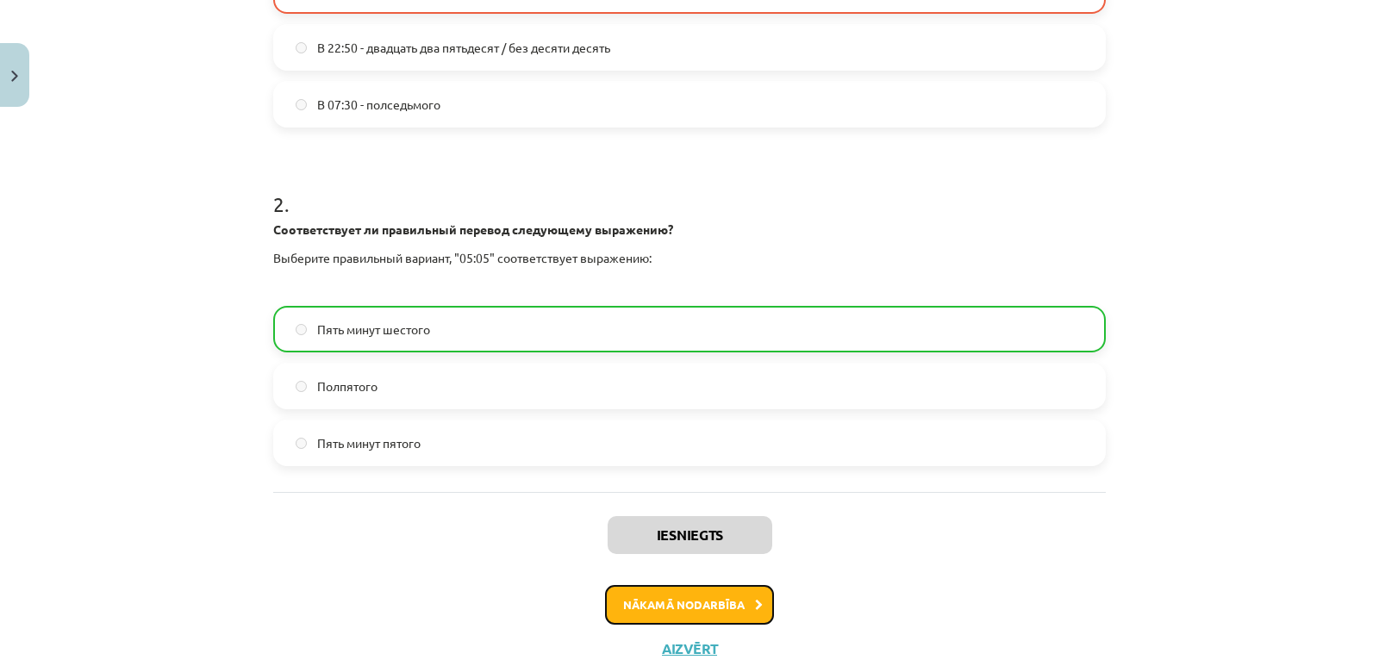
click at [673, 595] on button "Nākamā nodarbība" at bounding box center [689, 605] width 169 height 40
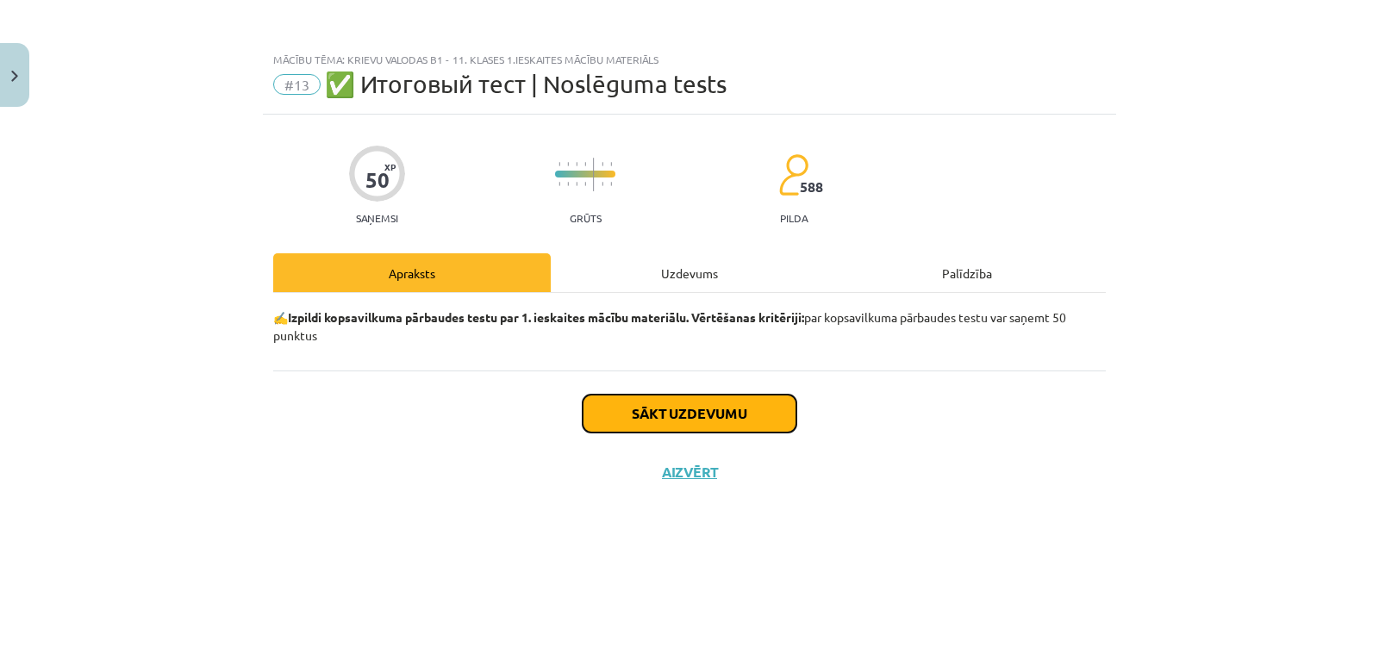
click at [725, 411] on button "Sākt uzdevumu" at bounding box center [689, 414] width 214 height 38
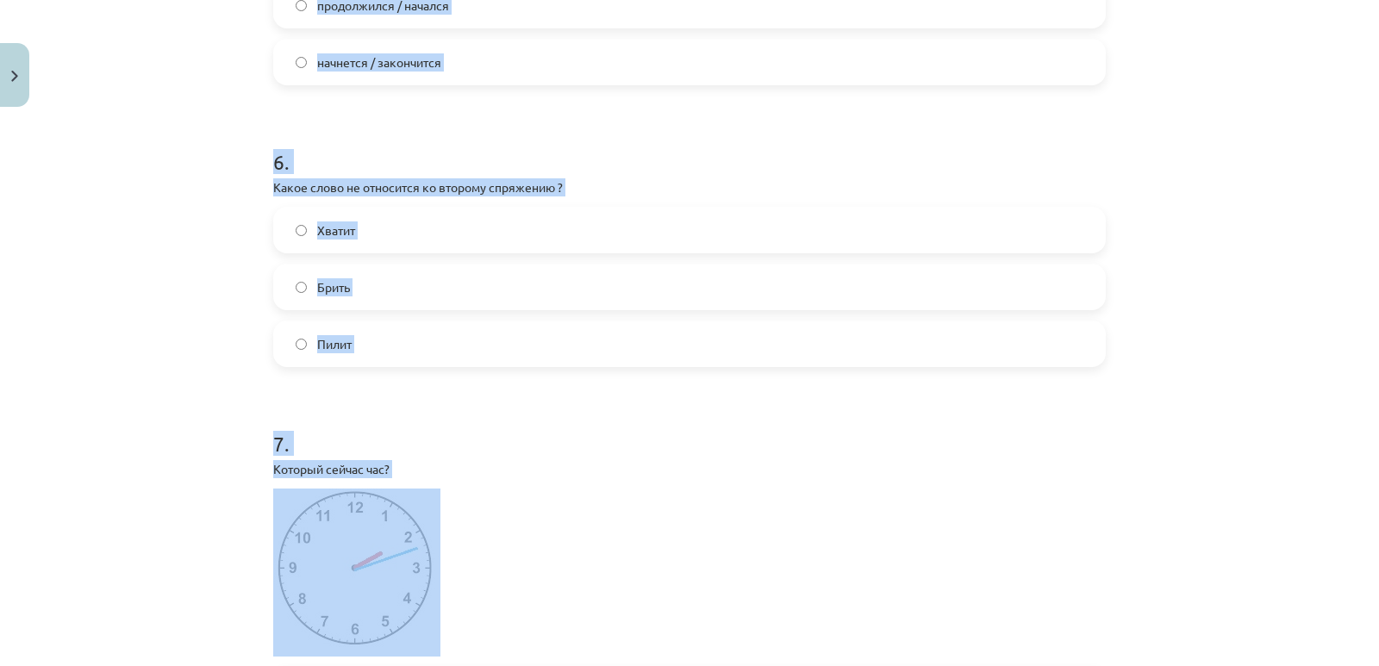
scroll to position [3358, 0]
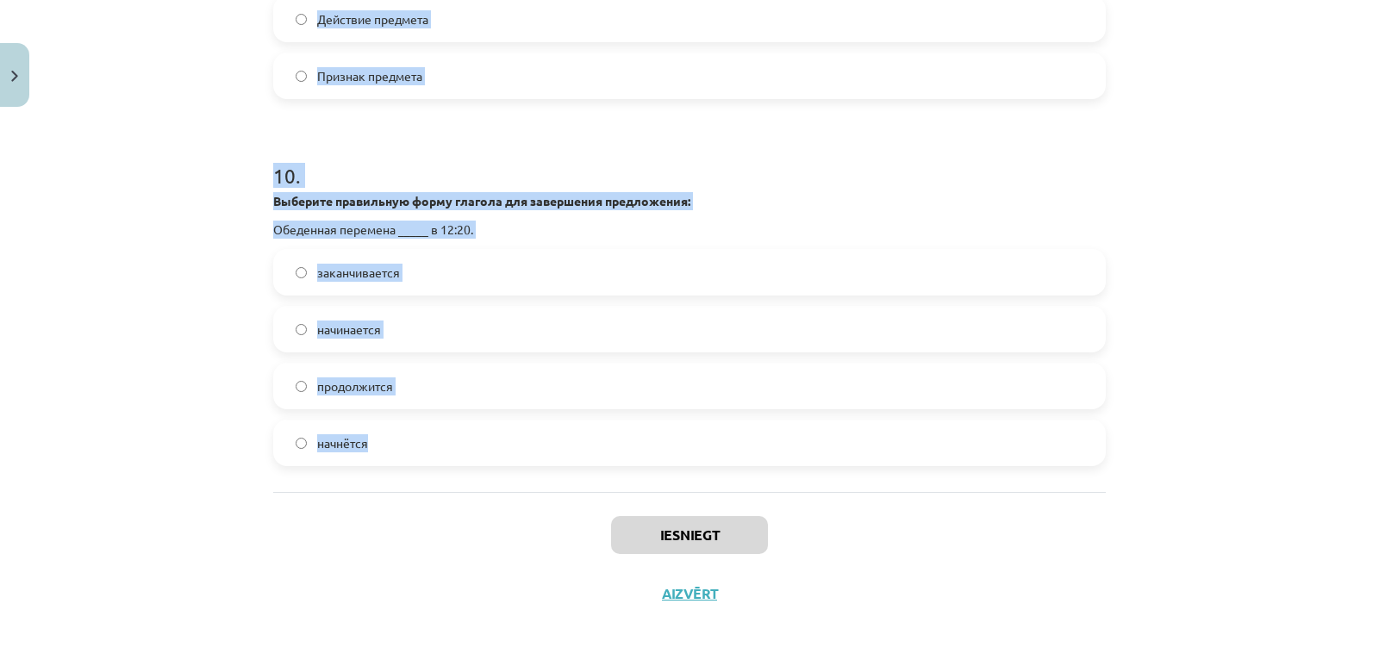
drag, startPoint x: 242, startPoint y: 370, endPoint x: 452, endPoint y: 435, distance: 219.9
click at [452, 435] on div "Mācību tēma: Krievu valodas b1 - 11. klases 1.ieskaites mācību materiāls #13 ✅ …" at bounding box center [689, 333] width 1379 height 666
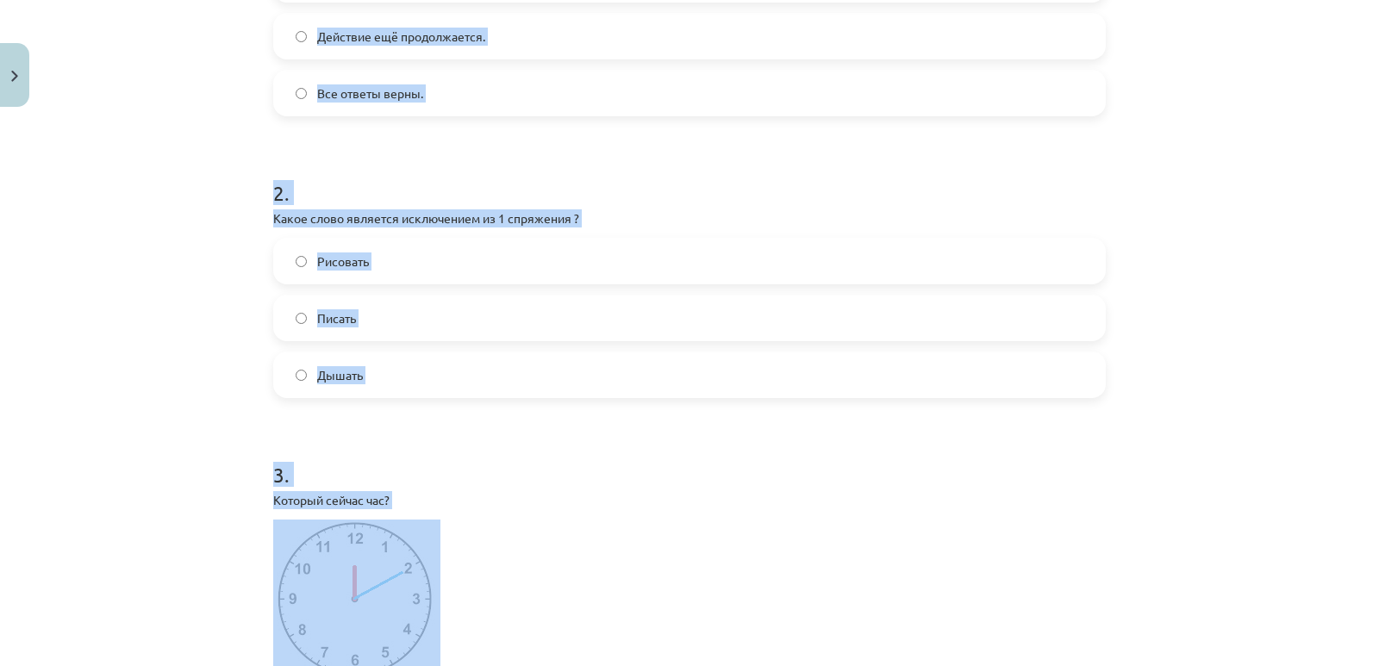
scroll to position [575, 0]
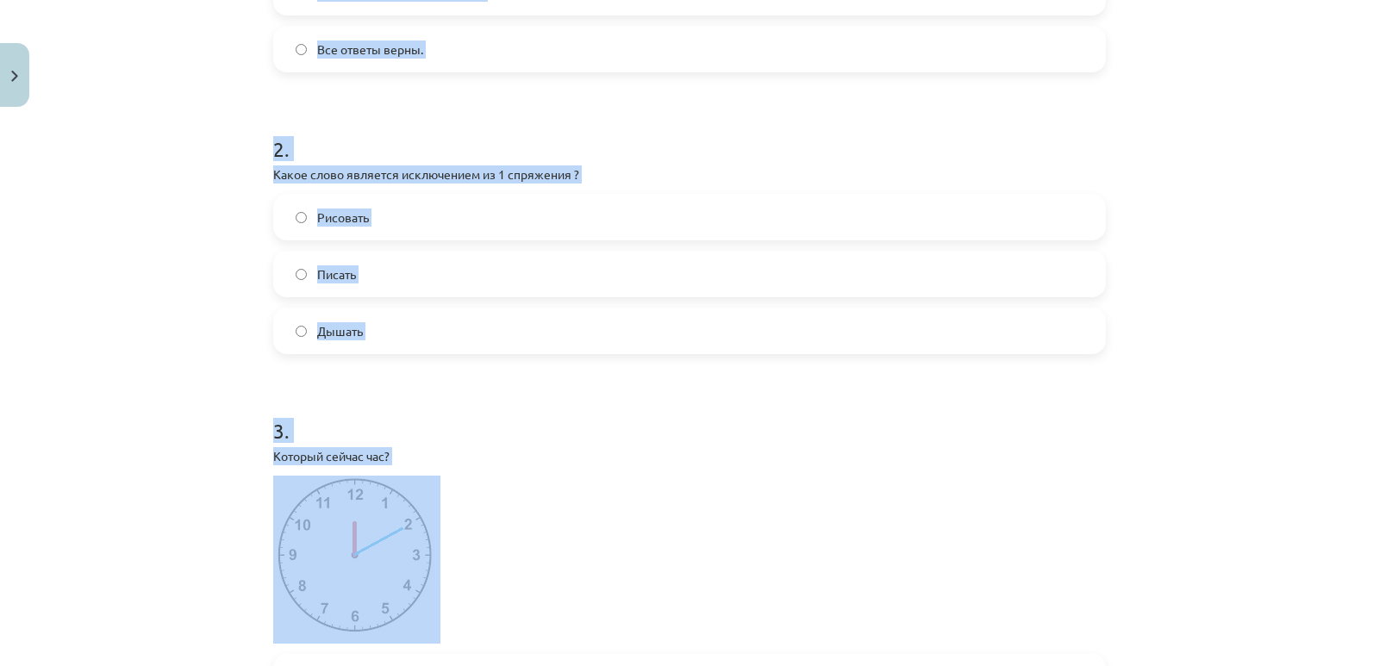
click at [178, 223] on div "Mācību tēma: Krievu valodas b1 - 11. klases 1.ieskaites mācību materiāls #13 ✅ …" at bounding box center [689, 333] width 1379 height 666
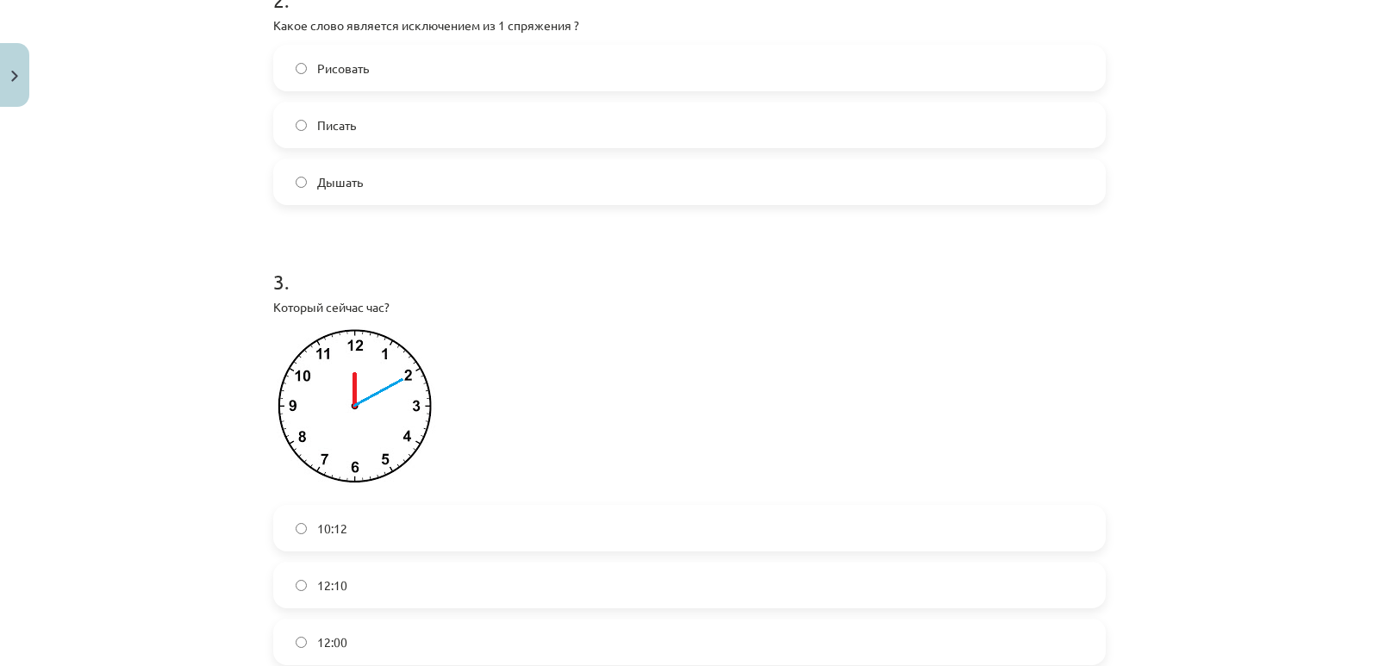
scroll to position [1148, 0]
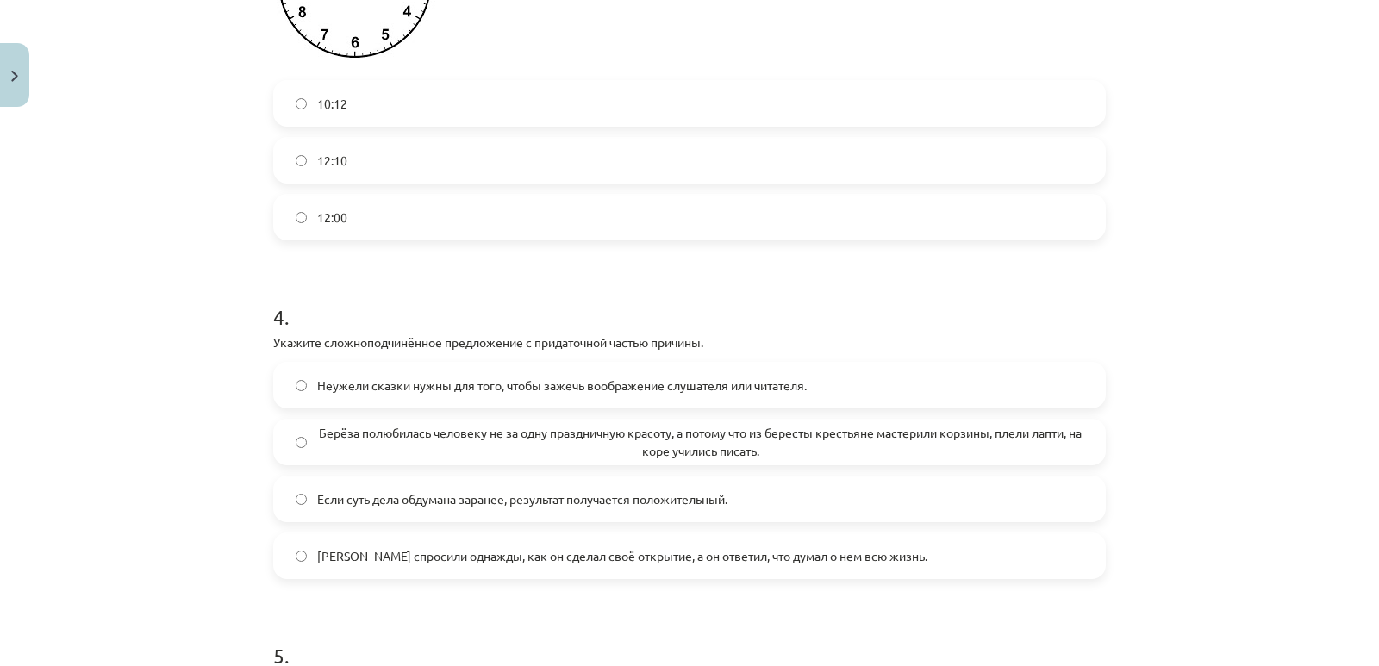
click at [338, 165] on span "12:10" at bounding box center [332, 161] width 30 height 18
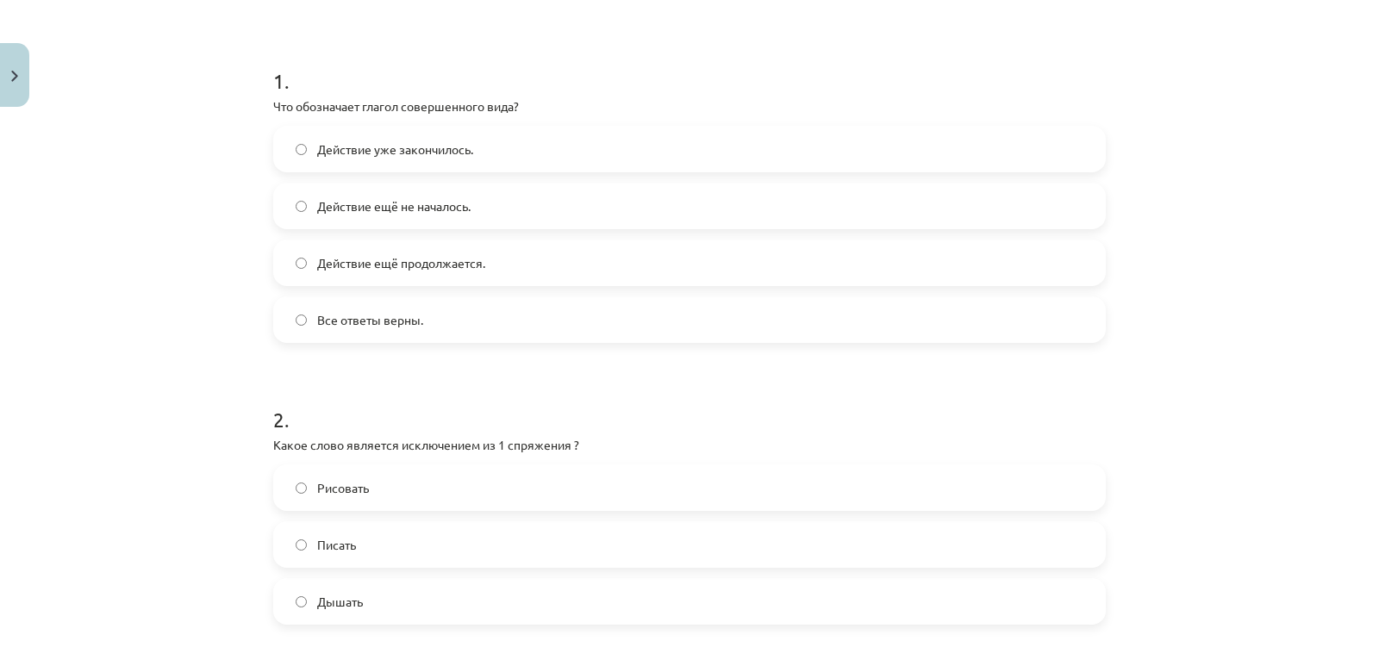
scroll to position [287, 0]
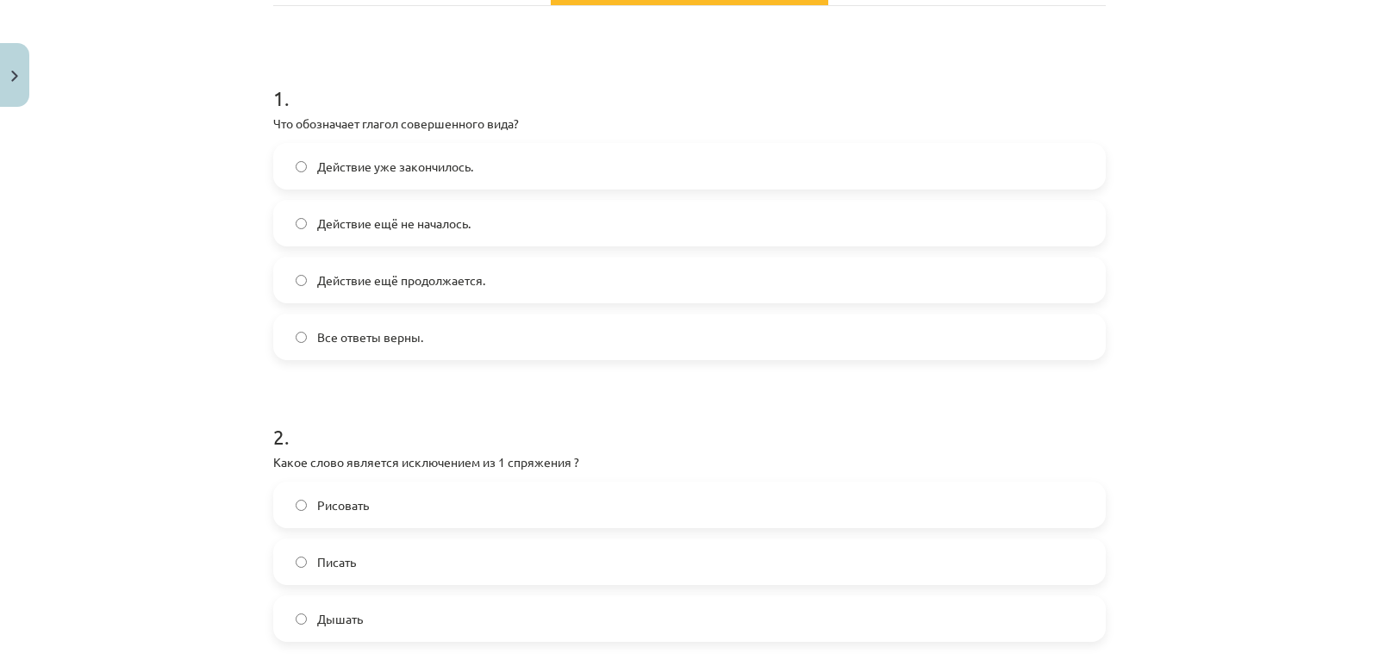
click at [349, 174] on span "Действие уже закончилось." at bounding box center [395, 167] width 156 height 18
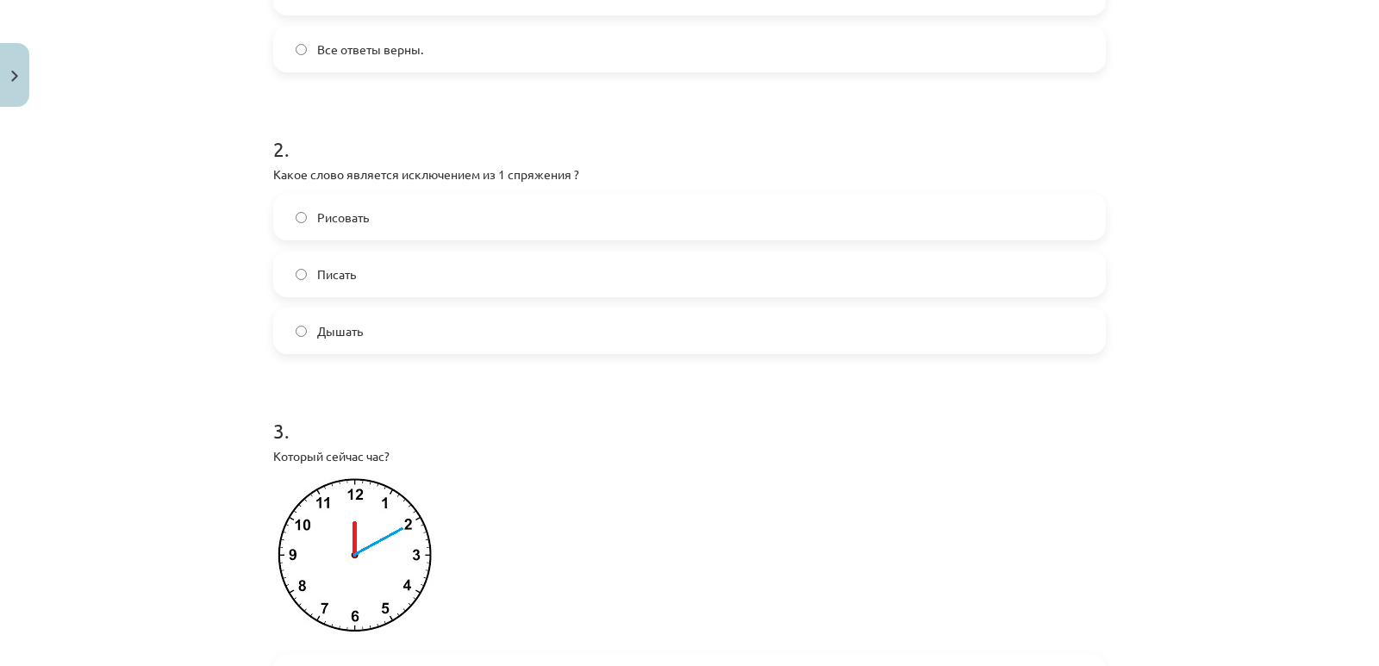
click at [368, 331] on label "Дышать" at bounding box center [689, 330] width 829 height 43
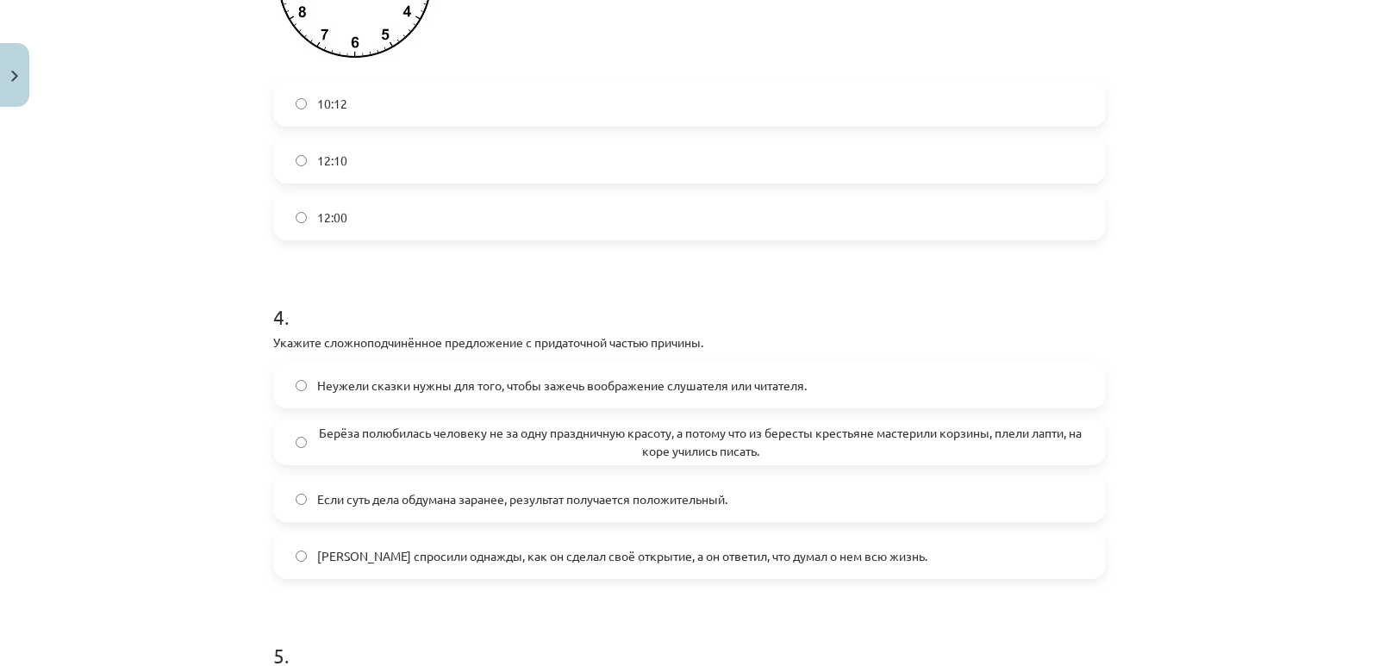
scroll to position [1436, 0]
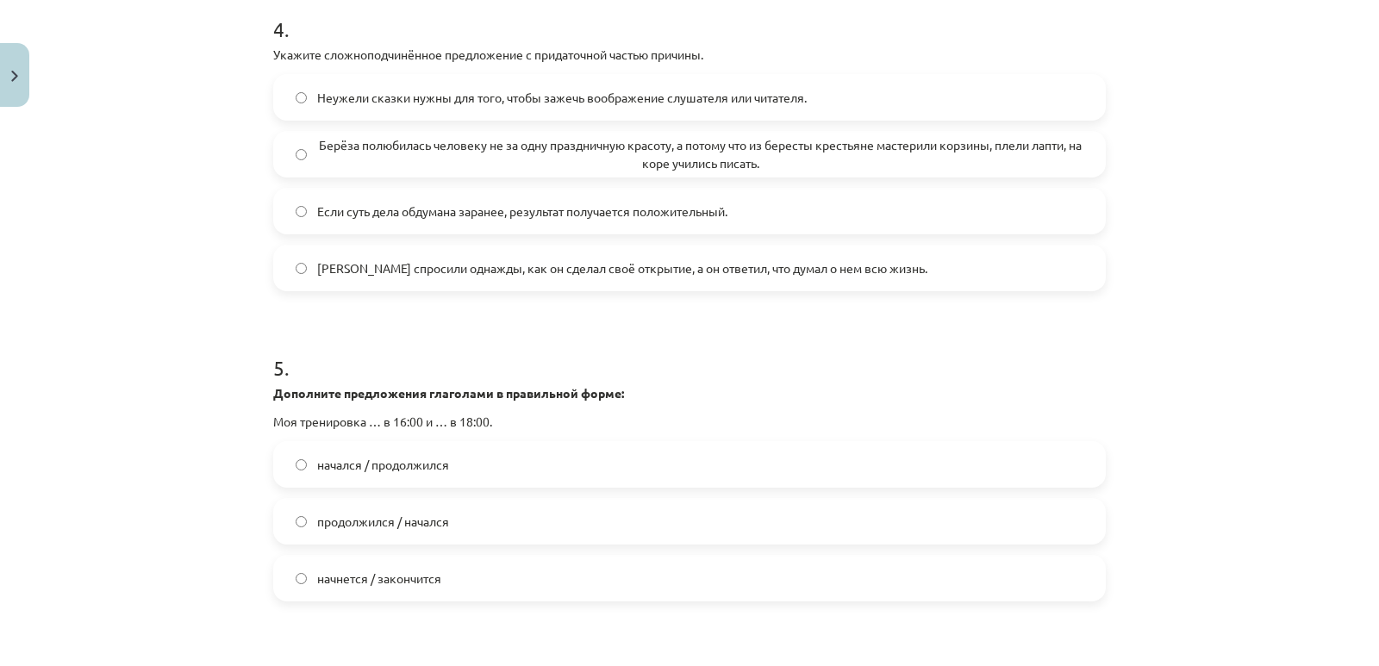
click at [628, 159] on span "Берёза полюбилась человеку не за одну праздничную красоту, а потому что из бере…" at bounding box center [700, 154] width 766 height 36
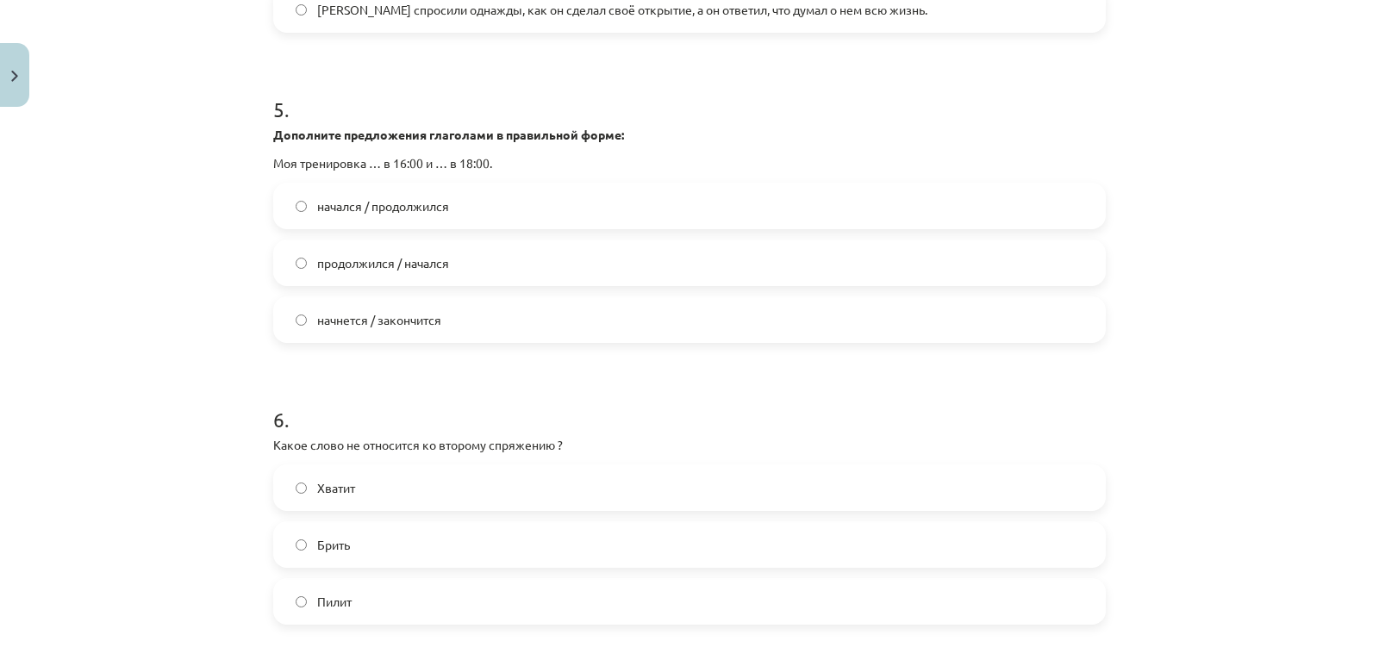
scroll to position [1723, 0]
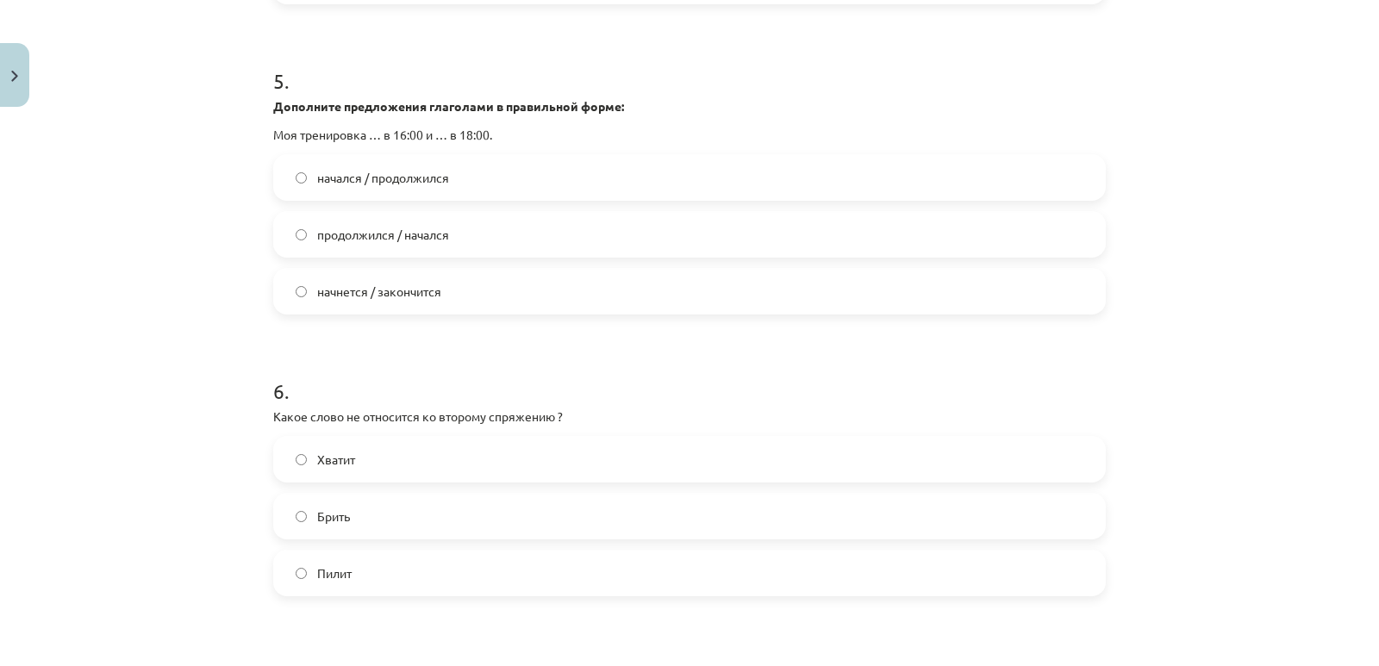
click at [383, 289] on span "начнется / закончится" at bounding box center [379, 292] width 124 height 18
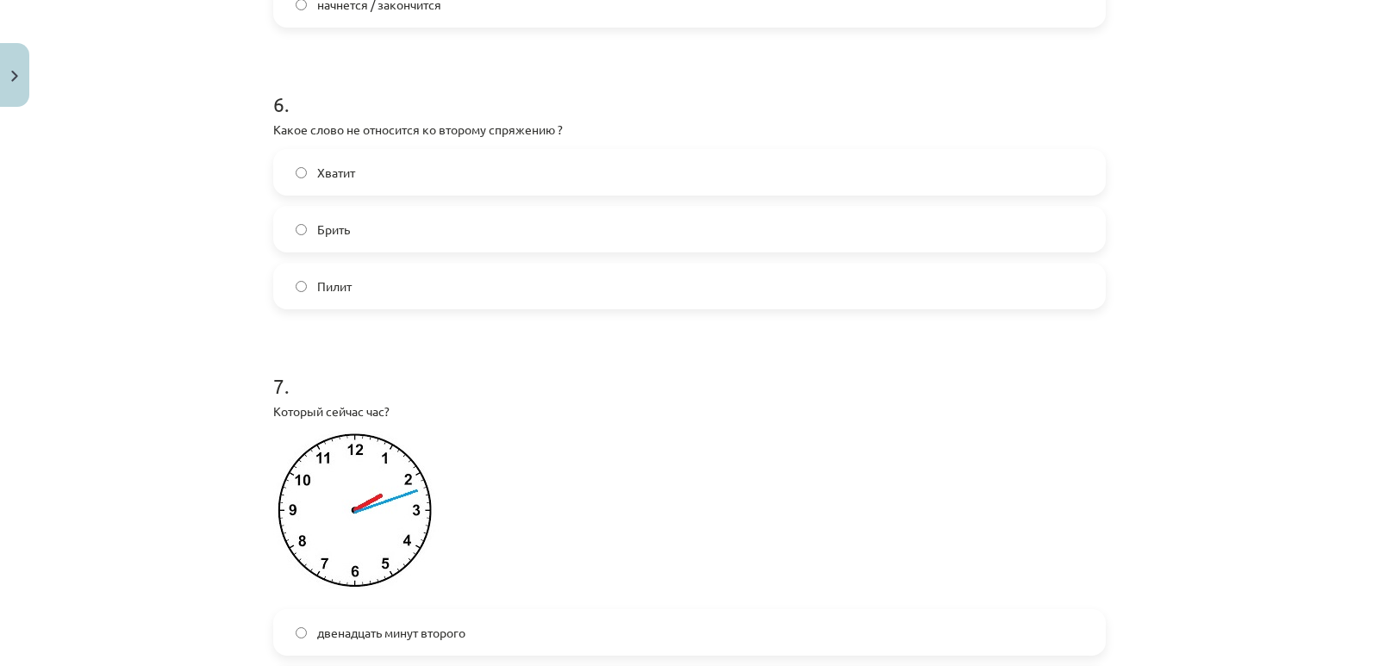
click at [341, 171] on span "Хватит" at bounding box center [336, 173] width 38 height 18
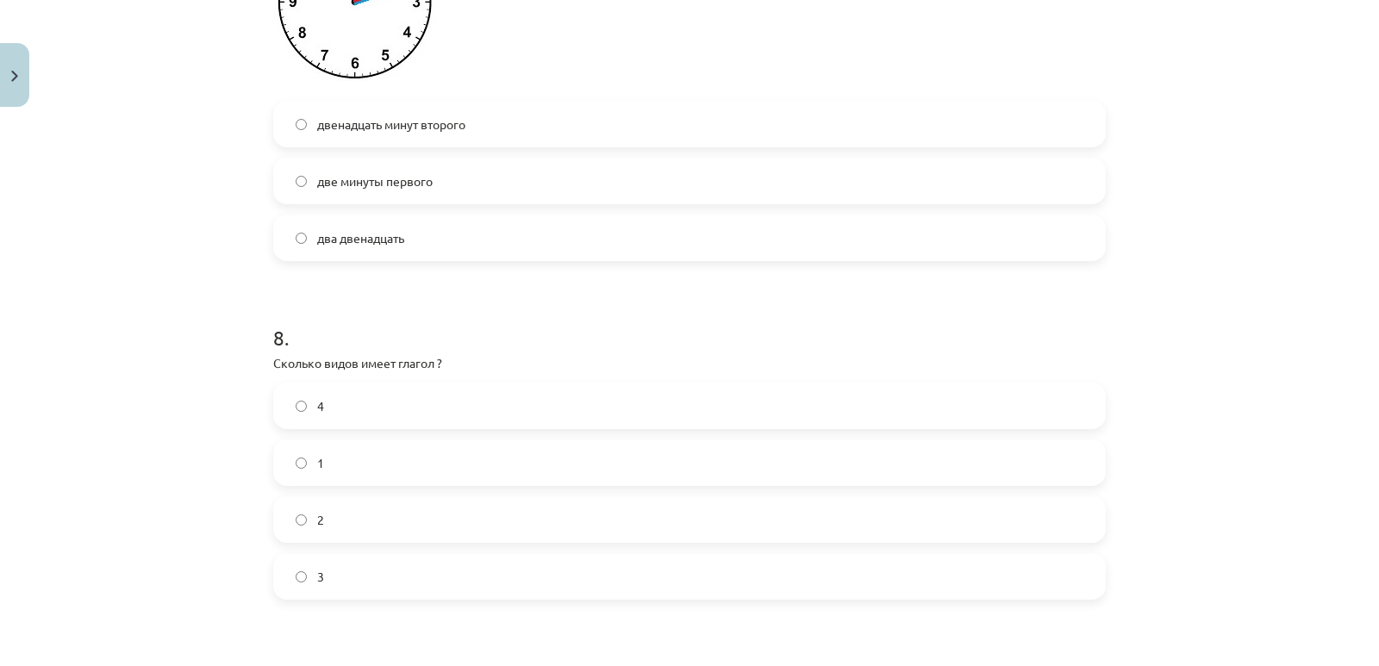
scroll to position [2585, 0]
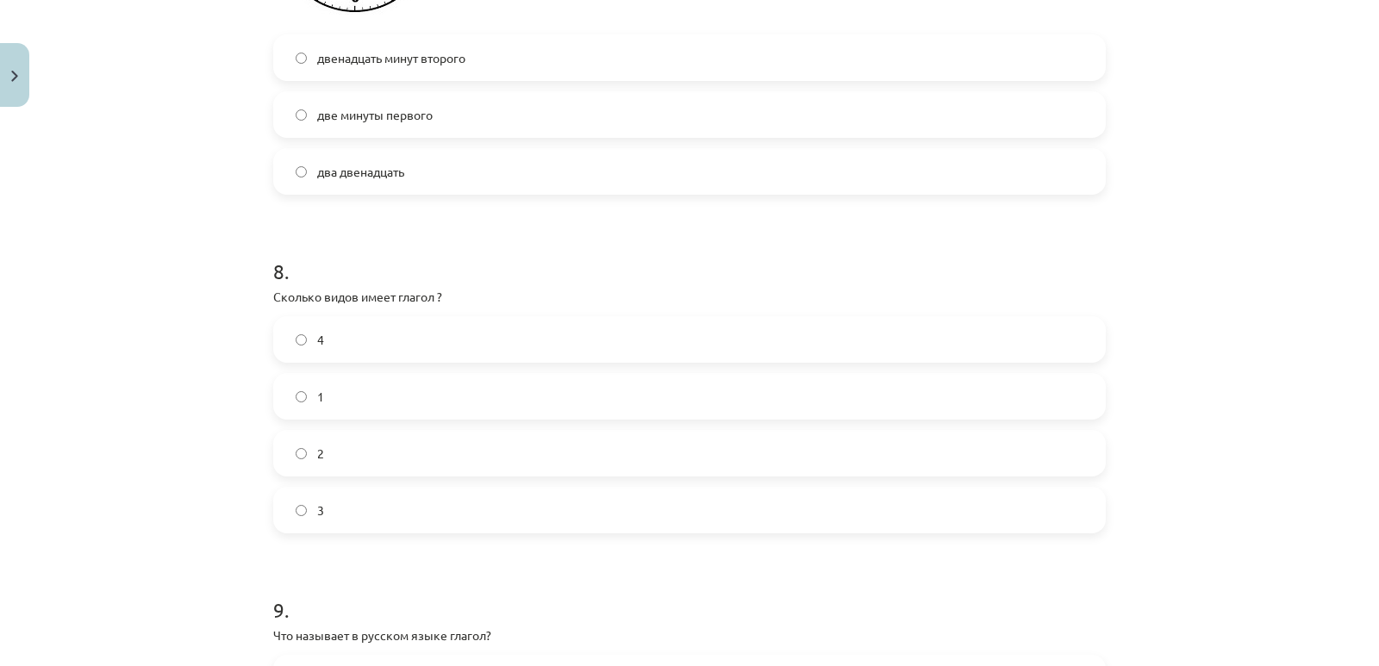
click at [382, 65] on span "двенадцать минут второго" at bounding box center [391, 58] width 148 height 18
click at [326, 485] on div "4 1 2 3" at bounding box center [689, 424] width 832 height 217
click at [313, 467] on label "2" at bounding box center [689, 453] width 829 height 43
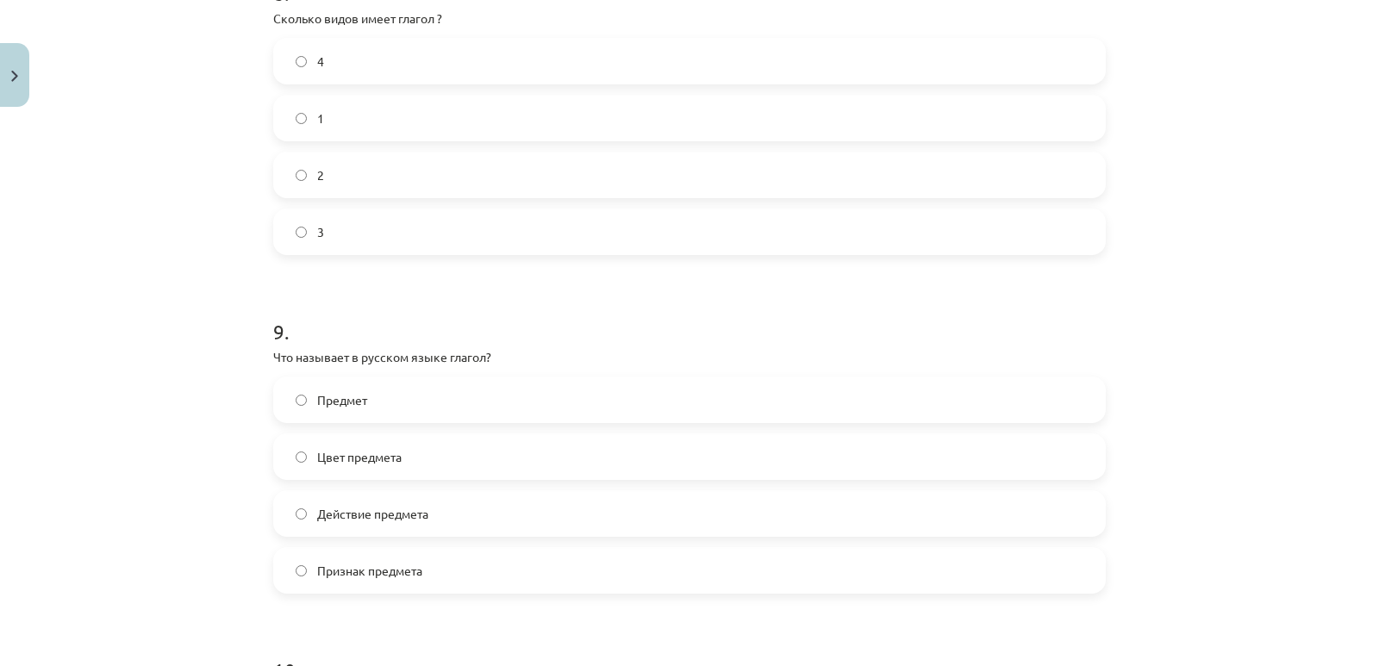
scroll to position [3159, 0]
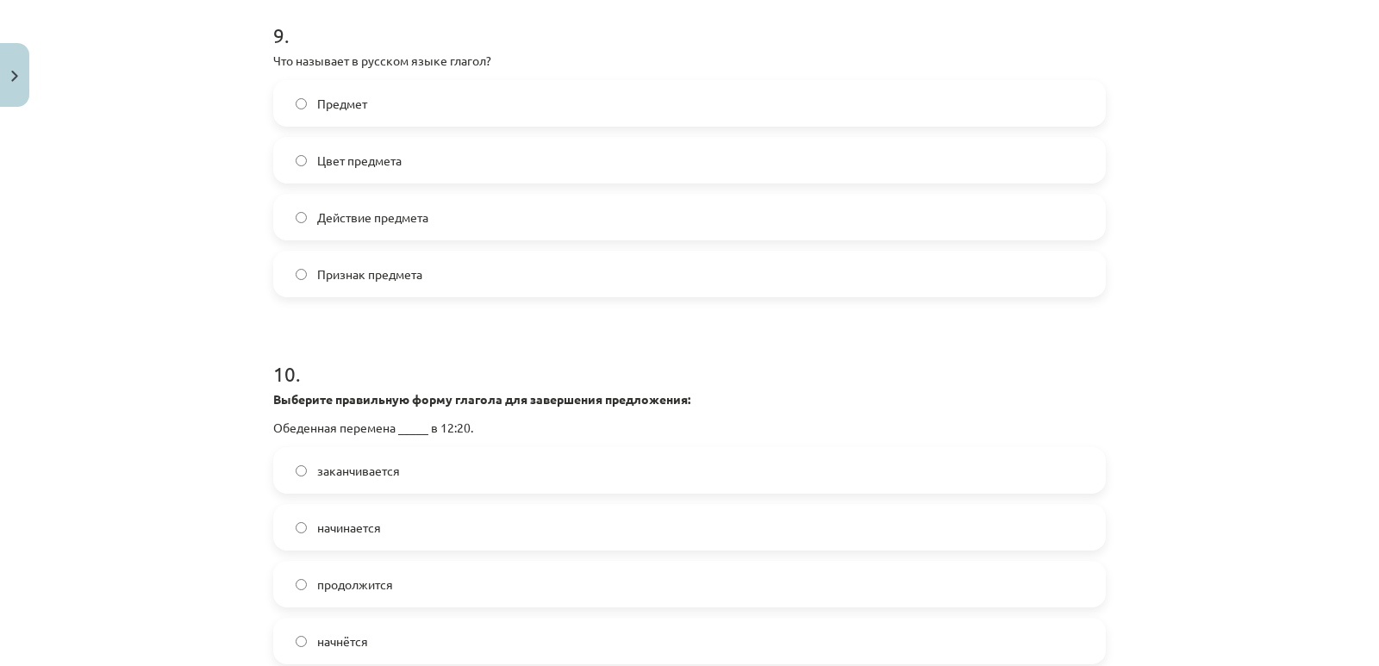
click at [359, 212] on span "Действие предмета" at bounding box center [372, 217] width 111 height 18
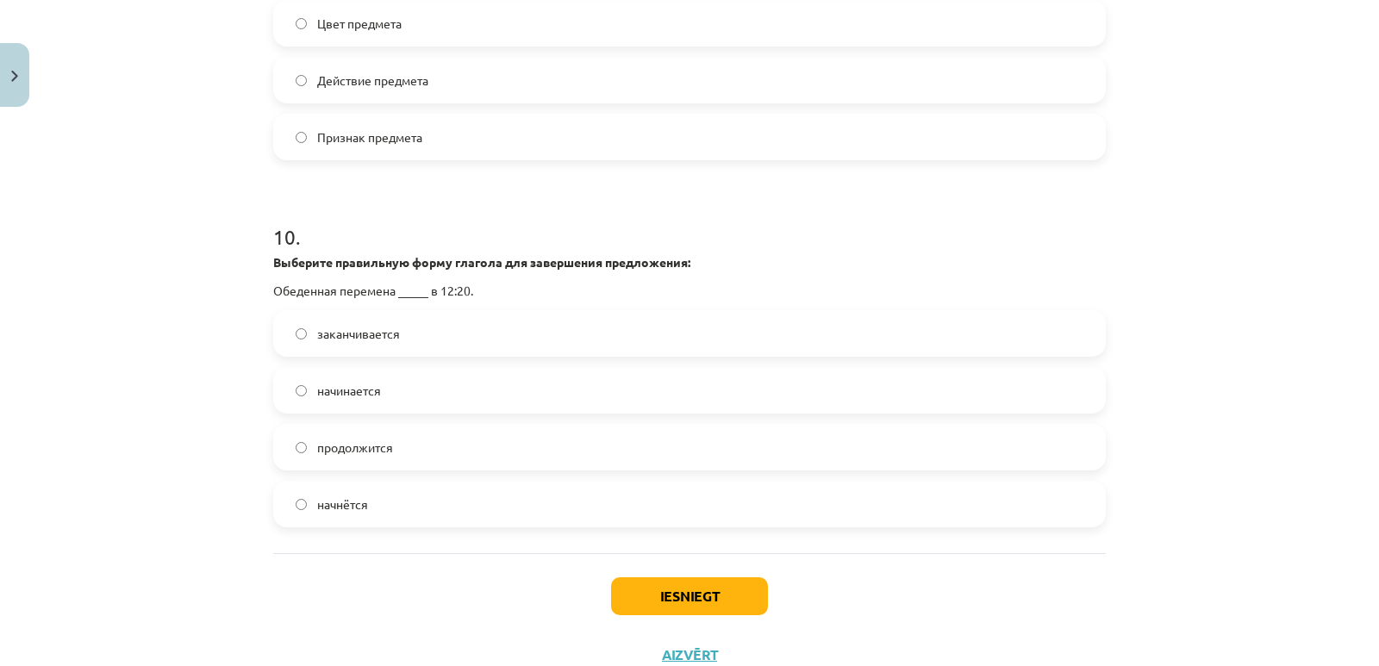
scroll to position [3358, 0]
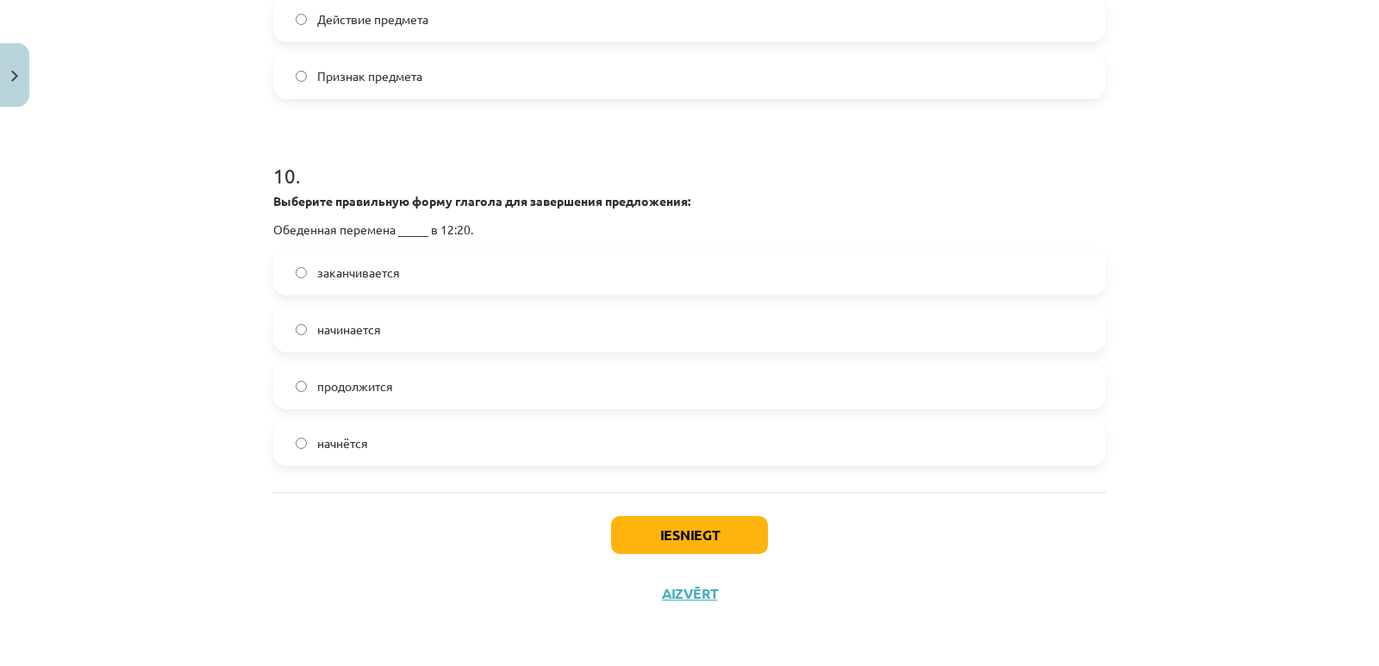
click at [370, 327] on span "начинается" at bounding box center [349, 330] width 64 height 18
click at [634, 537] on button "Iesniegt" at bounding box center [689, 535] width 157 height 38
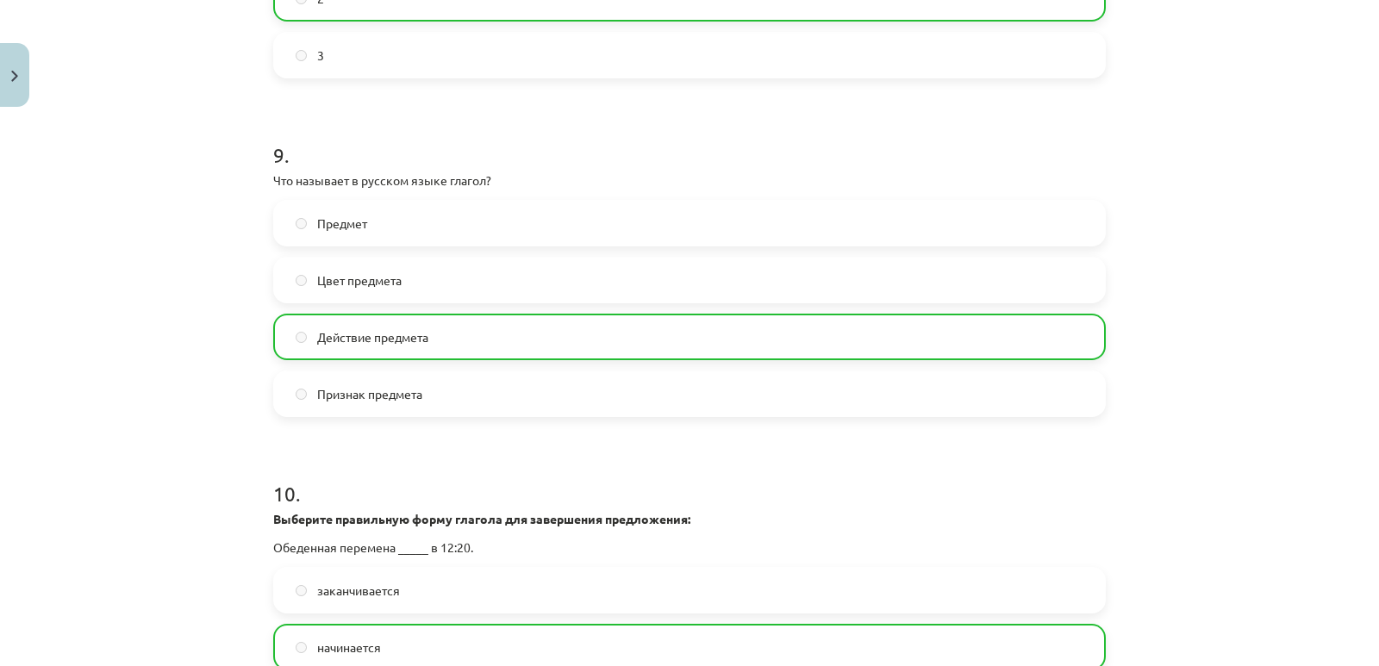
scroll to position [3413, 0]
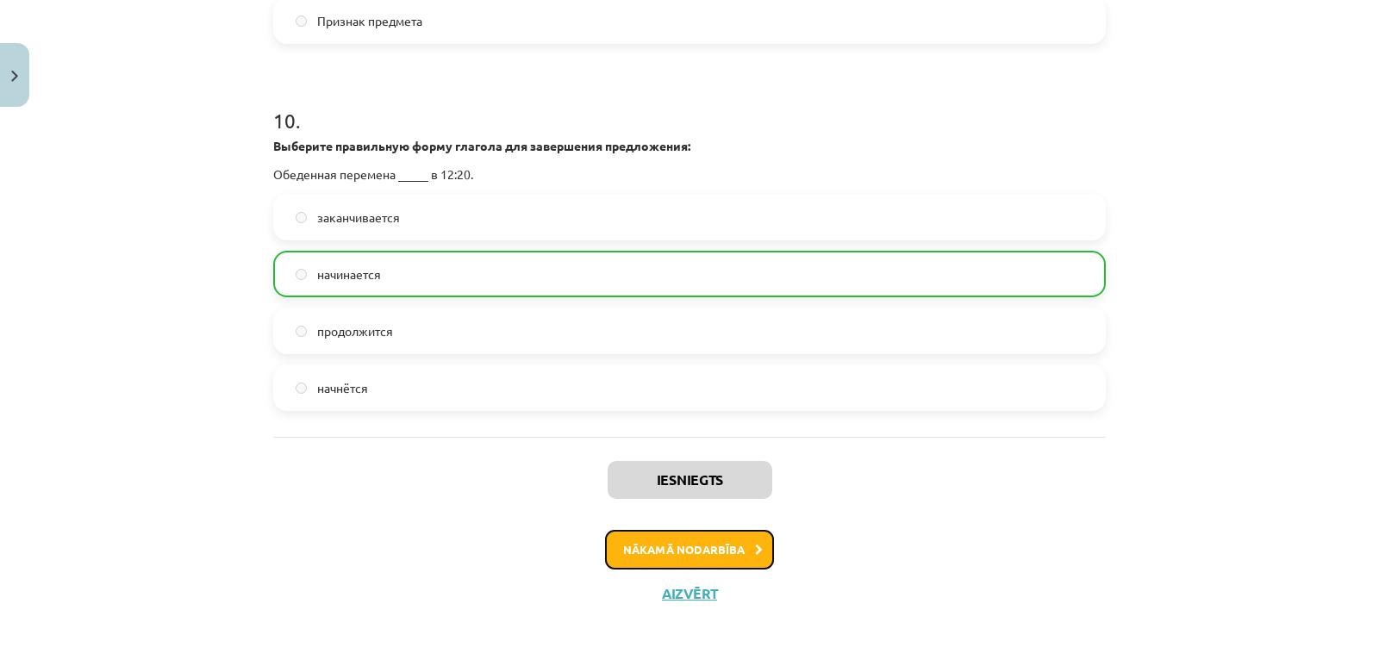
click at [681, 553] on button "Nākamā nodarbība" at bounding box center [689, 550] width 169 height 40
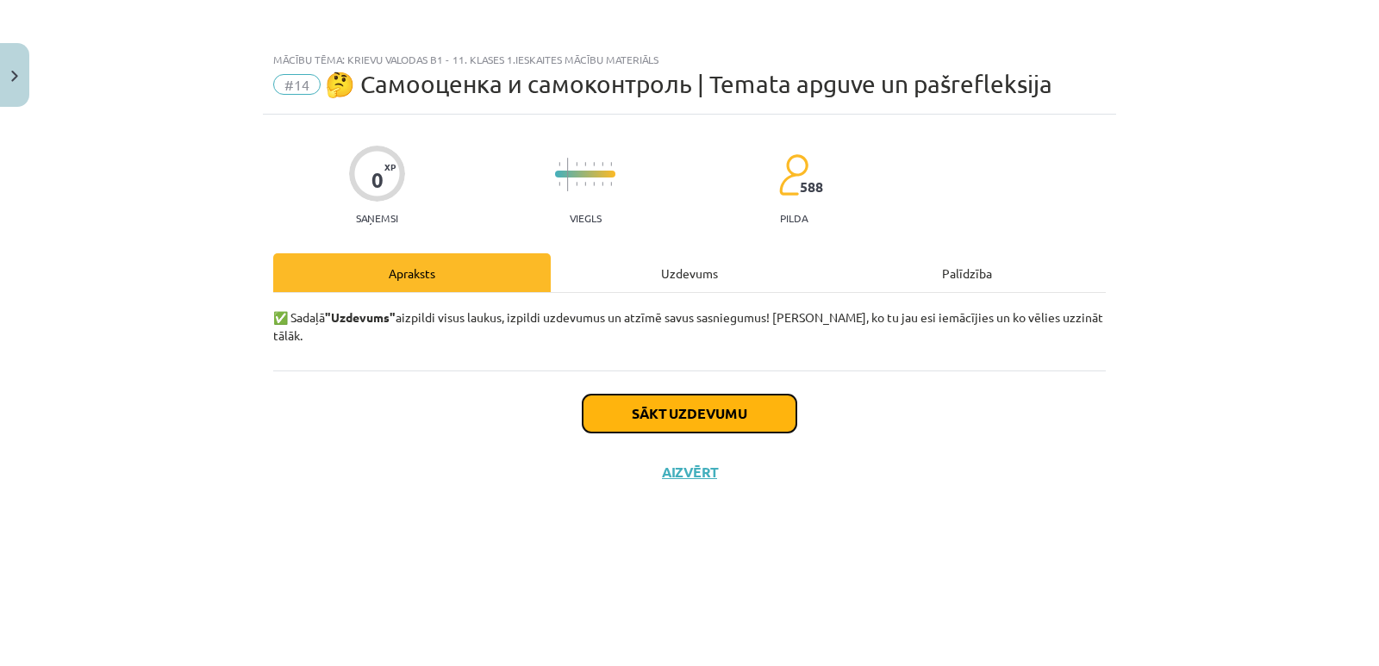
click at [671, 397] on button "Sākt uzdevumu" at bounding box center [689, 414] width 214 height 38
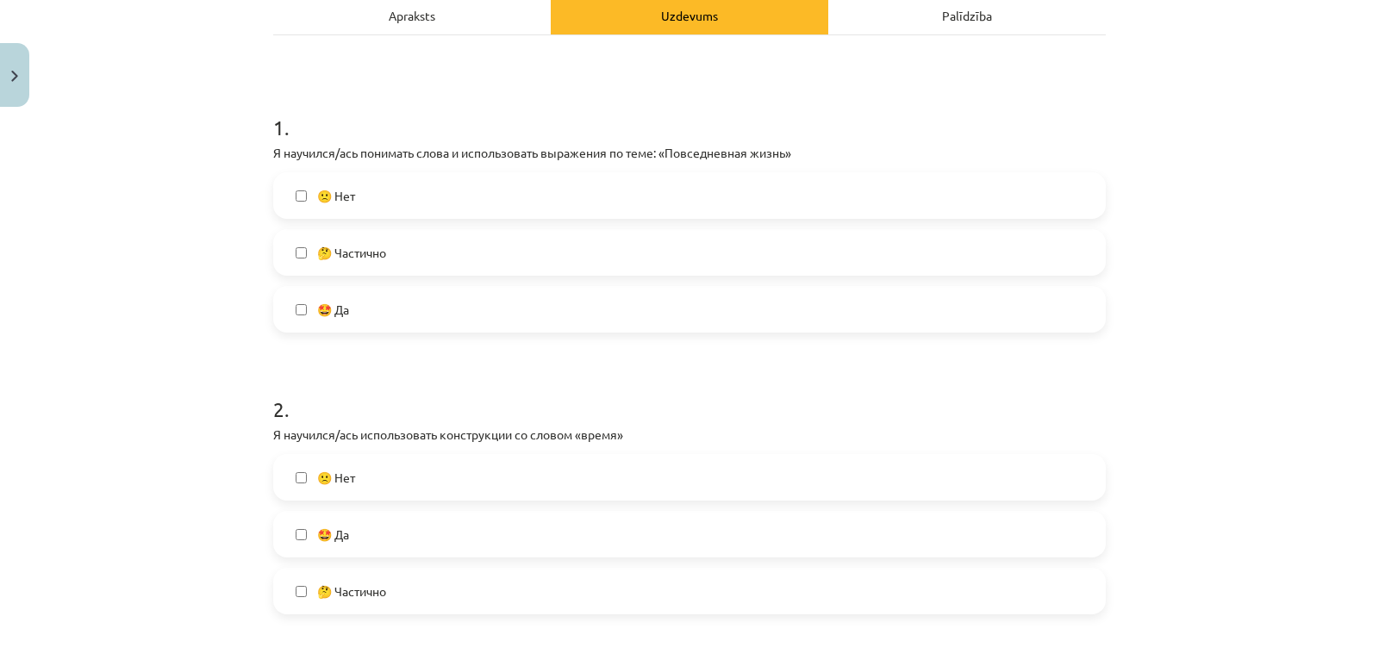
scroll to position [287, 0]
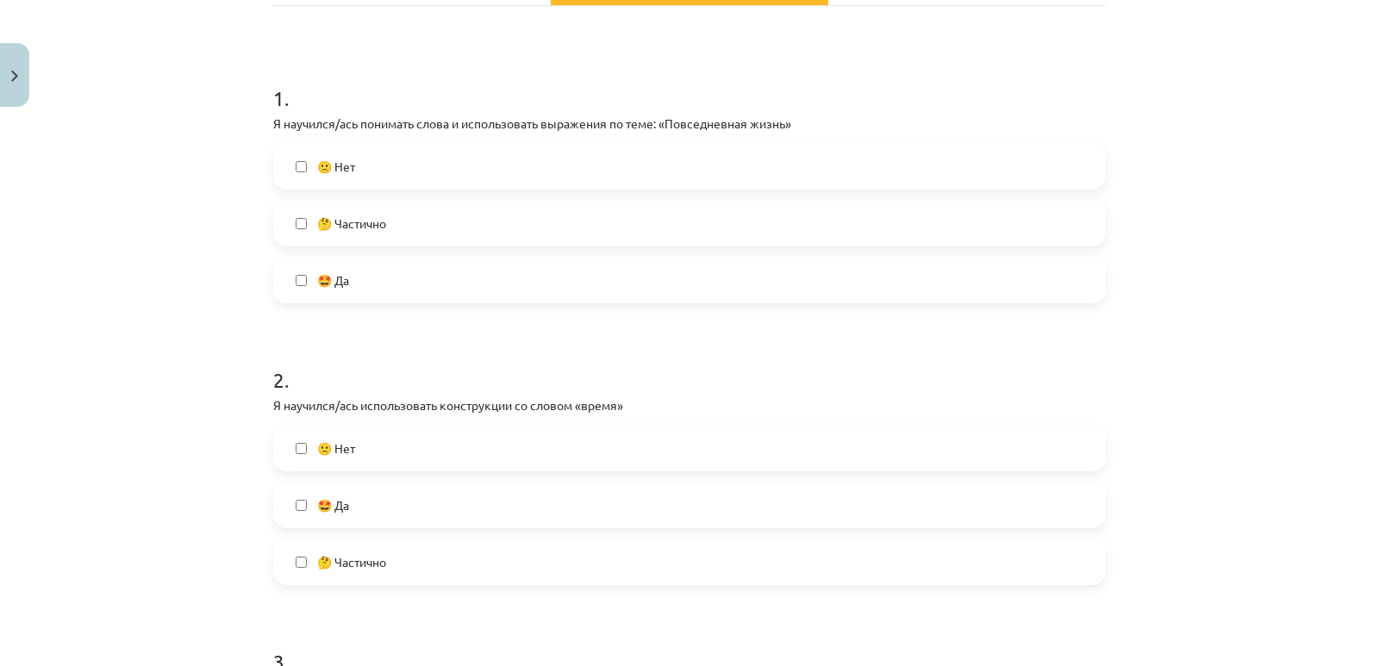
click at [408, 286] on label "🤩 Да" at bounding box center [689, 279] width 829 height 43
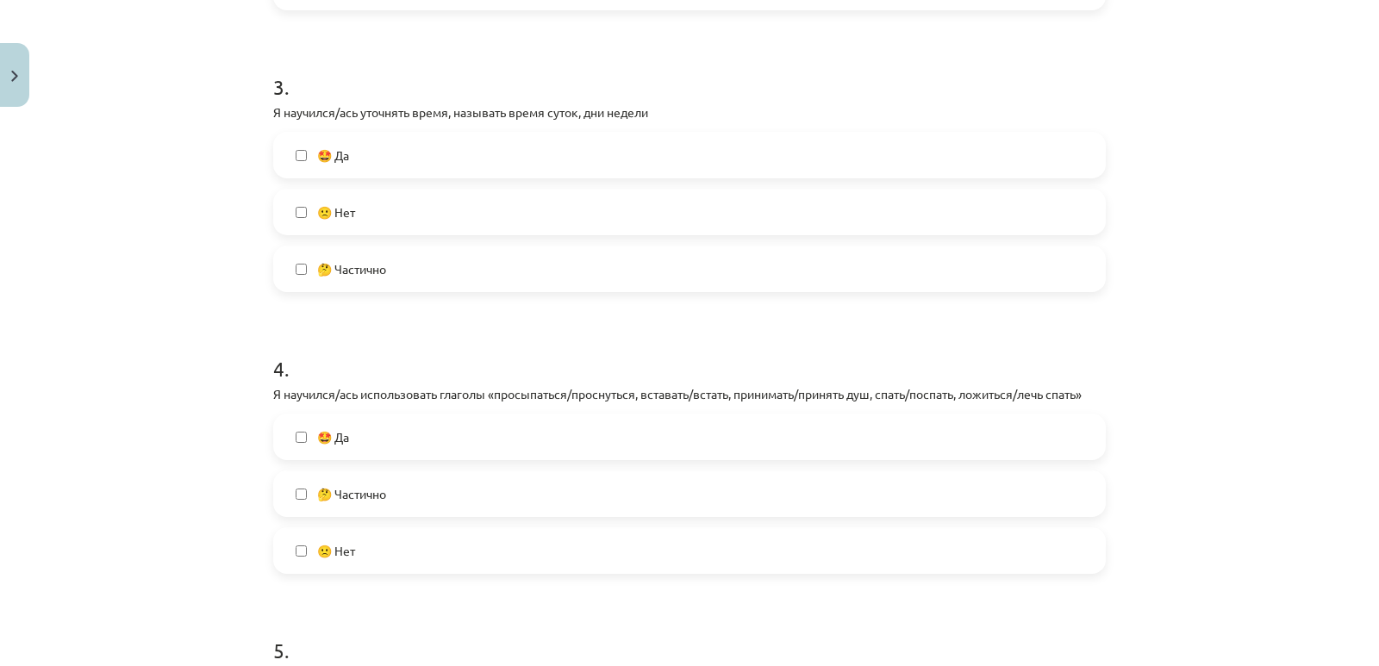
click at [363, 177] on div "🤩 Да" at bounding box center [689, 155] width 832 height 47
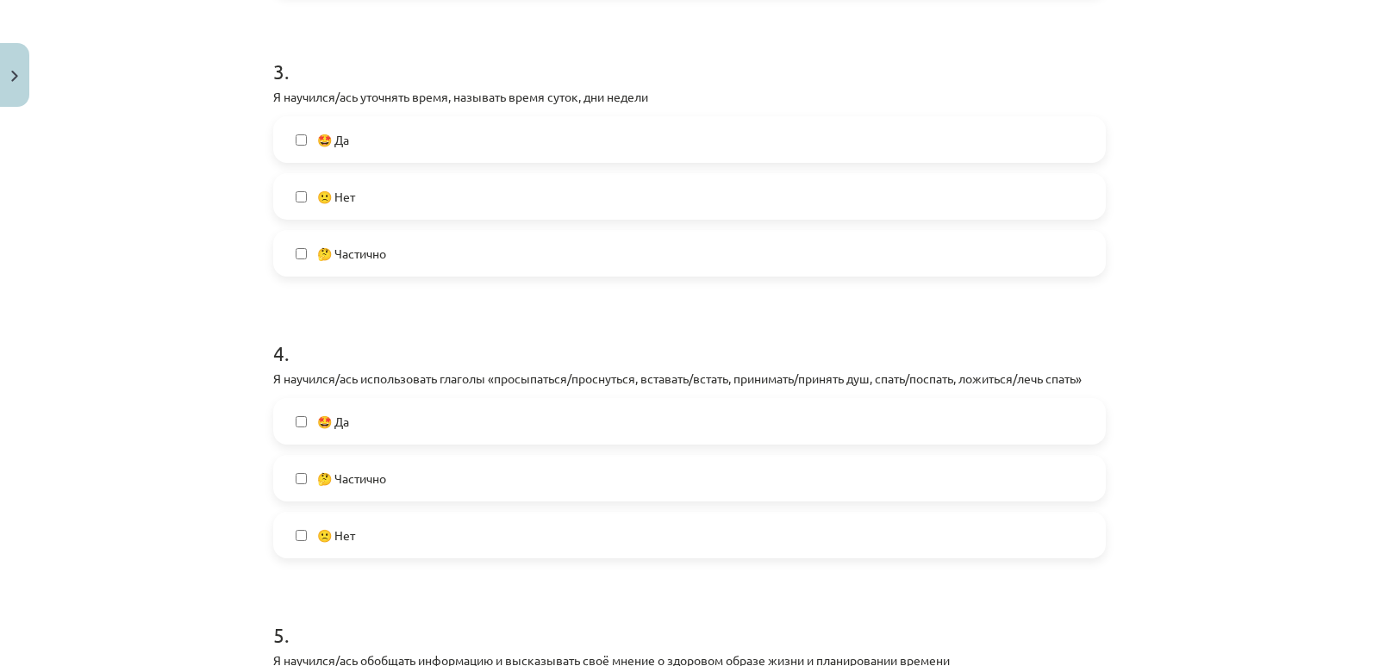
scroll to position [862, 0]
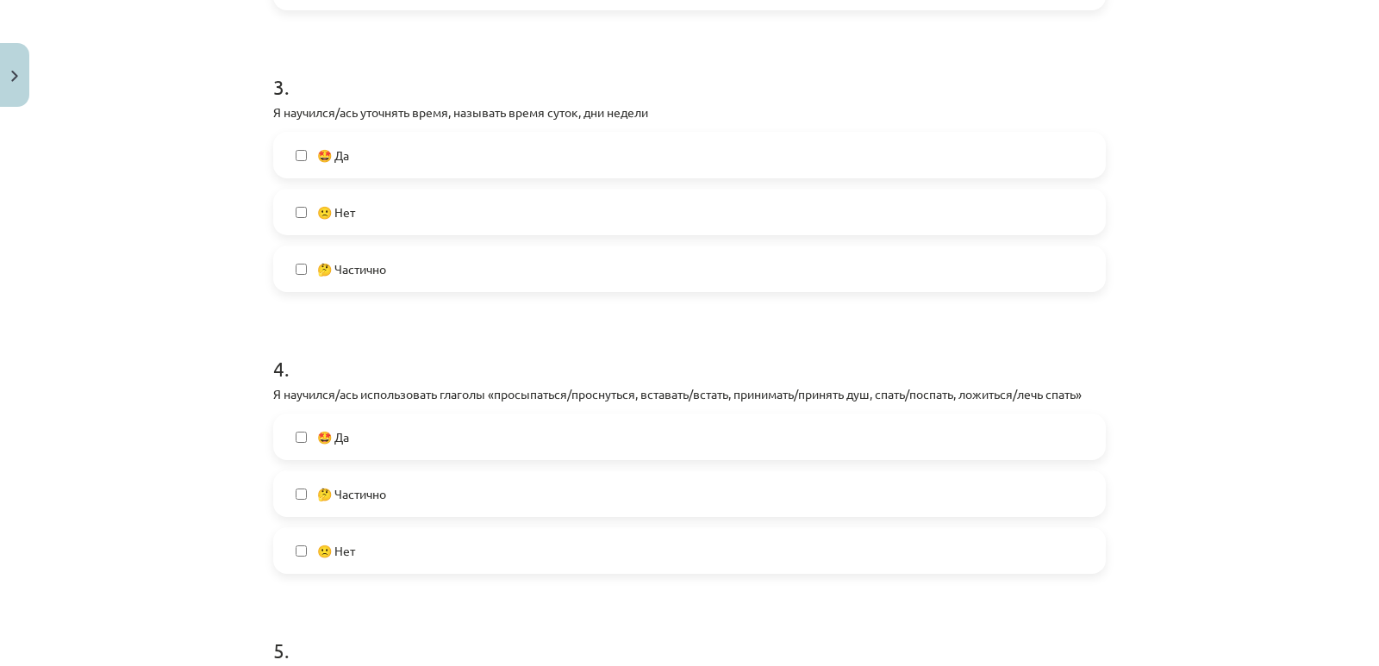
click at [312, 143] on label "🤩 Да" at bounding box center [689, 155] width 829 height 43
click at [382, 454] on label "🤩 Да" at bounding box center [689, 436] width 829 height 43
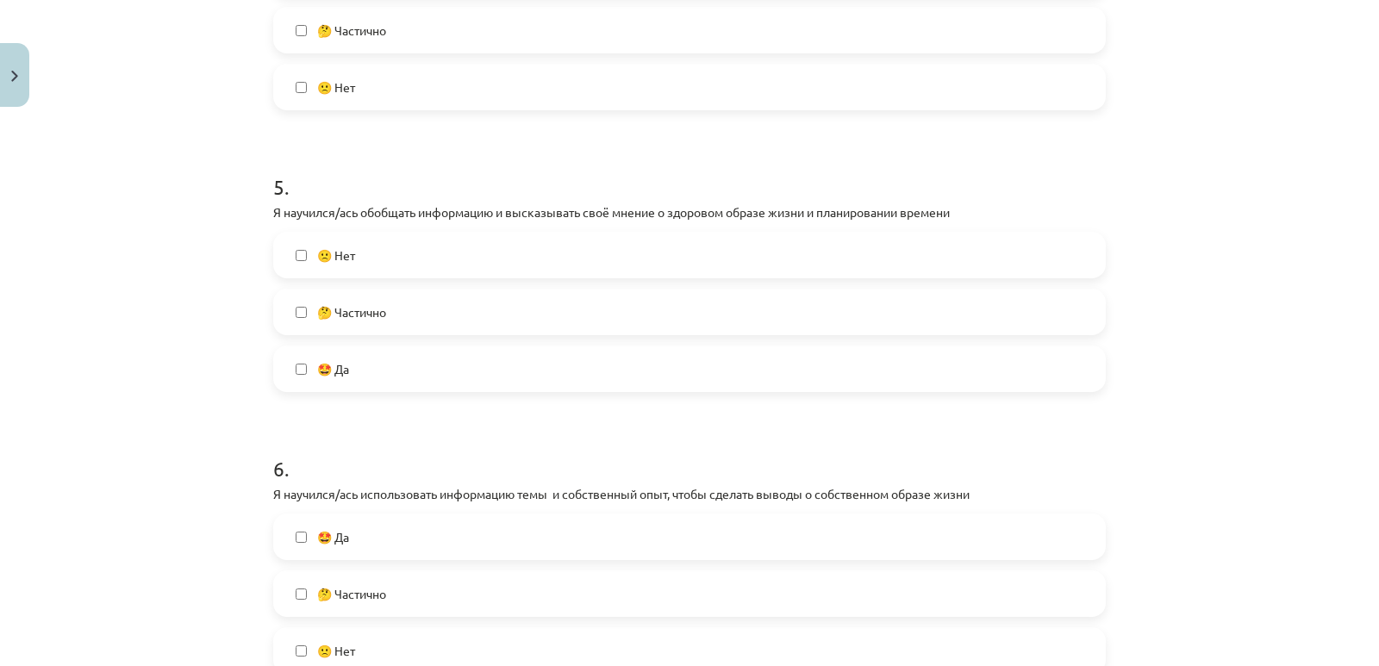
scroll to position [1436, 0]
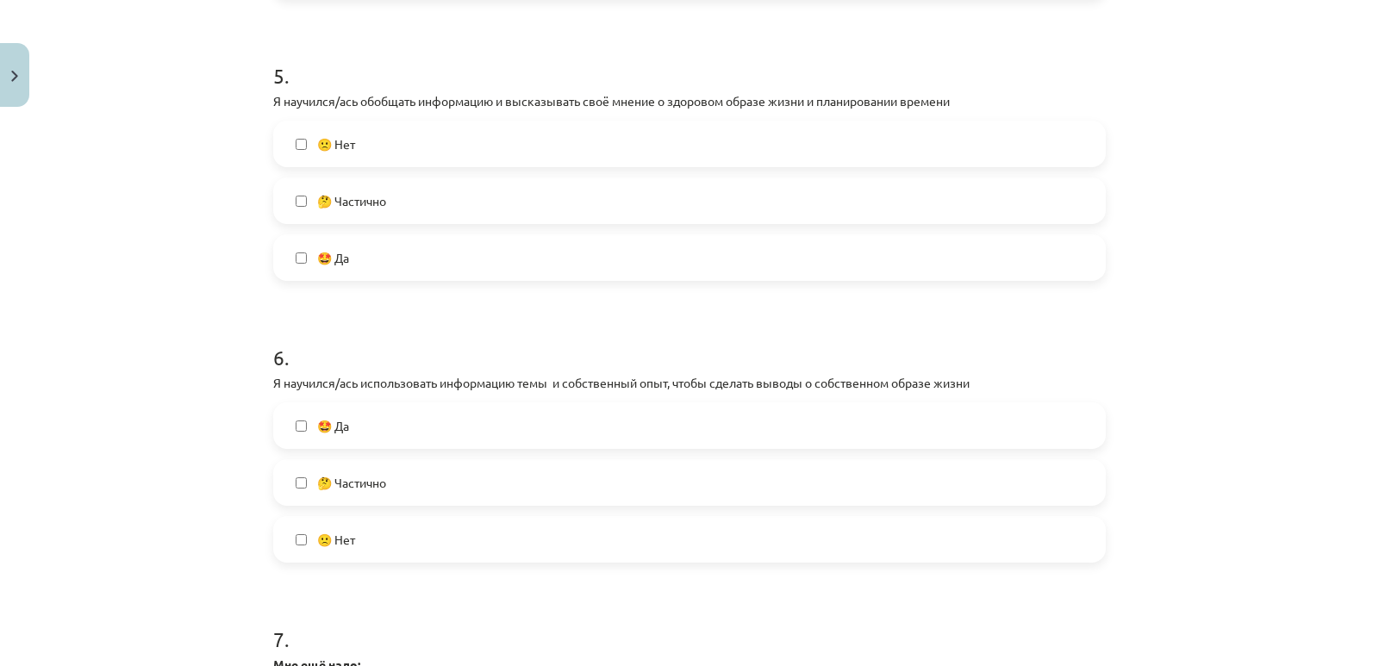
click at [386, 431] on label "🤩 Да" at bounding box center [689, 425] width 829 height 43
click at [390, 205] on label "🤔 Частично" at bounding box center [689, 200] width 829 height 43
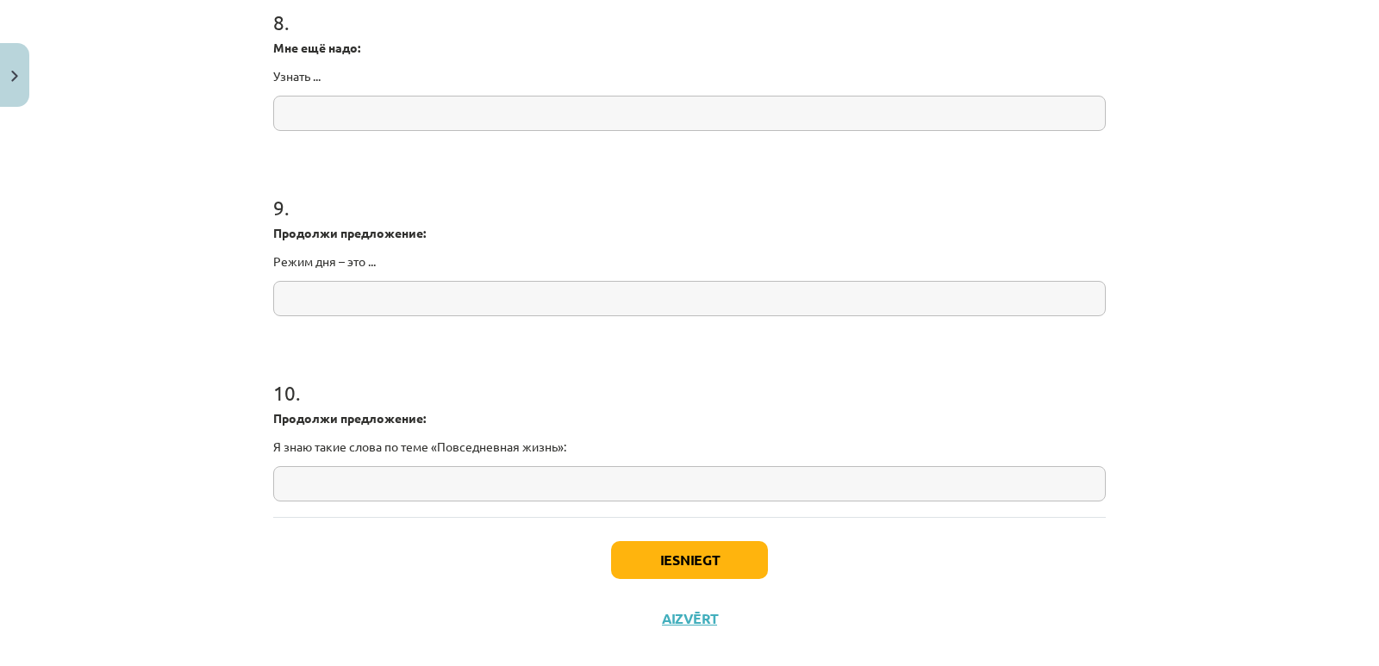
scroll to position [2263, 0]
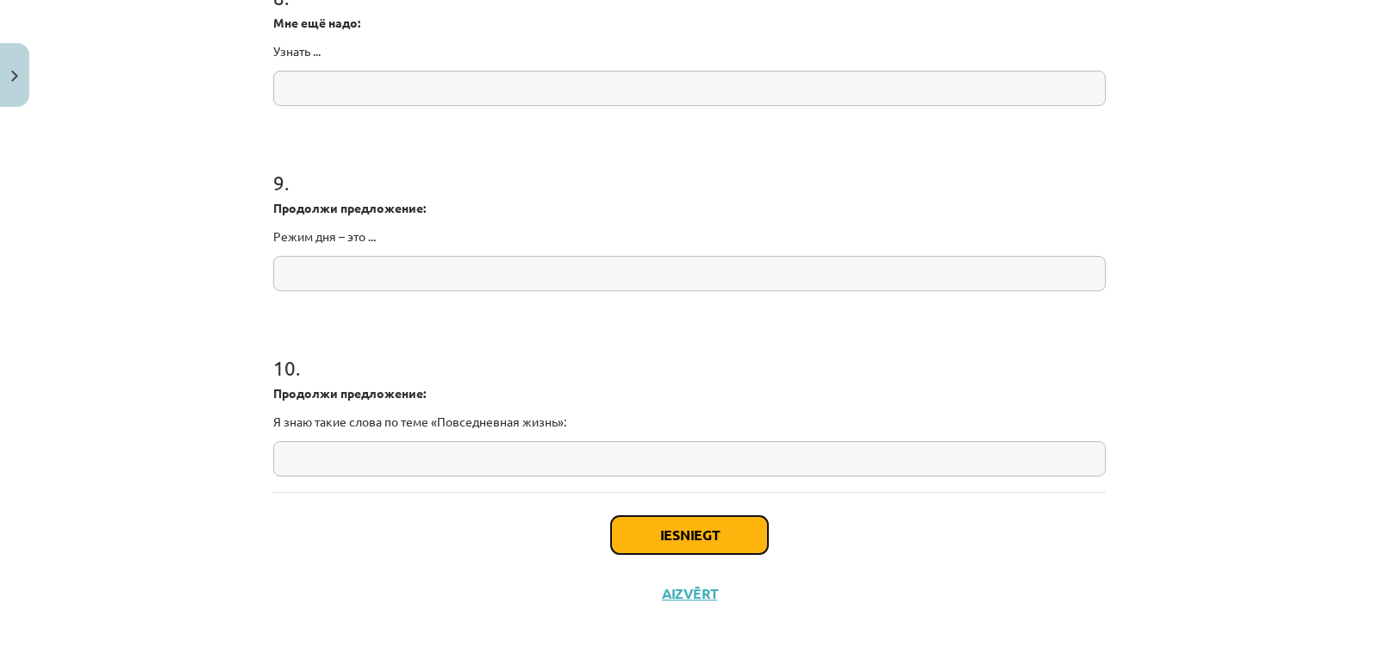
click at [706, 524] on button "Iesniegt" at bounding box center [689, 535] width 157 height 38
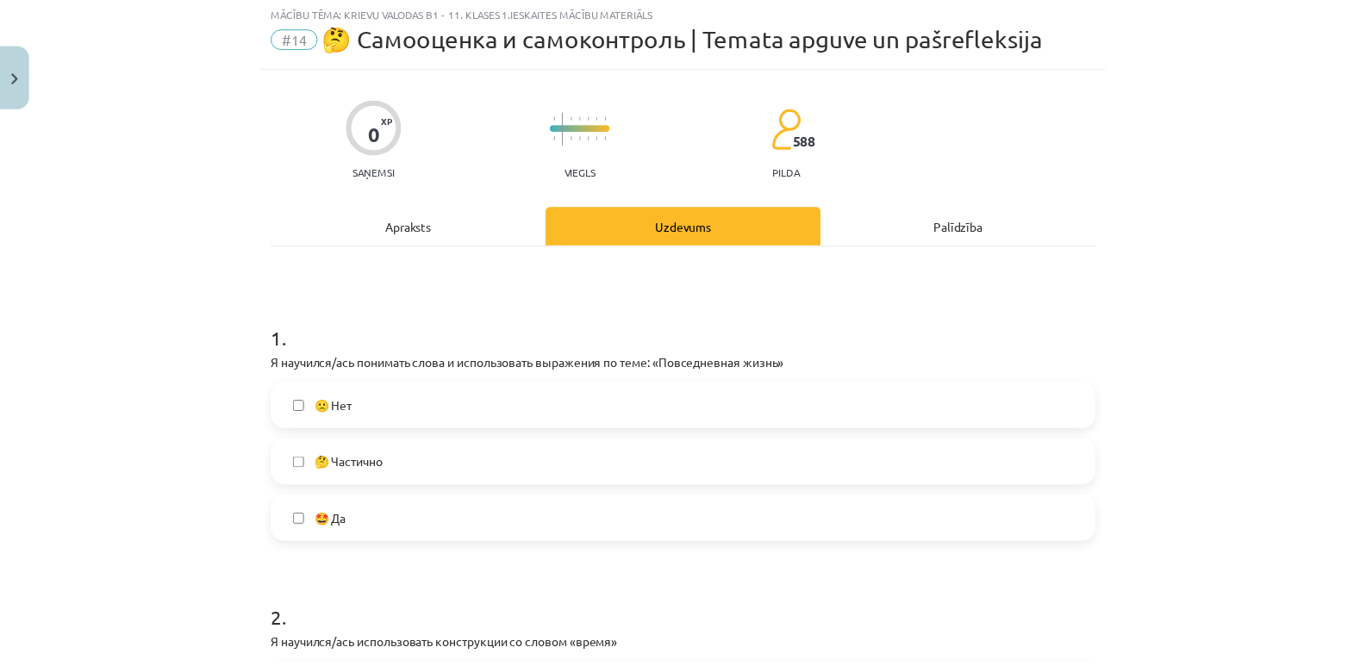
scroll to position [0, 0]
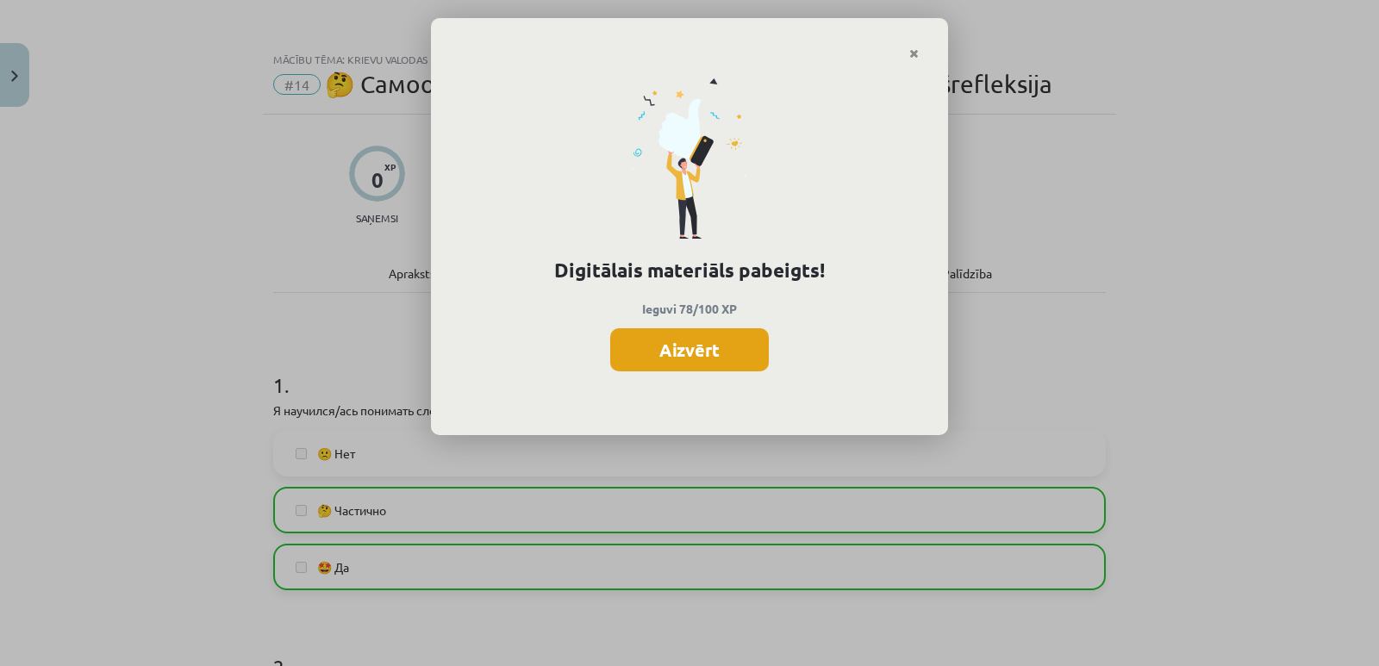
click at [713, 355] on button "Aizvērt" at bounding box center [689, 349] width 159 height 43
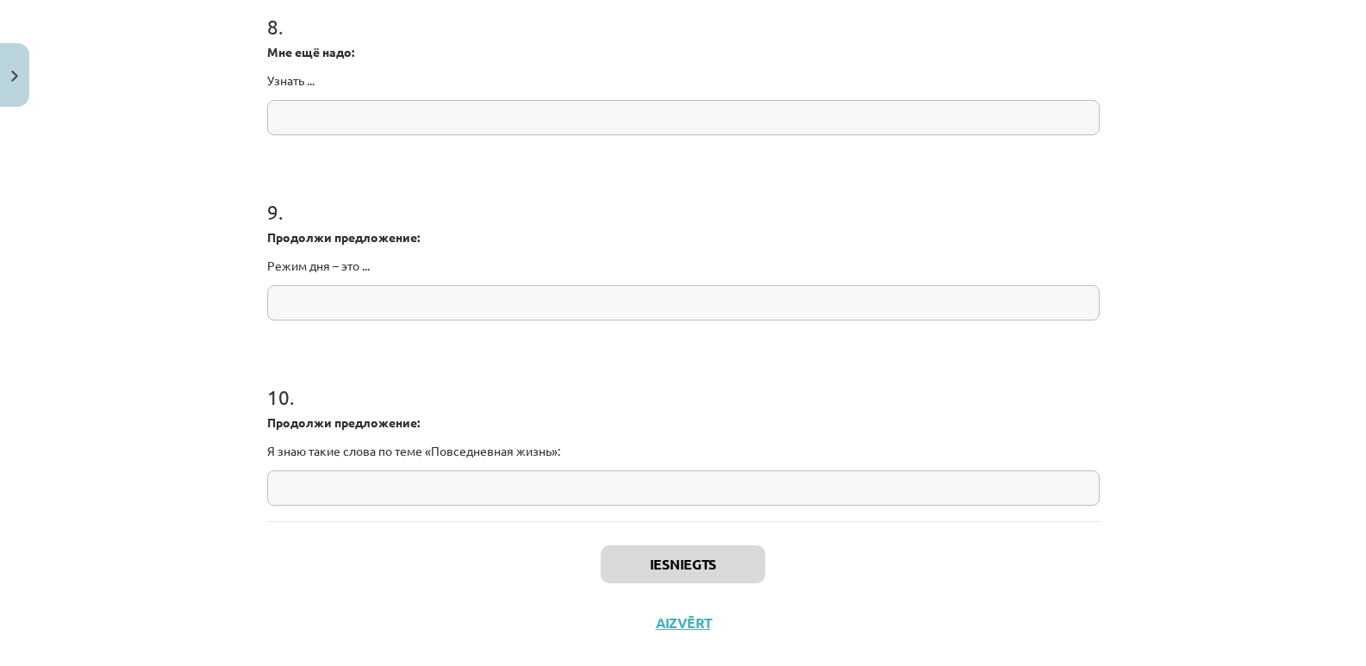
scroll to position [2263, 0]
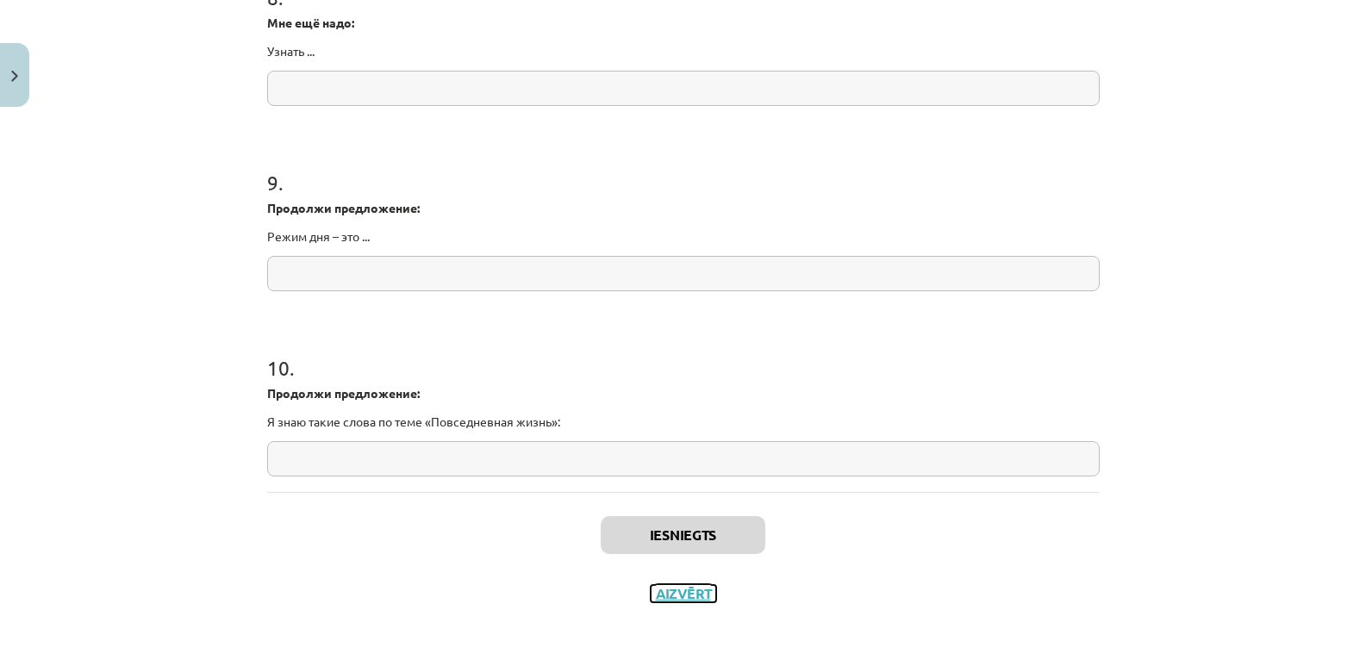
click at [668, 600] on button "Aizvērt" at bounding box center [682, 593] width 65 height 17
drag, startPoint x: 115, startPoint y: 8, endPoint x: 116, endPoint y: 27, distance: 19.0
click at [115, 14] on div "Mācību tēma: Krievu valodas b1 - 11. klases 1.ieskaites mācību materiāls #14 🤔 …" at bounding box center [683, 333] width 1366 height 666
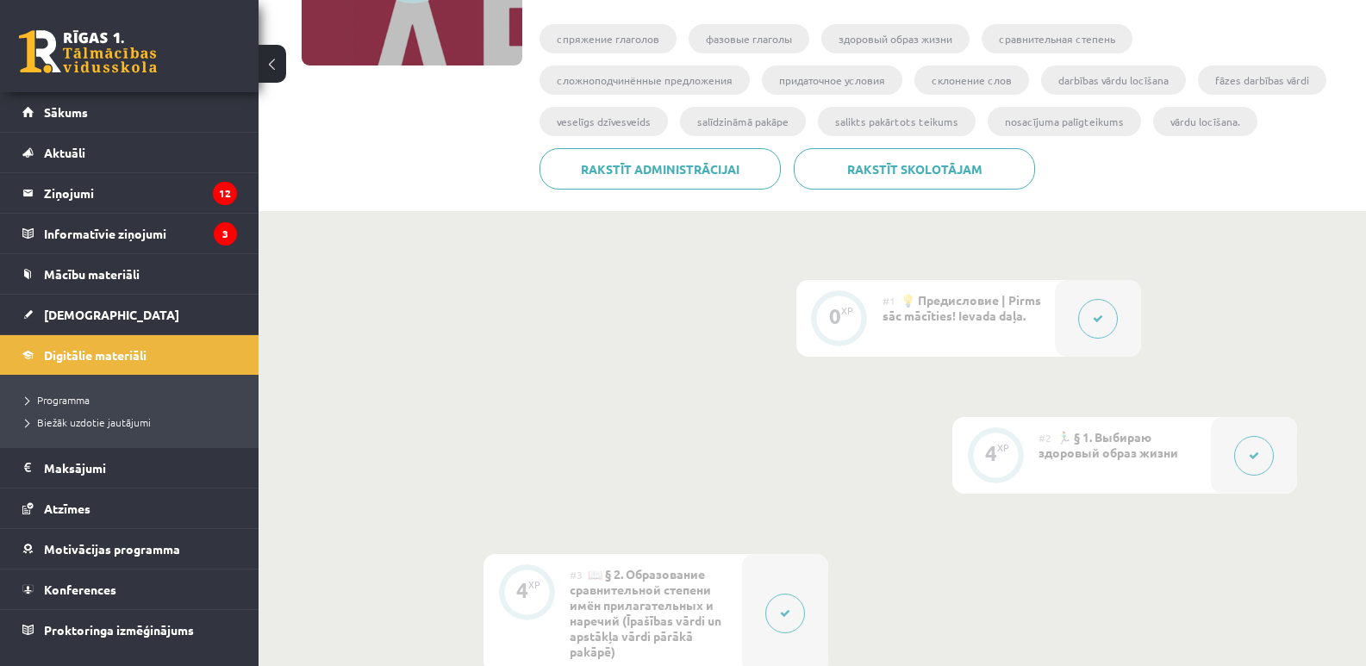
click at [117, 44] on link at bounding box center [88, 51] width 138 height 43
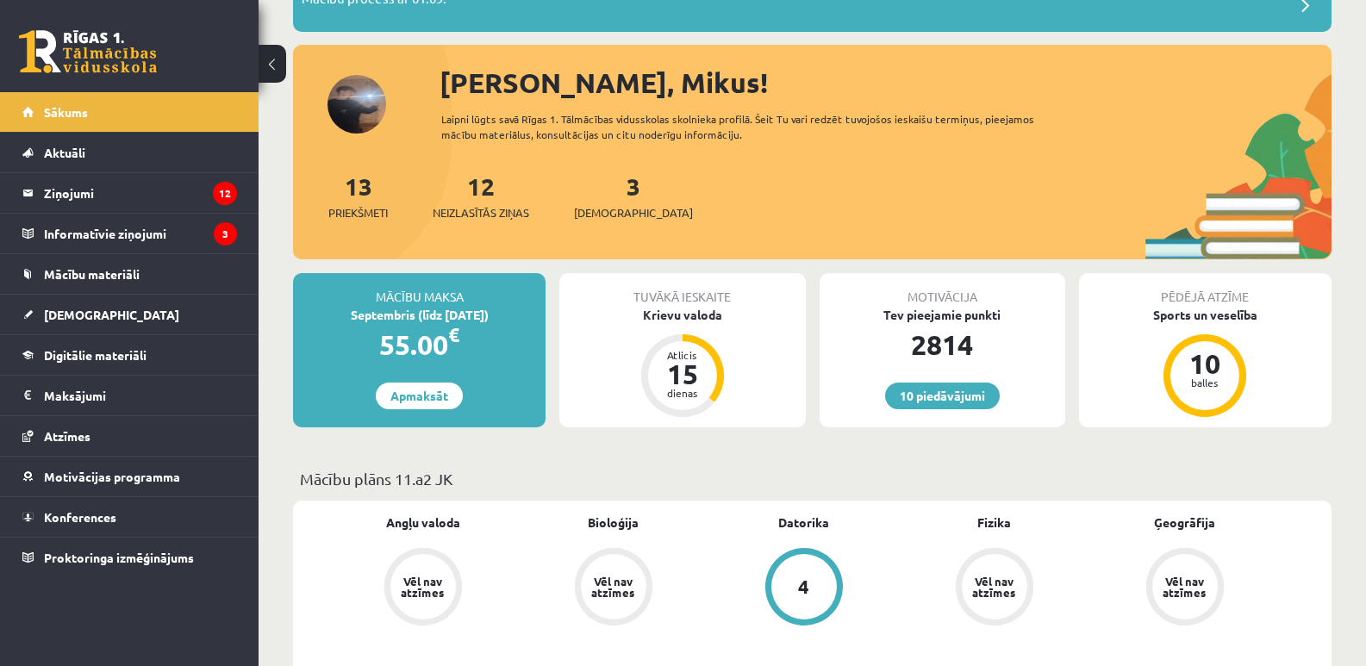
scroll to position [287, 0]
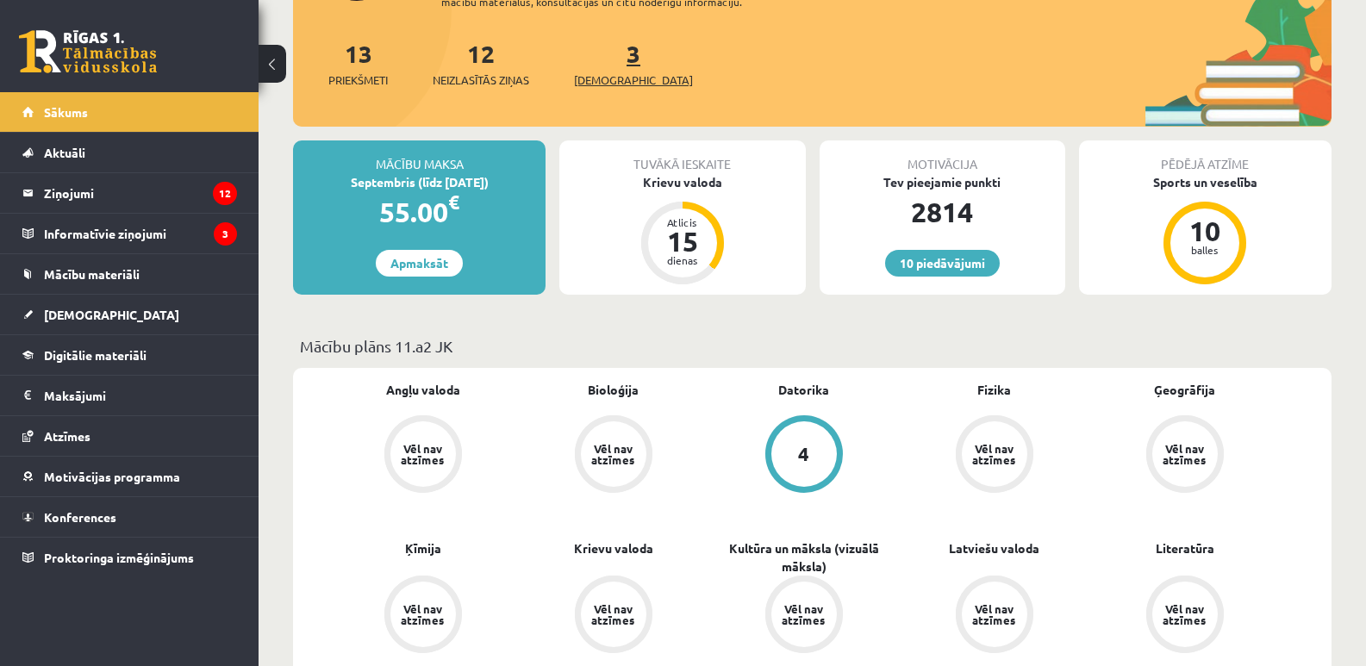
click at [602, 53] on link "3 Ieskaites" at bounding box center [633, 63] width 119 height 51
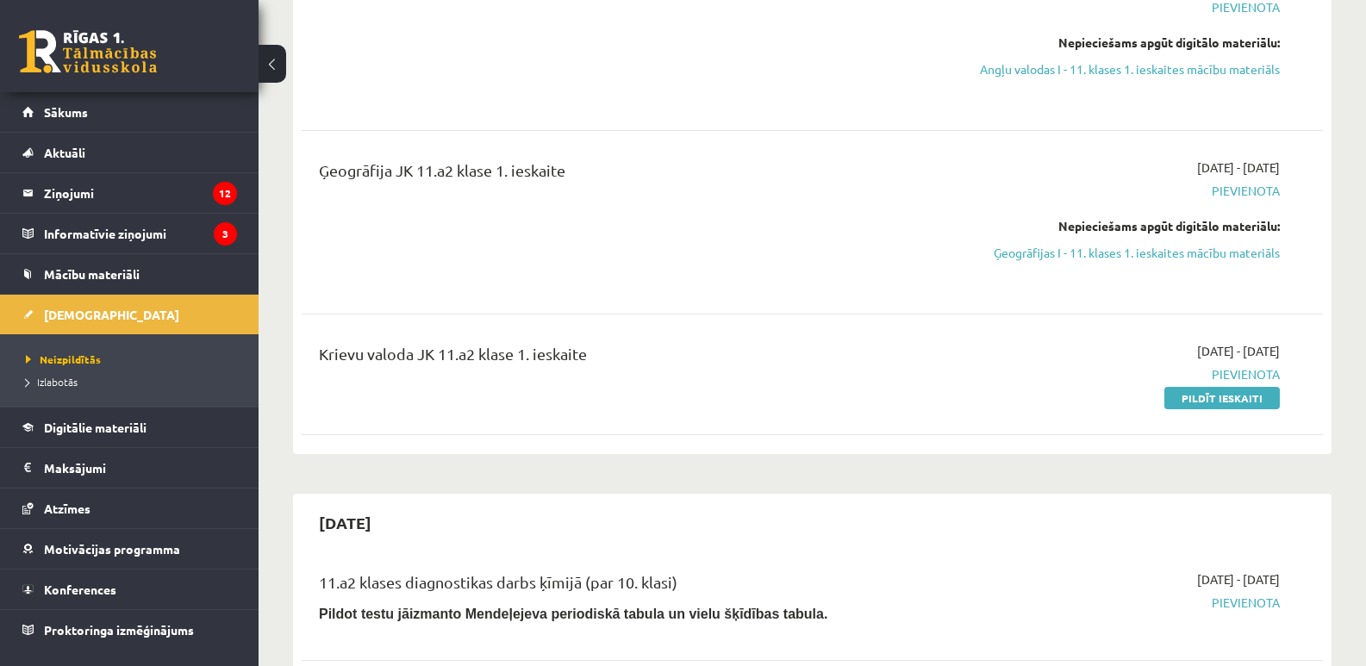
scroll to position [287, 0]
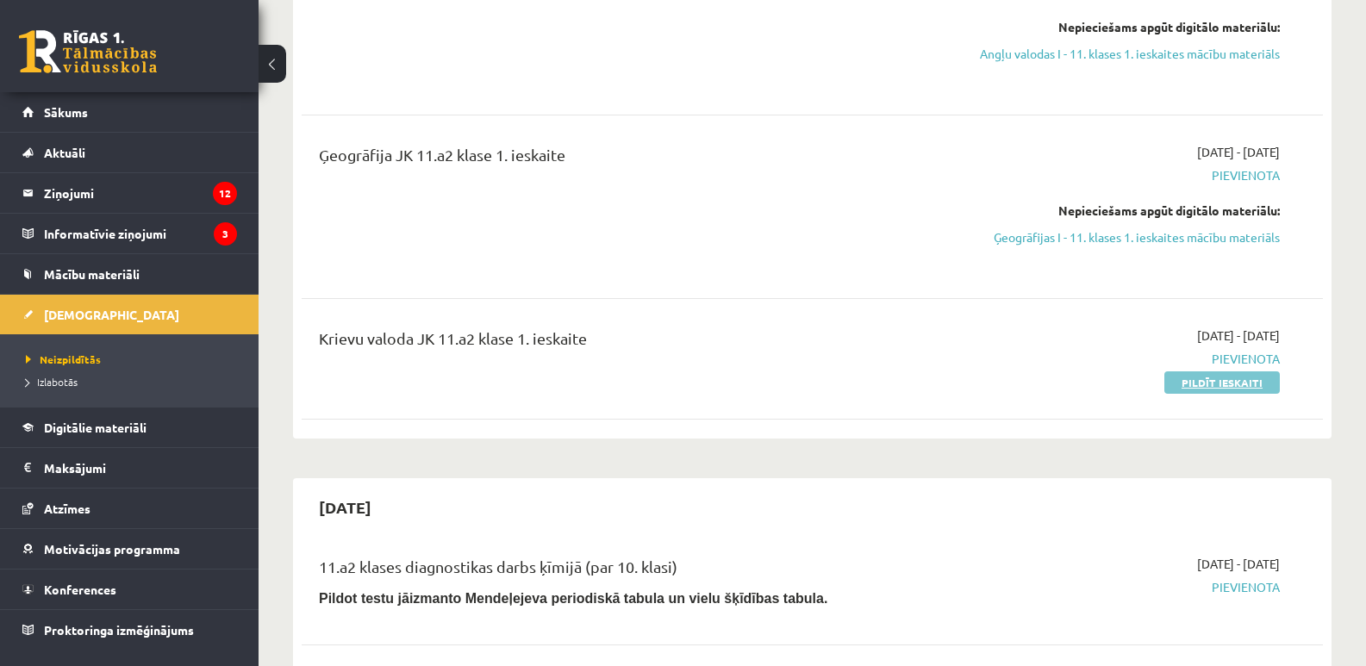
click at [1195, 394] on link "Pildīt ieskaiti" at bounding box center [1221, 382] width 115 height 22
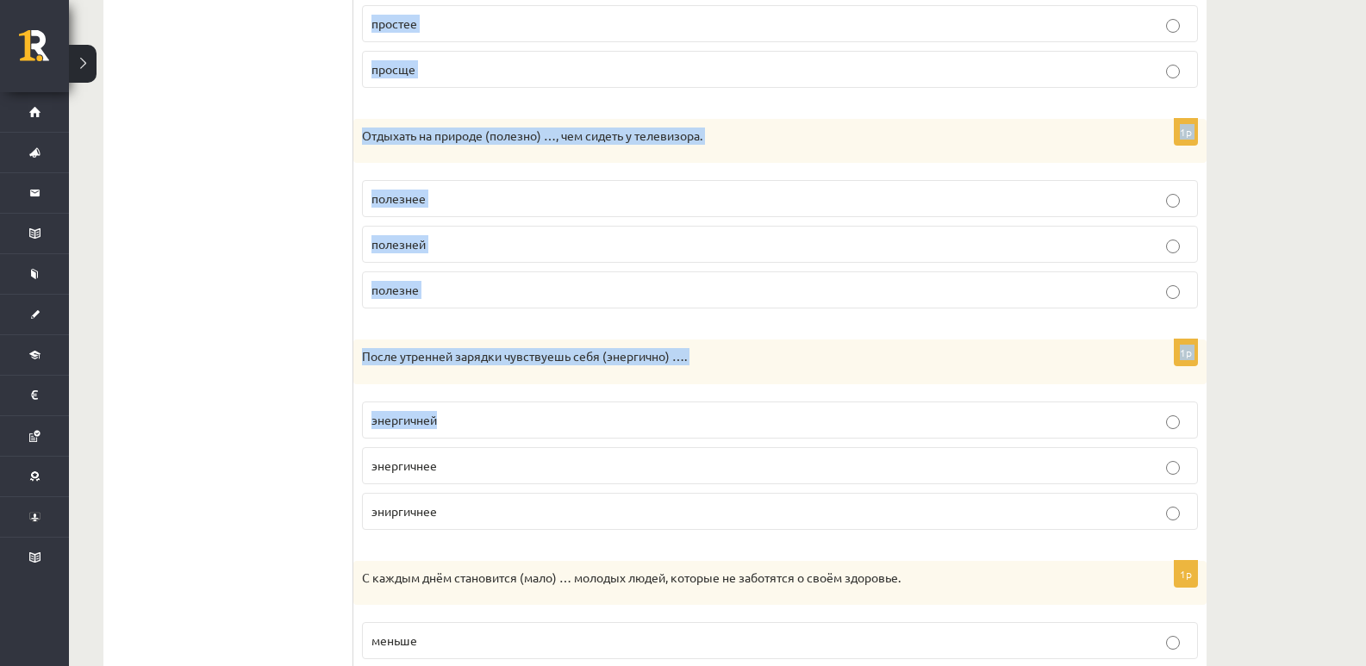
scroll to position [828, 0]
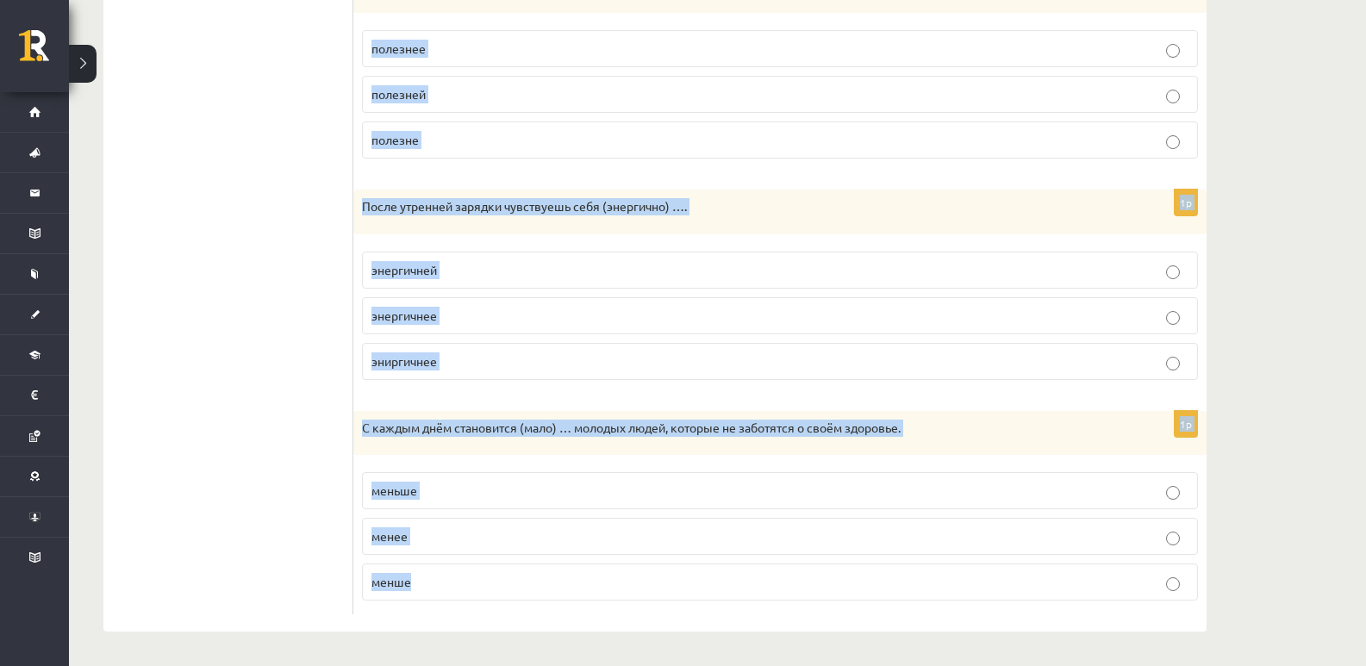
drag, startPoint x: 363, startPoint y: 318, endPoint x: 548, endPoint y: 589, distance: 328.6
click at [548, 589] on div "Выберите правильную форму сравнительной степени. 1p Если будешь соблюдать режим…" at bounding box center [779, 48] width 853 height 1167
copy form "Выберите правильную форму сравнительной степени. 1p Если будешь соблюдать режим…"
click at [252, 464] on ul "1. uzdevums 2. uzdevums 3. uzdevums 4. uzdevums 5. uzdevums 6. uzdevums 7. uzde…" at bounding box center [237, 48] width 233 height 1133
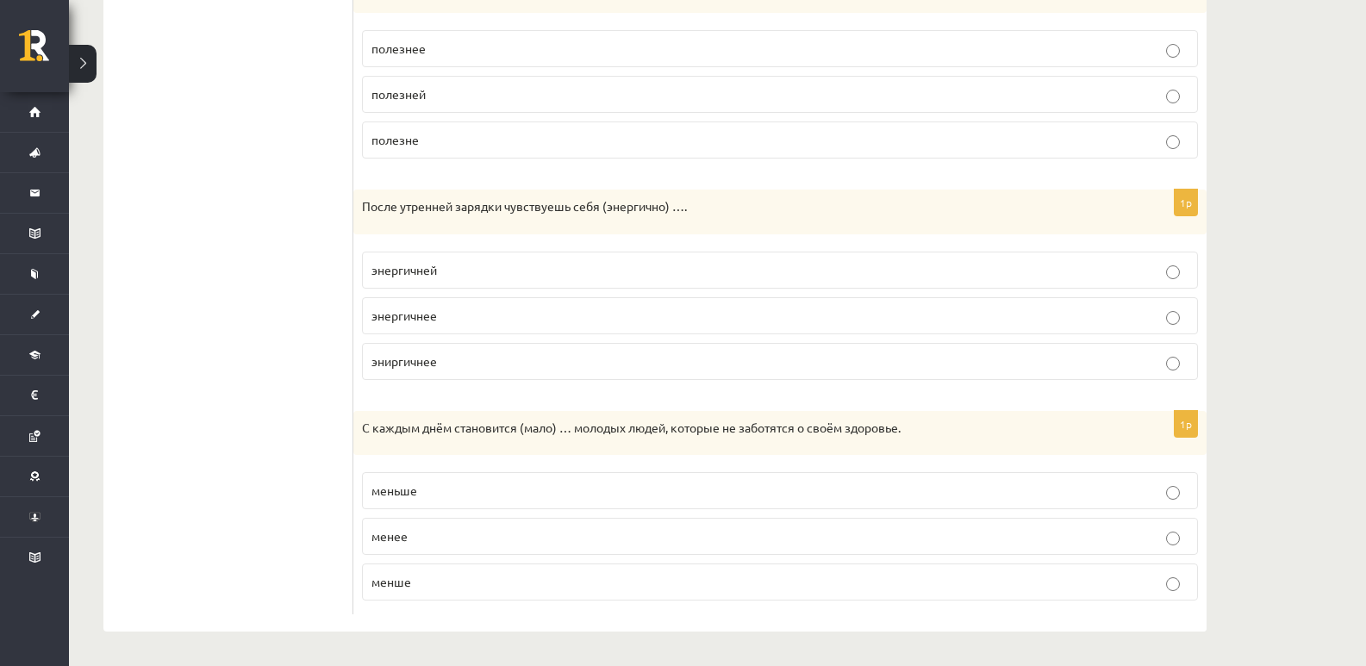
click at [400, 487] on span "меньше" at bounding box center [394, 490] width 46 height 16
click at [451, 318] on p "энергичнее" at bounding box center [779, 316] width 817 height 18
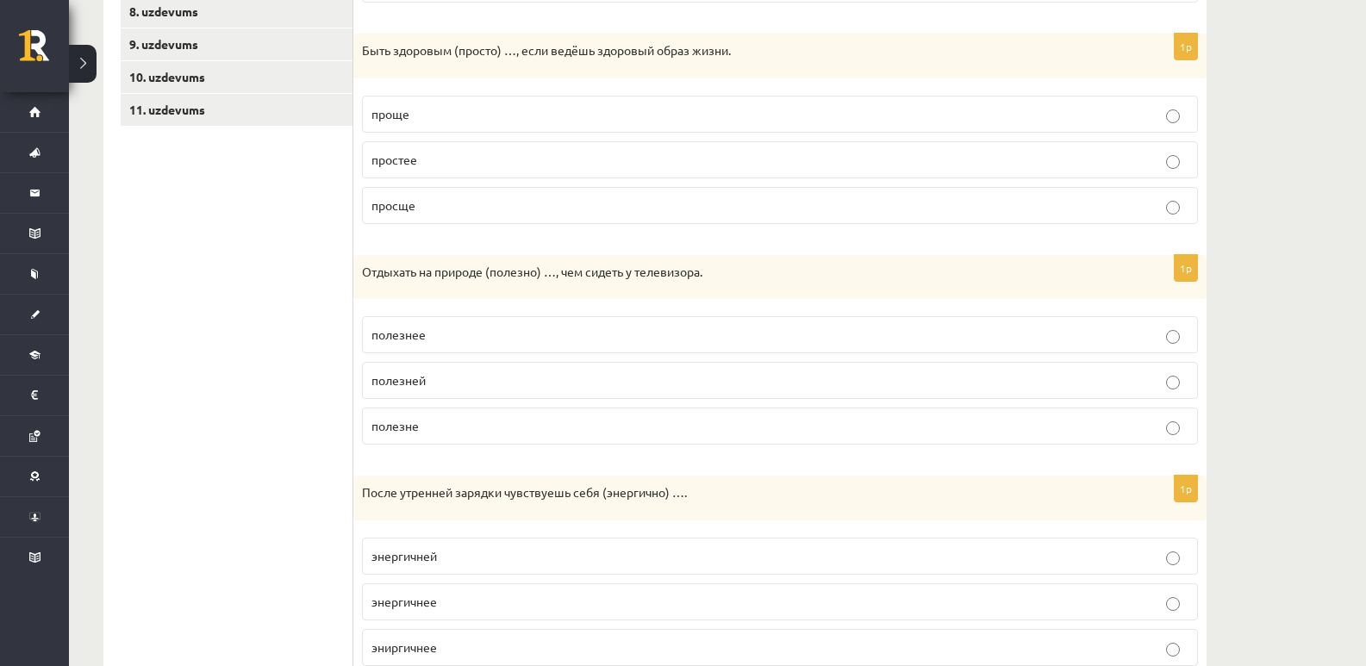
click at [443, 341] on p "полезнее" at bounding box center [779, 335] width 817 height 18
click at [420, 202] on p "просще" at bounding box center [779, 205] width 817 height 18
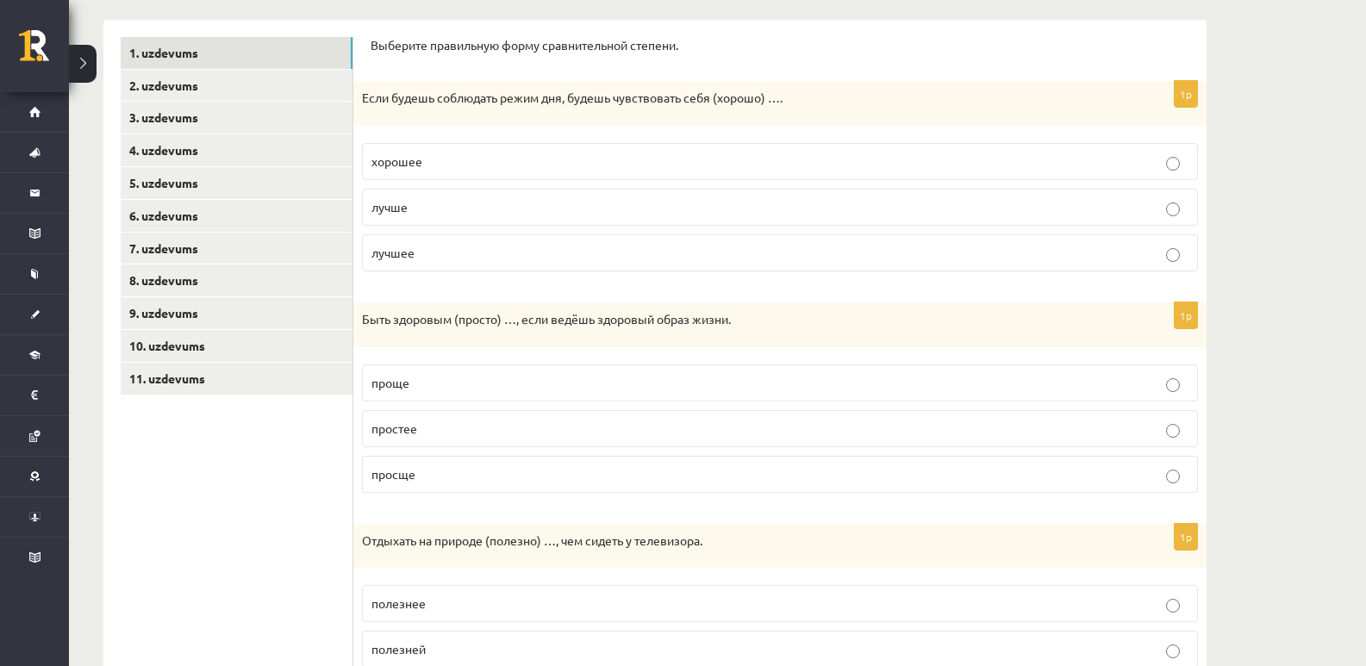
scroll to position [287, 0]
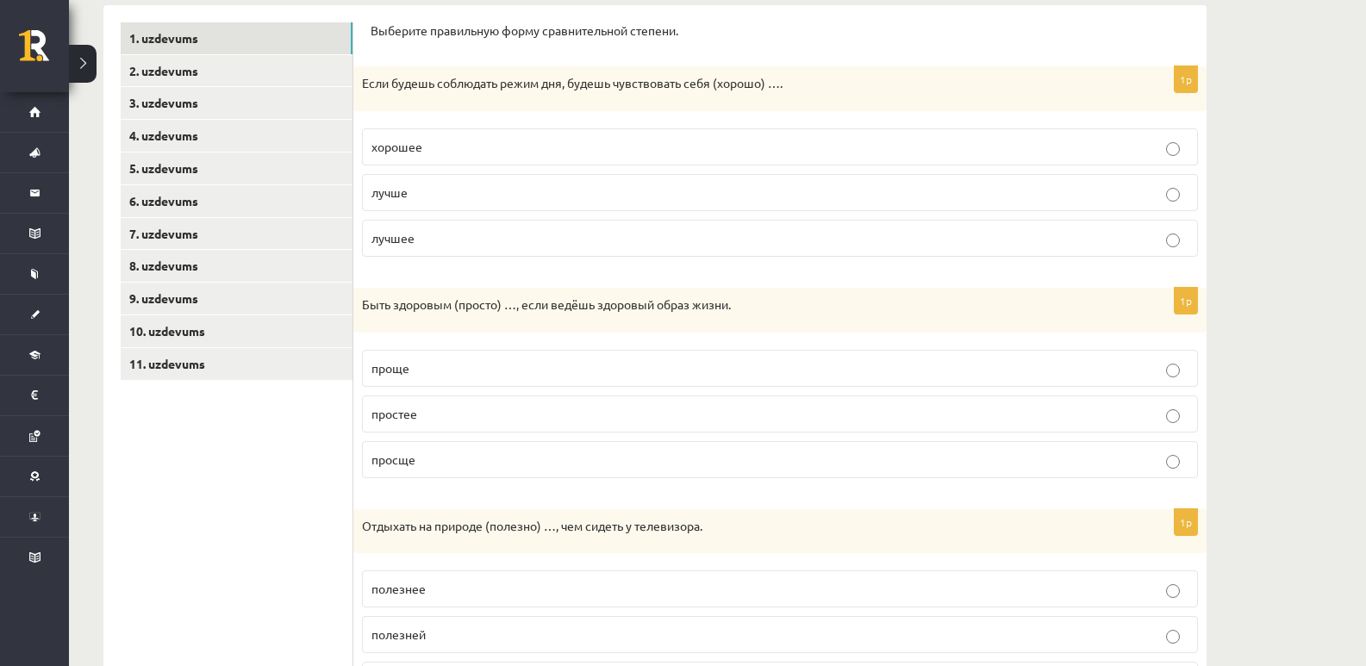
click at [426, 190] on p "лучше" at bounding box center [779, 193] width 817 height 18
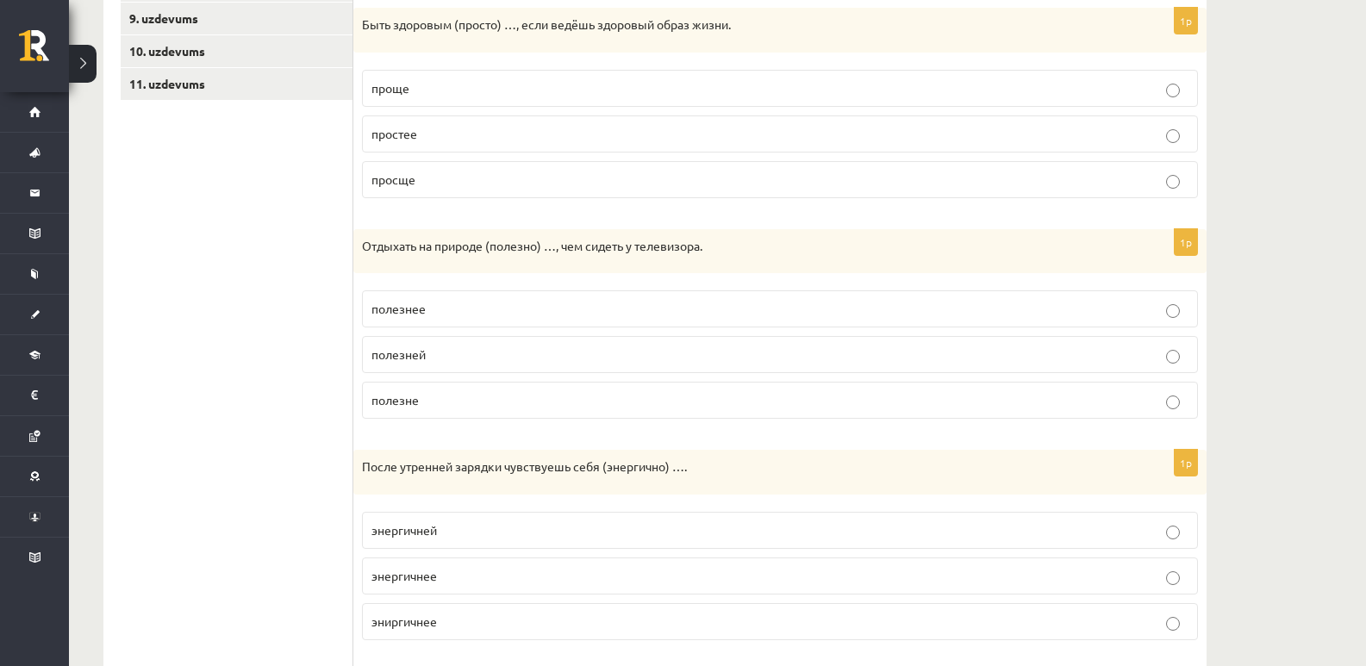
scroll to position [575, 0]
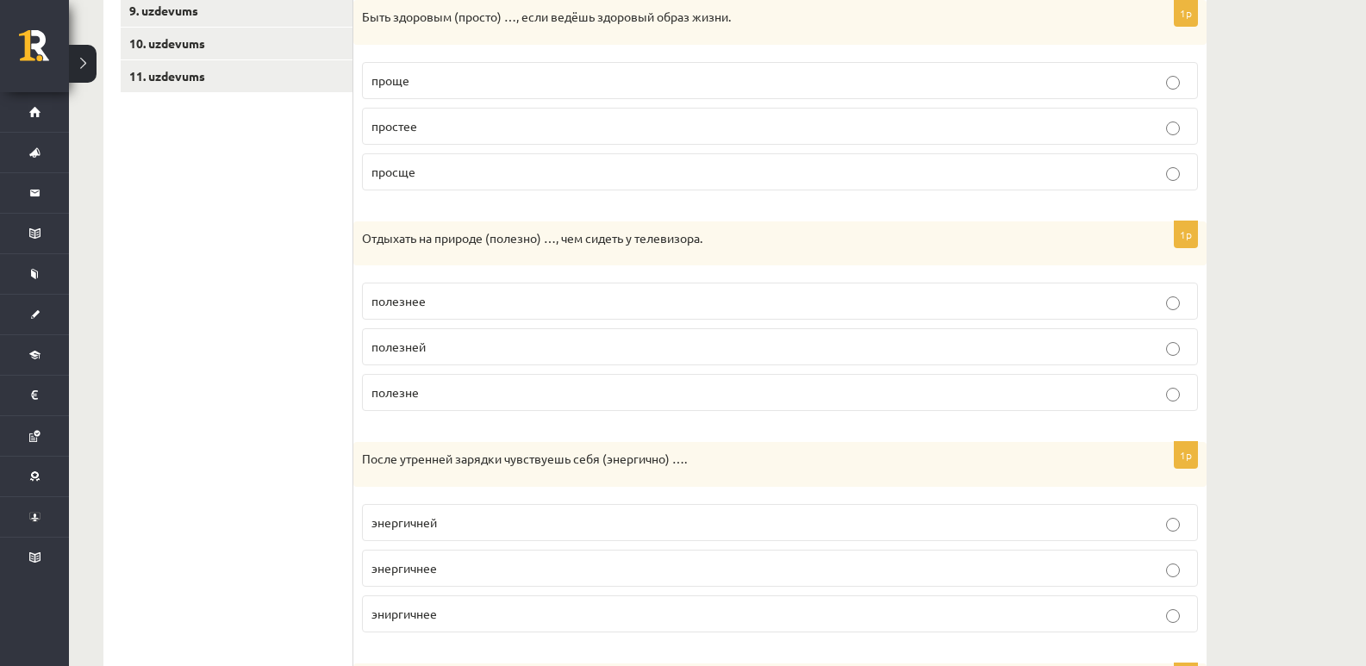
click at [411, 85] on p "проще" at bounding box center [779, 81] width 817 height 18
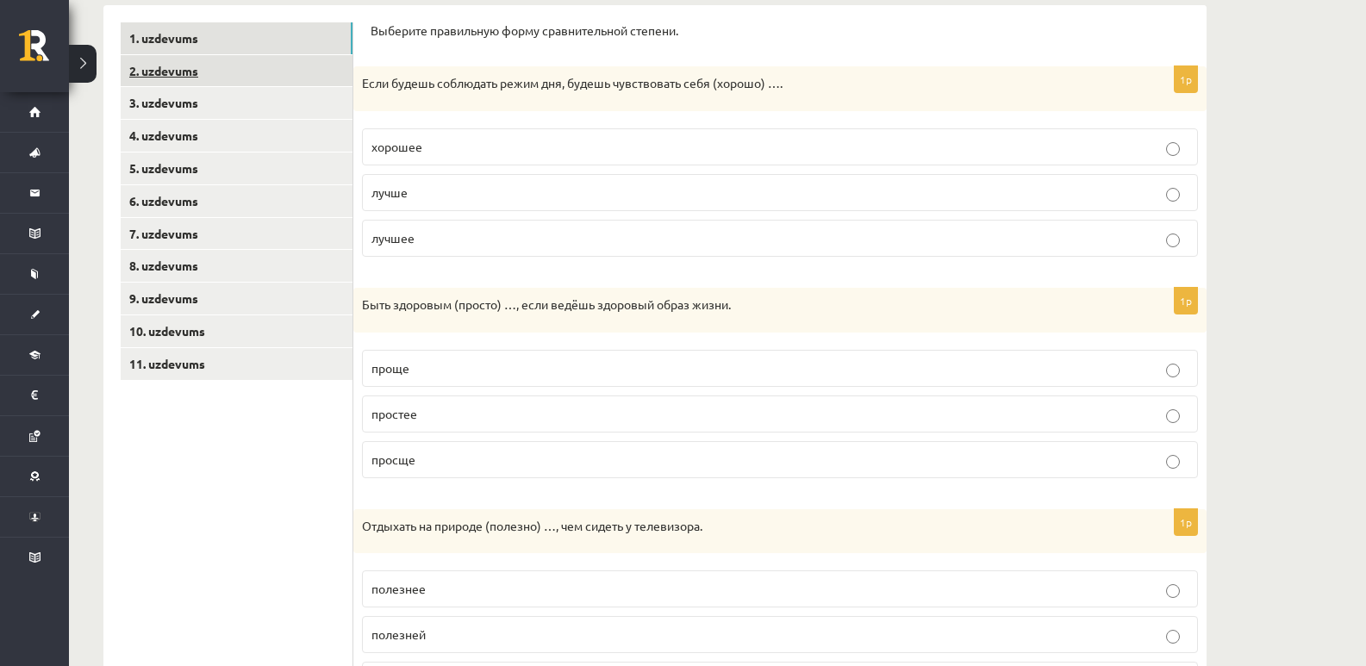
click at [200, 72] on link "2. uzdevums" at bounding box center [237, 71] width 232 height 32
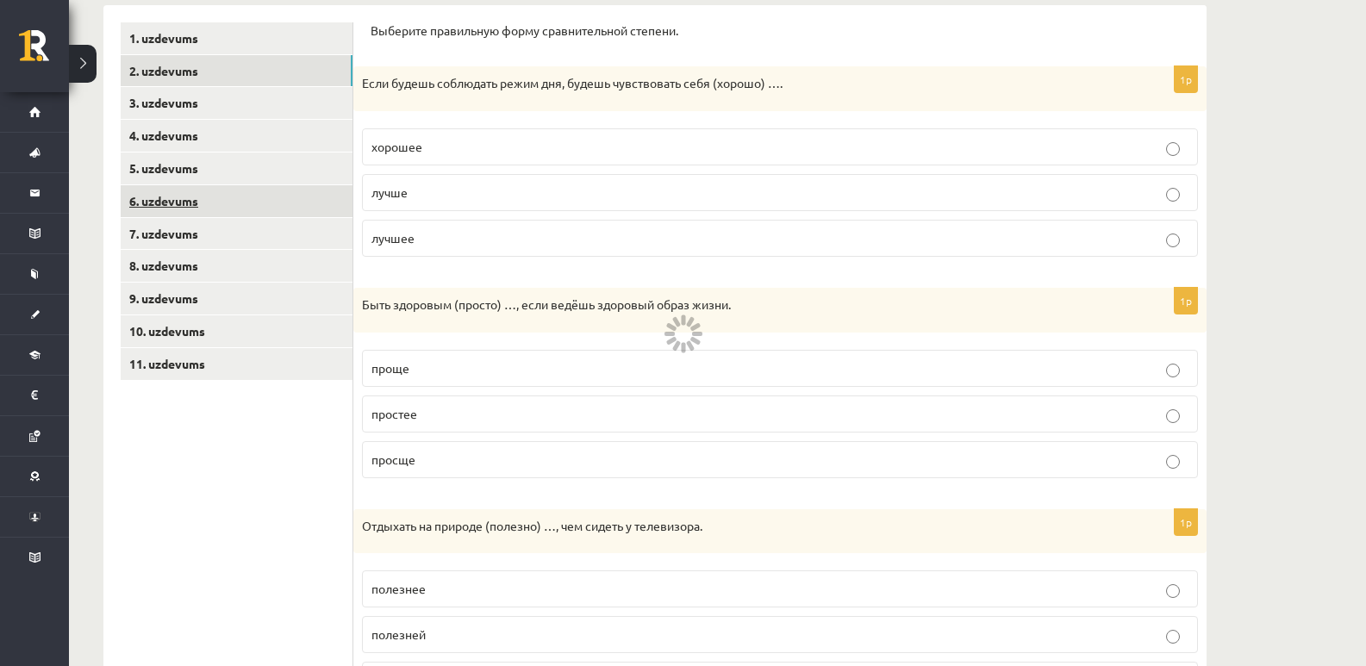
scroll to position [272, 0]
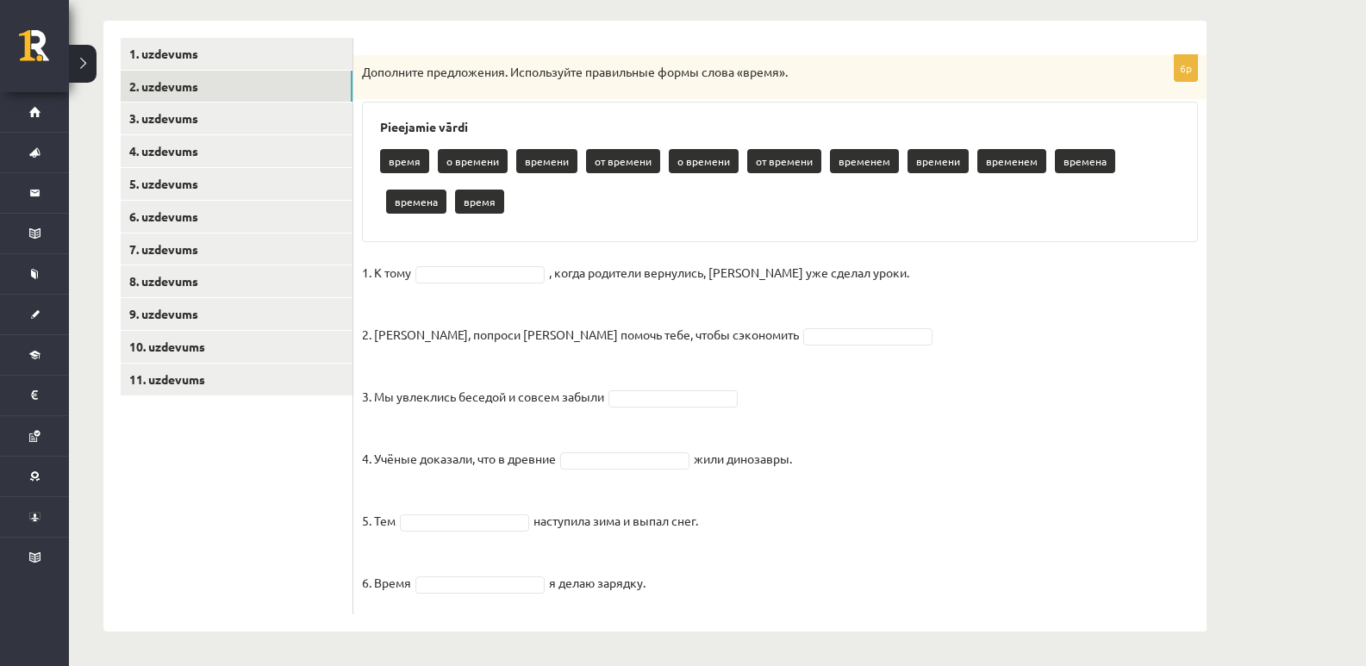
drag, startPoint x: 420, startPoint y: 84, endPoint x: 752, endPoint y: 565, distance: 585.3
click at [752, 565] on div "6p Дополните предложения. Используйте правильные формы слова «время». Pieejamie…" at bounding box center [779, 334] width 853 height 559
copy div "Дополните предложения. Используйте правильные формы слова «время». Pieejamie vā…"
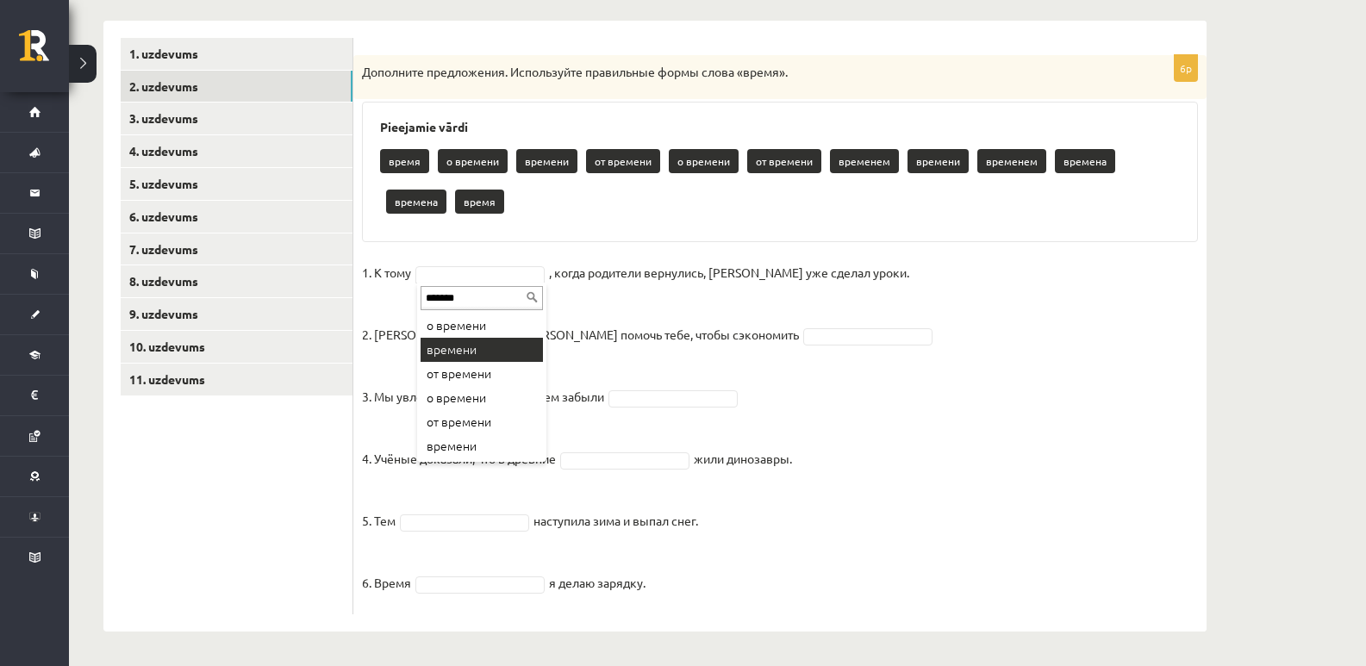
type input "*******"
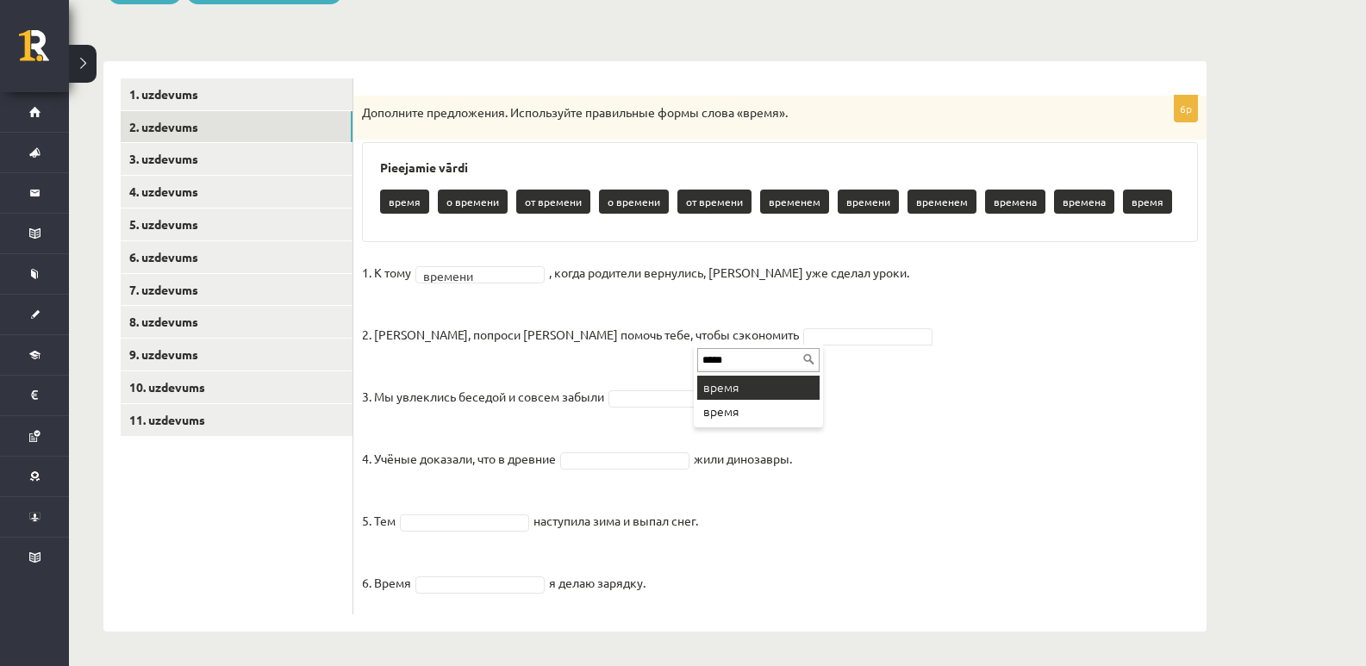
type input "*****"
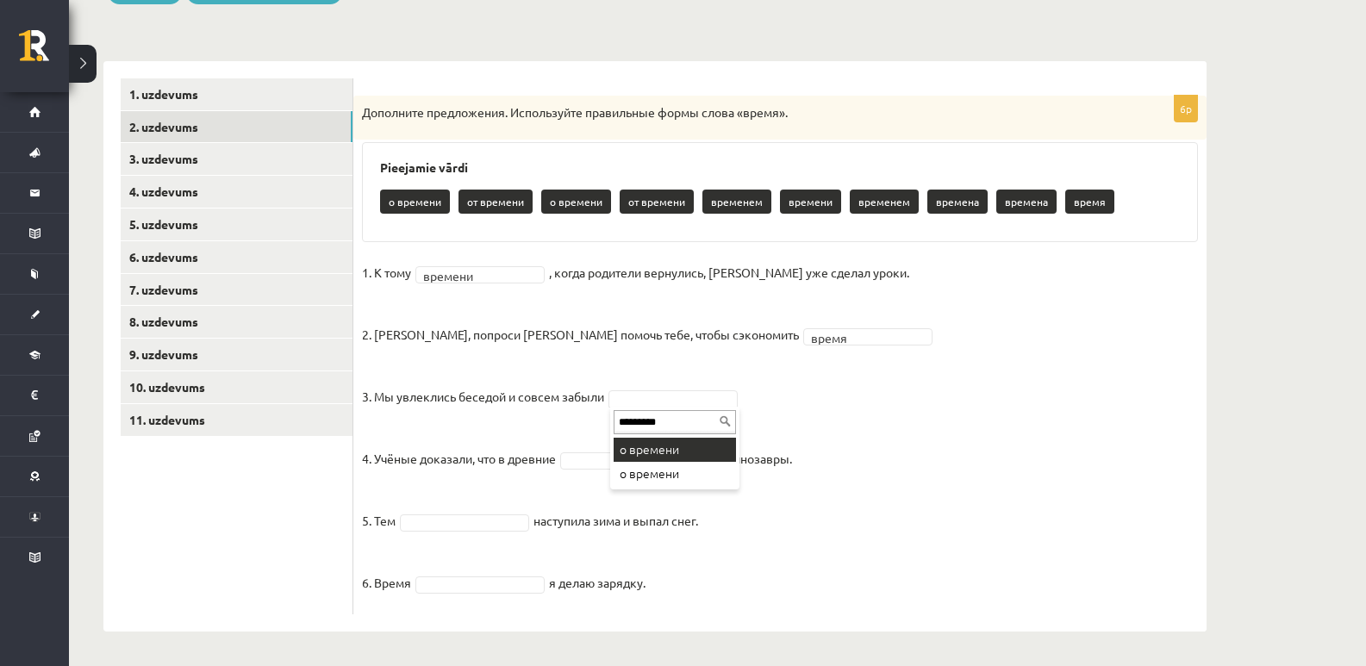
type input "*********"
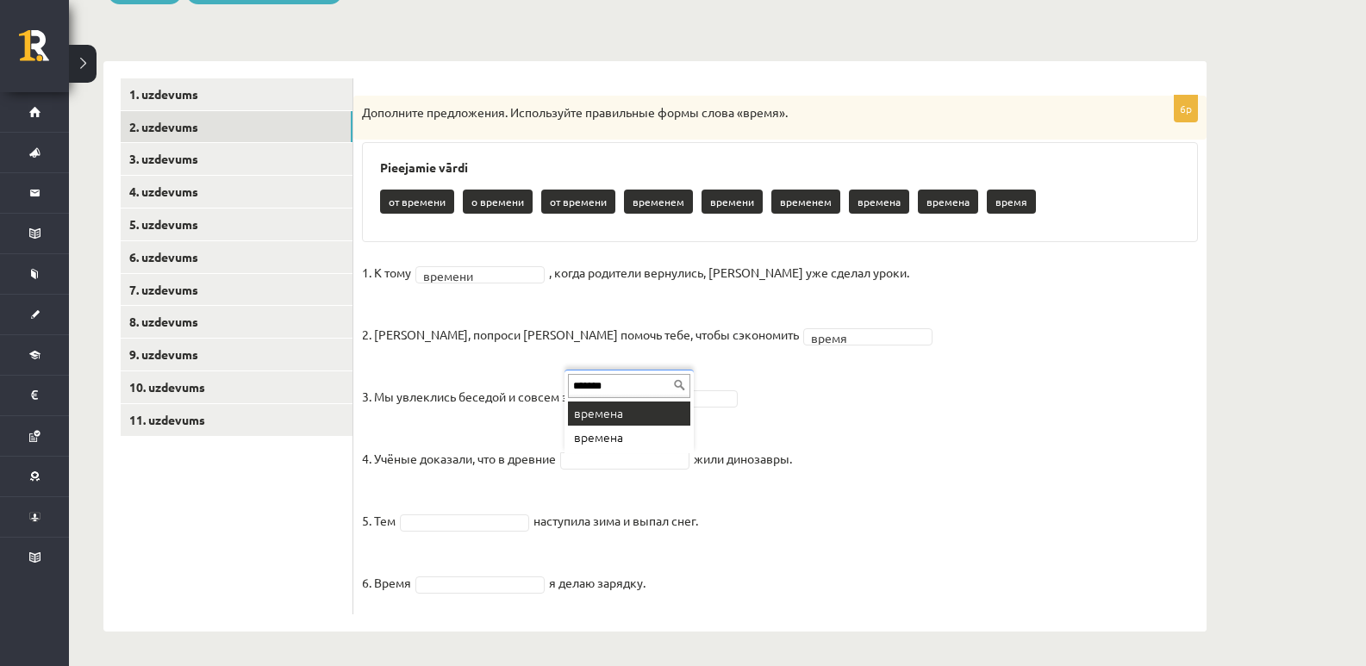
scroll to position [0, 0]
type input "*******"
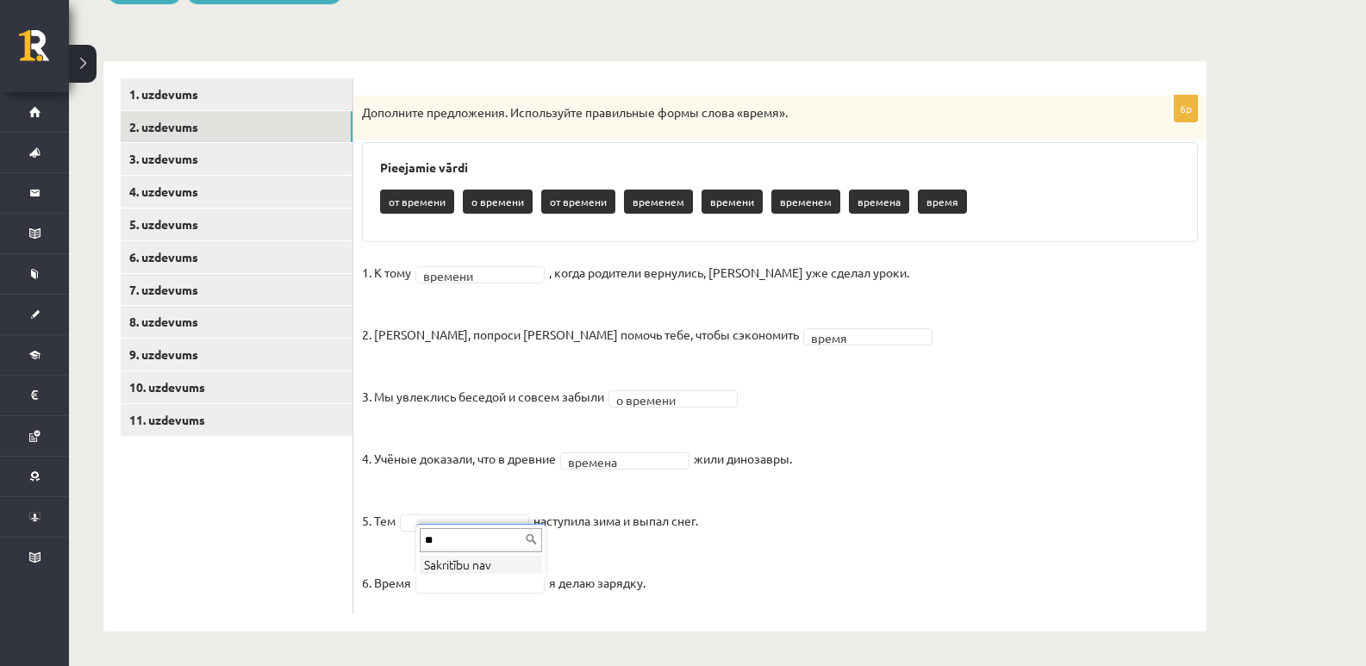
type input "*"
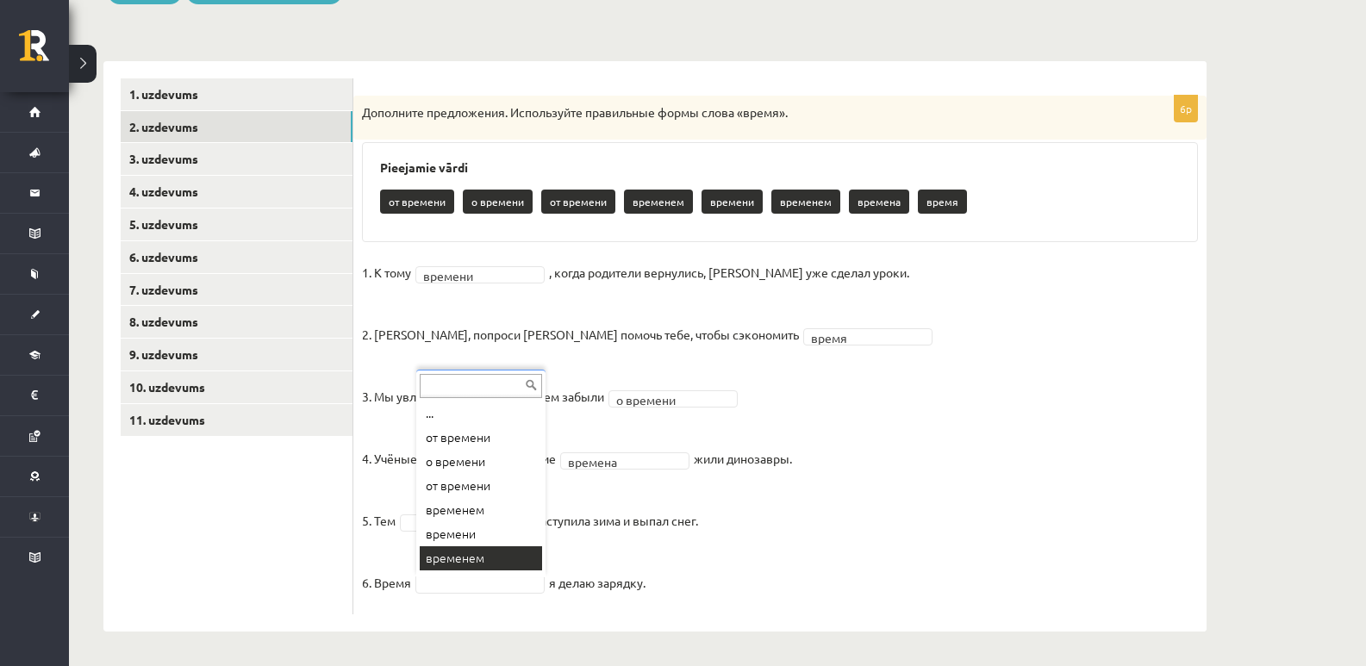
scroll to position [21, 0]
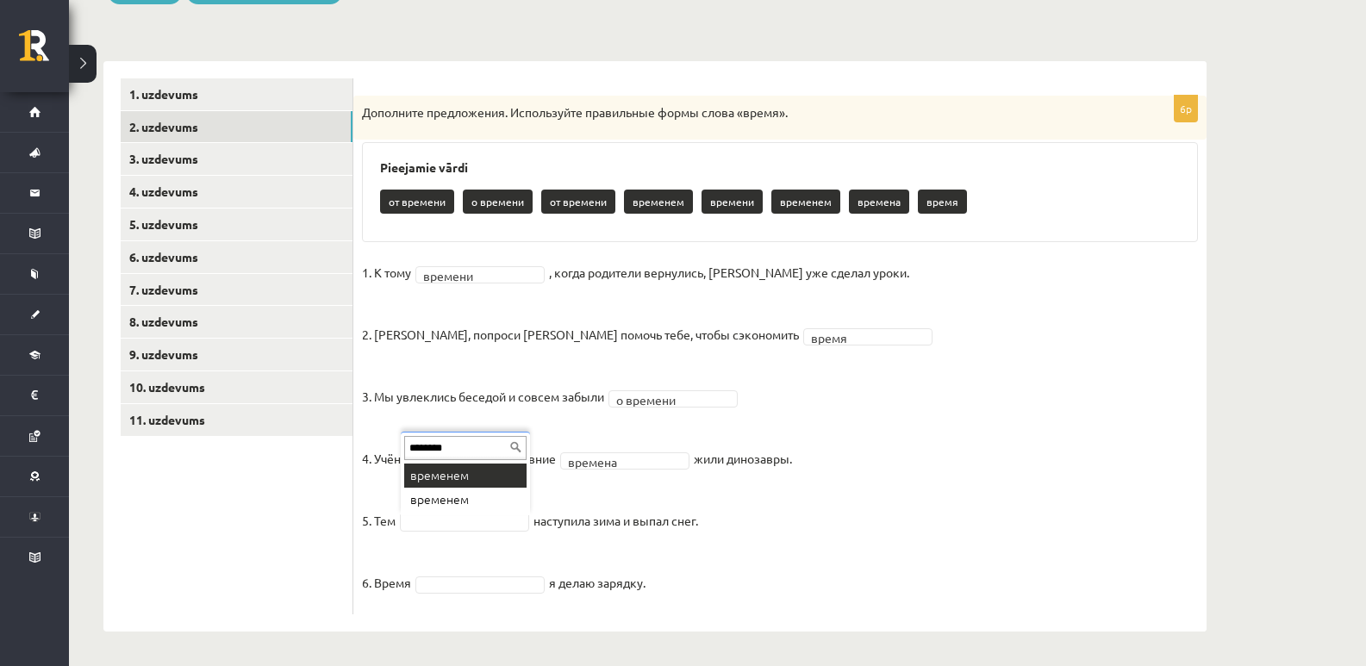
type input "********"
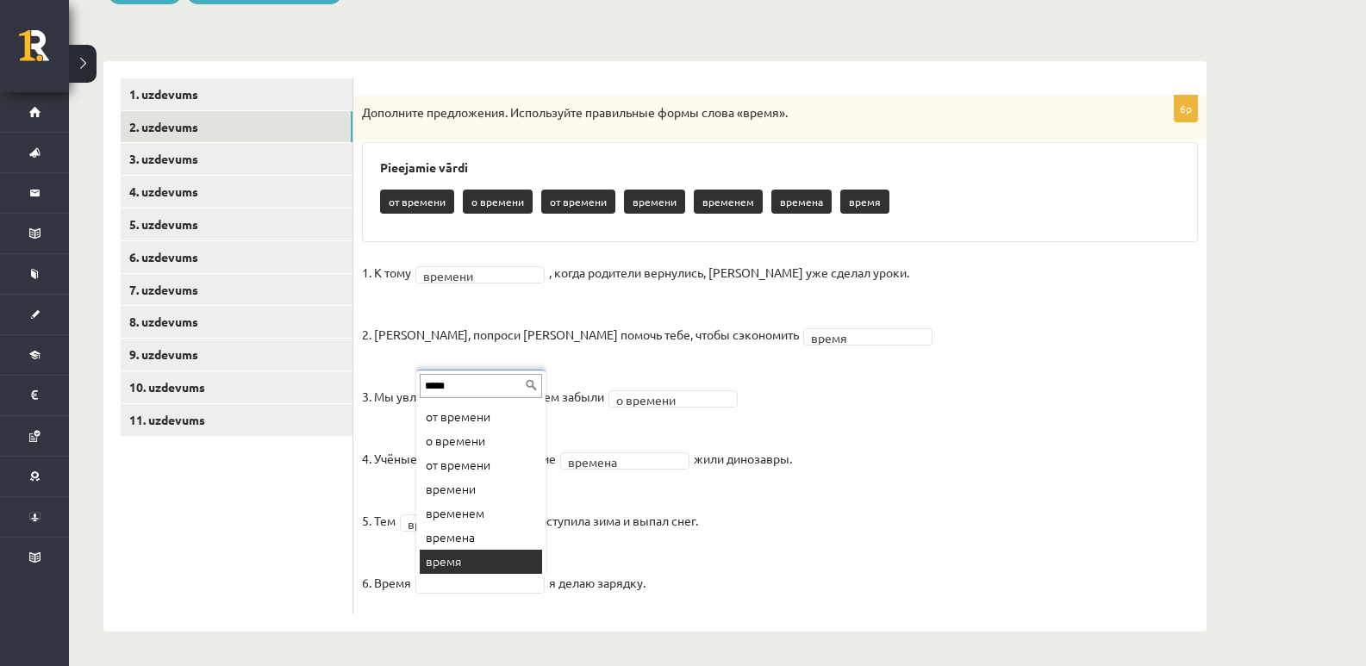
scroll to position [0, 0]
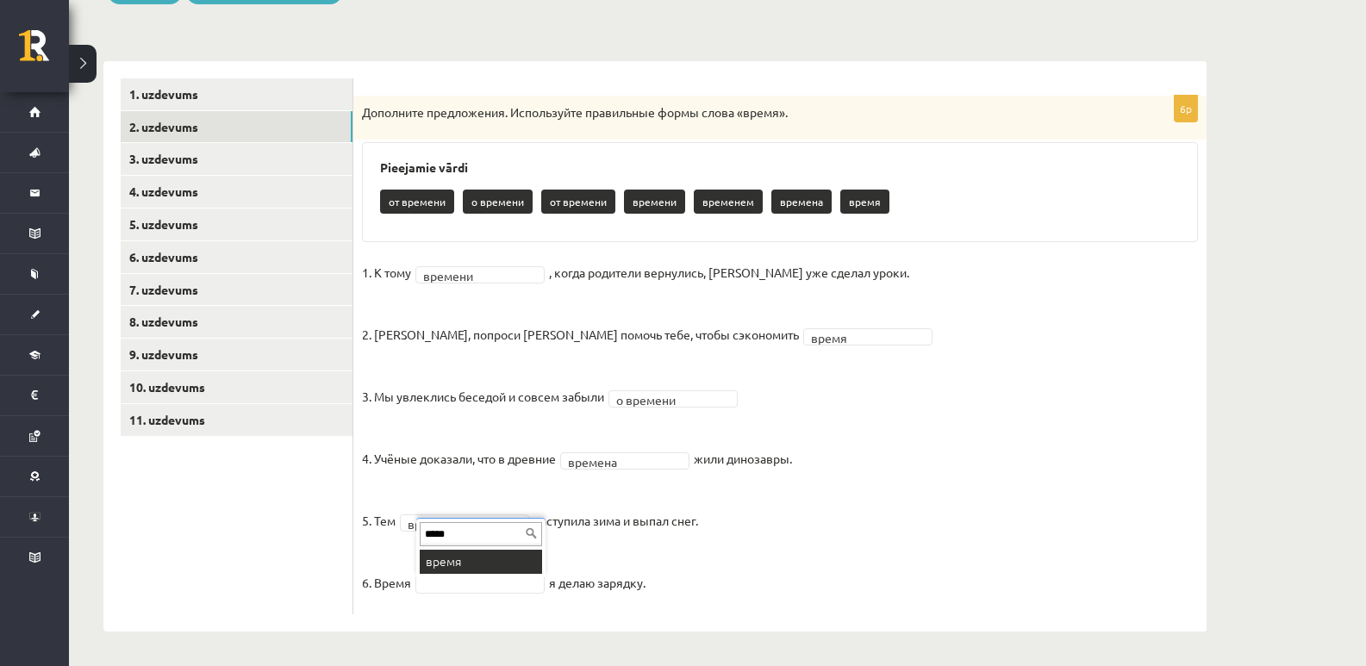
type input "*****"
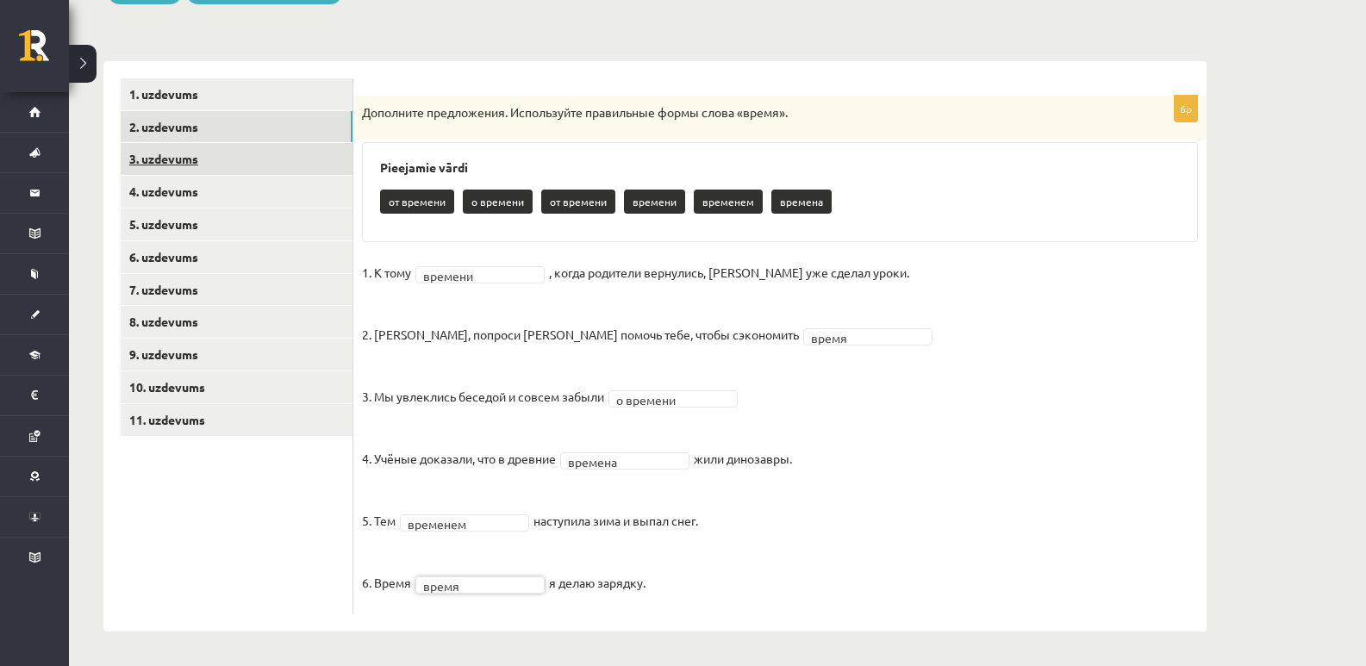
click at [213, 144] on link "3. uzdevums" at bounding box center [237, 159] width 232 height 32
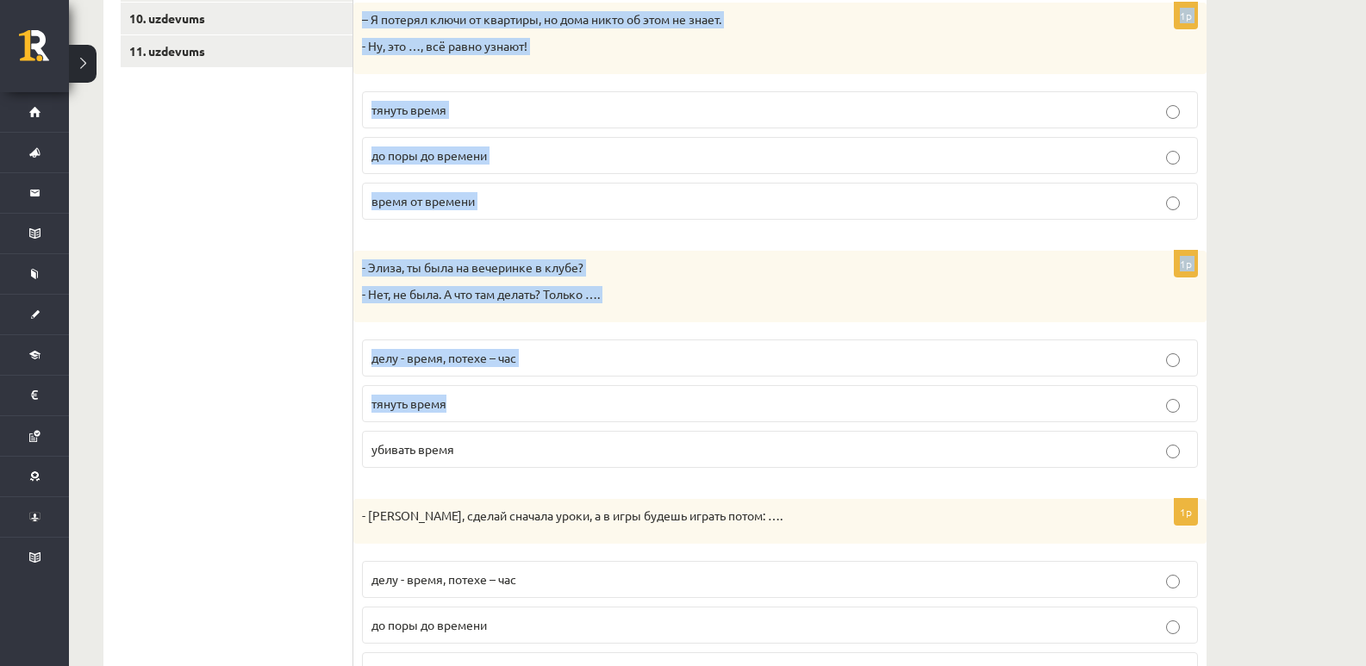
scroll to position [689, 0]
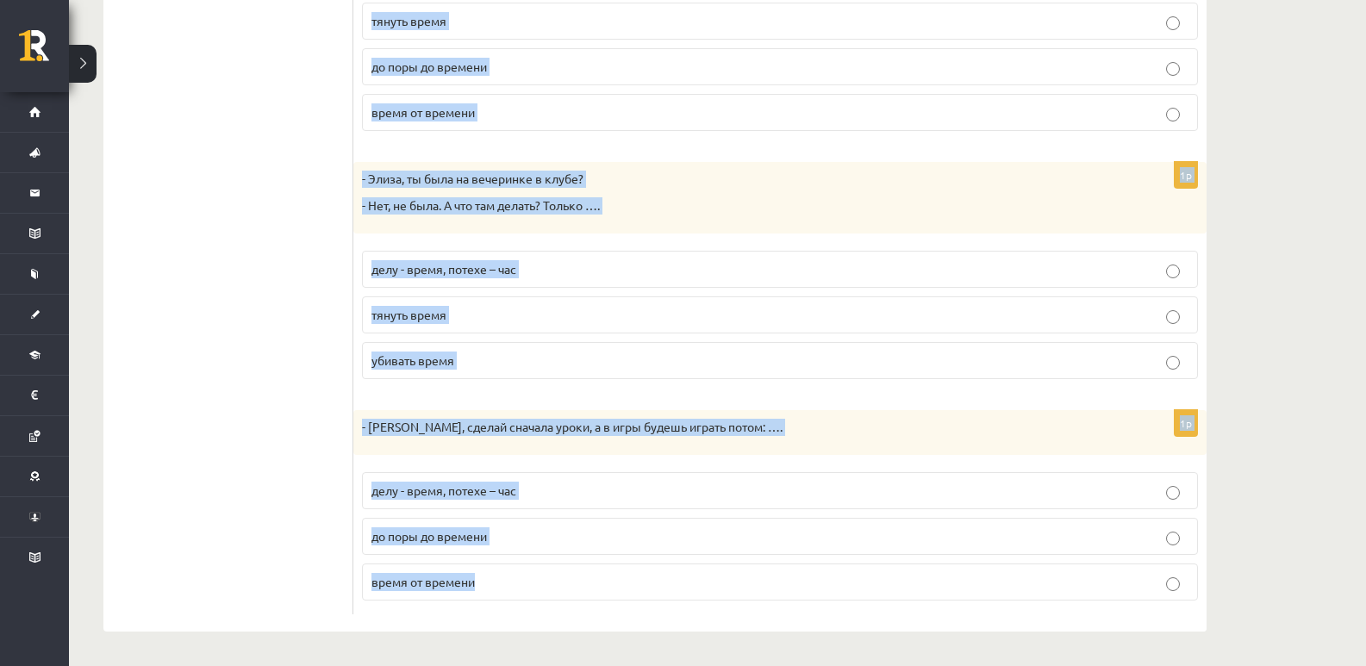
drag, startPoint x: 373, startPoint y: 86, endPoint x: 623, endPoint y: 649, distance: 615.6
click at [623, 649] on div "Krievu valoda JK 11.a2 klase 1. ieskaite , Mikus Pavlauskis (11.a2 JK) Parādīt …" at bounding box center [655, 22] width 1172 height 1288
copy form "Дополните мини-диалоги. Выберите верный фразеологизм. 1p - Антон, пора идти спа…"
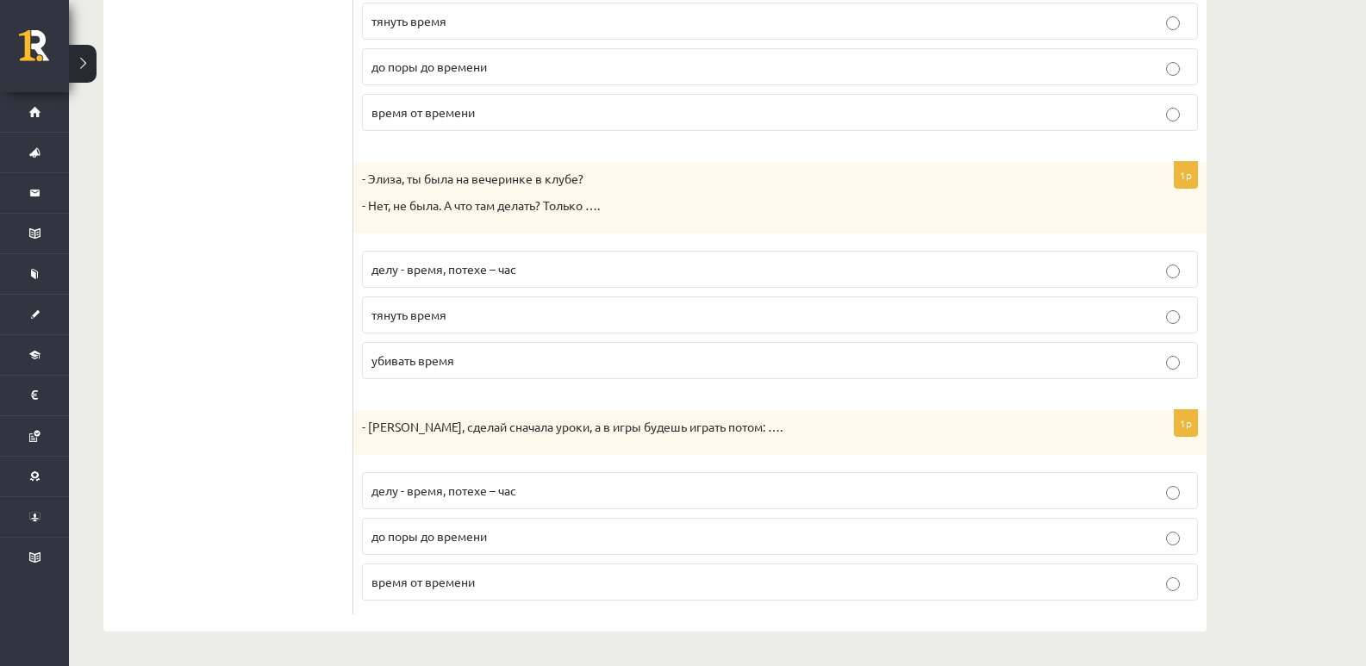
click at [130, 375] on ul "1. uzdevums 2. uzdevums 3. uzdevums 4. uzdevums 5. uzdevums 6. uzdevums 7. uzde…" at bounding box center [237, 117] width 233 height 993
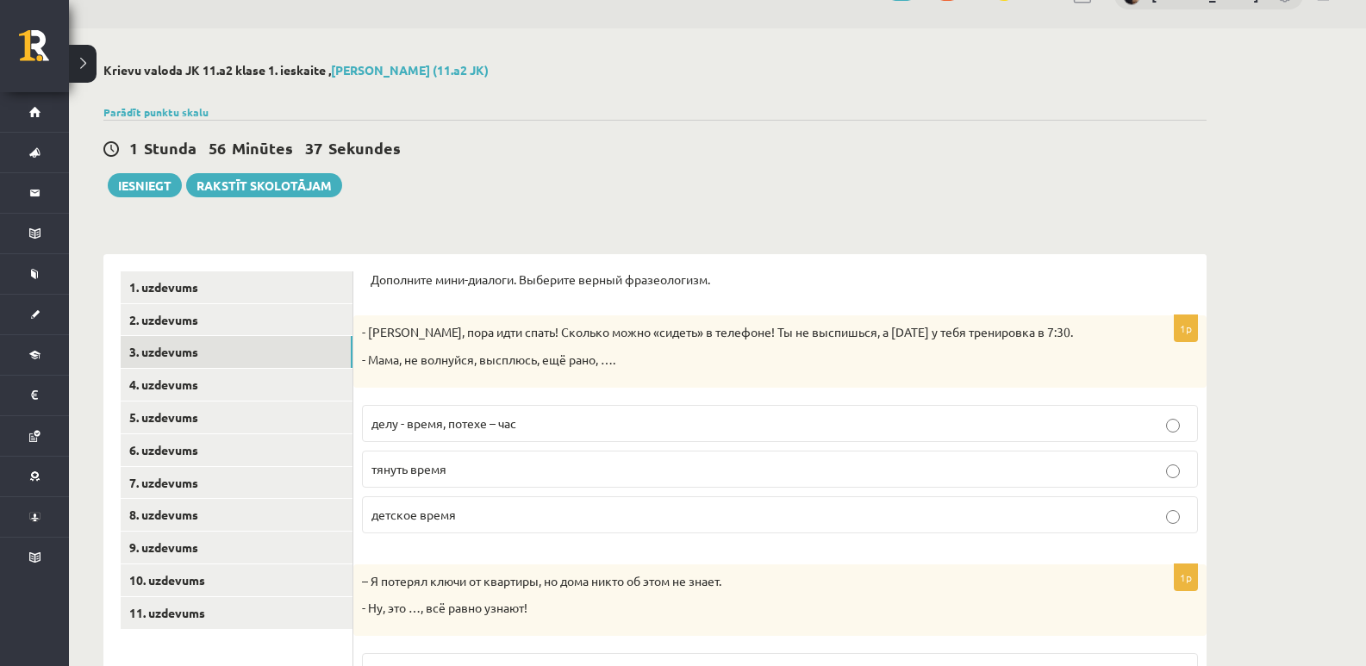
scroll to position [287, 0]
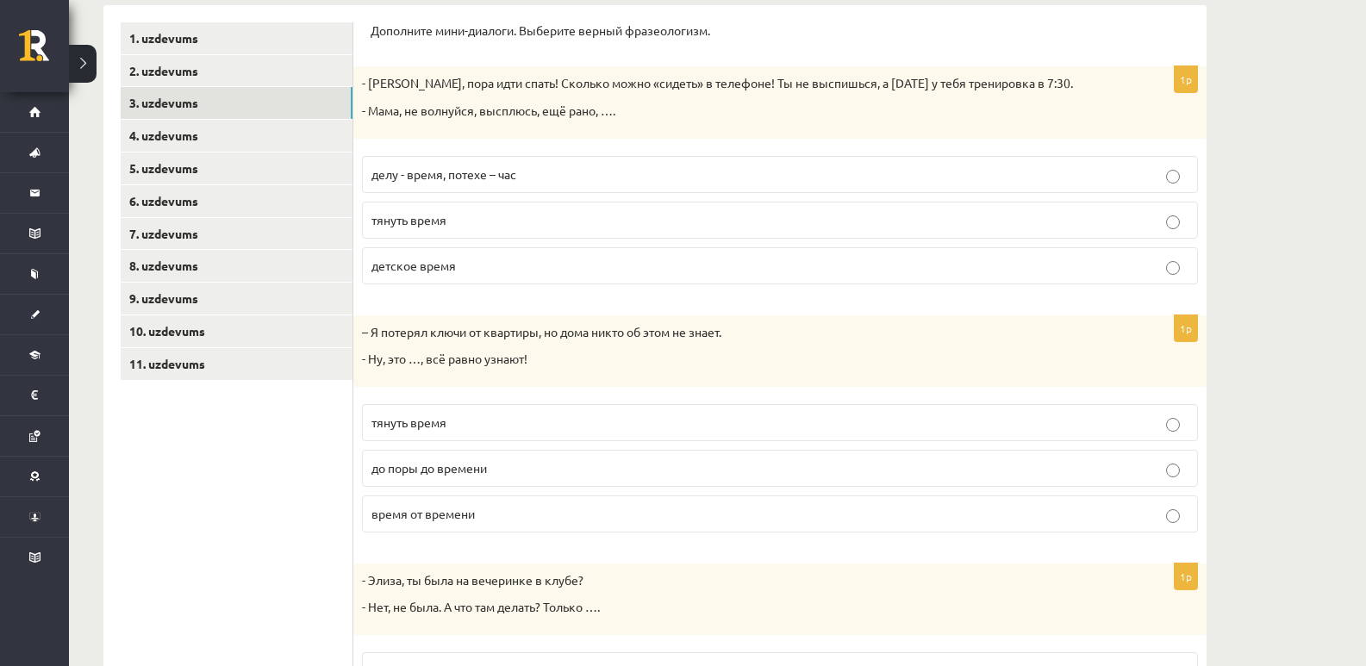
click at [427, 176] on span "делу - время, потехе – час" at bounding box center [443, 174] width 145 height 16
click at [417, 476] on p "до поры до времени" at bounding box center [779, 468] width 817 height 18
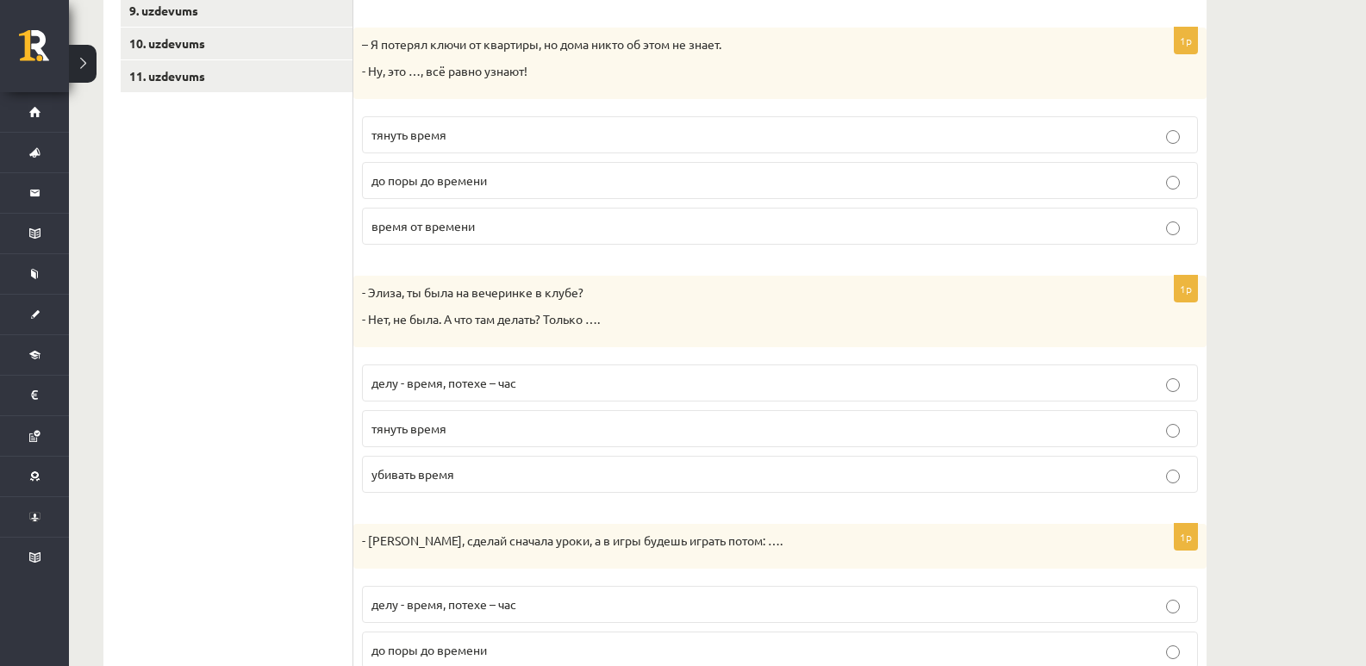
click at [411, 473] on span "убивать время" at bounding box center [412, 474] width 83 height 16
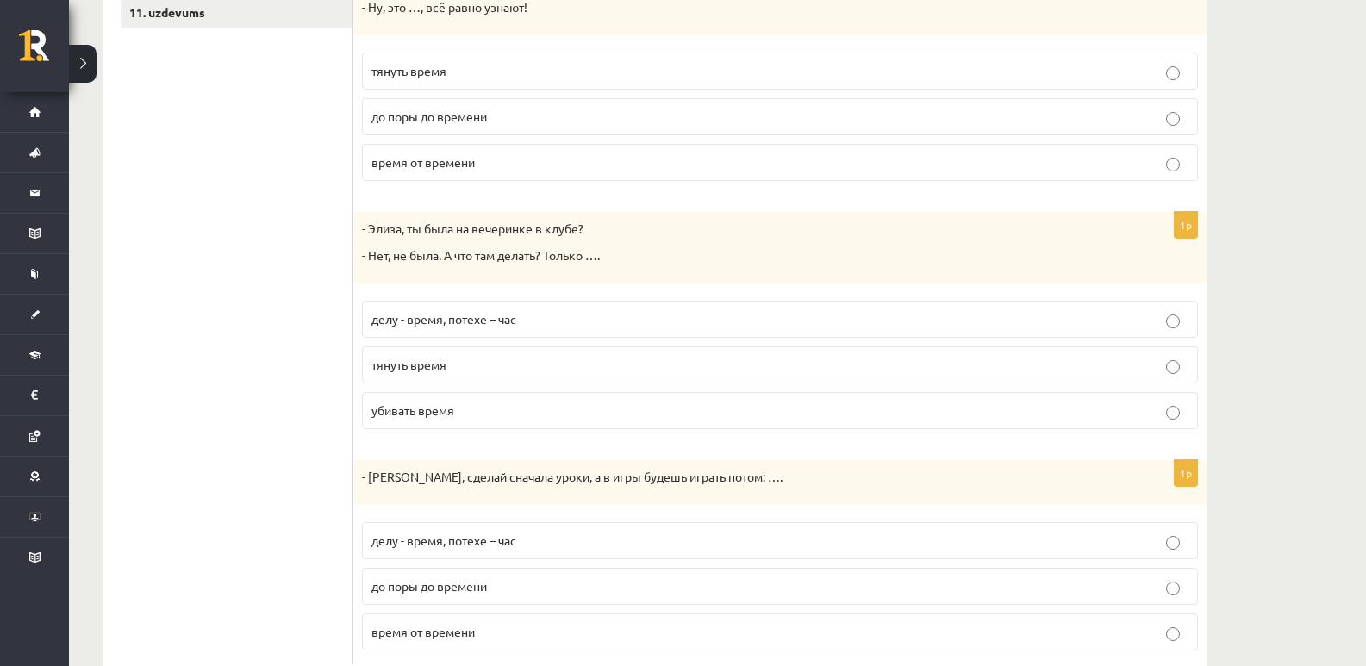
scroll to position [689, 0]
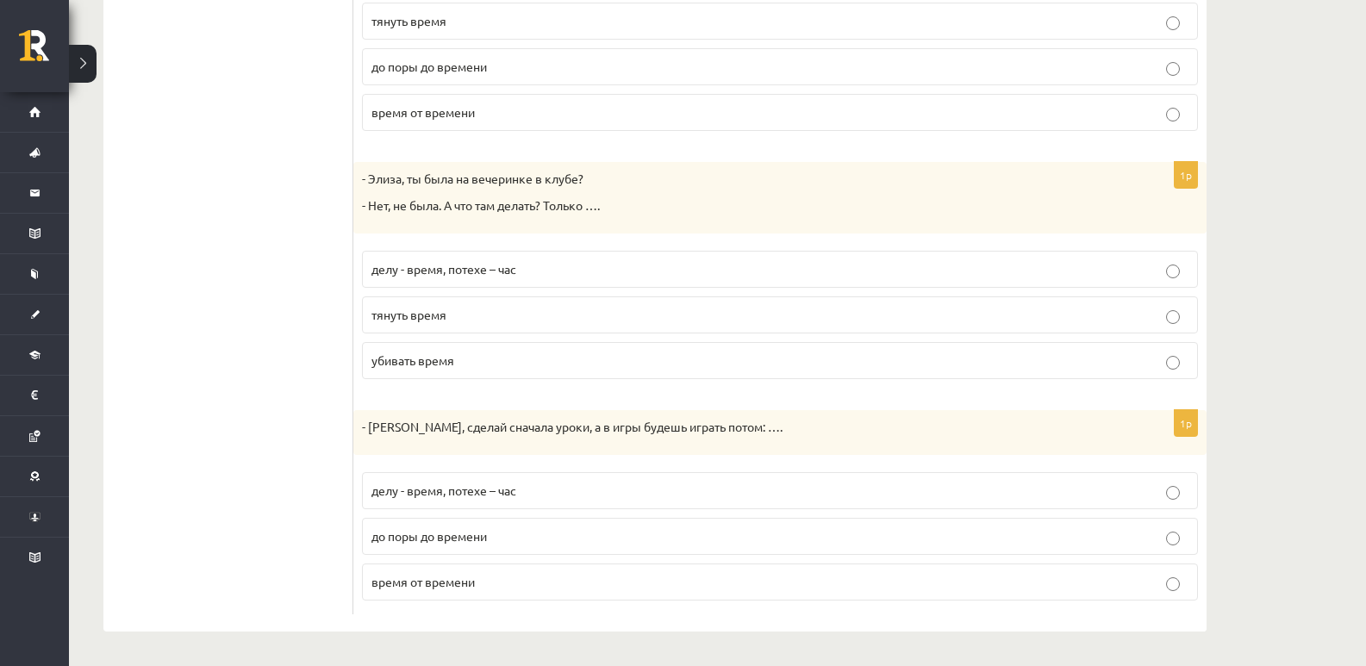
click at [445, 505] on label "делу - время, потехе – час" at bounding box center [780, 490] width 836 height 37
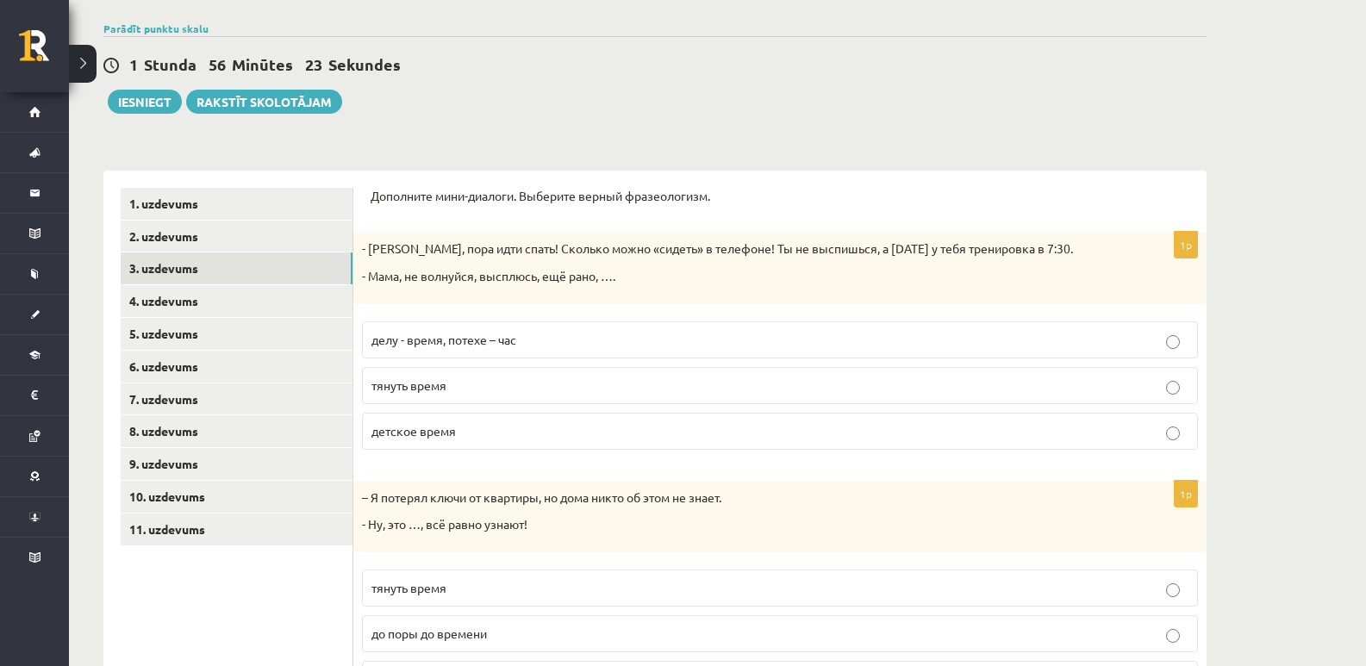
scroll to position [0, 0]
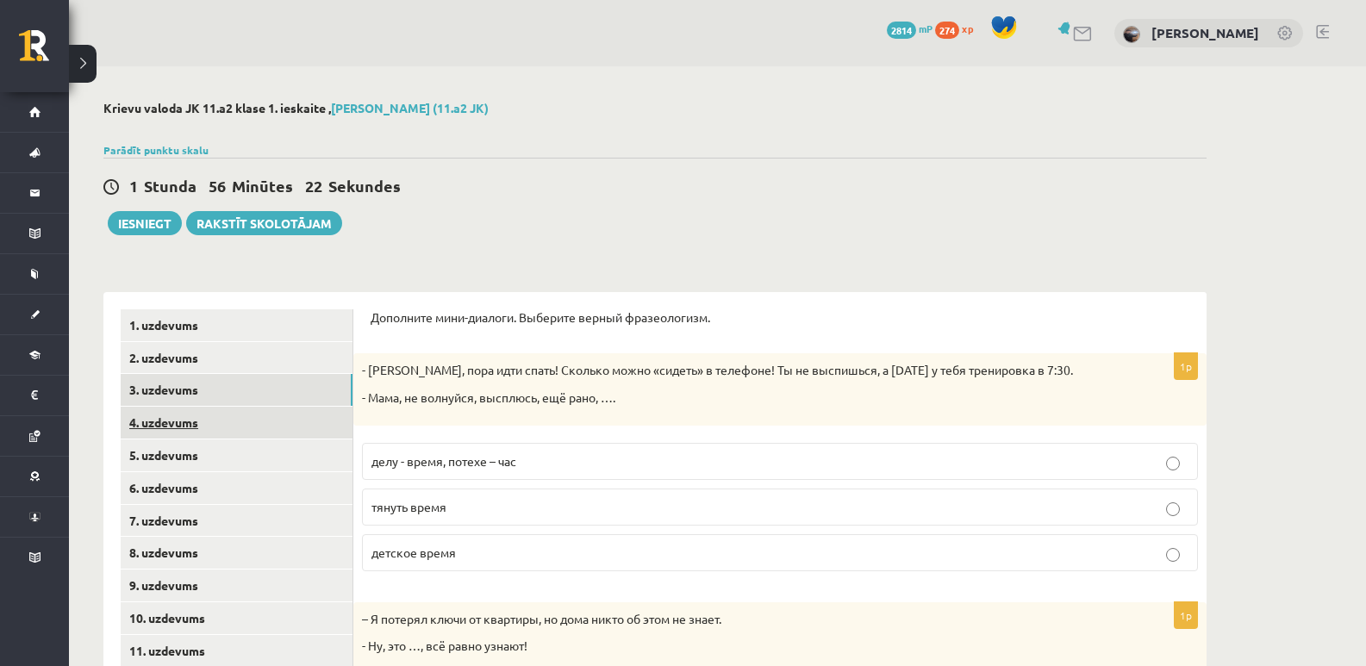
click at [269, 433] on link "4. uzdevums" at bounding box center [237, 423] width 232 height 32
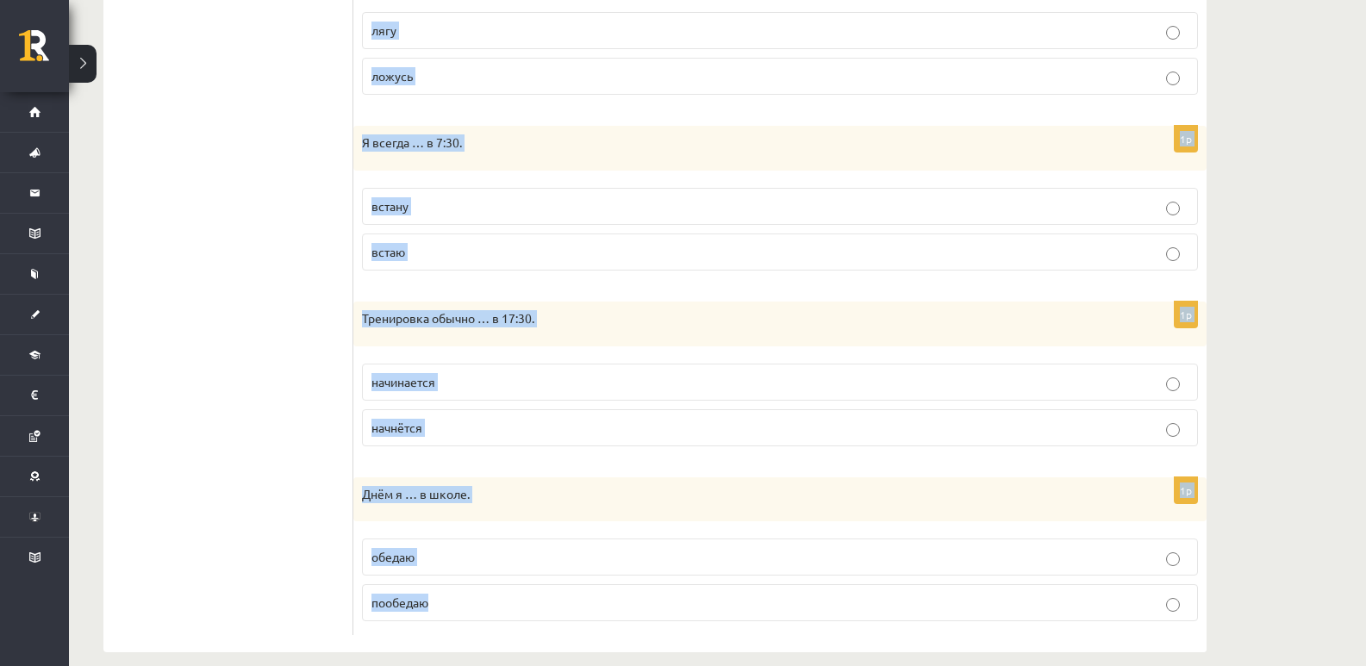
scroll to position [1126, 0]
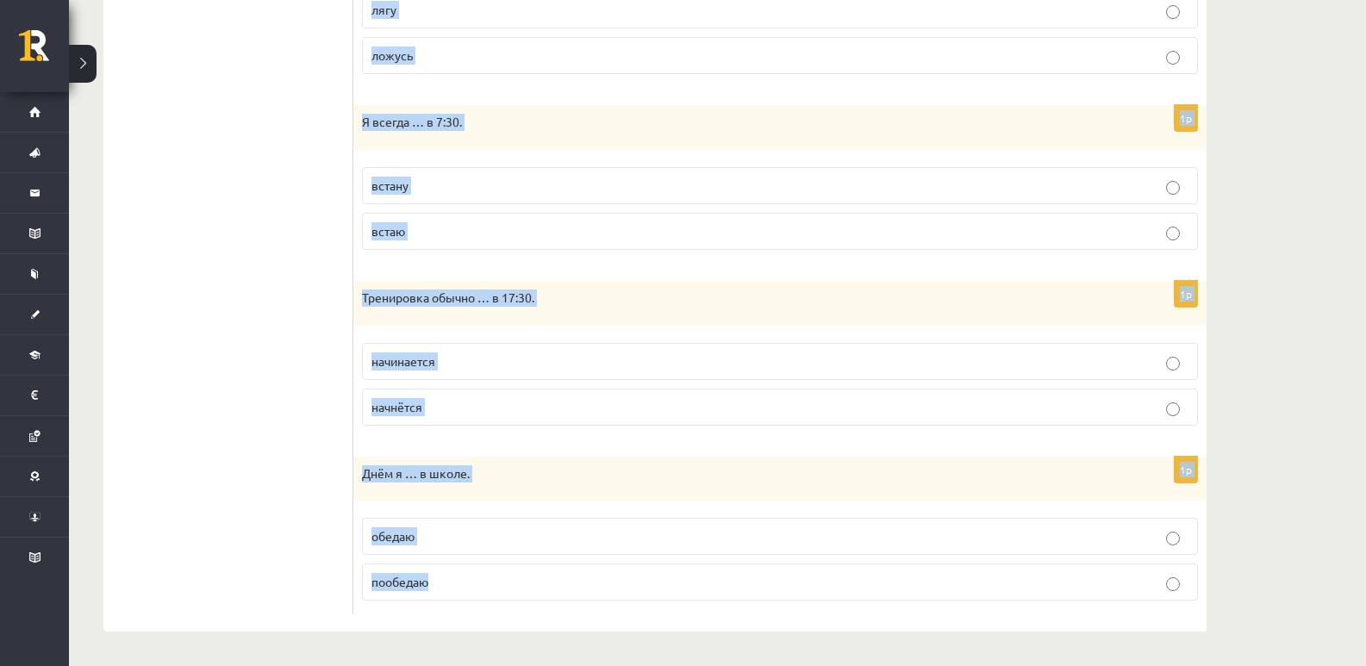
drag, startPoint x: 367, startPoint y: 317, endPoint x: 631, endPoint y: 590, distance: 379.6
copy form "Выберите правильную форму глагола (НСВ / СВ). 1p После тренировки я …. отдыхаю …"
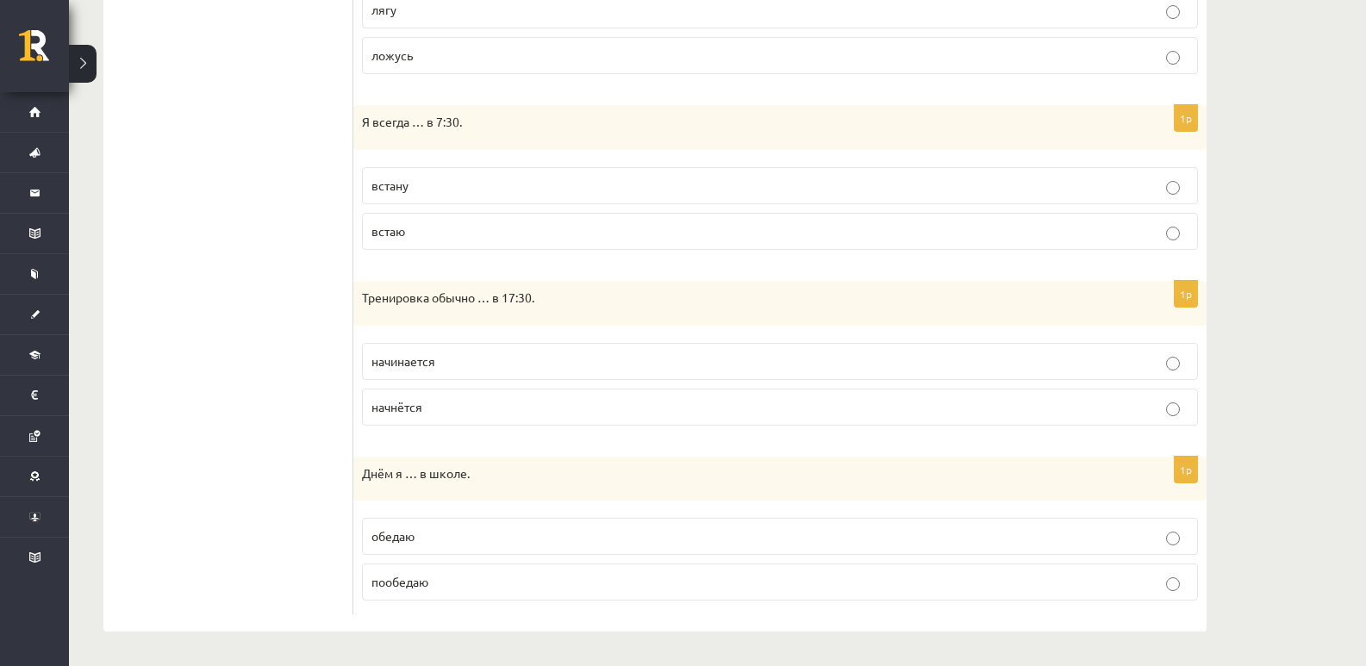
click at [408, 588] on span "пообедаю" at bounding box center [399, 582] width 57 height 16
click at [405, 536] on span "обедаю" at bounding box center [392, 536] width 43 height 16
click at [407, 366] on span "начинается" at bounding box center [403, 361] width 64 height 16
click at [428, 184] on p "встану" at bounding box center [779, 186] width 817 height 18
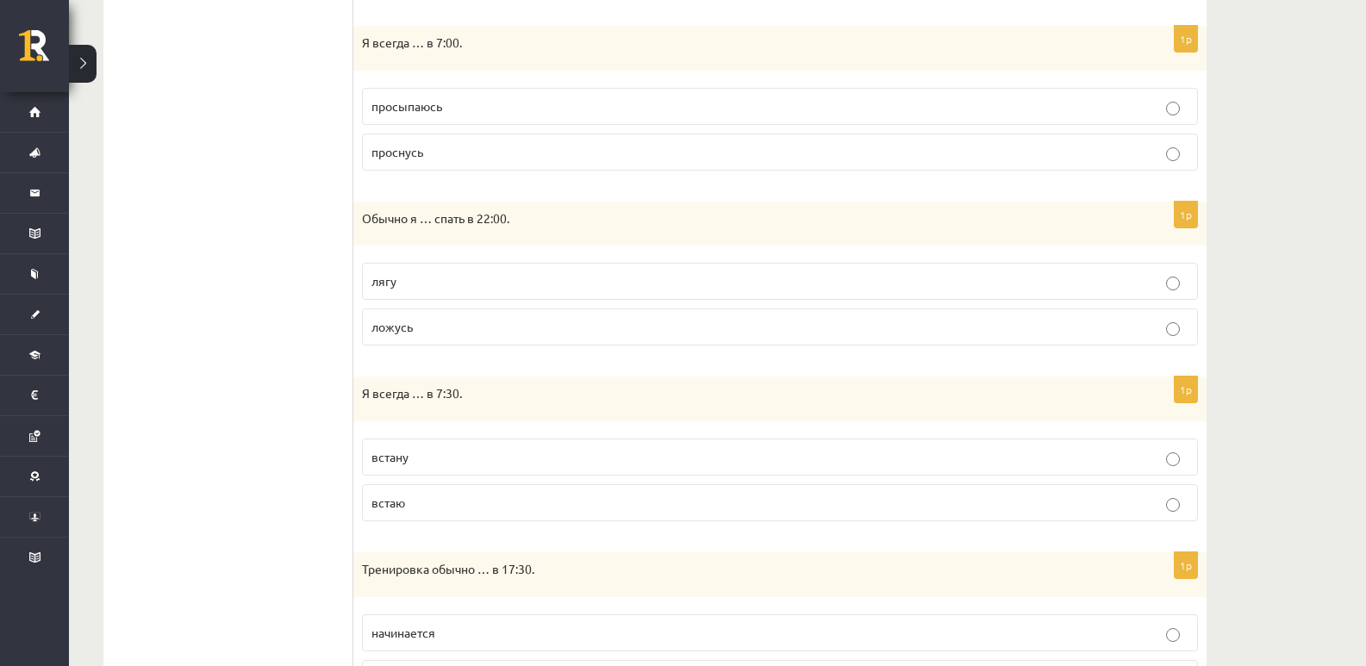
scroll to position [839, 0]
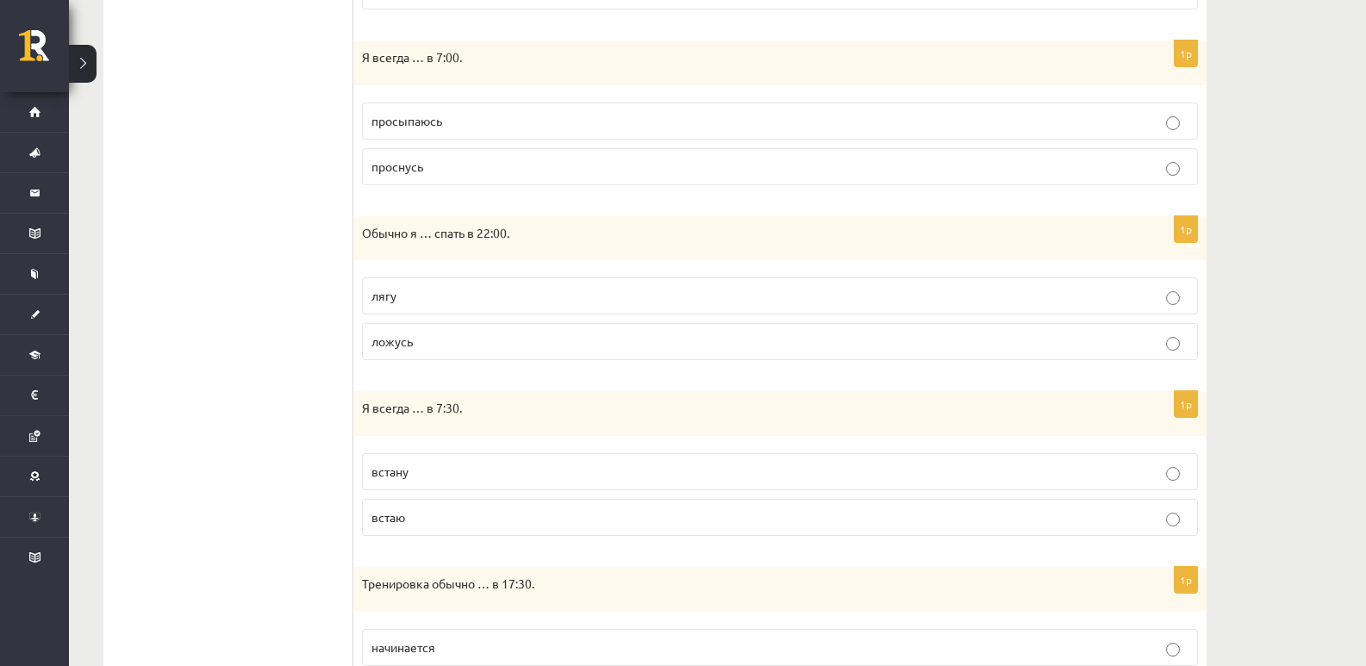
click at [404, 344] on span "ложусь" at bounding box center [391, 341] width 41 height 16
click at [426, 113] on p "просыпаюсь" at bounding box center [779, 121] width 817 height 18
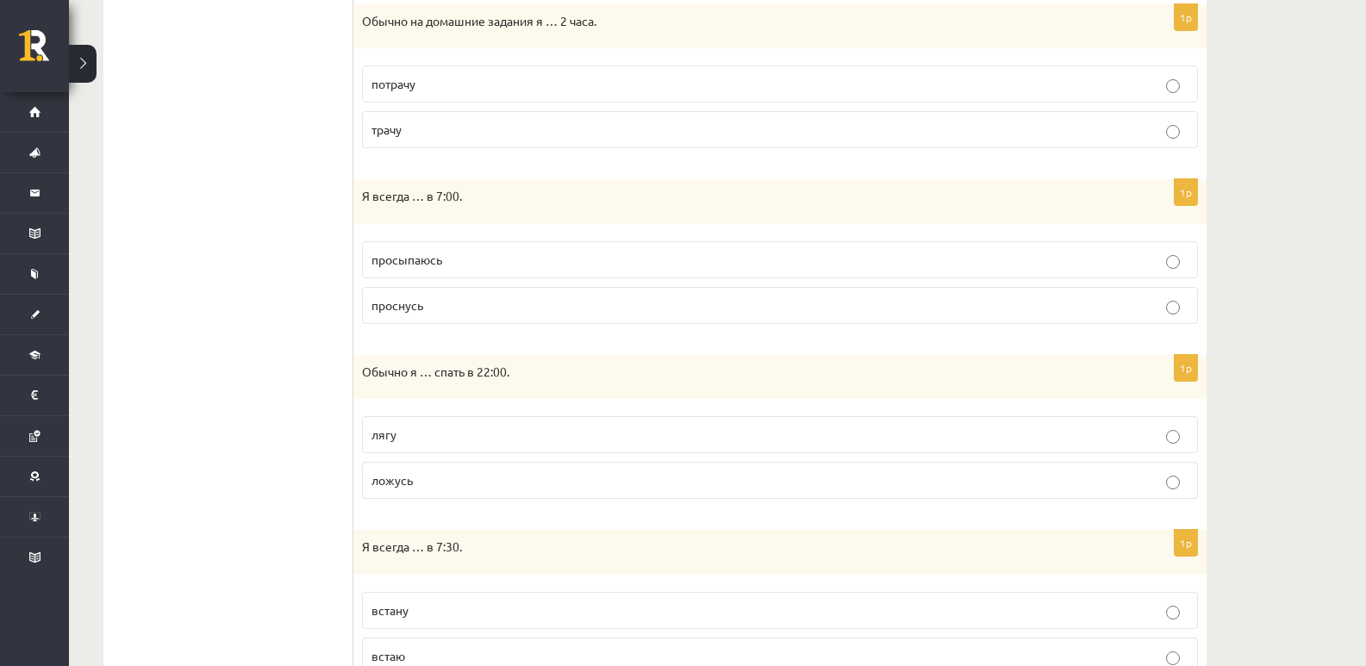
scroll to position [551, 0]
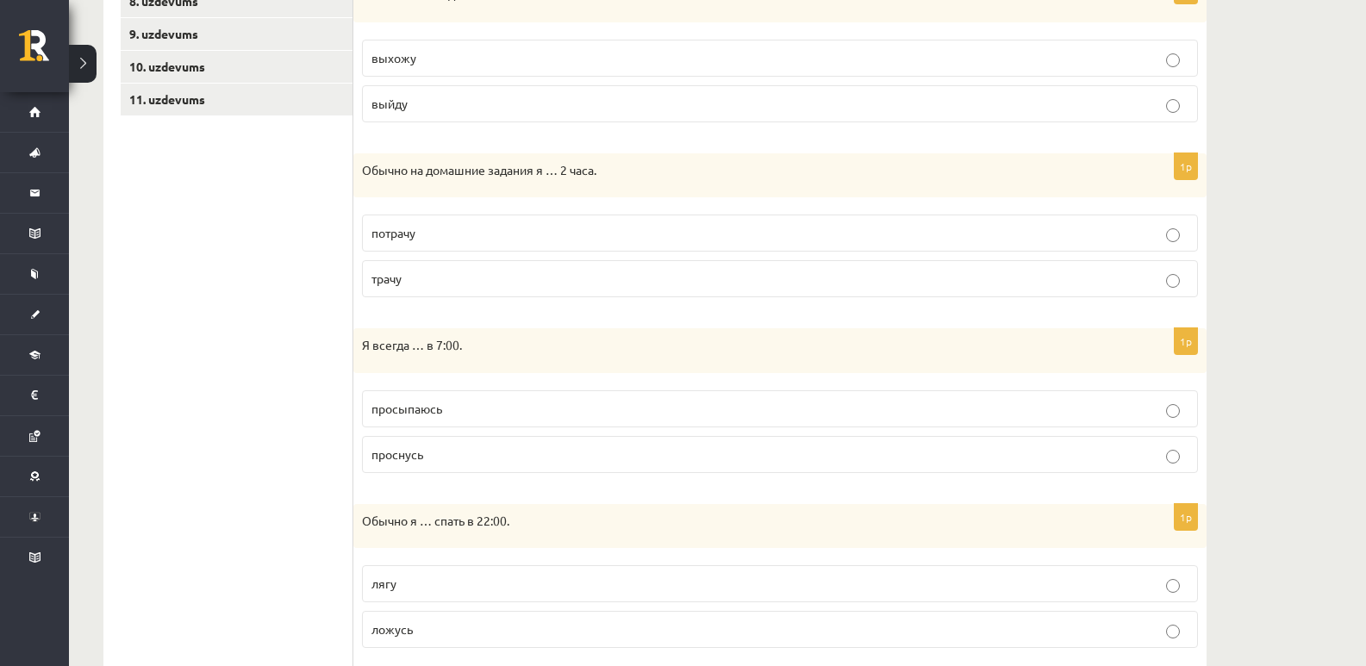
drag, startPoint x: 433, startPoint y: 295, endPoint x: 433, endPoint y: 309, distance: 14.6
click at [432, 295] on label "трачу" at bounding box center [780, 278] width 836 height 37
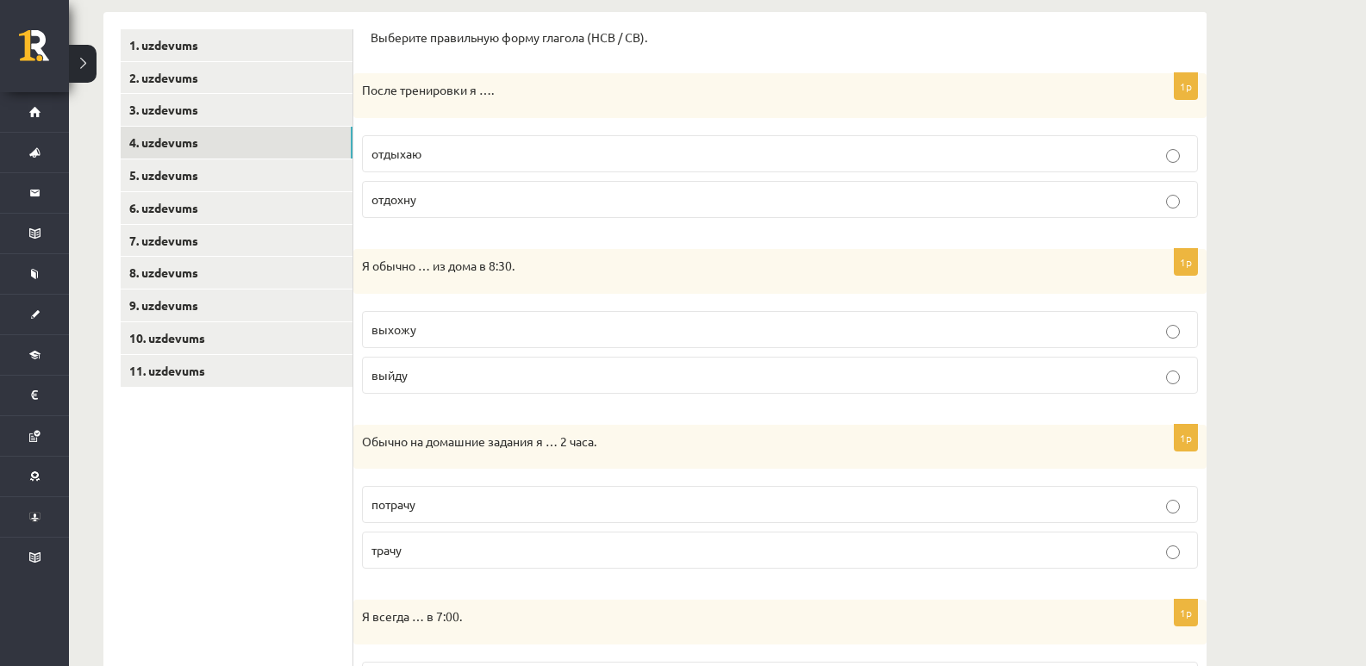
scroll to position [265, 0]
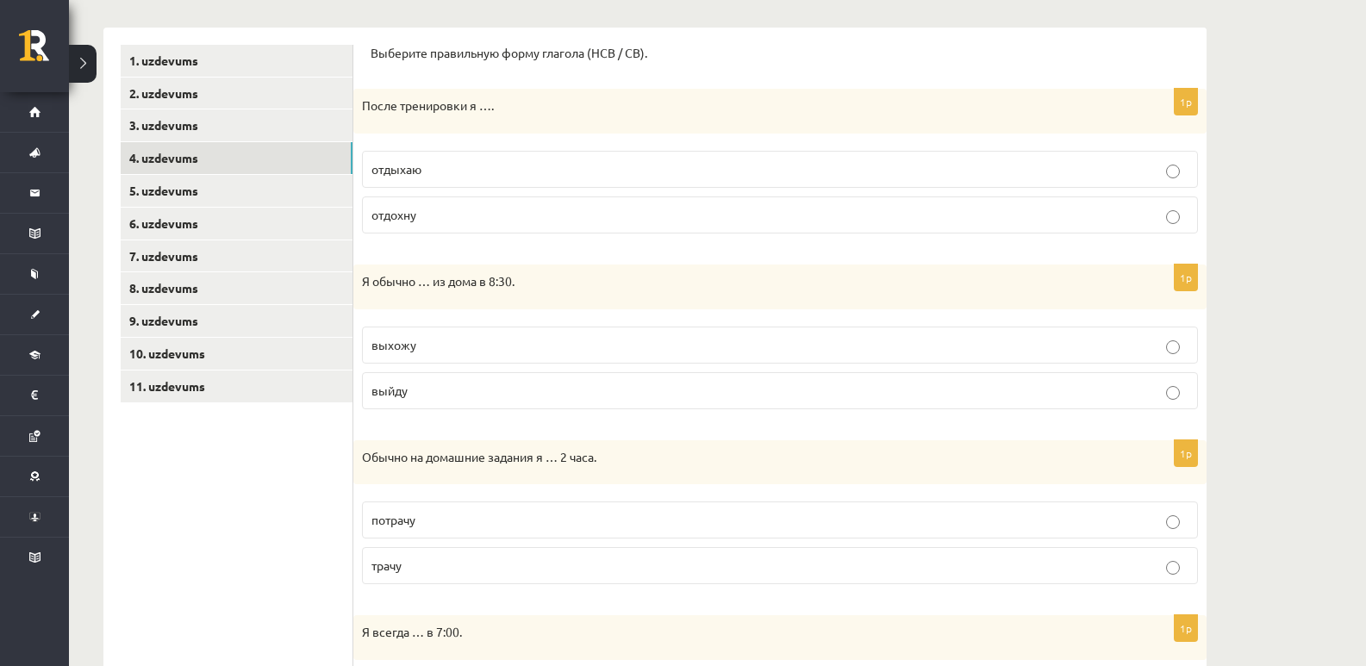
click at [427, 348] on p "выхожу" at bounding box center [779, 345] width 817 height 18
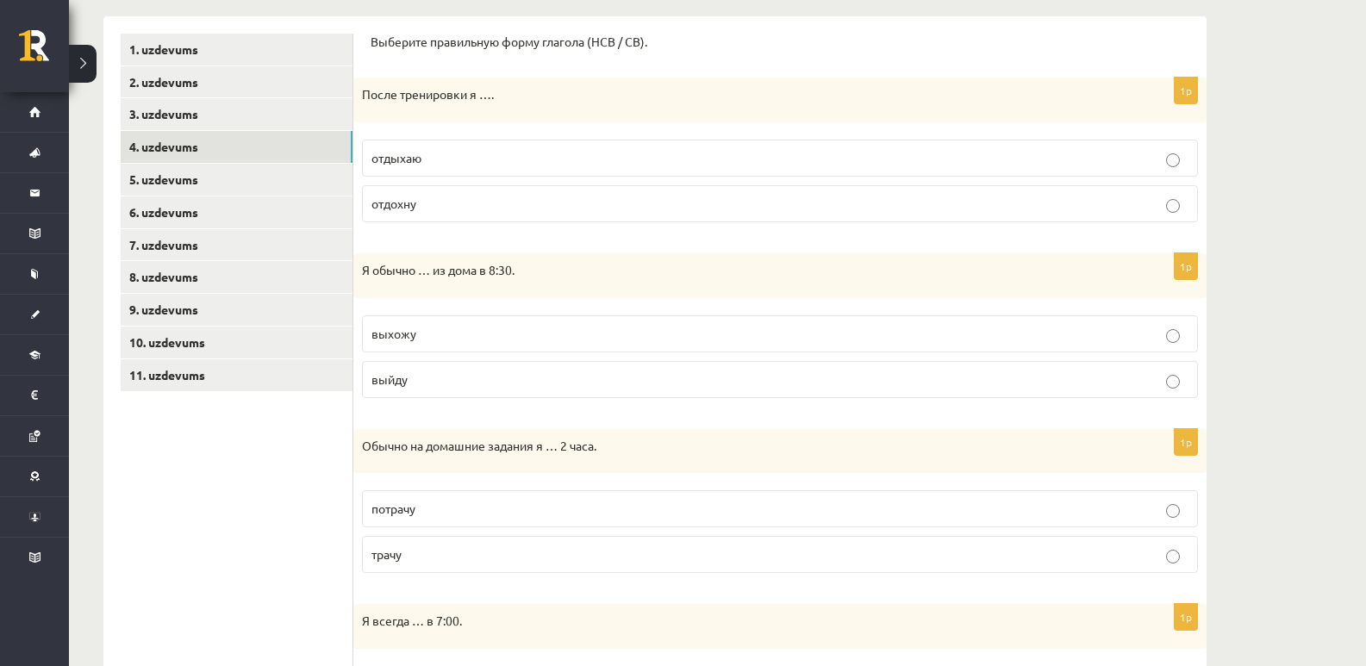
scroll to position [287, 0]
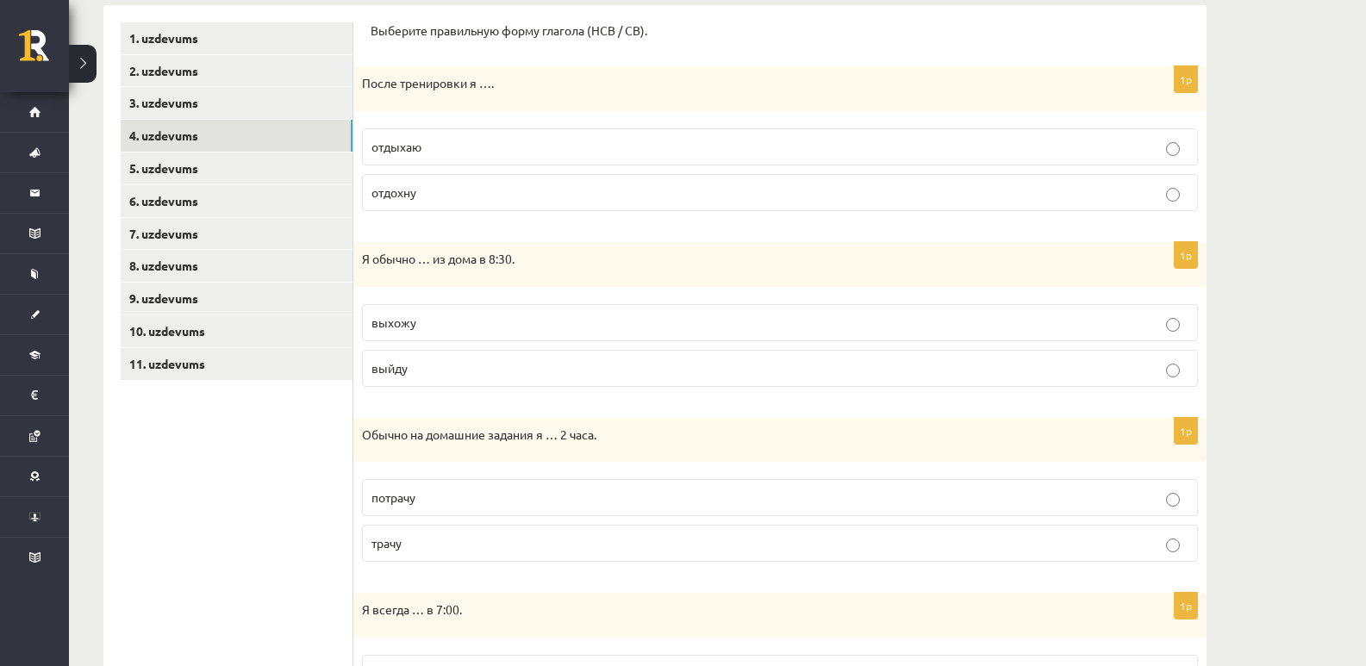
click at [476, 133] on label "отдыхаю" at bounding box center [780, 146] width 836 height 37
click at [233, 165] on link "5. uzdevums" at bounding box center [237, 168] width 232 height 32
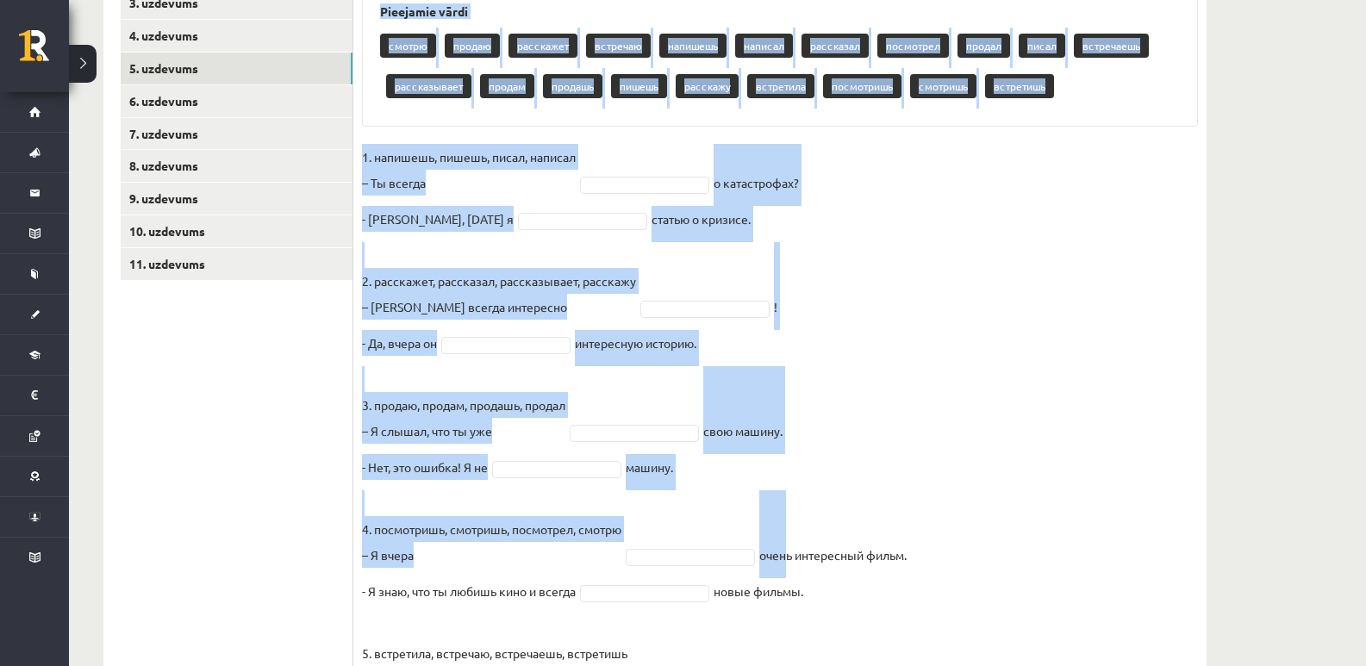
scroll to position [520, 0]
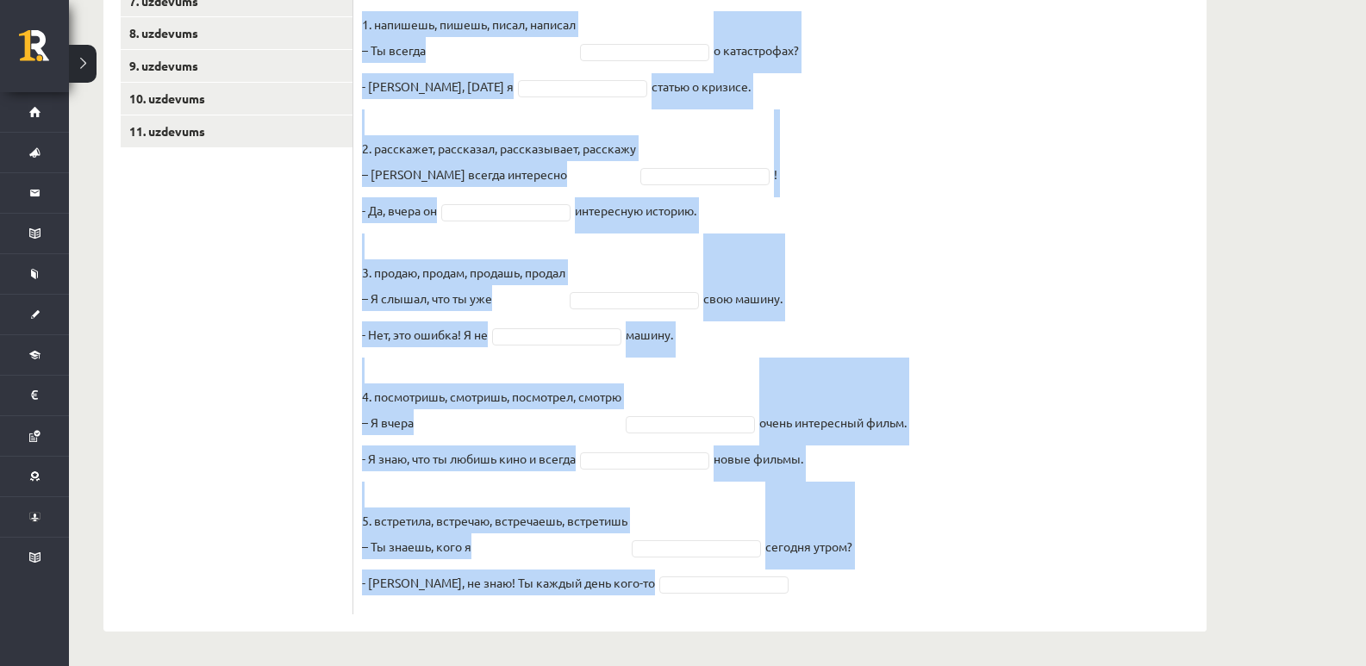
drag, startPoint x: 361, startPoint y: 345, endPoint x: 982, endPoint y: 582, distance: 664.8
click at [982, 582] on div "10p Выберите правильную форму глагола (НСВ / СВ). Pieejamie vārdi смотрю продаю…" at bounding box center [779, 210] width 853 height 807
copy div "Выберите правильную форму глагола (НСВ / СВ). Pieejamie vārdi смотрю продаю рас…"
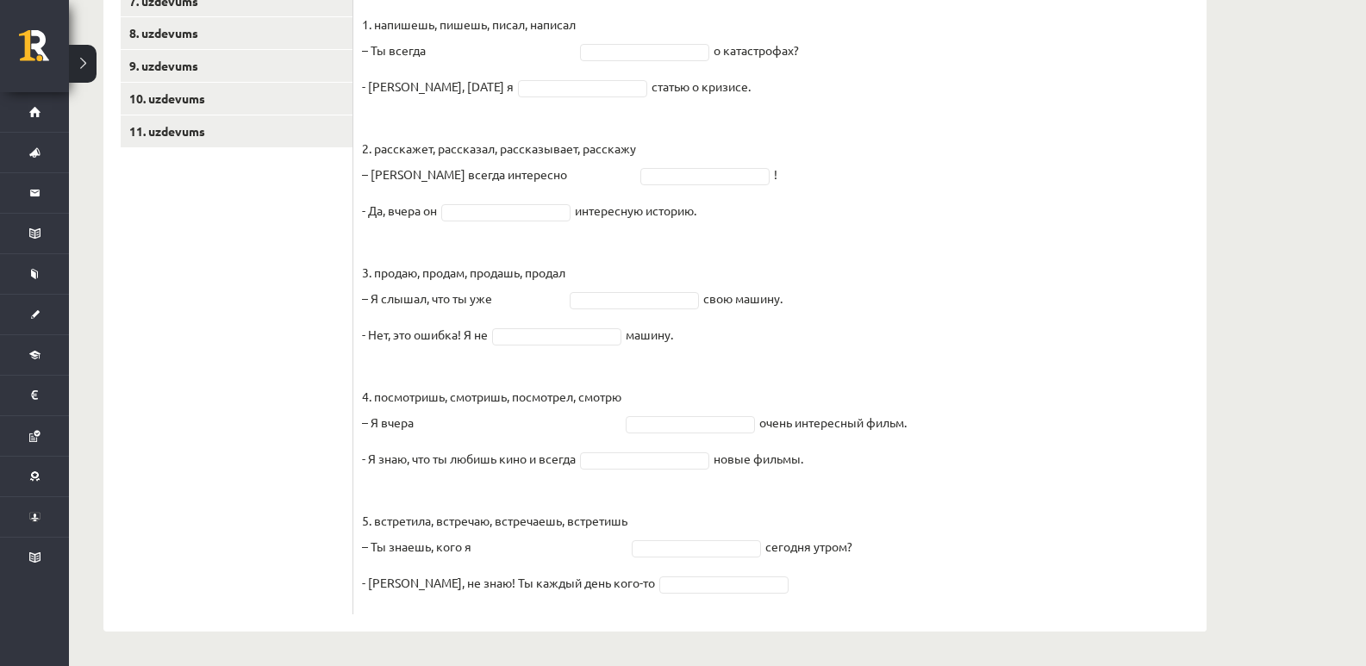
click at [289, 418] on ul "1. uzdevums 2. uzdevums 3. uzdevums 4. uzdevums 5. uzdevums 6. uzdevums 7. uzde…" at bounding box center [237, 202] width 233 height 825
type input "******"
type input "*******"
type input "**********"
type input "*********"
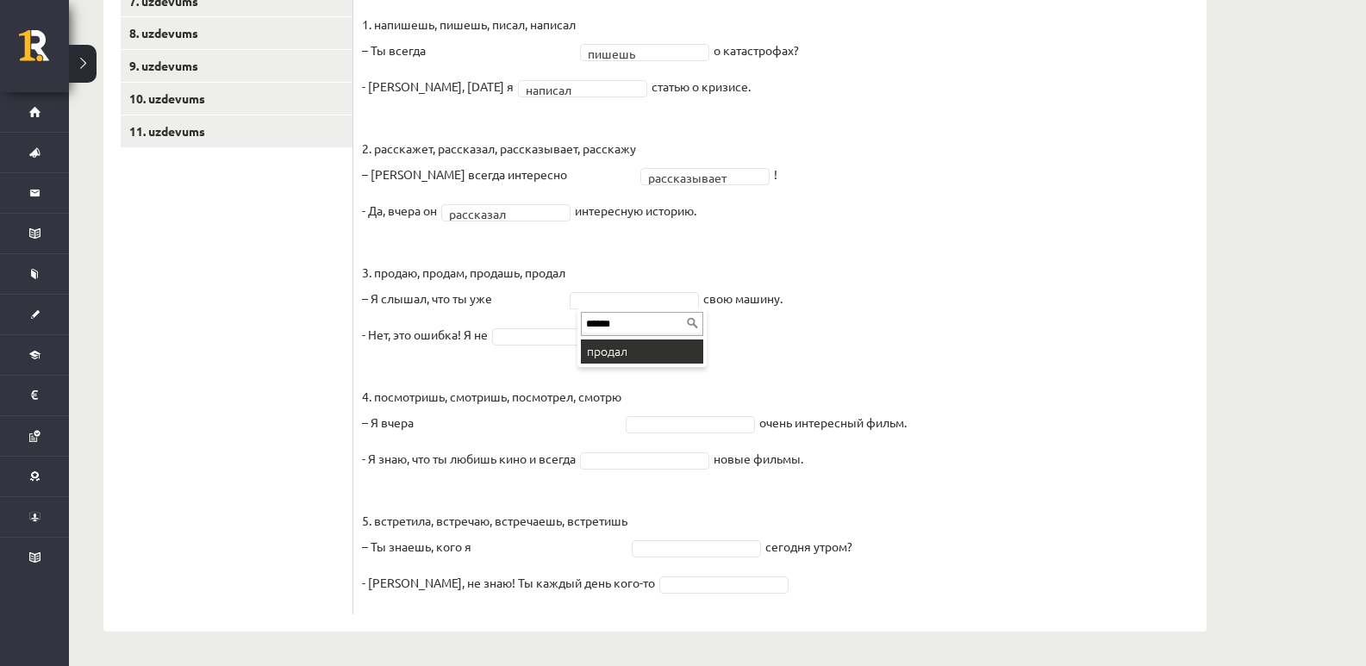
type input "******"
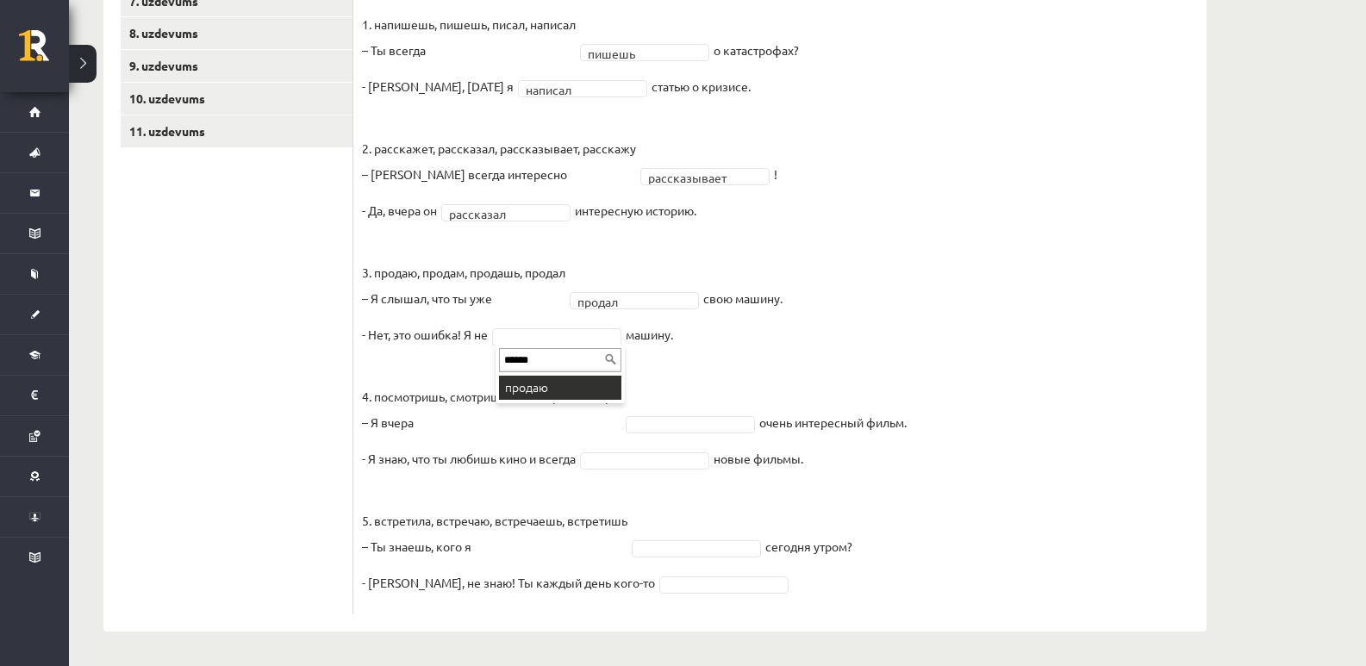
type input "******"
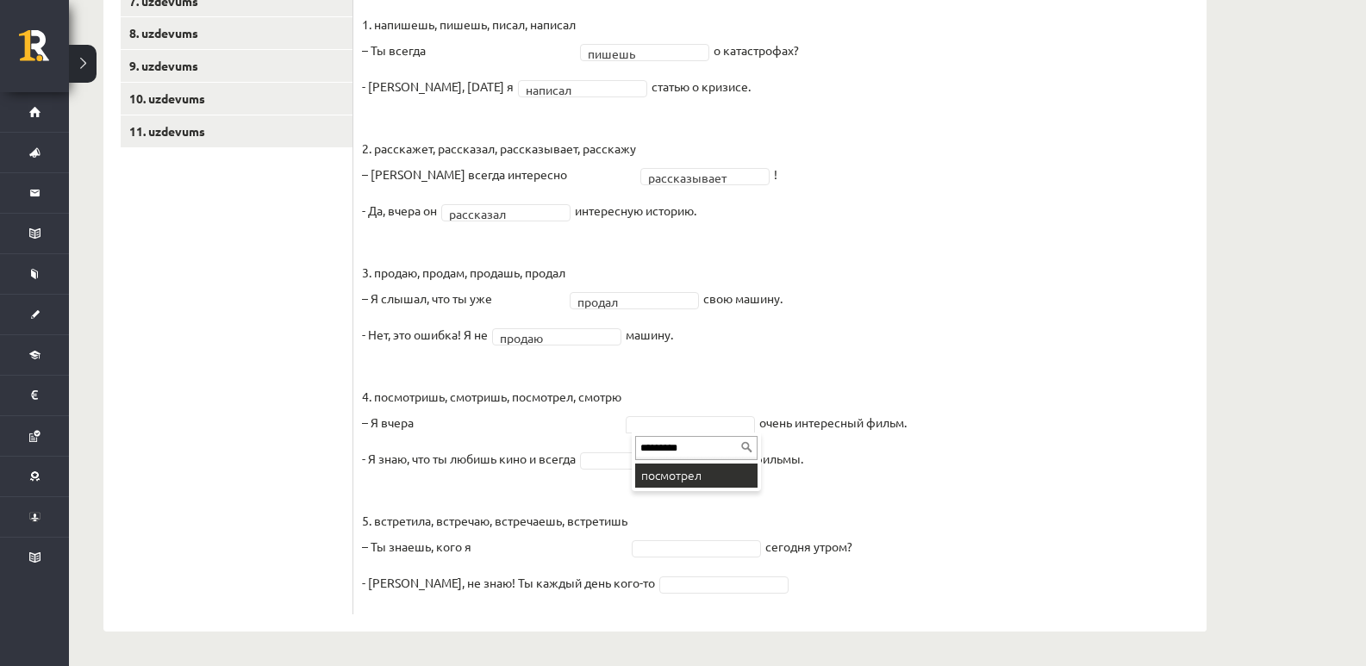
type input "*********"
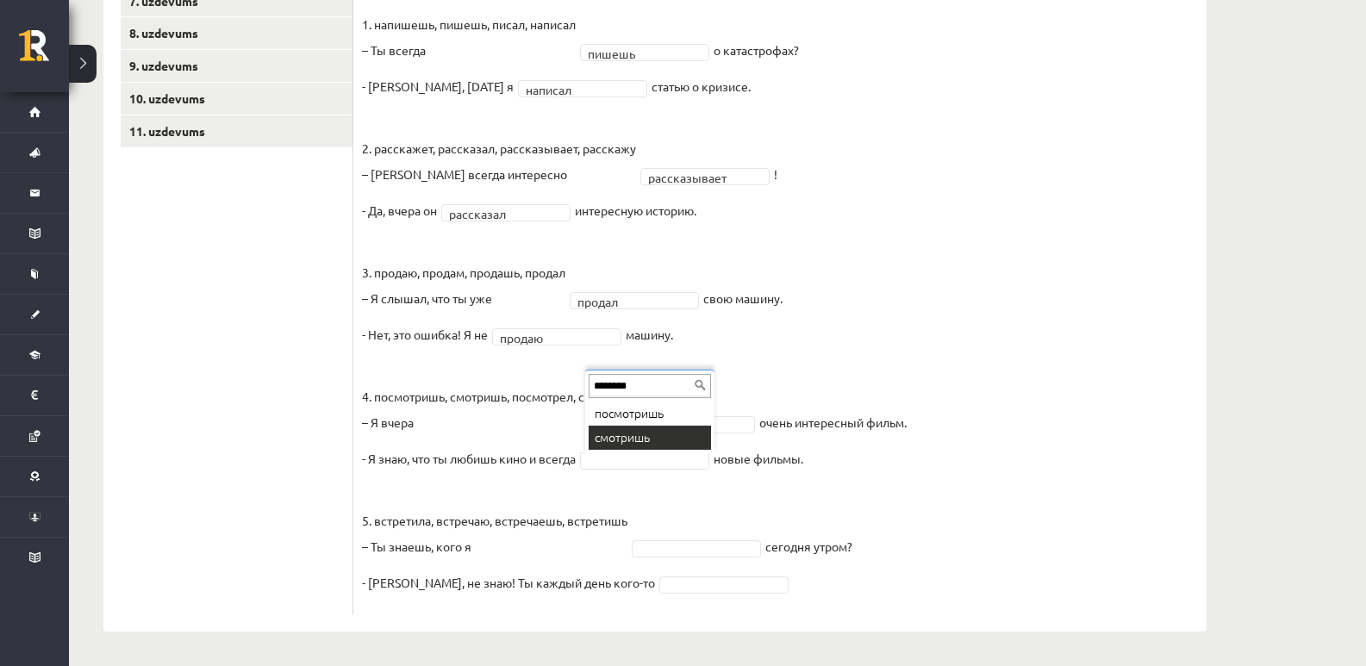
type input "********"
drag, startPoint x: 713, startPoint y: 538, endPoint x: 716, endPoint y: 547, distance: 9.0
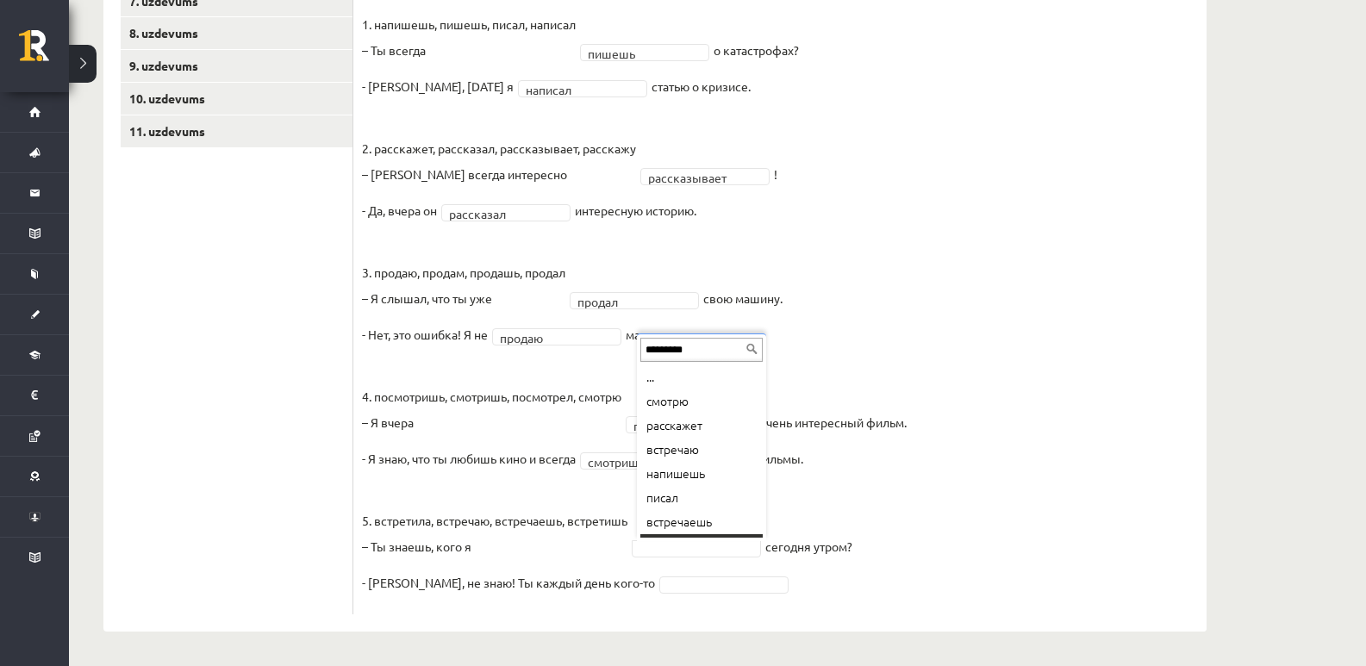
scroll to position [0, 0]
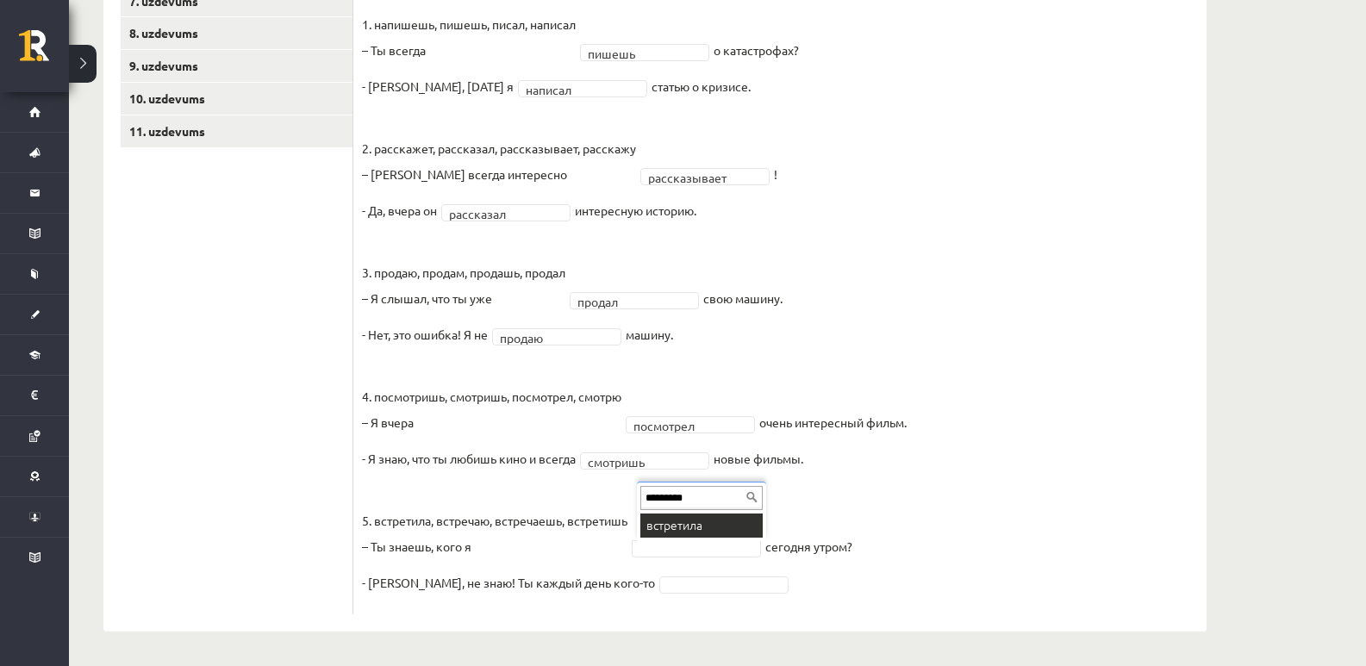
type input "*********"
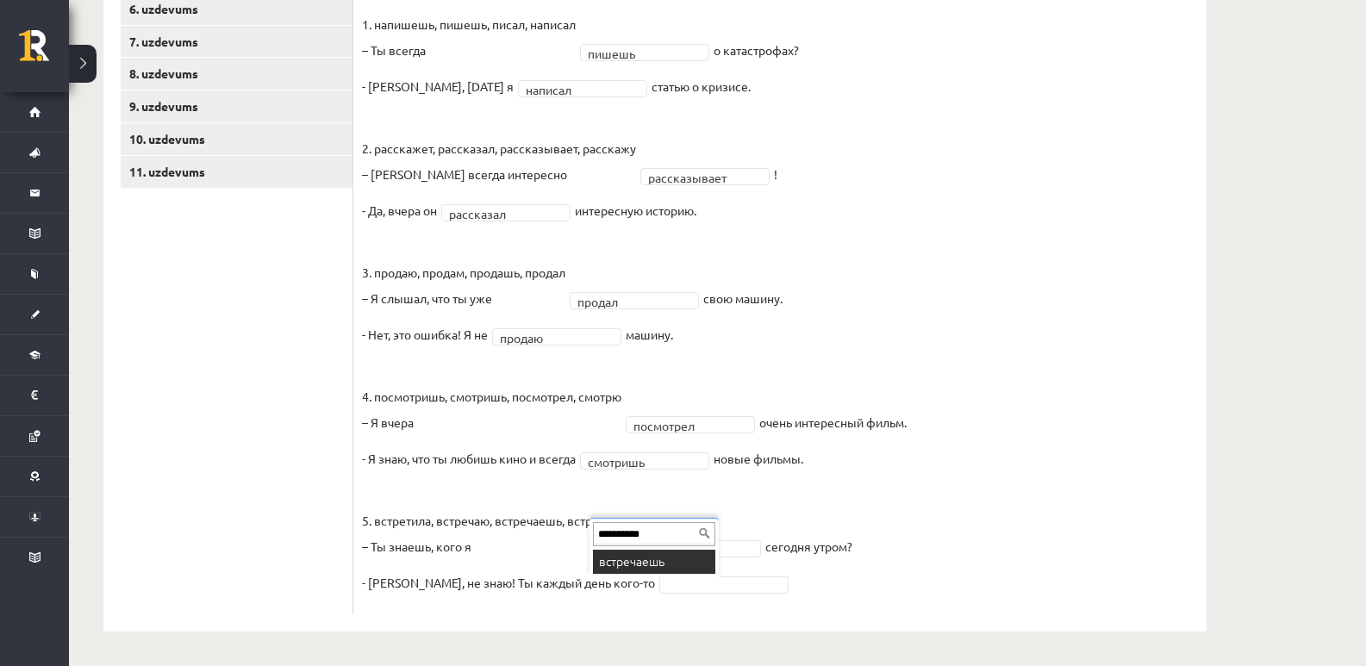
type input "**********"
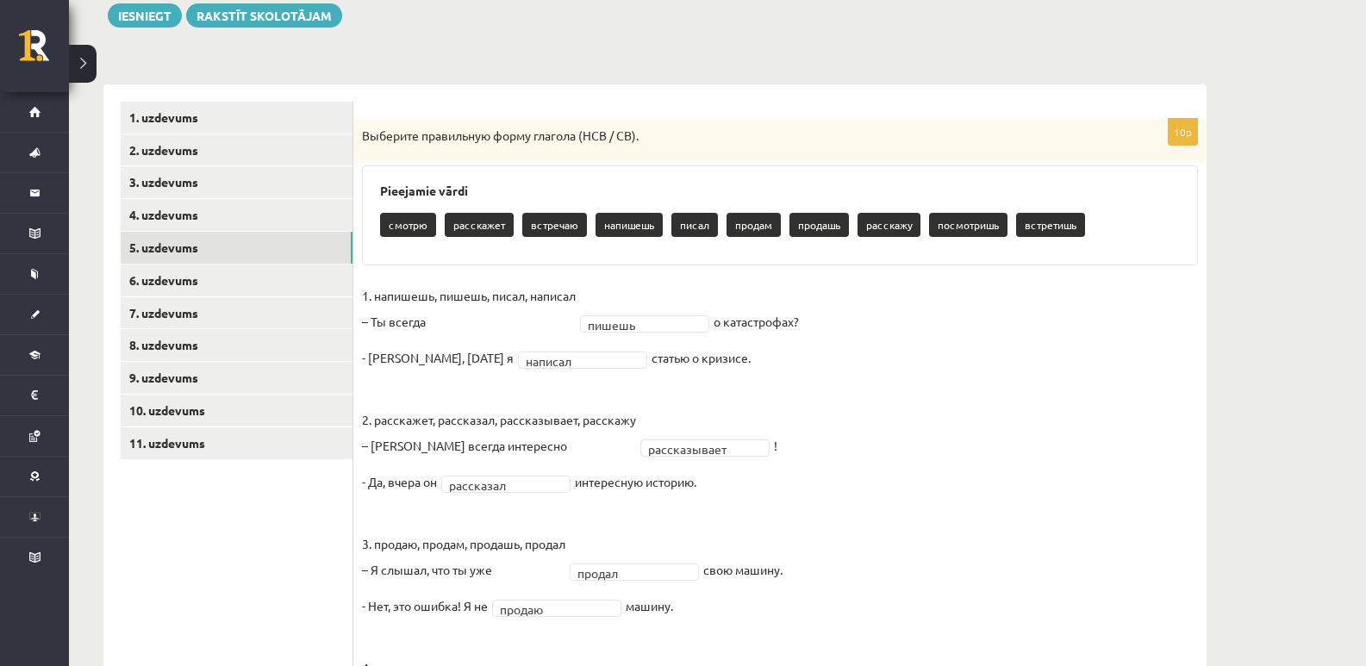
scroll to position [193, 0]
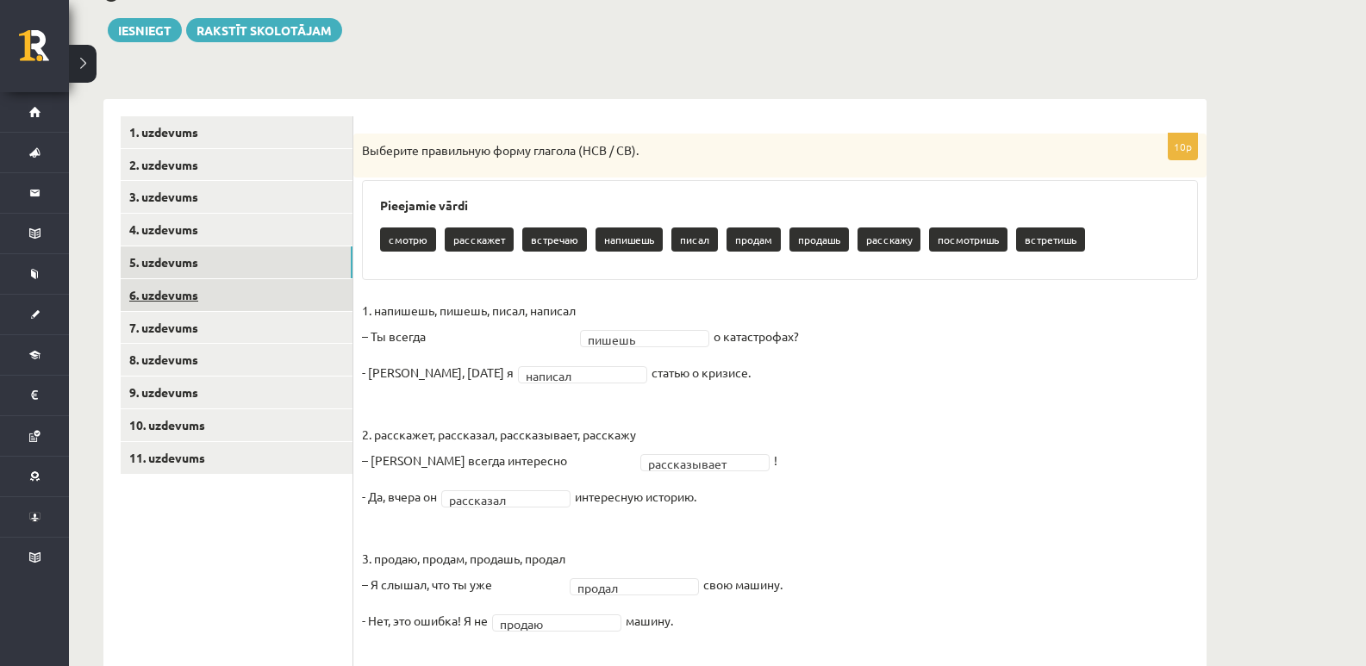
click at [233, 303] on link "6. uzdevums" at bounding box center [237, 295] width 232 height 32
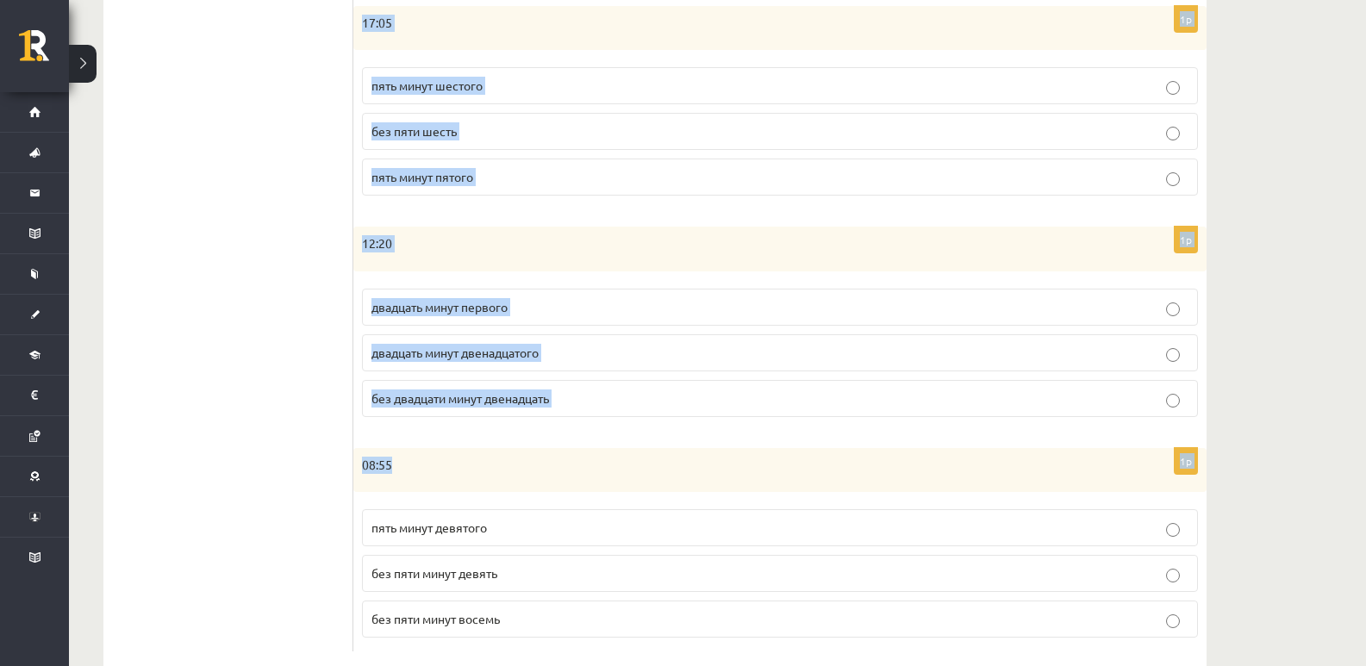
scroll to position [828, 0]
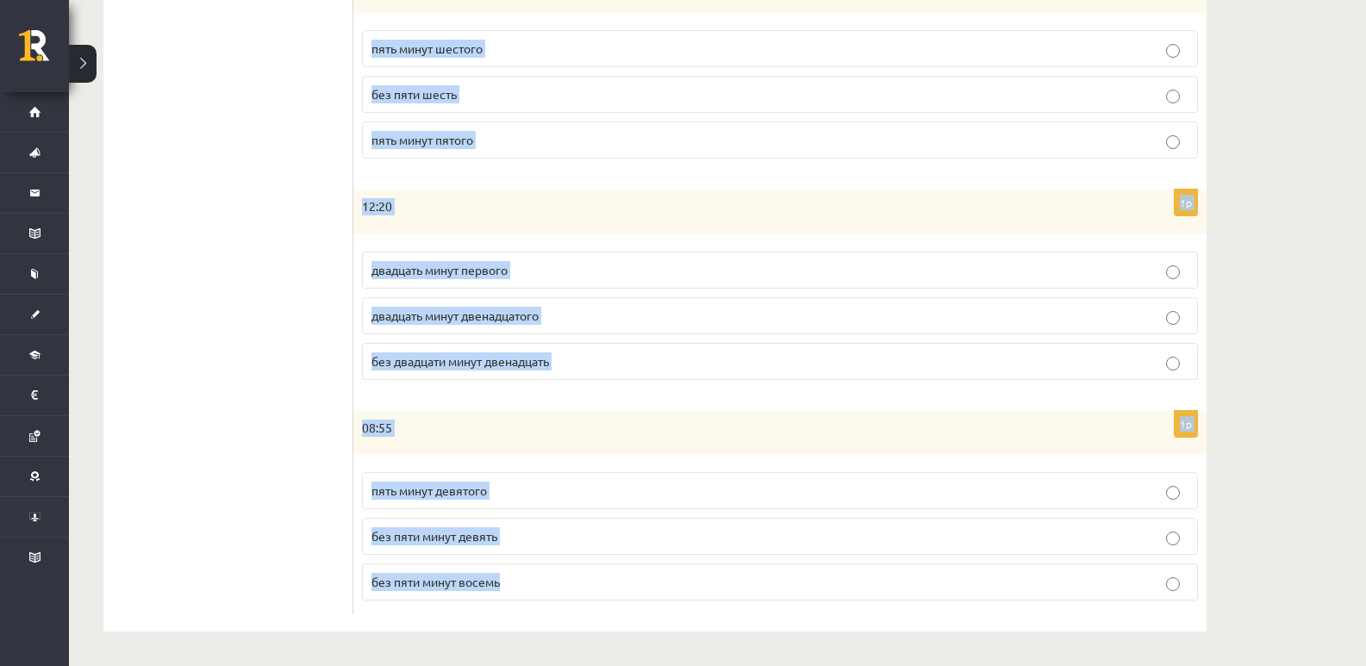
drag, startPoint x: 365, startPoint y: 122, endPoint x: 739, endPoint y: 614, distance: 617.9
click at [736, 614] on div "Сколько времени? Выберите правильный вариант. 1p 20:50 без десяти восемь десять…" at bounding box center [779, 48] width 853 height 1167
copy form "Сколько времени? Выберите правильный вариант. 1p 20:50 без десяти восемь десять…"
click at [240, 364] on ul "1. uzdevums 2. uzdevums 3. uzdevums 4. uzdevums 5. uzdevums 6. uzdevums 7. uzde…" at bounding box center [237, 48] width 233 height 1133
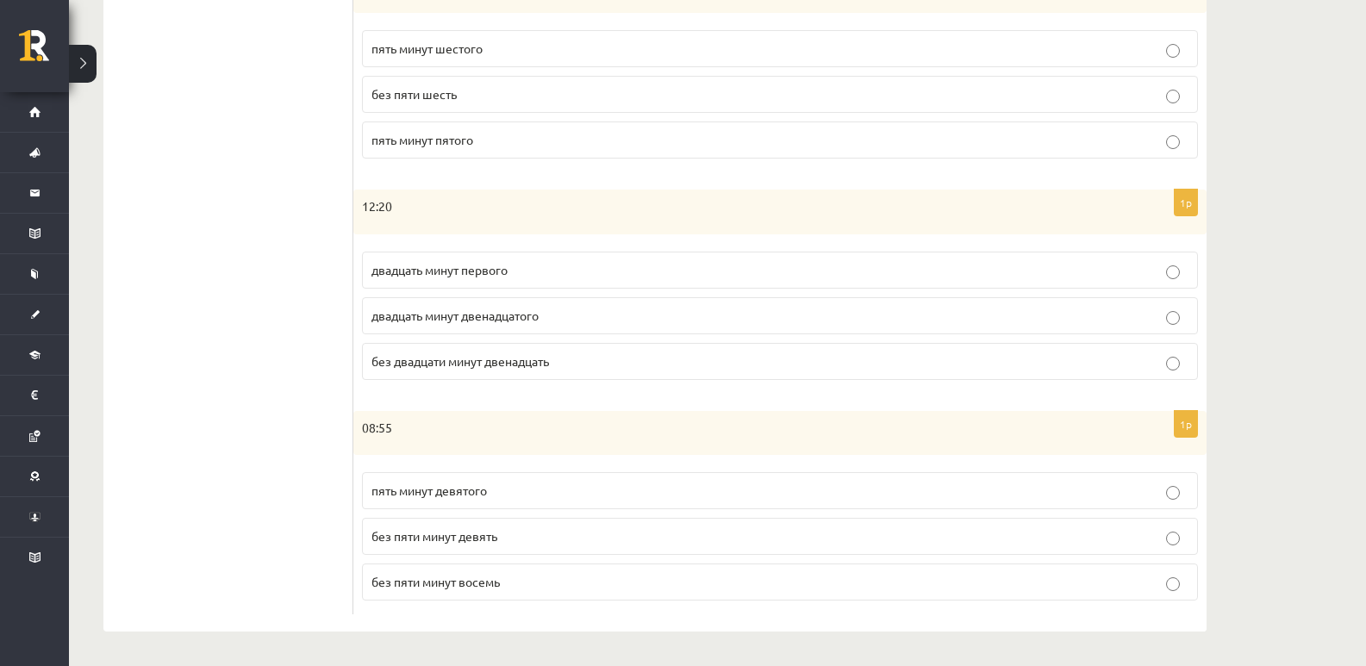
click at [508, 540] on p "без пяти минут девять" at bounding box center [779, 536] width 817 height 18
click at [445, 268] on span "двадцать минут первого" at bounding box center [439, 270] width 136 height 16
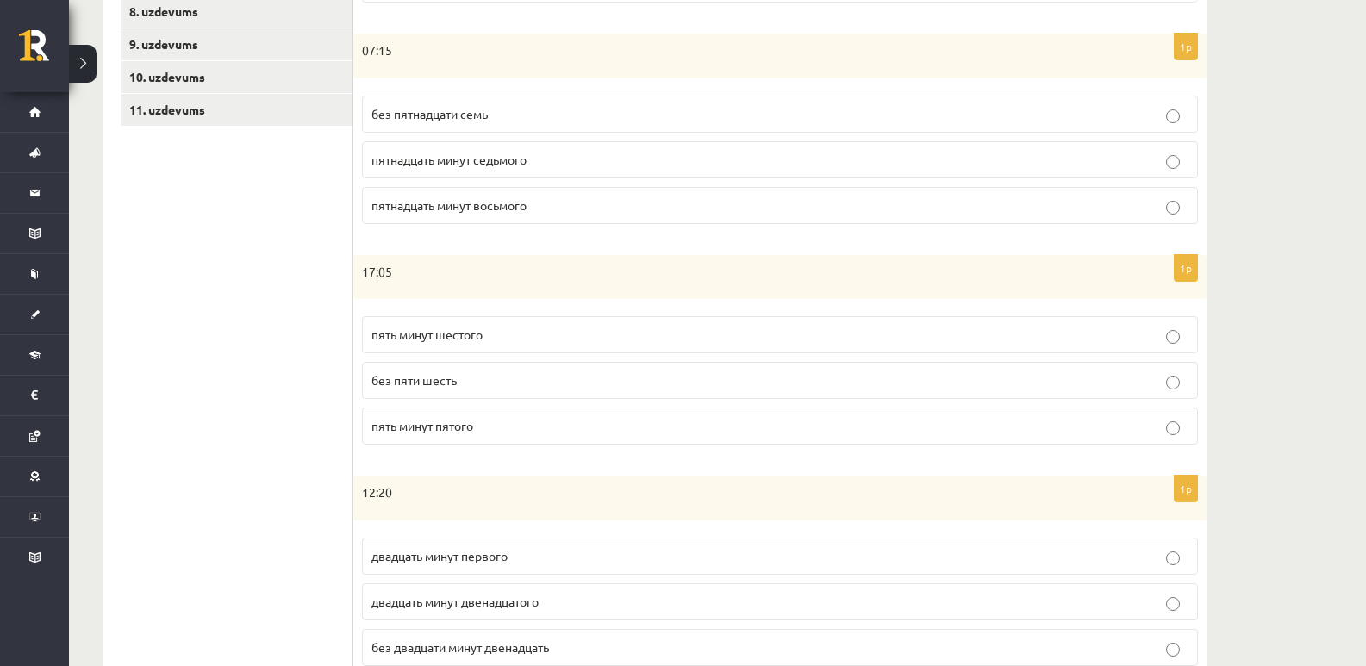
click at [419, 345] on label "пять минут шестого" at bounding box center [780, 334] width 836 height 37
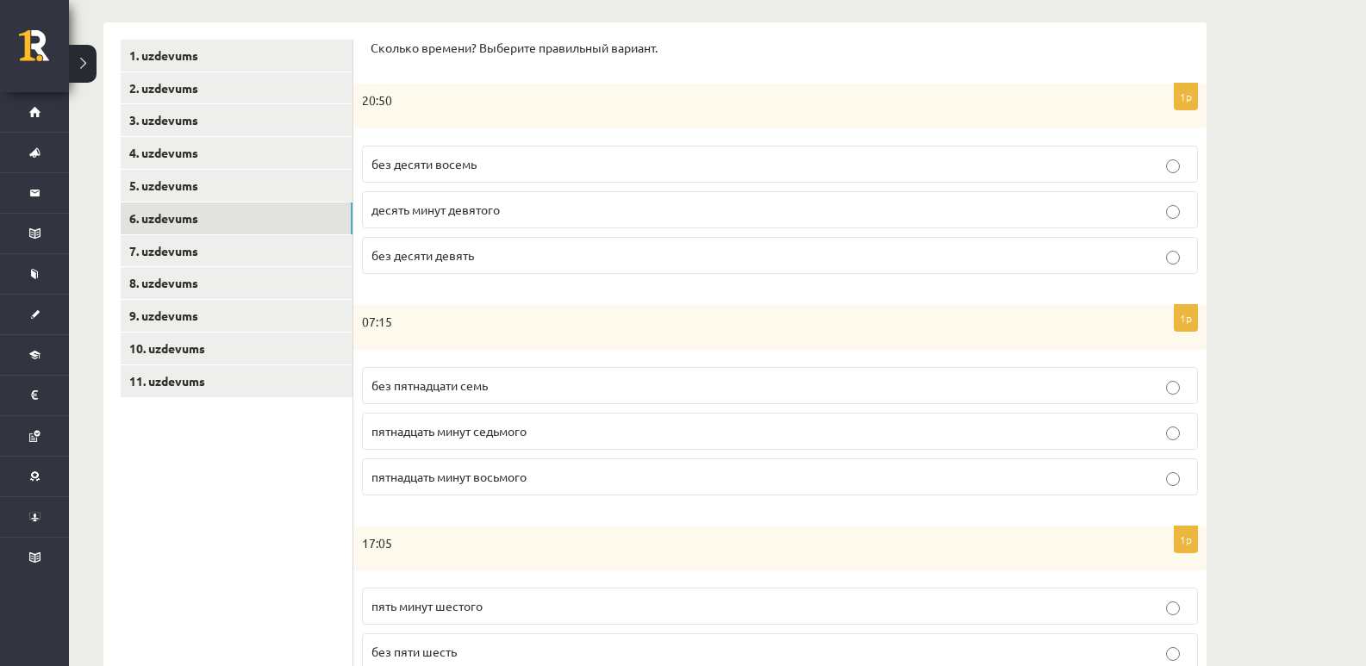
scroll to position [253, 0]
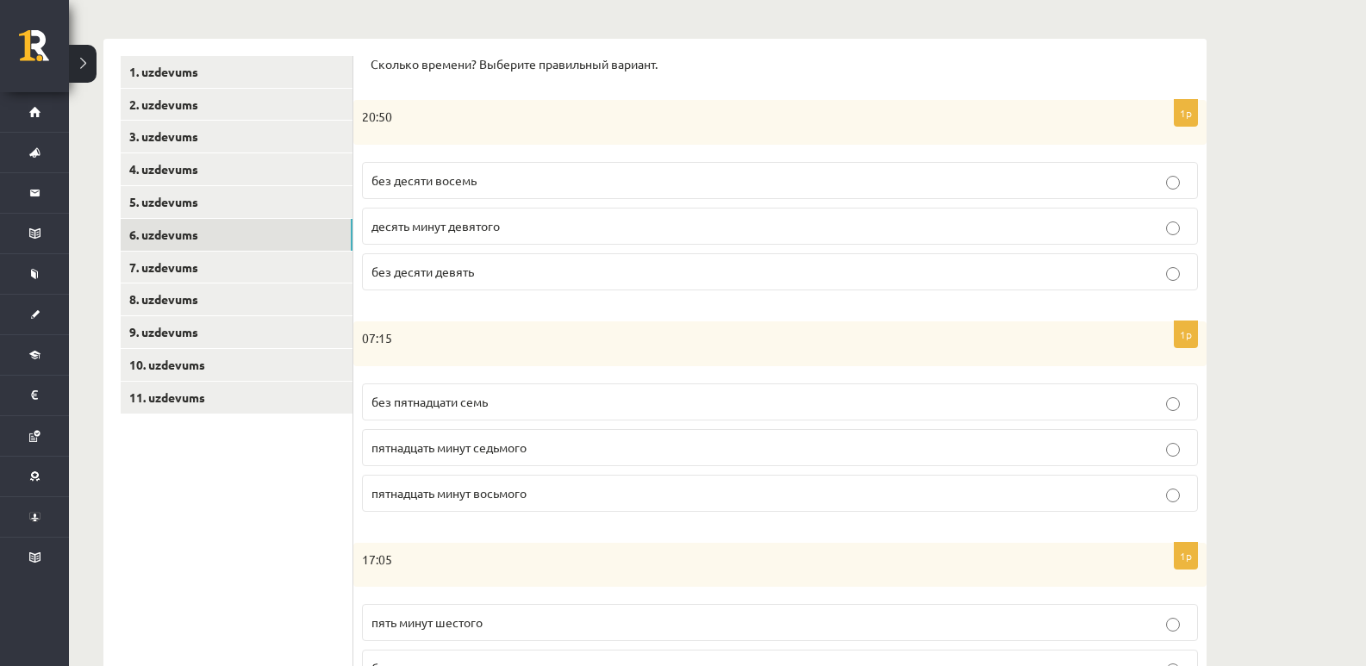
click at [502, 455] on p "пятнадцать минут седьмого" at bounding box center [779, 448] width 817 height 18
click at [526, 489] on span "пятнадцать минут восьмого" at bounding box center [448, 493] width 155 height 16
click at [470, 268] on span "без десяти девять" at bounding box center [422, 272] width 103 height 16
click at [266, 277] on link "7. uzdevums" at bounding box center [237, 268] width 232 height 32
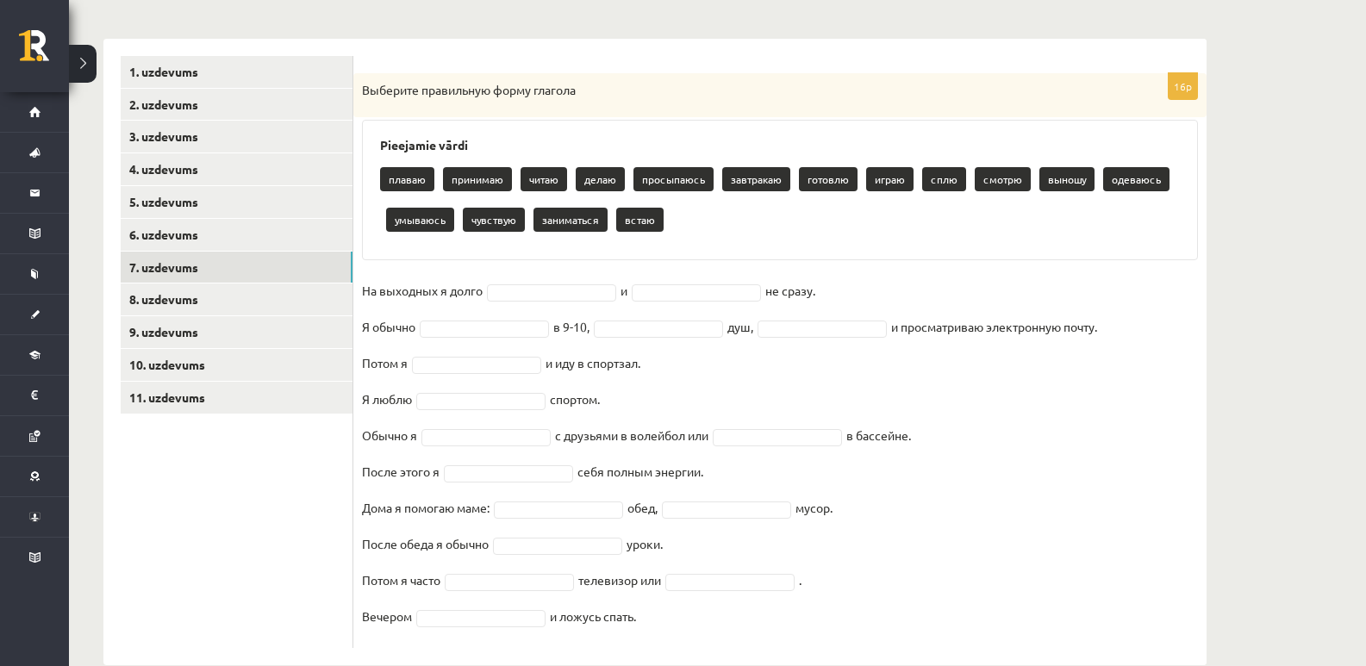
scroll to position [288, 0]
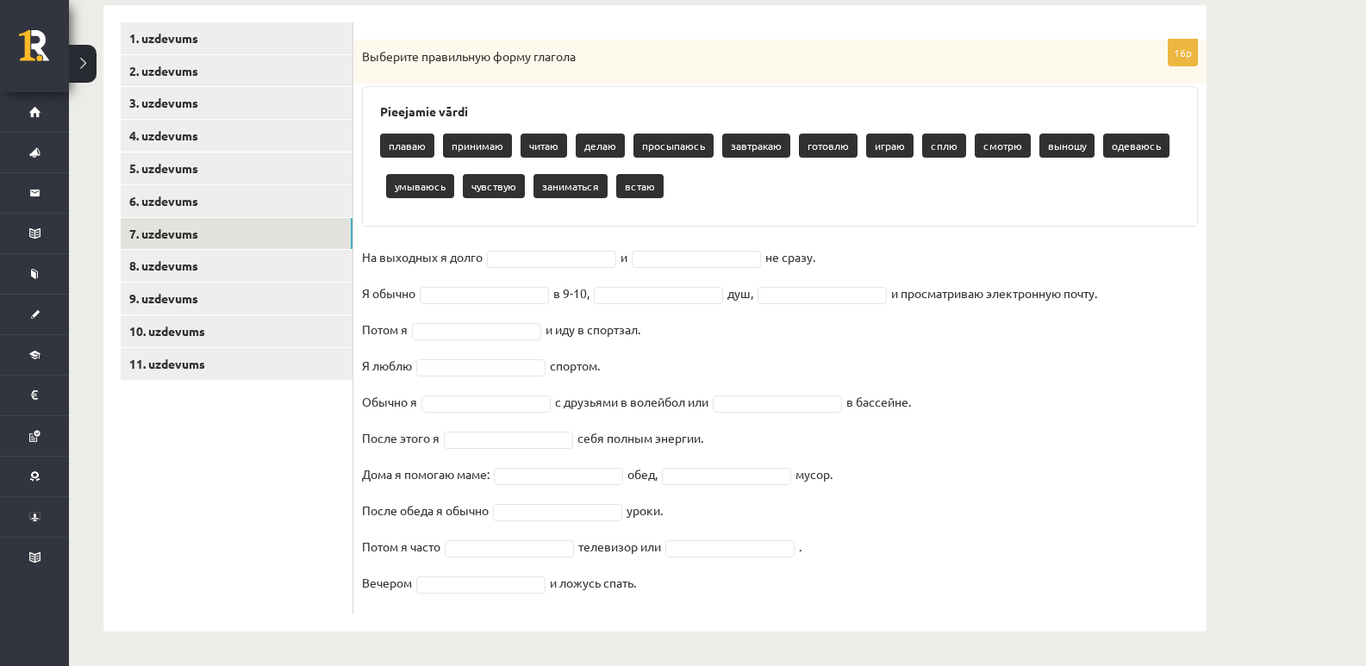
drag, startPoint x: 358, startPoint y: 88, endPoint x: 744, endPoint y: 613, distance: 651.4
click at [744, 613] on div "16p Выберите правильную форму глагола Pieejamie vārdi плаваю принимаю читаю дел…" at bounding box center [779, 327] width 853 height 575
copy div "Выберите правильную форму глагола Pieejamie vārdi плаваю принимаю читаю делаю п…"
click at [1155, 391] on fieldset "На выходных я долго и не сразу. Я обычно в 9-10, душ, и просматриваю электронну…" at bounding box center [780, 425] width 836 height 362
click at [1303, 383] on div "Krievu valoda JK 11.a2 klase 1. ieskaite , Mikus Pavlauskis (11.a2 JK) Parādīt …" at bounding box center [717, 222] width 1297 height 887
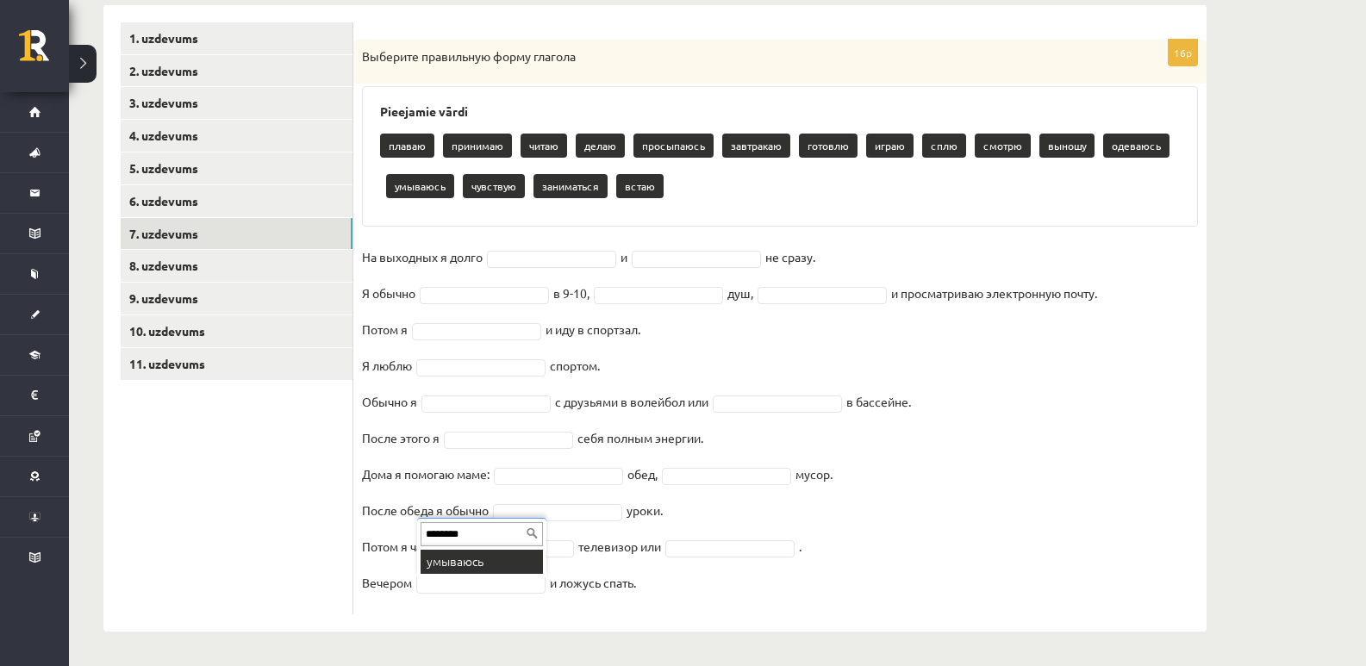
type input "********"
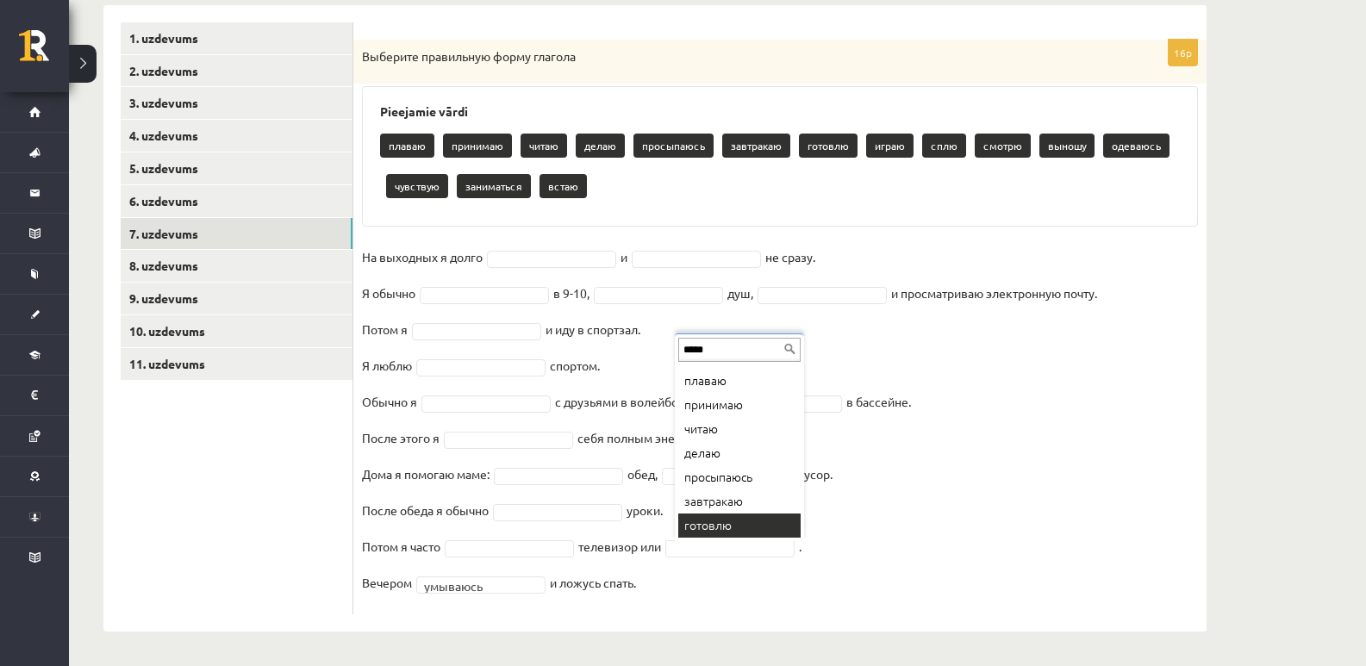
scroll to position [0, 0]
type input "*****"
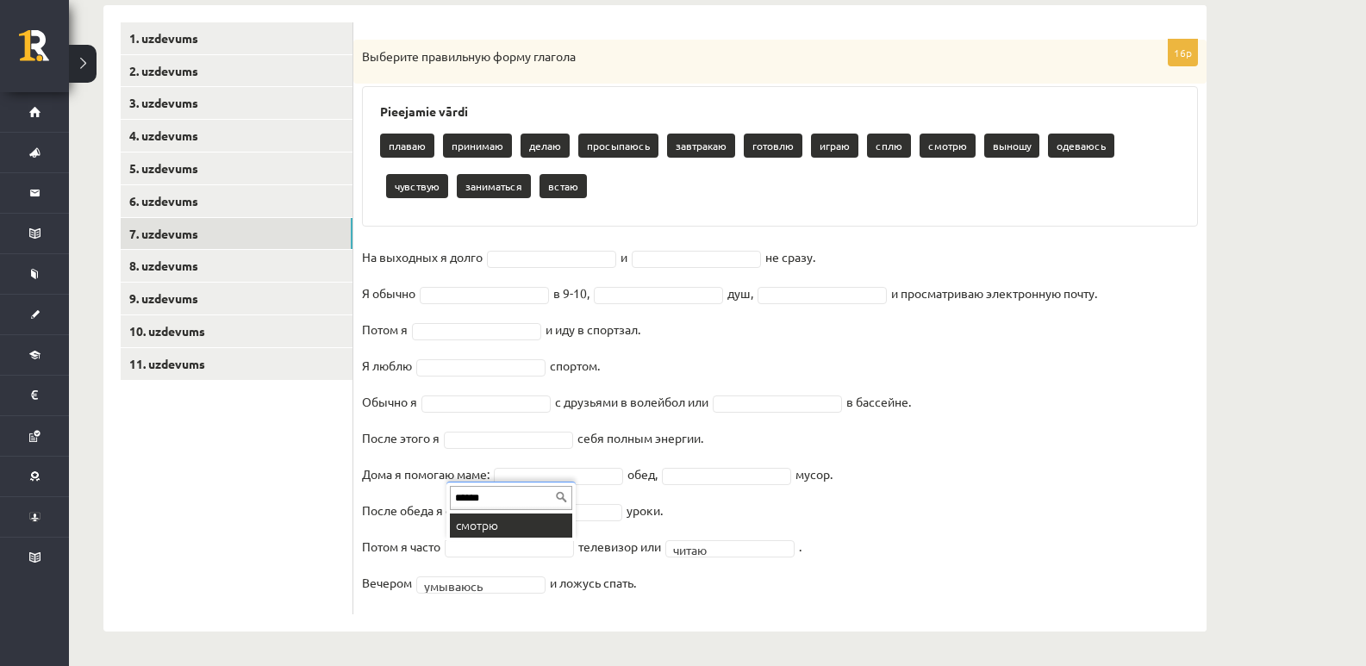
type input "******"
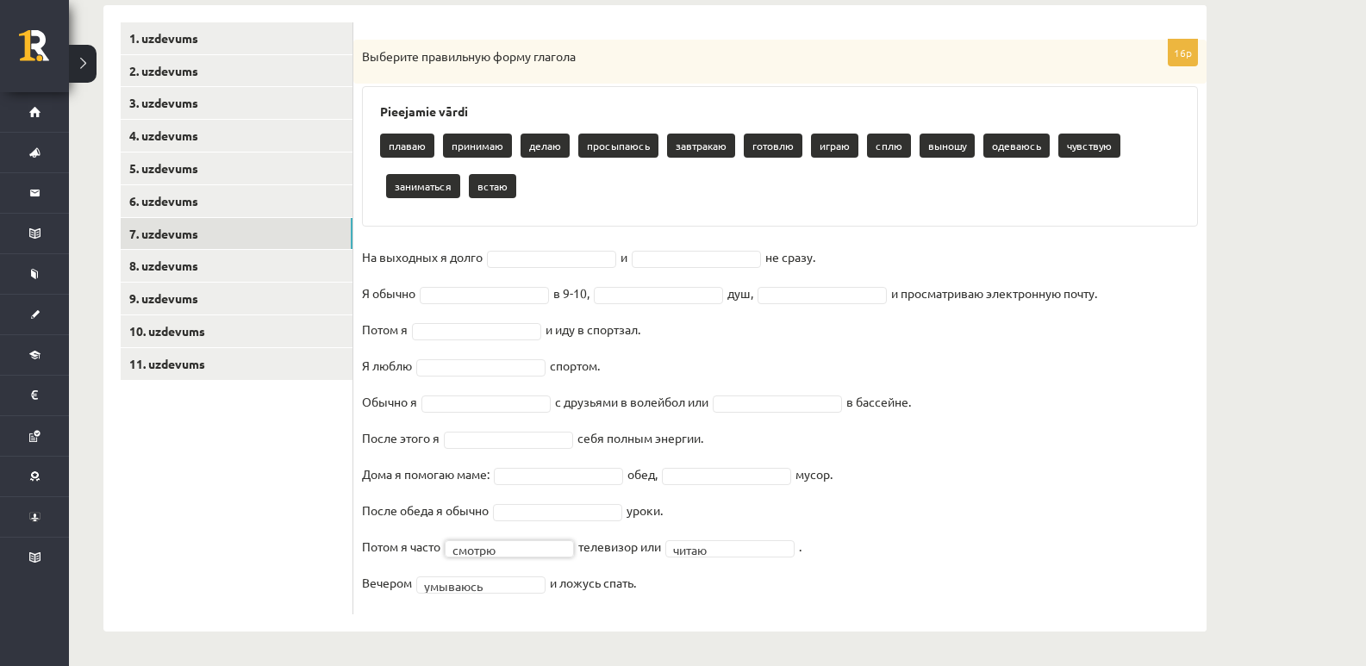
drag, startPoint x: 556, startPoint y: 501, endPoint x: 567, endPoint y: 526, distance: 26.6
click at [557, 503] on fieldset "На выходных я долго и не сразу. Я обычно в 9-10, душ, и просматриваю электронну…" at bounding box center [780, 425] width 836 height 362
type input "*****"
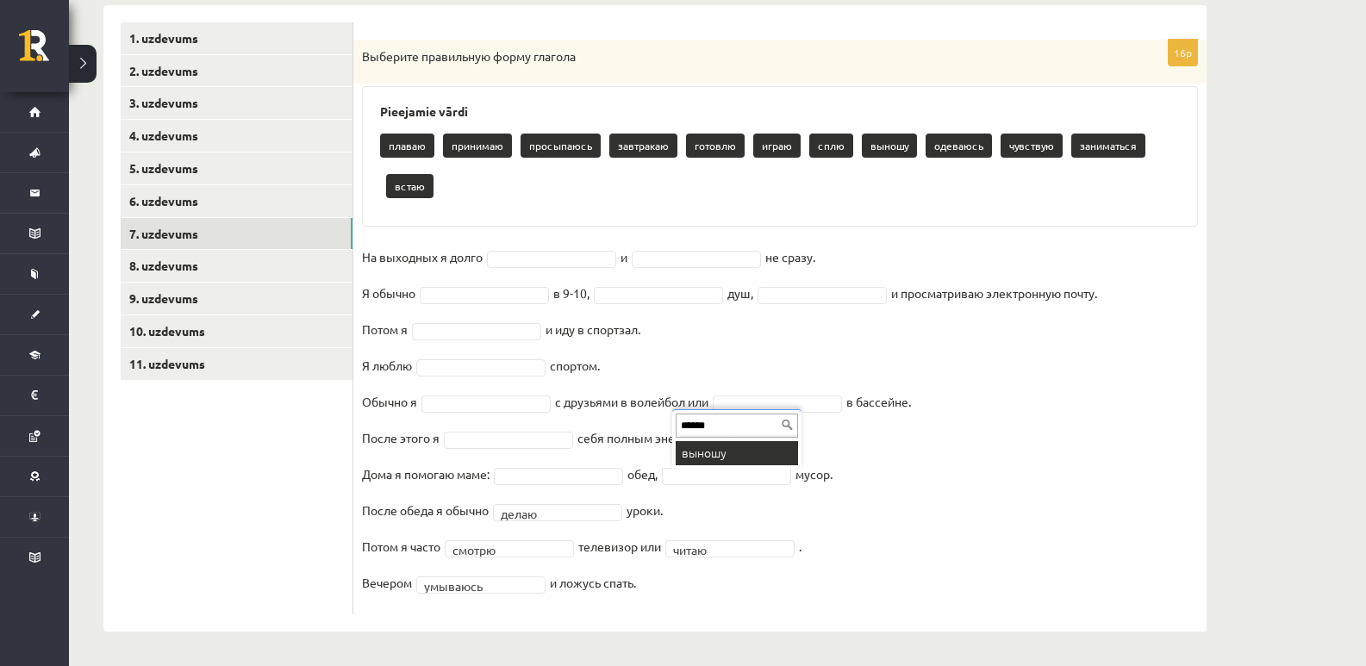
type input "******"
drag, startPoint x: 725, startPoint y: 454, endPoint x: 718, endPoint y: 446, distance: 11.0
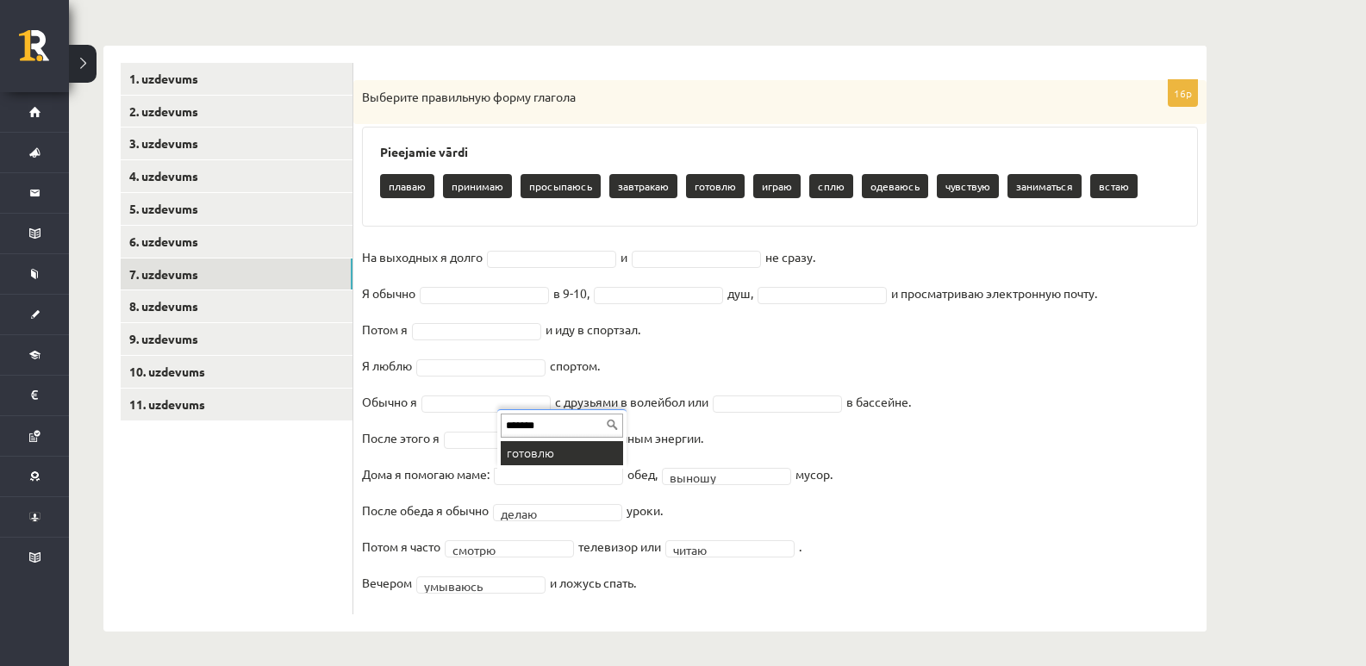
type input "*******"
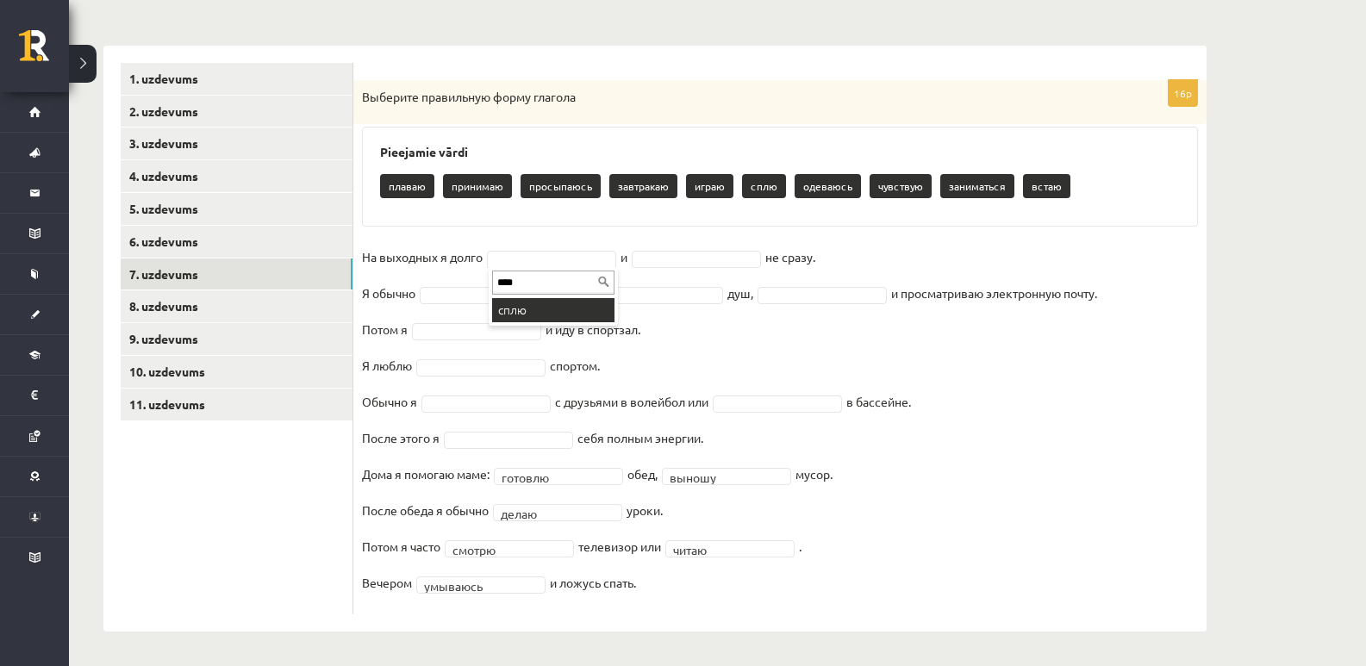
type input "****"
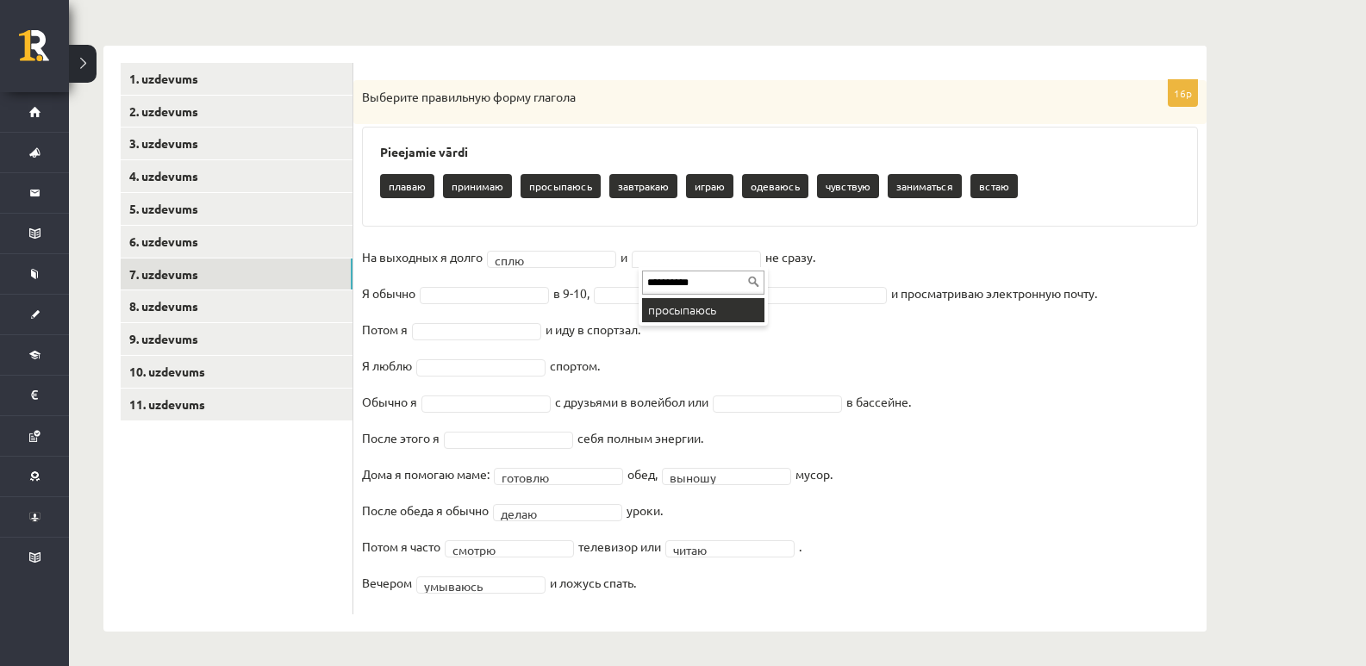
type input "**********"
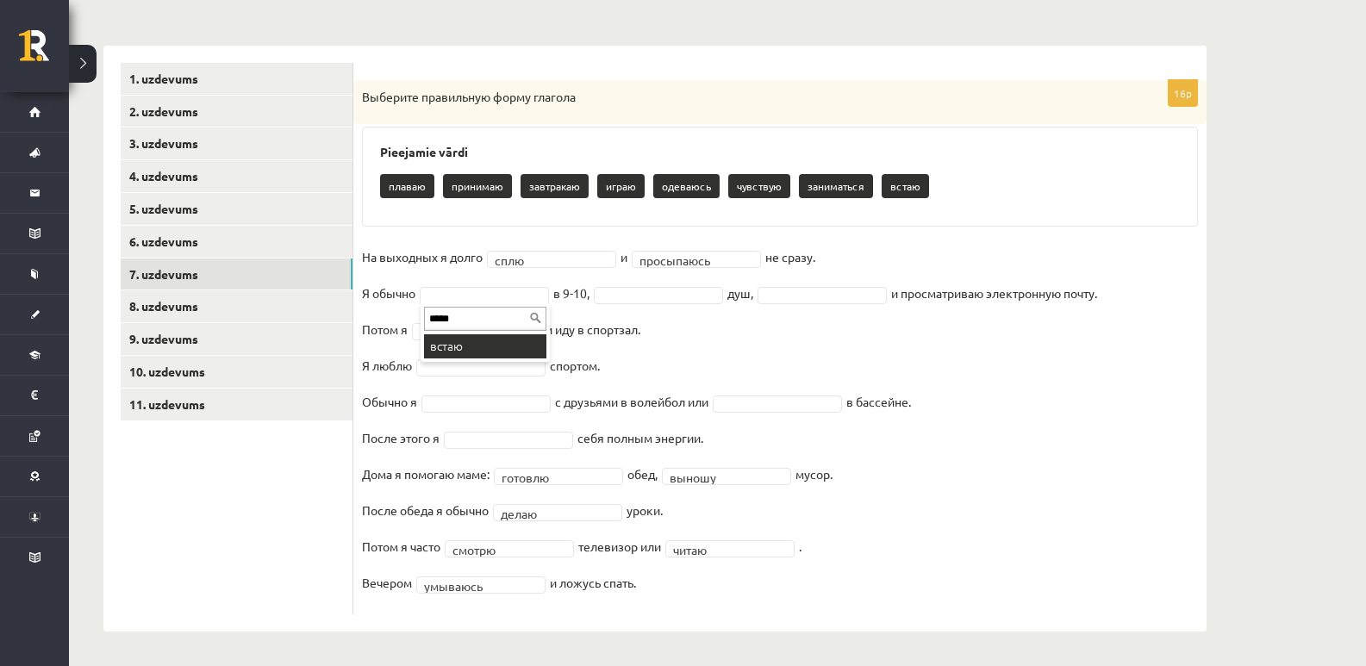
type input "*****"
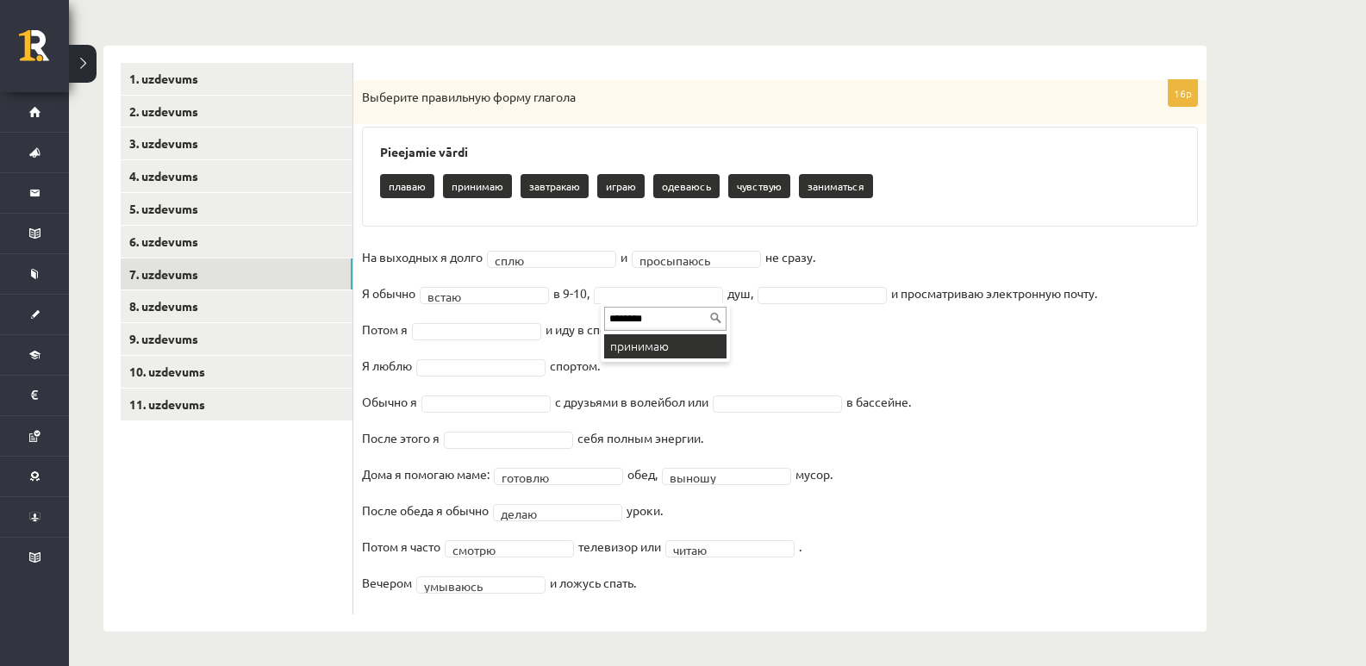
type input "********"
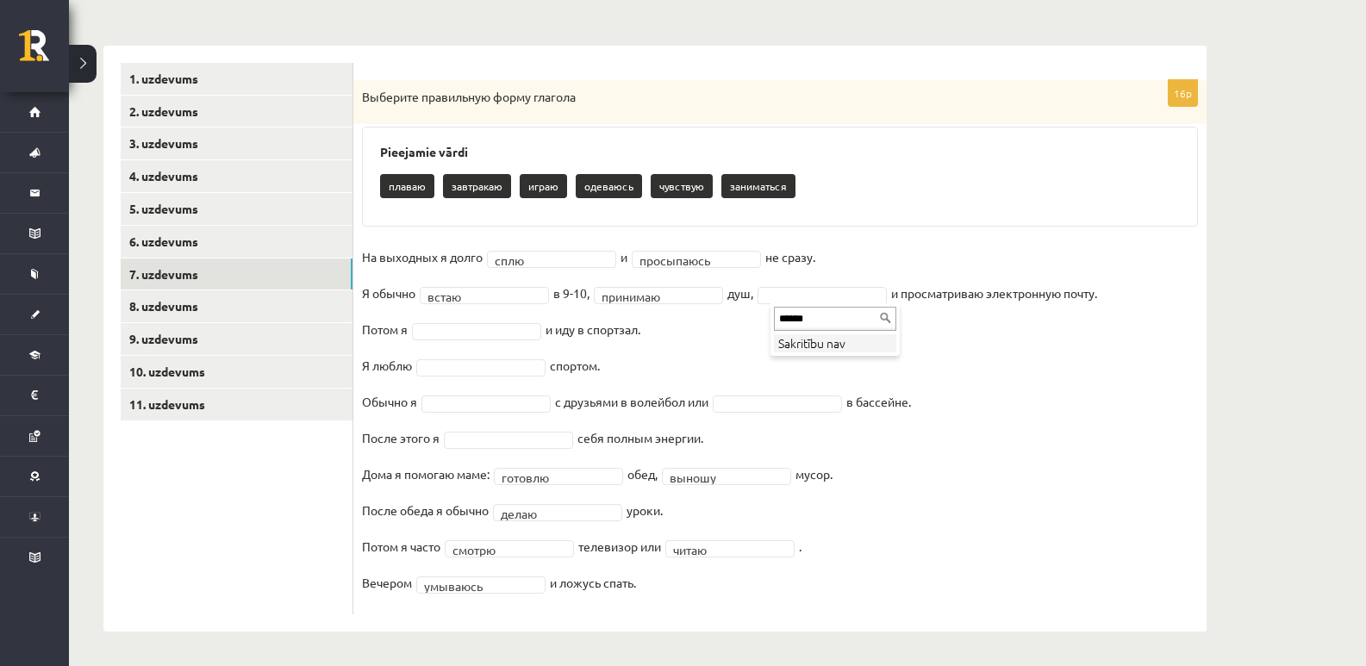
type input "******"
click at [807, 338] on li "Sakritību nav" at bounding box center [835, 343] width 122 height 18
drag, startPoint x: 402, startPoint y: 184, endPoint x: 410, endPoint y: 197, distance: 15.8
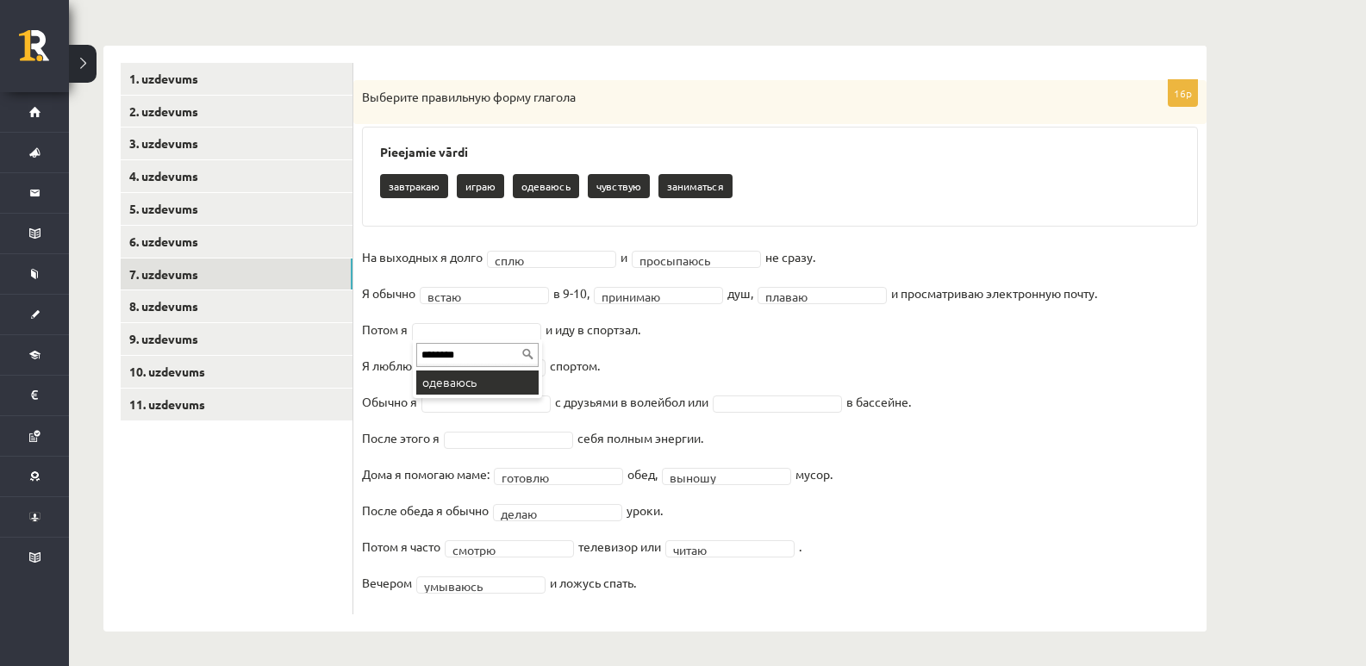
type input "********"
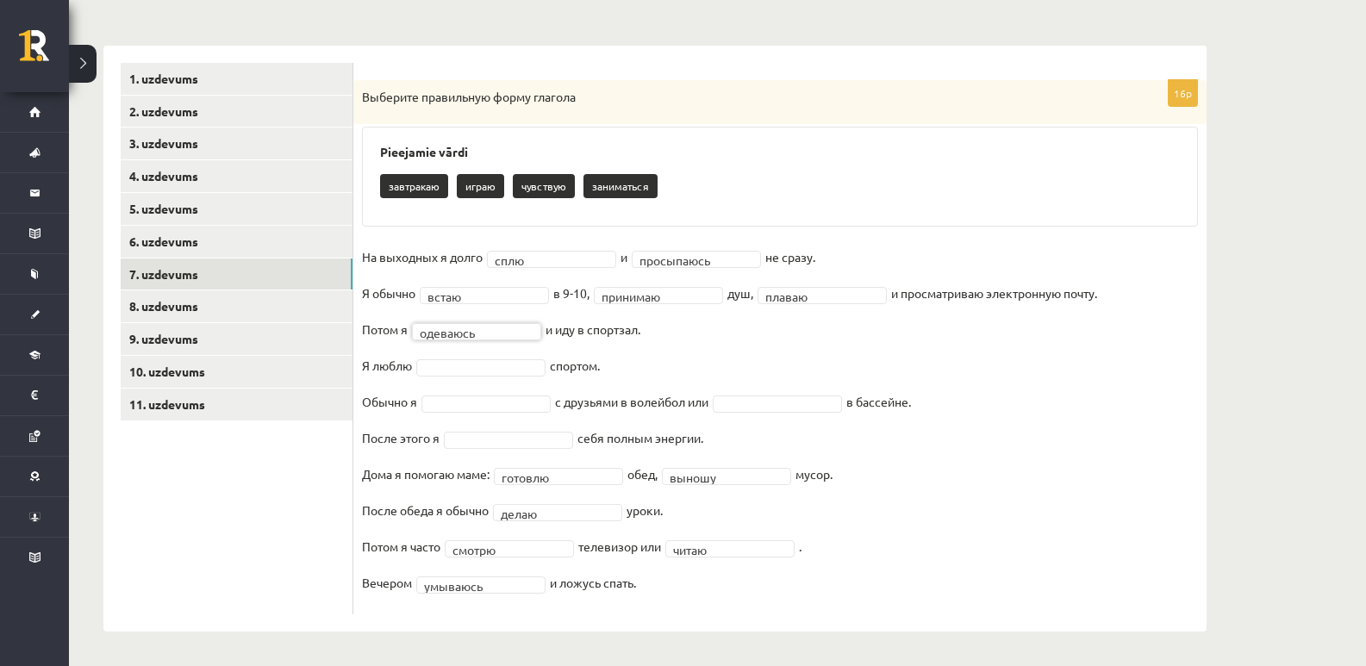
drag, startPoint x: 456, startPoint y: 363, endPoint x: 463, endPoint y: 374, distance: 13.2
type input "**********"
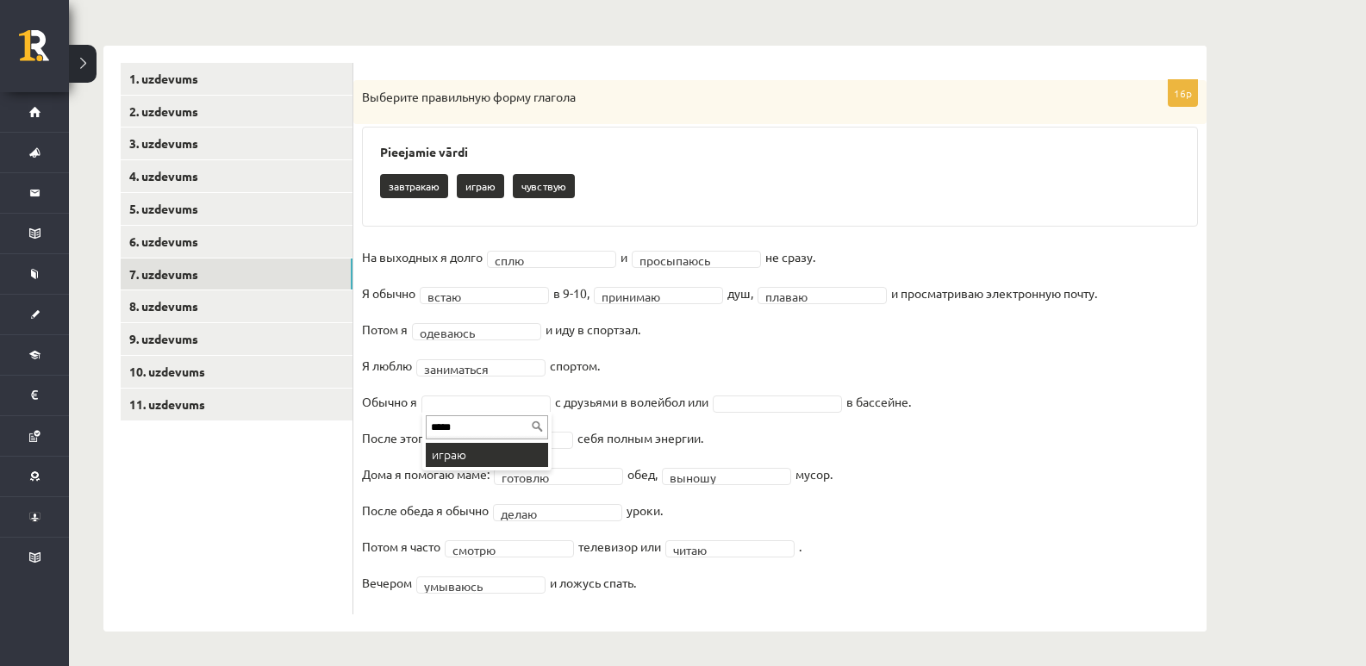
type input "*****"
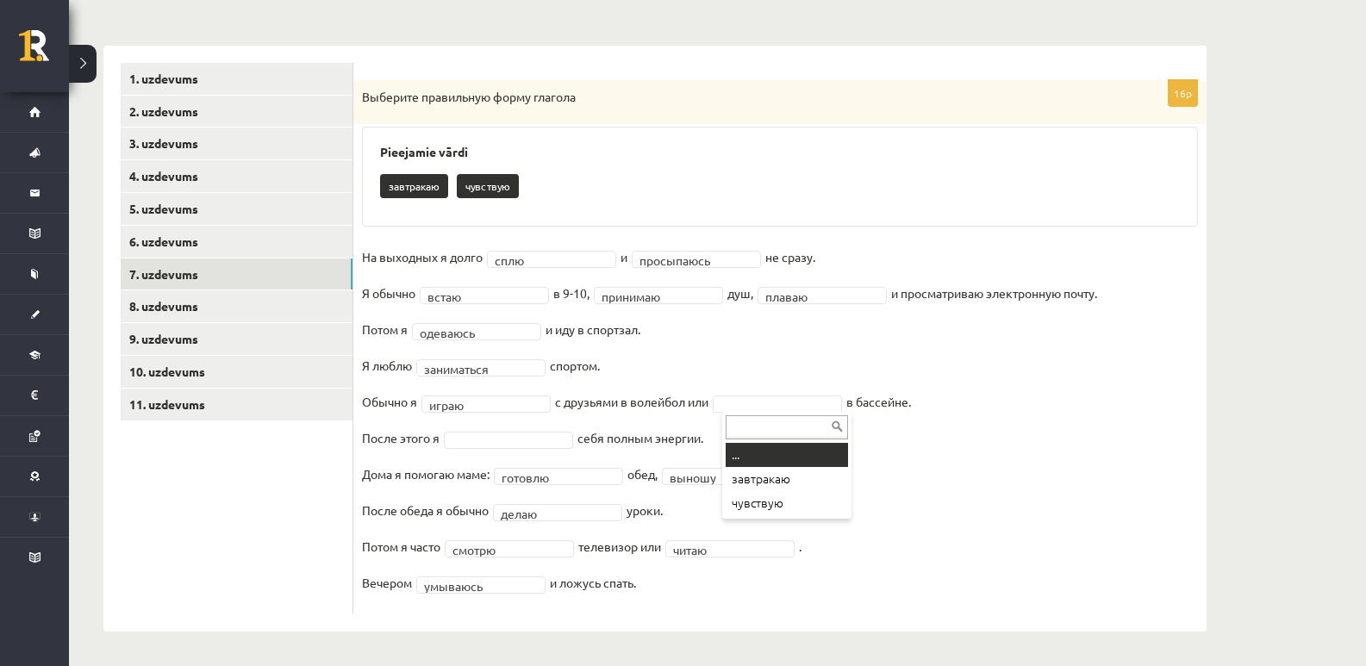
type input "******"
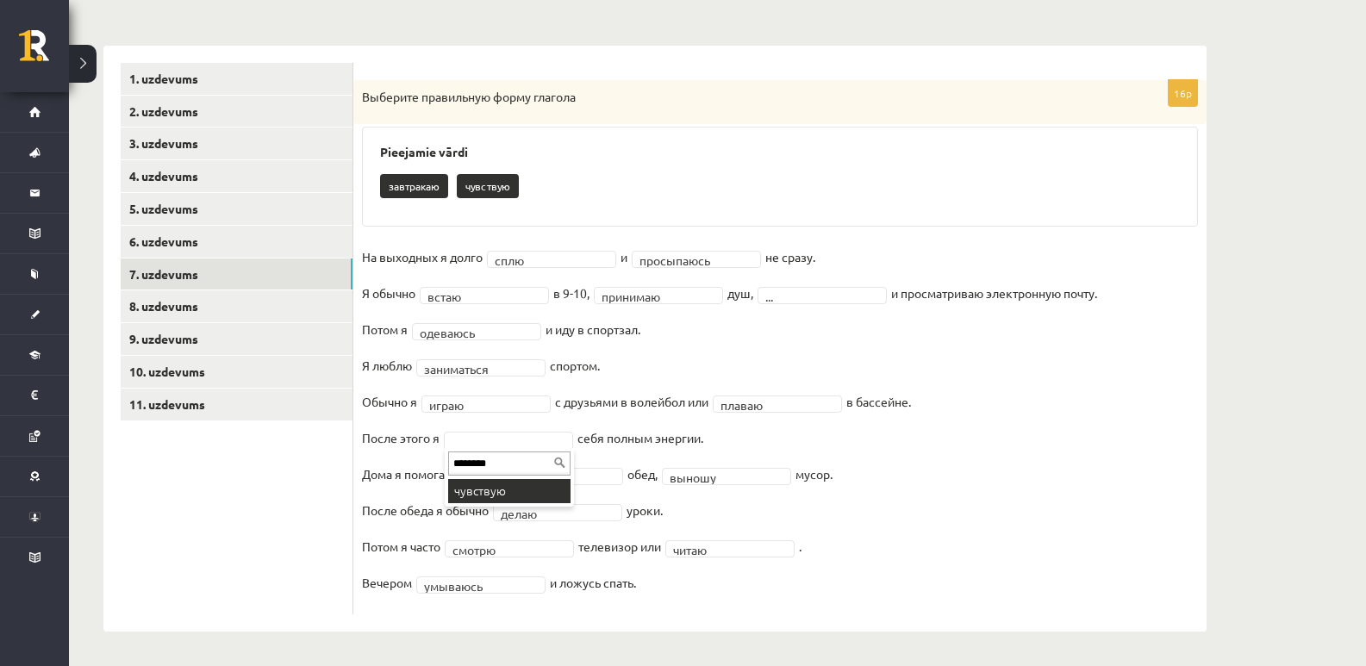
type input "********"
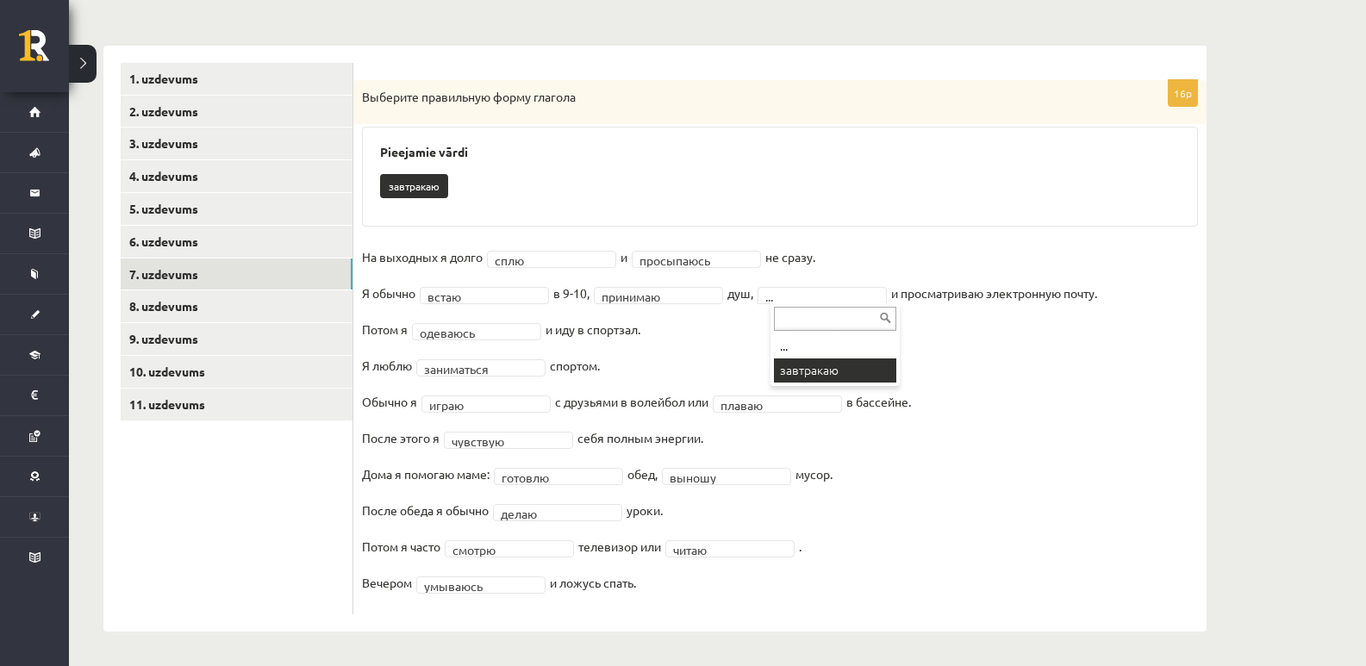
scroll to position [207, 0]
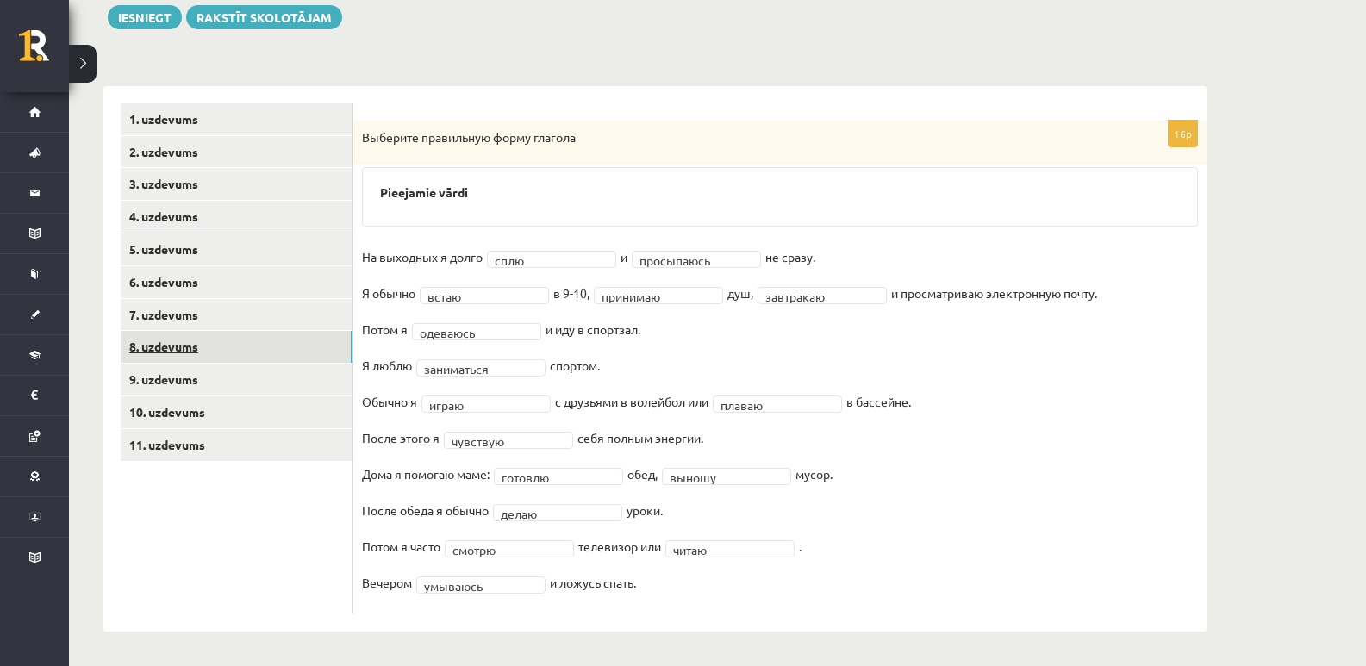
click at [267, 340] on link "8. uzdevums" at bounding box center [237, 347] width 232 height 32
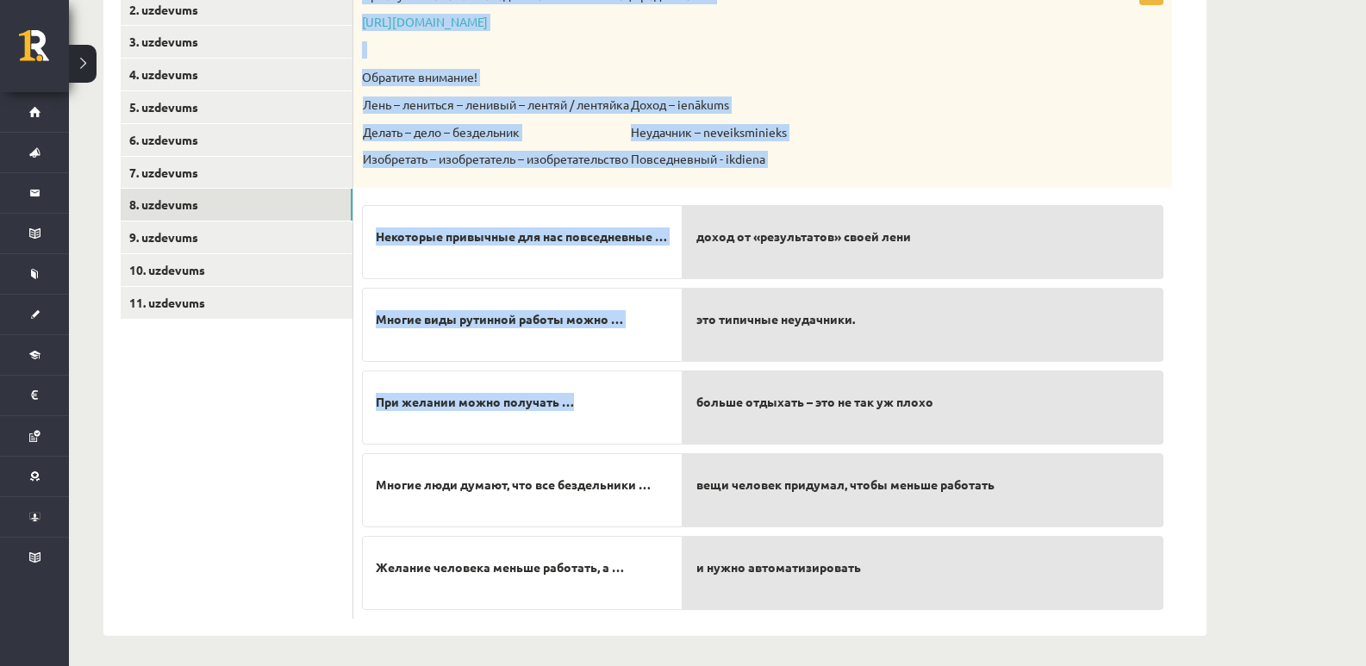
scroll to position [353, 0]
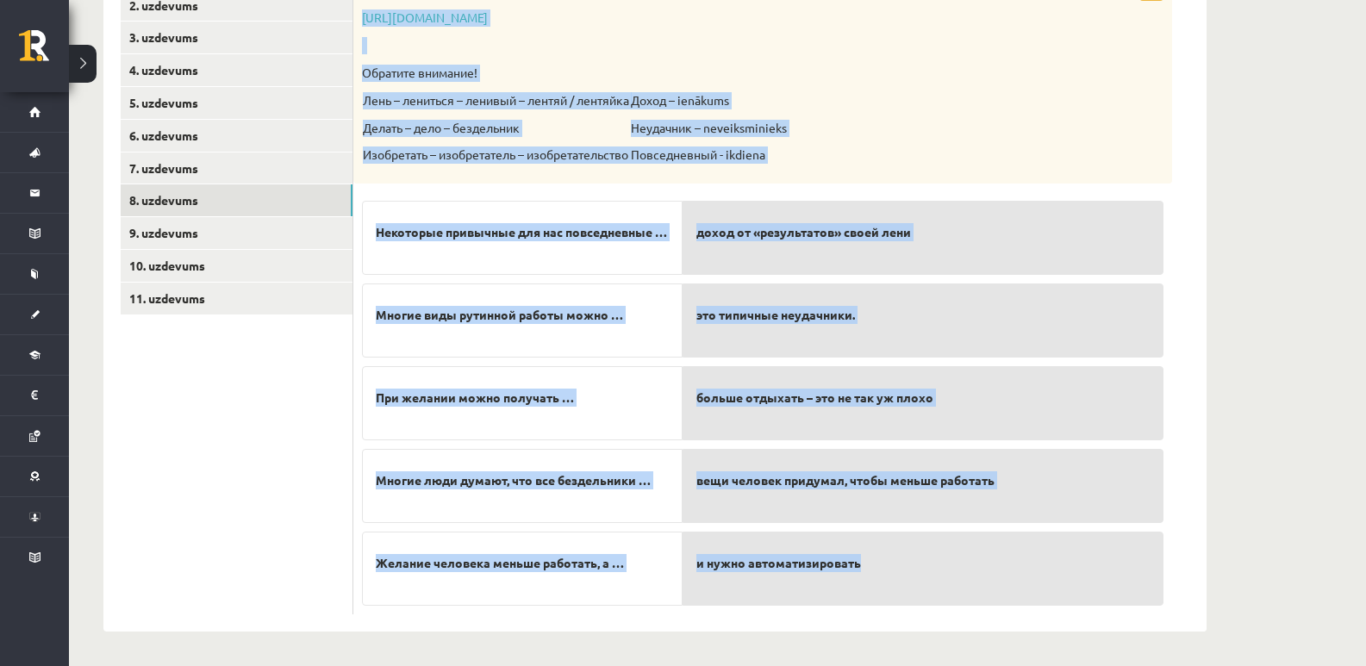
drag, startPoint x: 360, startPoint y: 273, endPoint x: 887, endPoint y: 587, distance: 613.5
click at [887, 587] on div "5p Прослушайте текст и соедините начало и конец предложений. https://www.zvaigz…" at bounding box center [762, 294] width 818 height 640
copy div "Прослушайте текст и соедините начало и конец предложений. https://www.zvaigzne.…"
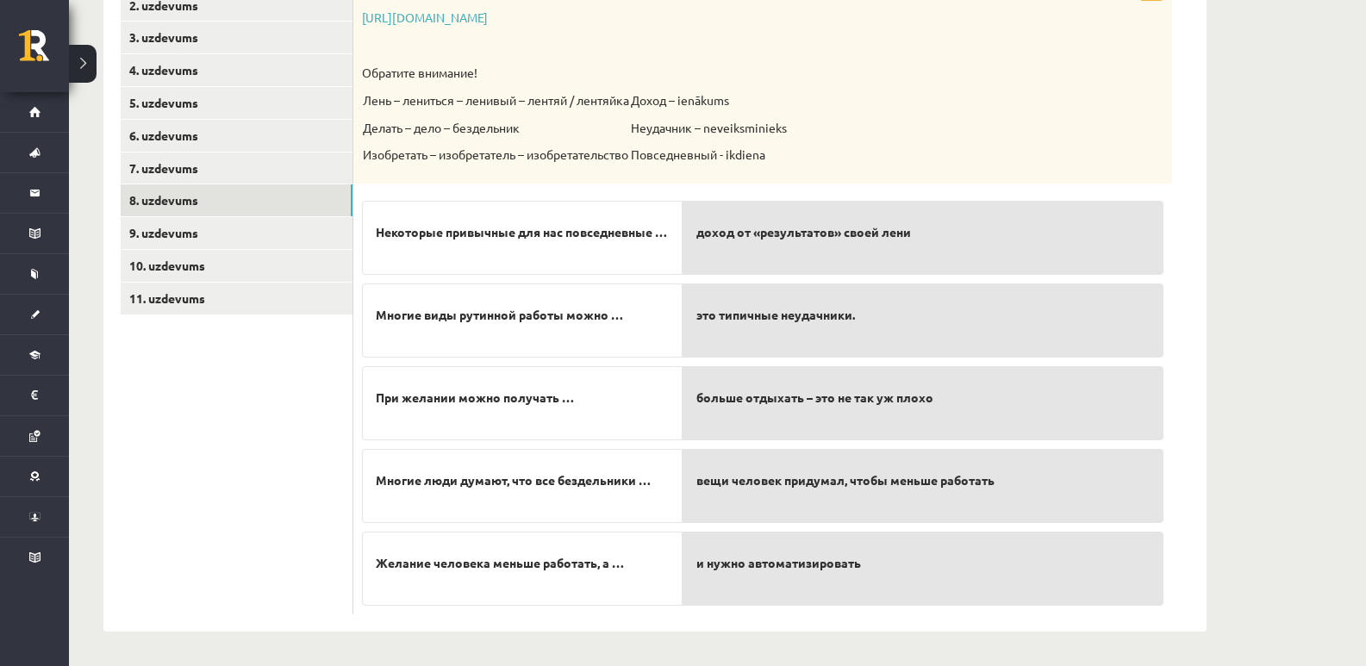
drag, startPoint x: 227, startPoint y: 445, endPoint x: 243, endPoint y: 439, distance: 17.4
click at [231, 447] on ul "1. uzdevums 2. uzdevums 3. uzdevums 4. uzdevums 5. uzdevums 6. uzdevums 7. uzde…" at bounding box center [237, 285] width 233 height 657
click at [279, 511] on ul "1. uzdevums 2. uzdevums 3. uzdevums 4. uzdevums 5. uzdevums 6. uzdevums 7. uzde…" at bounding box center [237, 285] width 233 height 657
click at [322, 547] on ul "1. uzdevums 2. uzdevums 3. uzdevums 4. uzdevums 5. uzdevums 6. uzdevums 7. uzde…" at bounding box center [237, 285] width 233 height 657
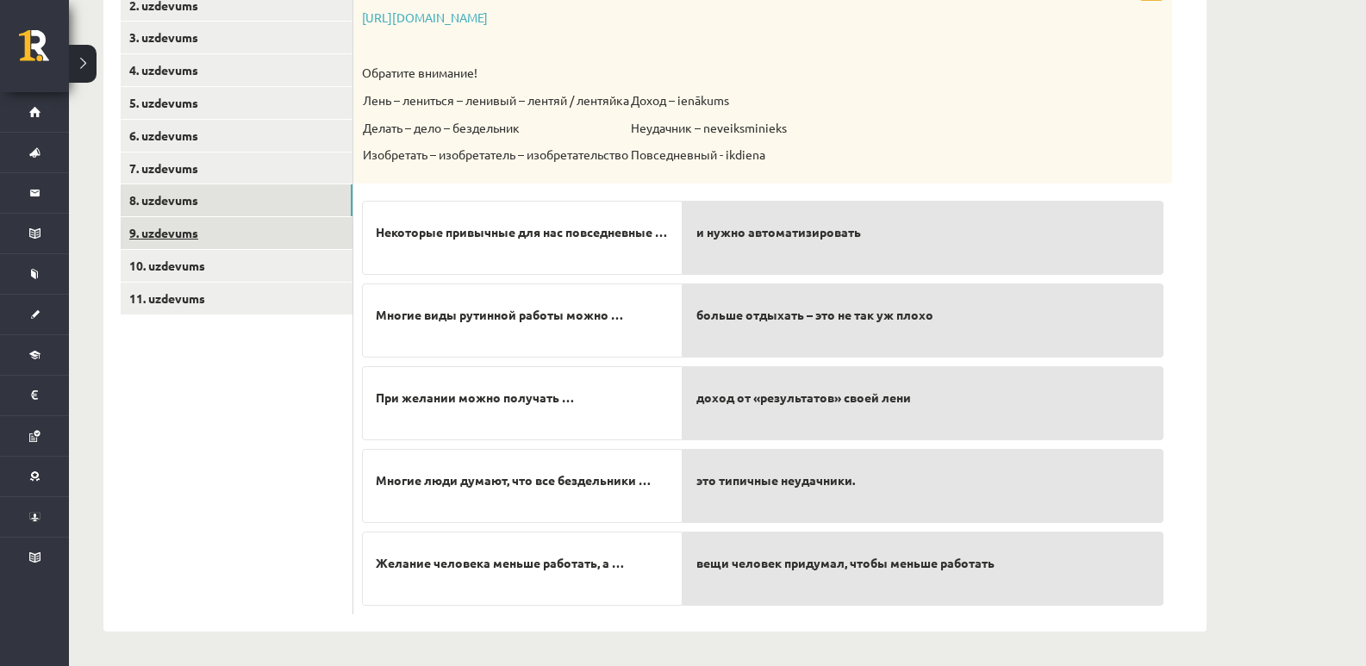
click at [175, 235] on link "9. uzdevums" at bounding box center [237, 233] width 232 height 32
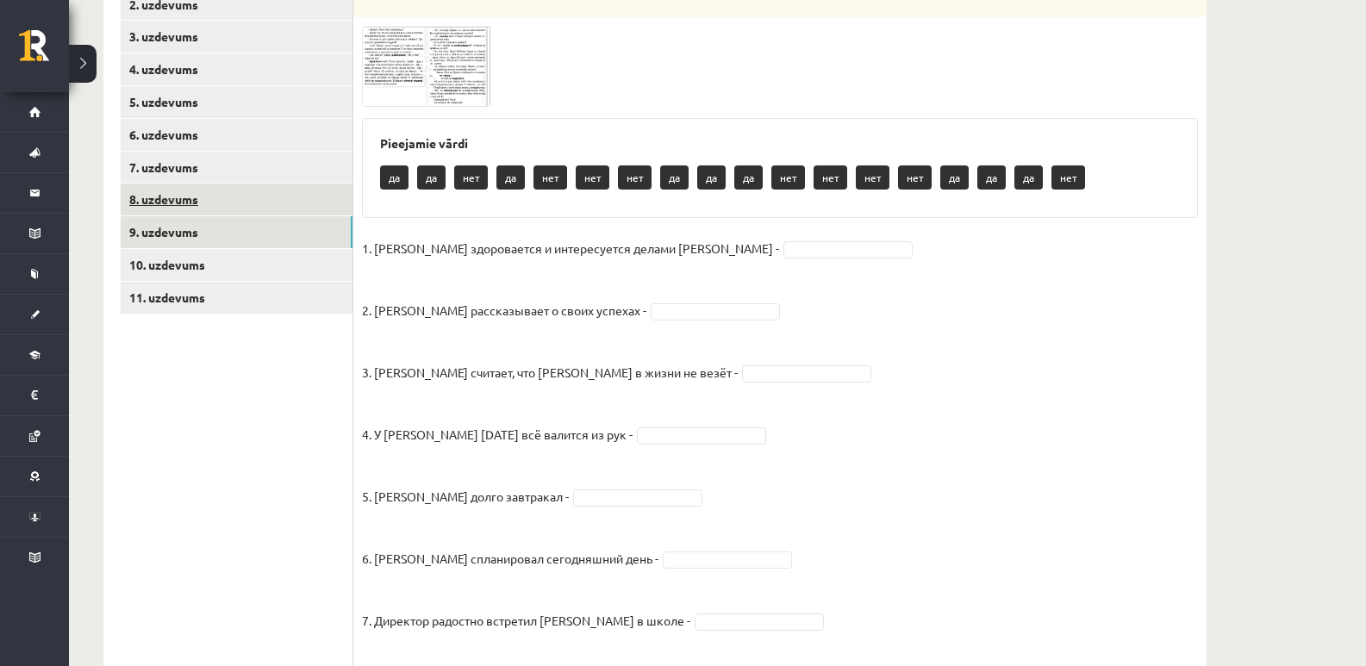
click at [238, 207] on link "8. uzdevums" at bounding box center [237, 200] width 232 height 32
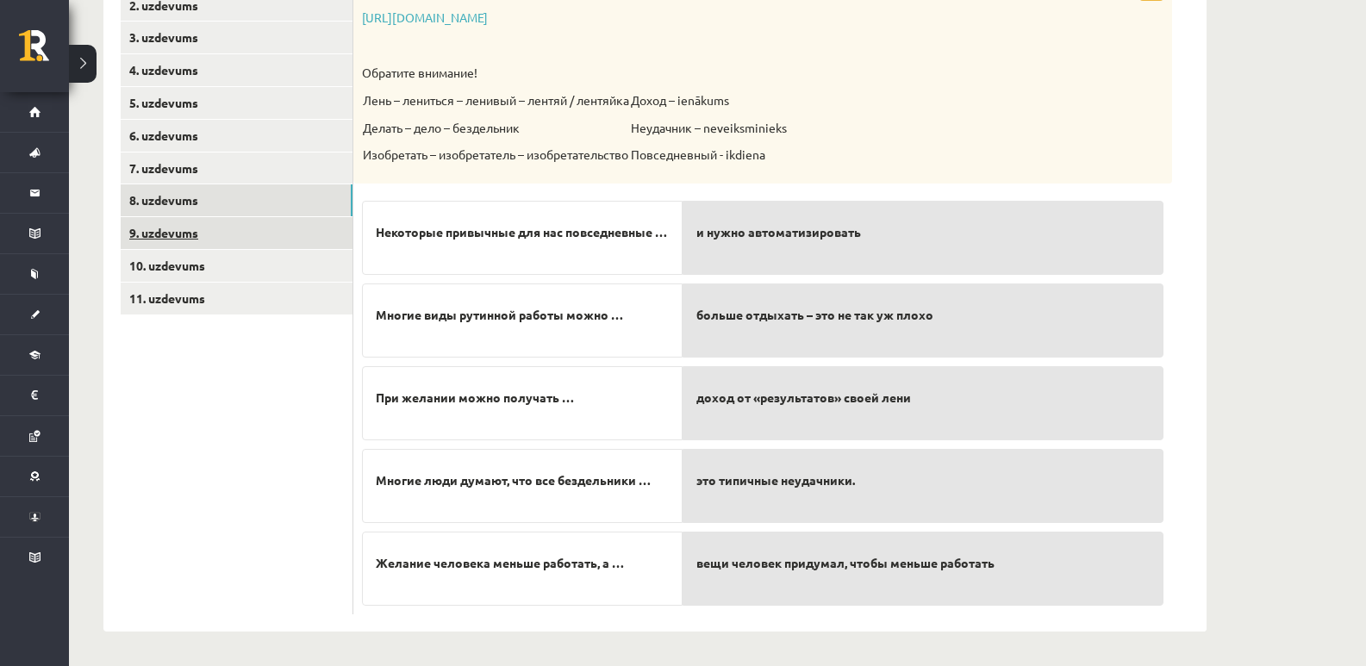
click at [202, 233] on link "9. uzdevums" at bounding box center [237, 233] width 232 height 32
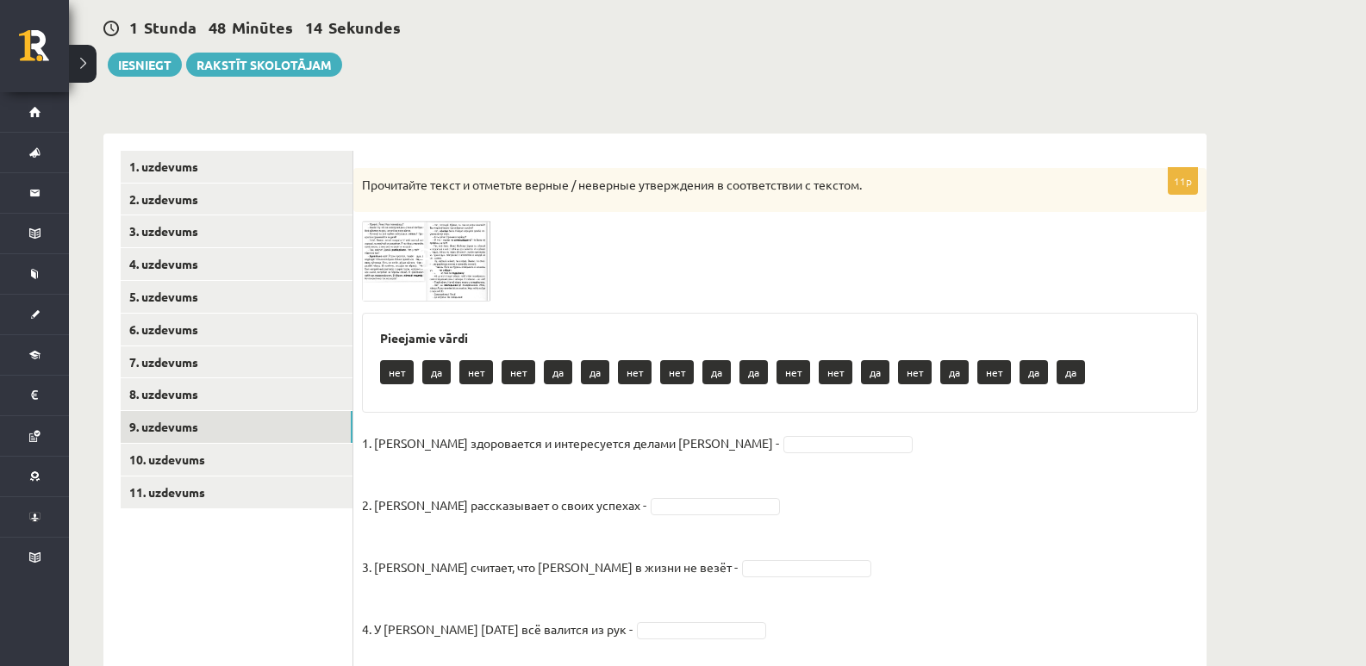
scroll to position [0, 0]
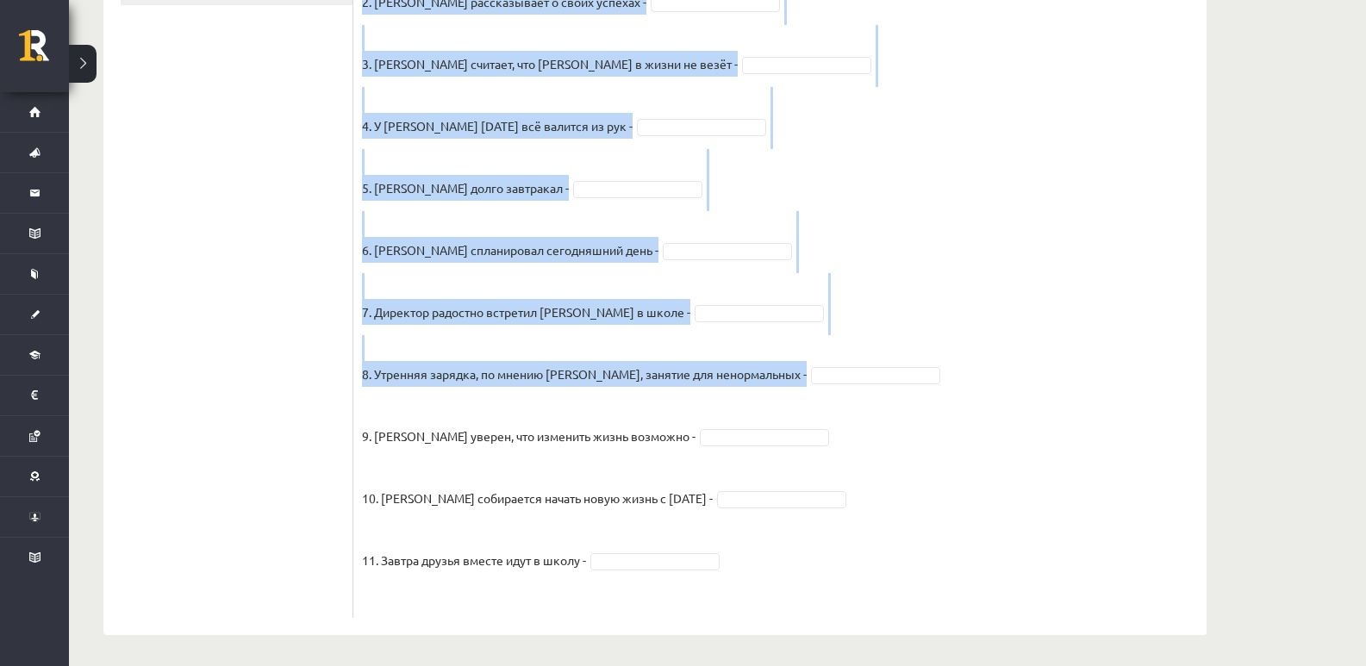
scroll to position [666, 0]
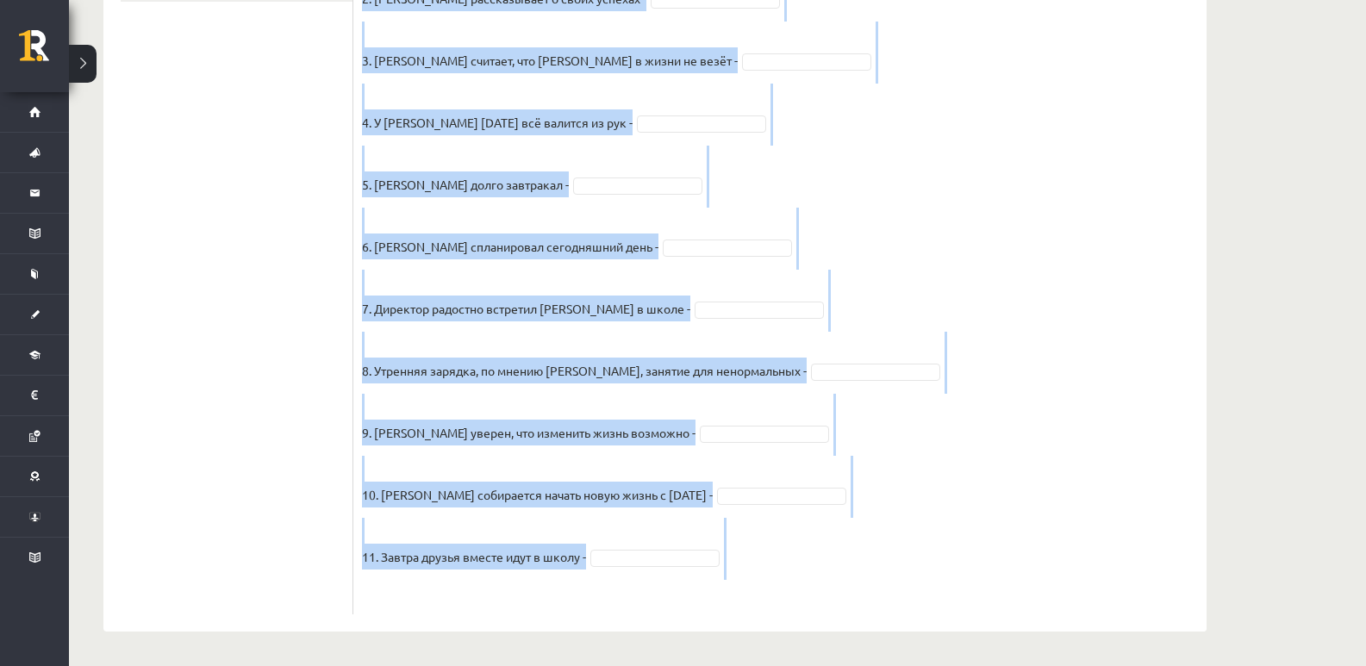
drag, startPoint x: 360, startPoint y: 53, endPoint x: 801, endPoint y: 582, distance: 688.8
click at [817, 583] on div "11p Прочитайте текст и отметьте верные / неверные утверждения в соответствии с …" at bounding box center [779, 137] width 853 height 953
copy div "Прочитайте текст и отметьте верные / неверные утверждения в соответствии с текс…"
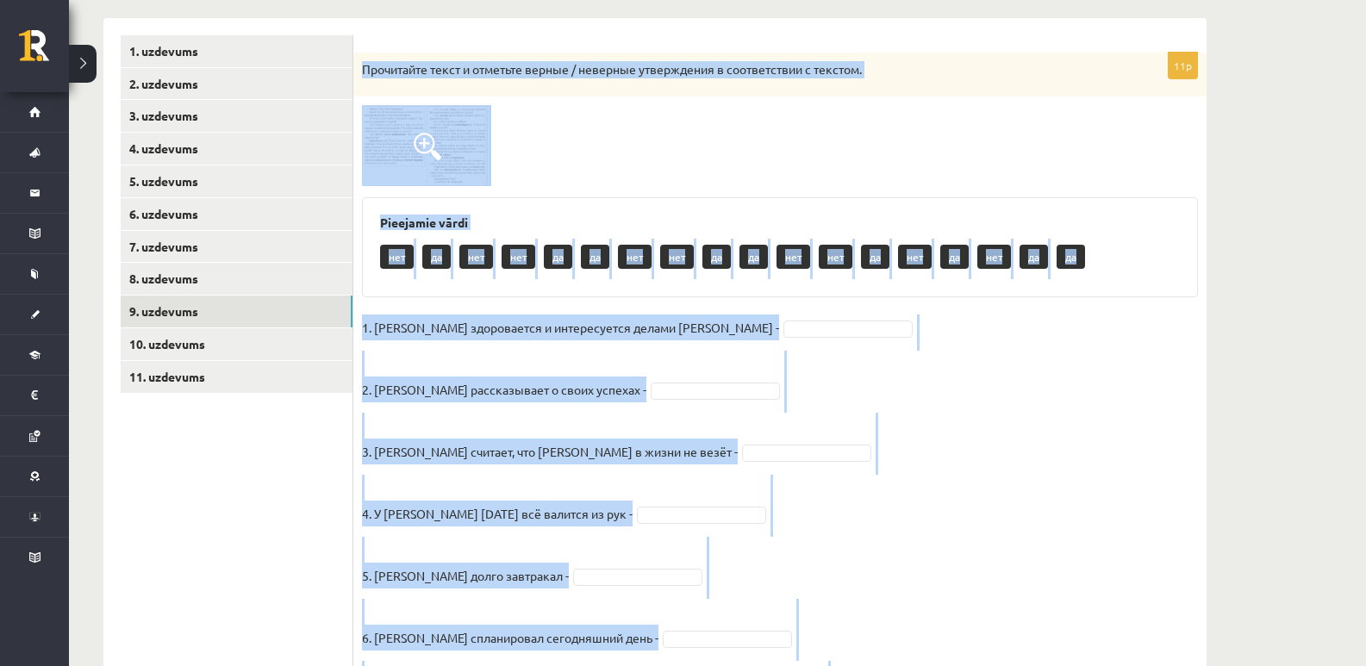
scroll to position [287, 0]
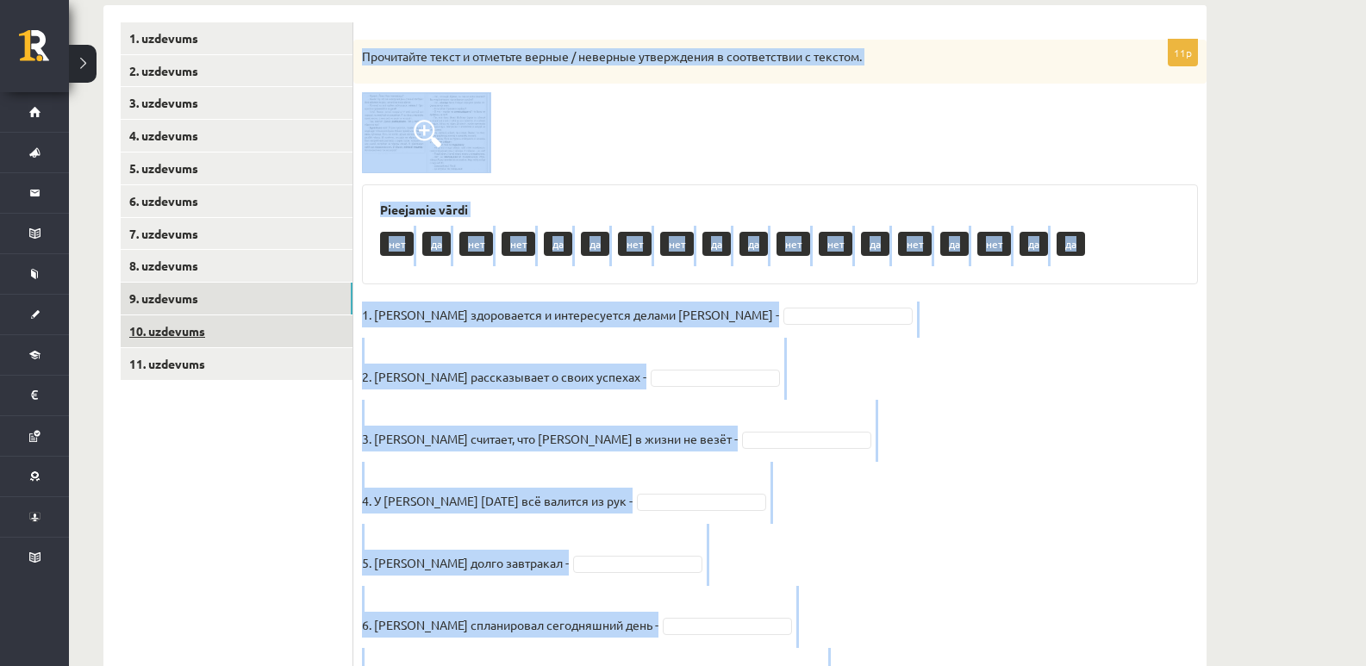
click at [232, 327] on link "10. uzdevums" at bounding box center [237, 331] width 232 height 32
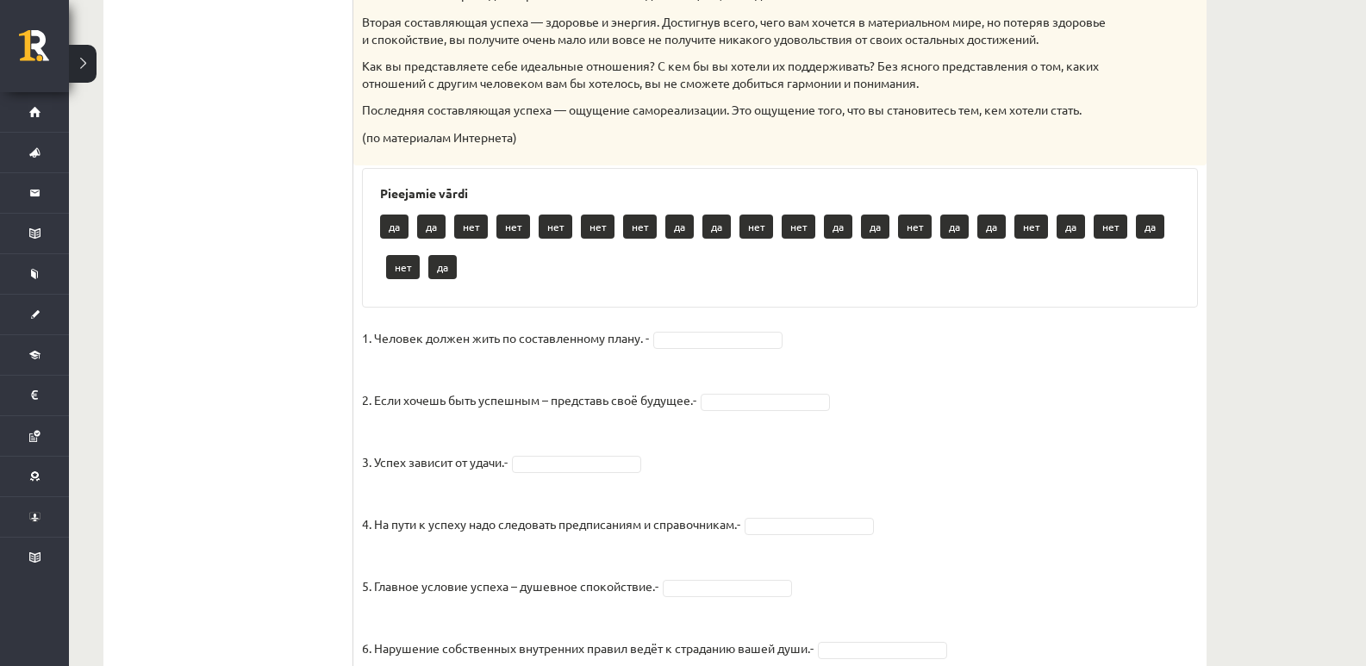
scroll to position [526, 0]
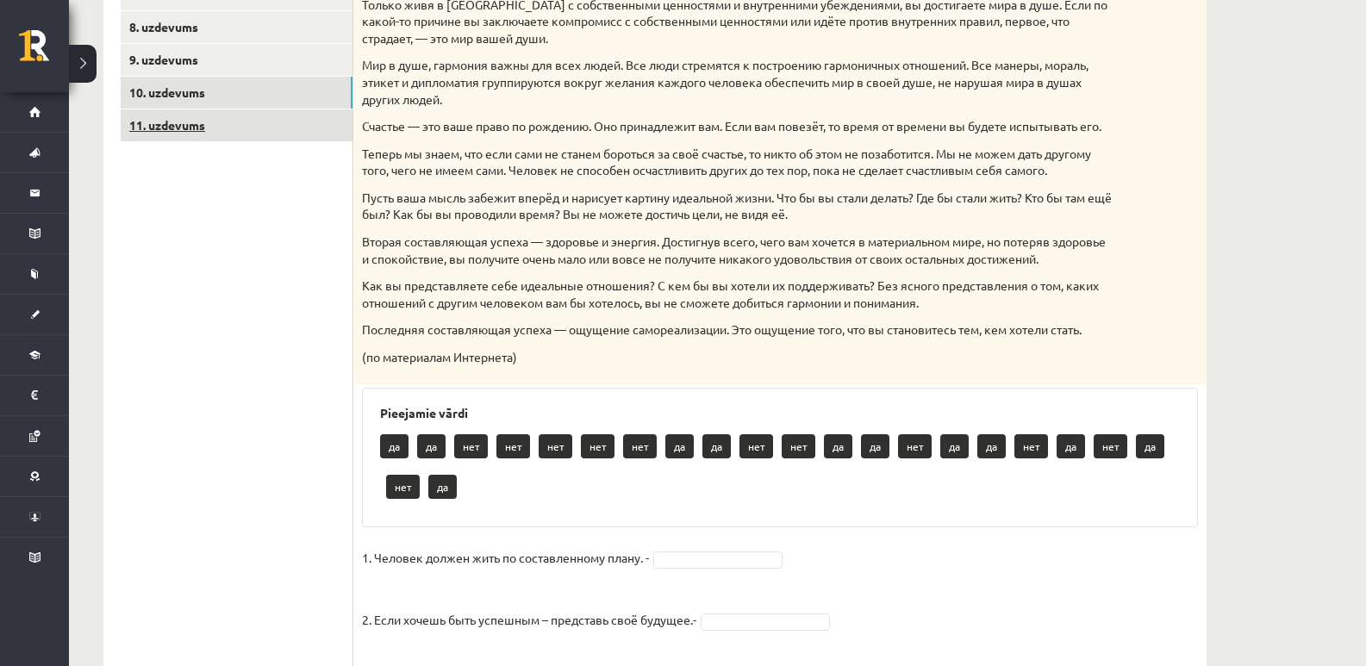
click at [190, 130] on link "11. uzdevums" at bounding box center [237, 125] width 232 height 32
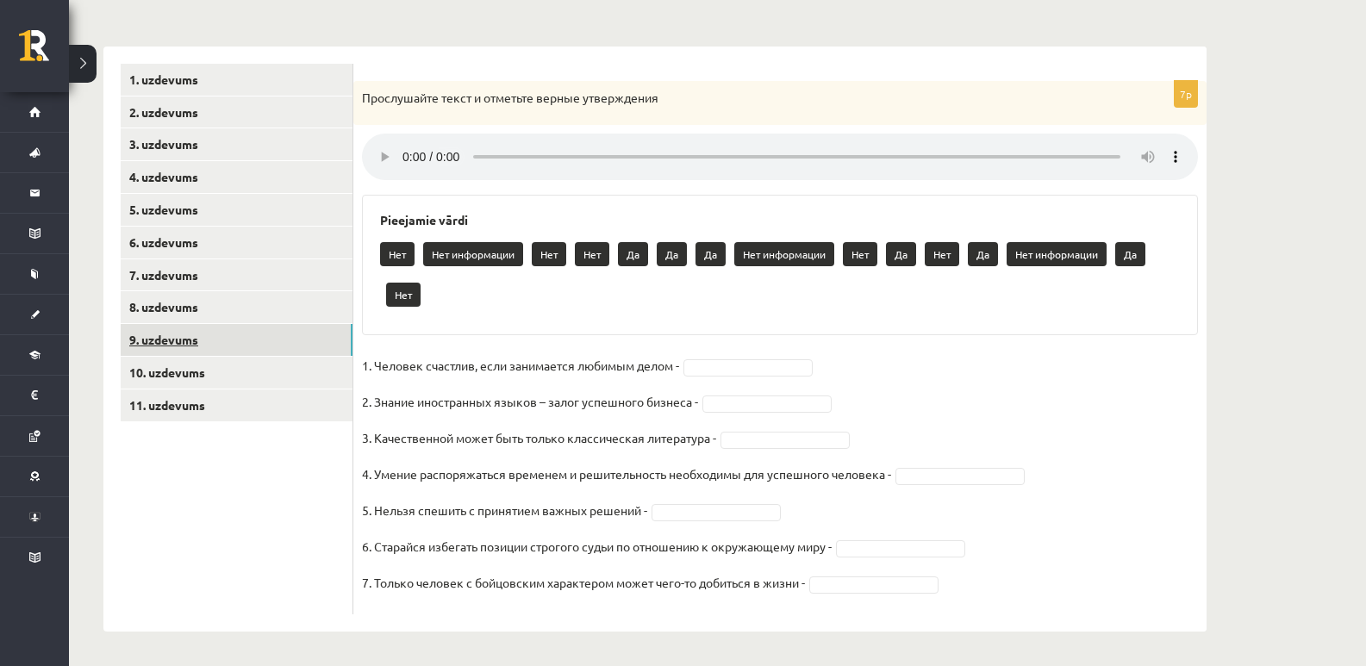
click at [256, 328] on link "9. uzdevums" at bounding box center [237, 340] width 232 height 32
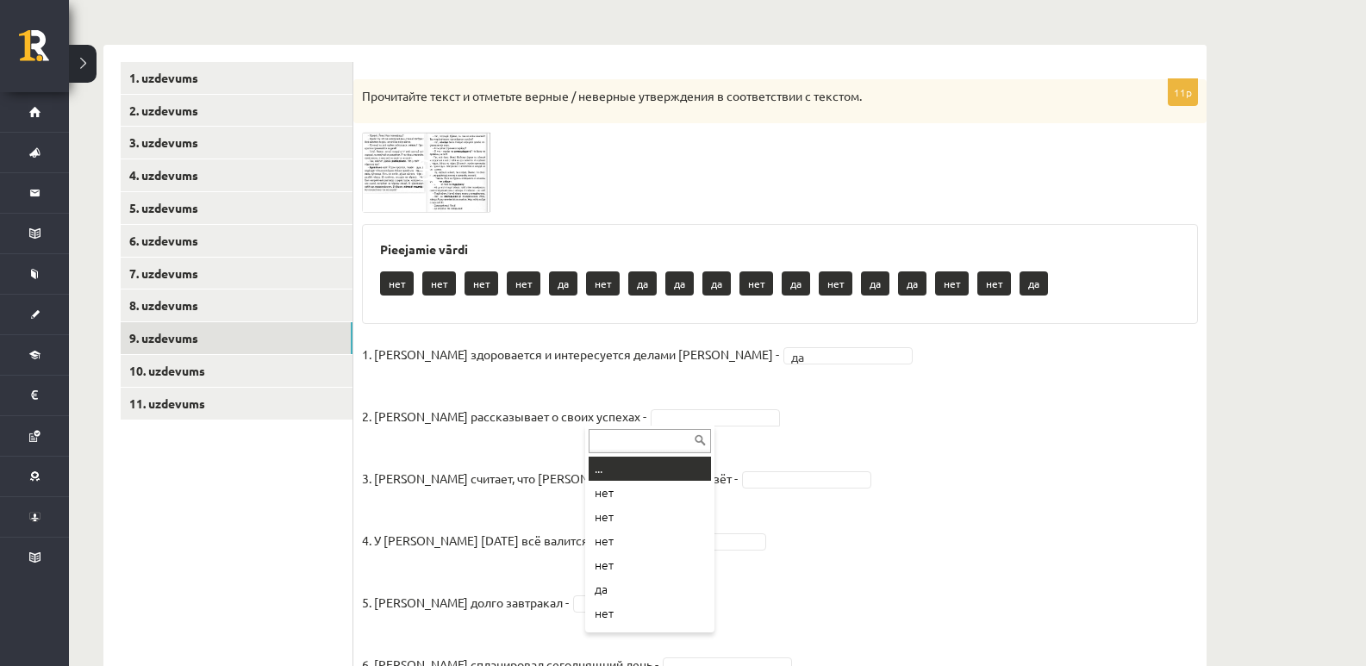
drag, startPoint x: 635, startPoint y: 414, endPoint x: 643, endPoint y: 429, distance: 17.3
drag, startPoint x: 637, startPoint y: 589, endPoint x: 638, endPoint y: 519, distance: 70.7
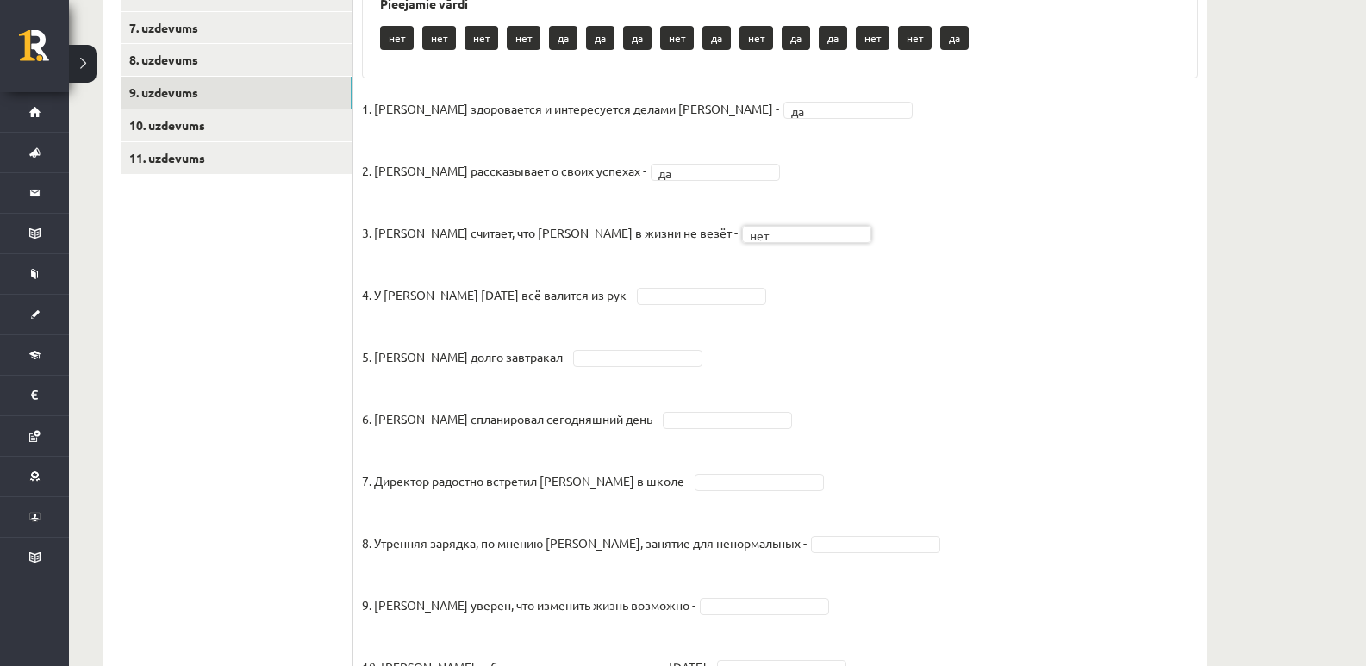
scroll to position [534, 0]
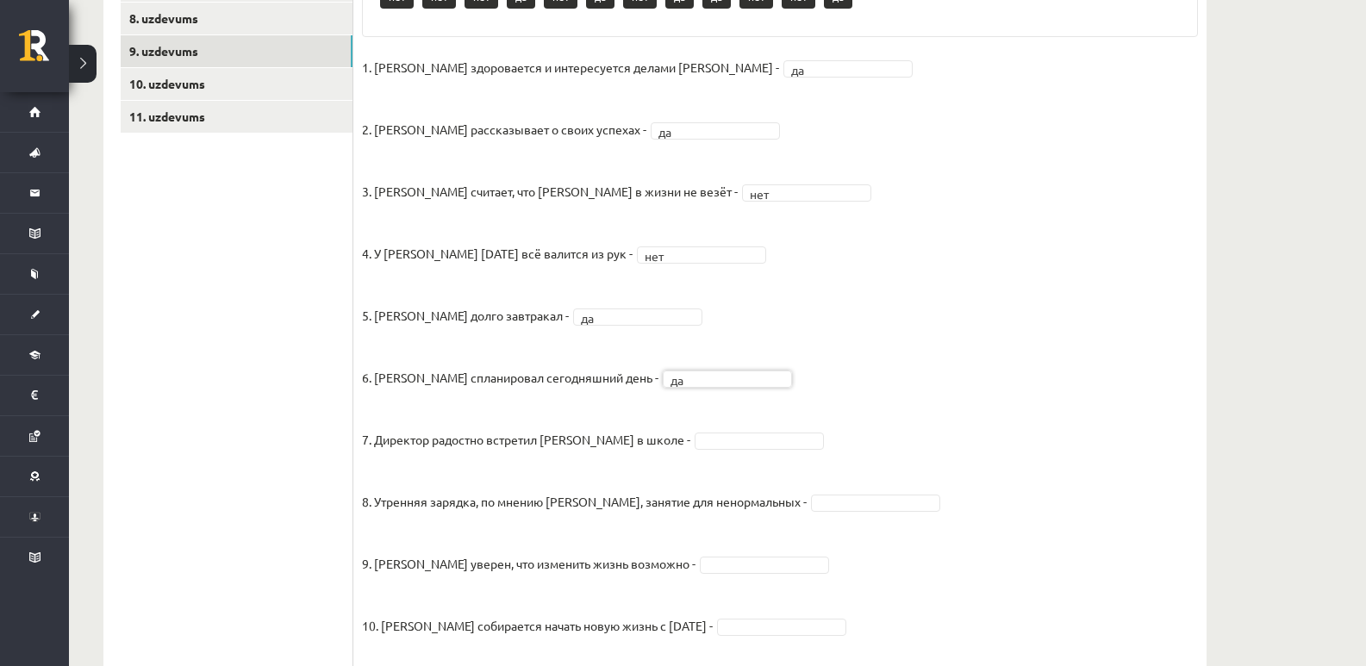
click at [713, 451] on fieldset "1. Эмилс здоровается и интересуется делами Яниса - да ** 2. Янис рассказывает о…" at bounding box center [780, 395] width 836 height 682
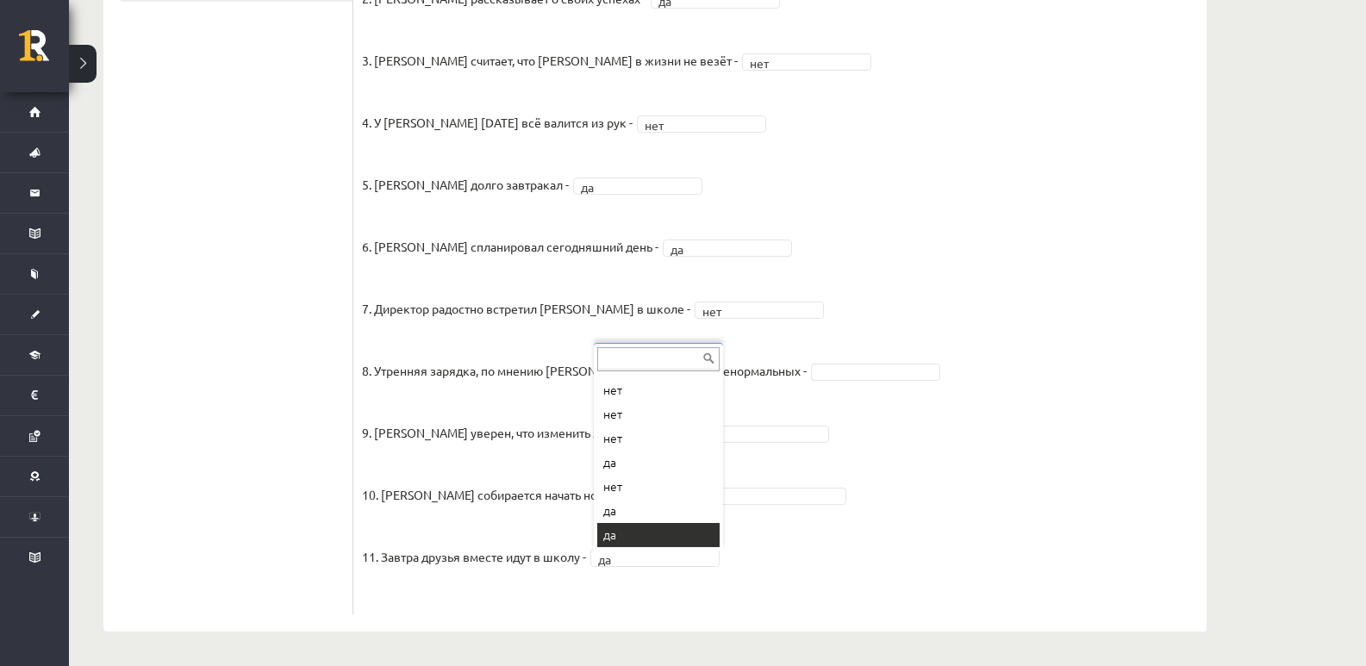
scroll to position [21, 0]
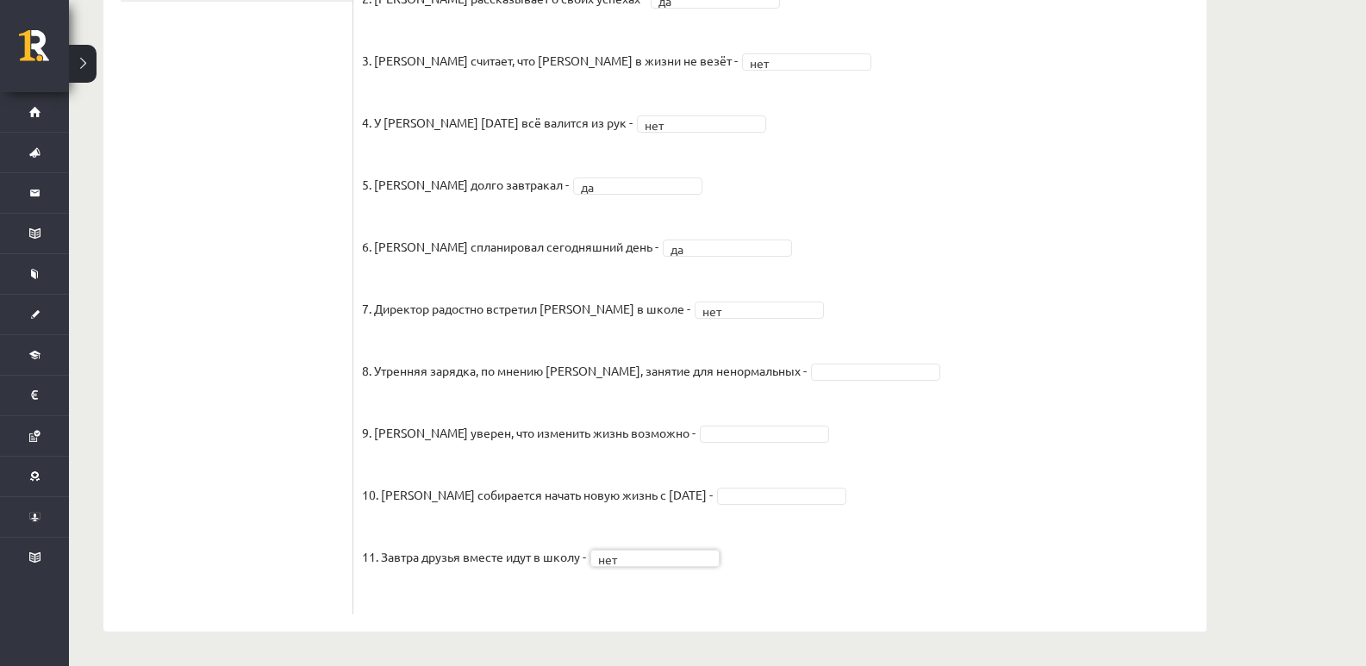
drag, startPoint x: 701, startPoint y: 492, endPoint x: 700, endPoint y: 508, distance: 16.4
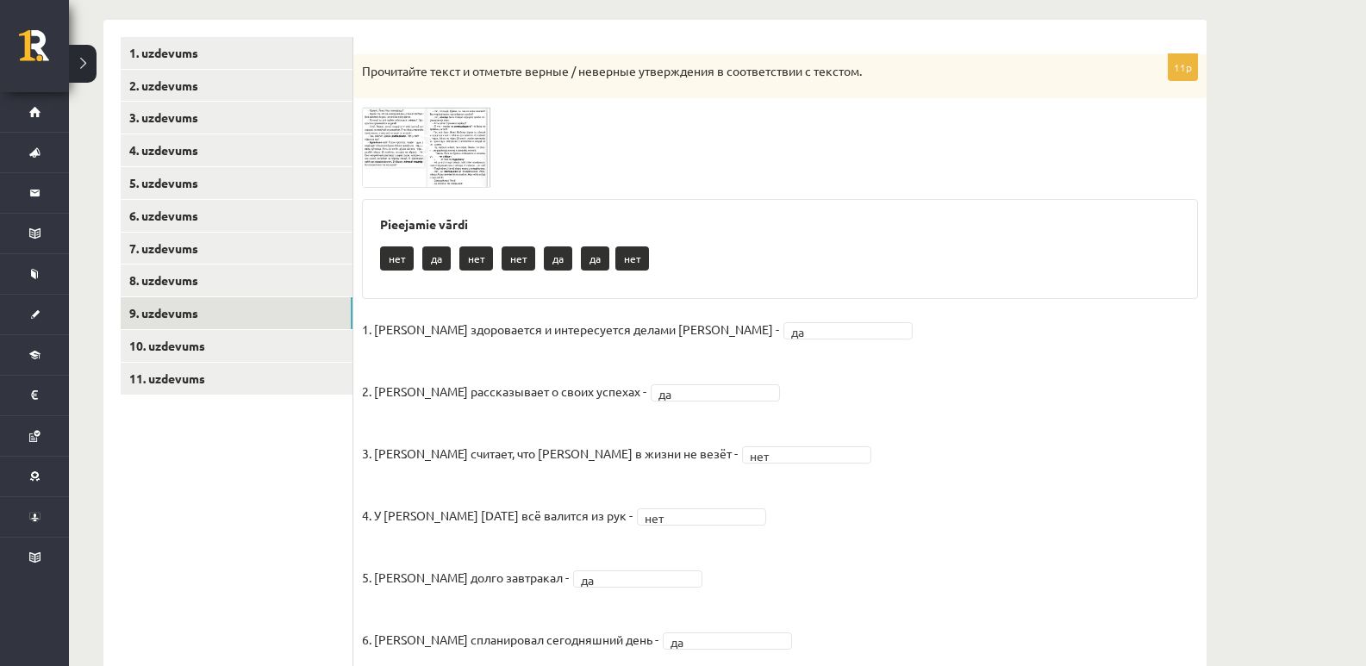
scroll to position [287, 0]
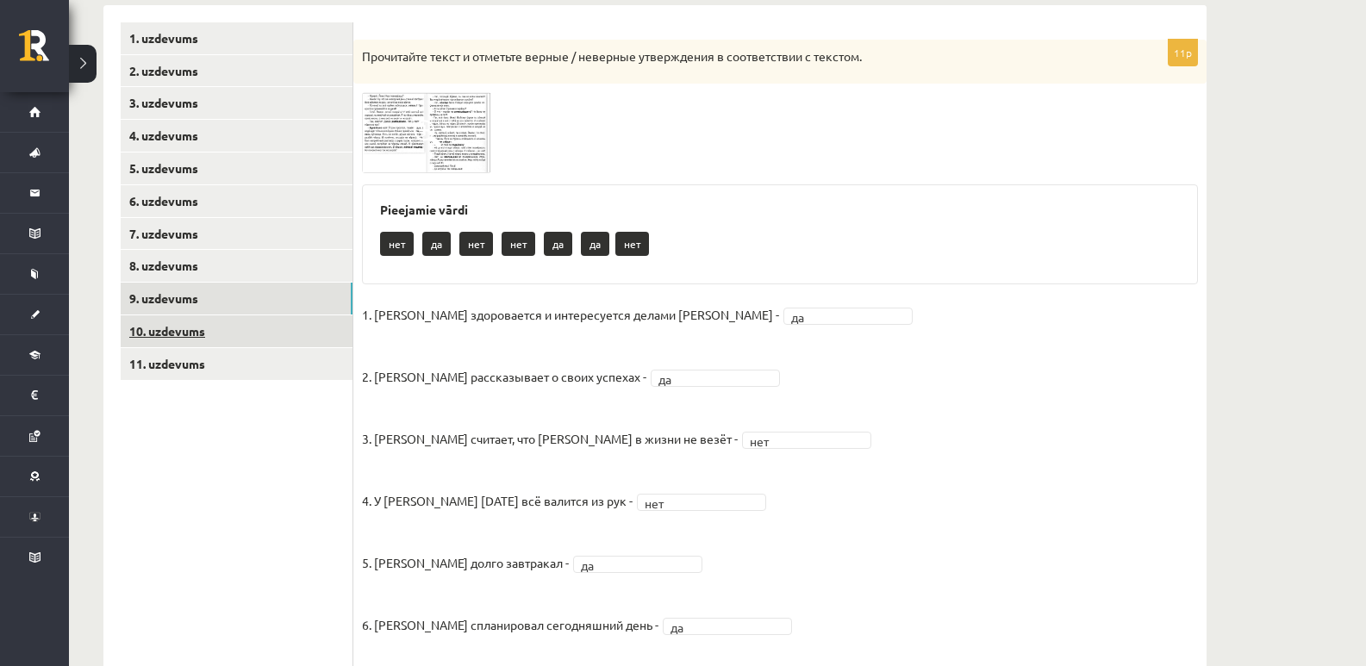
click at [188, 335] on link "10. uzdevums" at bounding box center [237, 331] width 232 height 32
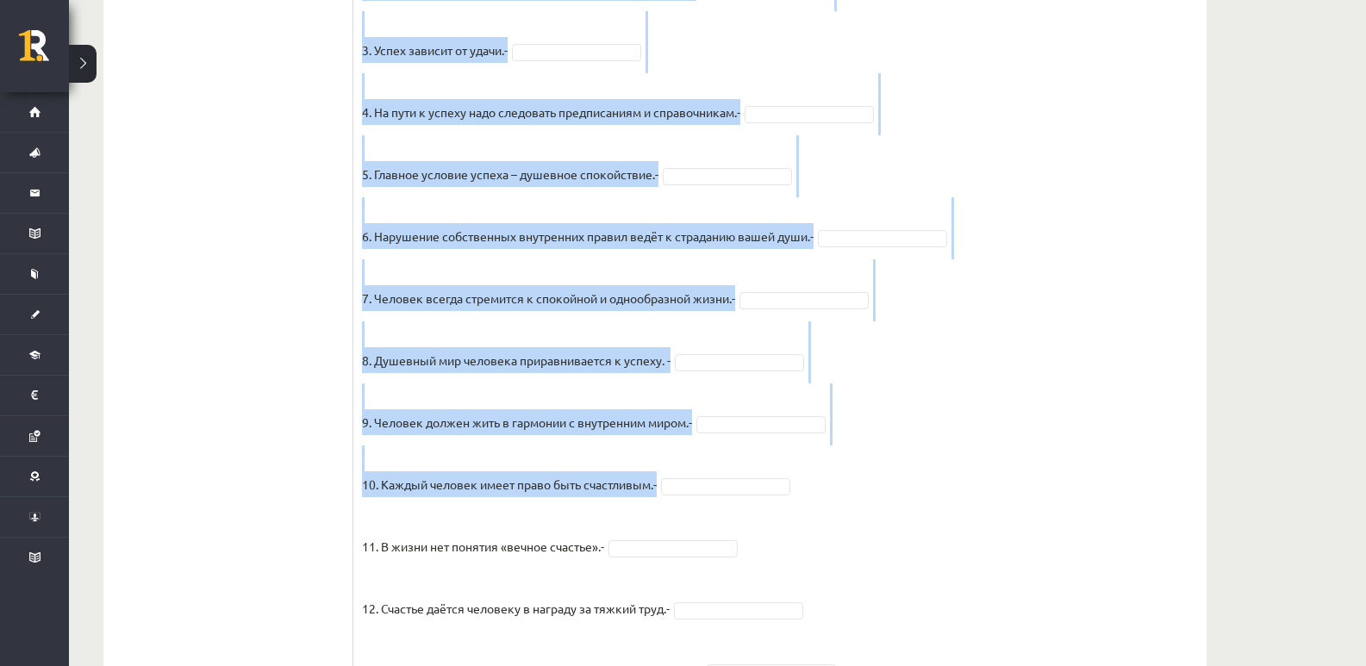
scroll to position [1387, 0]
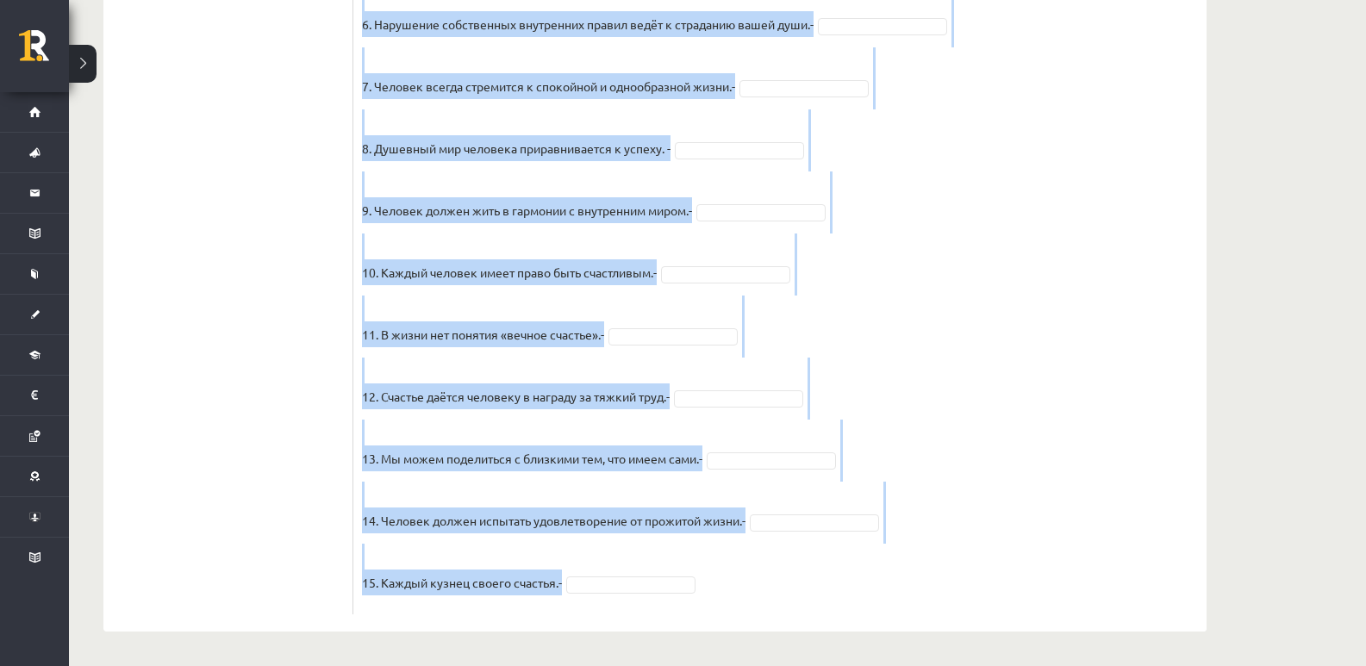
drag, startPoint x: 373, startPoint y: 64, endPoint x: 705, endPoint y: 587, distance: 619.3
copy div "Прочитайте текст и отметьте верные / неверные утверждения в соответствии с текс…"
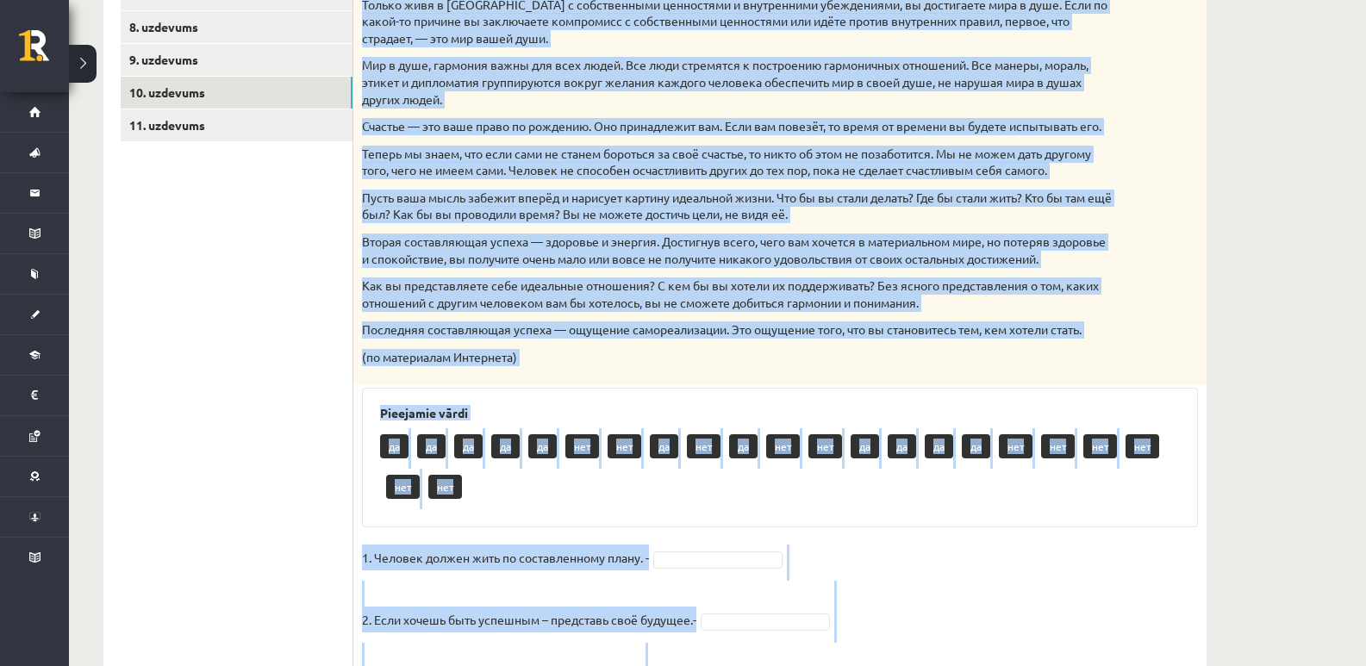
click at [163, 347] on ul "1. uzdevums 2. uzdevums 3. uzdevums 4. uzdevums 5. uzdevums 6. uzdevums 7. uzde…" at bounding box center [237, 621] width 233 height 1675
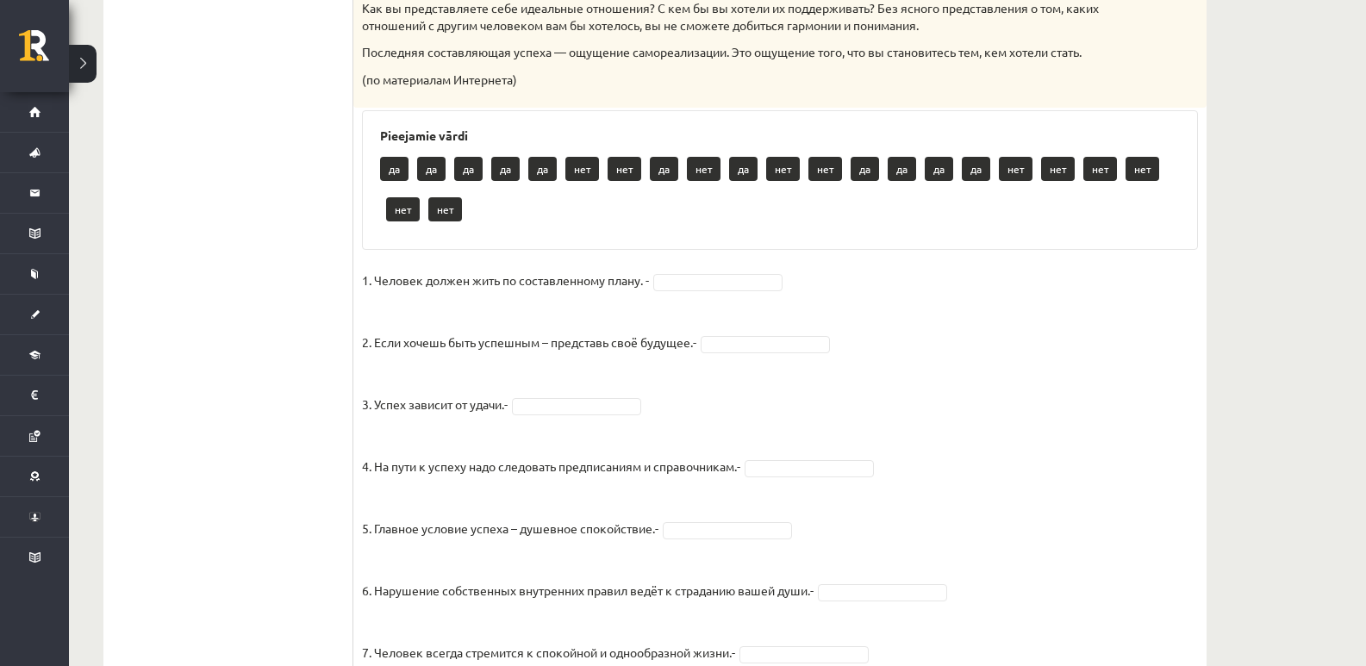
scroll to position [812, 0]
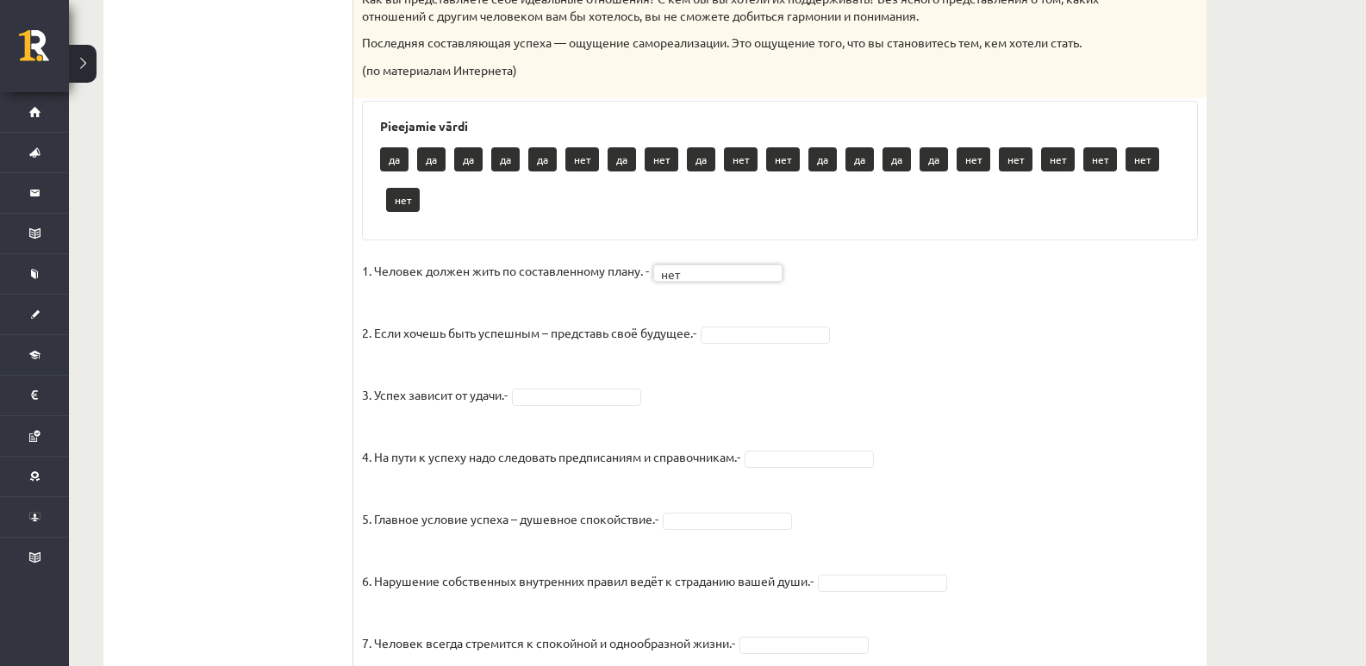
drag, startPoint x: 710, startPoint y: 352, endPoint x: 706, endPoint y: 382, distance: 30.4
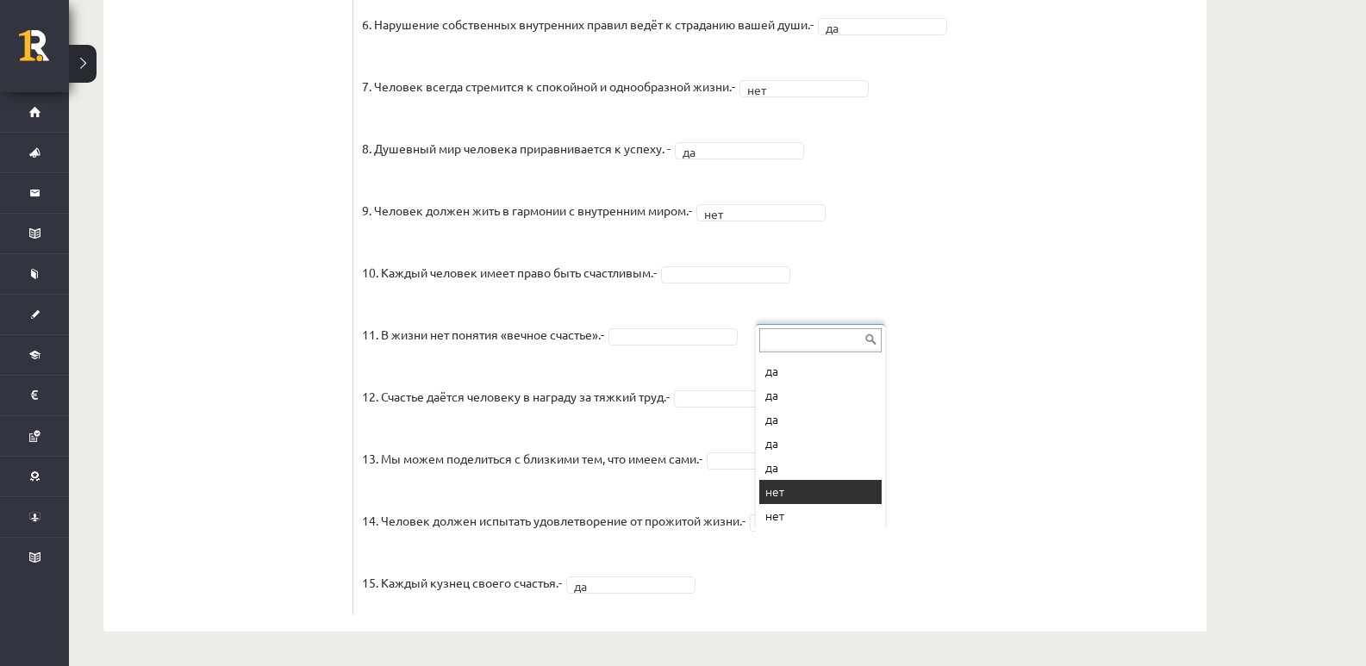
scroll to position [21, 0]
click at [784, 471] on fieldset "1. Человек должен жить по составленному плану. - нет *** 2. Если хочешь быть ус…" at bounding box center [780, 153] width 836 height 905
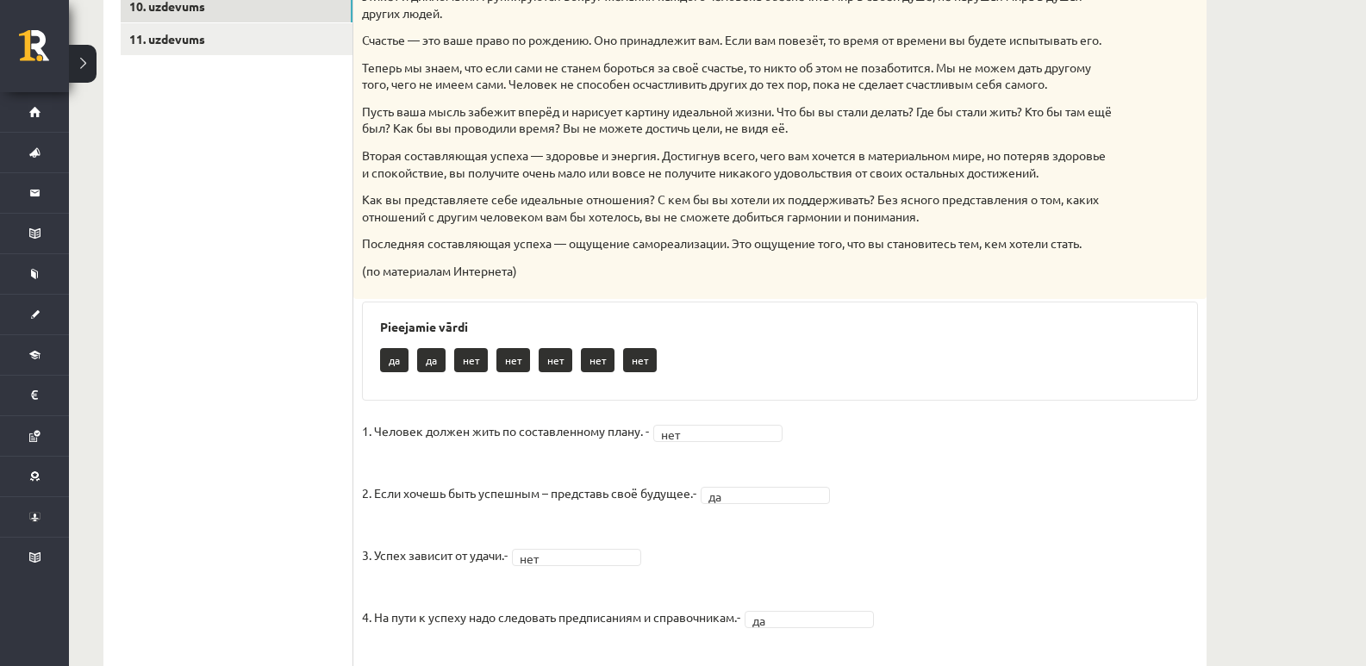
scroll to position [485, 0]
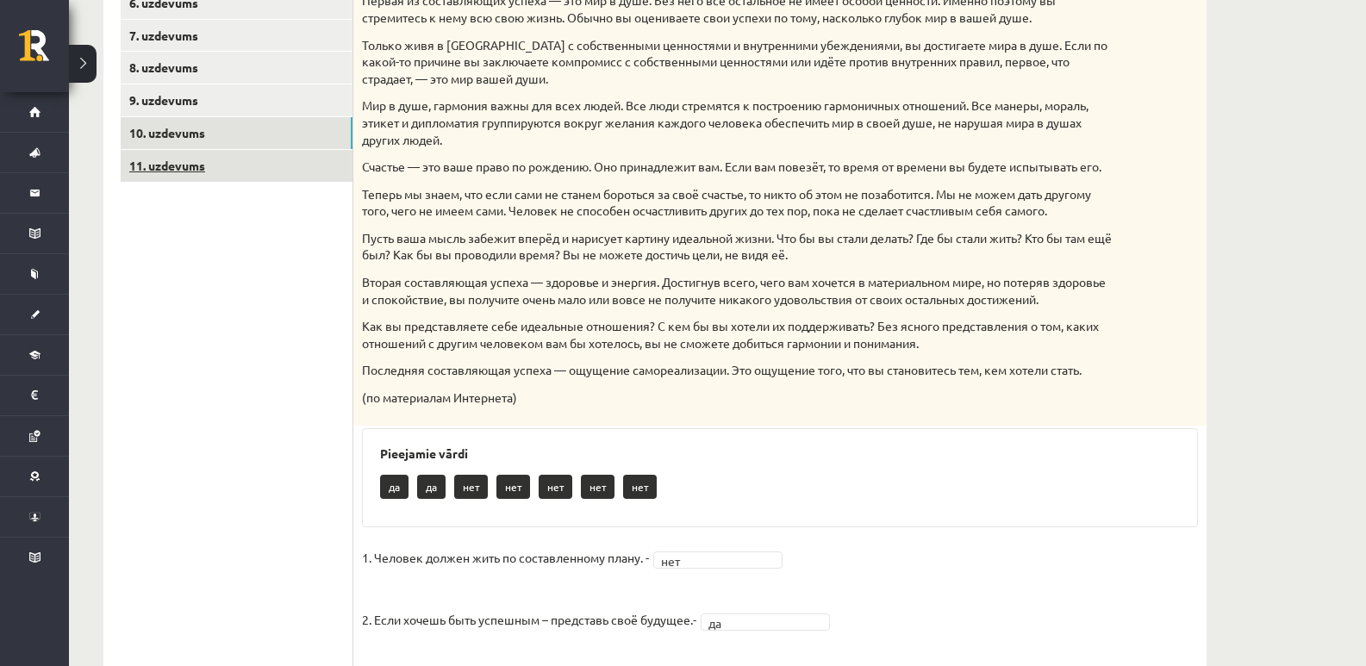
click at [321, 177] on link "11. uzdevums" at bounding box center [237, 166] width 232 height 32
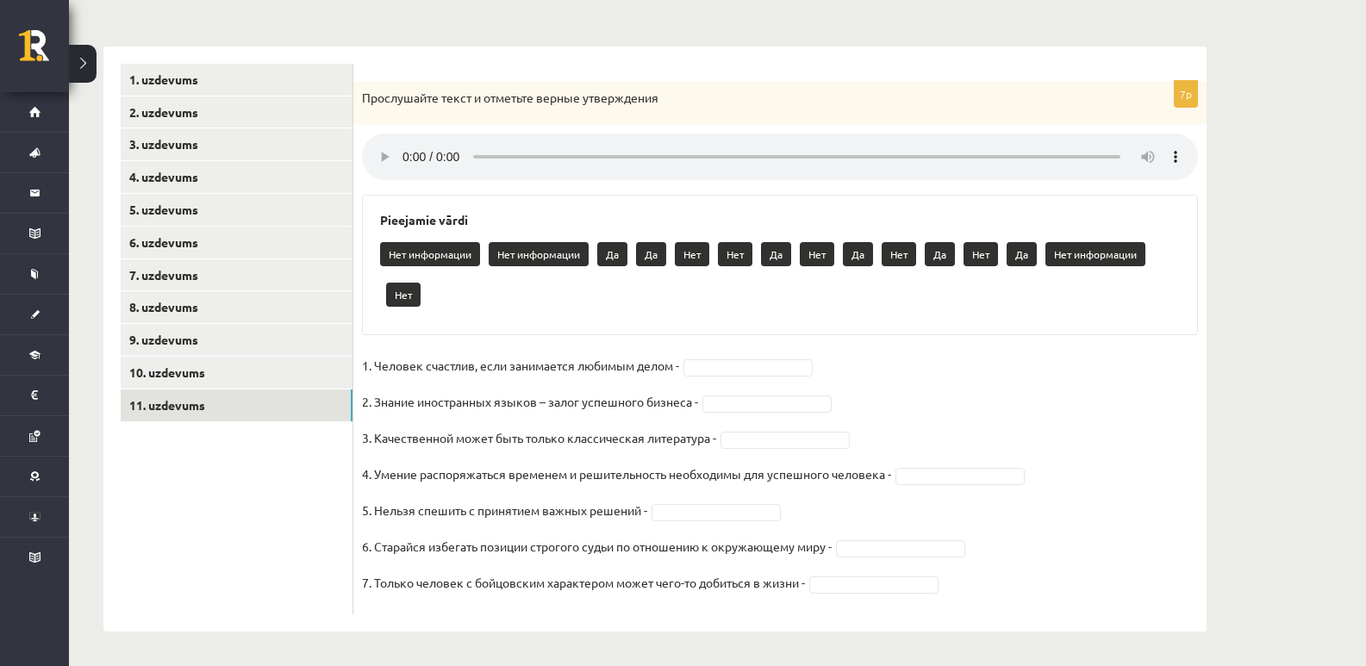
scroll to position [247, 0]
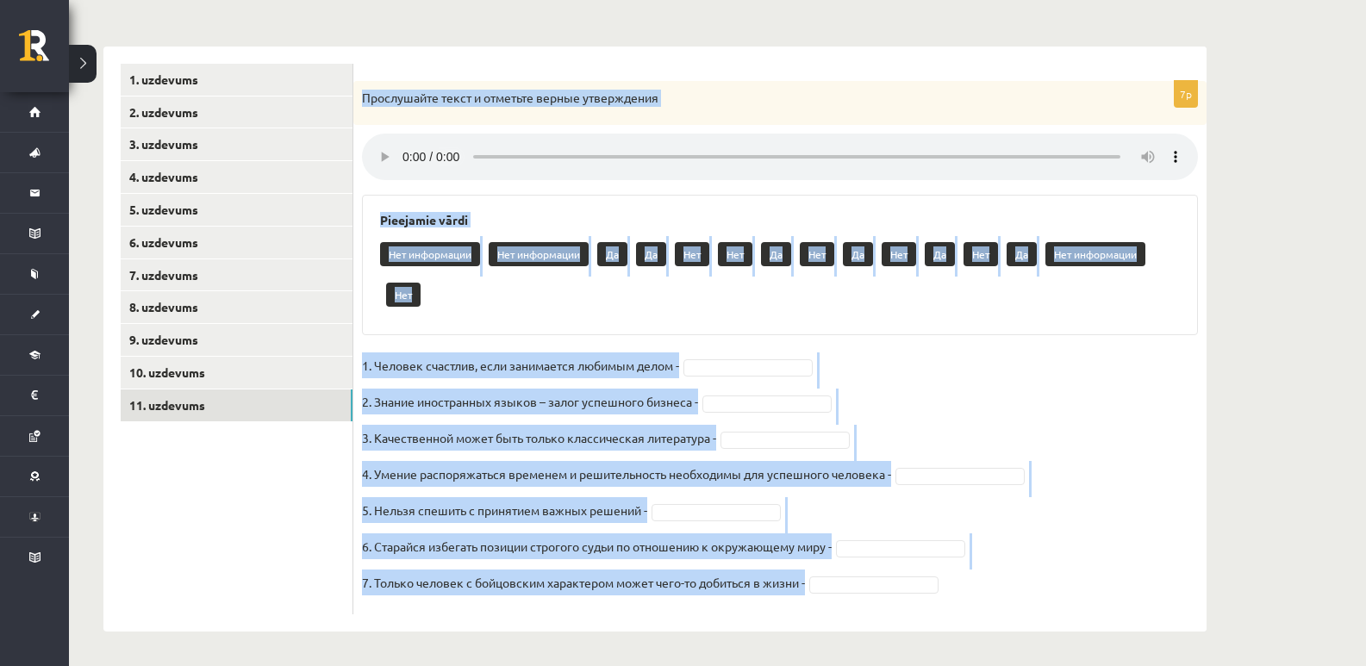
drag, startPoint x: 358, startPoint y: 102, endPoint x: 890, endPoint y: 617, distance: 740.3
click at [890, 617] on div "7p Прослушайте текст и отметьте верные утверждения Pieejamie vārdi Нет информац…" at bounding box center [779, 339] width 853 height 585
click at [1055, 348] on div "7p Прослушайте текст и отметьте верные утверждения Pieejamie vārdi Нет информац…" at bounding box center [779, 347] width 853 height 533
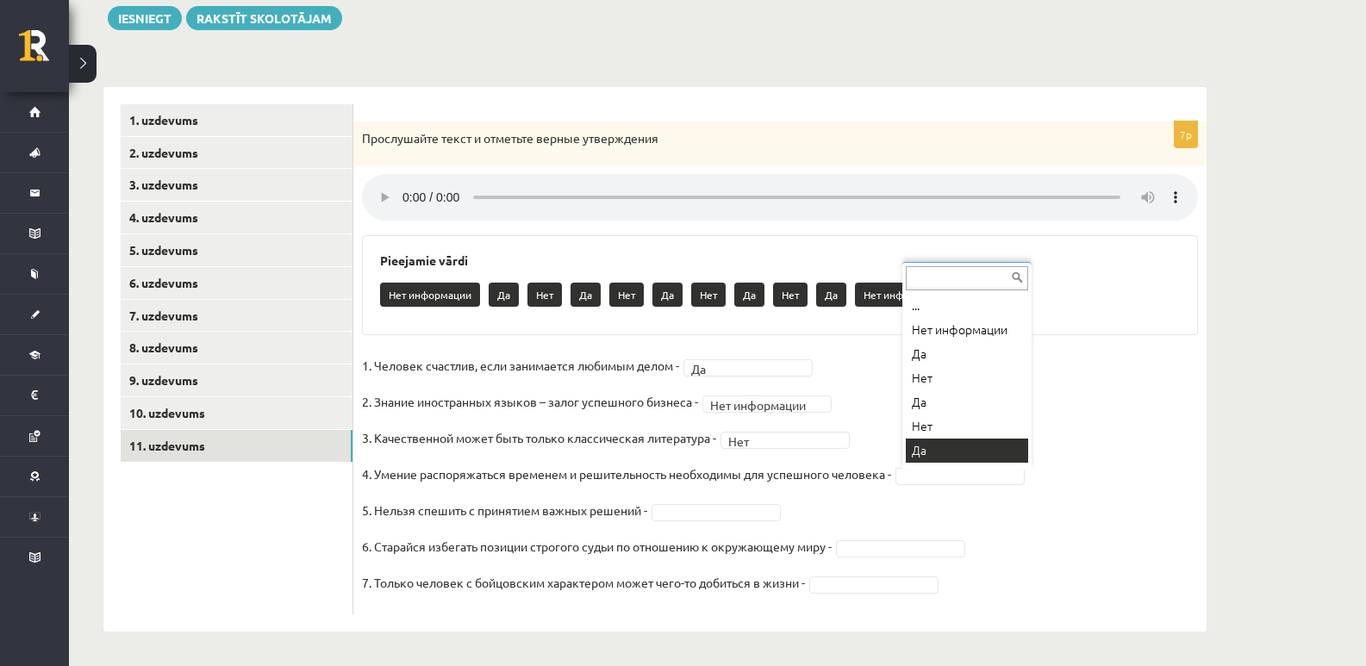
scroll to position [21, 0]
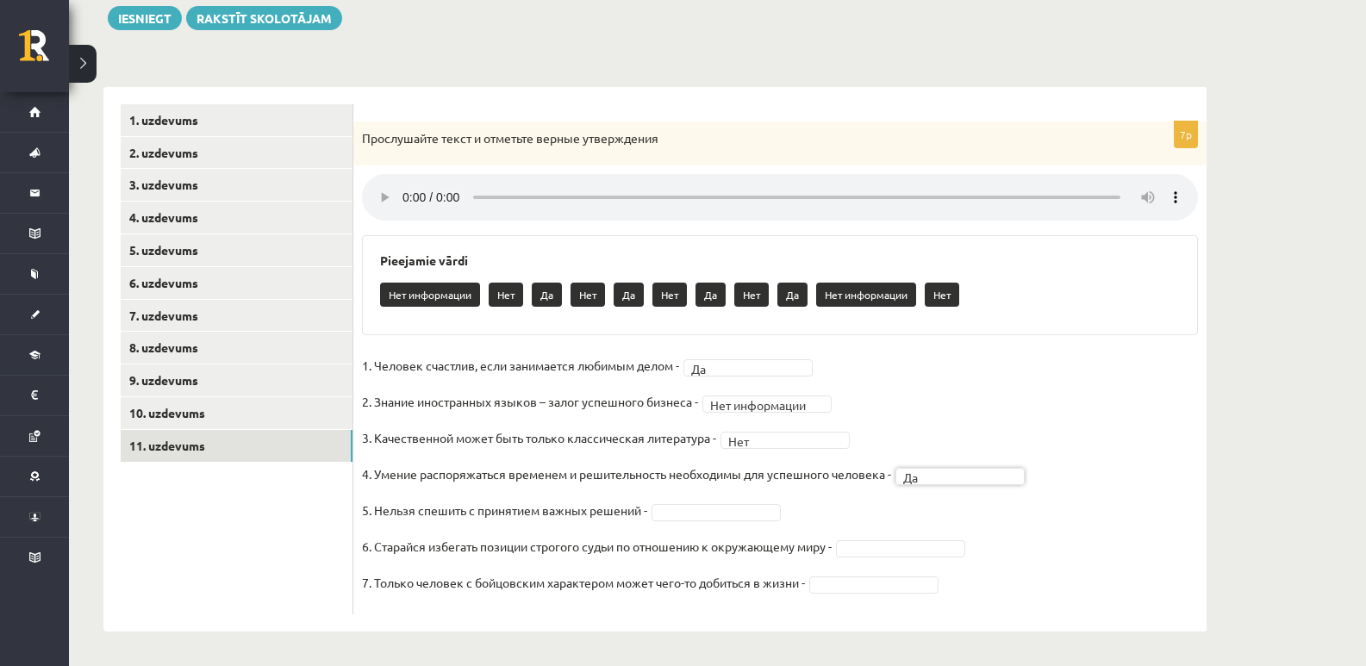
click at [707, 520] on fieldset "**********" at bounding box center [780, 478] width 836 height 253
click at [877, 597] on fieldset "**********" at bounding box center [780, 478] width 836 height 253
click at [873, 563] on fieldset "**********" at bounding box center [780, 478] width 836 height 253
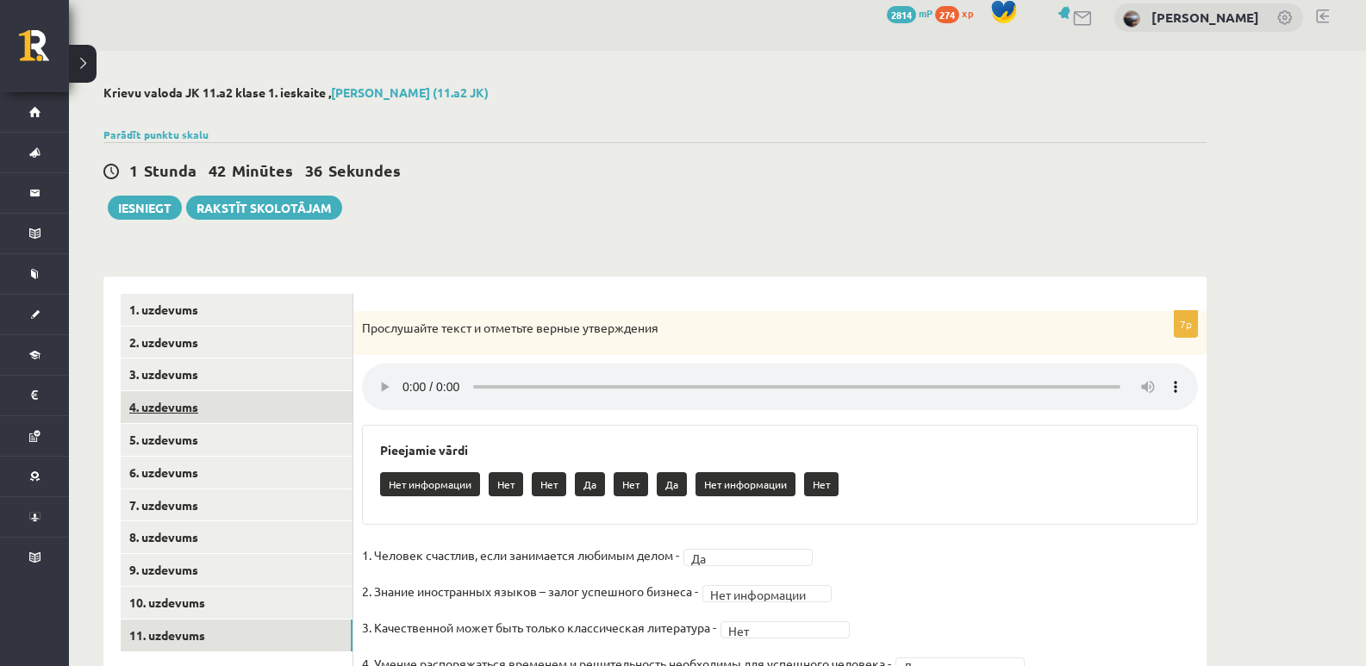
scroll to position [0, 0]
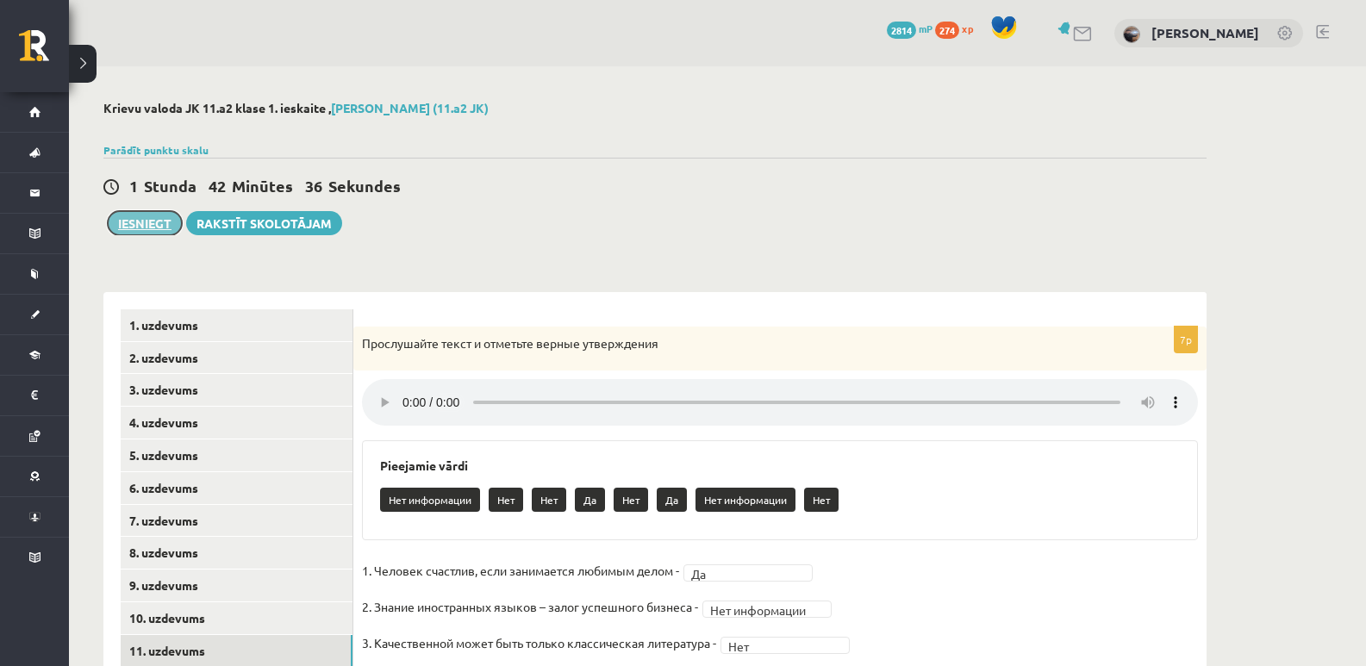
click at [160, 212] on button "Iesniegt" at bounding box center [145, 223] width 74 height 24
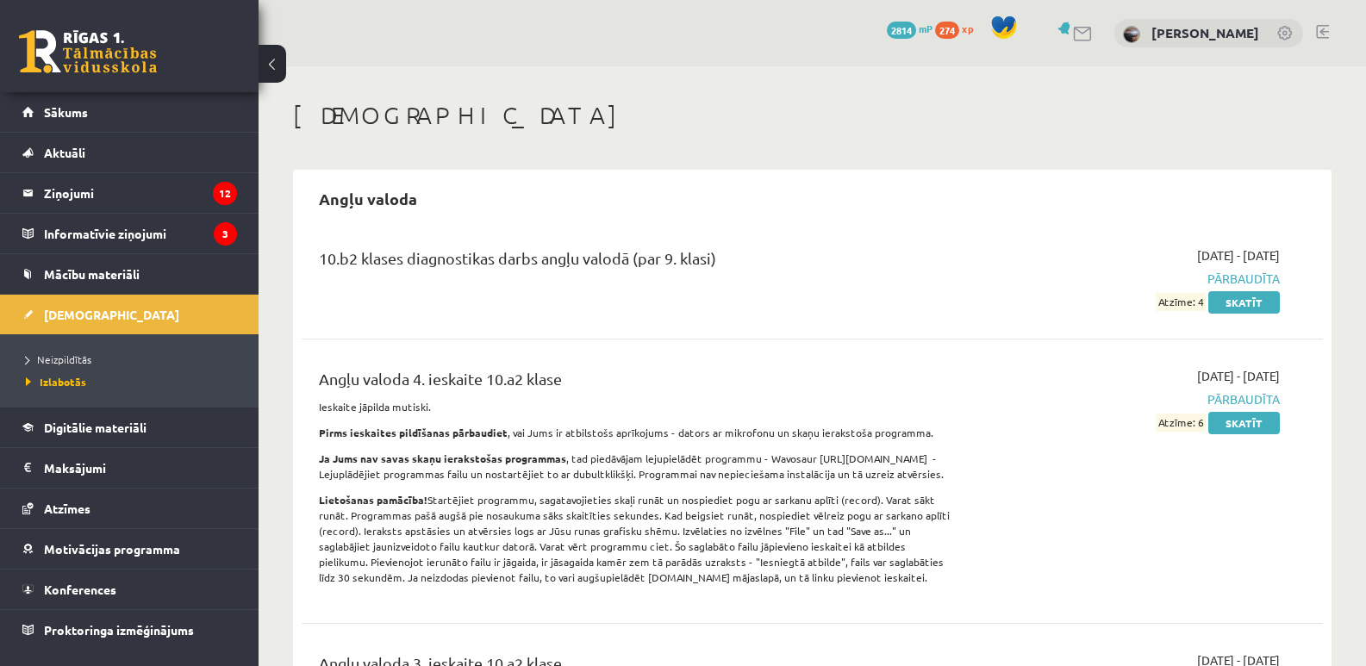
click at [109, 63] on link at bounding box center [88, 51] width 138 height 43
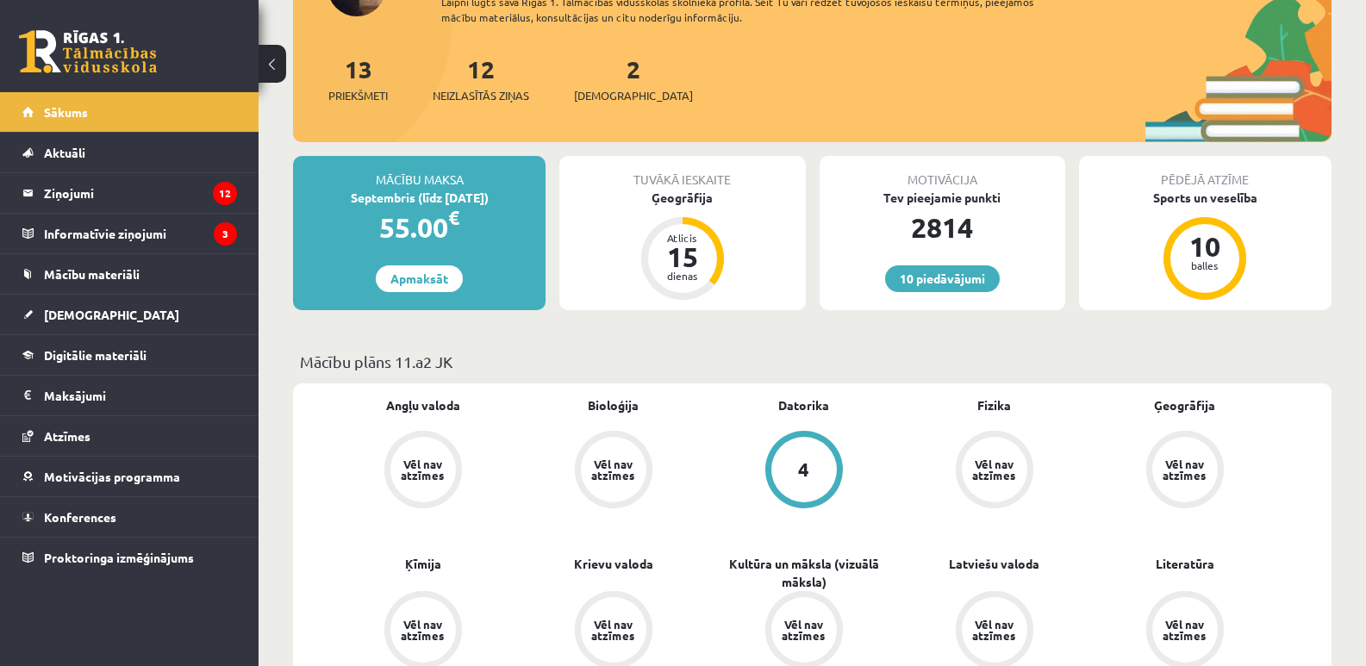
scroll to position [287, 0]
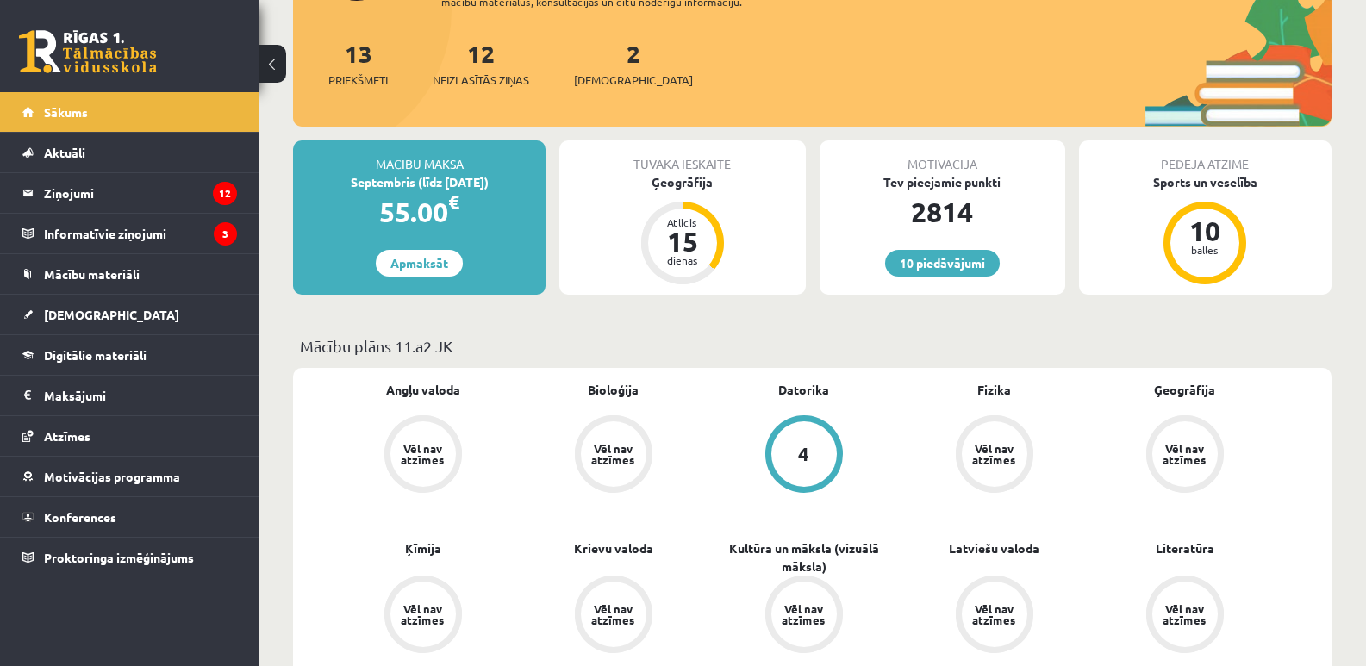
click at [597, 54] on div "2 Ieskaites" at bounding box center [633, 61] width 119 height 53
click at [600, 55] on link "2 Ieskaites" at bounding box center [633, 63] width 119 height 51
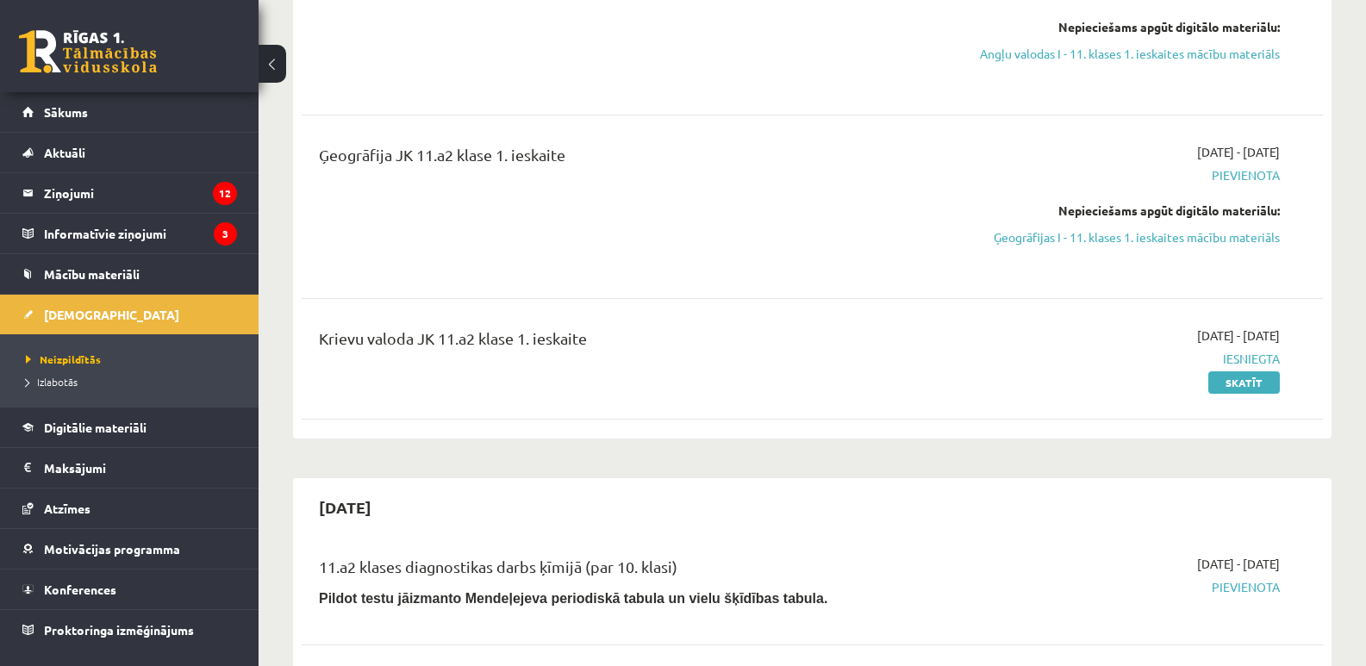
scroll to position [869, 0]
